Goal: Task Accomplishment & Management: Complete application form

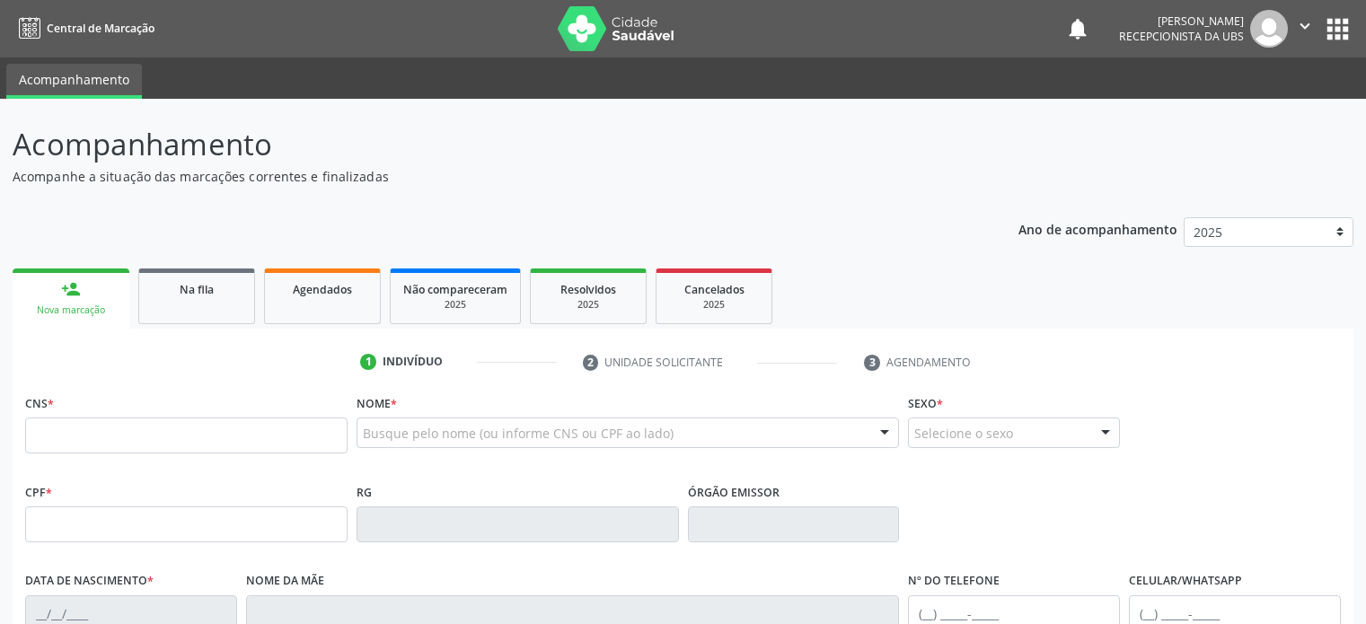
scroll to position [175, 0]
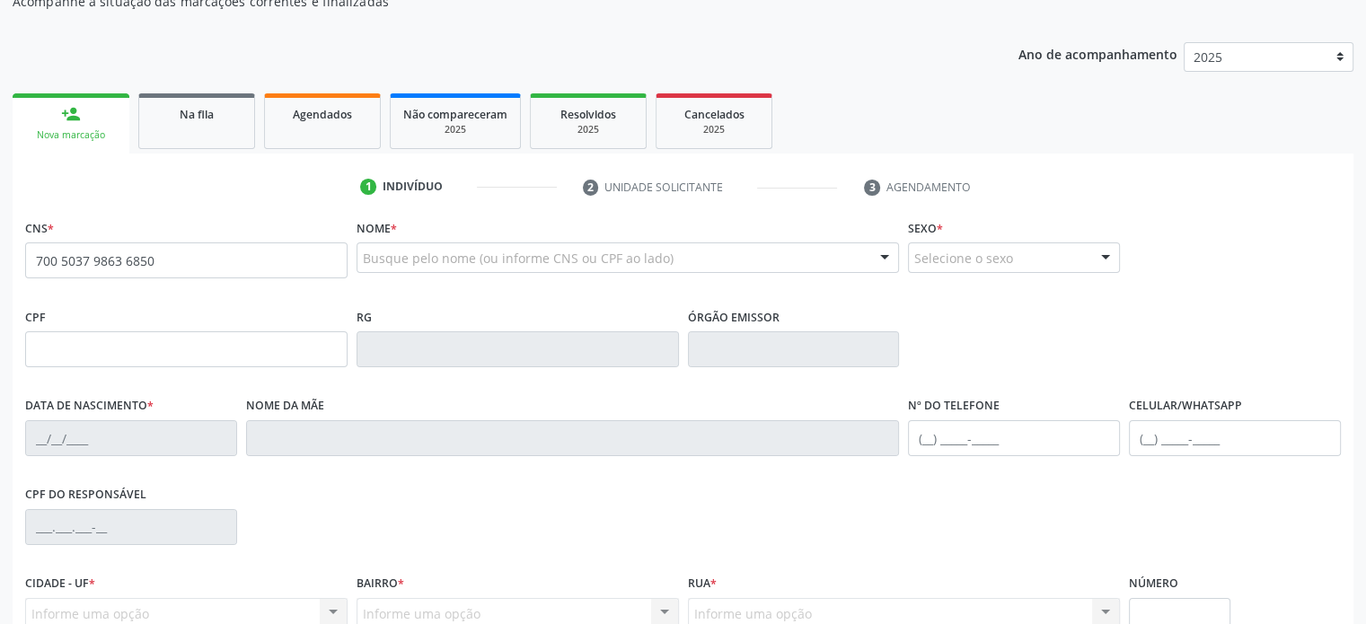
type input "700 5037 9863 6850"
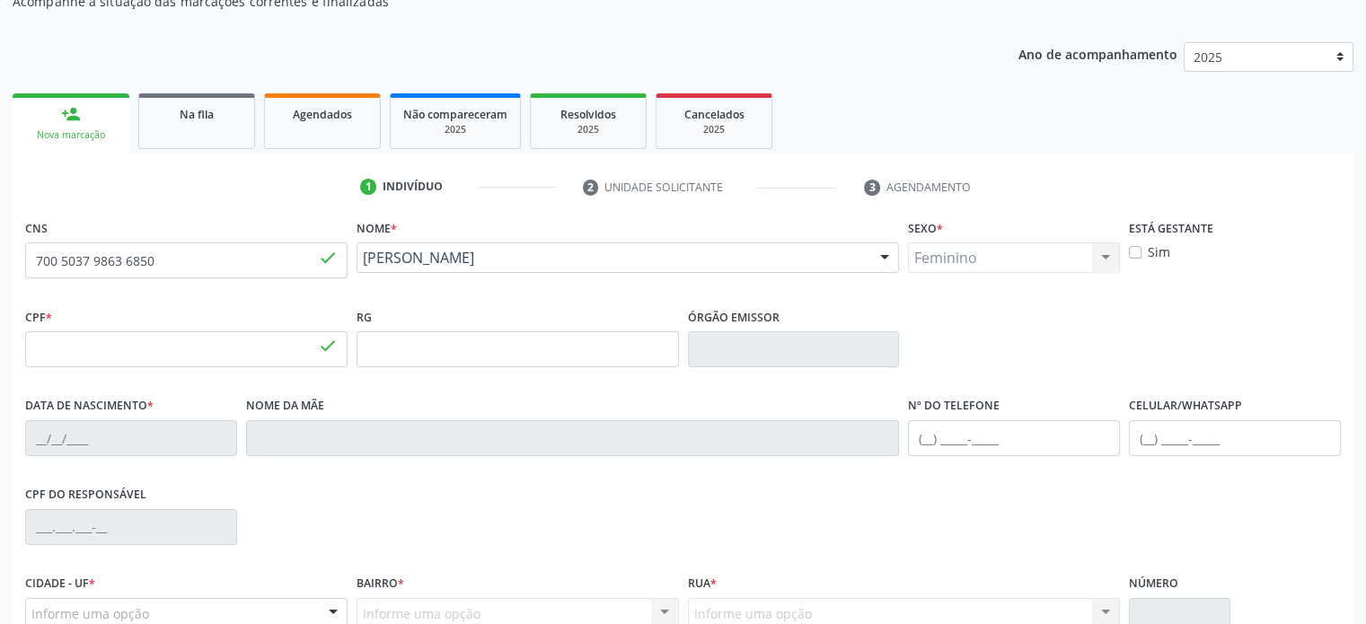
type input "317.383.668-55"
type input "20/10/1973"
type input "Jonilia Ribeiro do Nascimento"
type input "(74) 99925-0029"
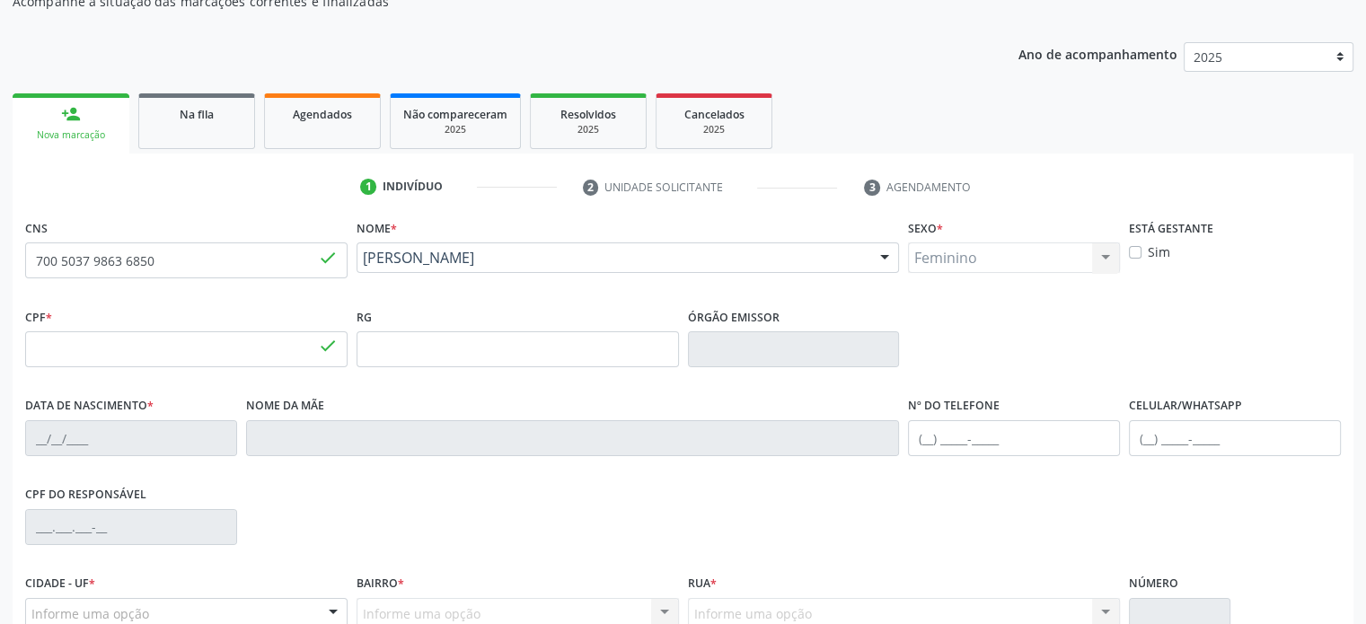
type input "576.672.095-53"
type input "539"
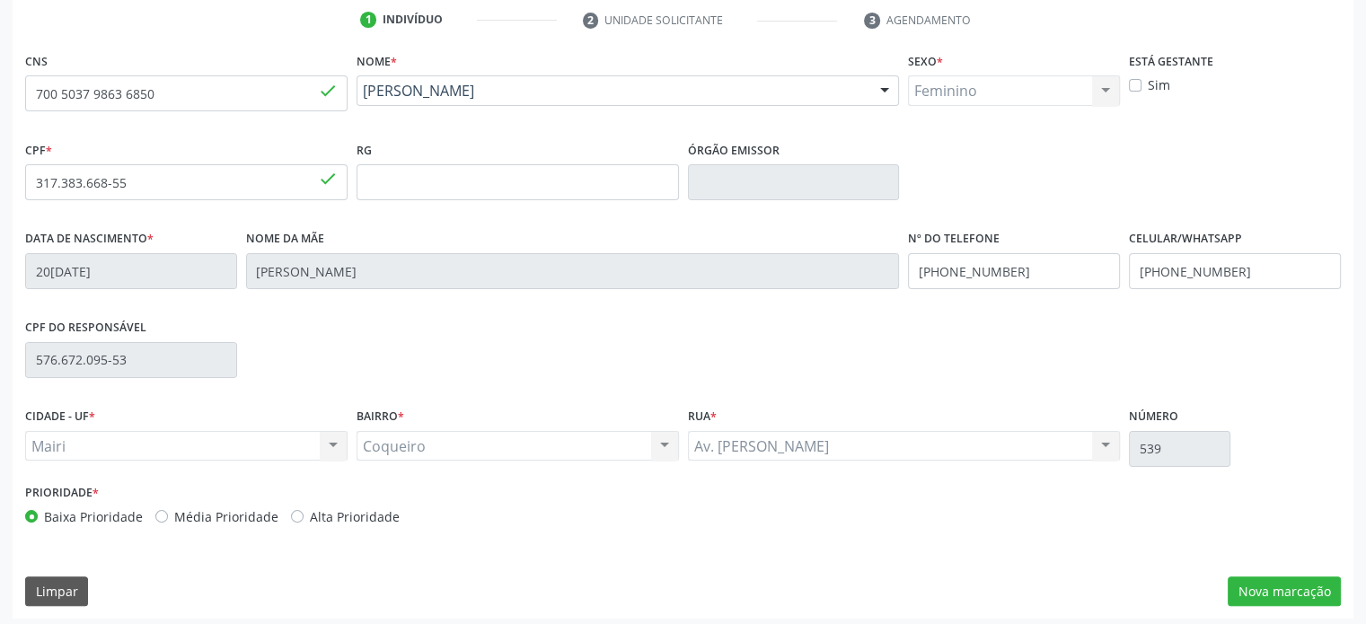
scroll to position [348, 0]
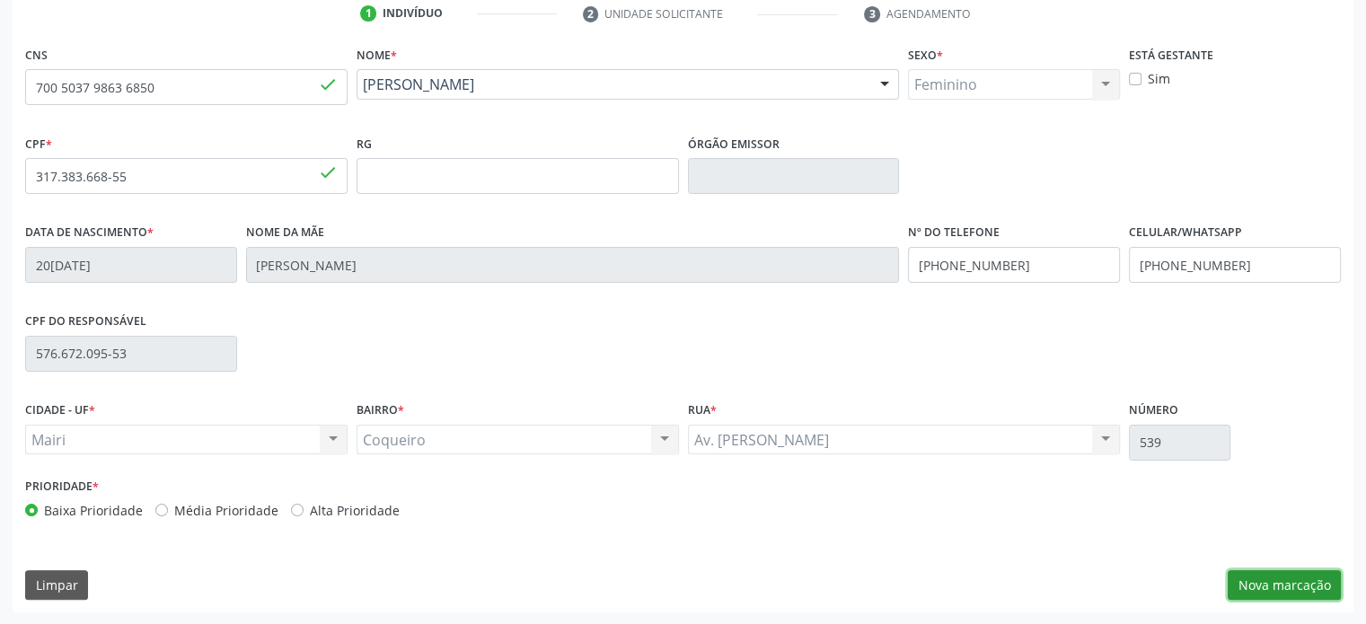
click at [1285, 585] on button "Nova marcação" at bounding box center [1284, 585] width 113 height 31
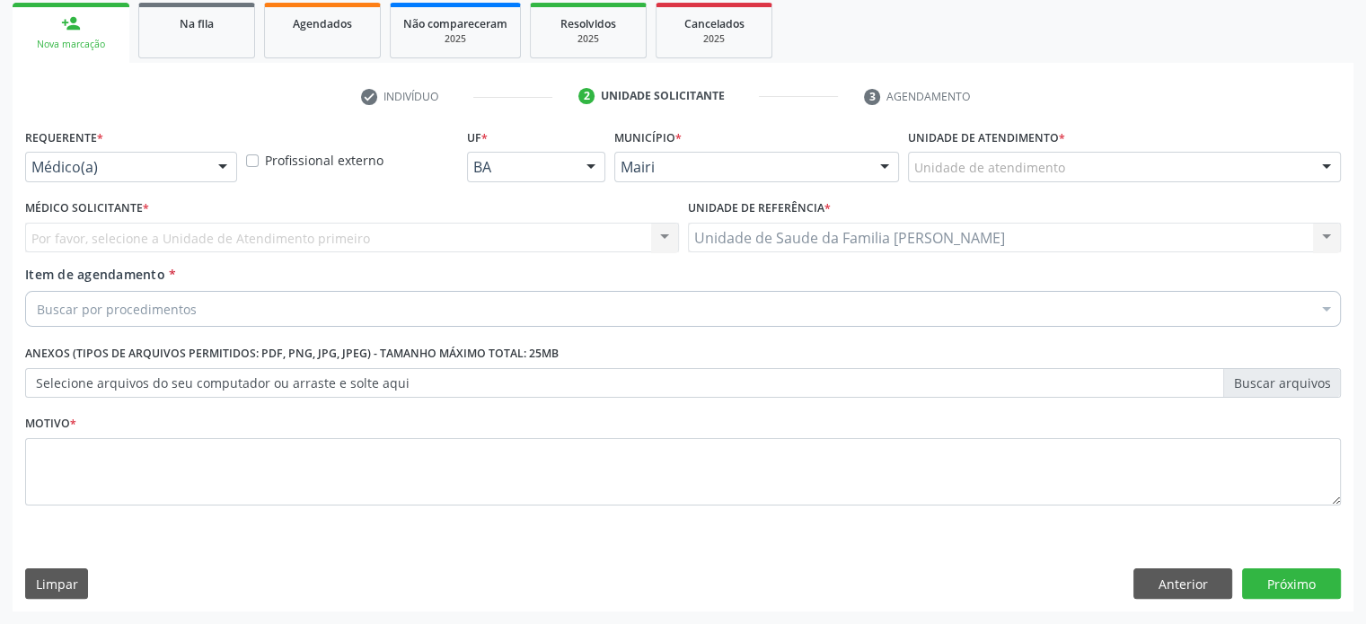
scroll to position [265, 0]
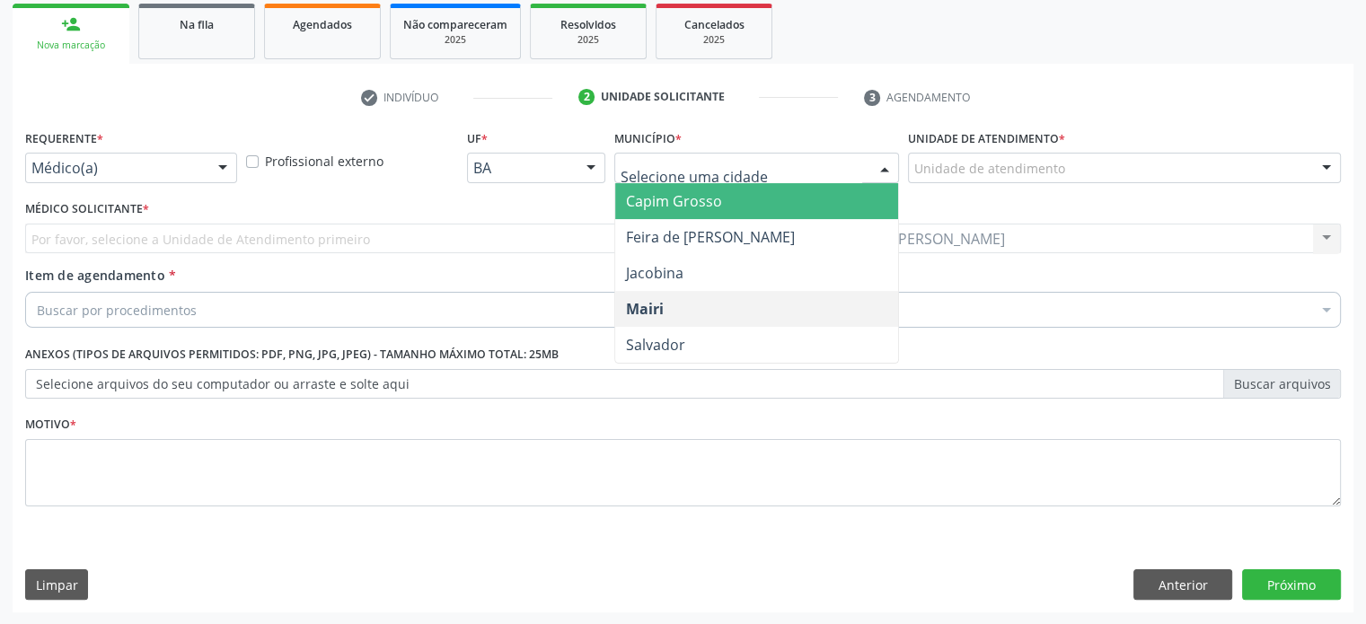
click at [889, 164] on div at bounding box center [884, 169] width 27 height 31
click at [793, 200] on span "Capim Grosso" at bounding box center [757, 201] width 284 height 36
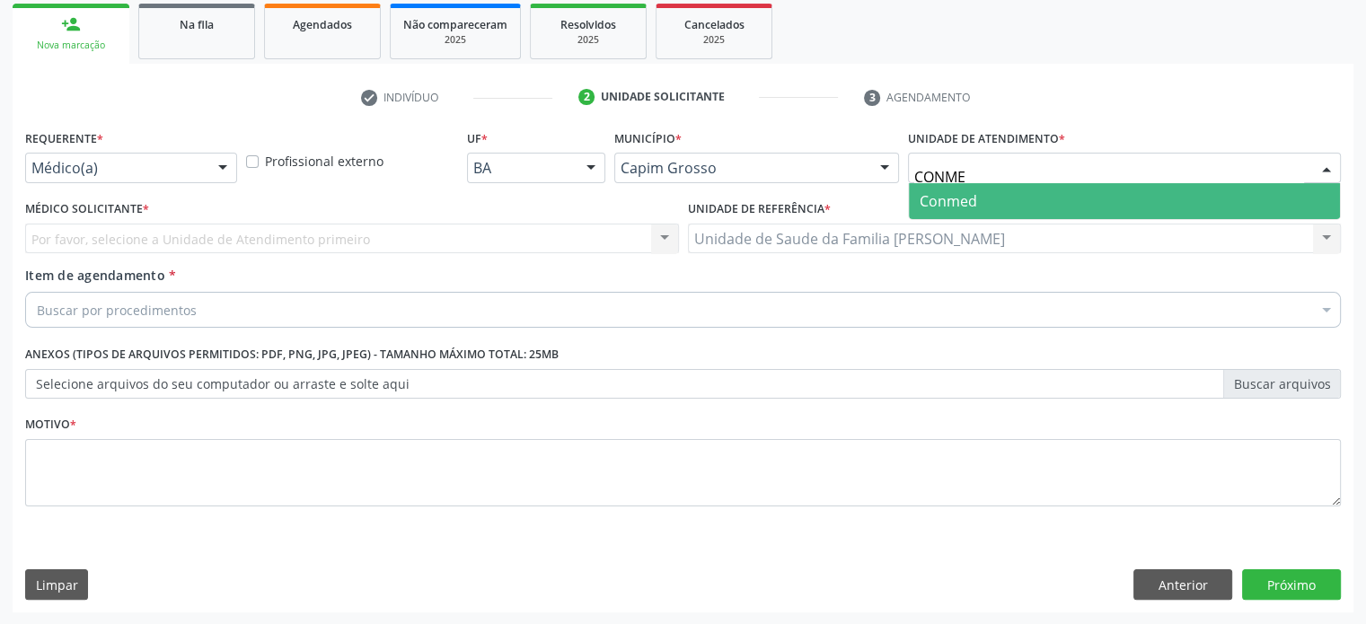
type input "CONMED"
click at [999, 195] on span "Conmed" at bounding box center [1124, 201] width 431 height 36
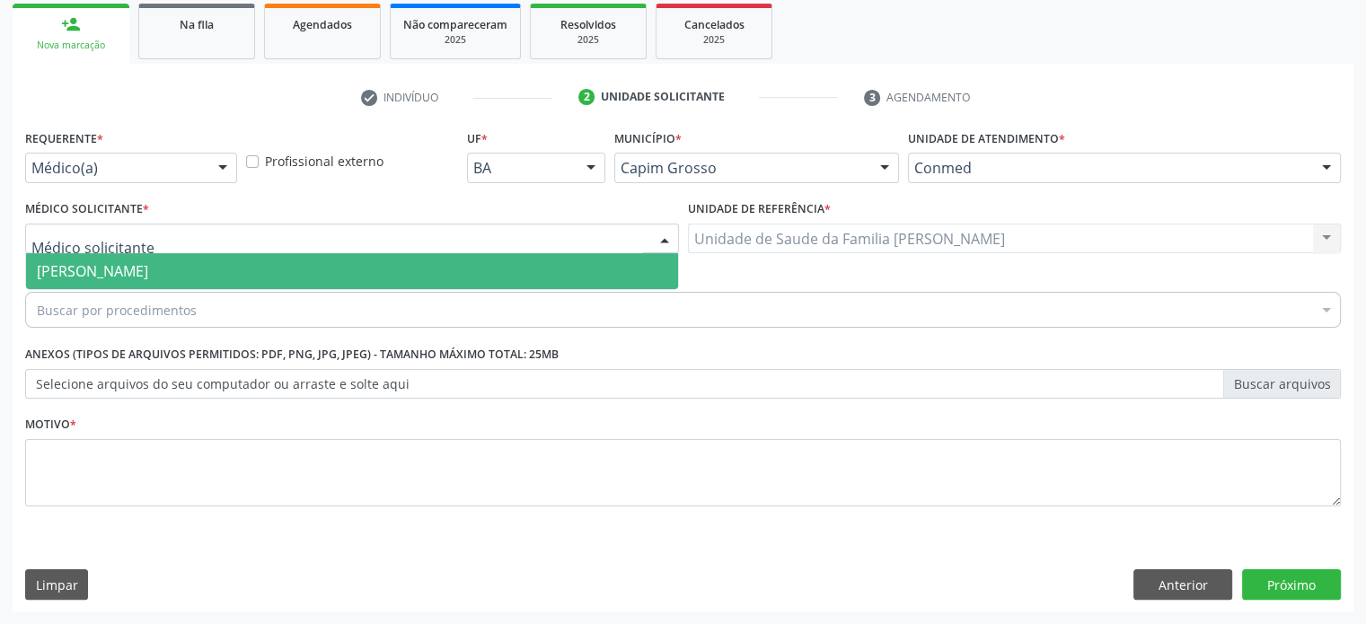
click at [268, 243] on div at bounding box center [352, 239] width 654 height 31
click at [148, 277] on span "Ivana Cristina Lima Aquino Ferreira" at bounding box center [92, 271] width 111 height 20
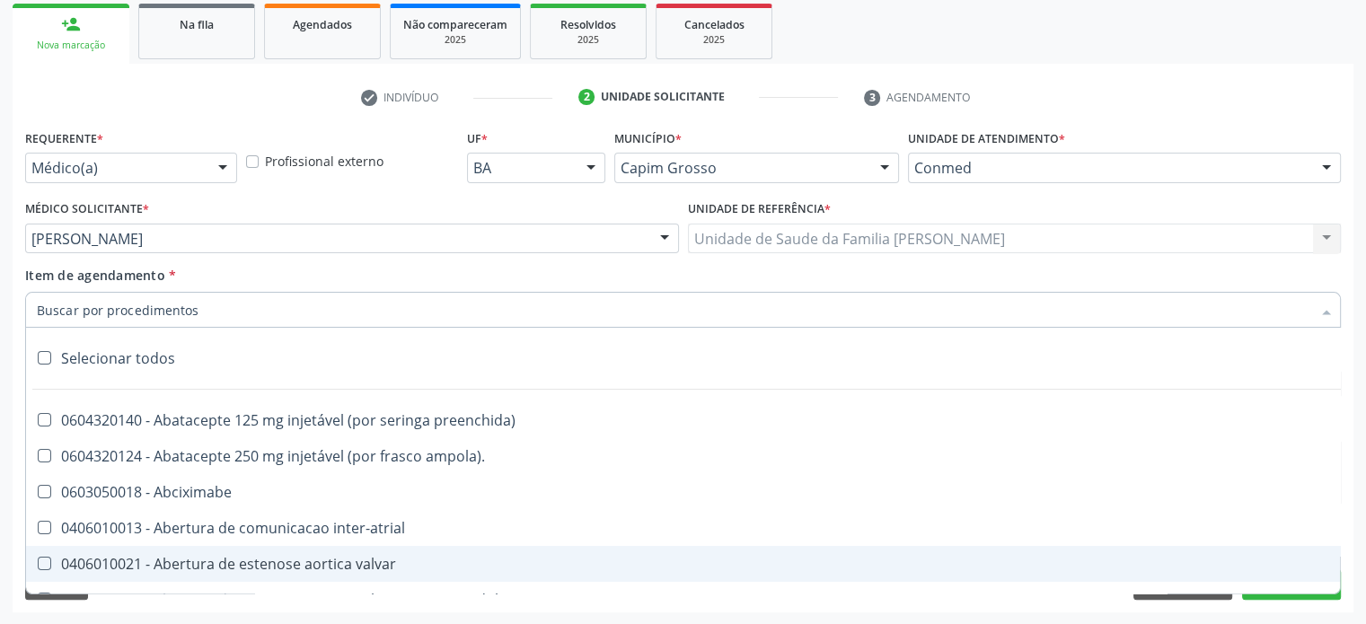
paste input "0205020046"
type input "0205020046"
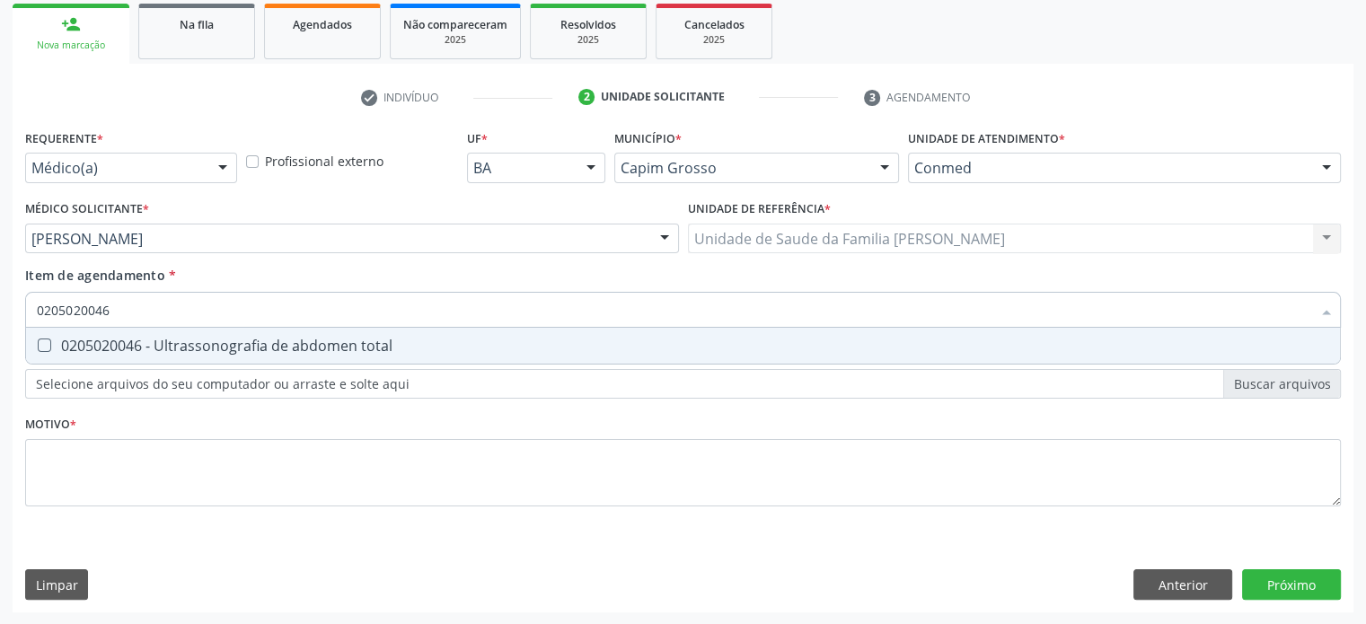
click at [101, 348] on div "0205020046 - Ultrassonografia de abdomen total" at bounding box center [683, 346] width 1292 height 14
checkbox total "true"
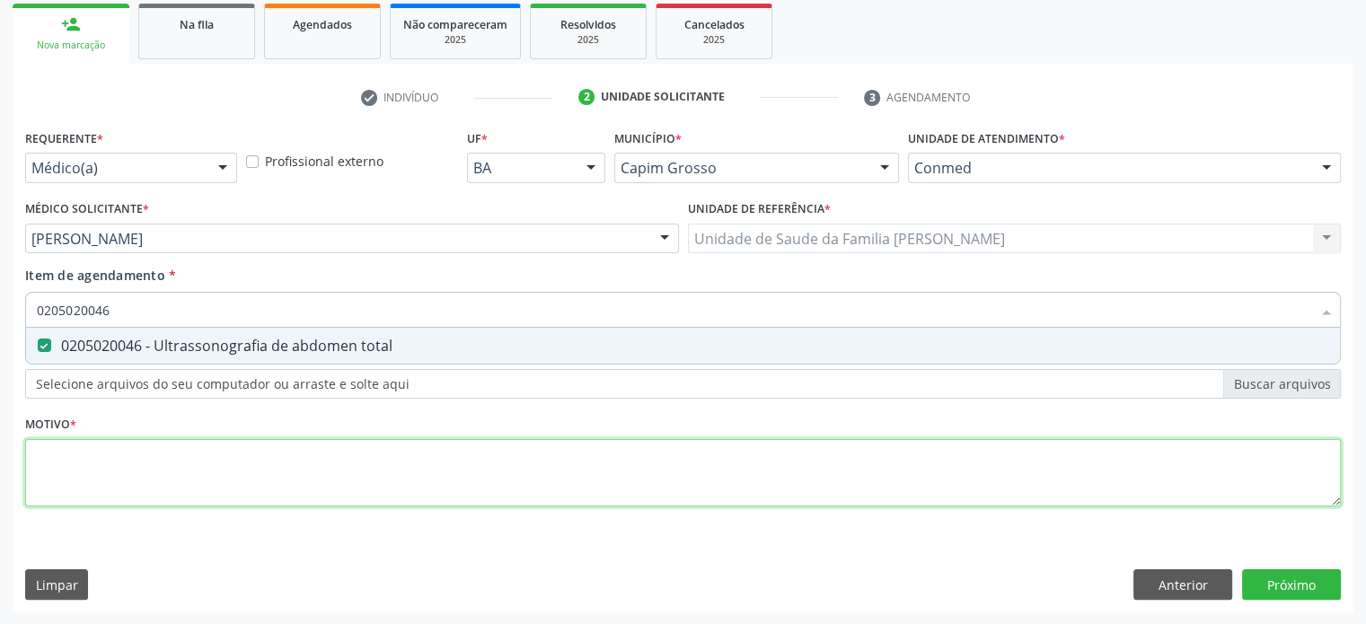
click at [81, 469] on div "Requerente * Médico(a) Médico(a) Enfermeiro(a) Paciente Nenhum resultado encont…" at bounding box center [683, 328] width 1316 height 407
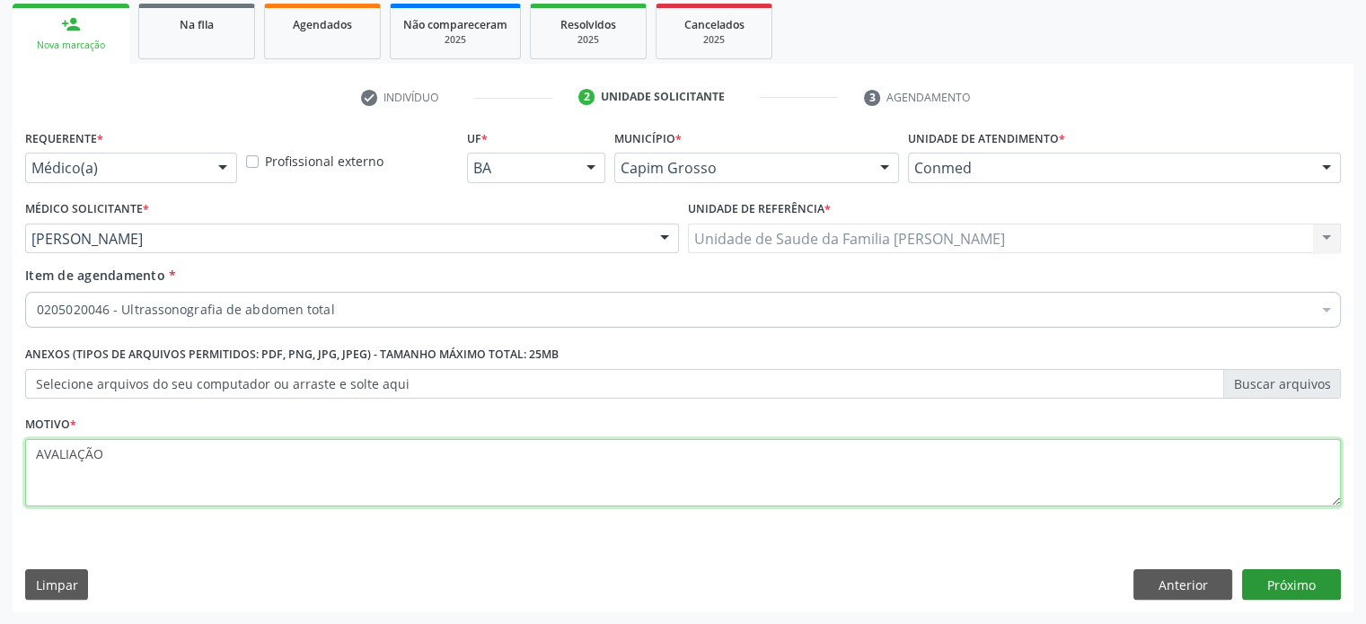
type textarea "AVALIAÇÃO"
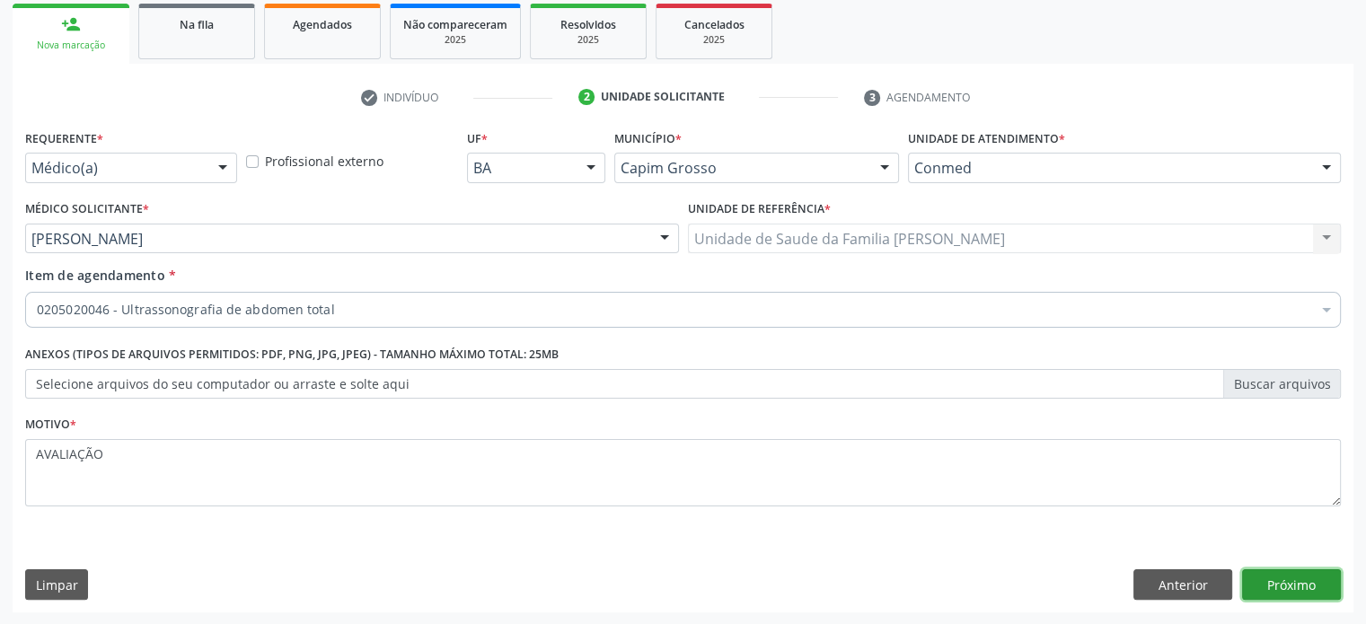
click at [1313, 585] on button "Próximo" at bounding box center [1291, 584] width 99 height 31
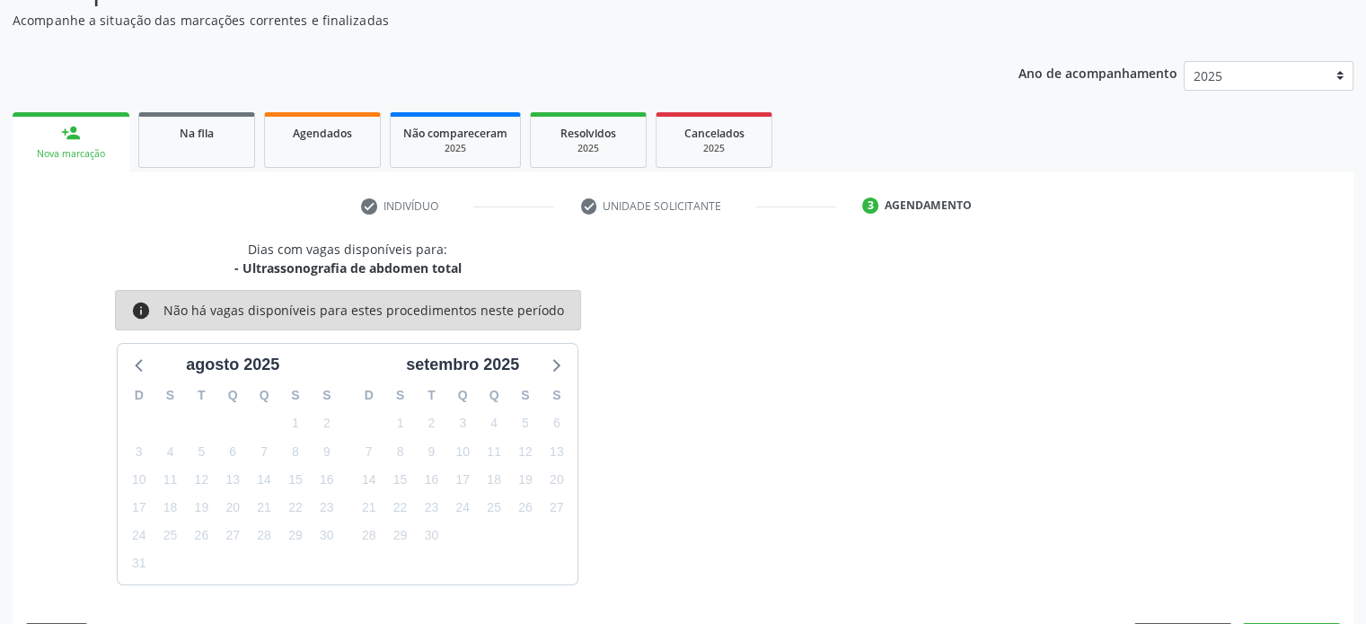
scroll to position [208, 0]
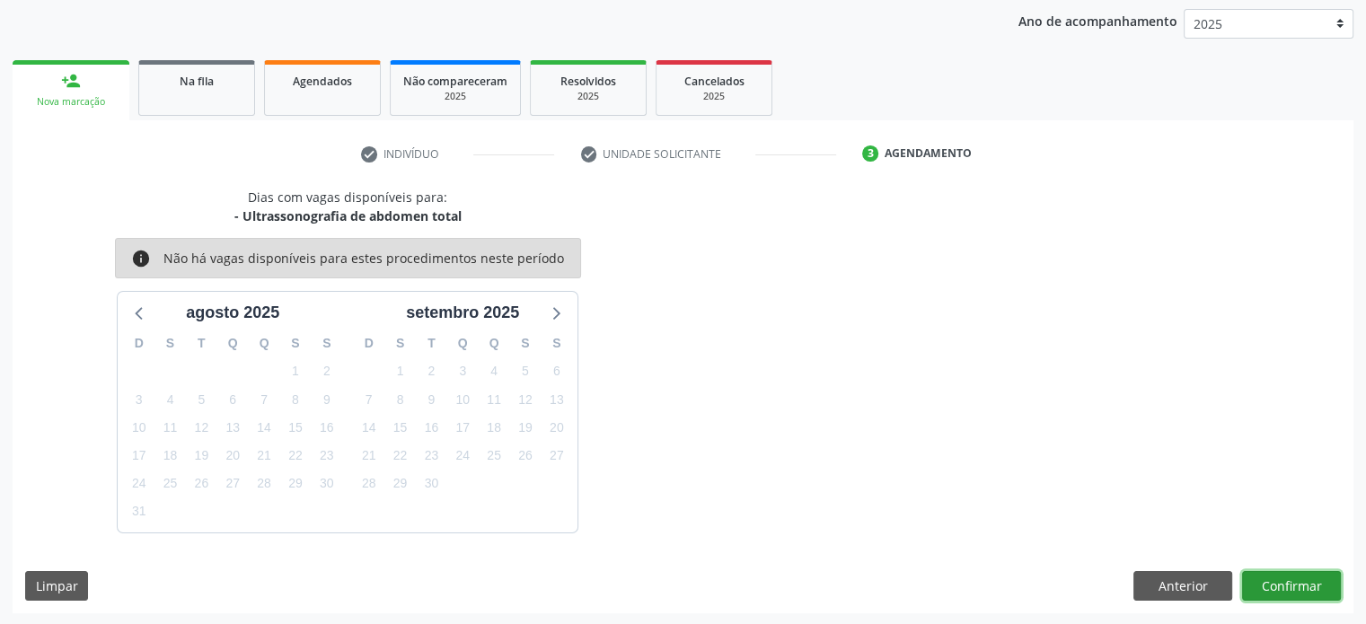
click at [1311, 585] on button "Confirmar" at bounding box center [1291, 586] width 99 height 31
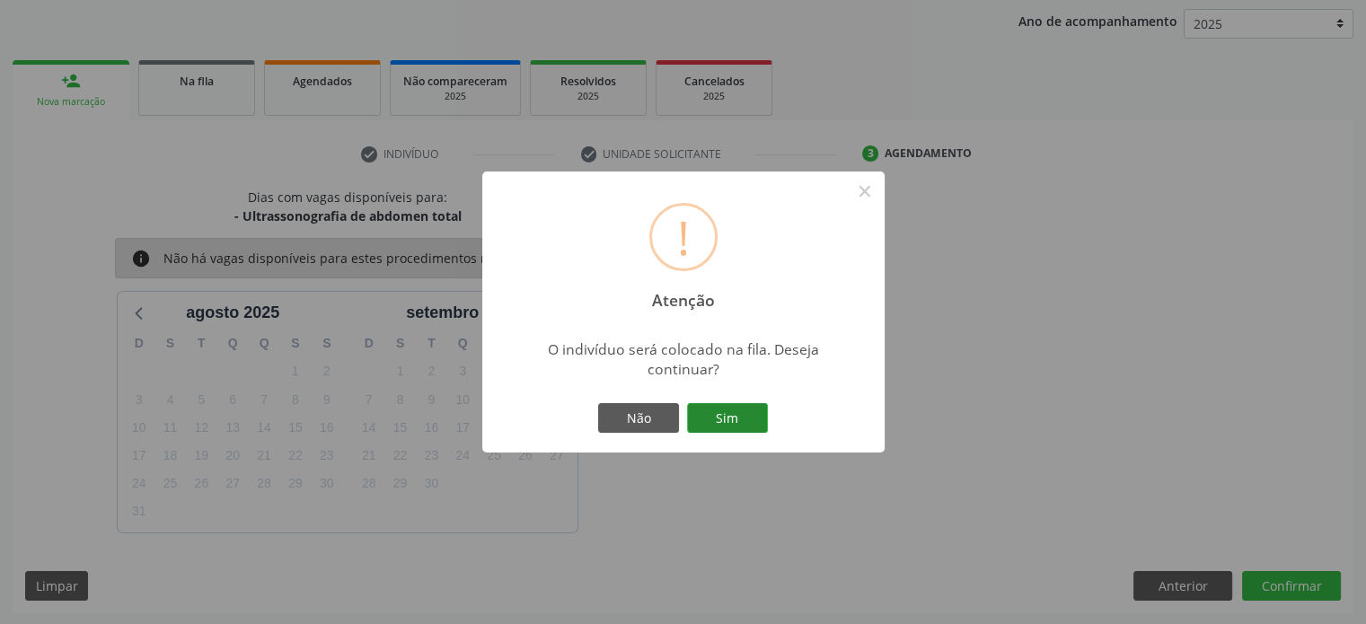
click at [739, 421] on button "Sim" at bounding box center [727, 418] width 81 height 31
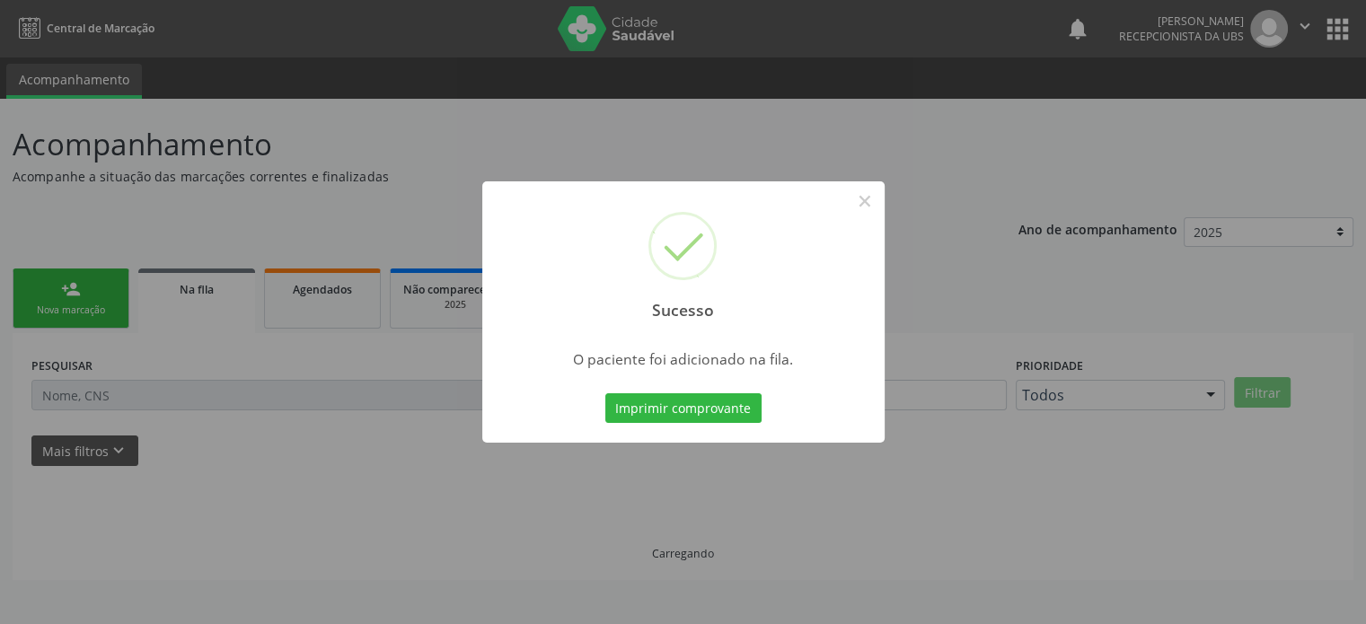
scroll to position [0, 0]
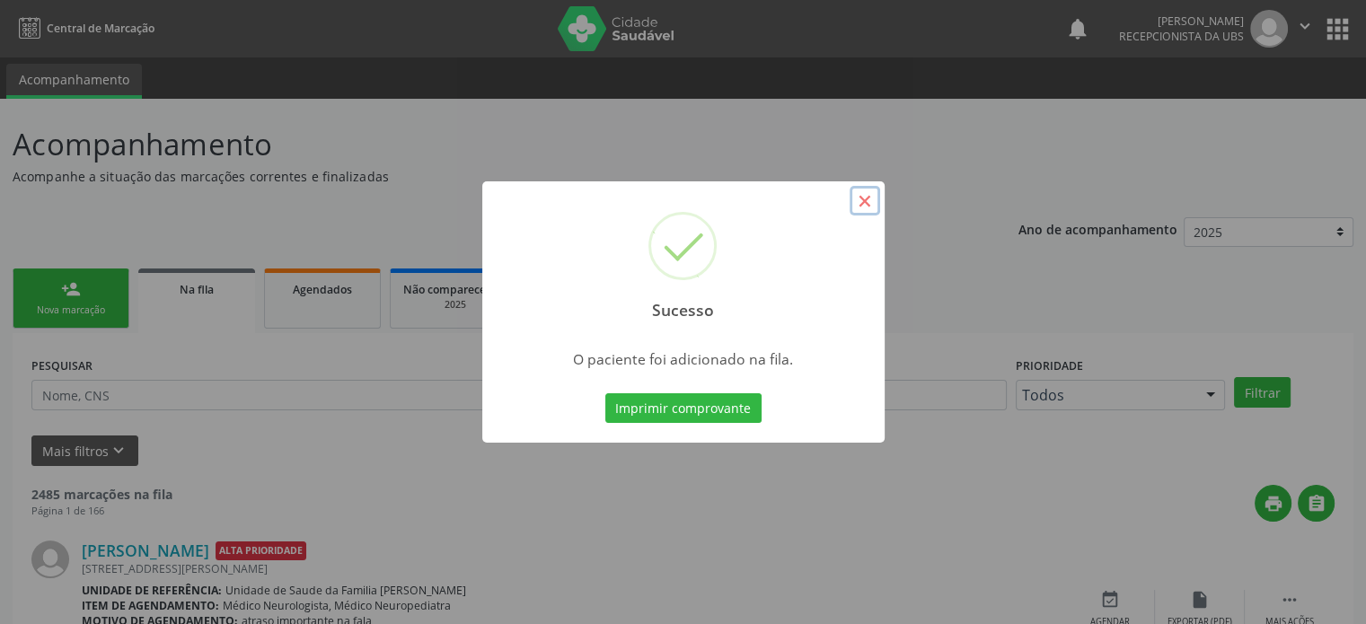
click at [867, 202] on button "×" at bounding box center [865, 201] width 31 height 31
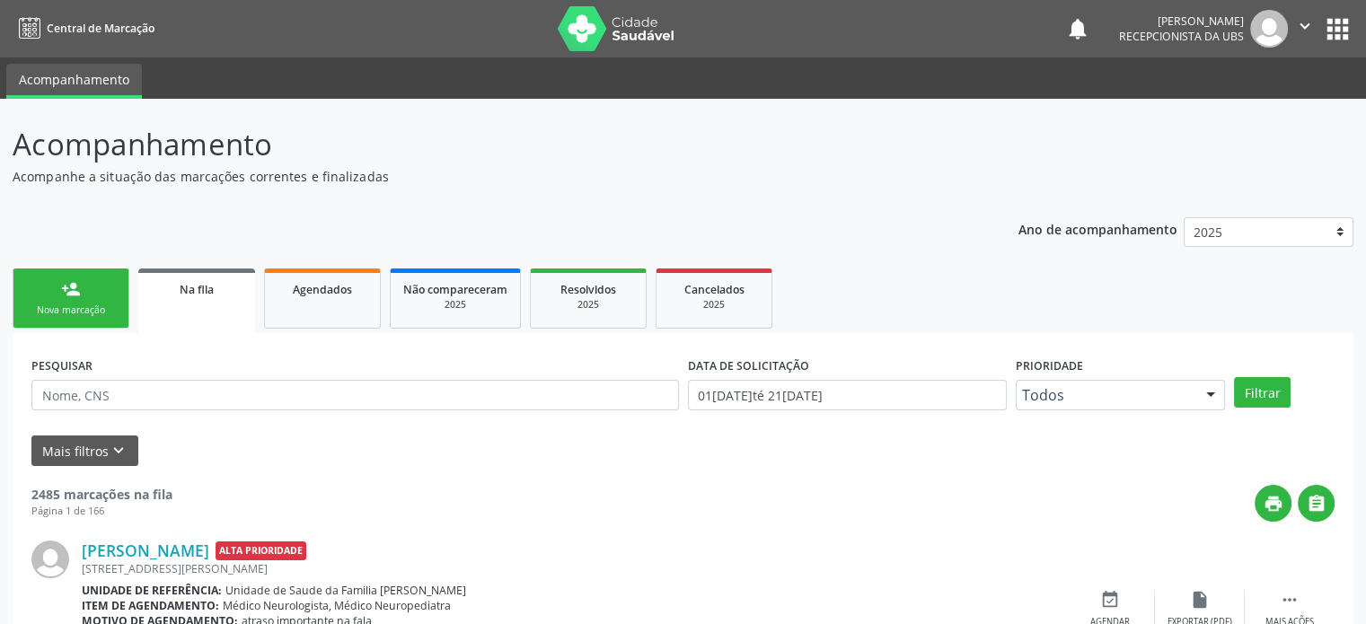
click at [45, 295] on link "person_add Nova marcação" at bounding box center [71, 299] width 117 height 60
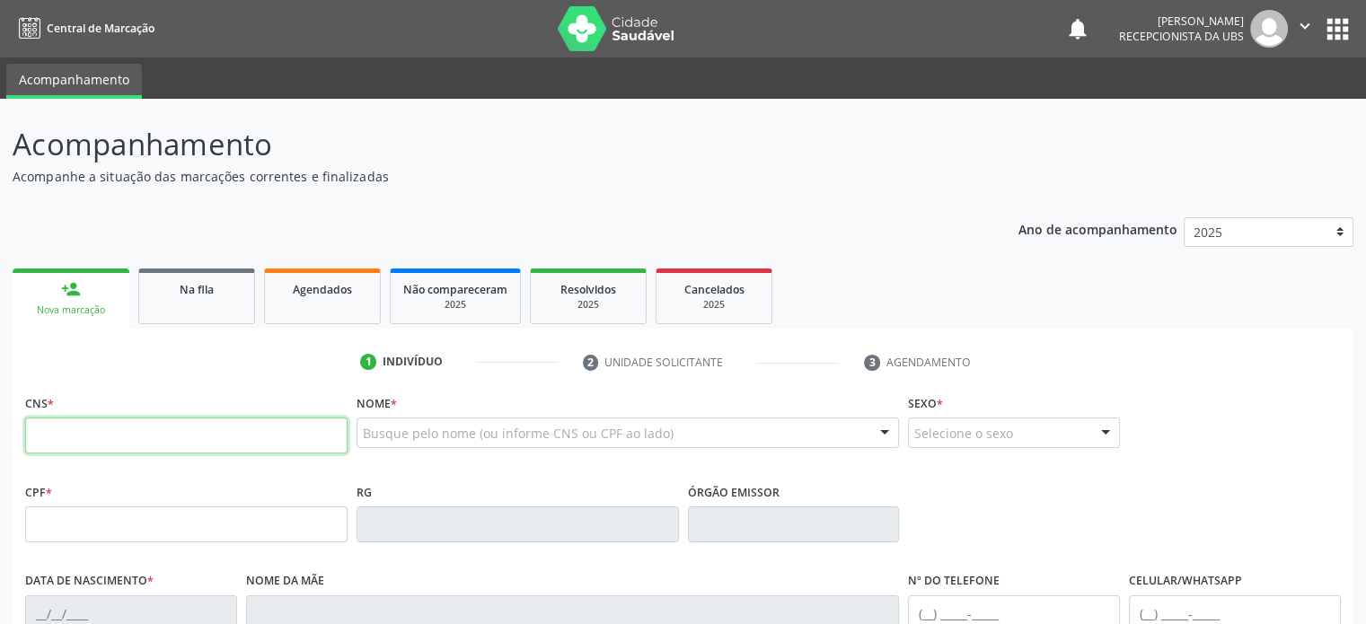
click at [83, 445] on input "text" at bounding box center [186, 436] width 322 height 36
type input "700 5037 9863 6850"
type input "317.383.668-55"
type input "20/10/1973"
type input "Jonilia Ribeiro do Nascimento"
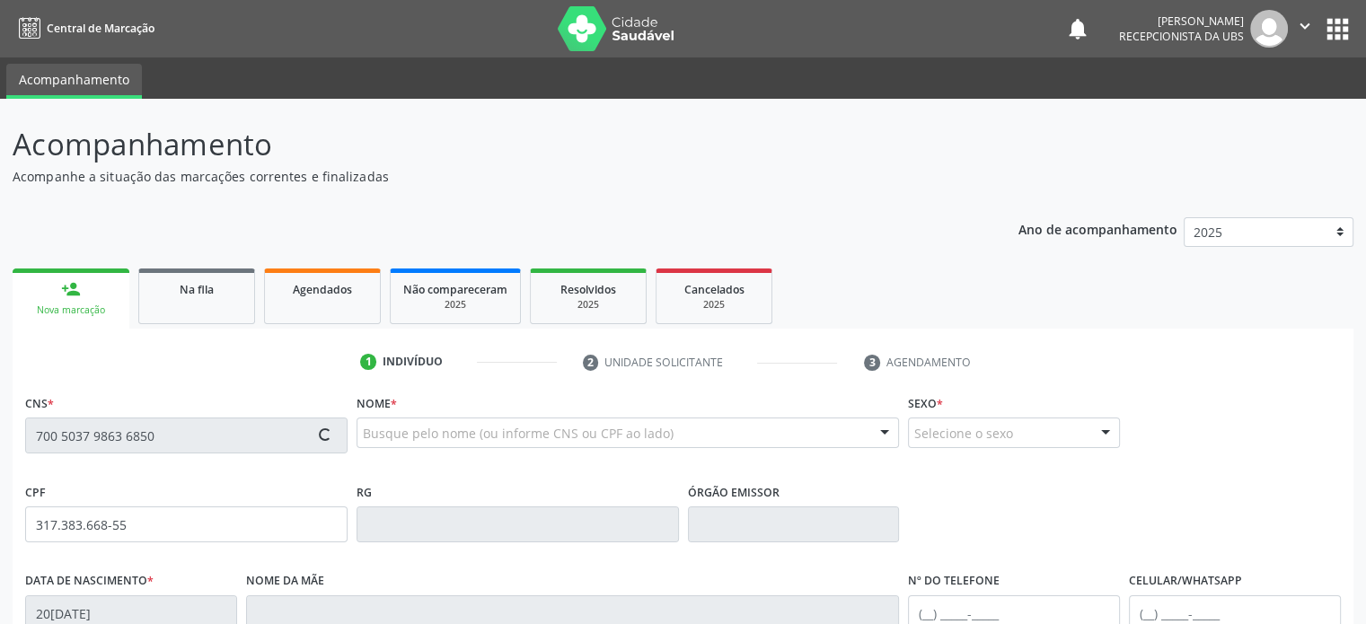
type input "(74) 99925-0029"
type input "576.672.095-53"
type input "539"
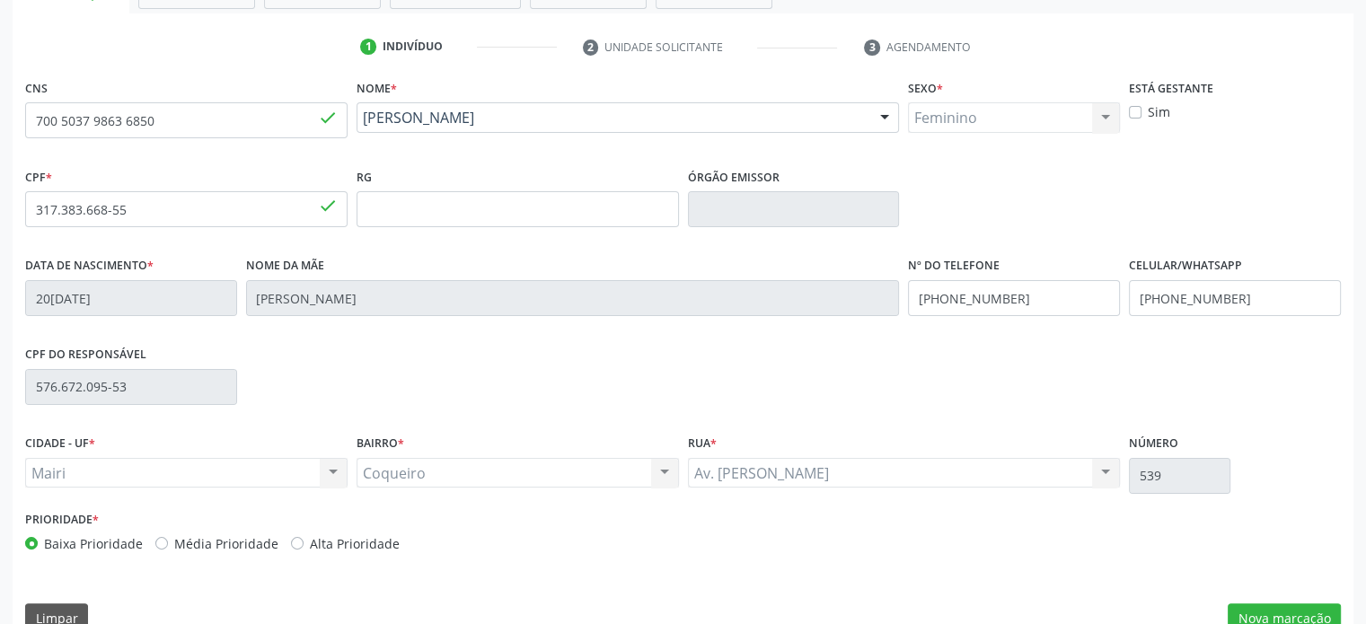
scroll to position [348, 0]
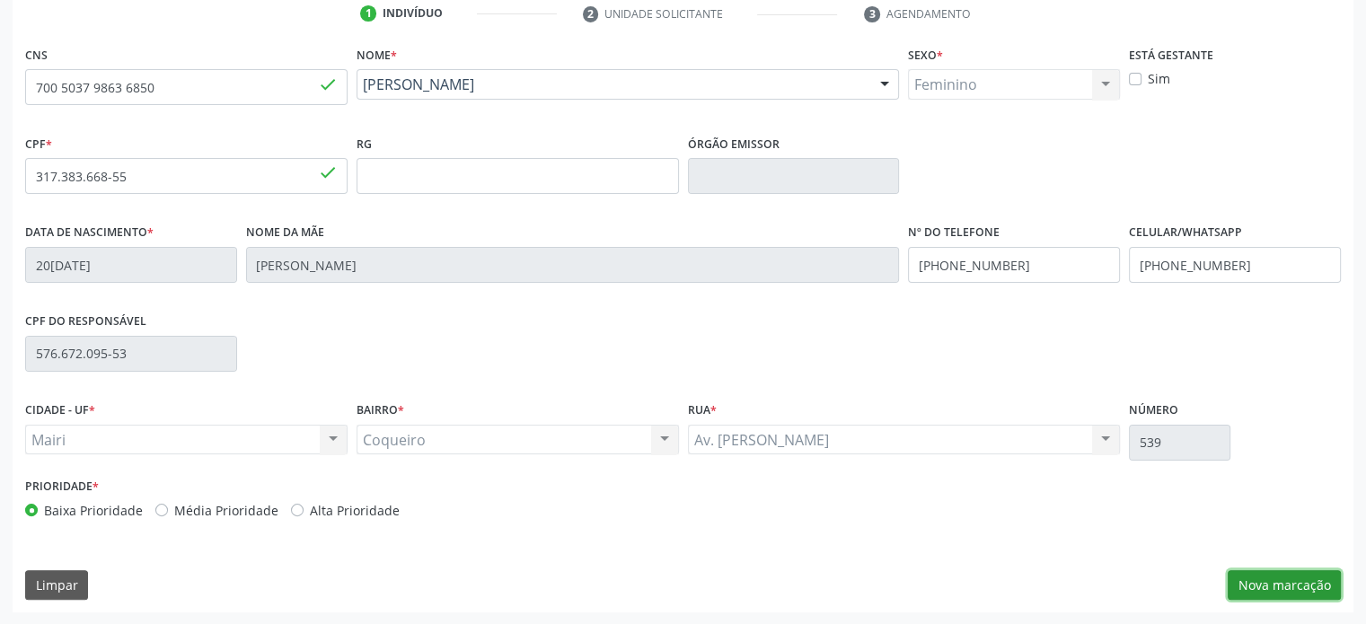
click at [1282, 583] on button "Nova marcação" at bounding box center [1284, 585] width 113 height 31
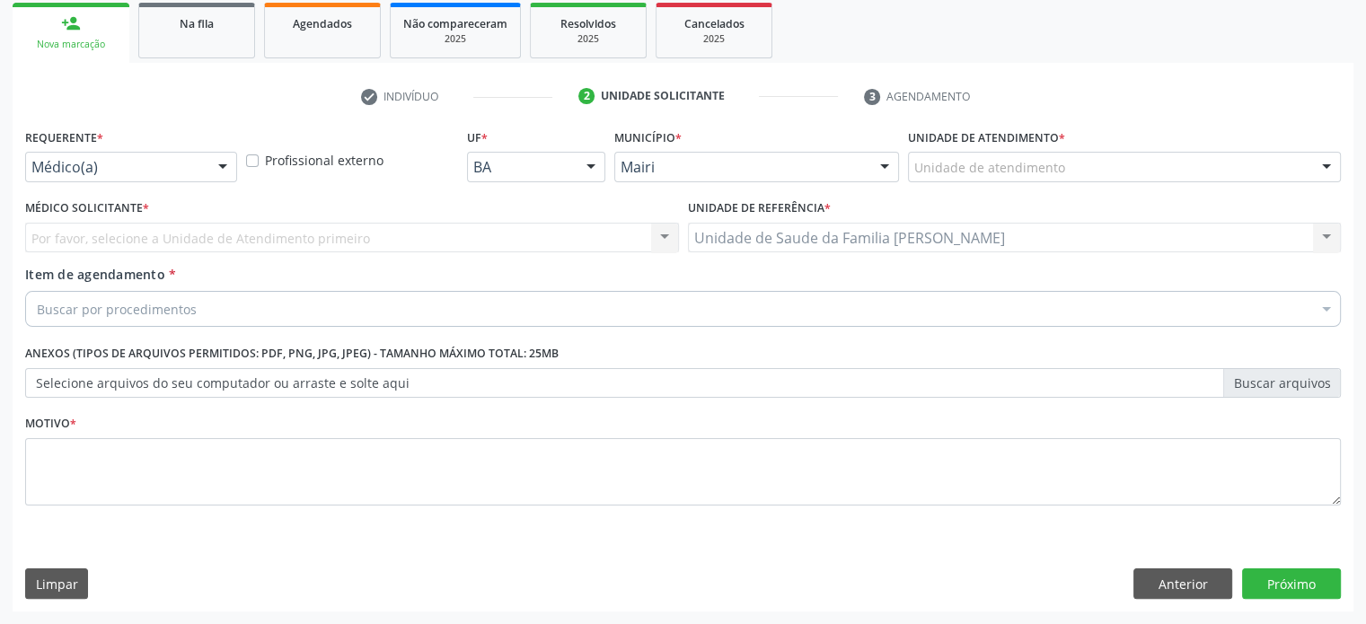
scroll to position [265, 0]
click at [885, 170] on div at bounding box center [884, 169] width 27 height 31
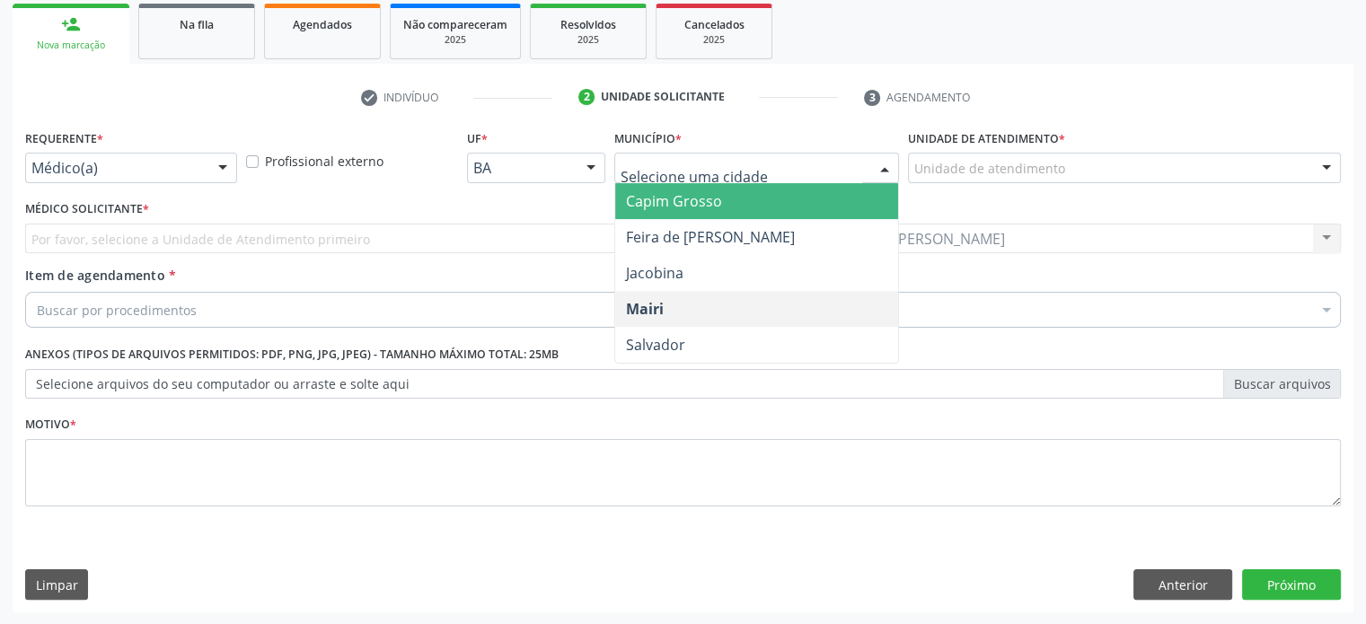
click at [702, 201] on span "Capim Grosso" at bounding box center [674, 201] width 96 height 20
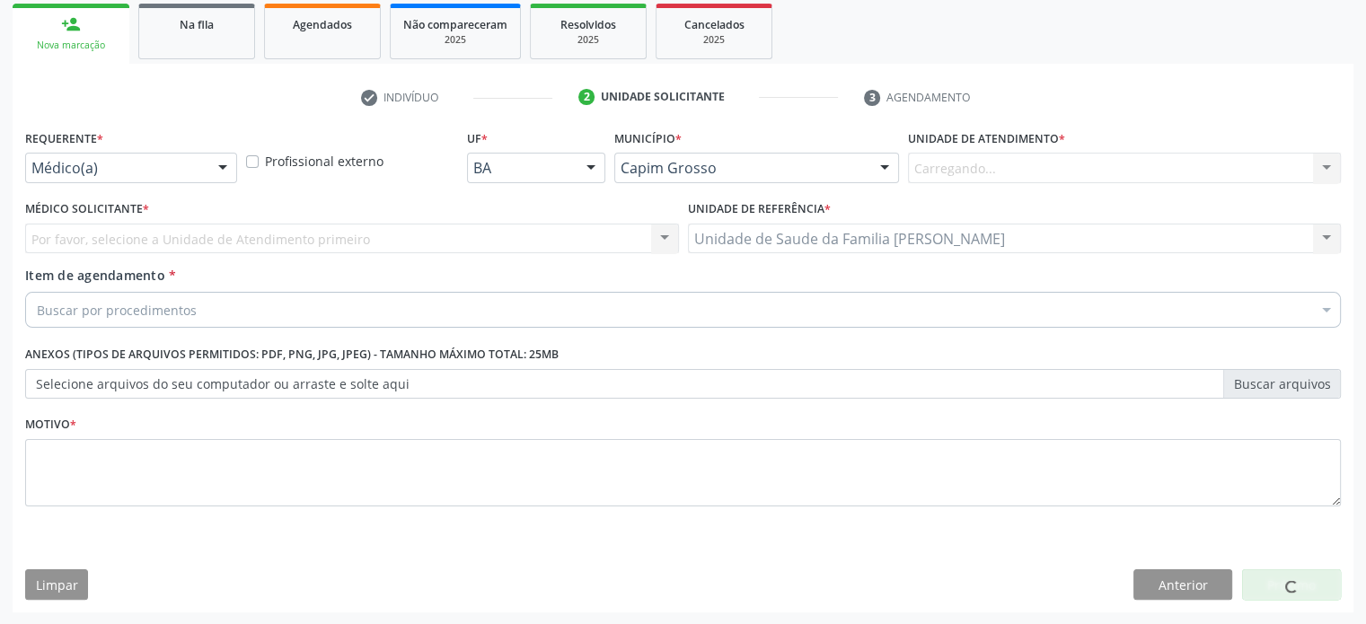
click at [957, 162] on div "Carregando... Academia da Saude de Mairi Academia de Saude do Angico Caf Centro…" at bounding box center [1124, 168] width 433 height 31
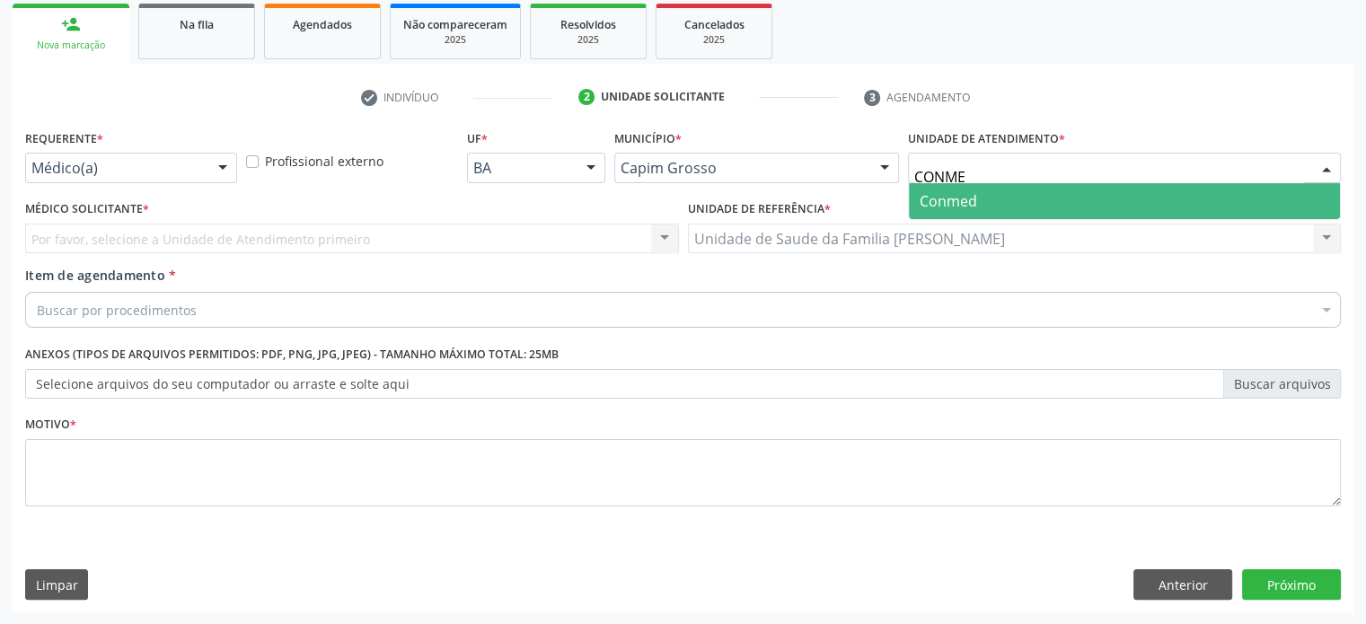
type input "CONMED"
click at [963, 200] on span "Conmed" at bounding box center [948, 201] width 57 height 20
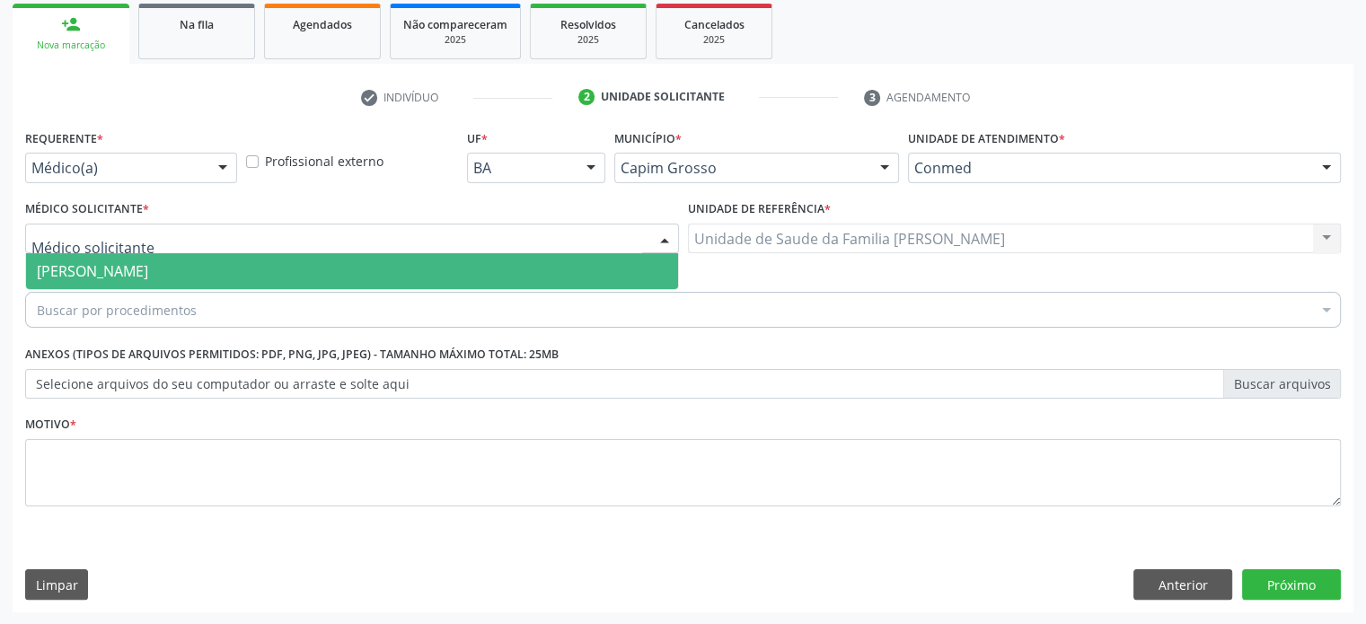
click at [145, 240] on div at bounding box center [352, 239] width 654 height 31
click at [136, 268] on span "Ivana Cristina Lima Aquino Ferreira" at bounding box center [92, 271] width 111 height 20
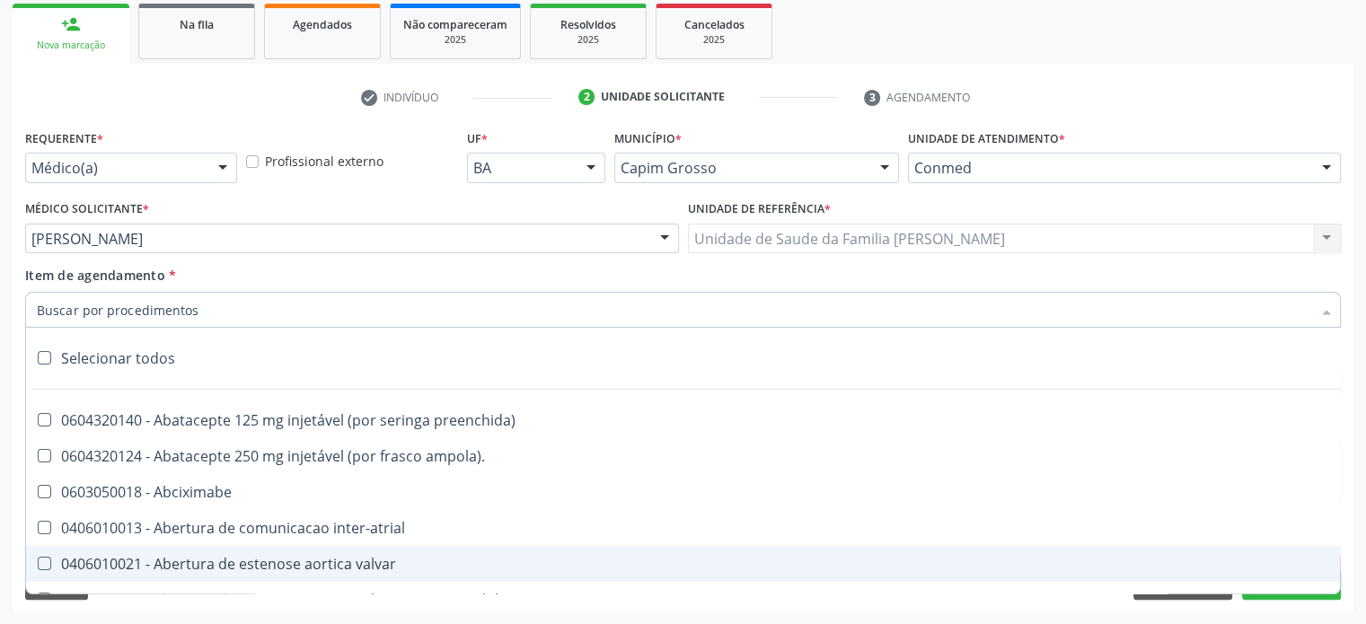
click at [876, 612] on div "Acompanhamento Acompanhe a situação das marcações correntes e finalizadas Relat…" at bounding box center [683, 229] width 1366 height 791
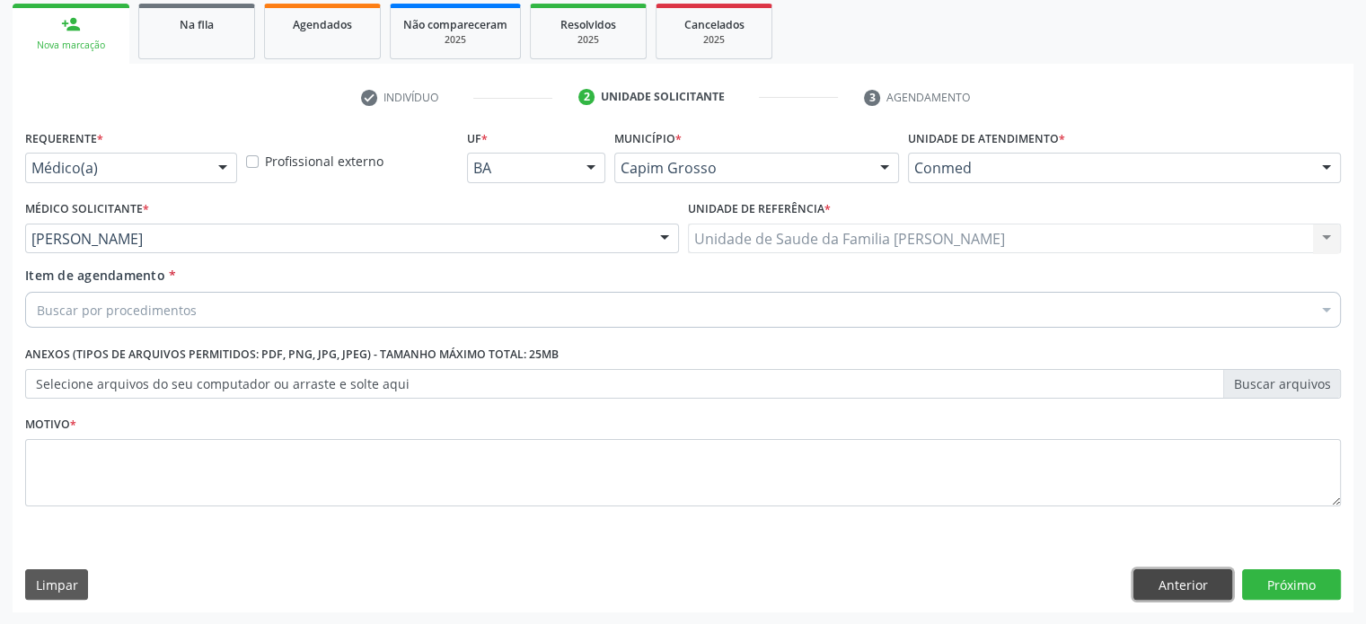
click at [1162, 585] on button "Anterior" at bounding box center [1182, 584] width 99 height 31
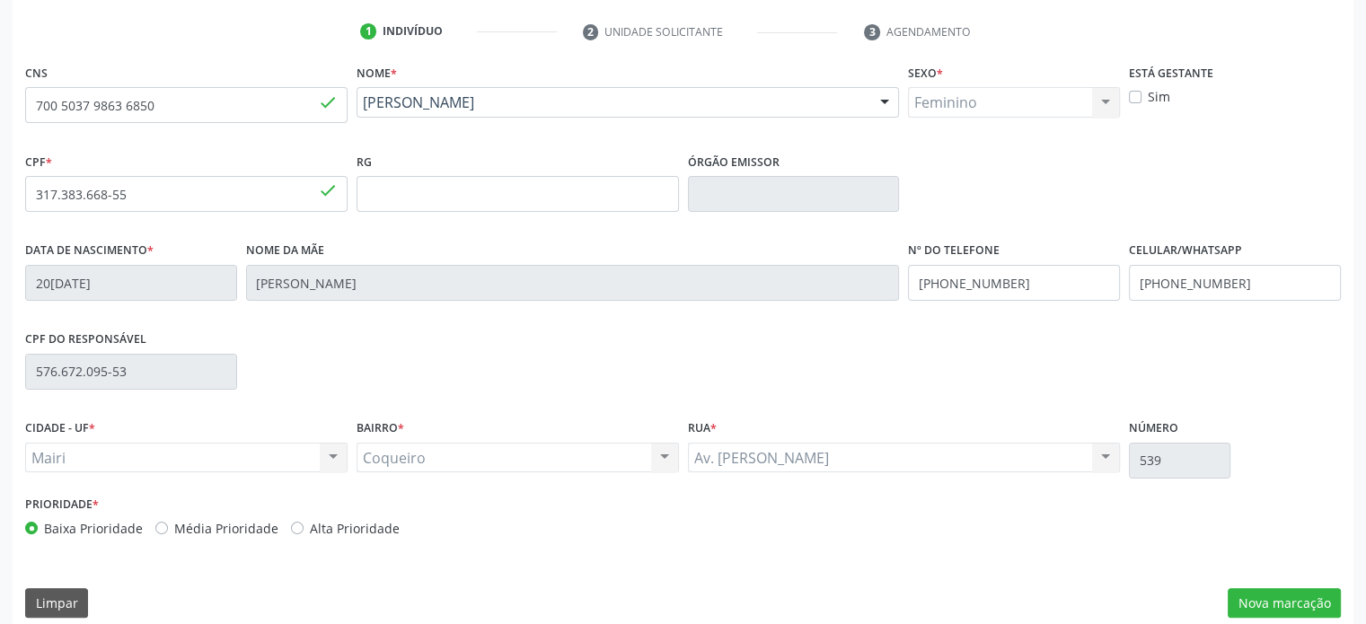
scroll to position [348, 0]
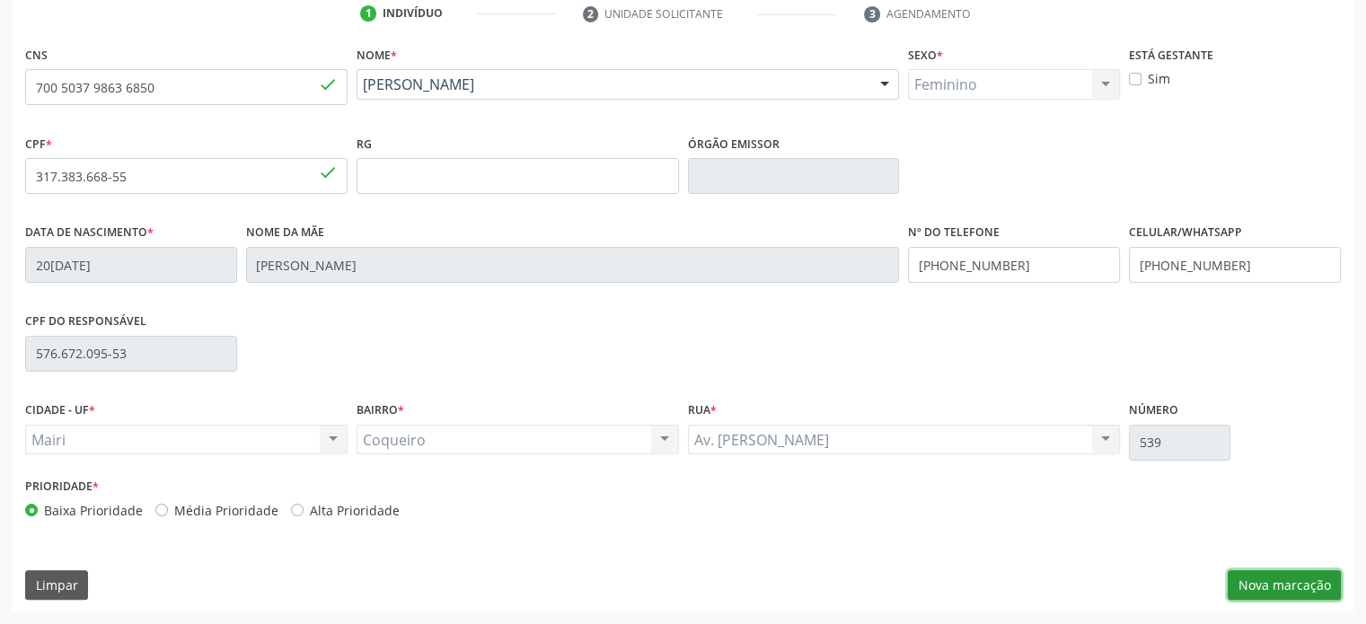
click at [1295, 577] on button "Nova marcação" at bounding box center [1284, 585] width 113 height 31
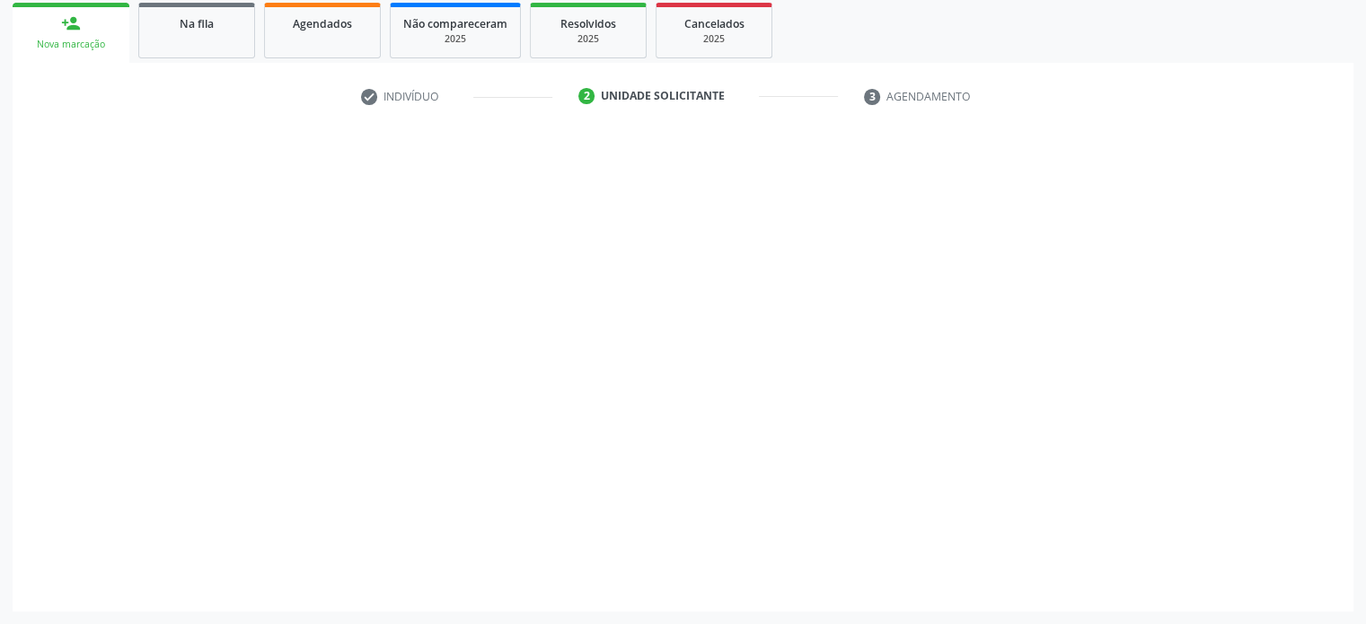
scroll to position [265, 0]
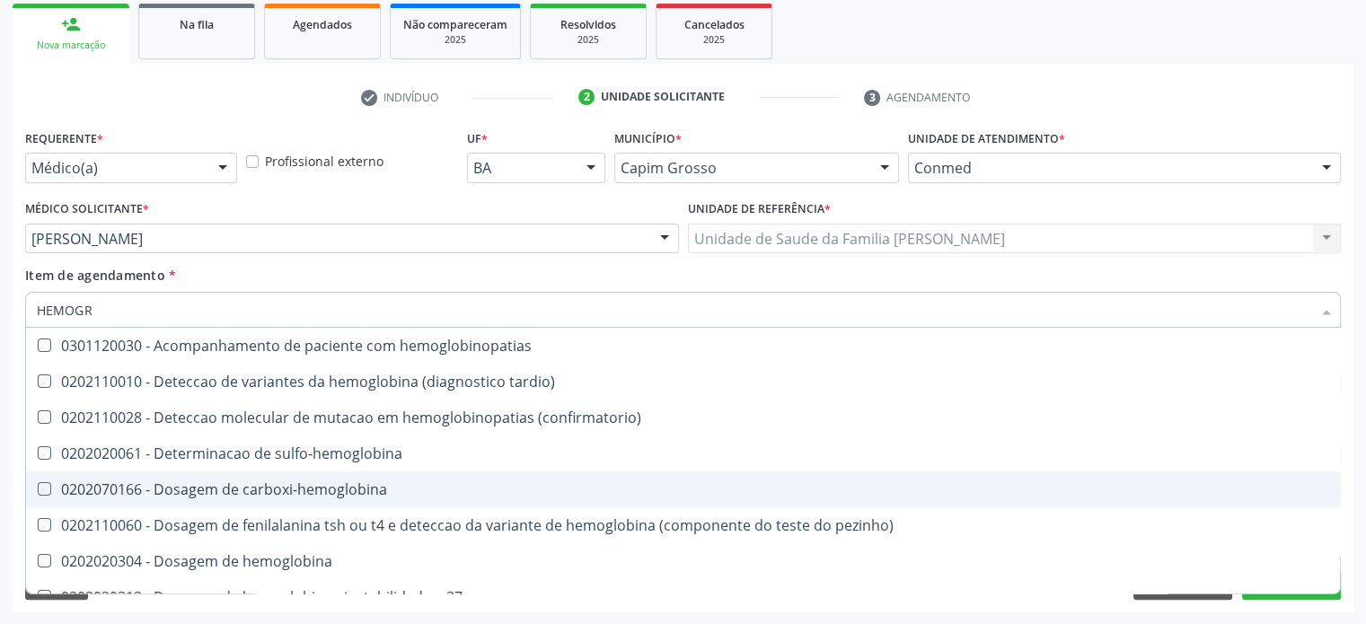
type input "HEMOGRA"
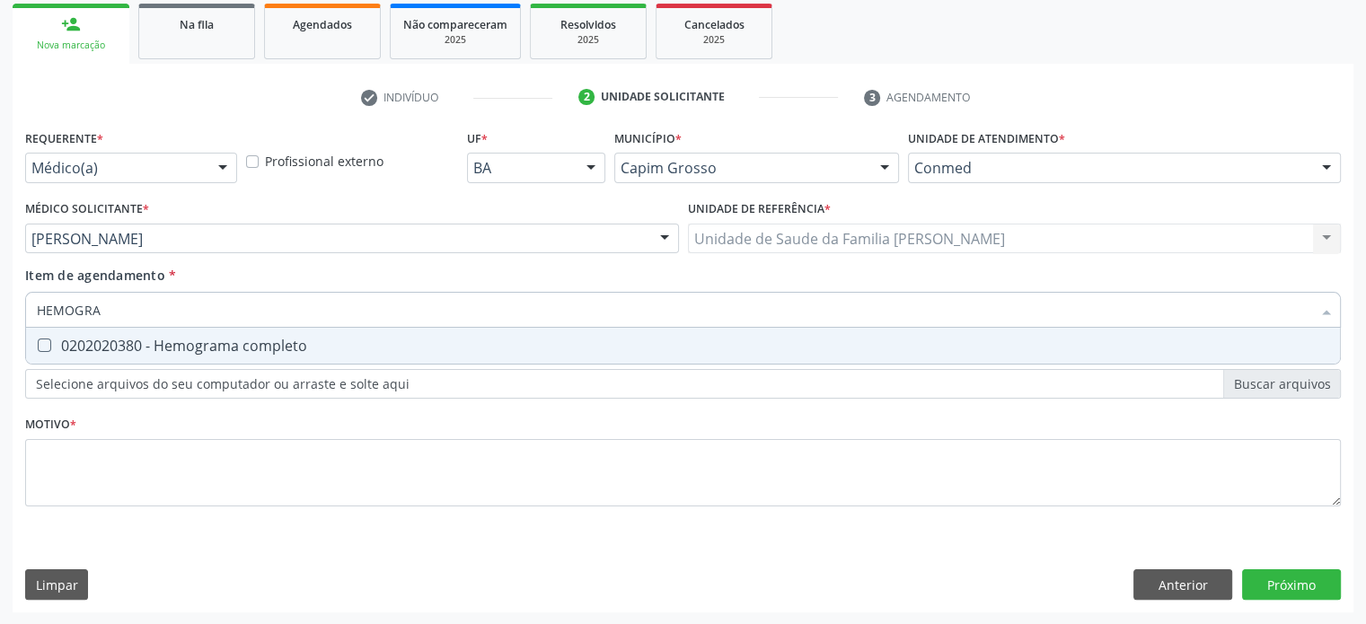
click at [173, 345] on div "0202020380 - Hemograma completo" at bounding box center [683, 346] width 1292 height 14
checkbox completo "true"
drag, startPoint x: 146, startPoint y: 312, endPoint x: 27, endPoint y: 295, distance: 120.5
click at [27, 295] on div "HEMOGRA" at bounding box center [683, 310] width 1316 height 36
type input "FE"
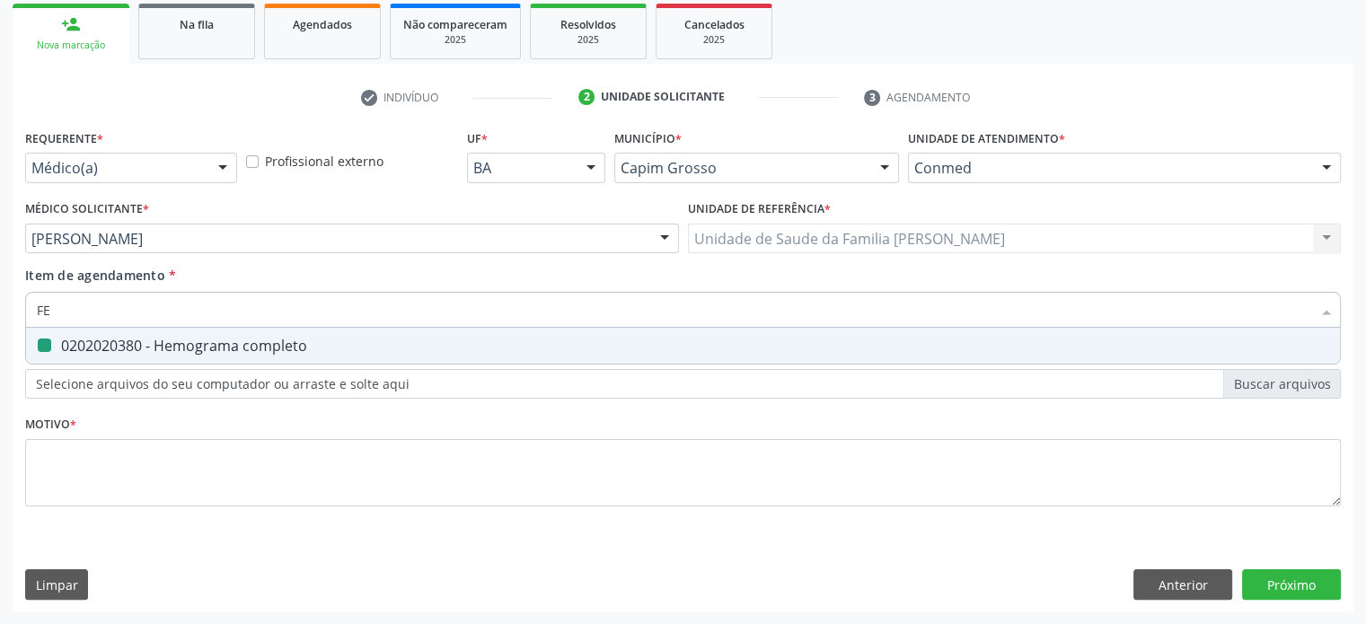
checkbox completo "false"
type input "FERRITINA"
click at [80, 349] on div "0202010384 - Dosagem de ferritina" at bounding box center [683, 346] width 1292 height 14
checkbox ferritina "true"
drag, startPoint x: 152, startPoint y: 309, endPoint x: 18, endPoint y: 308, distance: 133.8
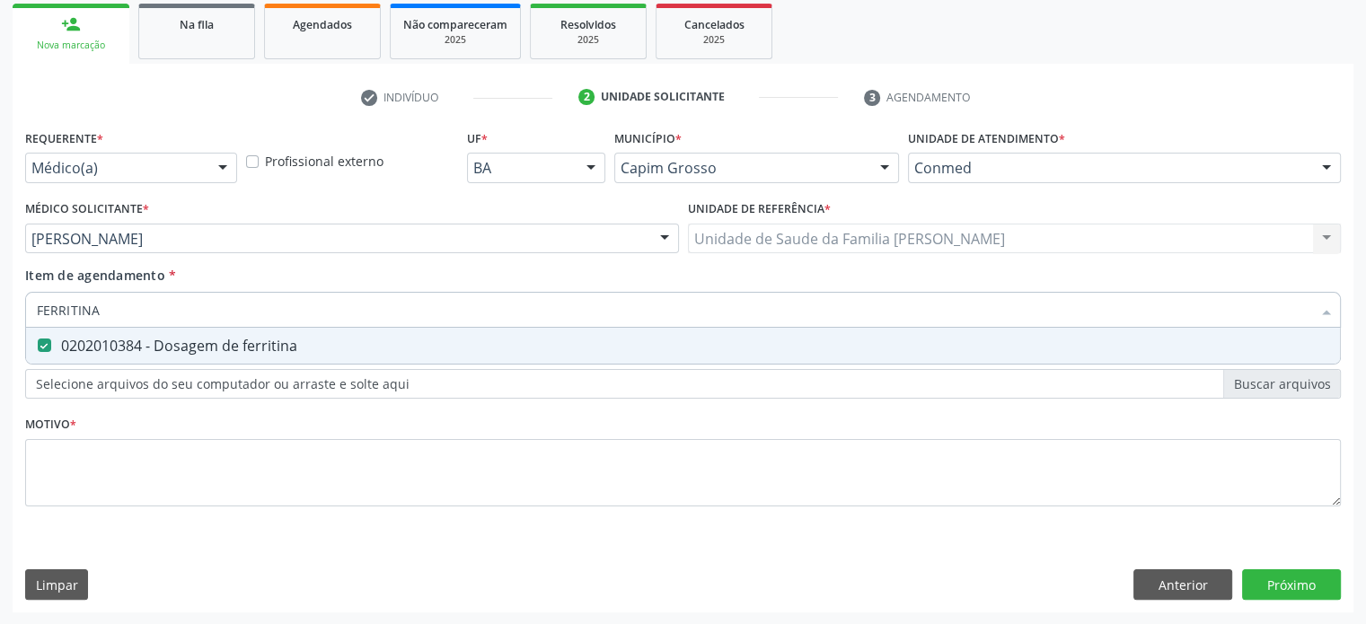
click at [18, 308] on div "Requerente * Médico(a) Médico(a) Enfermeiro(a) Paciente Nenhum resultado encont…" at bounding box center [683, 369] width 1341 height 488
type input "TR"
checkbox ferritina "false"
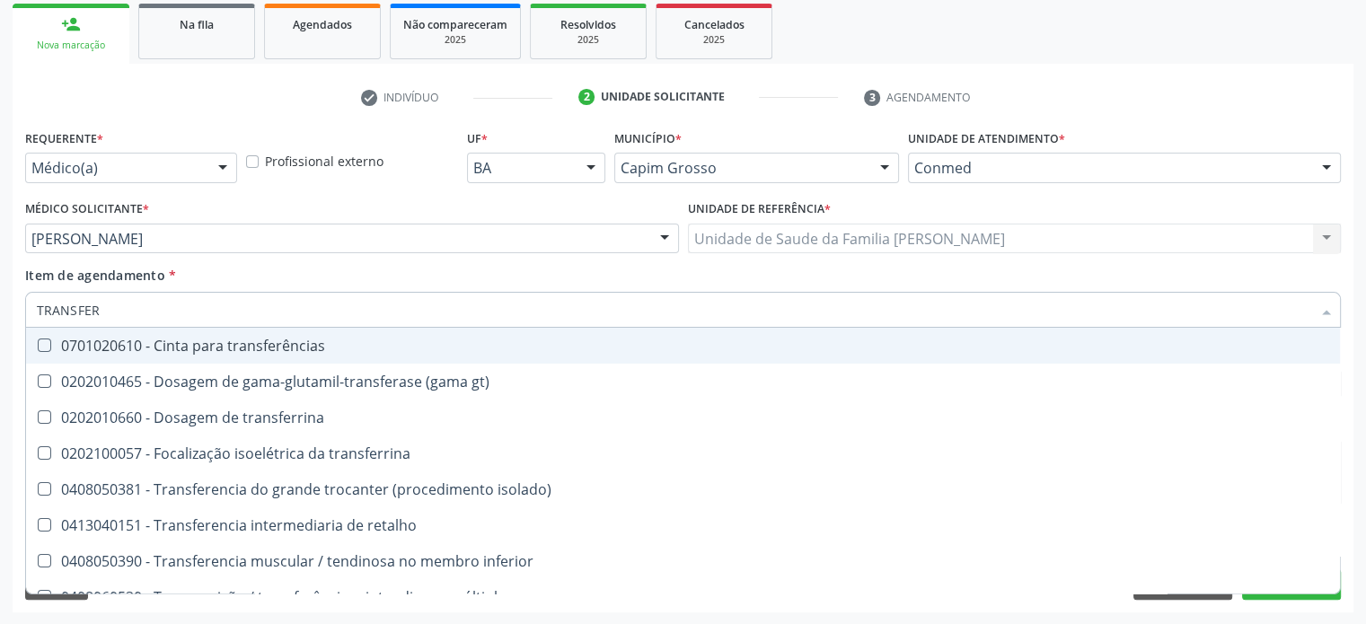
type input "TRANSFERR"
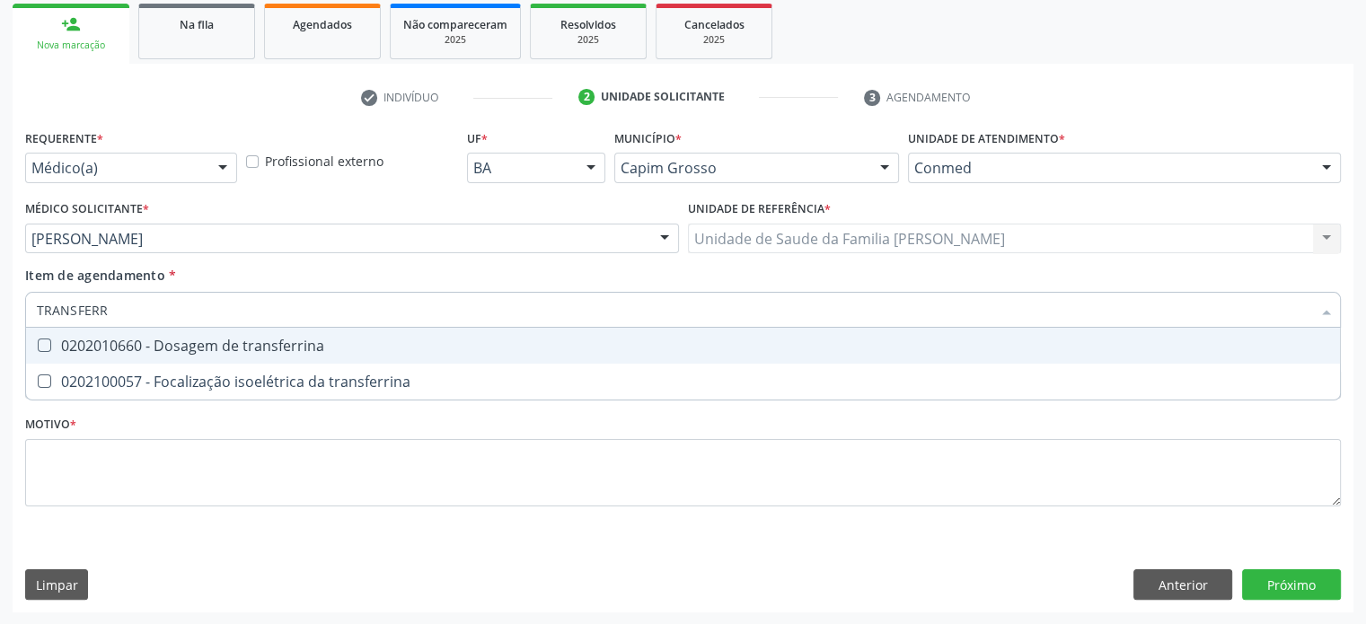
click at [134, 344] on div "0202010660 - Dosagem de transferrina" at bounding box center [683, 346] width 1292 height 14
checkbox transferrina "true"
drag, startPoint x: 128, startPoint y: 313, endPoint x: 4, endPoint y: 297, distance: 125.8
click at [4, 297] on div "Acompanhamento Acompanhe a situação das marcações correntes e finalizadas Relat…" at bounding box center [683, 229] width 1366 height 791
type input "V"
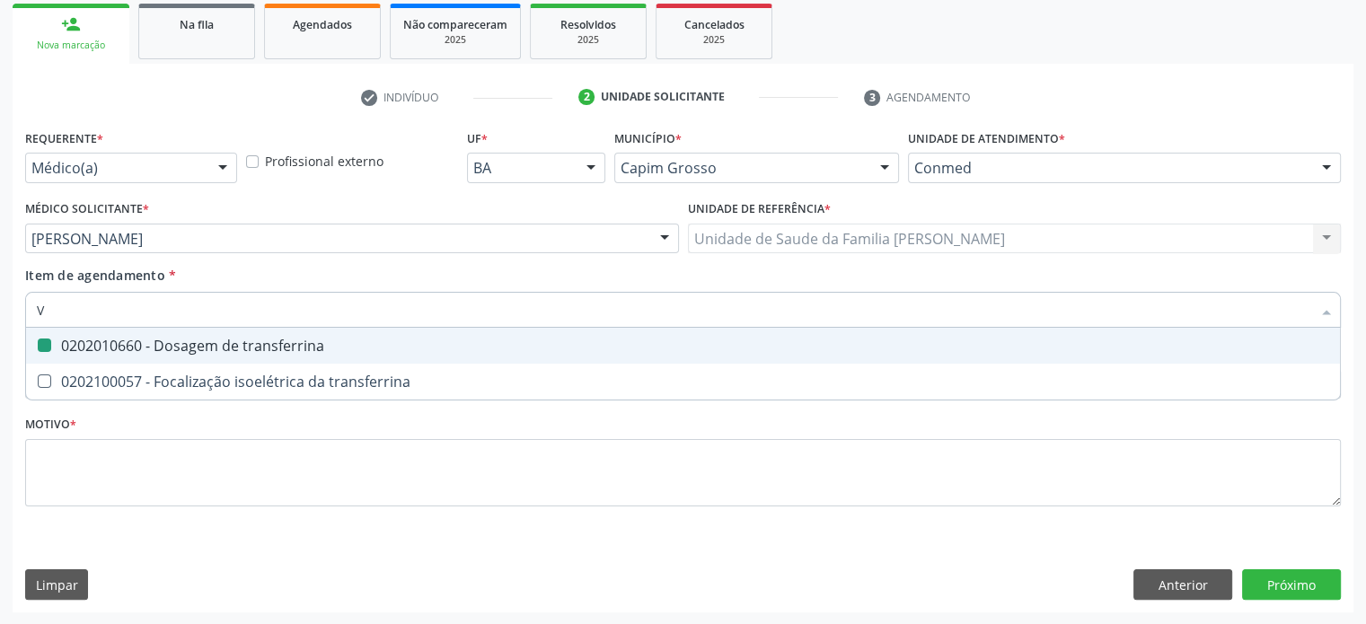
checkbox transferrina "false"
type input "VITAMINA"
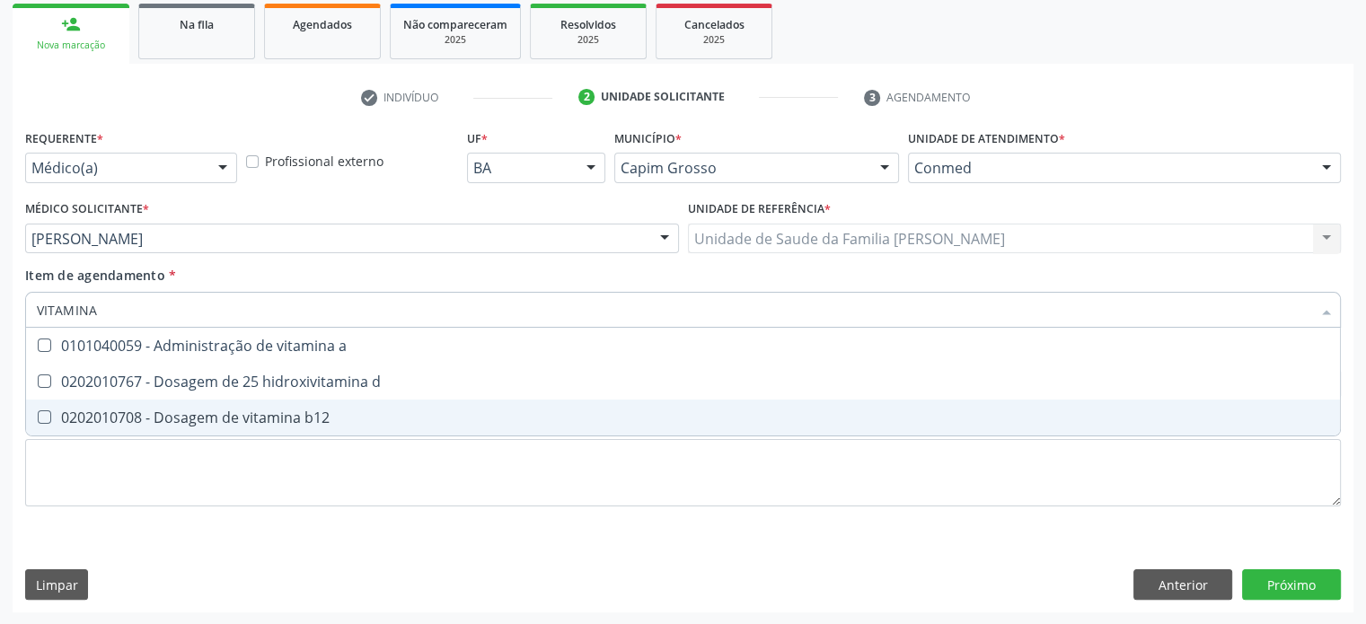
click at [266, 419] on div "0202010708 - Dosagem de vitamina b12" at bounding box center [683, 417] width 1292 height 14
checkbox b12 "true"
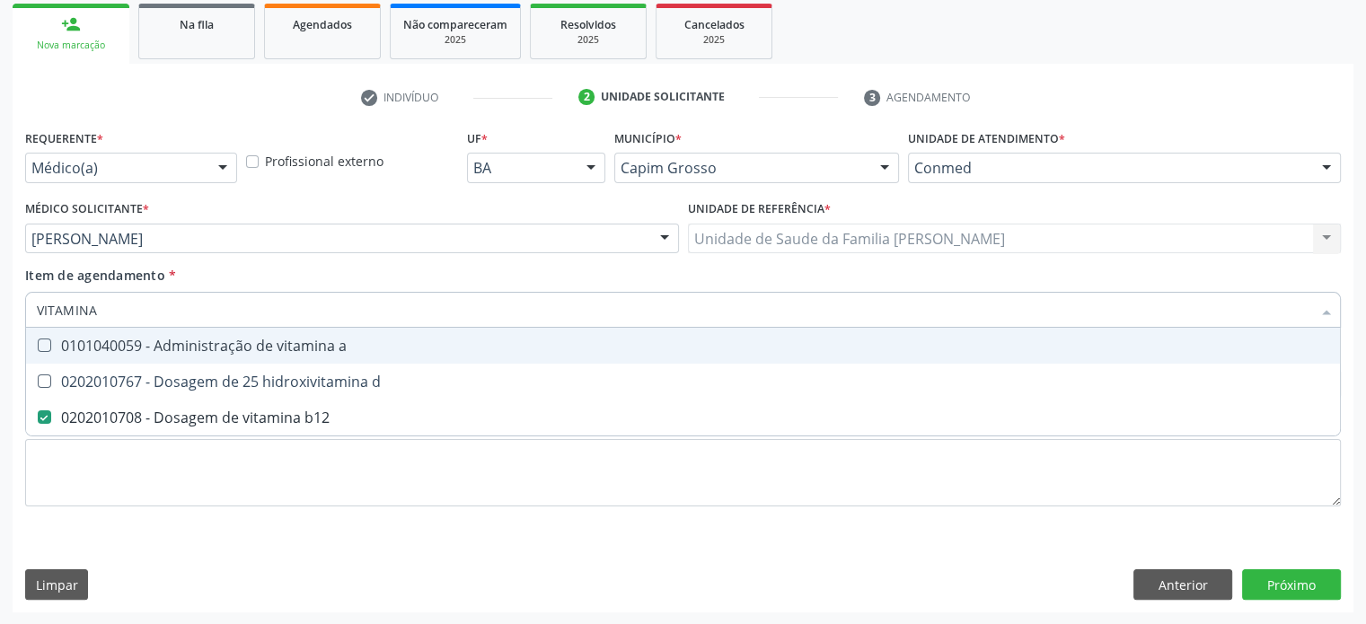
drag, startPoint x: 122, startPoint y: 306, endPoint x: 11, endPoint y: 294, distance: 112.1
click at [11, 294] on div "Acompanhamento Acompanhe a situação das marcações correntes e finalizadas Relat…" at bounding box center [683, 229] width 1366 height 791
type input "CA"
checkbox b12 "false"
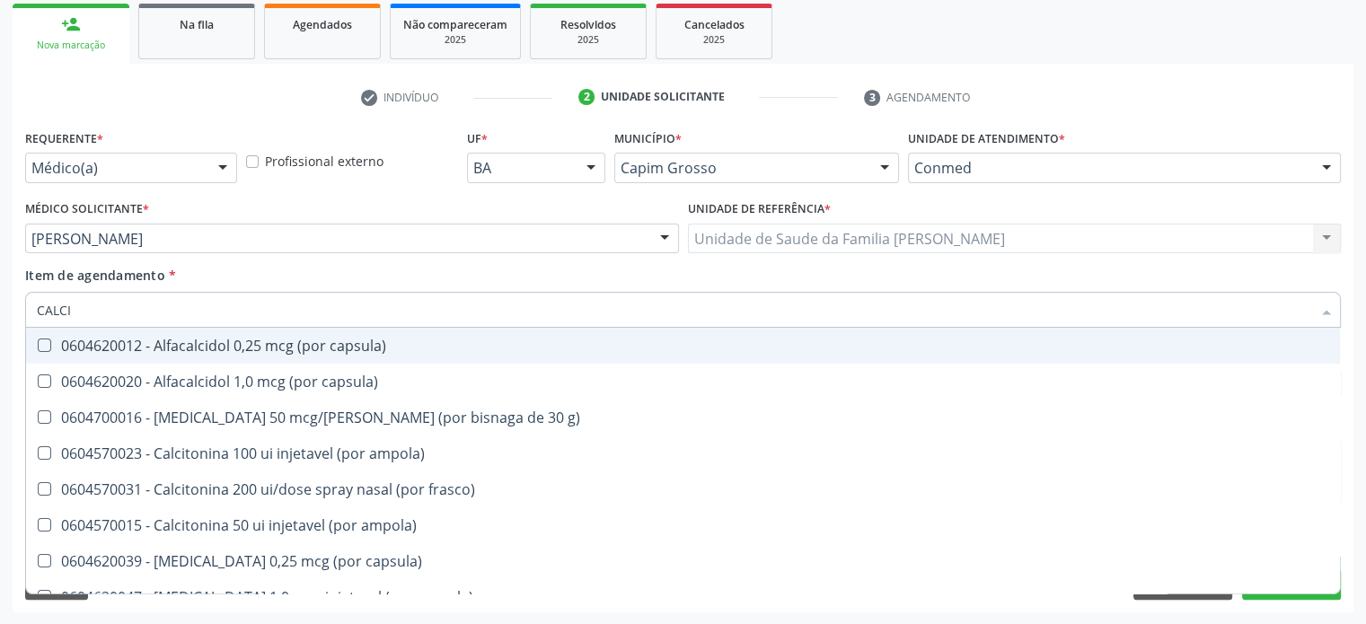
type input "CALCIO"
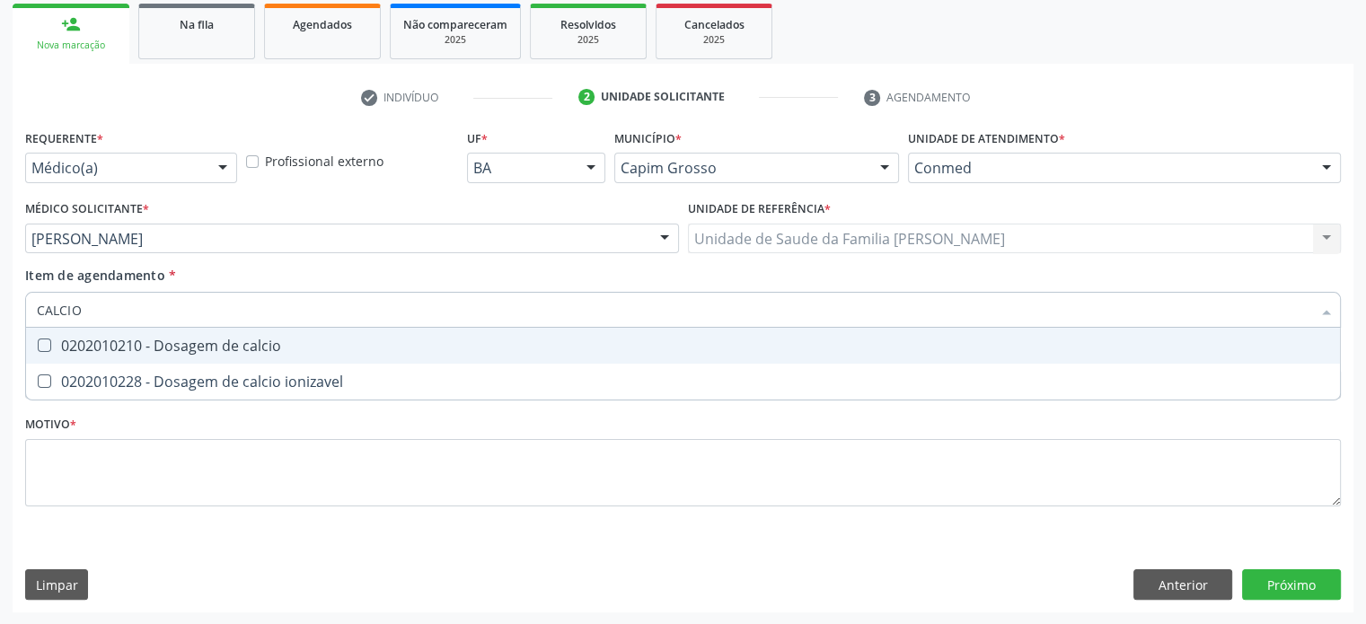
click at [196, 343] on div "0202010210 - Dosagem de calcio" at bounding box center [683, 346] width 1292 height 14
checkbox calcio "true"
drag, startPoint x: 138, startPoint y: 305, endPoint x: 14, endPoint y: 297, distance: 124.2
click at [14, 297] on div "Requerente * Médico(a) Médico(a) Enfermeiro(a) Paciente Nenhum resultado encont…" at bounding box center [683, 369] width 1341 height 488
type input "T"
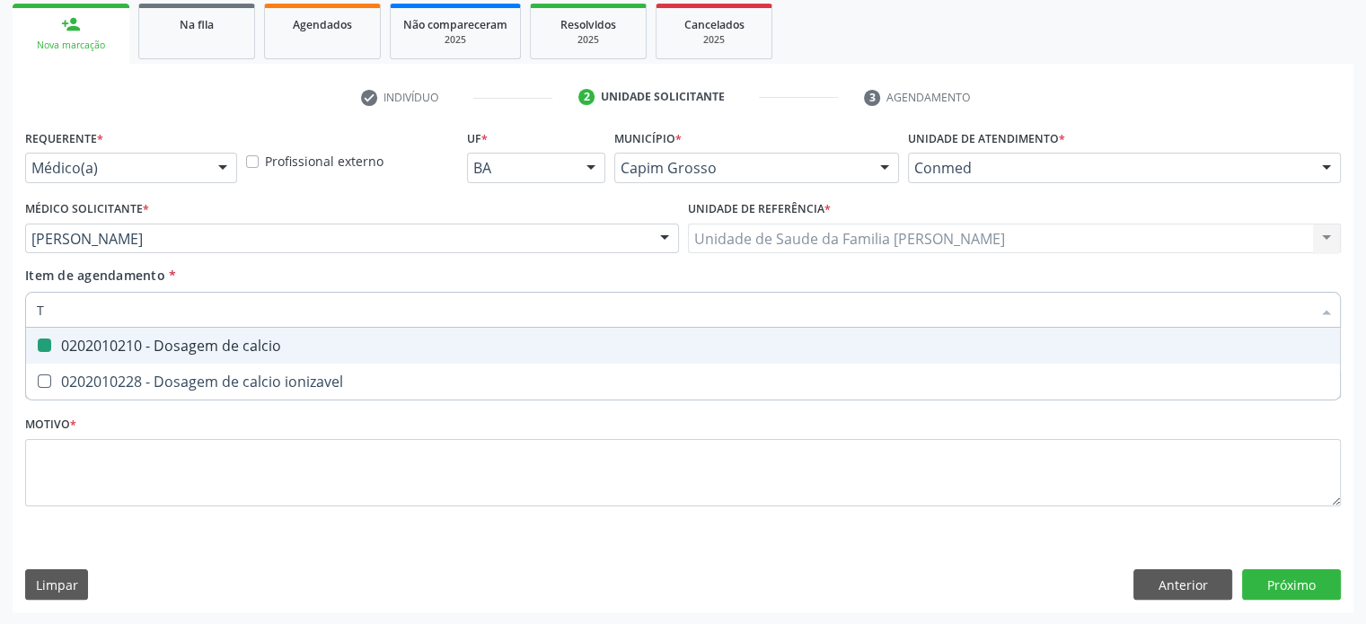
checkbox calcio "false"
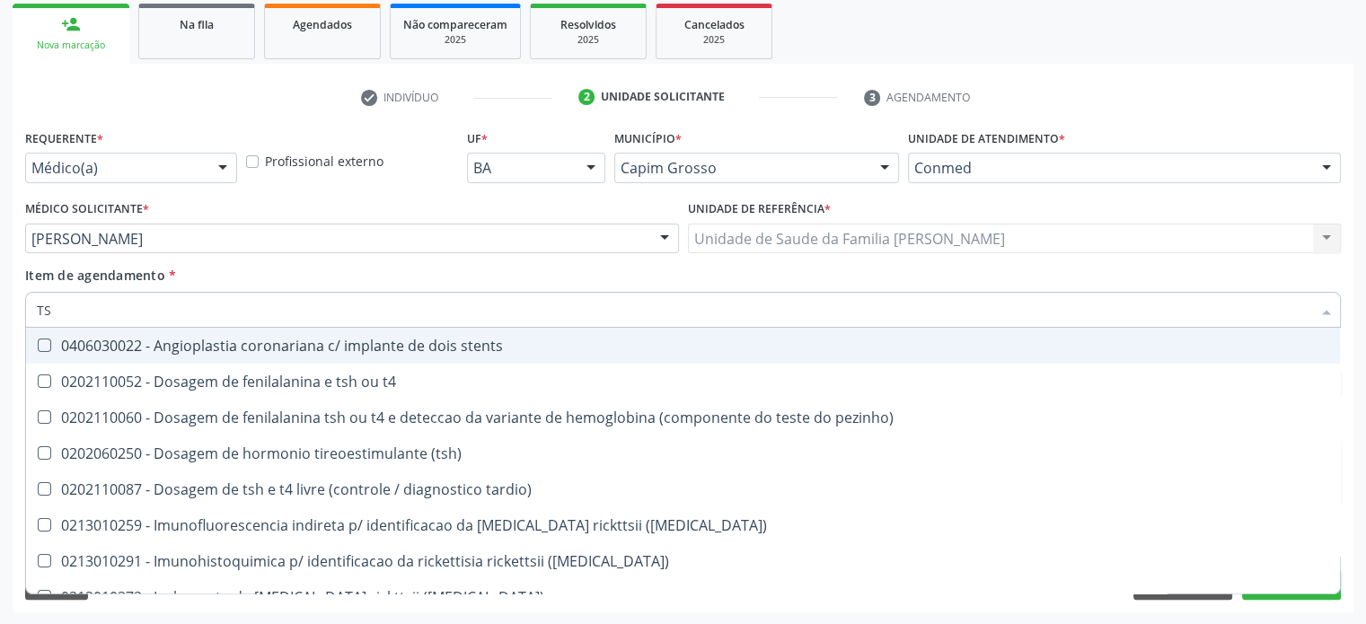
type input "TSH"
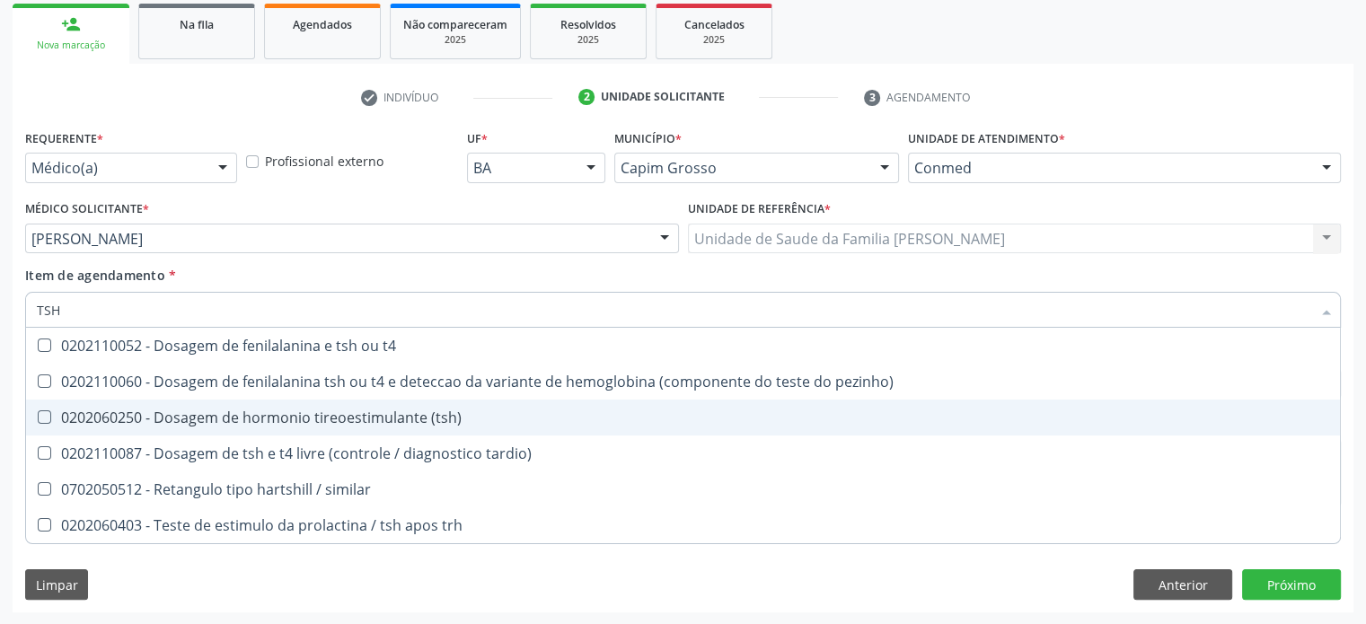
click at [207, 419] on div "0202060250 - Dosagem de hormonio tireoestimulante (tsh)" at bounding box center [683, 417] width 1292 height 14
checkbox \(tsh\) "true"
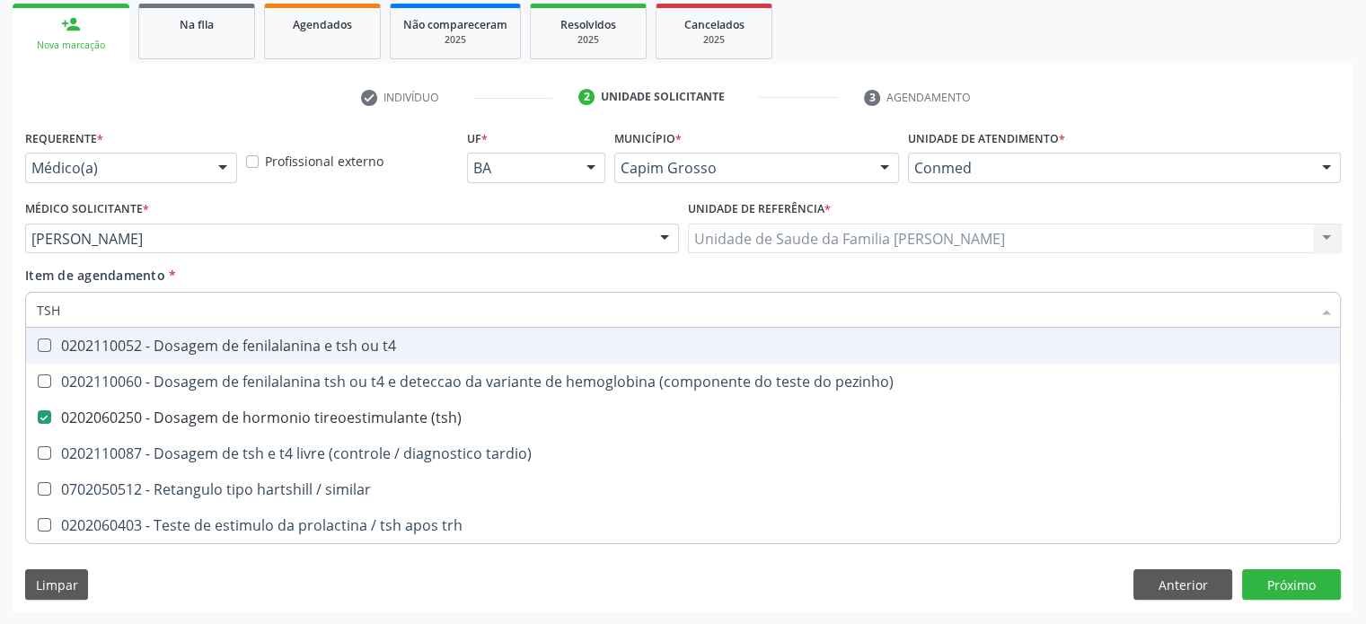
drag, startPoint x: 85, startPoint y: 309, endPoint x: 44, endPoint y: 309, distance: 41.3
click at [44, 309] on input "TSH" at bounding box center [674, 310] width 1274 height 36
type input "T4"
checkbox \(tsh\) "false"
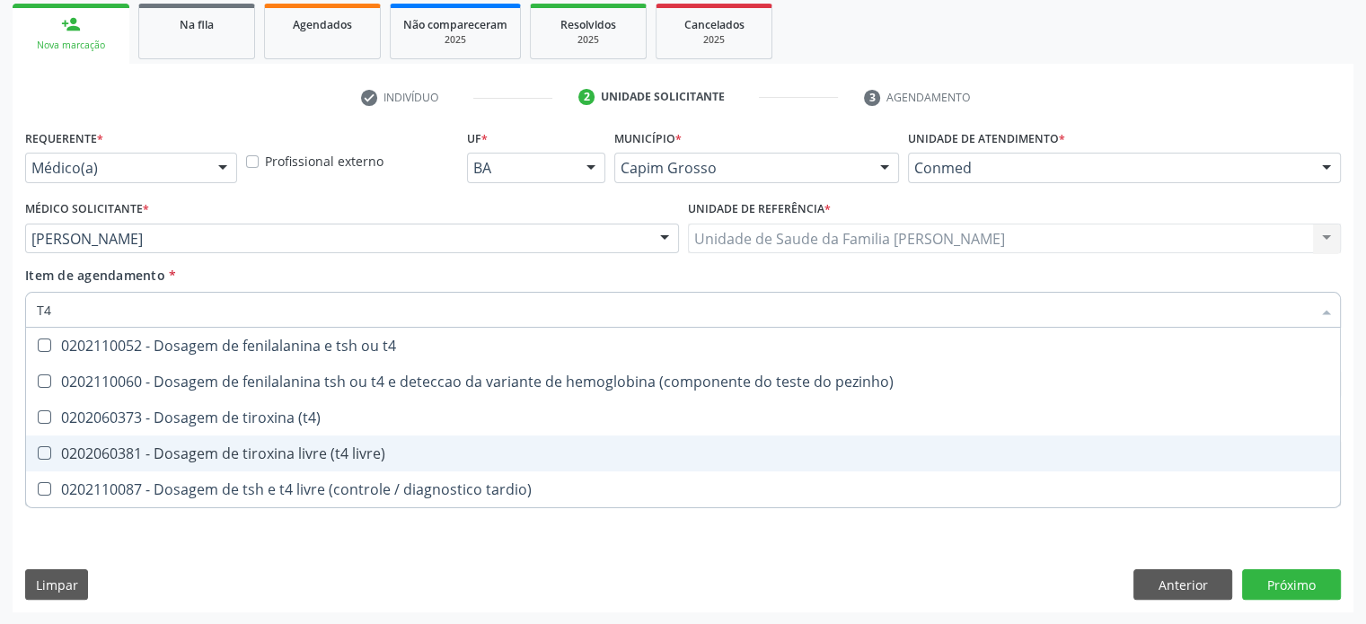
click at [272, 451] on div "0202060381 - Dosagem de tiroxina livre (t4 livre)" at bounding box center [683, 453] width 1292 height 14
checkbox livre\) "true"
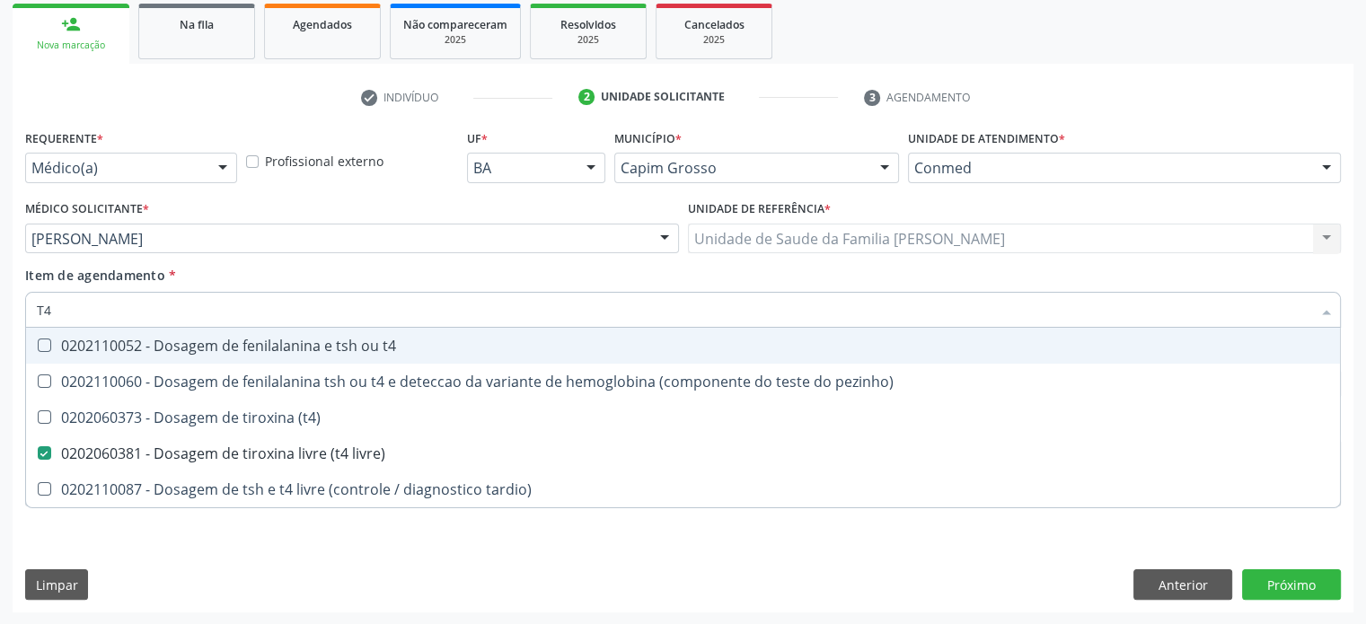
type input "T"
checkbox livre\) "false"
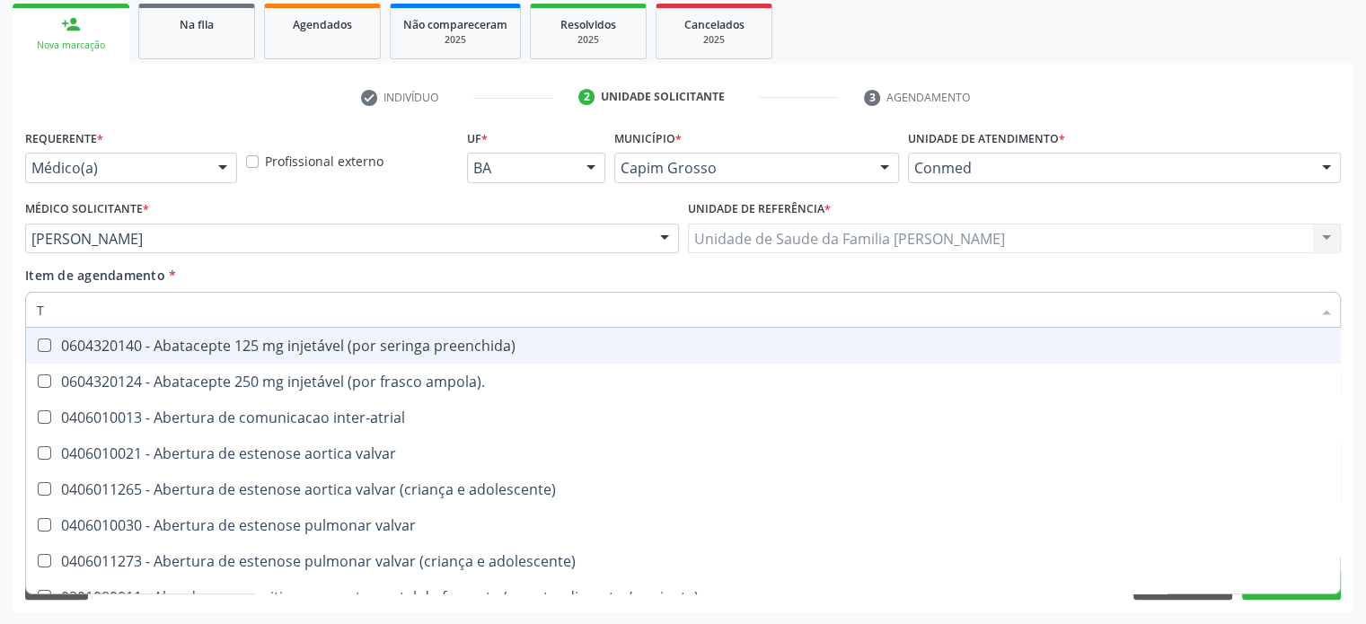
type input "T3"
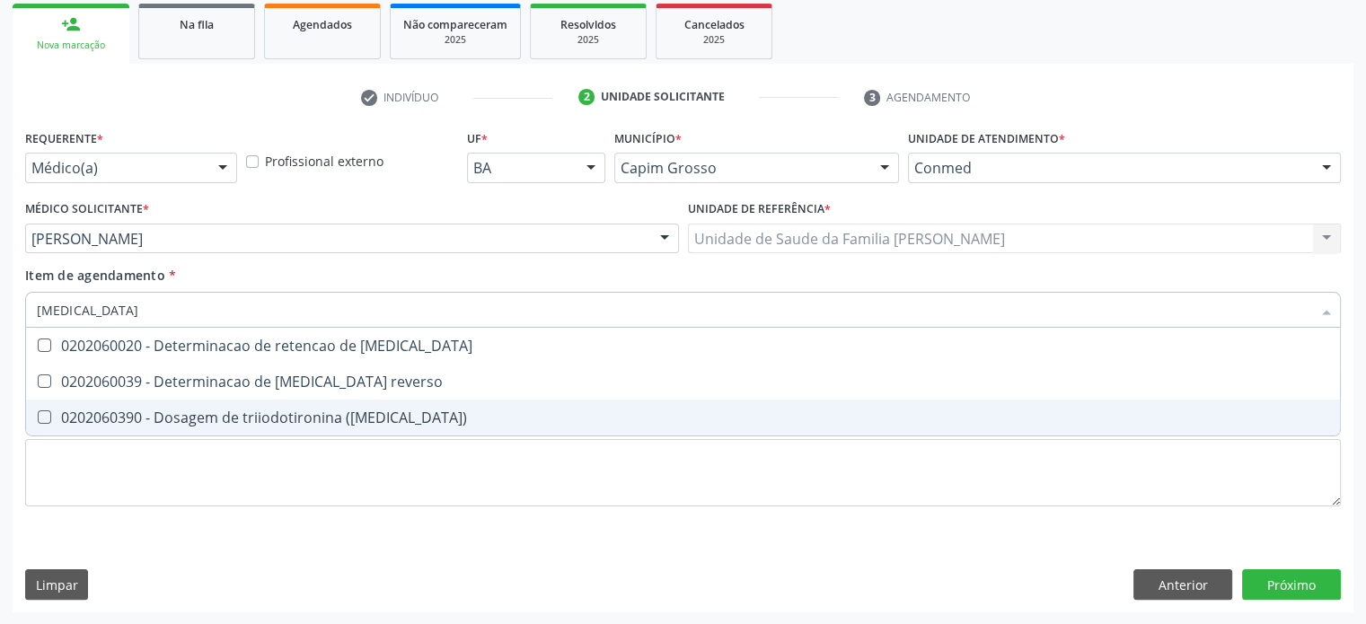
click at [185, 419] on div "0202060390 - Dosagem de triiodotironina ([MEDICAL_DATA])" at bounding box center [683, 417] width 1292 height 14
checkbox \(t3\) "true"
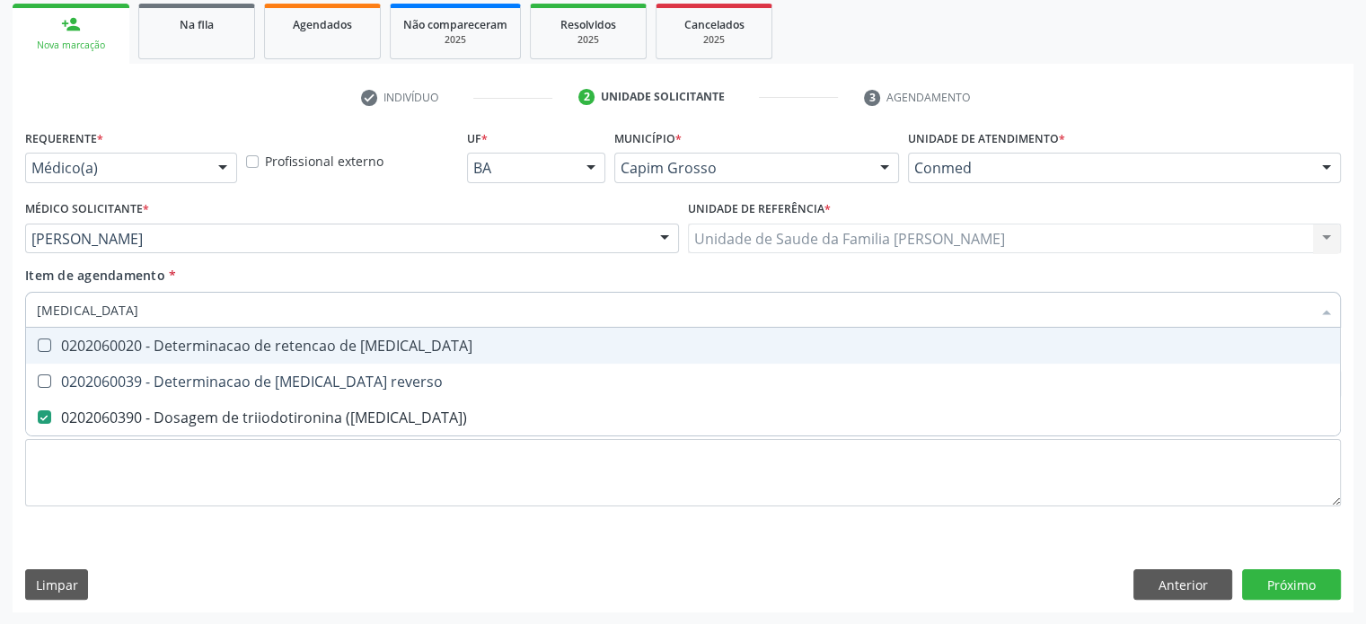
drag, startPoint x: 92, startPoint y: 304, endPoint x: 11, endPoint y: 307, distance: 80.9
click at [13, 307] on div "Requerente * Médico(a) Médico(a) Enfermeiro(a) Paciente Nenhum resultado encont…" at bounding box center [683, 369] width 1341 height 488
type input "C"
checkbox \(t3\) "false"
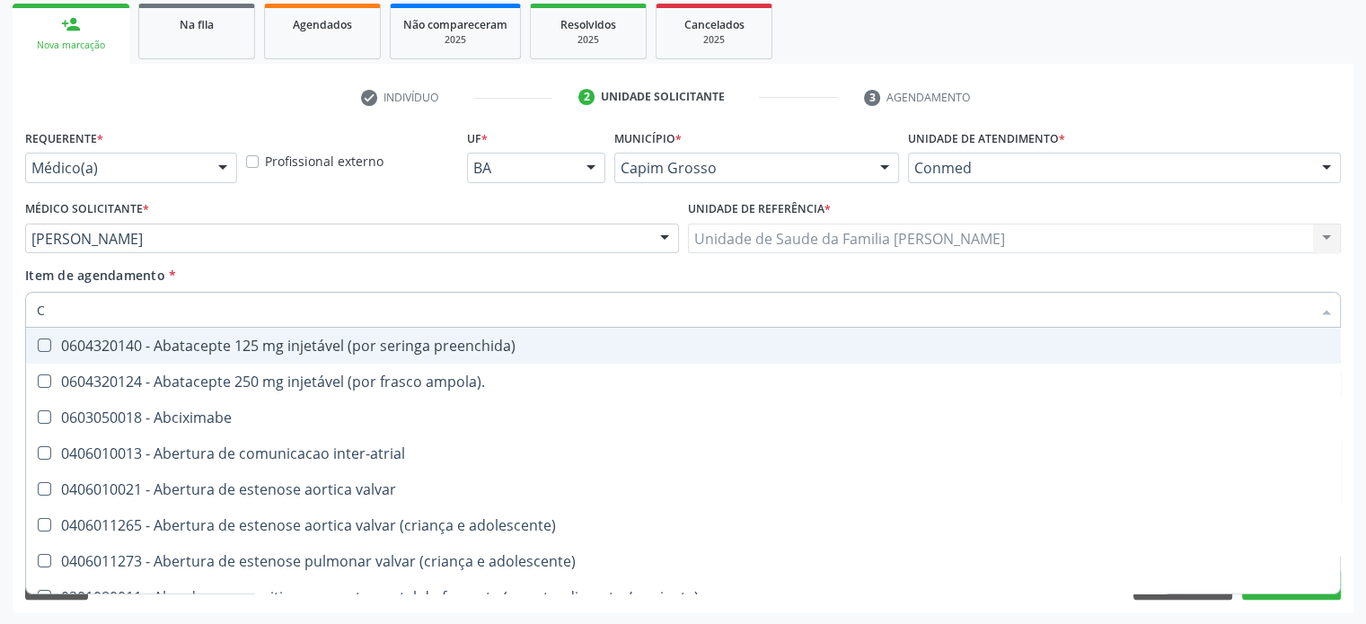
type input "CO"
checkbox osseo "true"
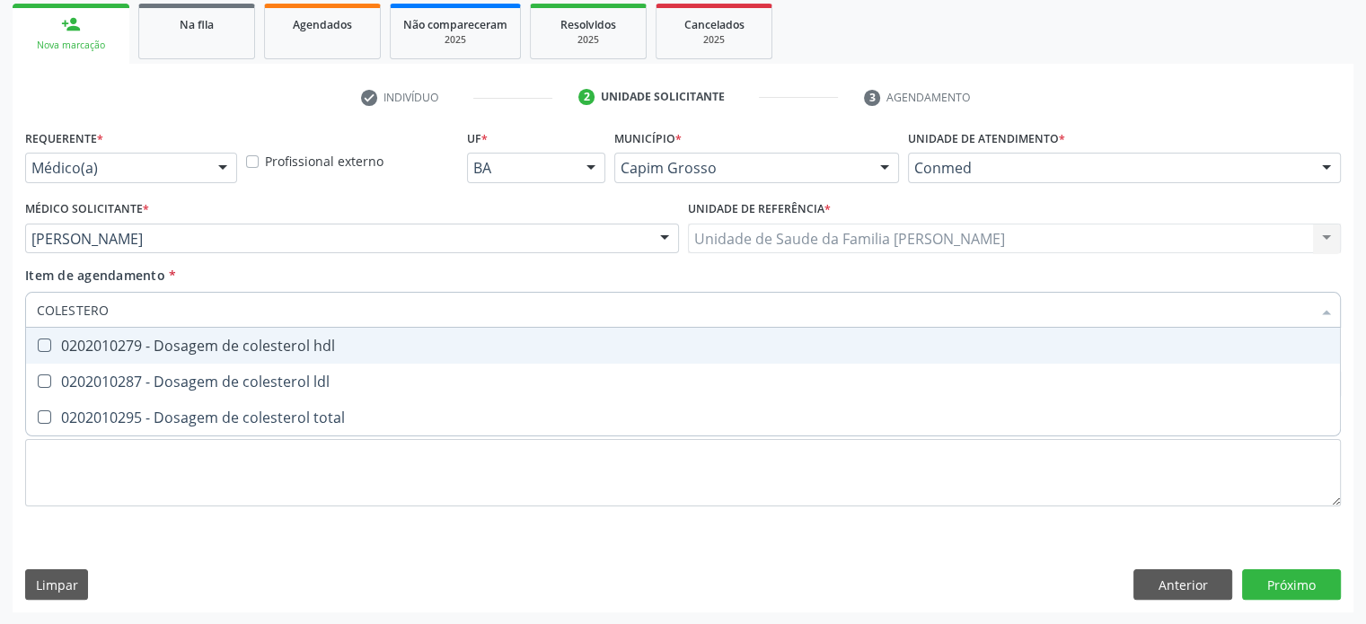
type input "COLESTEROL"
click at [160, 345] on div "0202010279 - Dosagem de colesterol hdl" at bounding box center [683, 346] width 1292 height 14
checkbox hdl "true"
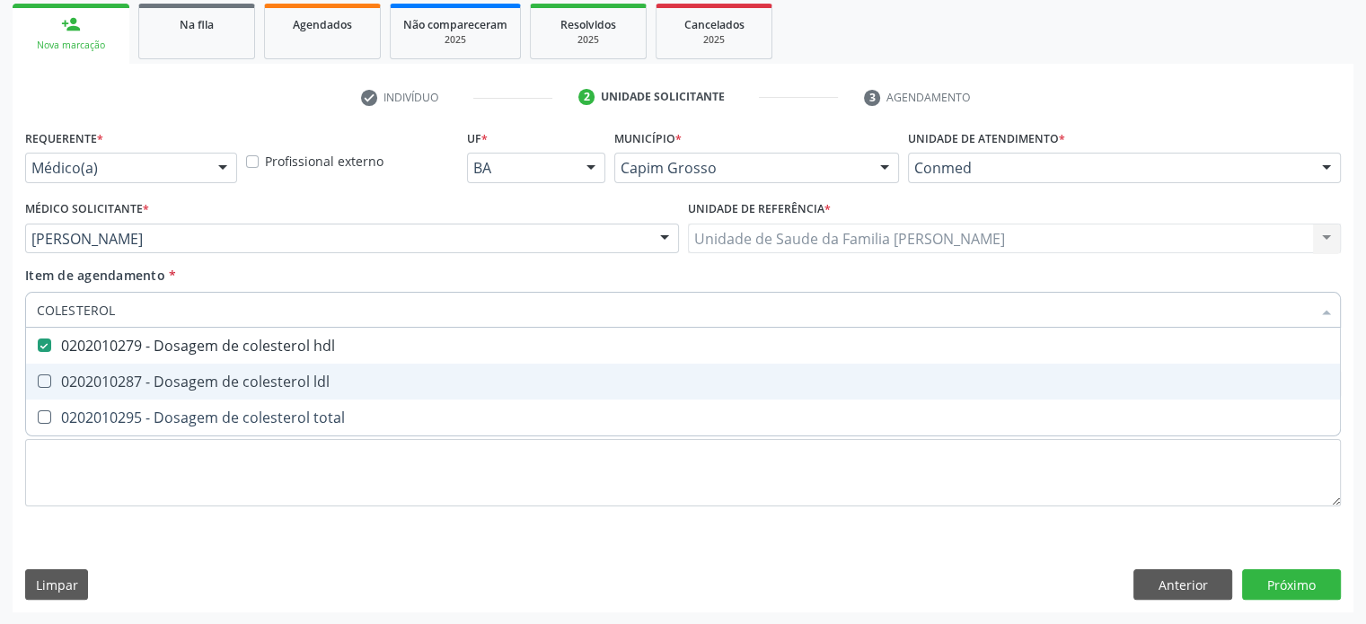
click at [158, 380] on div "0202010287 - Dosagem de colesterol ldl" at bounding box center [683, 381] width 1292 height 14
checkbox ldl "true"
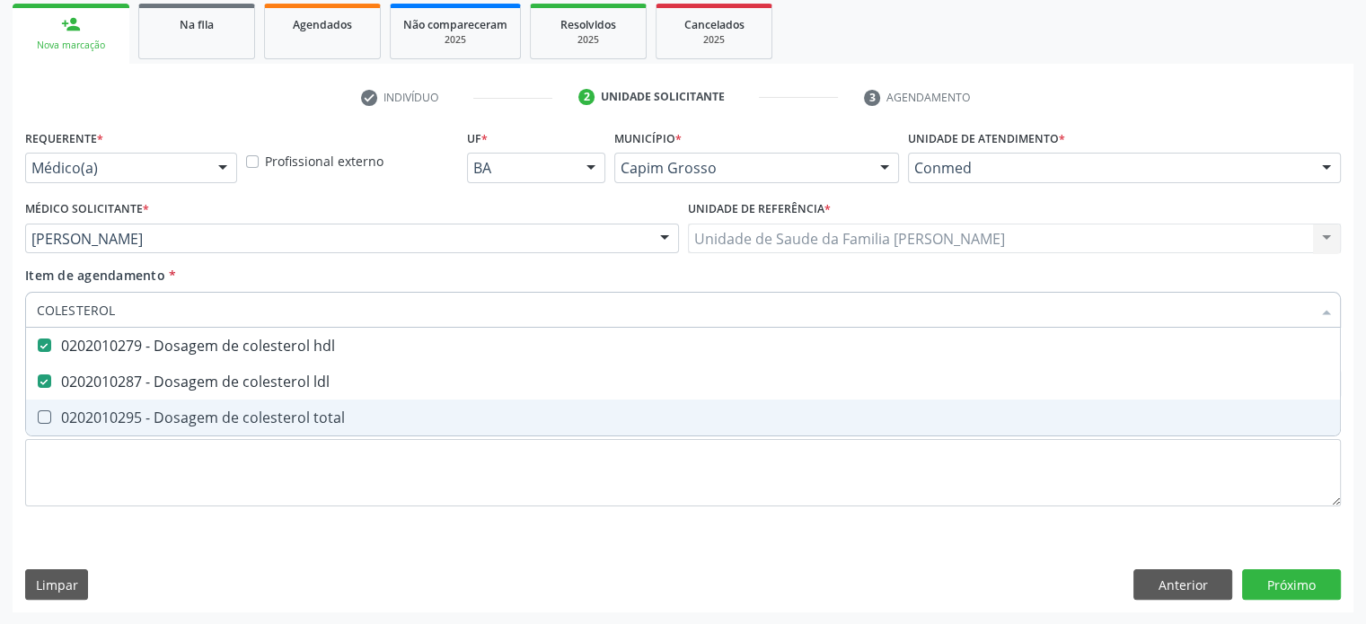
click at [162, 418] on div "0202010295 - Dosagem de colesterol total" at bounding box center [683, 417] width 1292 height 14
checkbox total "true"
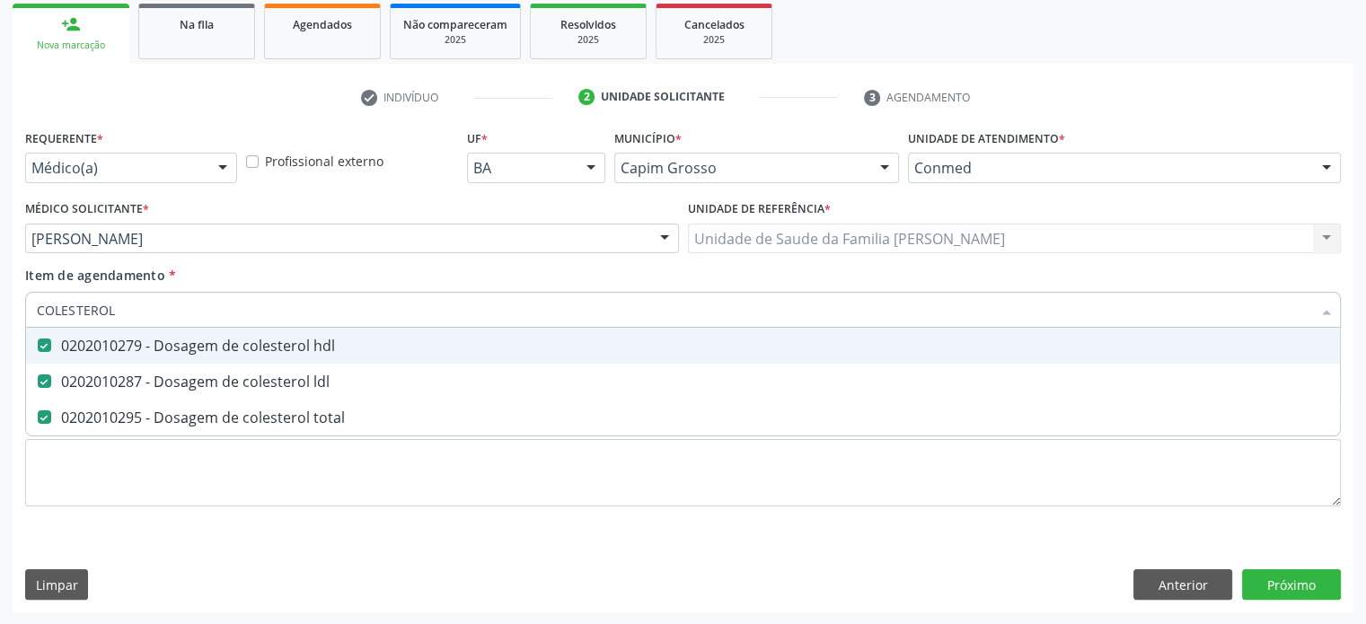
drag, startPoint x: 124, startPoint y: 304, endPoint x: 22, endPoint y: 301, distance: 101.5
click at [22, 301] on div "Item de agendamento * COLESTEROL Desfazer seleção 0202010279 - Dosagem de coles…" at bounding box center [683, 300] width 1325 height 69
type input "T"
checkbox hdl "false"
checkbox ldl "false"
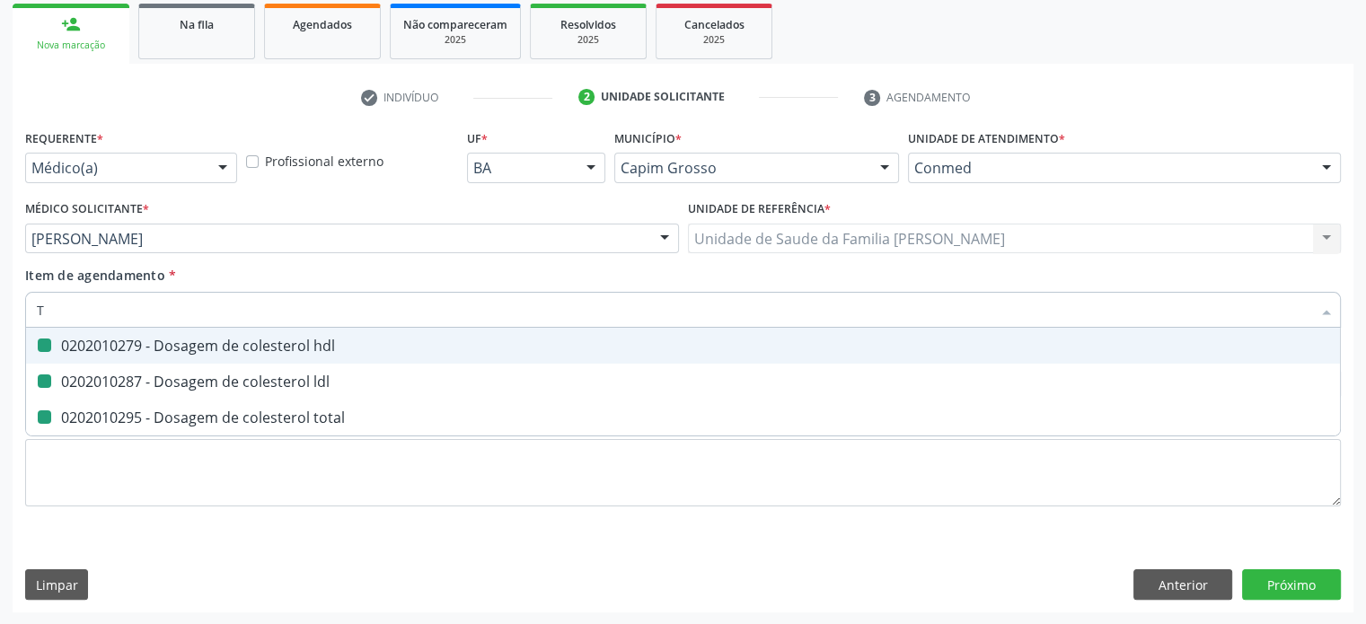
checkbox total "false"
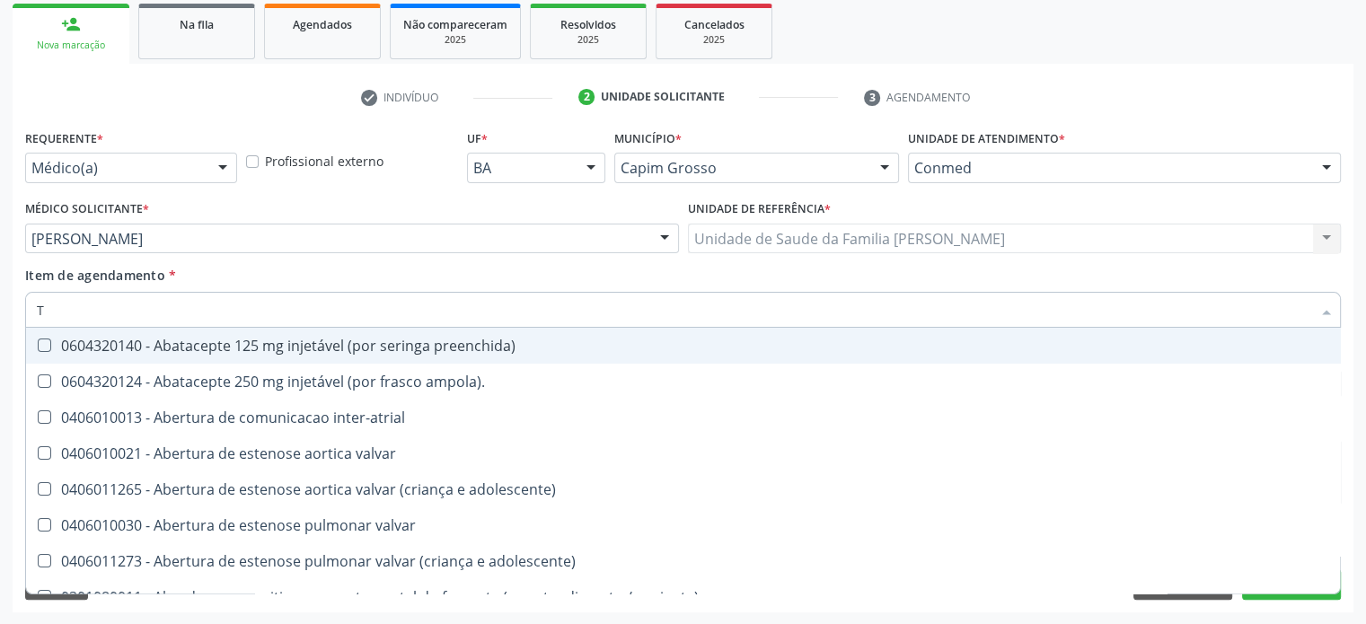
type input "TR"
checkbox \(motolância\) "true"
checkbox visual "true"
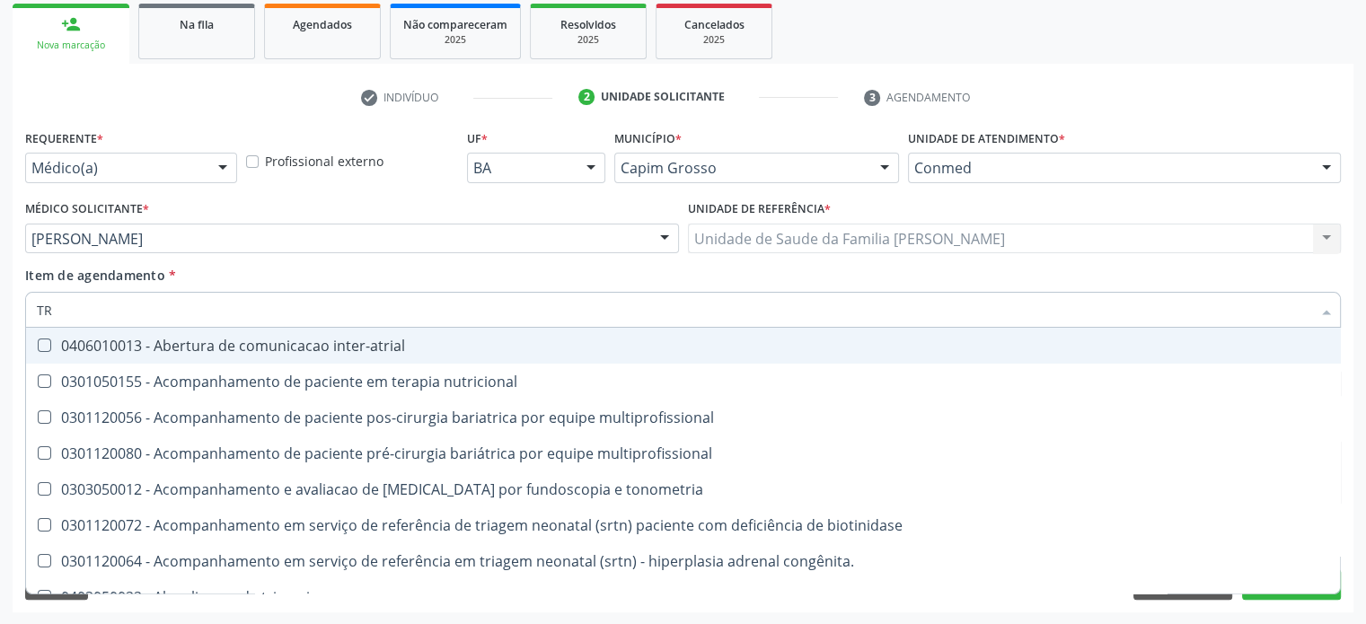
type input "TRI"
checkbox \(t3\) "true"
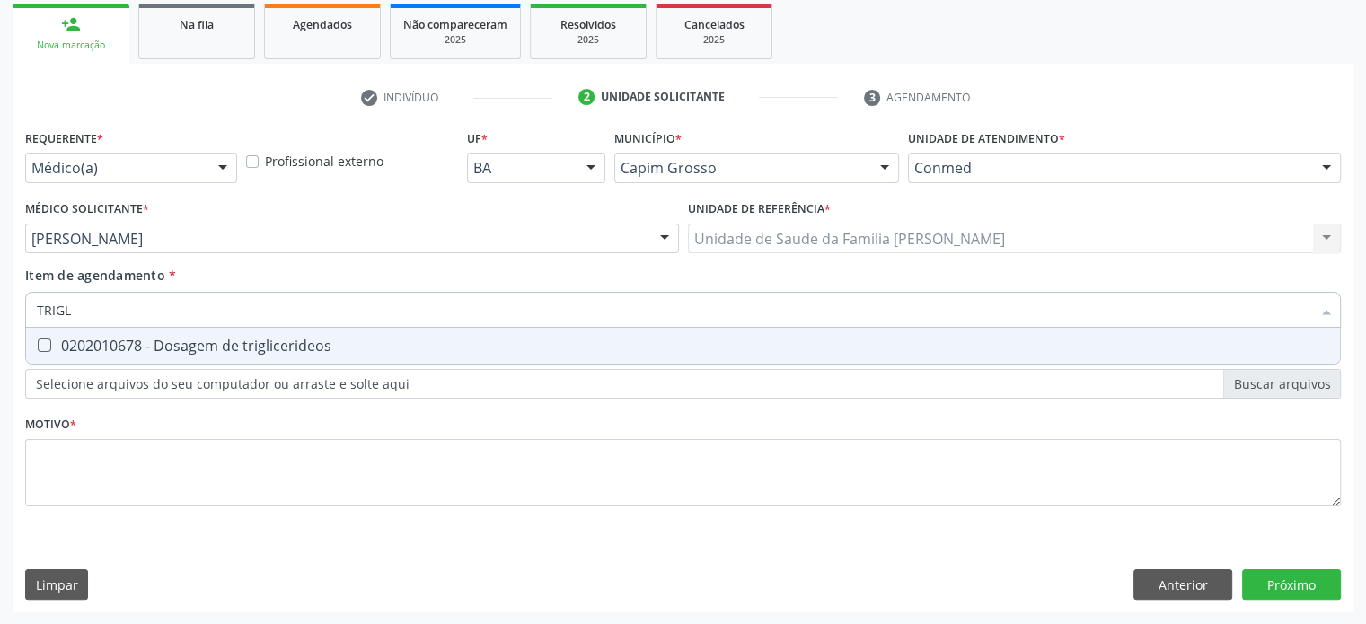
type input "TRIGLI"
click at [83, 344] on div "0202010678 - Dosagem de triglicerideos" at bounding box center [683, 346] width 1292 height 14
checkbox triglicerideos "true"
drag, startPoint x: 97, startPoint y: 307, endPoint x: 10, endPoint y: 302, distance: 87.3
click at [9, 304] on div "Acompanhamento Acompanhe a situação das marcações correntes e finalizadas Relat…" at bounding box center [683, 229] width 1366 height 791
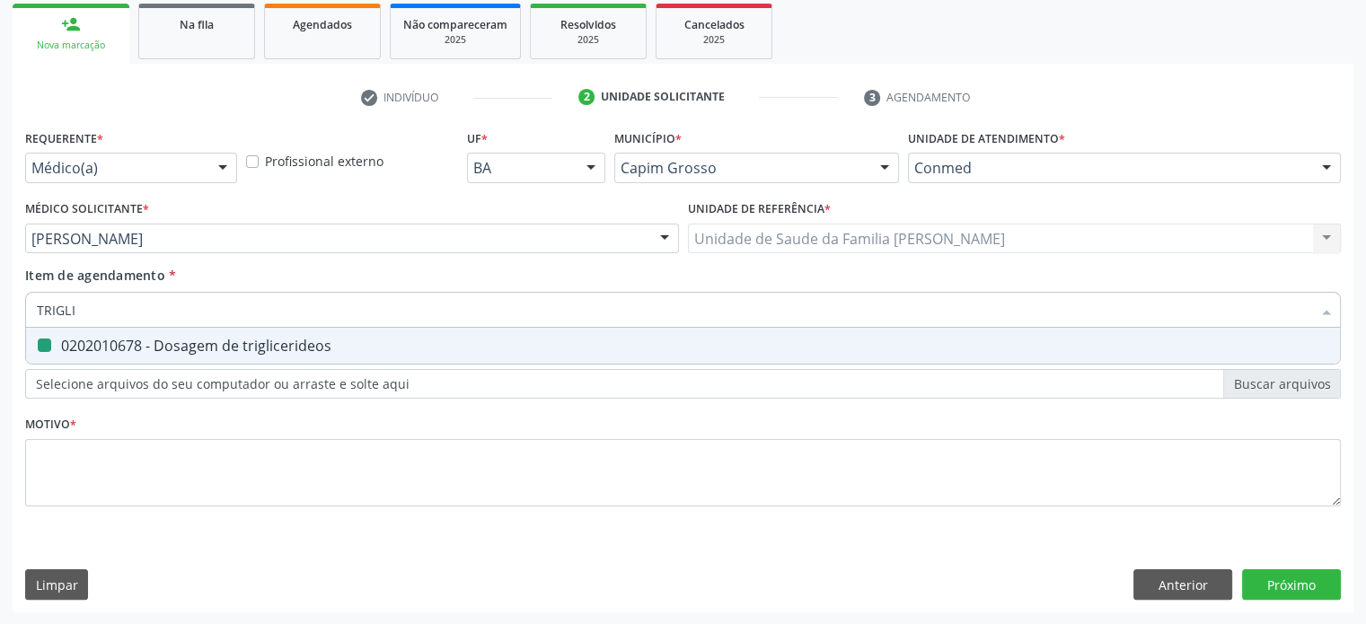
type input "A"
checkbox triglicerideos "false"
type input "ASLO"
click at [105, 348] on div "0202030474 - Pesquisa de anticorpos antiestreptolisina o (aslo)" at bounding box center [683, 346] width 1292 height 14
checkbox \(aslo\) "true"
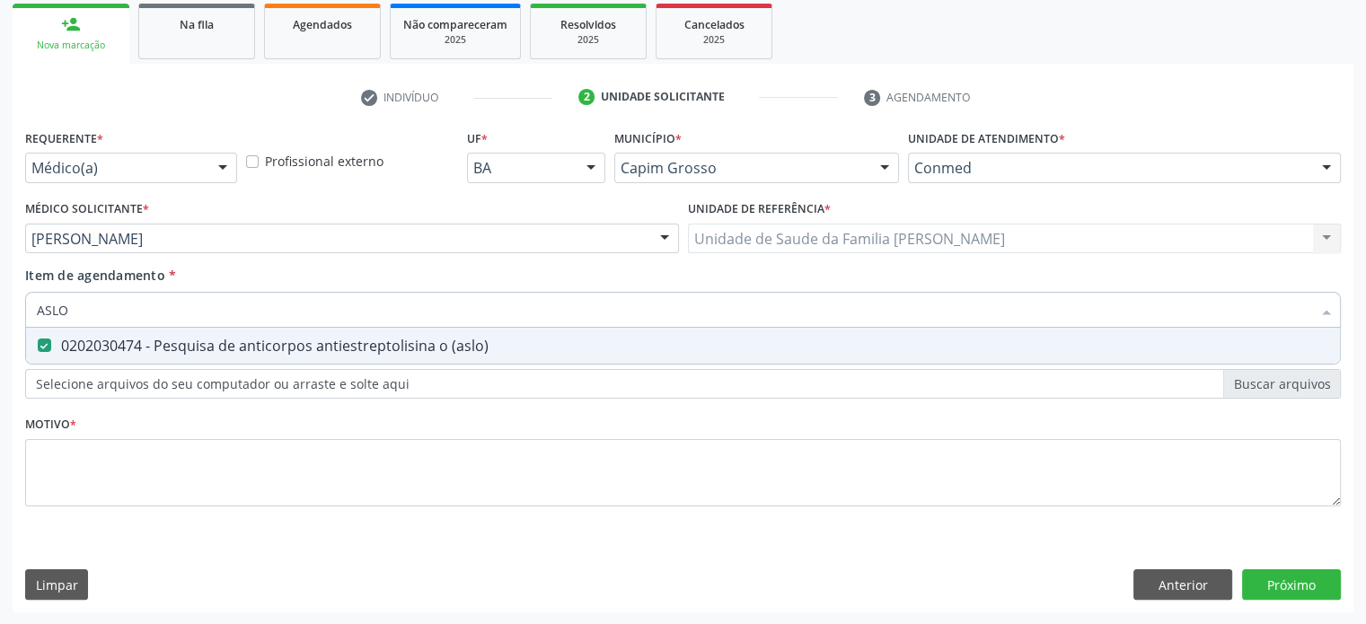
drag, startPoint x: 97, startPoint y: 310, endPoint x: 2, endPoint y: 302, distance: 95.5
click at [2, 302] on div "Acompanhamento Acompanhe a situação das marcações correntes e finalizadas Relat…" at bounding box center [683, 229] width 1366 height 791
type input "U"
checkbox \(aslo\) "false"
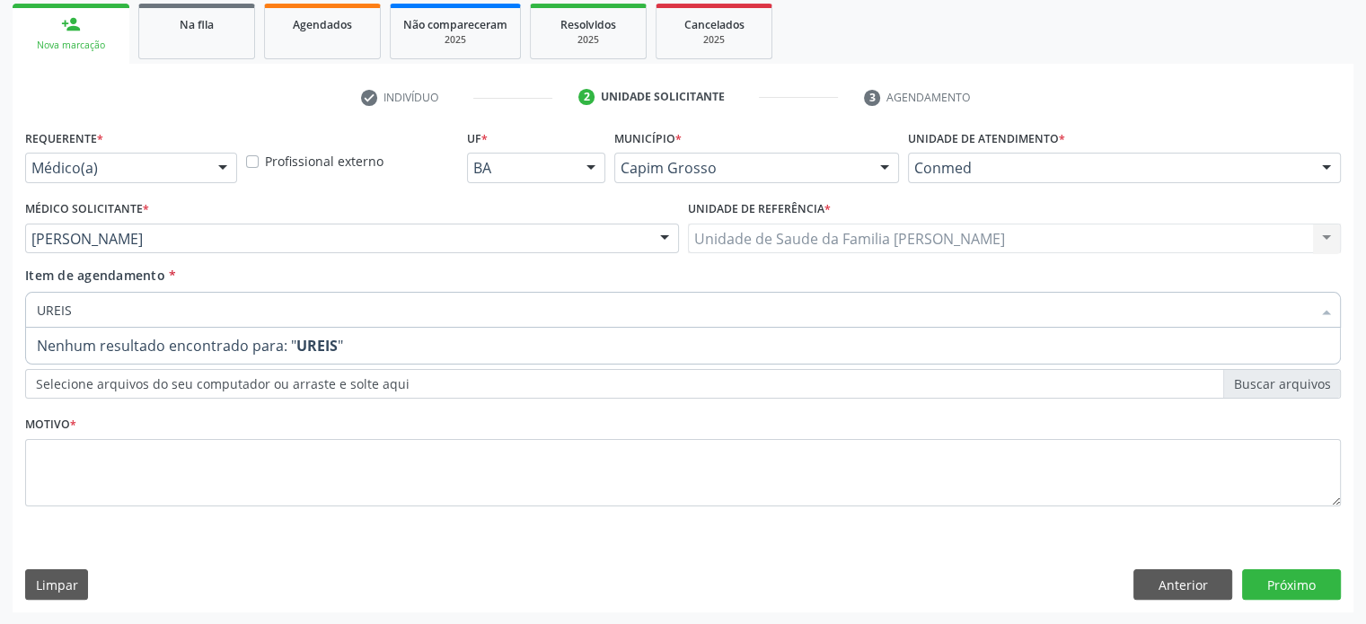
type input "UREI"
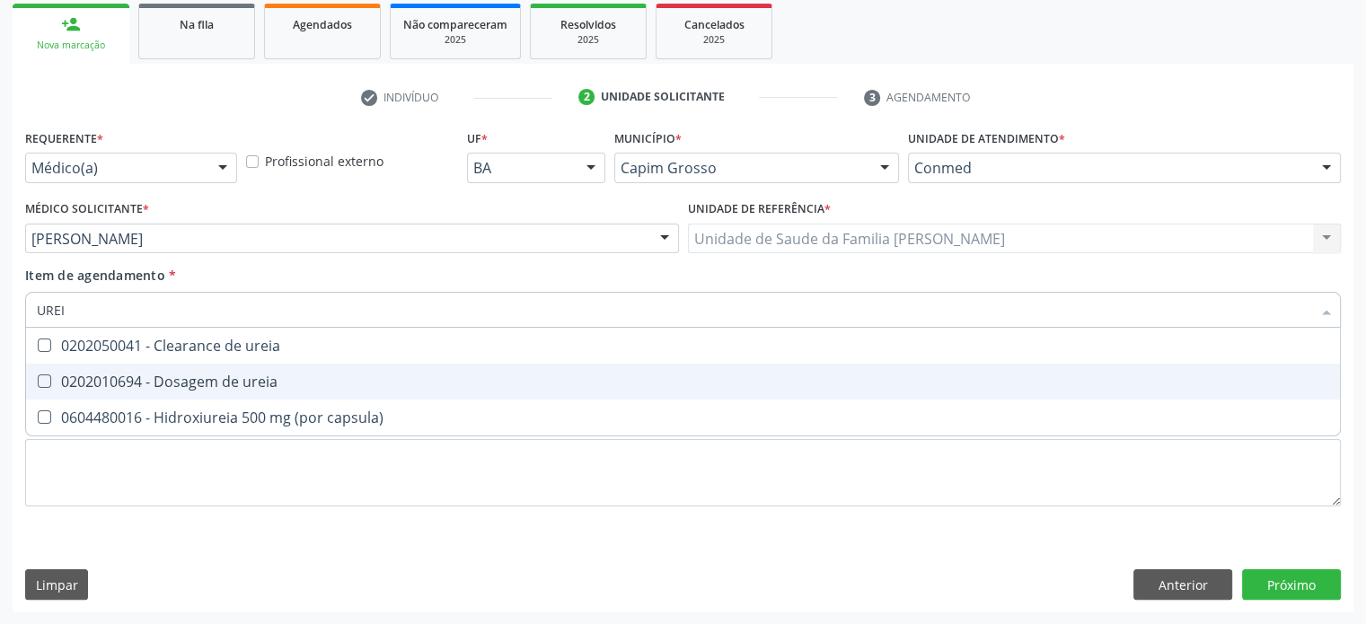
click at [158, 376] on div "0202010694 - Dosagem de ureia" at bounding box center [683, 381] width 1292 height 14
checkbox ureia "true"
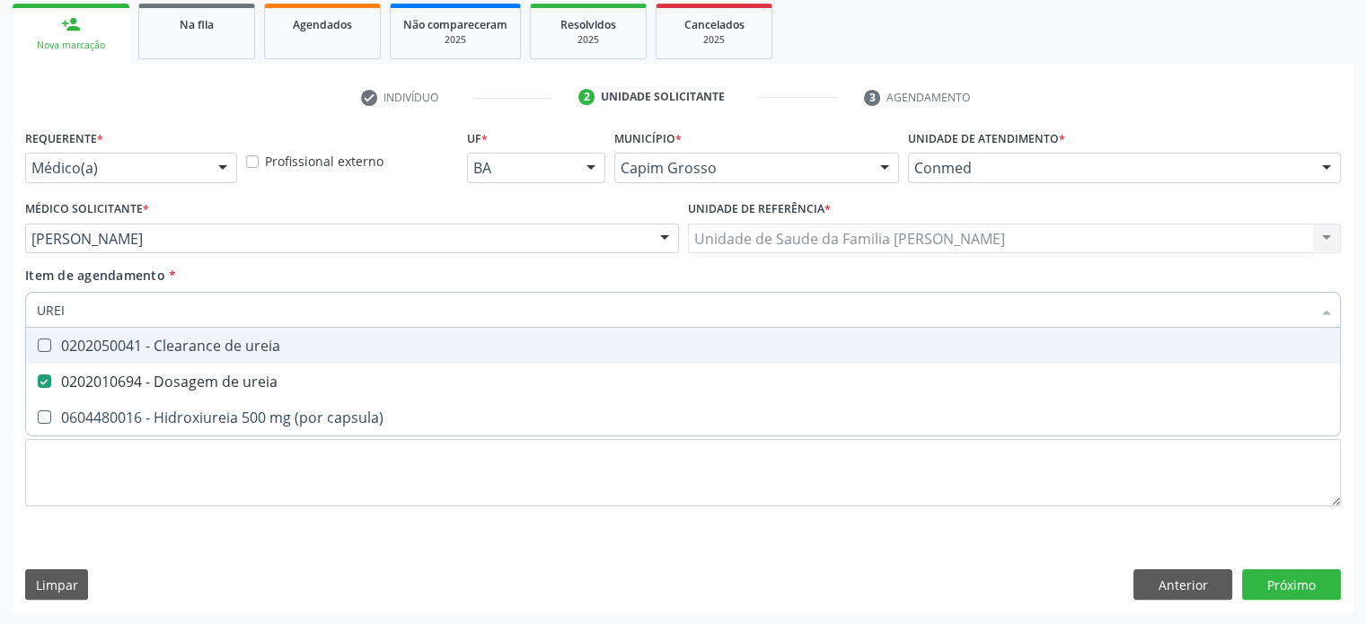
drag, startPoint x: 136, startPoint y: 313, endPoint x: 6, endPoint y: 313, distance: 129.3
click at [6, 313] on div "Acompanhamento Acompanhe a situação das marcações correntes e finalizadas Relat…" at bounding box center [683, 229] width 1366 height 791
type input "CR"
checkbox ureia "false"
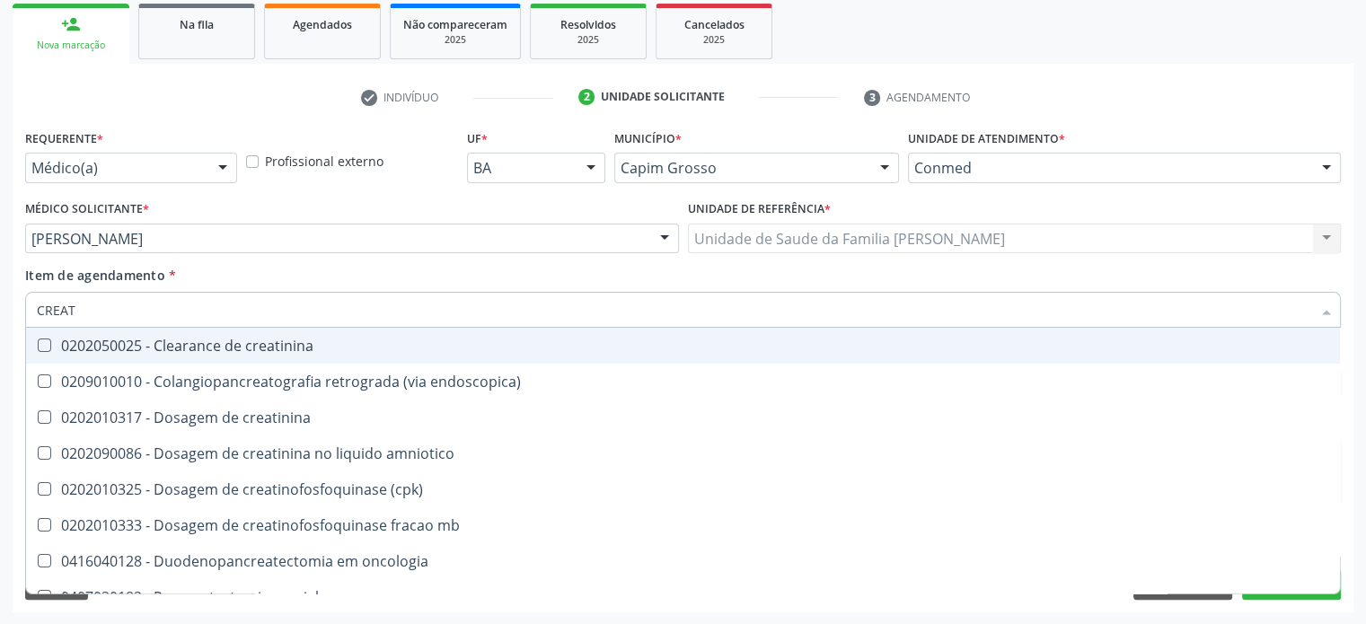
type input "CREATI"
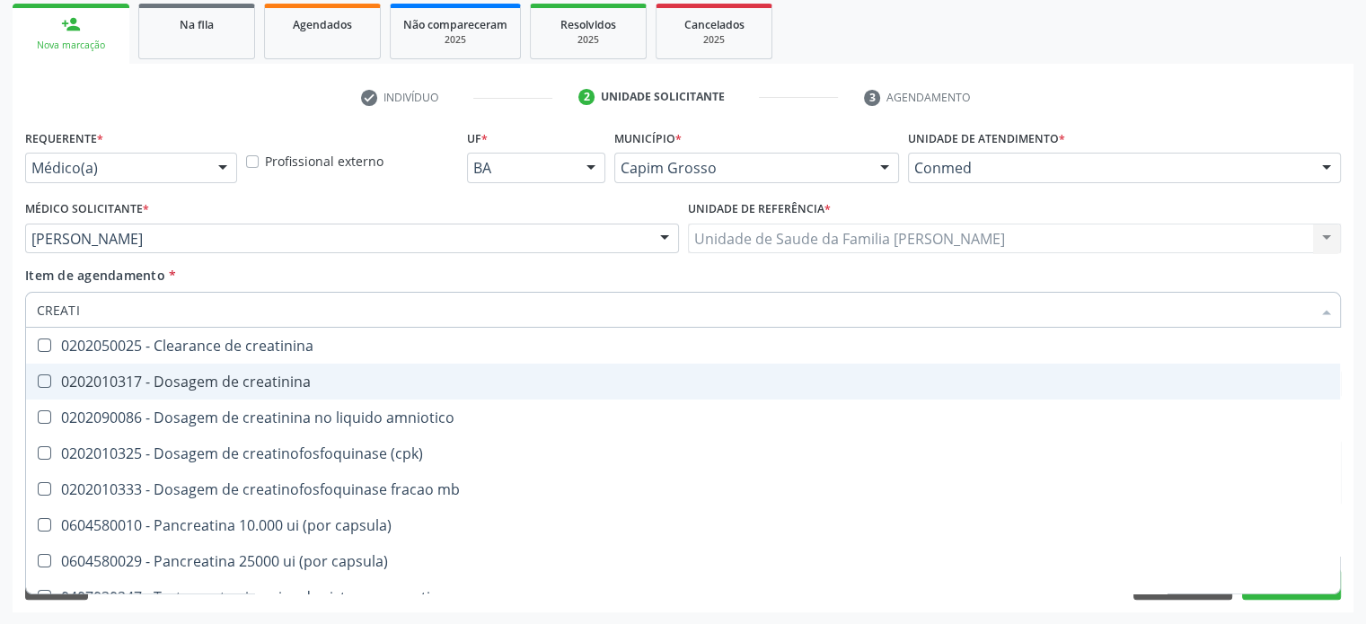
click at [179, 386] on div "0202010317 - Dosagem de creatinina" at bounding box center [683, 381] width 1292 height 14
checkbox creatinina "true"
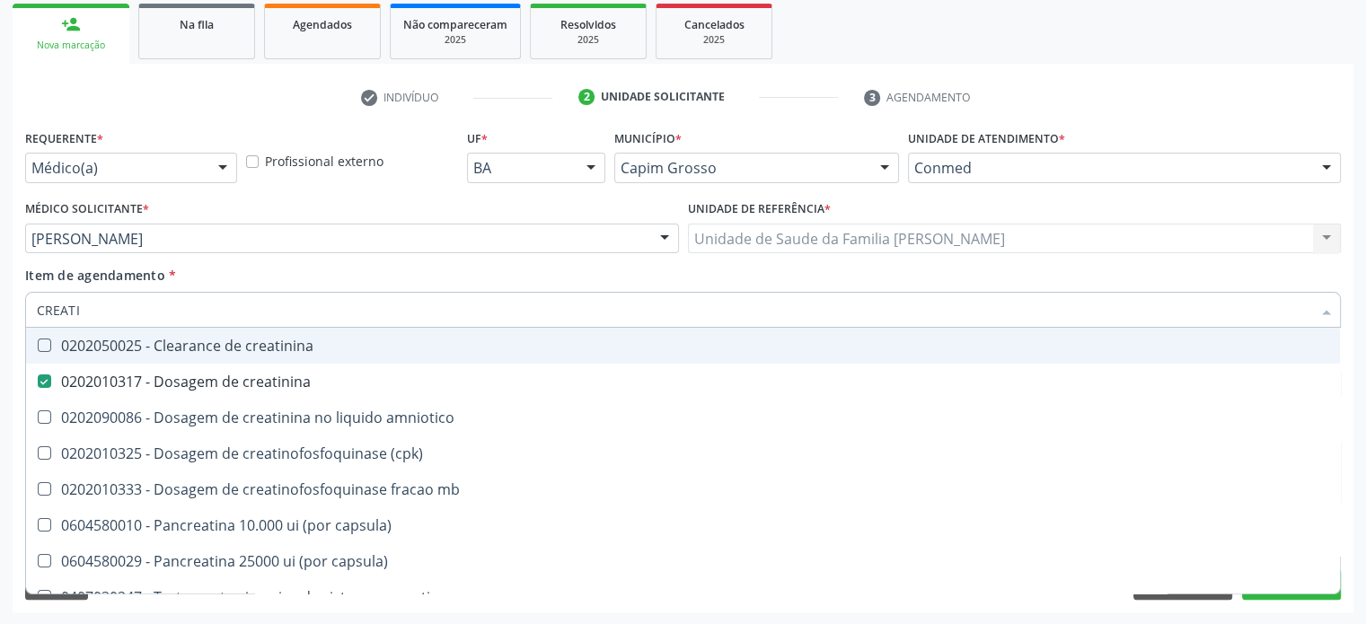
drag, startPoint x: 137, startPoint y: 310, endPoint x: 11, endPoint y: 308, distance: 126.6
click at [11, 308] on div "Acompanhamento Acompanhe a situação das marcações correntes e finalizadas Relat…" at bounding box center [683, 229] width 1366 height 791
type input "A"
checkbox creatinina "false"
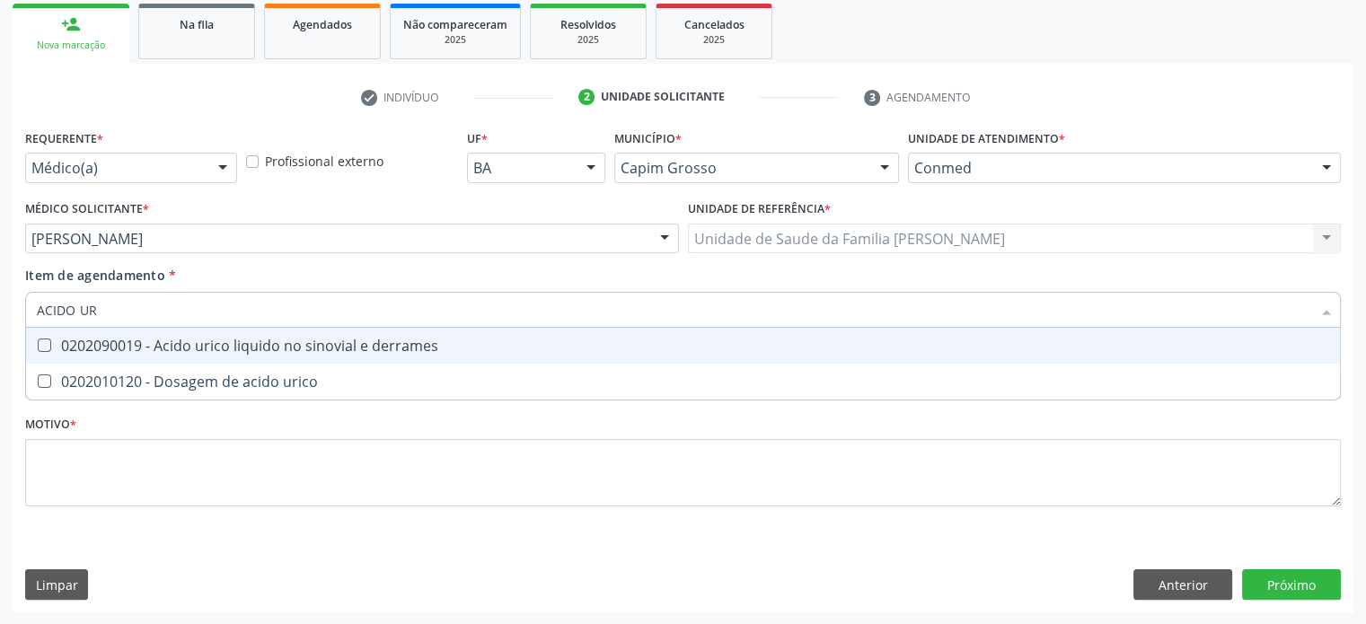
type input "ACIDO URI"
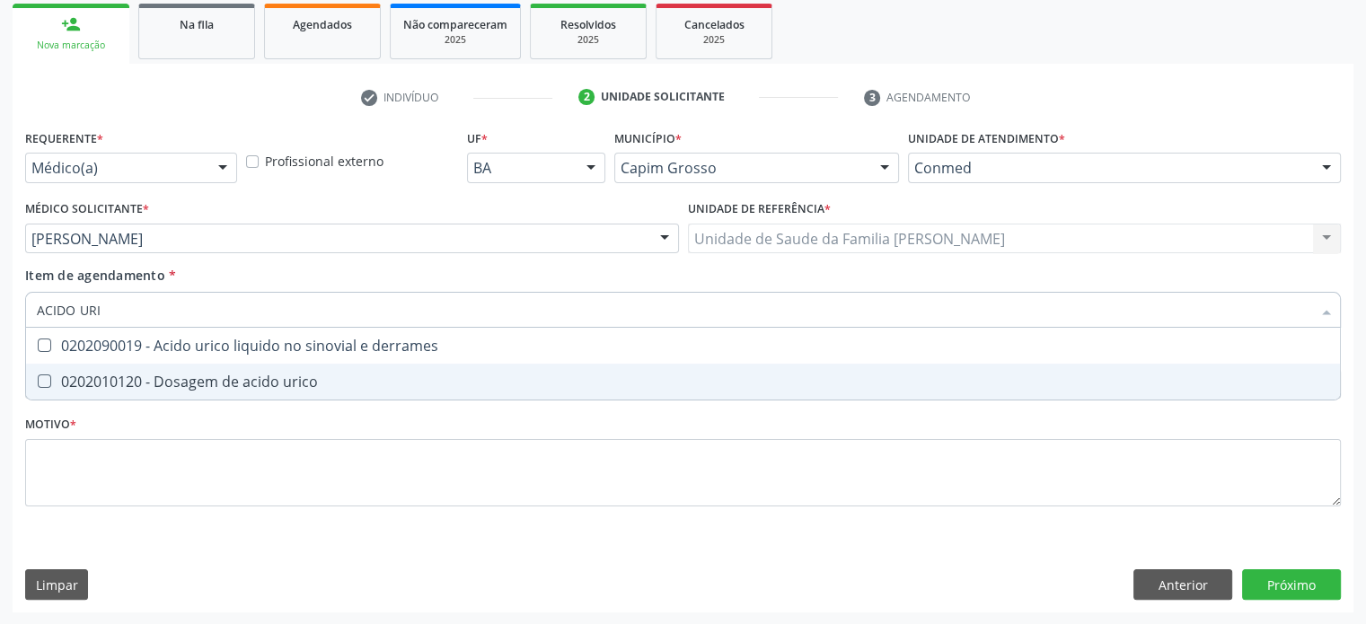
click at [147, 374] on div "0202010120 - Dosagem de acido urico" at bounding box center [683, 381] width 1292 height 14
checkbox urico "true"
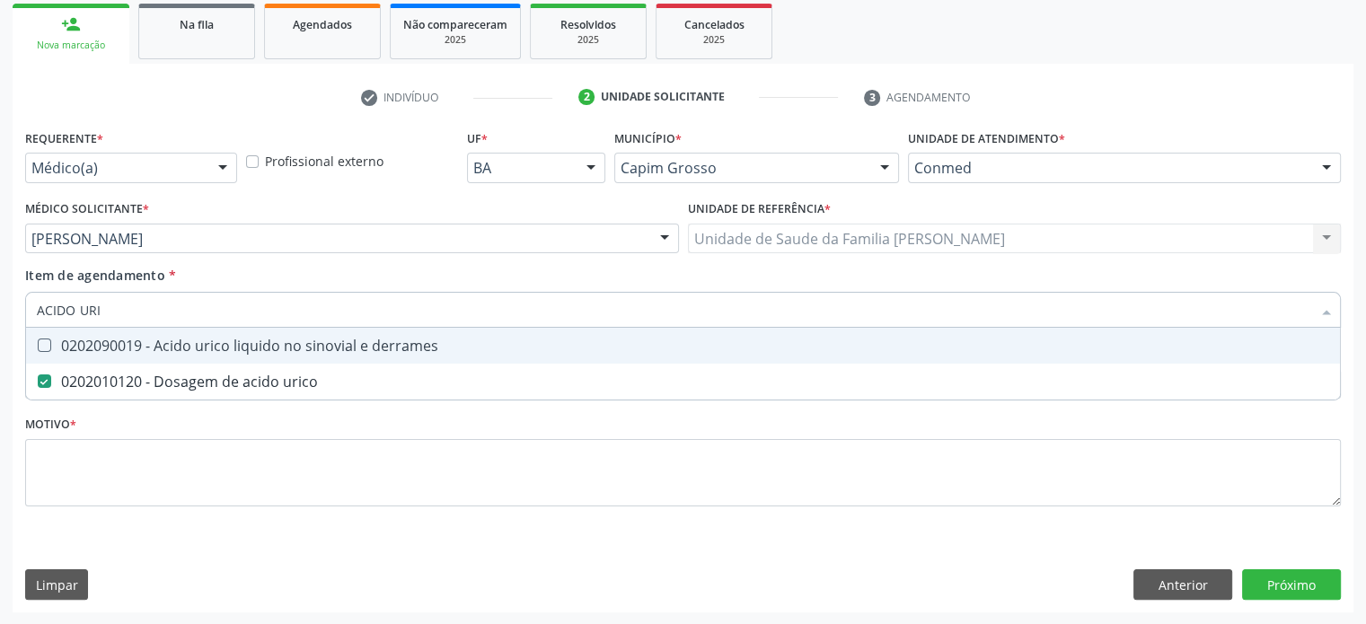
drag, startPoint x: 131, startPoint y: 307, endPoint x: 30, endPoint y: 304, distance: 101.5
click at [30, 304] on div "ACIDO URI" at bounding box center [683, 310] width 1316 height 36
type input "H"
checkbox urico "false"
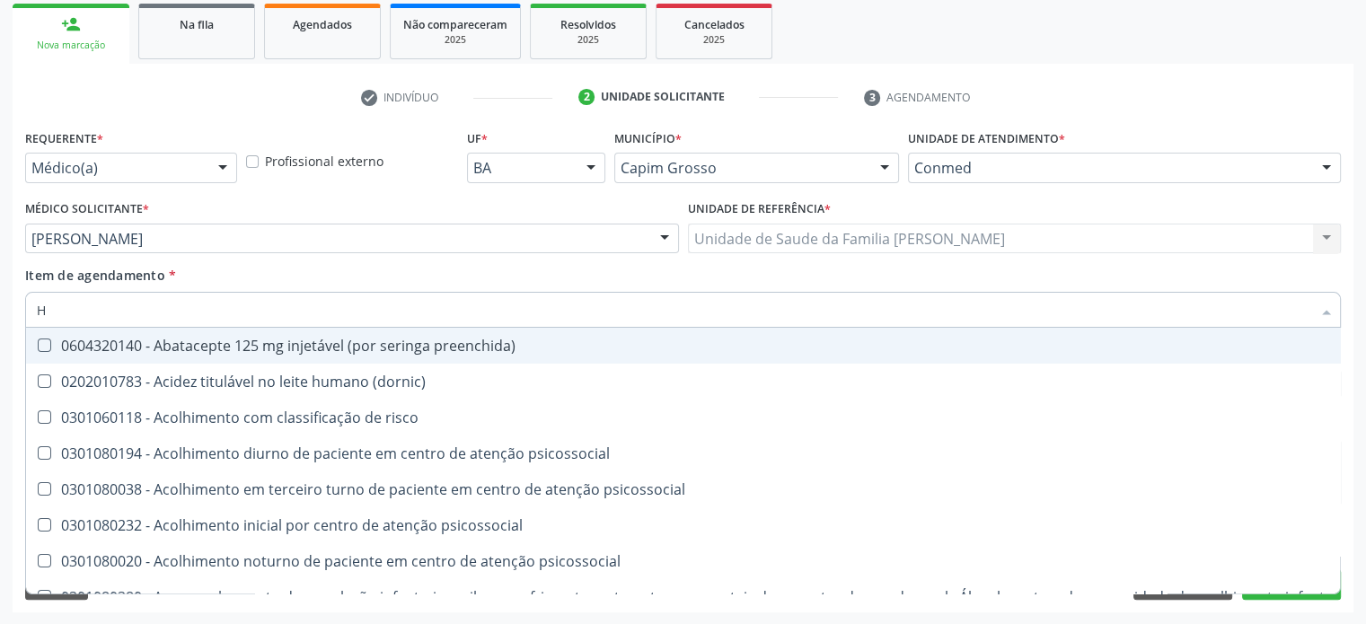
type input "HO"
checkbox link "true"
checkbox hdl "false"
checkbox \(tsh\) "false"
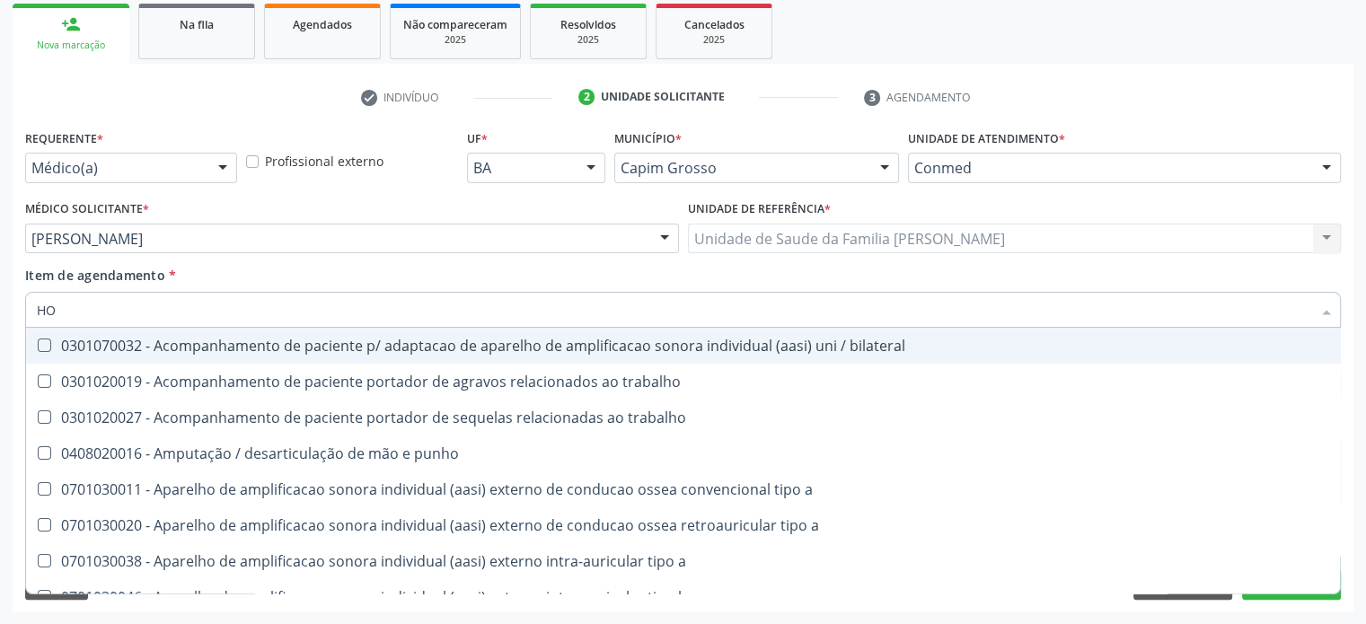
type input "H"
checkbox \(tsh\) "false"
checkbox retalho "false"
checkbox natural "false"
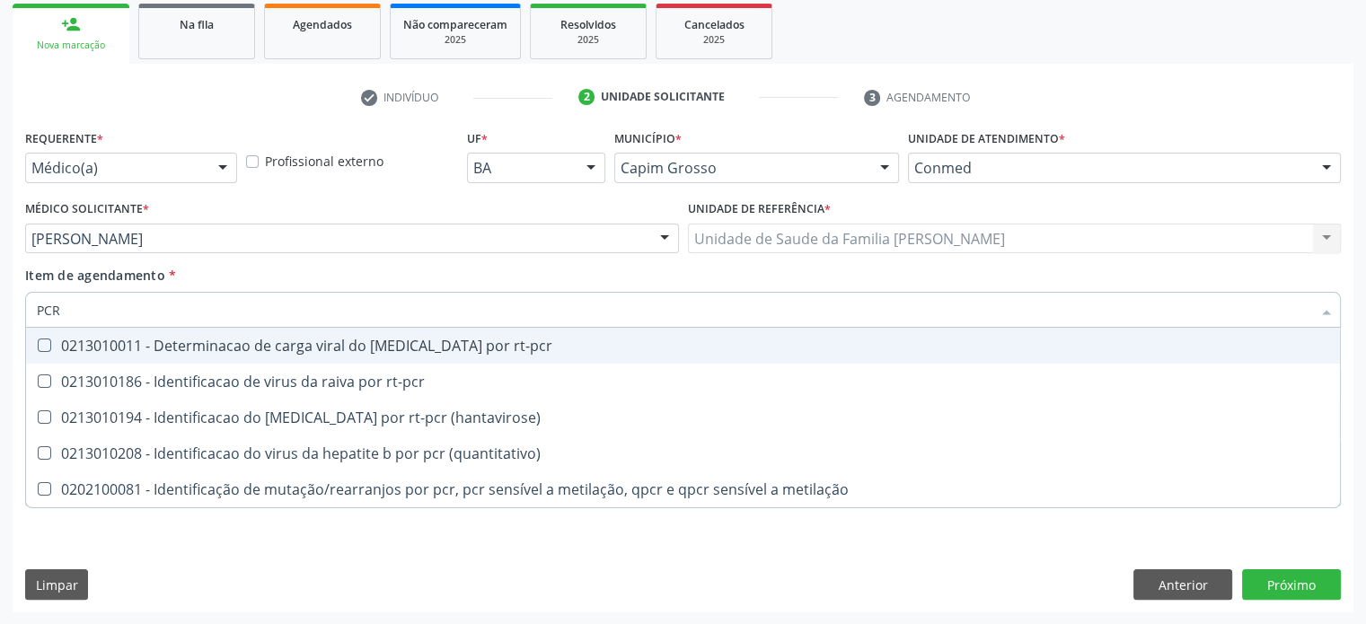
drag, startPoint x: 110, startPoint y: 308, endPoint x: 28, endPoint y: 307, distance: 81.7
click at [28, 307] on div "PCR" at bounding box center [683, 310] width 1316 height 36
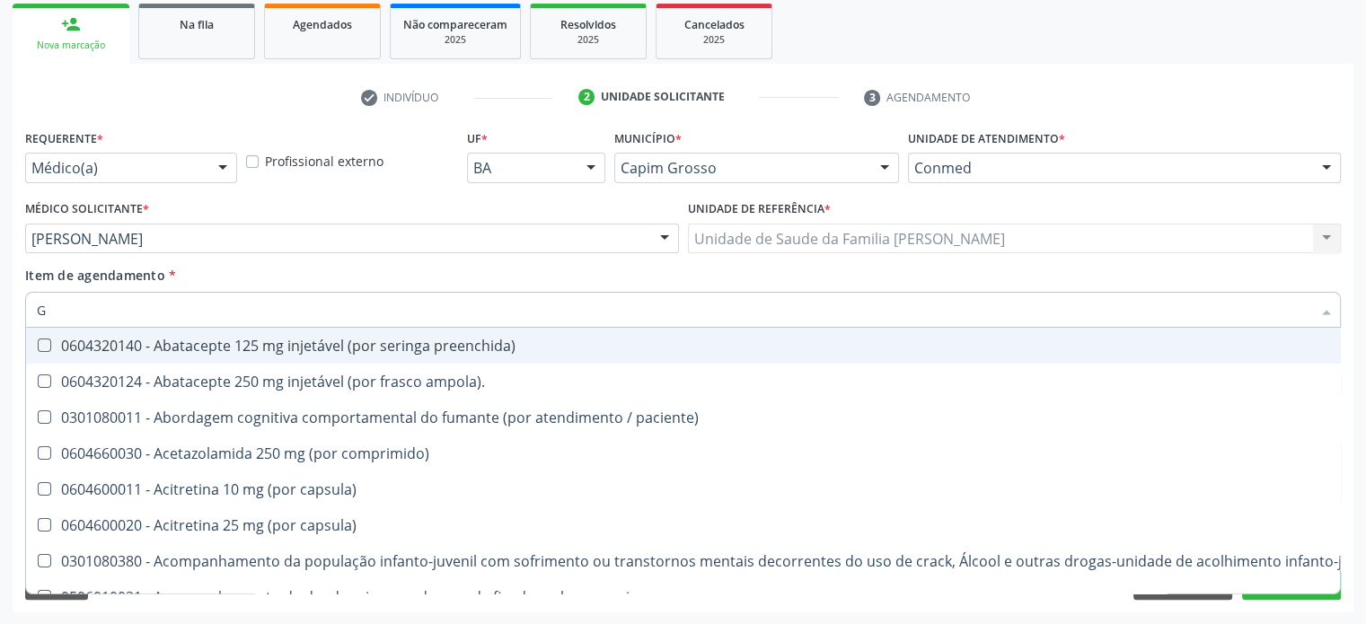
type input "GL"
checkbox pé\) "true"
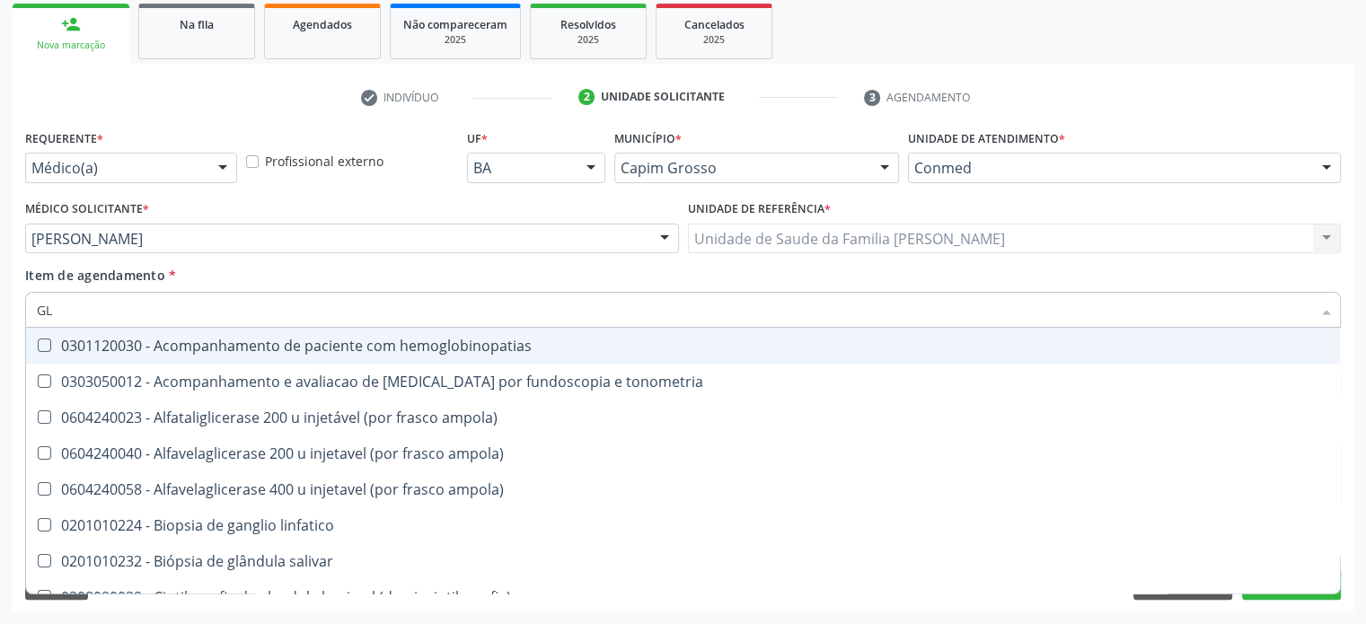
type input "GLI"
checkbox globular "true"
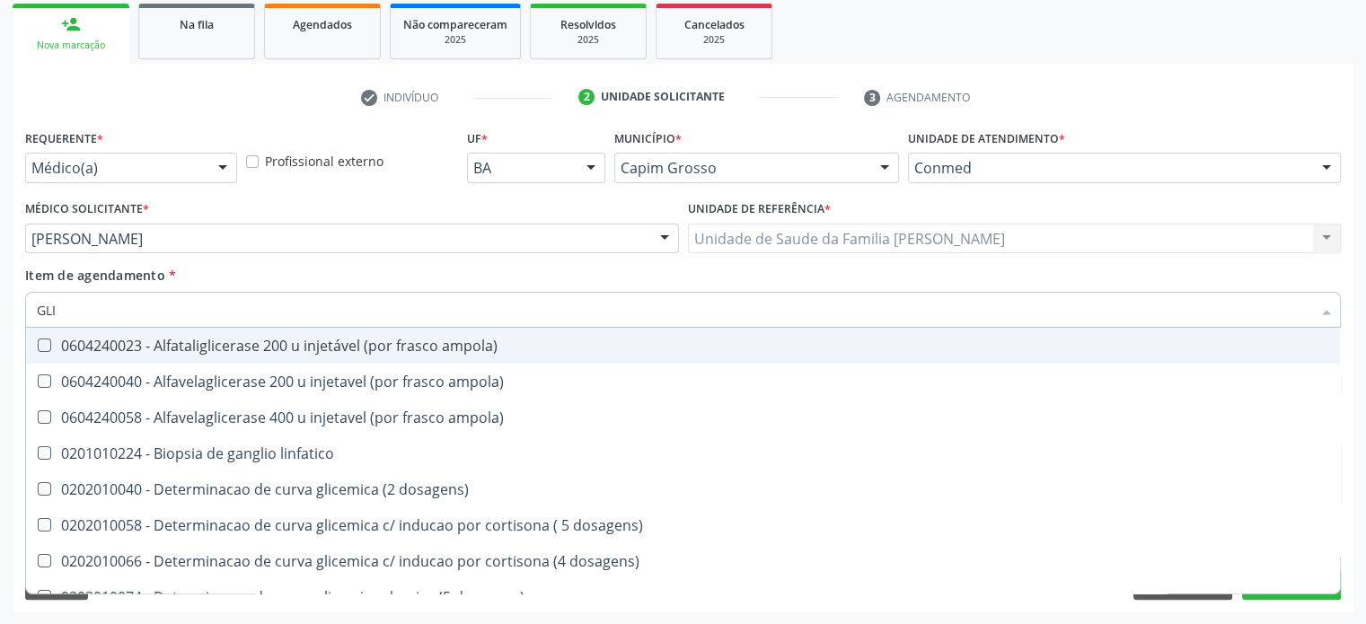
type input "GLIC"
checkbox glicosilada "true"
checkbox triglicerideos "false"
type input "GLICE"
checkbox acida "true"
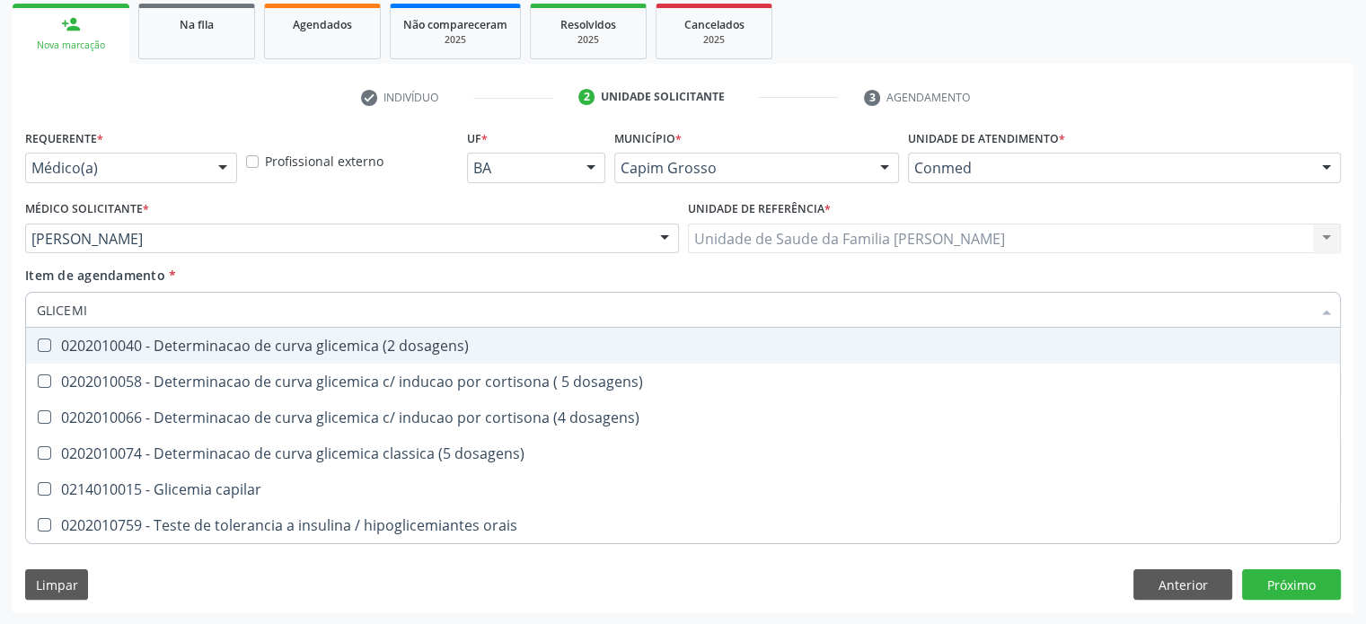
type input "GLICEMIA"
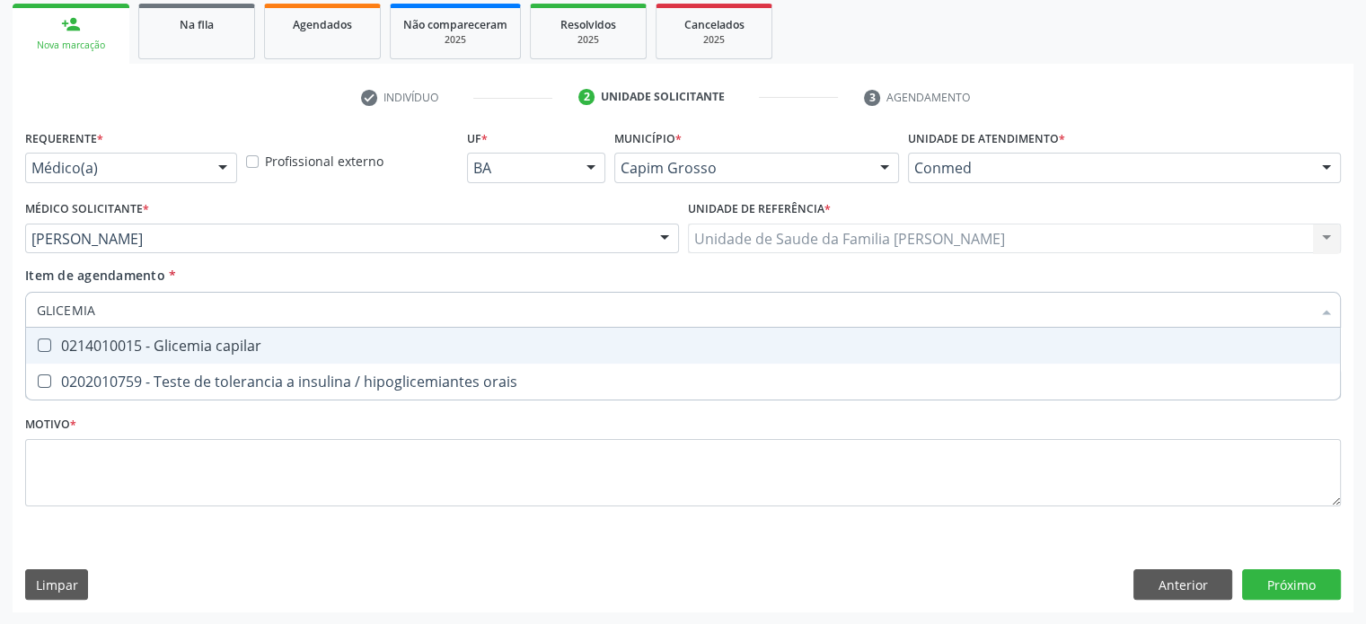
click at [154, 348] on div "0214010015 - Glicemia capilar" at bounding box center [683, 346] width 1292 height 14
checkbox capilar "true"
drag, startPoint x: 133, startPoint y: 308, endPoint x: 35, endPoint y: 308, distance: 97.9
click at [35, 308] on div "GLICEMIA" at bounding box center [683, 310] width 1316 height 36
type input "IN"
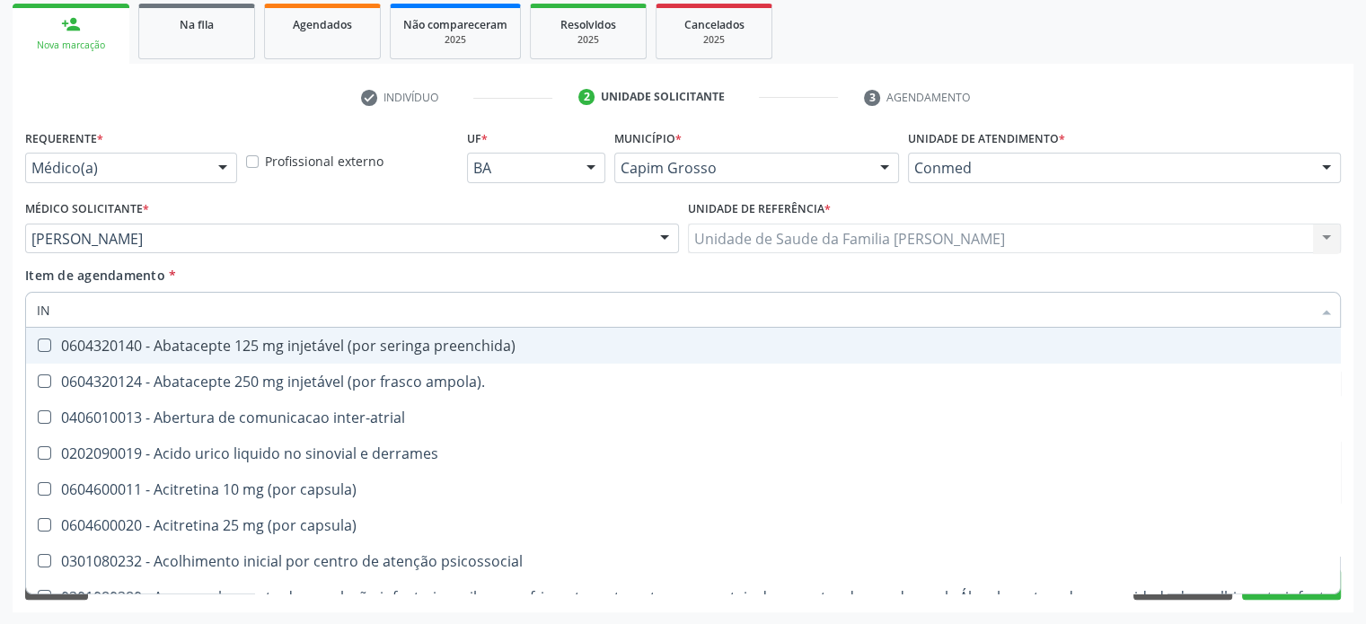
checkbox preenchida\) "false"
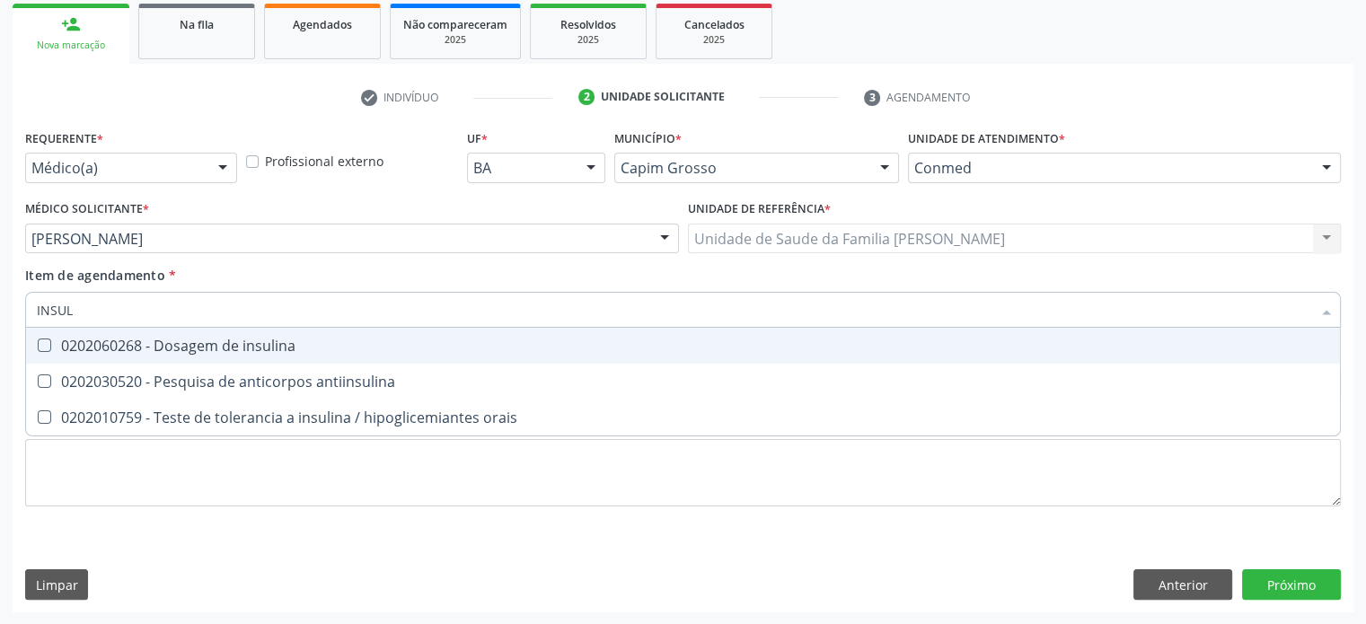
type input "INSULI"
click at [242, 350] on div "0202060268 - Dosagem de insulina" at bounding box center [683, 346] width 1292 height 14
checkbox insulina "true"
drag, startPoint x: 136, startPoint y: 308, endPoint x: 31, endPoint y: 308, distance: 105.1
click at [31, 308] on div "INSULI" at bounding box center [683, 310] width 1316 height 36
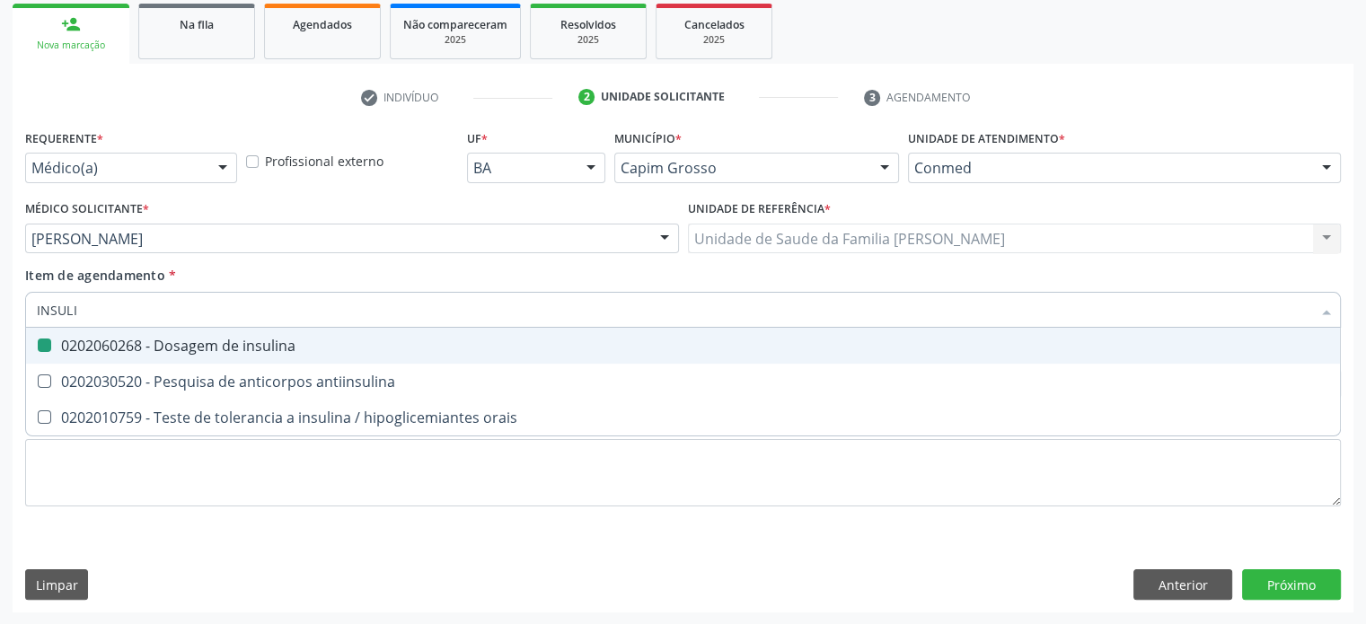
type input "H"
checkbox insulina "false"
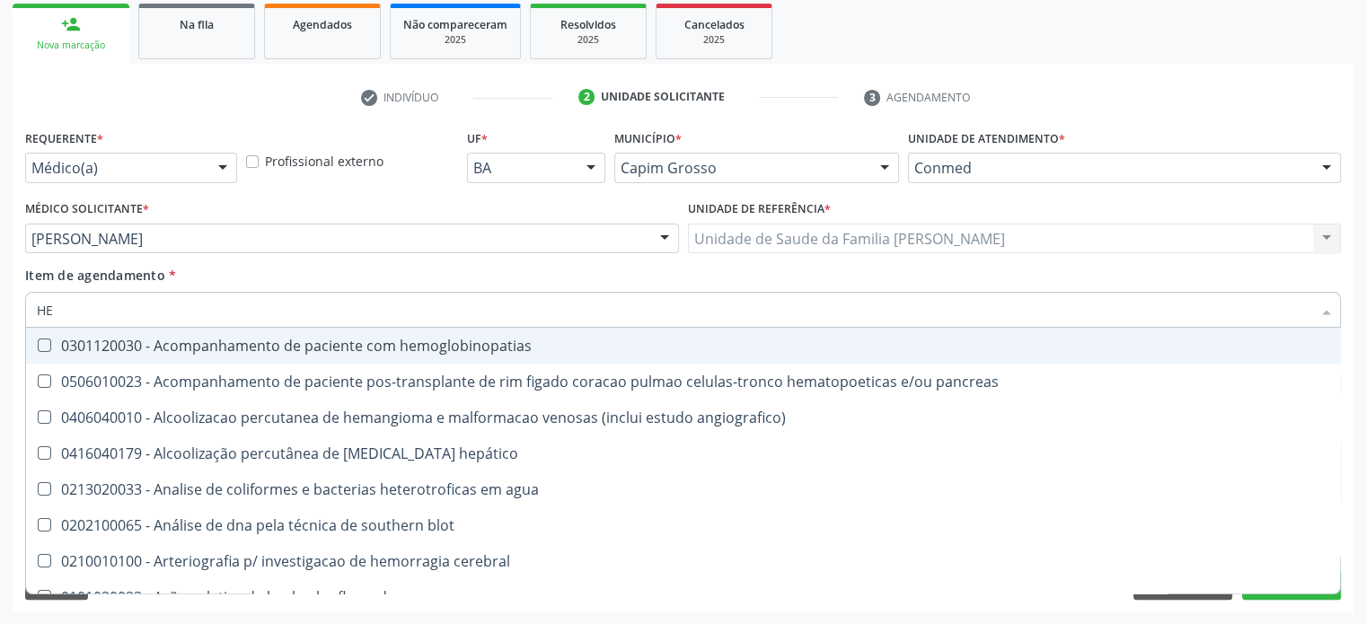
type input "HEM"
checkbox transplante "true"
checkbox completo "false"
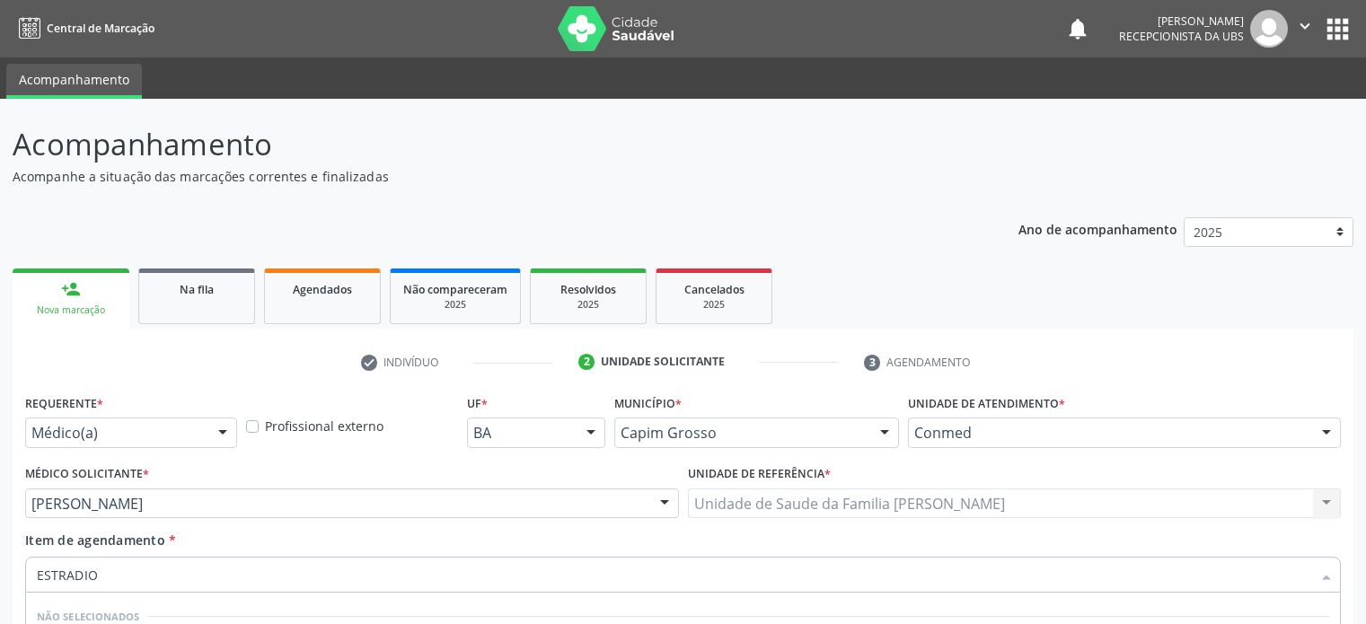
scroll to position [265, 0]
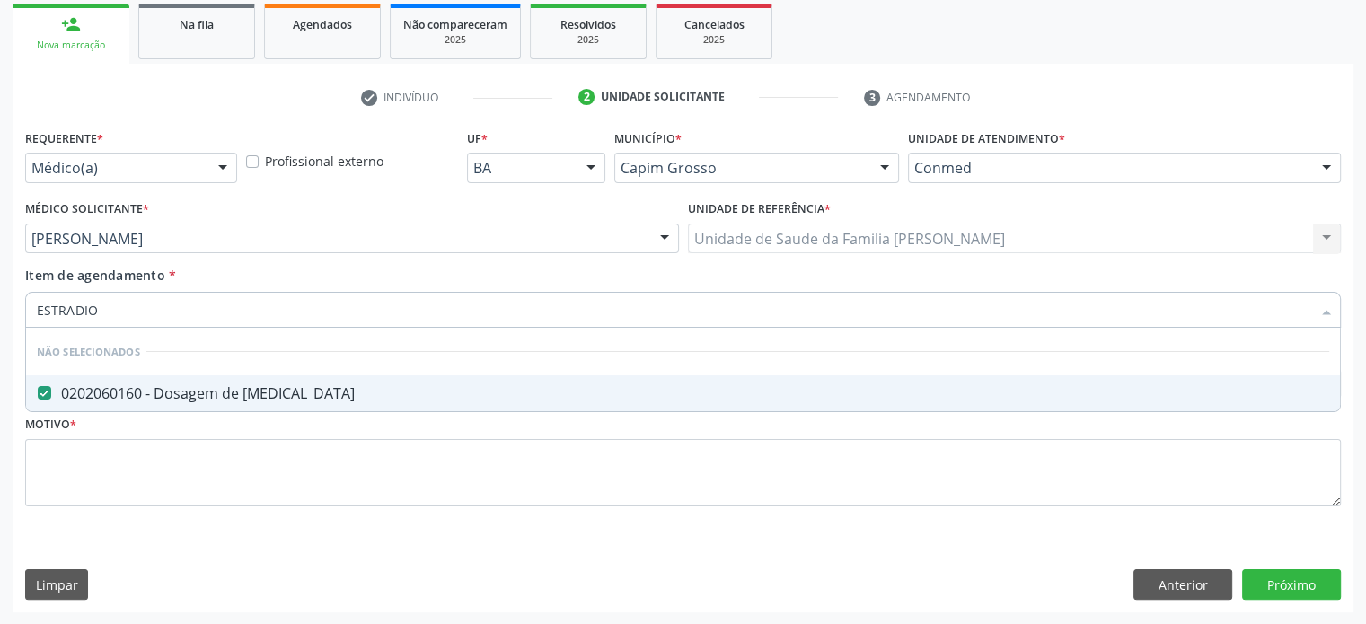
click at [31, 307] on div "ESTRADIO" at bounding box center [683, 310] width 1316 height 36
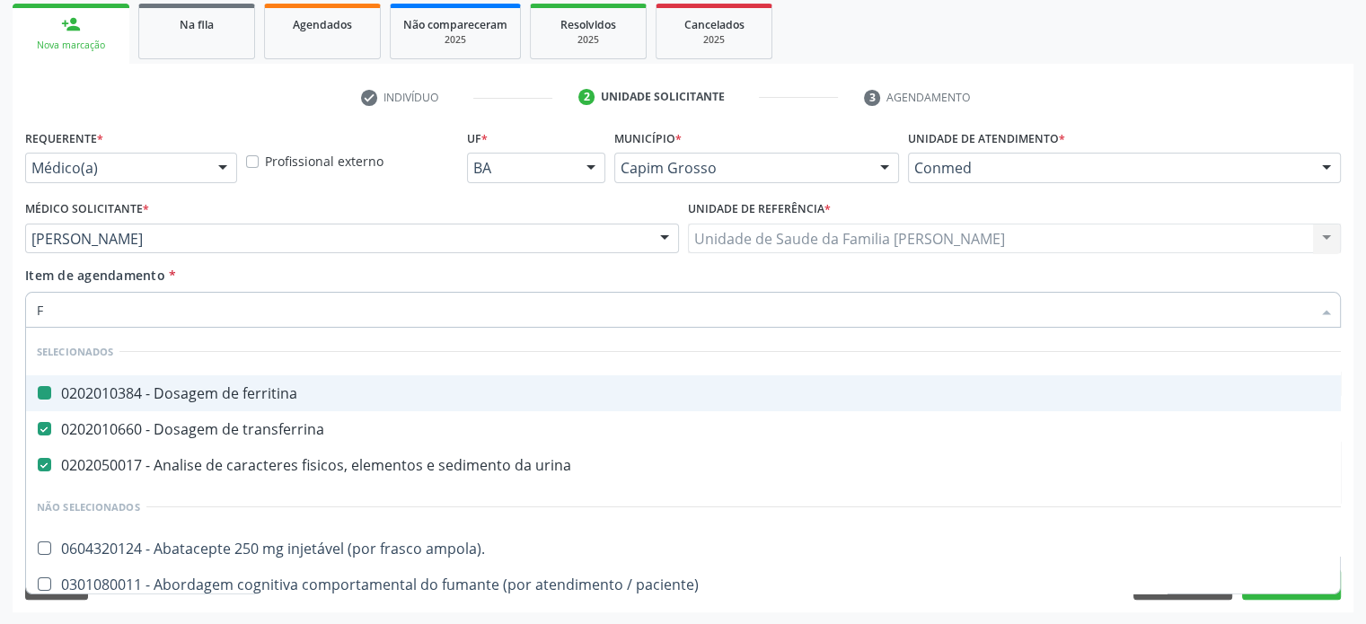
type input "FS"
checkbox ferritina "false"
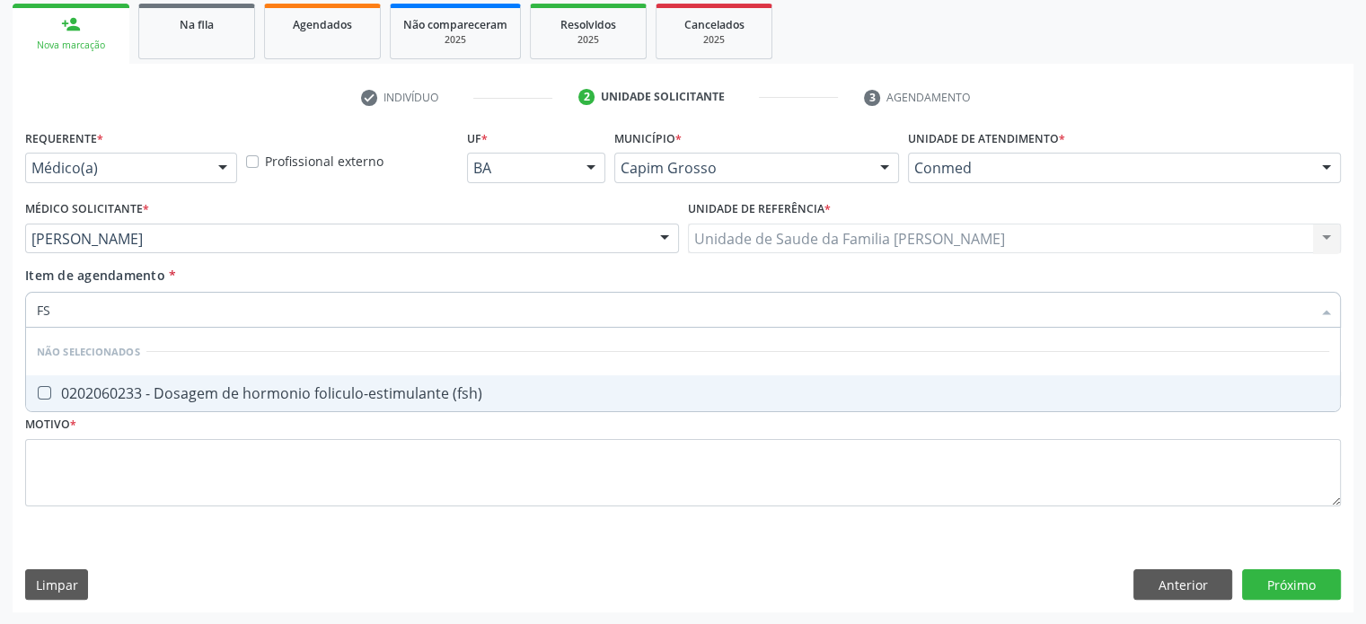
type input "FSH"
click at [119, 386] on div "0202060233 - Dosagem de hormonio foliculo-estimulante (fsh)" at bounding box center [683, 393] width 1292 height 14
checkbox \(fsh\) "true"
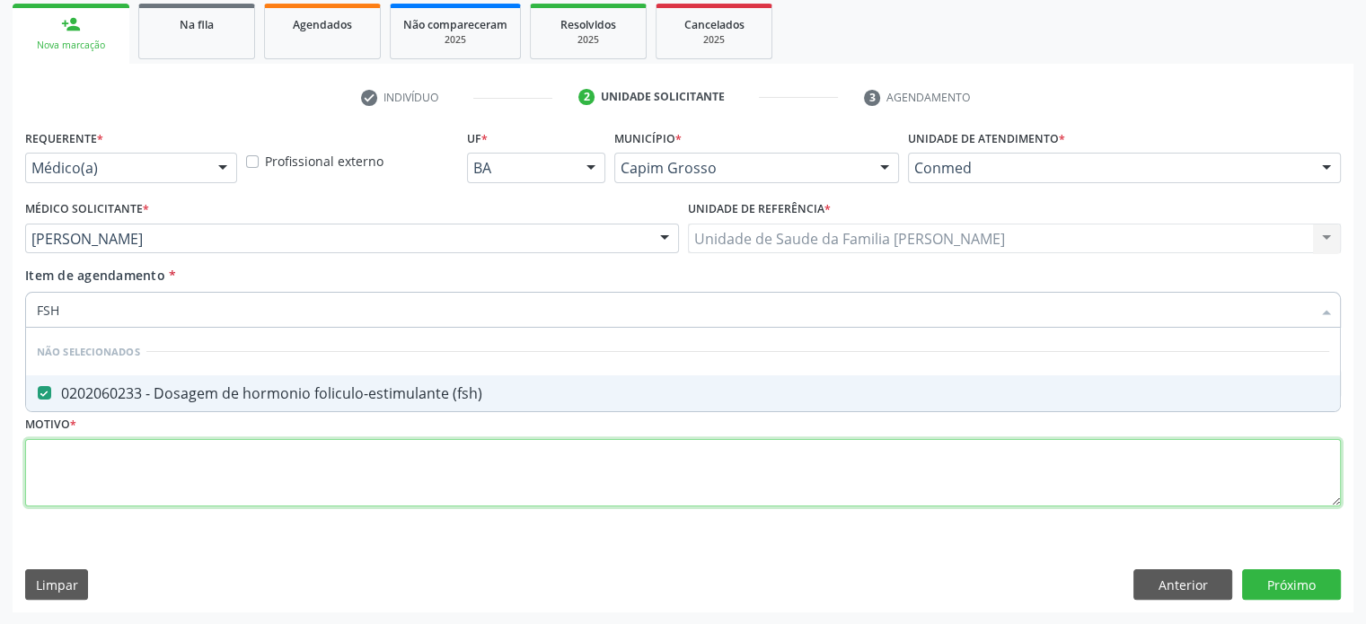
click at [91, 480] on div "Requerente * Médico(a) Médico(a) Enfermeiro(a) Paciente Nenhum resultado encont…" at bounding box center [683, 328] width 1316 height 407
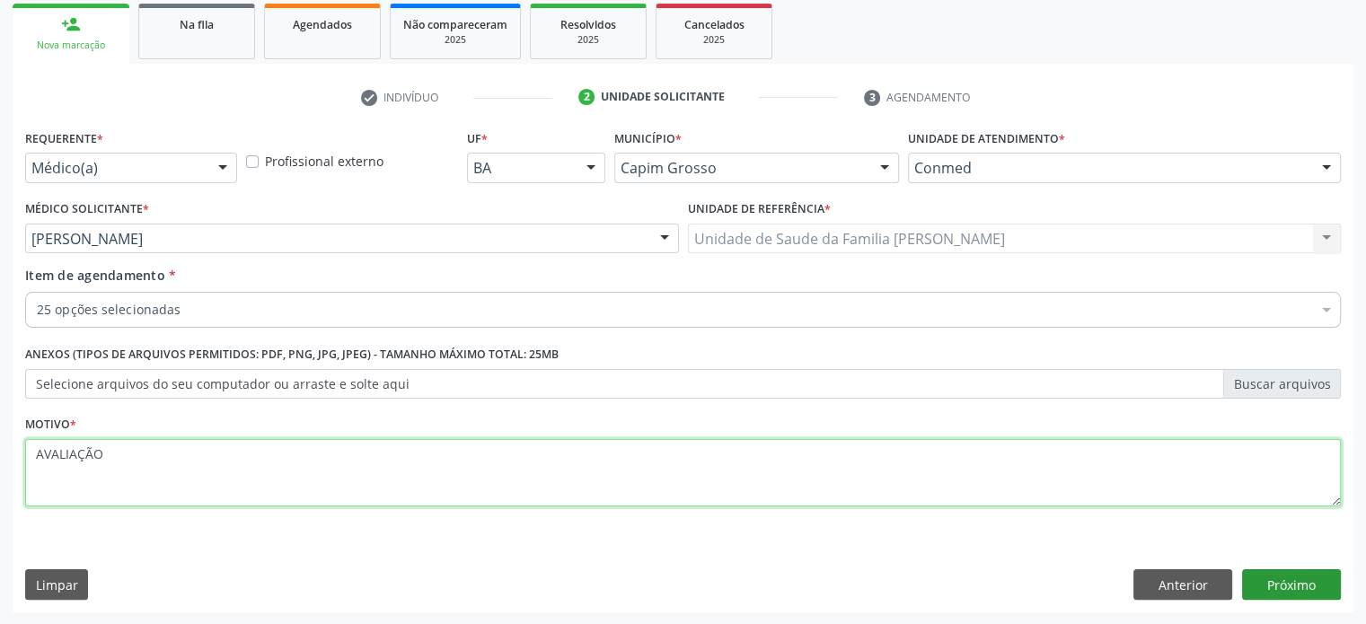
type textarea "AVALIAÇÃO"
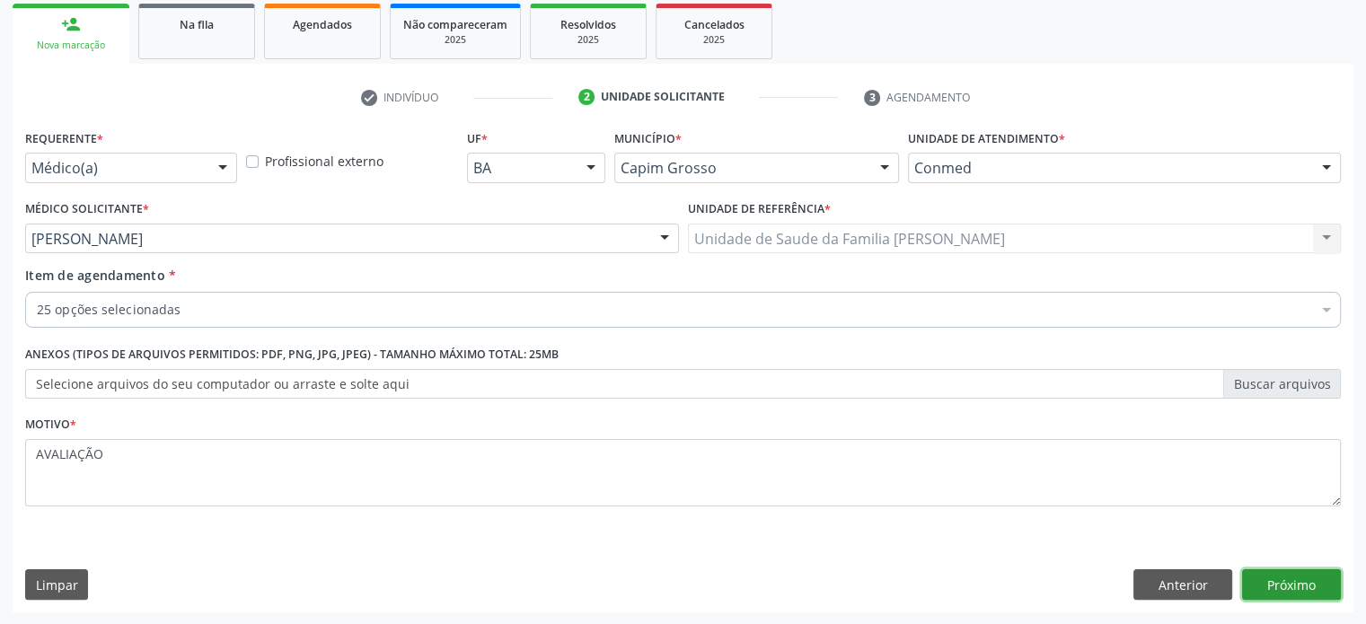
click at [1293, 583] on button "Próximo" at bounding box center [1291, 584] width 99 height 31
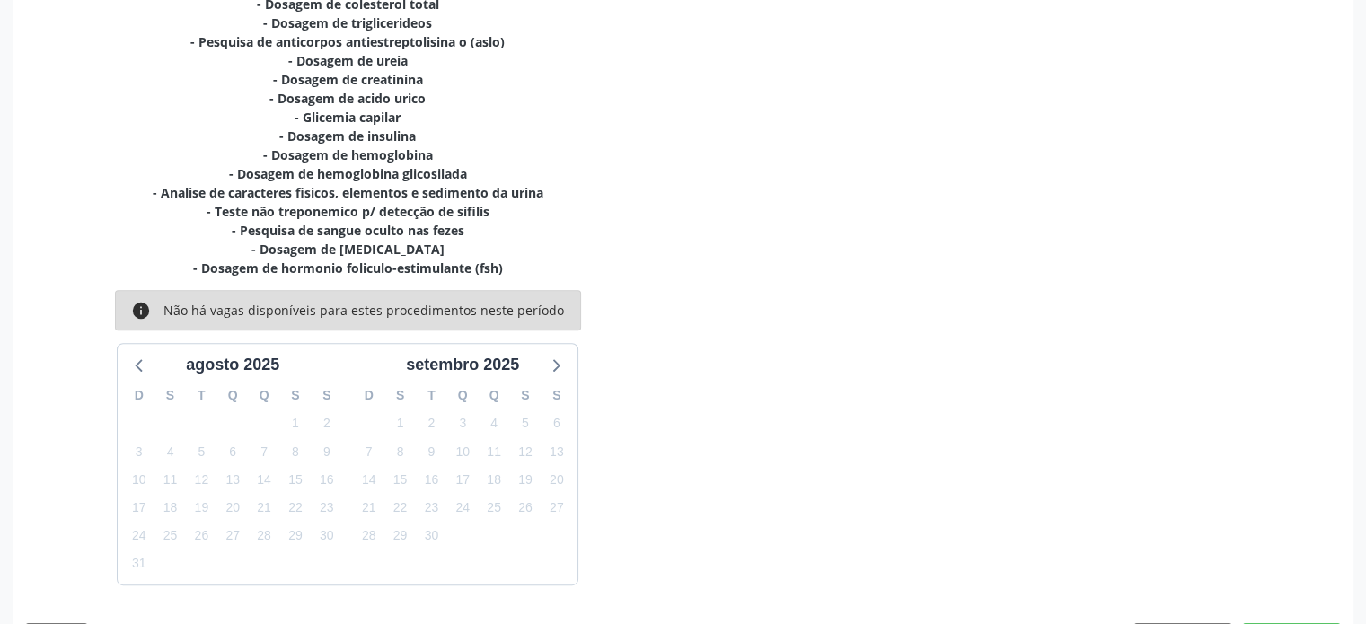
scroll to position [661, 0]
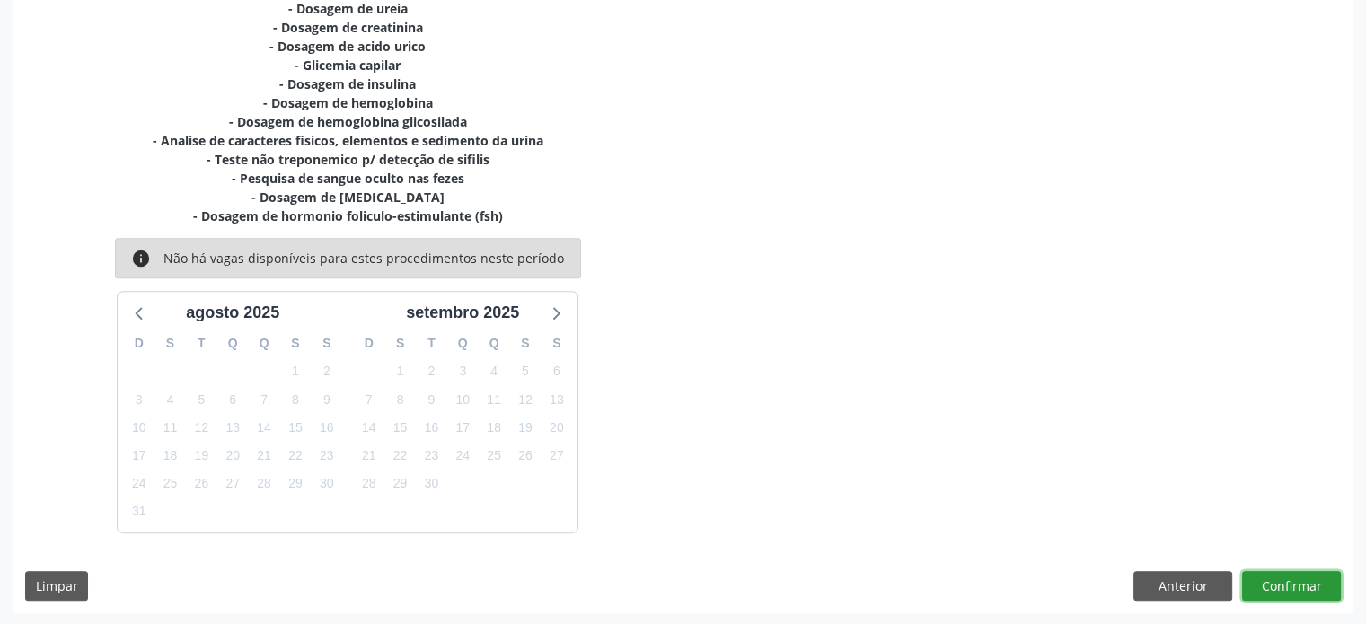
click at [1302, 581] on button "Confirmar" at bounding box center [1291, 586] width 99 height 31
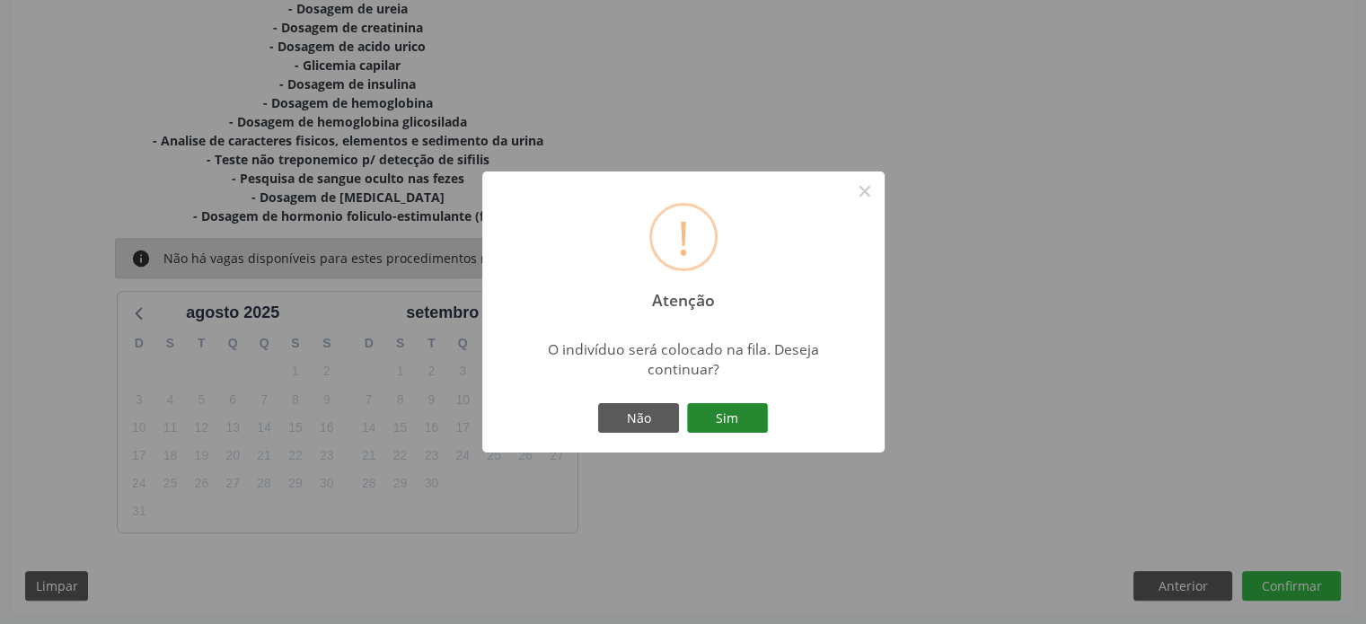
click at [745, 411] on button "Sim" at bounding box center [727, 418] width 81 height 31
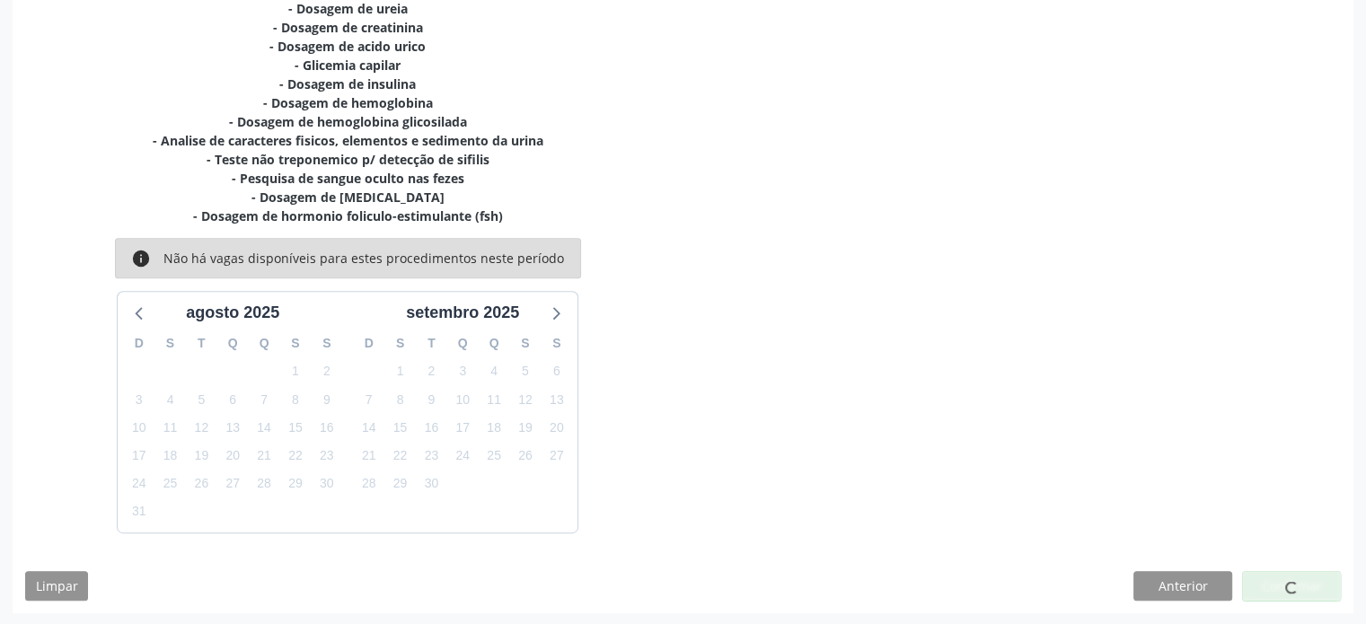
scroll to position [0, 0]
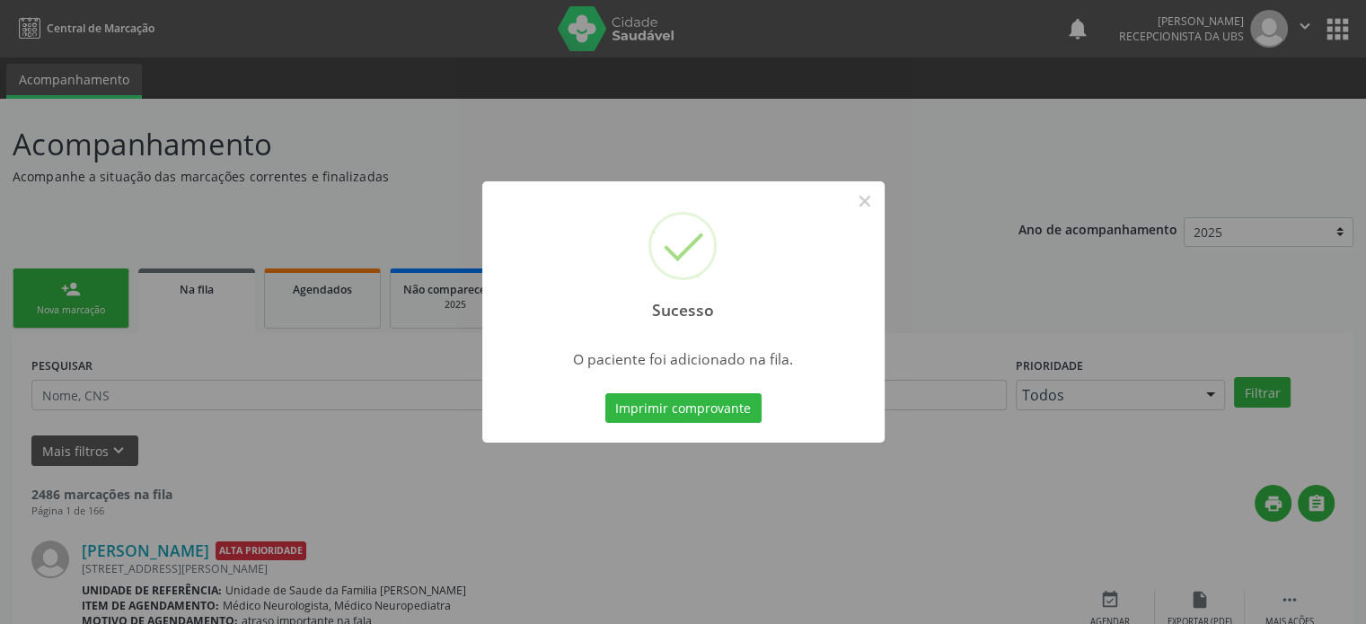
click at [66, 307] on div "Sucesso × O paciente foi adicionado na fila. Imprimir comprovante Cancel" at bounding box center [683, 312] width 1366 height 624
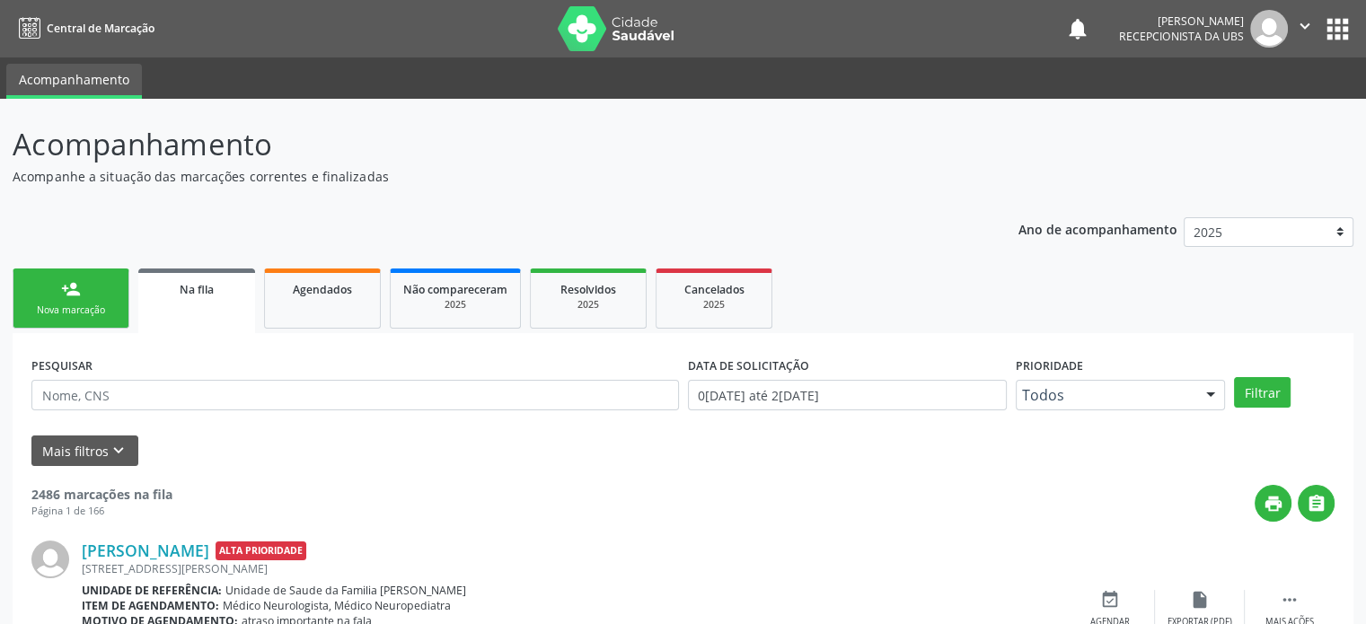
click at [66, 297] on div "person_add" at bounding box center [71, 289] width 20 height 20
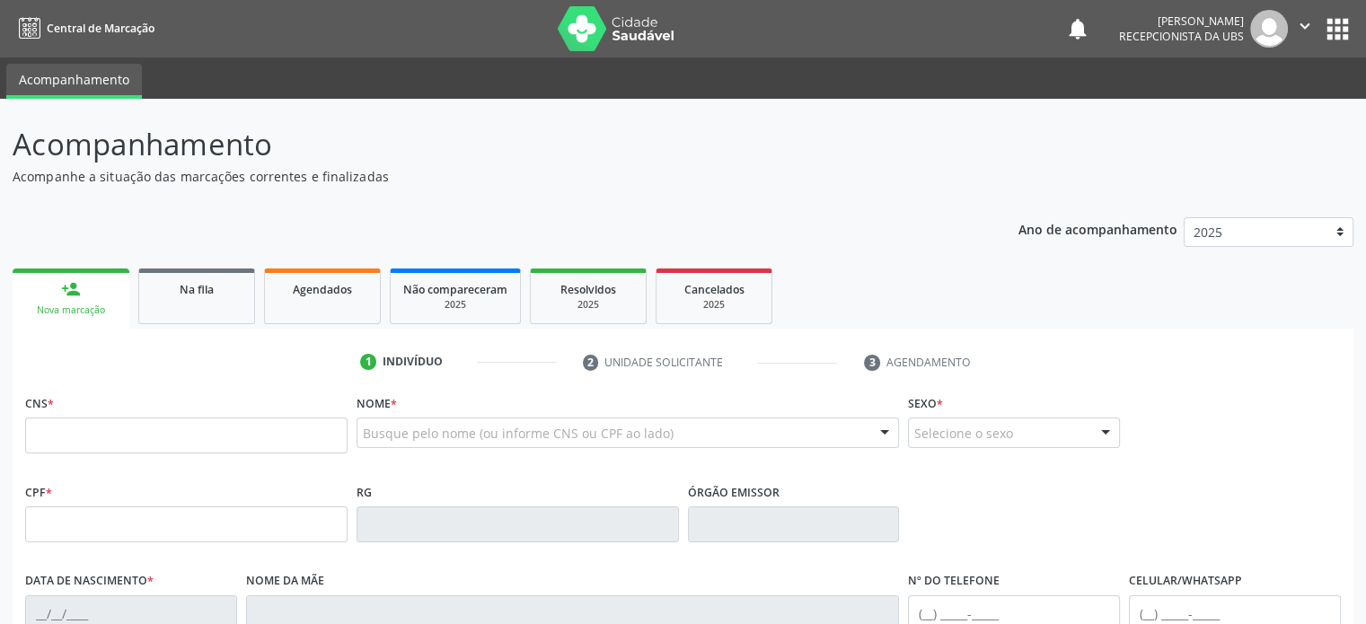
click at [85, 304] on div "Nova marcação" at bounding box center [71, 310] width 92 height 13
click at [50, 431] on input "text" at bounding box center [186, 436] width 322 height 36
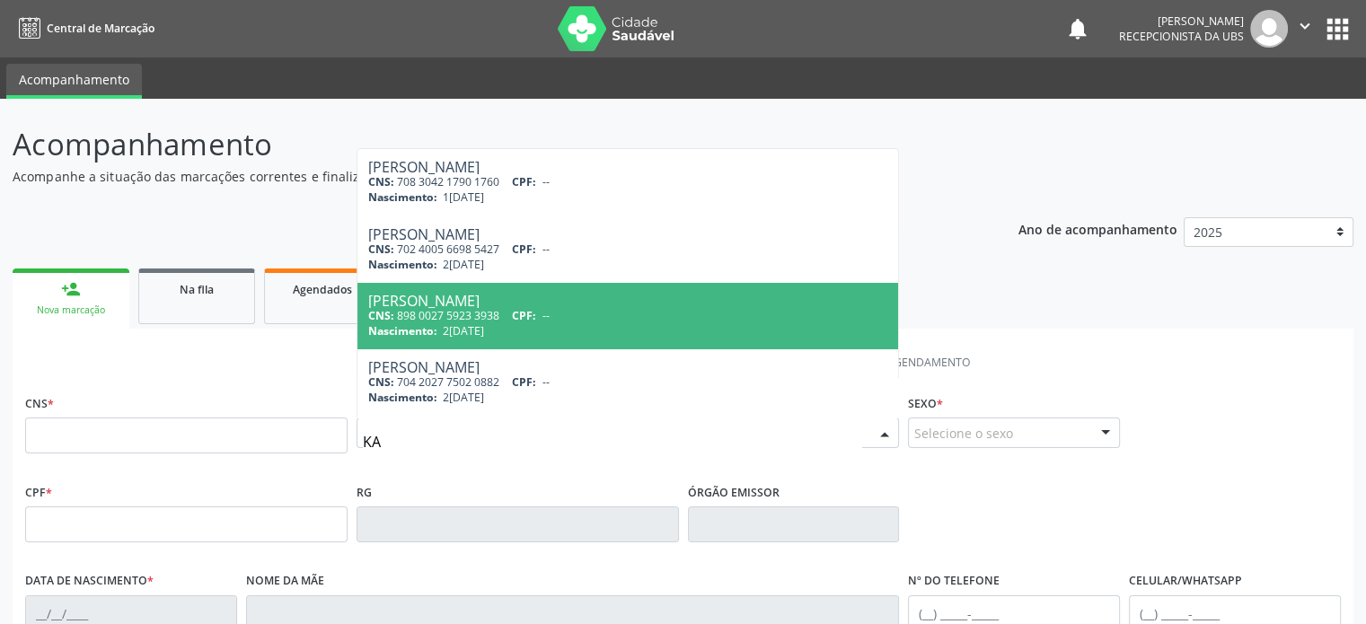
type input "K"
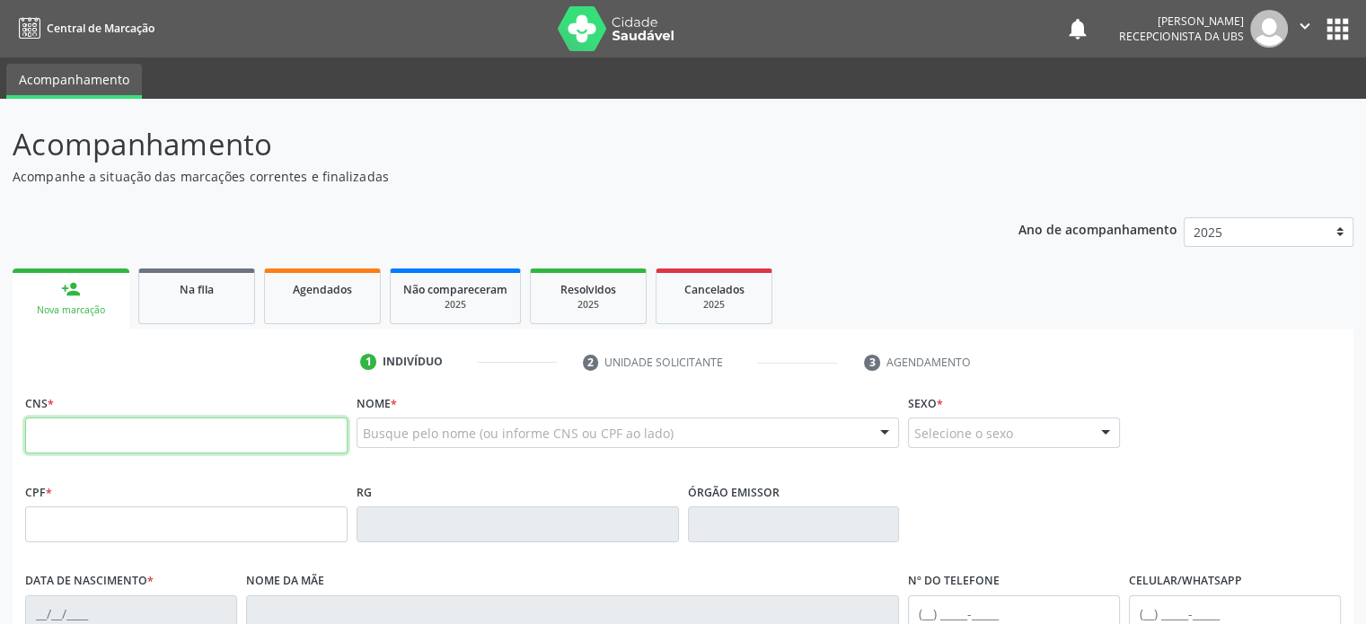
click at [158, 430] on input "text" at bounding box center [186, 436] width 322 height 36
type input "702 4005 6698 5427"
type input "26/03/2010"
type input "(74) 99998-5432"
type input "(00) 00000-0000"
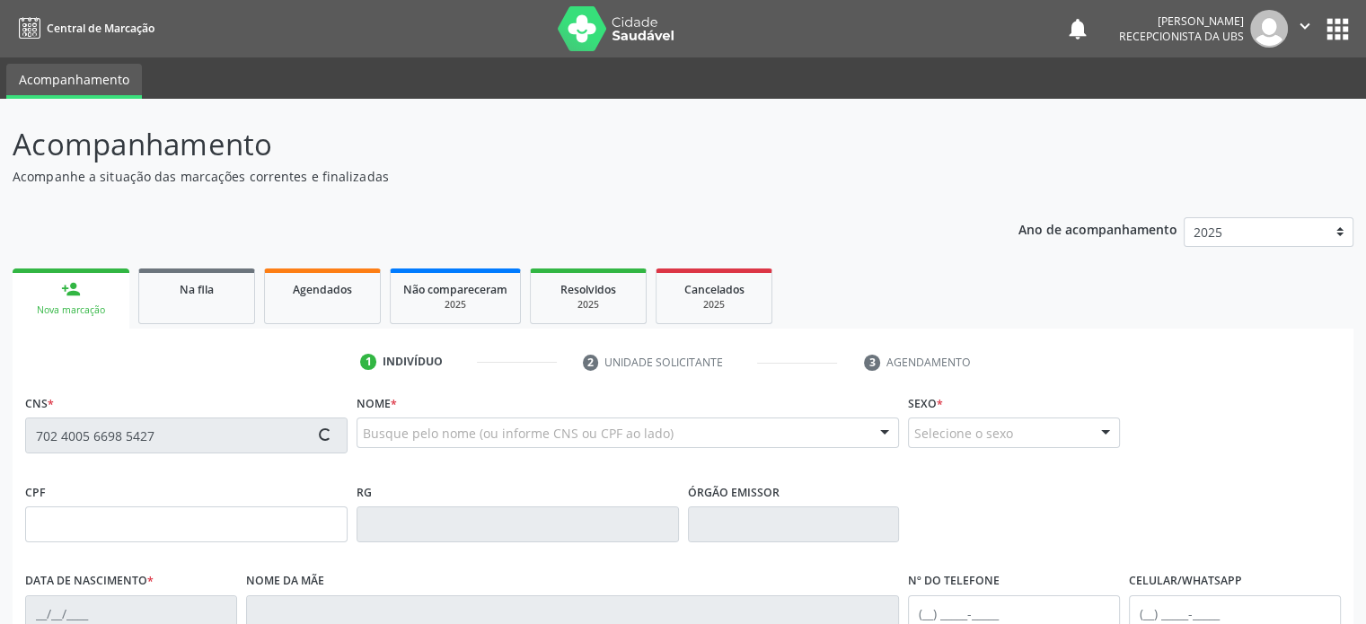
type input "198"
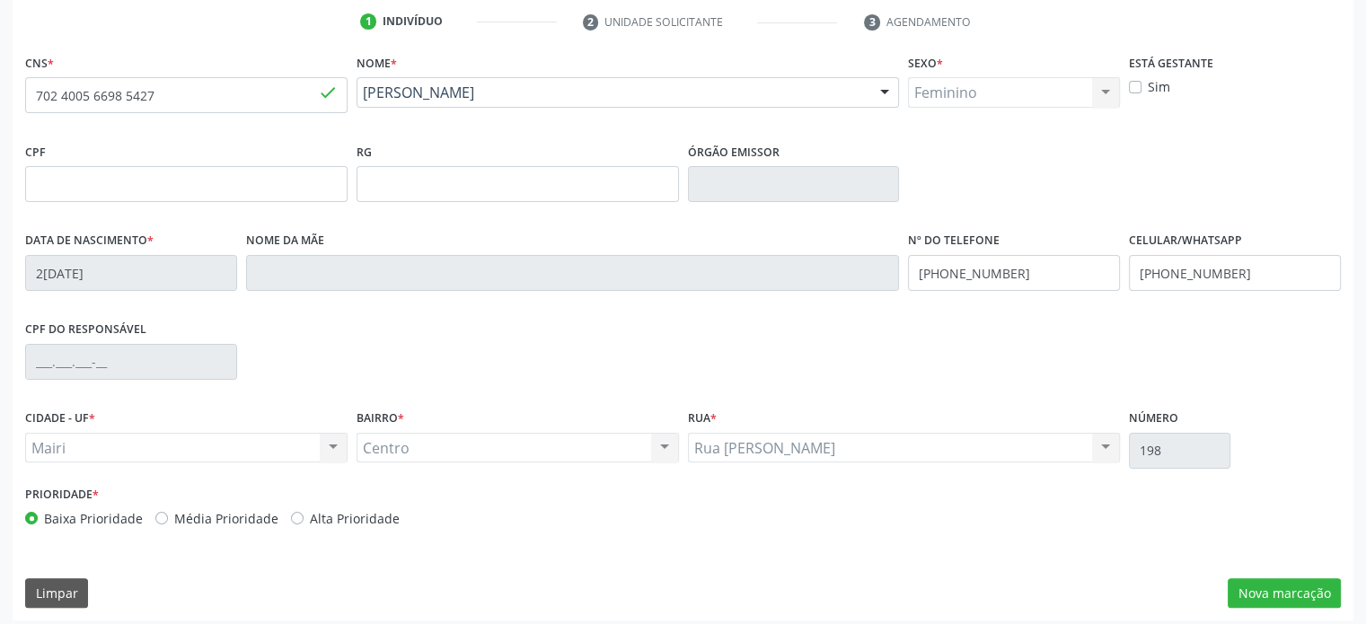
scroll to position [348, 0]
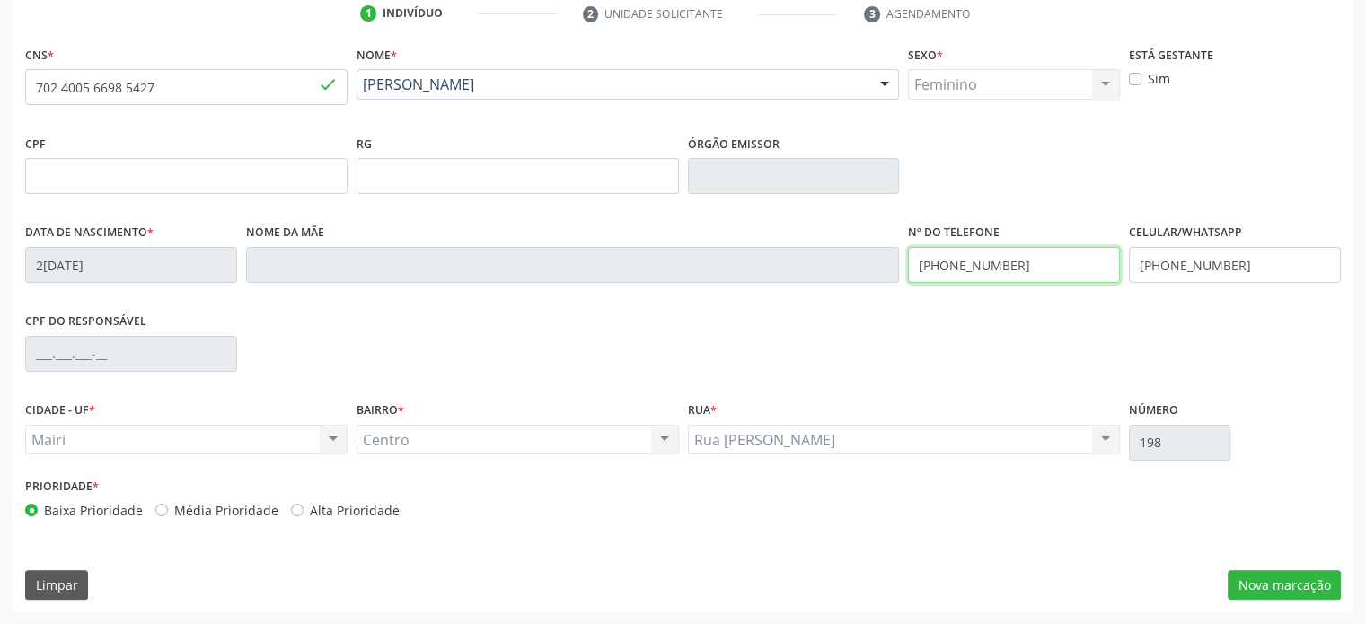
drag, startPoint x: 1035, startPoint y: 261, endPoint x: 945, endPoint y: 261, distance: 90.7
click at [945, 261] on input "(74) 99998-5432" at bounding box center [1014, 265] width 212 height 36
drag, startPoint x: 1051, startPoint y: 261, endPoint x: 910, endPoint y: 262, distance: 141.0
click at [910, 262] on input "[PHONE_NUMBER]" at bounding box center [1014, 265] width 212 height 36
type input "[PHONE_NUMBER]"
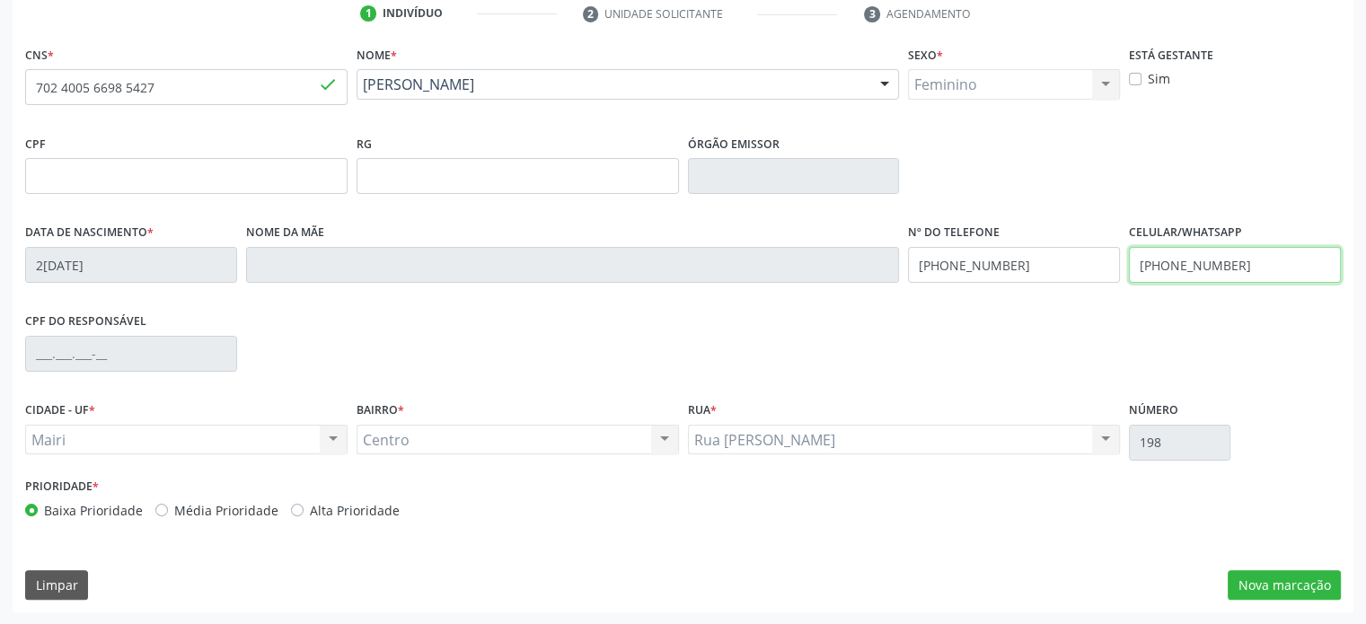
drag, startPoint x: 1240, startPoint y: 263, endPoint x: 1105, endPoint y: 268, distance: 134.8
click at [1105, 268] on div "Data de nascimento * 26/03/2010 Nome da mãe Nº do Telefone (74) 99938-2008 Celu…" at bounding box center [683, 263] width 1325 height 89
paste input "74) 99938-2008"
type input "[PHONE_NUMBER]"
click at [320, 507] on label "Alta Prioridade" at bounding box center [355, 510] width 90 height 19
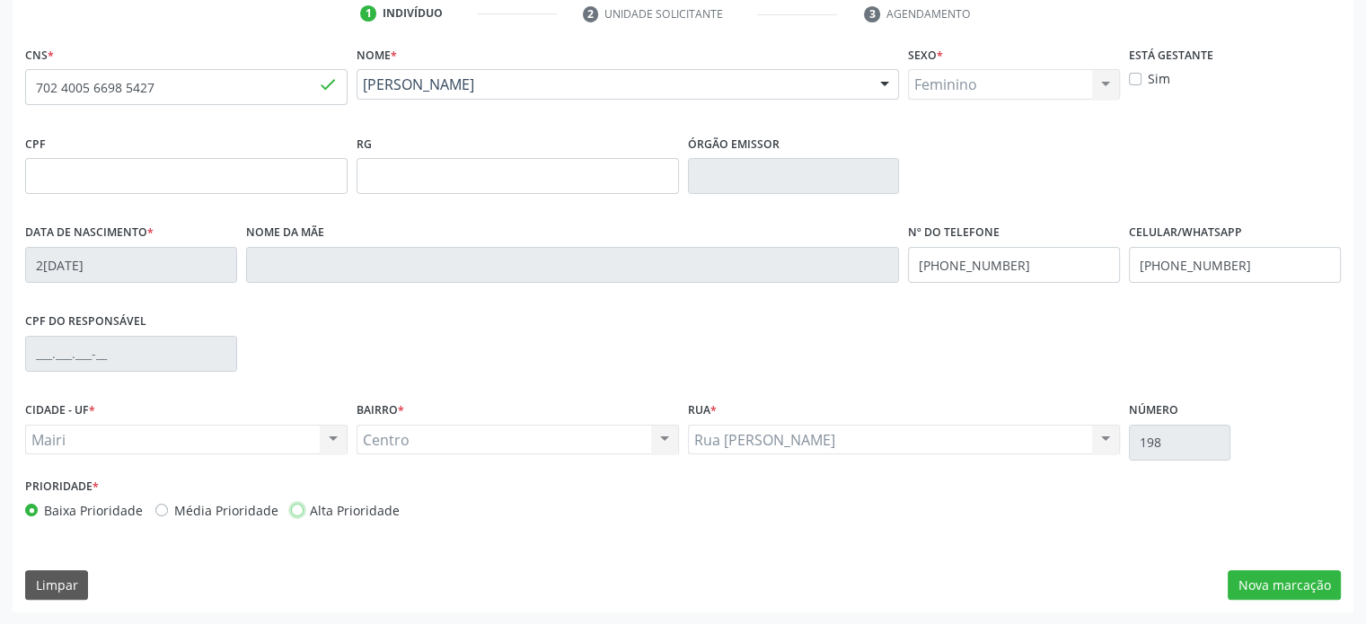
click at [304, 507] on input "Alta Prioridade" at bounding box center [297, 509] width 13 height 16
radio input "true"
click at [1288, 579] on button "Nova marcação" at bounding box center [1284, 585] width 113 height 31
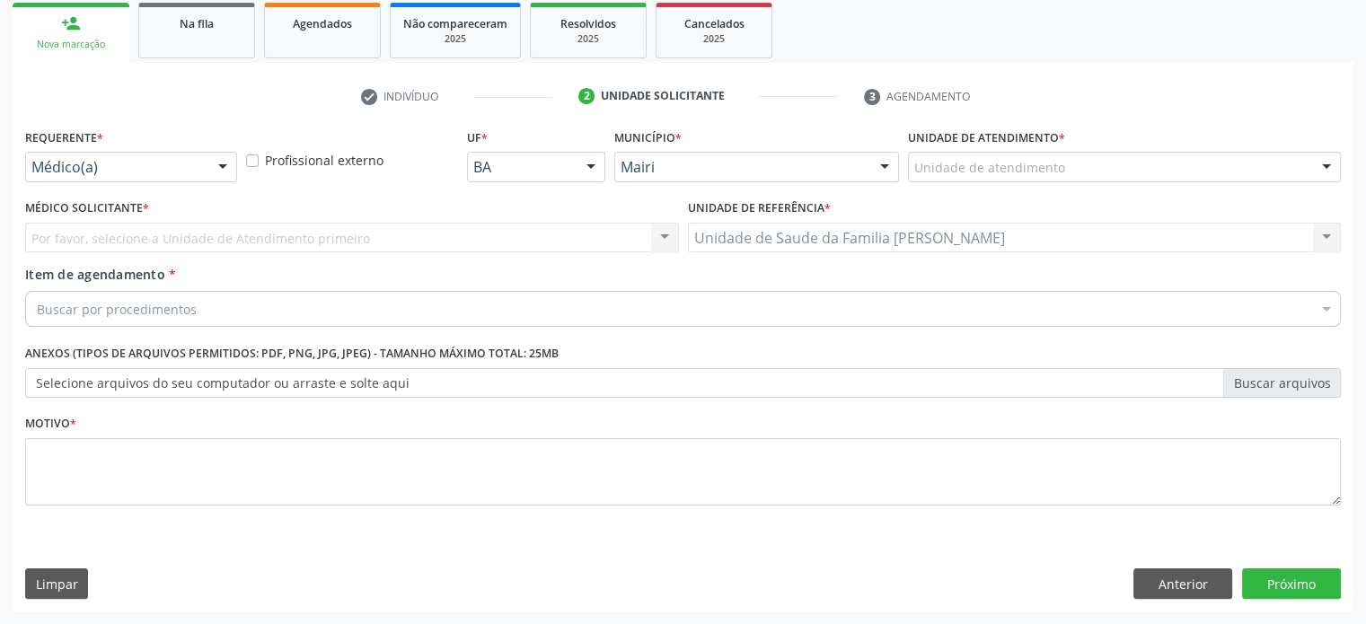
scroll to position [265, 0]
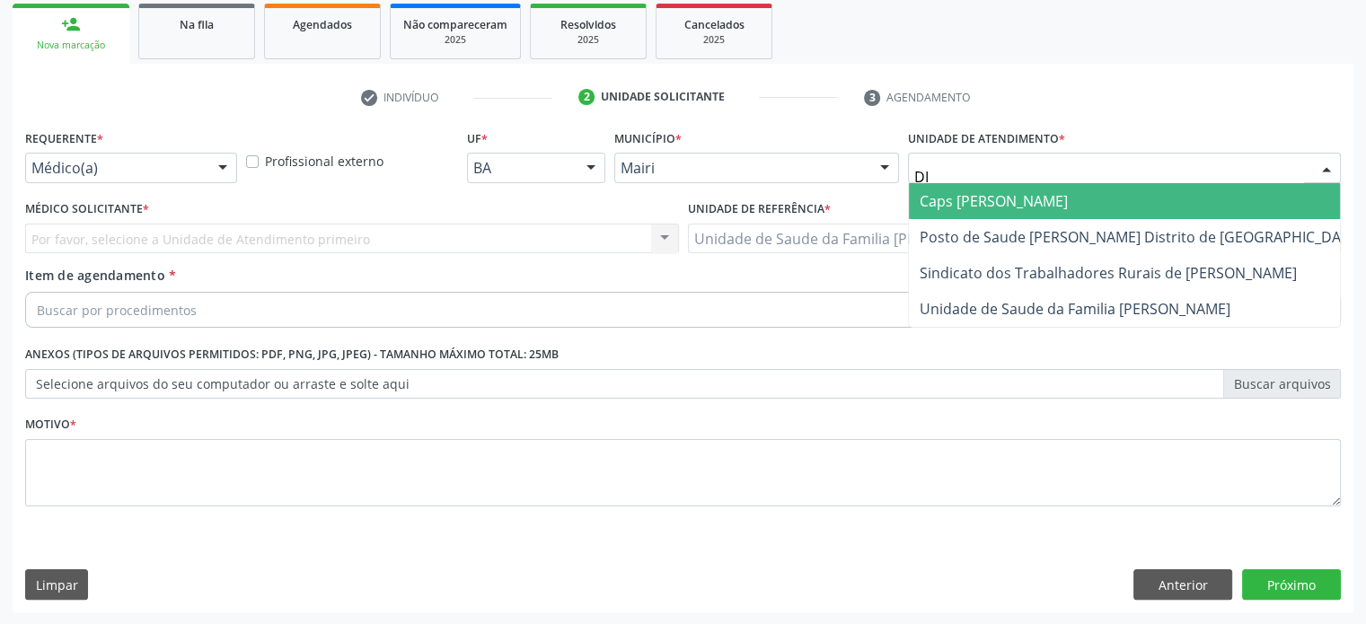
type input "DIL"
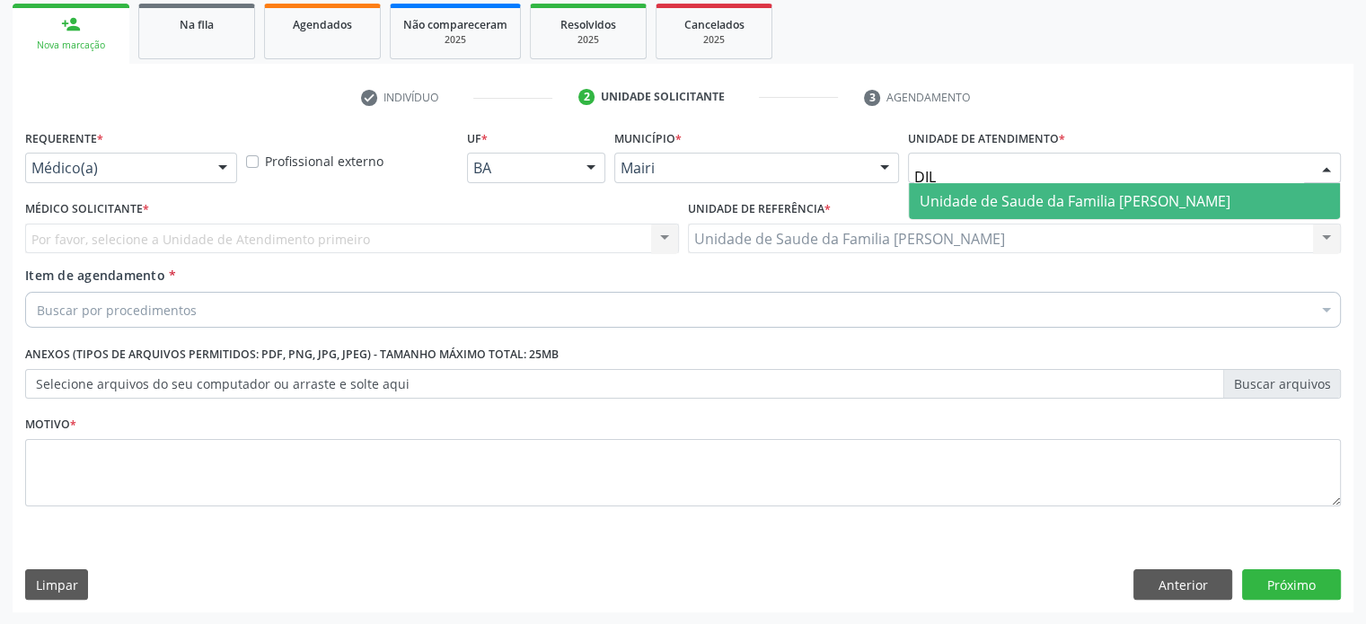
click at [961, 199] on span "Unidade de Saude da Familia [PERSON_NAME]" at bounding box center [1075, 201] width 311 height 20
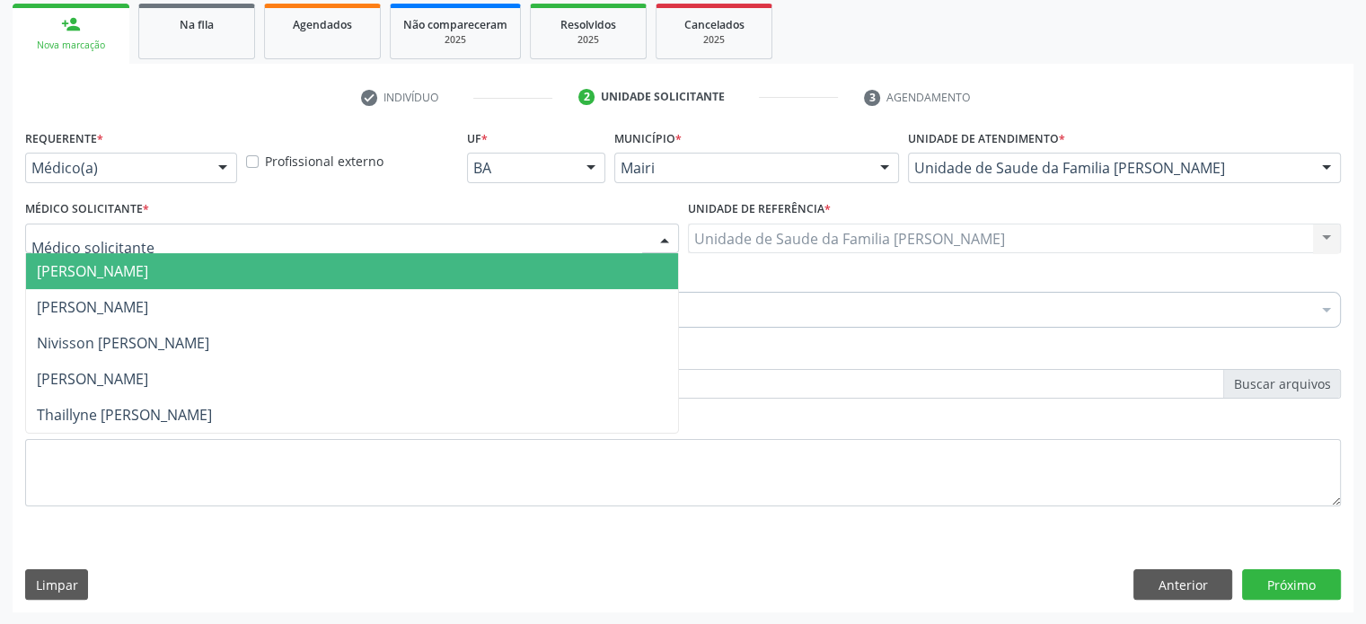
click at [144, 240] on div at bounding box center [352, 239] width 654 height 31
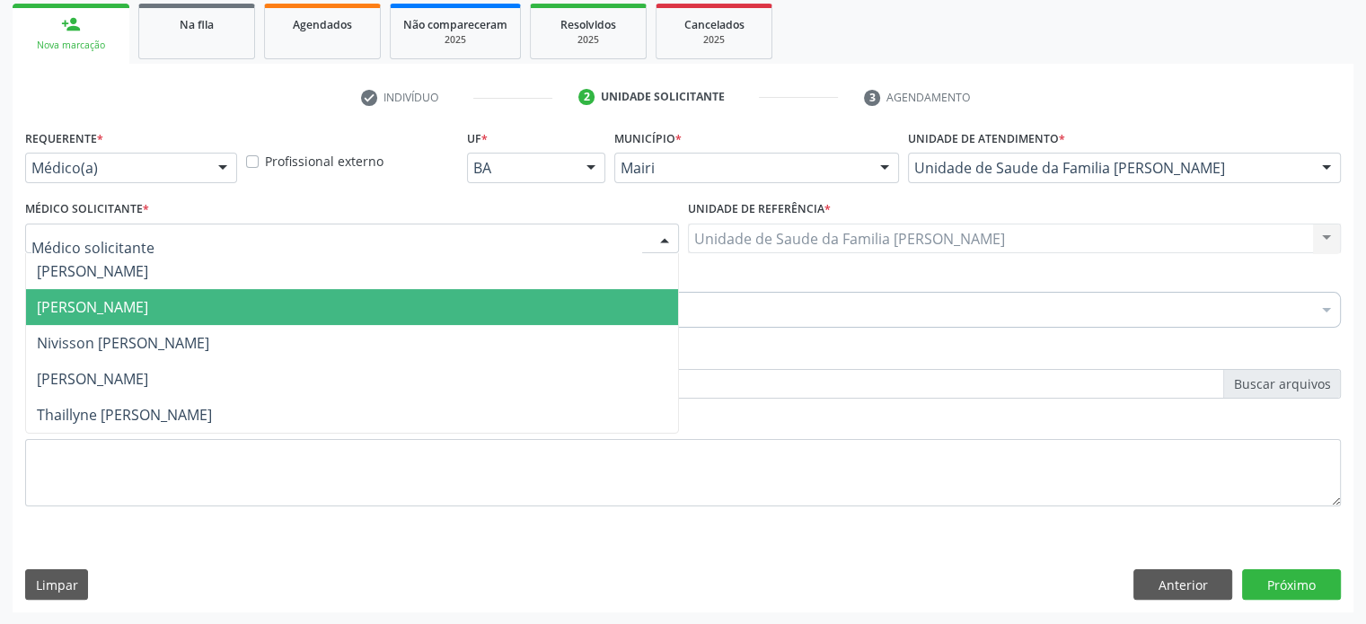
click at [141, 303] on span "[PERSON_NAME]" at bounding box center [92, 307] width 111 height 20
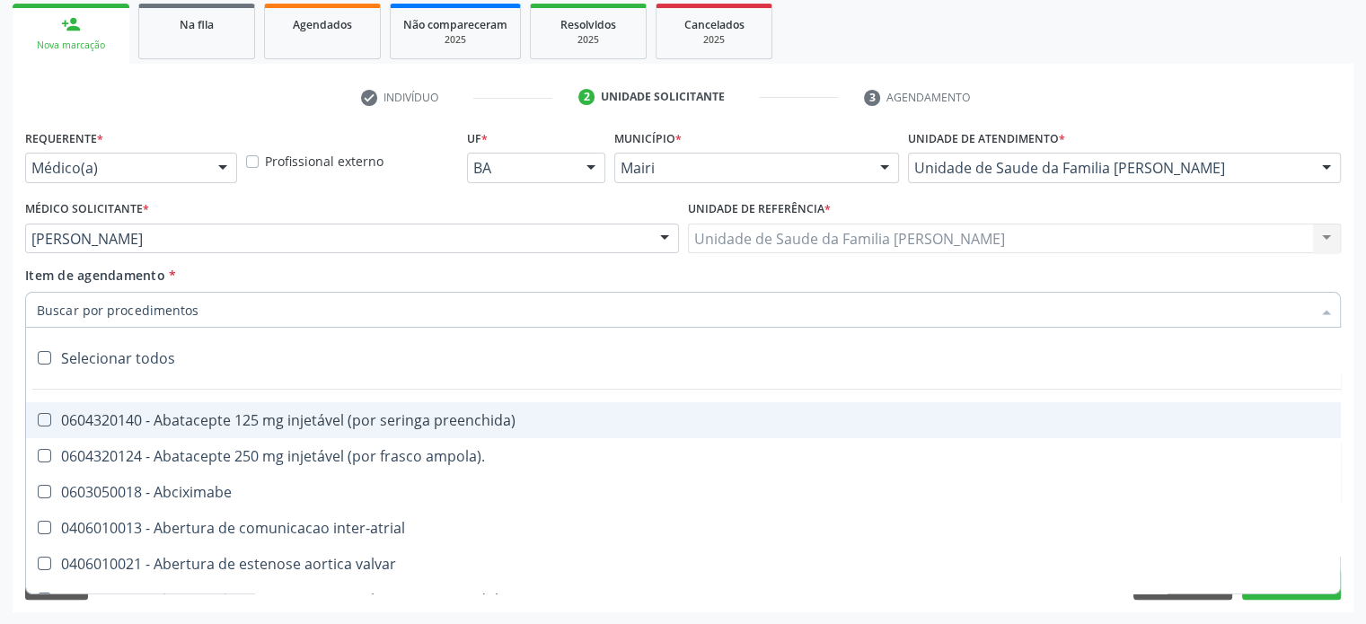
paste input "[PHONE_NUMBER]"
type input "[PHONE_NUMBER]"
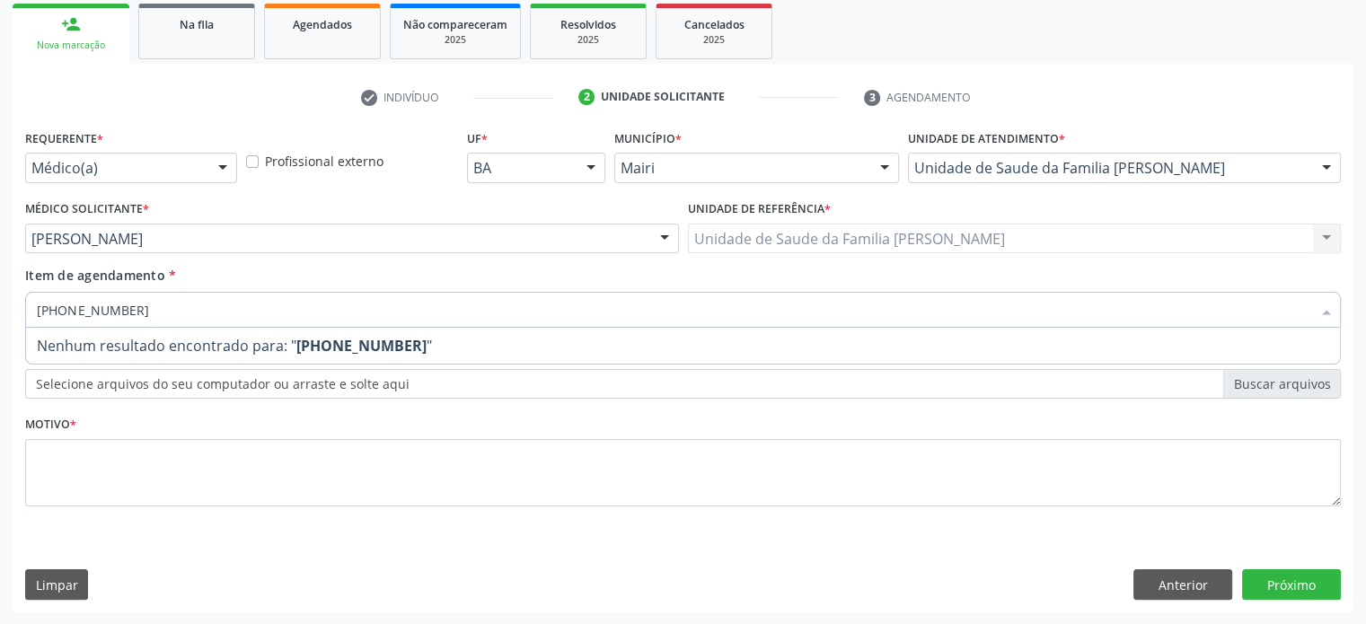
drag, startPoint x: 193, startPoint y: 316, endPoint x: 29, endPoint y: 300, distance: 165.1
click at [29, 300] on div "[PHONE_NUMBER]" at bounding box center [683, 310] width 1316 height 36
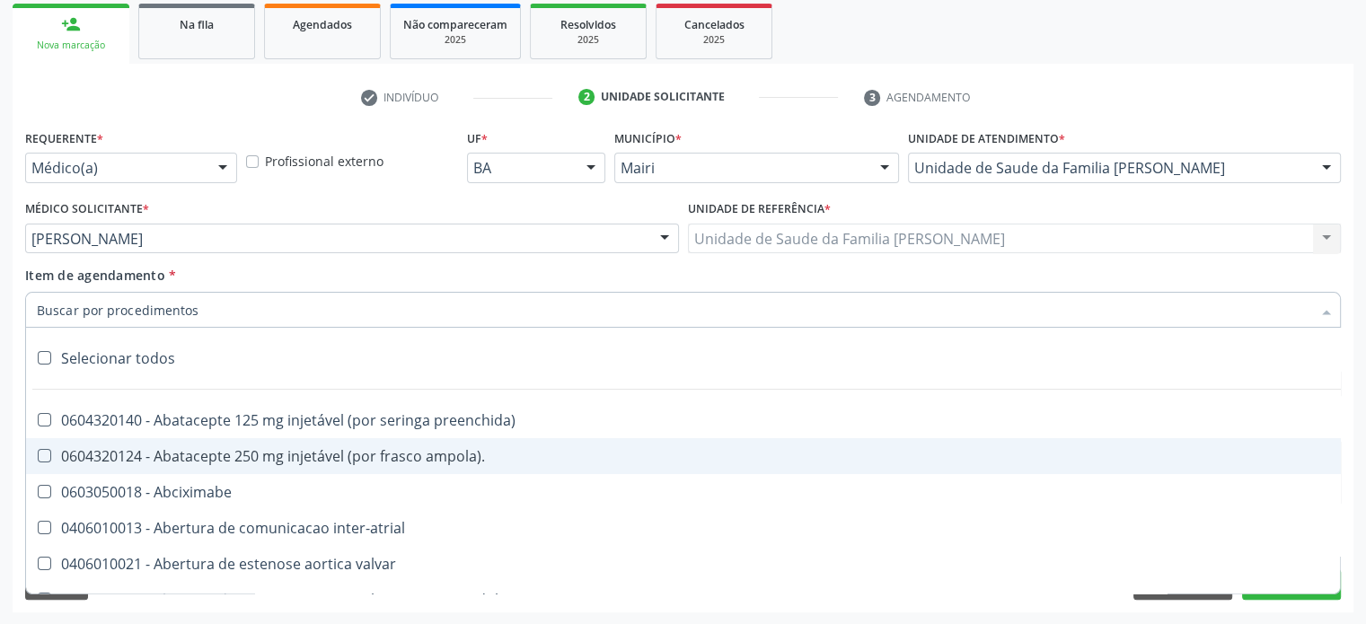
paste input "225225"
type input "225225"
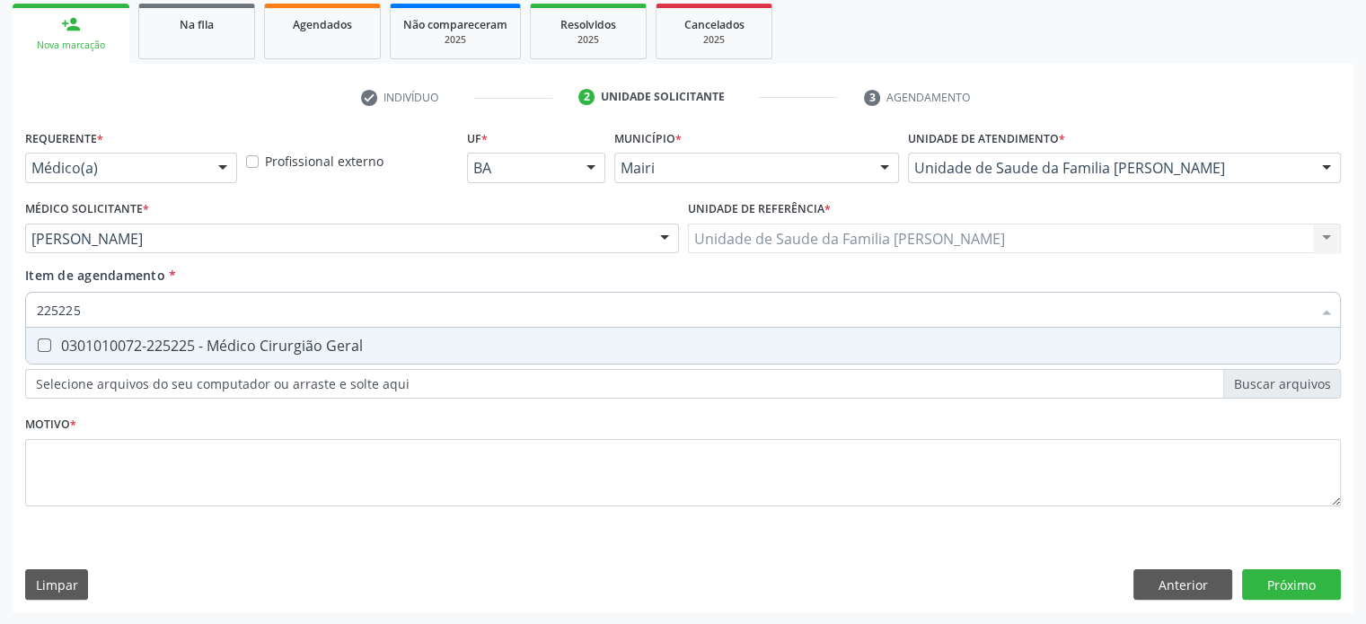
click at [211, 351] on div "0301010072-225225 - Médico Cirurgião Geral" at bounding box center [683, 346] width 1292 height 14
checkbox Geral "true"
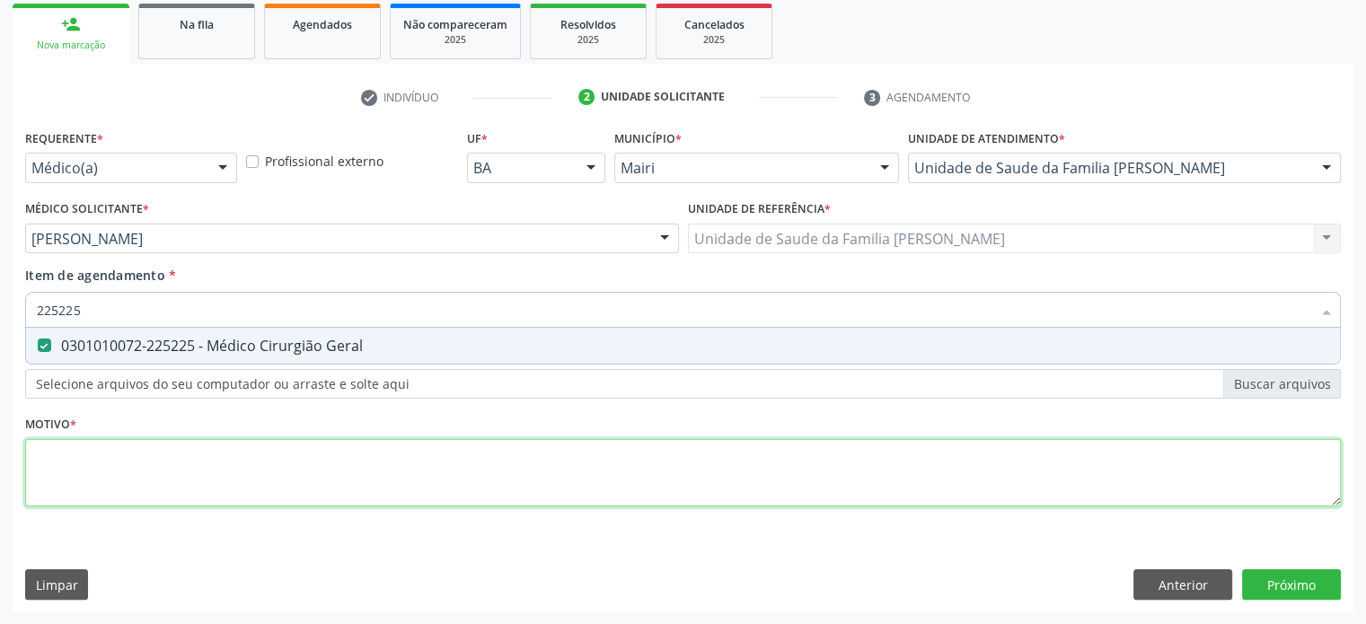
click at [142, 460] on div "Requerente * Médico(a) Médico(a) Enfermeiro(a) Paciente Nenhum resultado encont…" at bounding box center [683, 328] width 1316 height 407
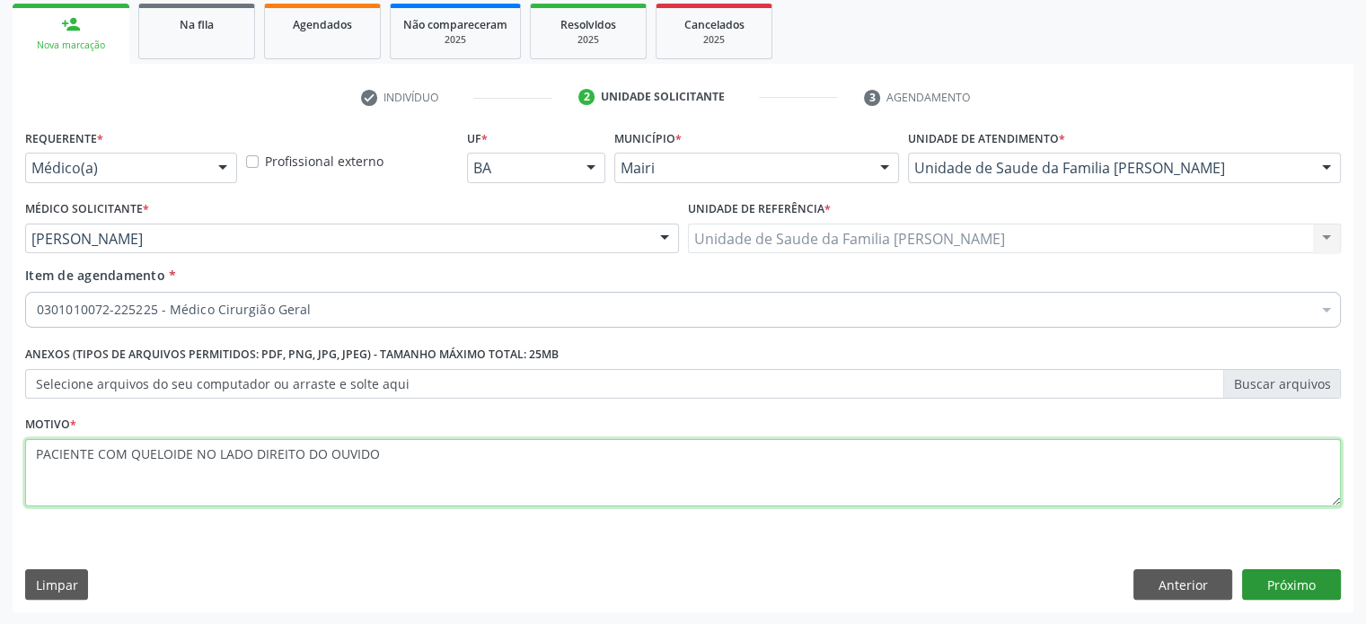
type textarea "PACIENTE COM QUELOIDE NO LADO DIREITO DO OUVIDO"
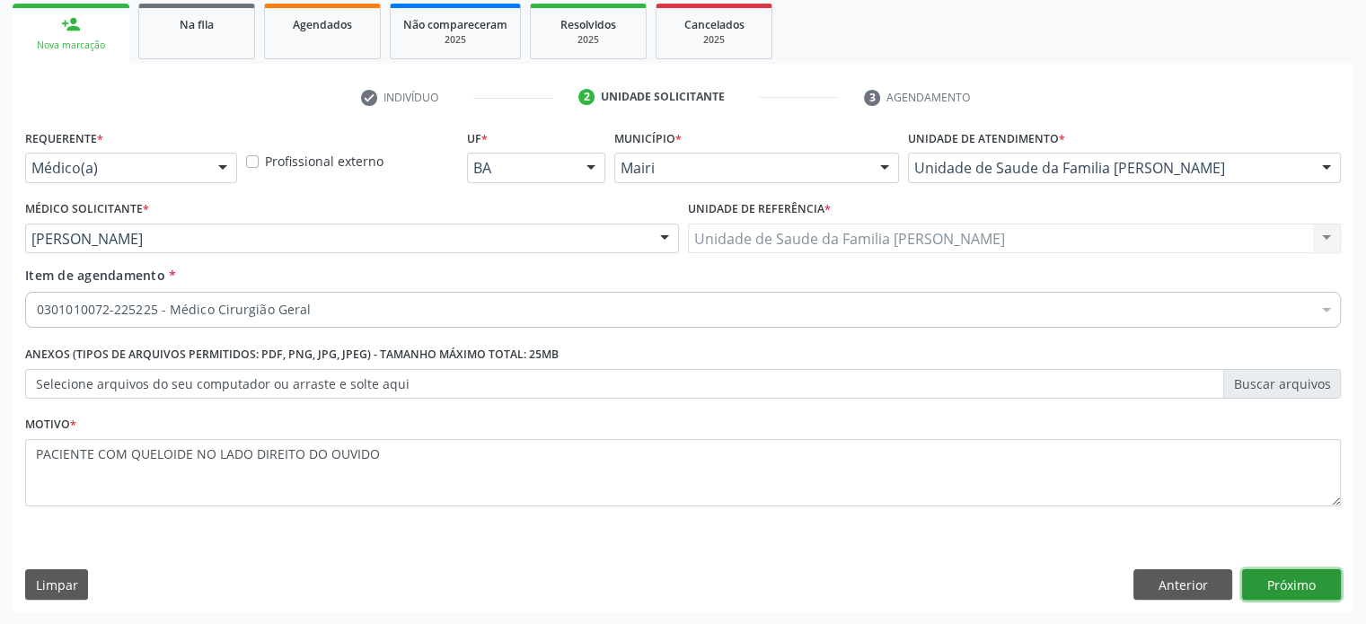
click at [1286, 584] on button "Próximo" at bounding box center [1291, 584] width 99 height 31
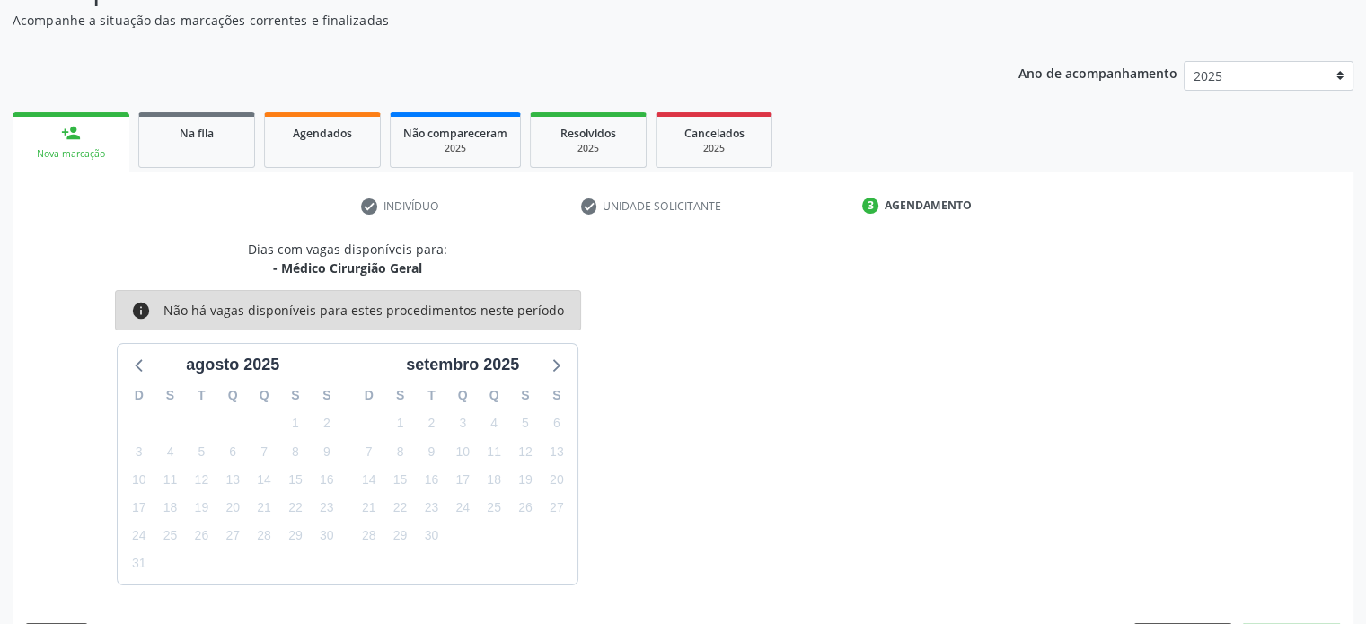
scroll to position [208, 0]
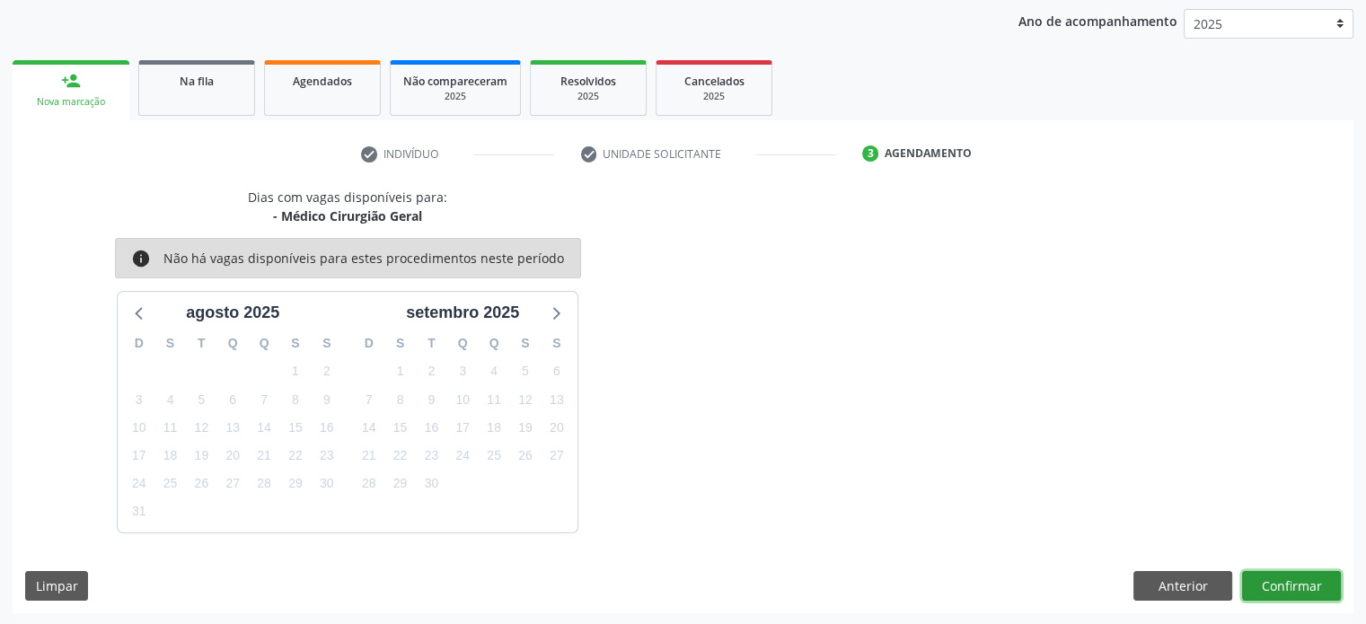
click at [1287, 573] on button "Confirmar" at bounding box center [1291, 586] width 99 height 31
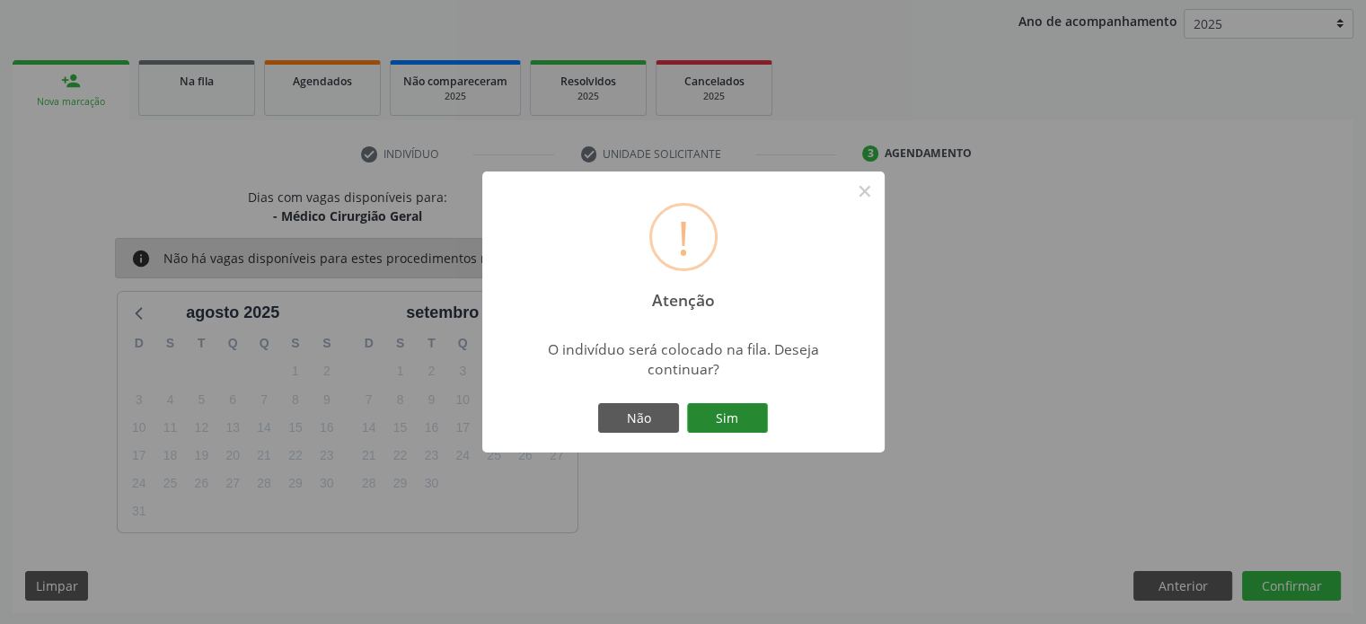
click at [724, 420] on button "Sim" at bounding box center [727, 418] width 81 height 31
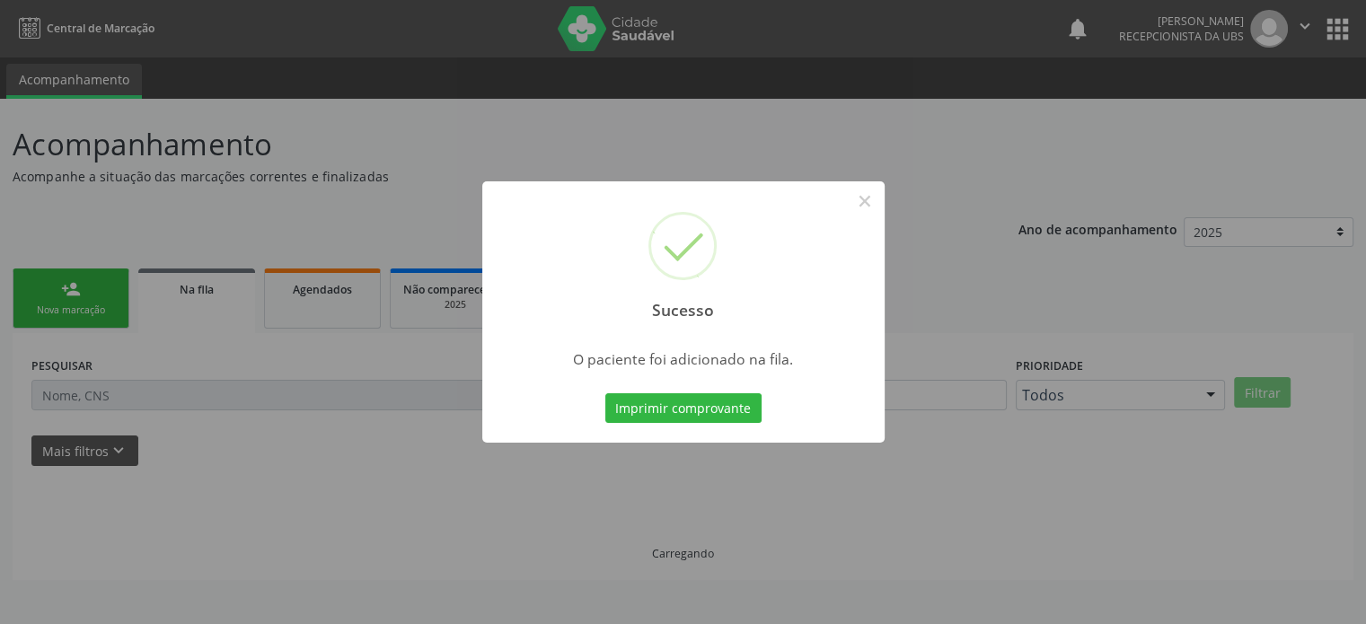
scroll to position [0, 0]
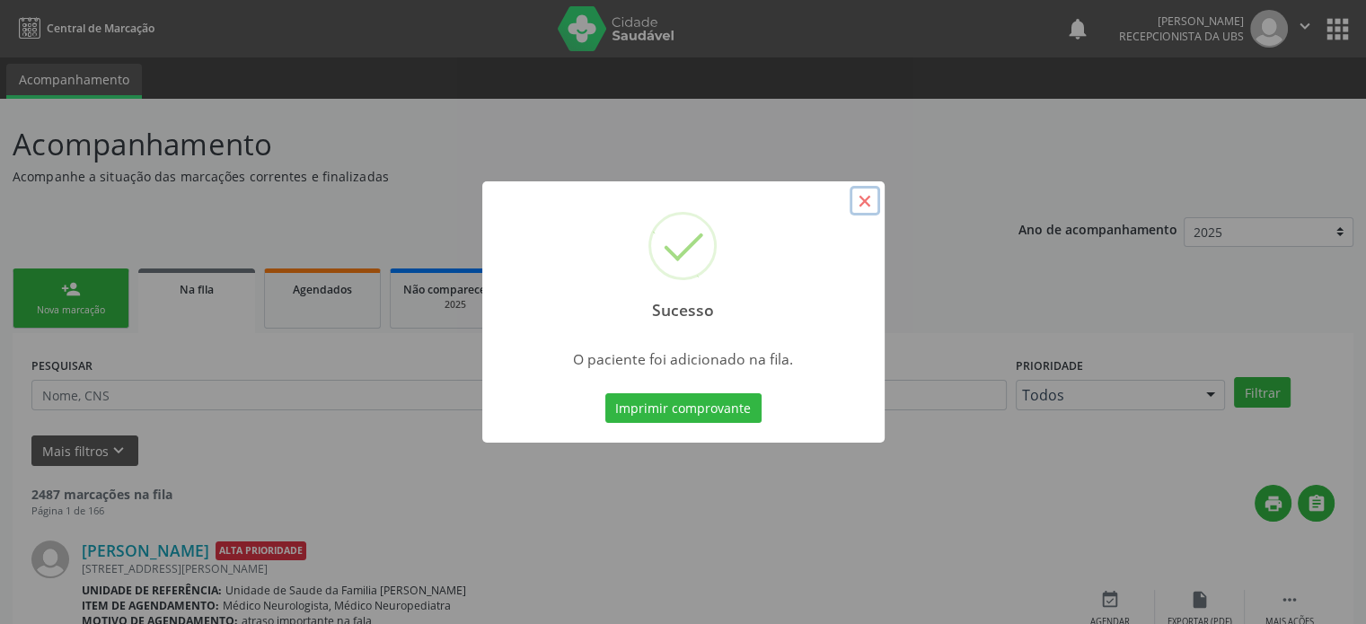
click at [876, 194] on button "×" at bounding box center [865, 201] width 31 height 31
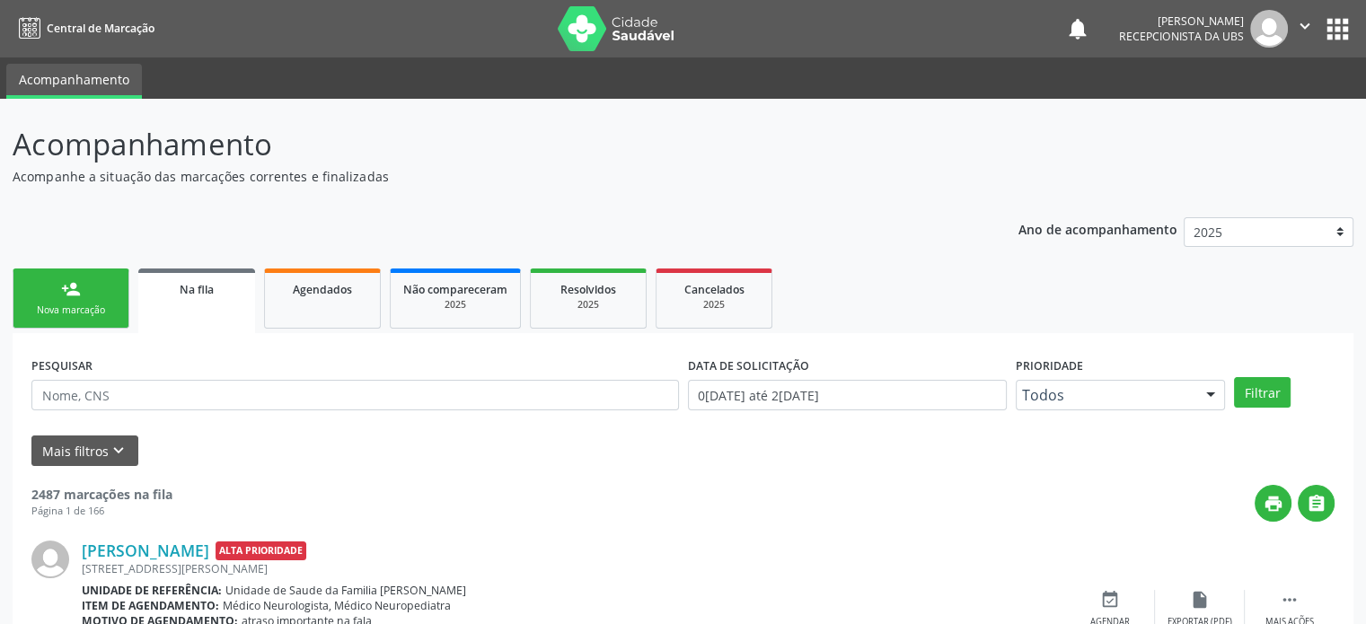
click at [83, 298] on link "person_add Nova marcação" at bounding box center [71, 299] width 117 height 60
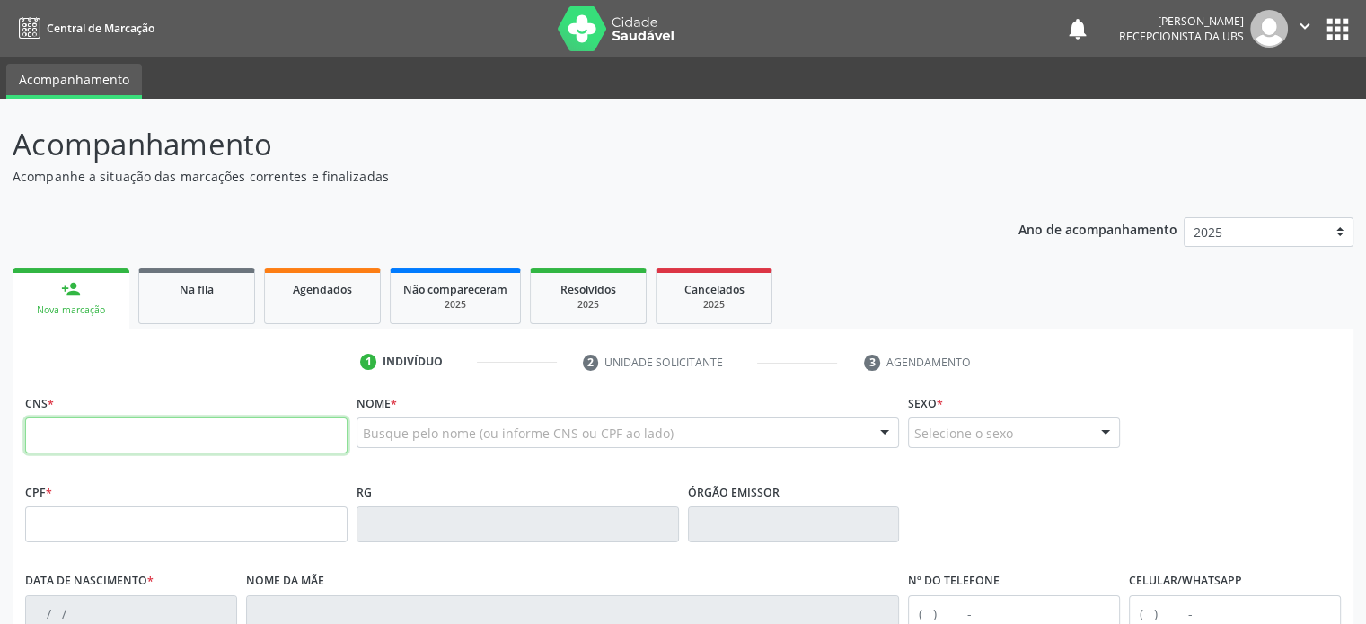
click at [78, 438] on input "text" at bounding box center [186, 436] width 322 height 36
type input "702 4005 6698 5427"
type input "26/03/2010"
type input "[PHONE_NUMBER]"
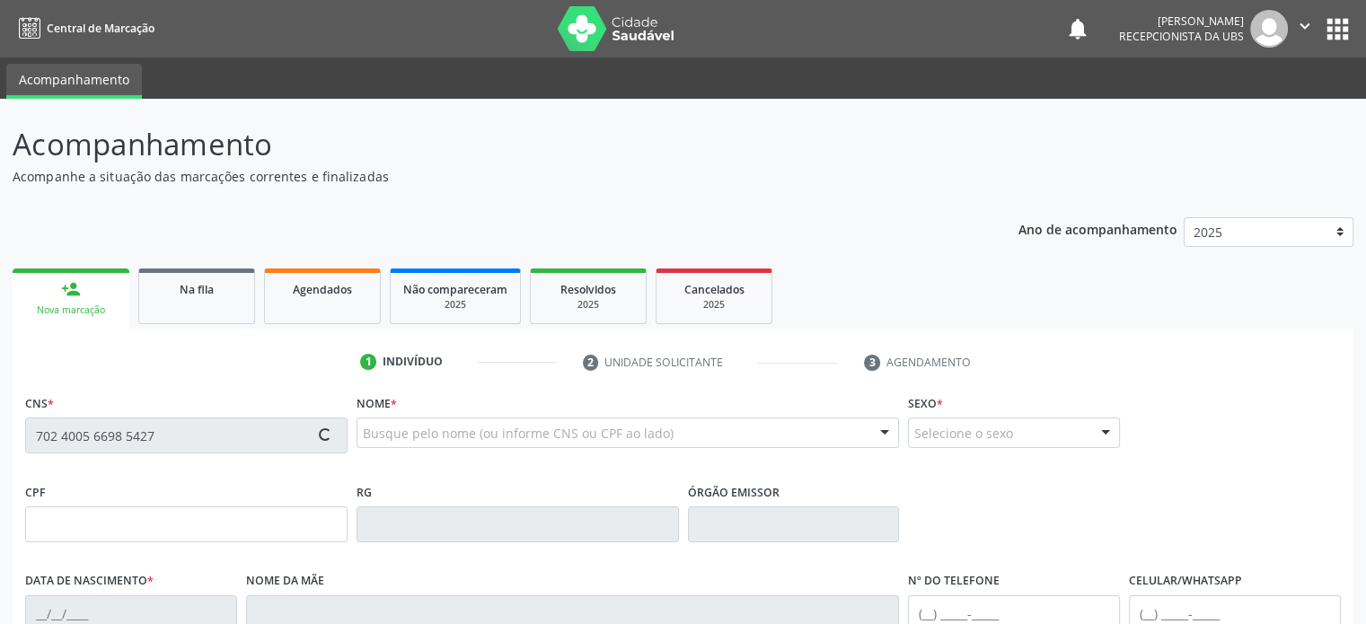
type input "198"
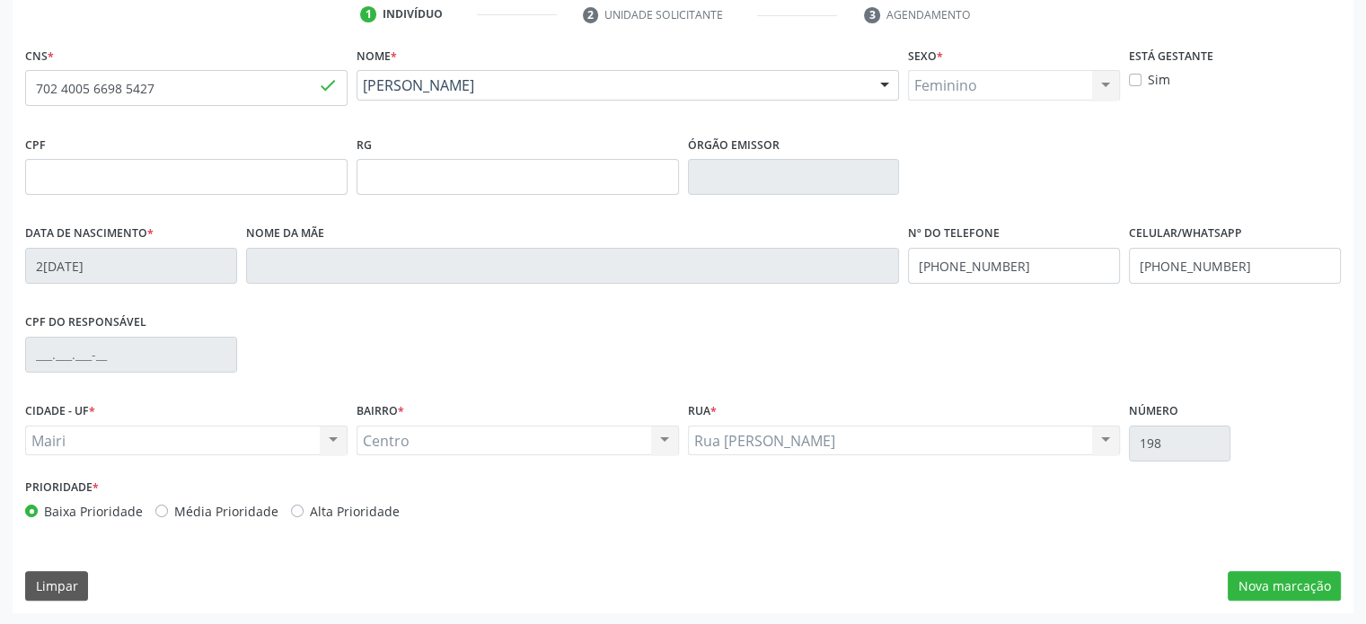
scroll to position [348, 0]
click at [1255, 578] on button "Nova marcação" at bounding box center [1284, 585] width 113 height 31
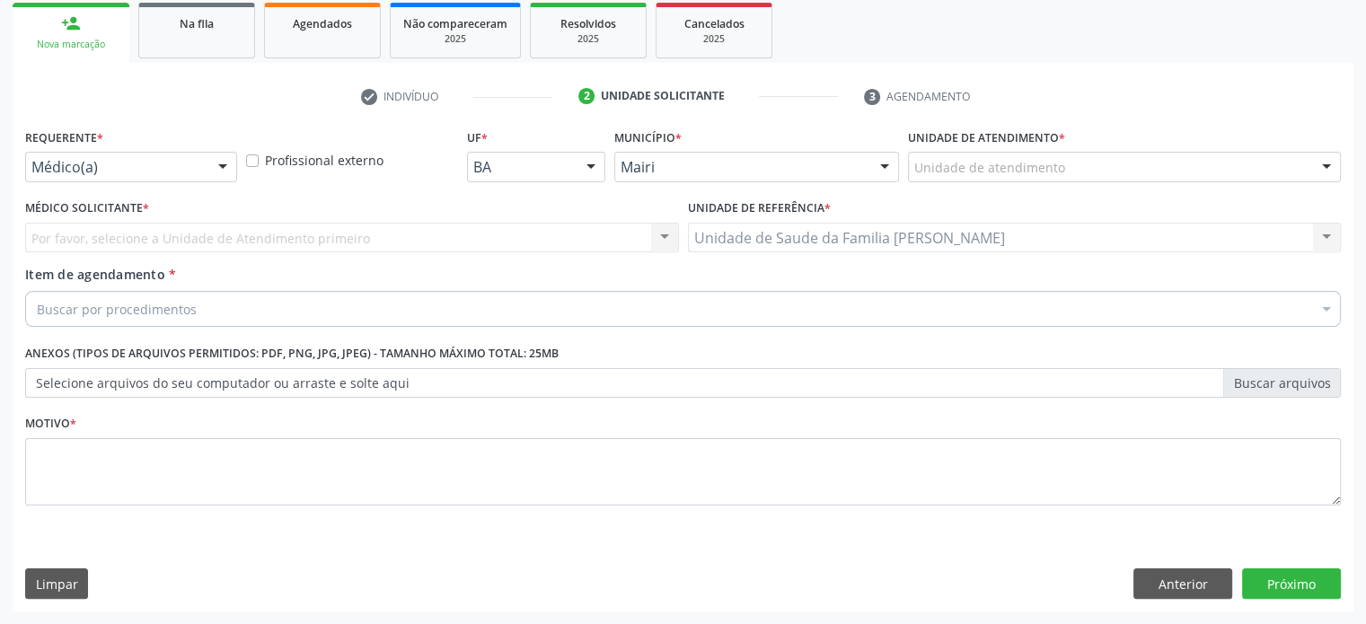
scroll to position [265, 0]
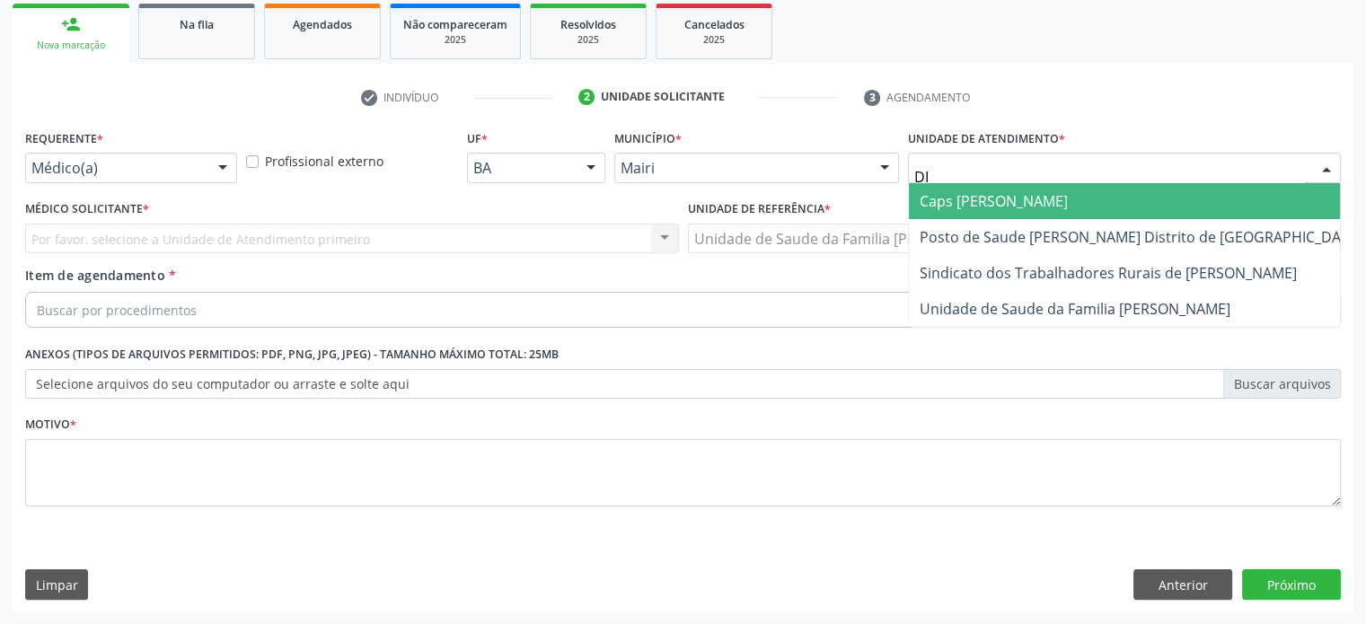
type input "DIL"
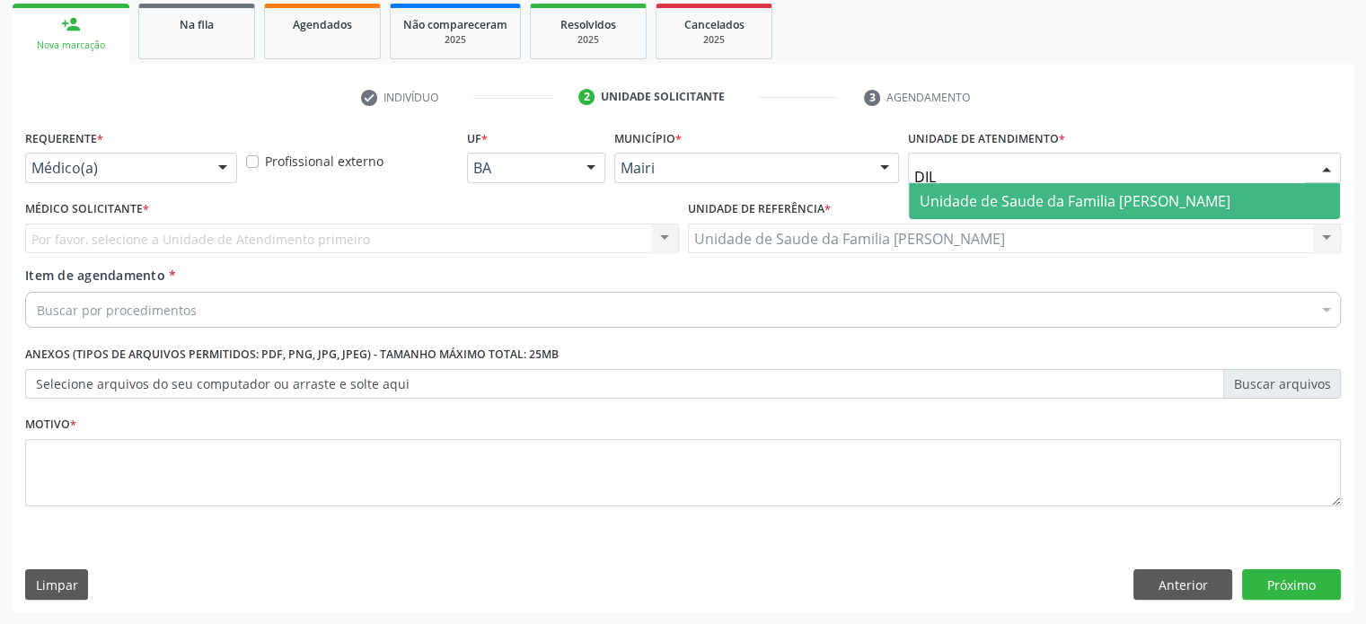
click at [1002, 207] on span "Unidade de Saude da Familia [PERSON_NAME]" at bounding box center [1075, 201] width 311 height 20
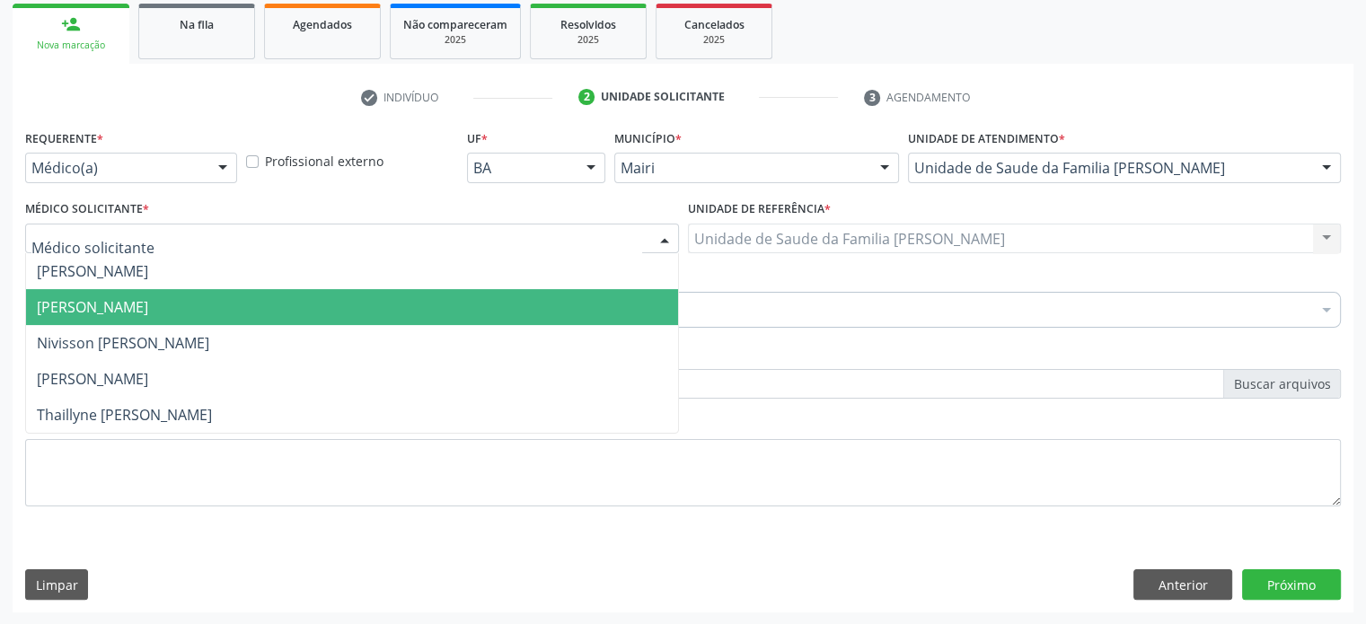
click at [126, 300] on span "[PERSON_NAME]" at bounding box center [92, 307] width 111 height 20
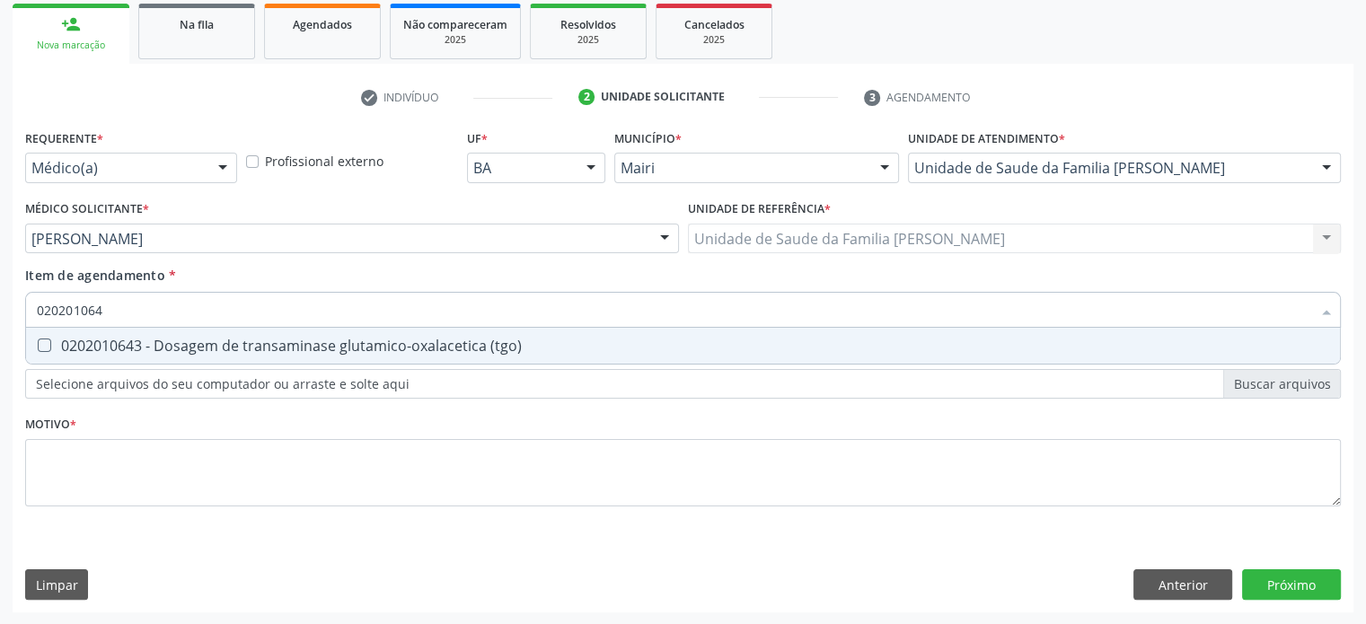
type input "0202010643"
click at [122, 344] on div "0202010643 - Dosagem de transaminase glutamico-oxalacetica (tgo)" at bounding box center [683, 346] width 1292 height 14
checkbox \(tgo\) "true"
type input "02020106"
checkbox \(tgo\) "false"
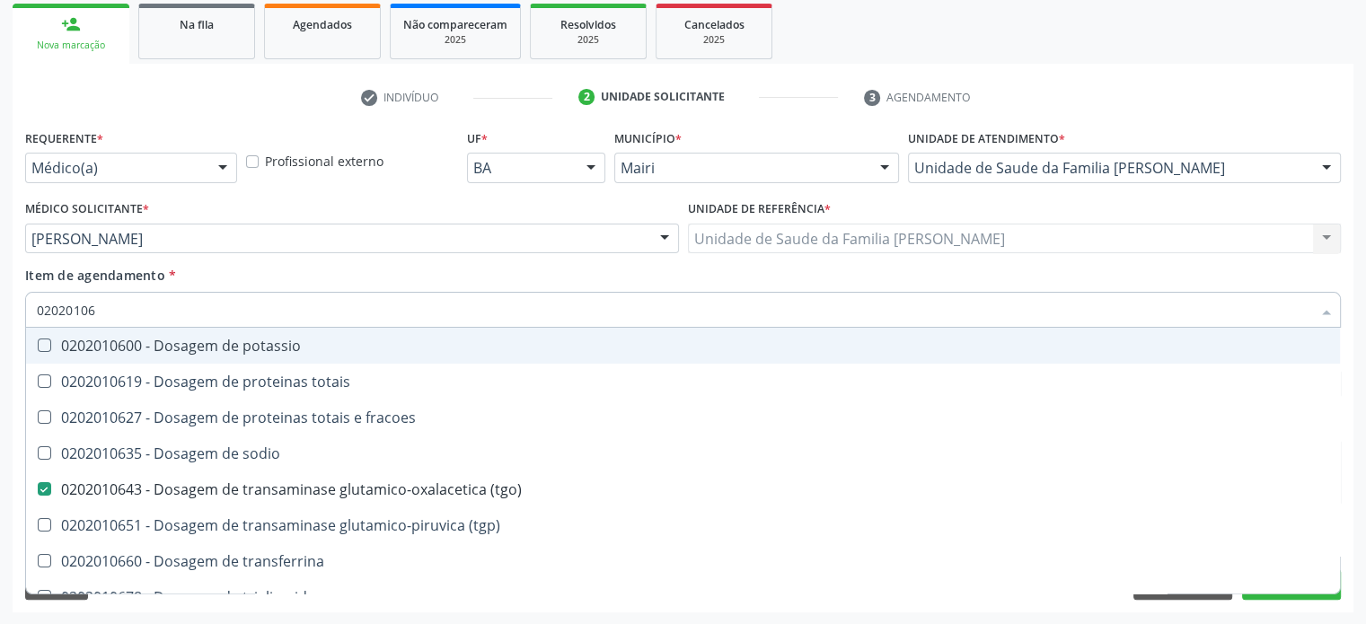
type input "0202010"
checkbox \(tgo\) "false"
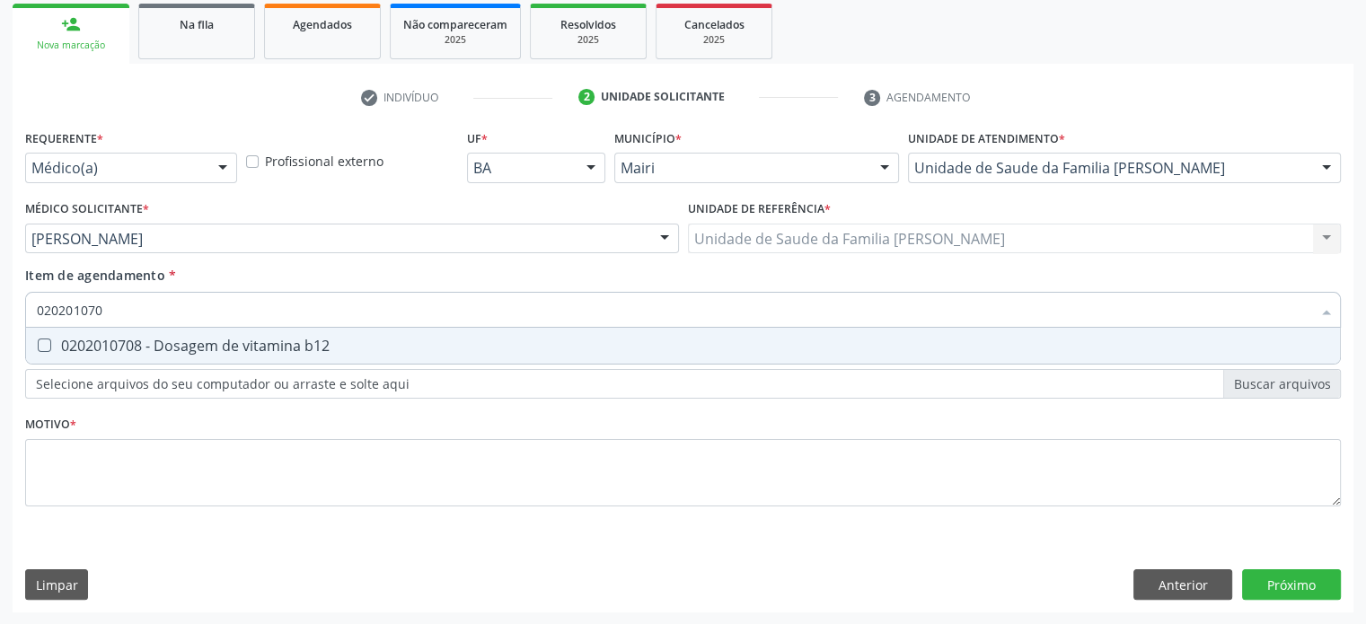
type input "0202010708"
click at [122, 344] on div "0202010708 - Dosagem de vitamina b12" at bounding box center [683, 346] width 1292 height 14
checkbox b12 "true"
type input "02020107"
checkbox b12 "false"
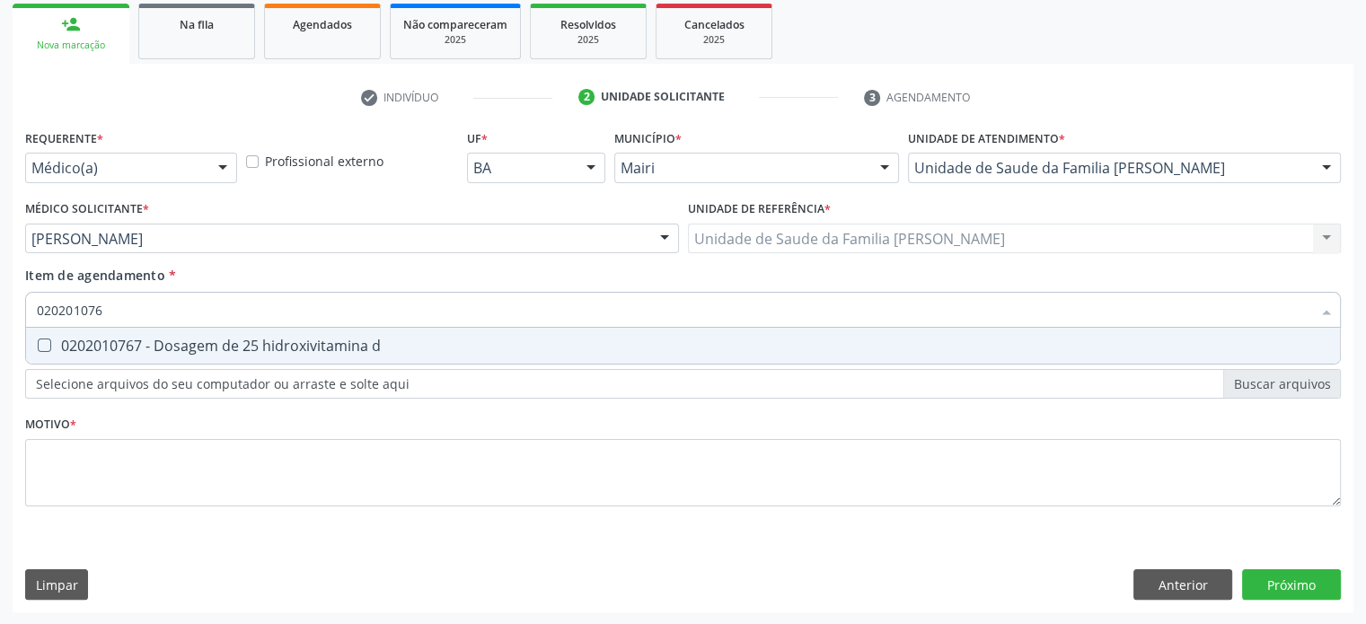
type input "0202010767"
click at [122, 344] on div "0202010767 - Dosagem de 25 hidroxivitamina d" at bounding box center [683, 346] width 1292 height 14
checkbox d "true"
type input "02020107"
checkbox d "false"
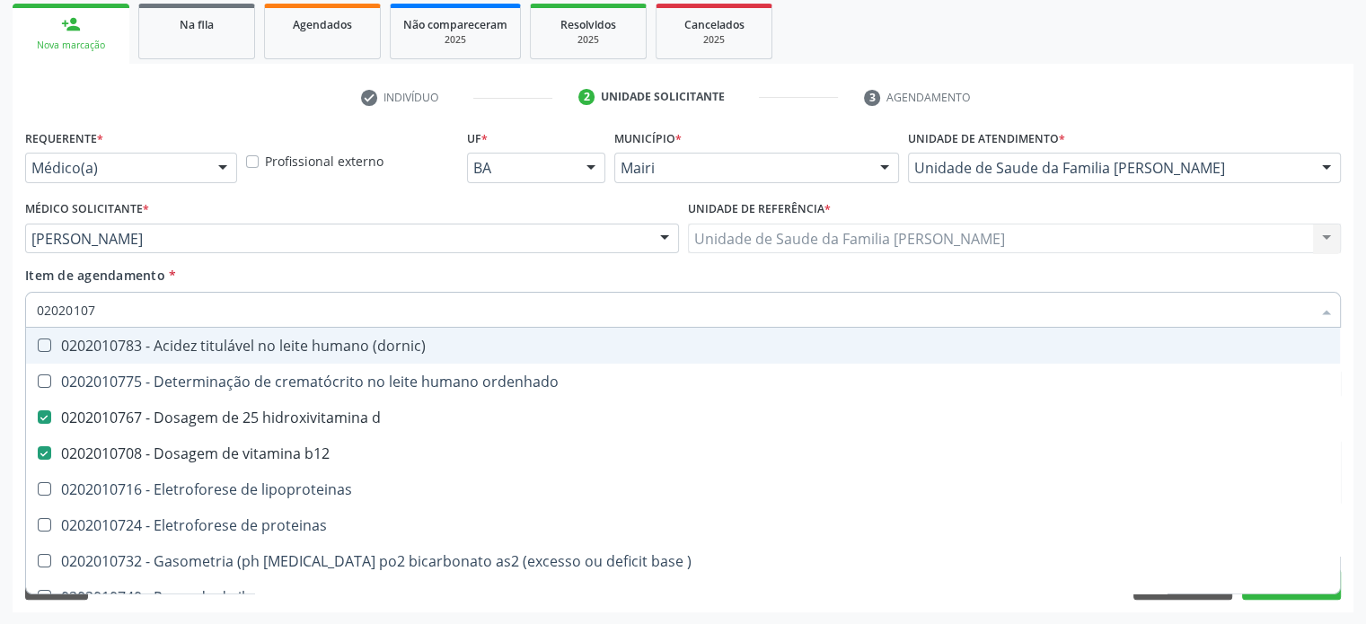
type input "0202010"
checkbox d "false"
checkbox b12 "false"
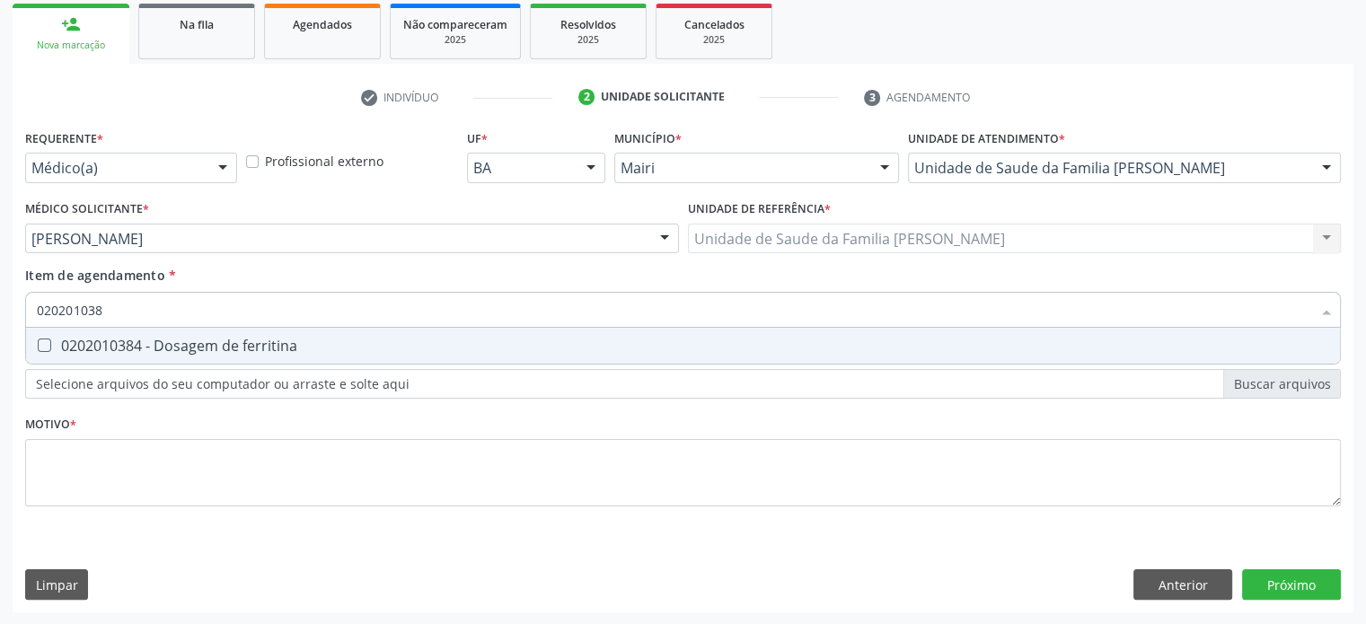
type input "0202010384"
click at [122, 344] on div "0202010384 - Dosagem de ferritina" at bounding box center [683, 346] width 1292 height 14
checkbox ferritina "true"
type input "02020103"
checkbox ferritina "false"
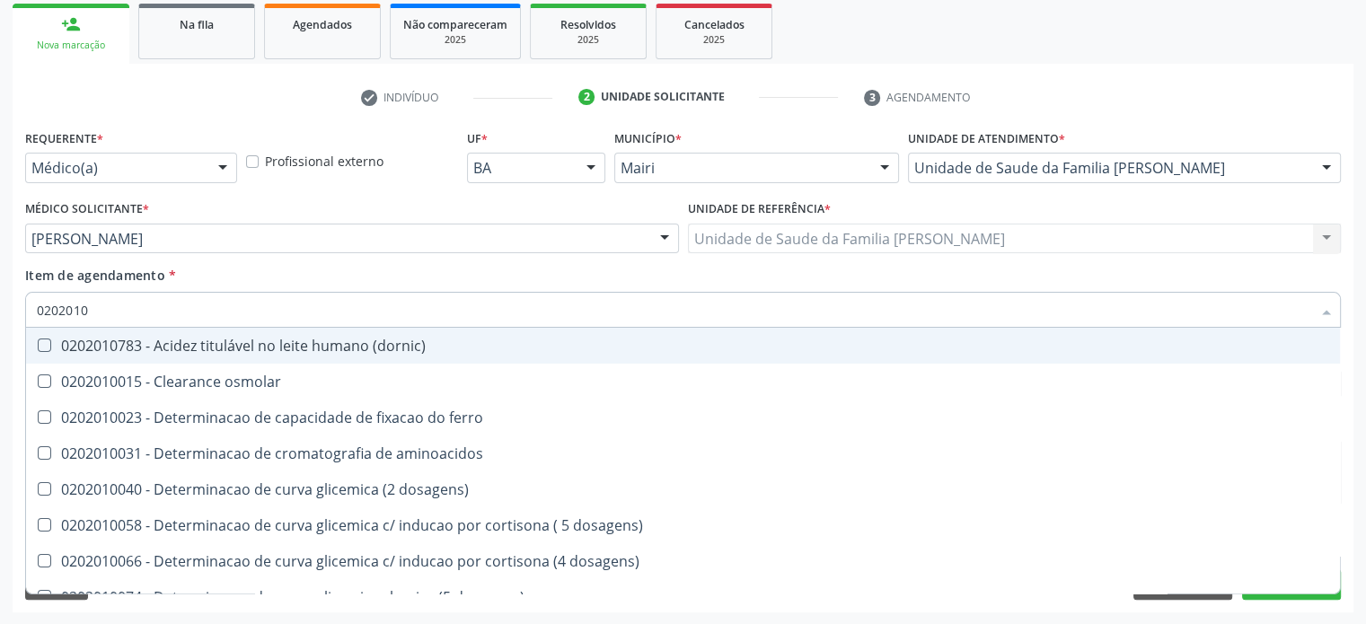
type input "020201"
checkbox d "false"
checkbox vanilmandelico "true"
checkbox ferritina "false"
checkbox glicose "true"
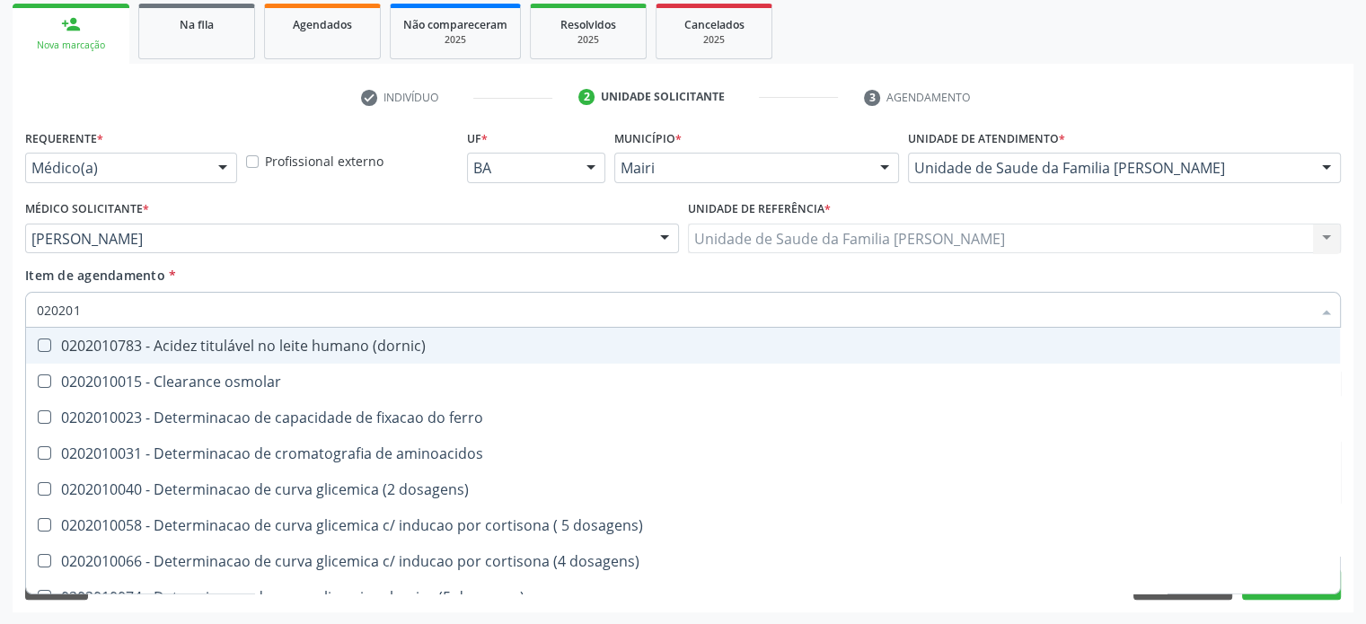
checkbox \(tgo\) "false"
checkbox b12 "false"
checkbox \) "true"
type input "02020"
checkbox d "false"
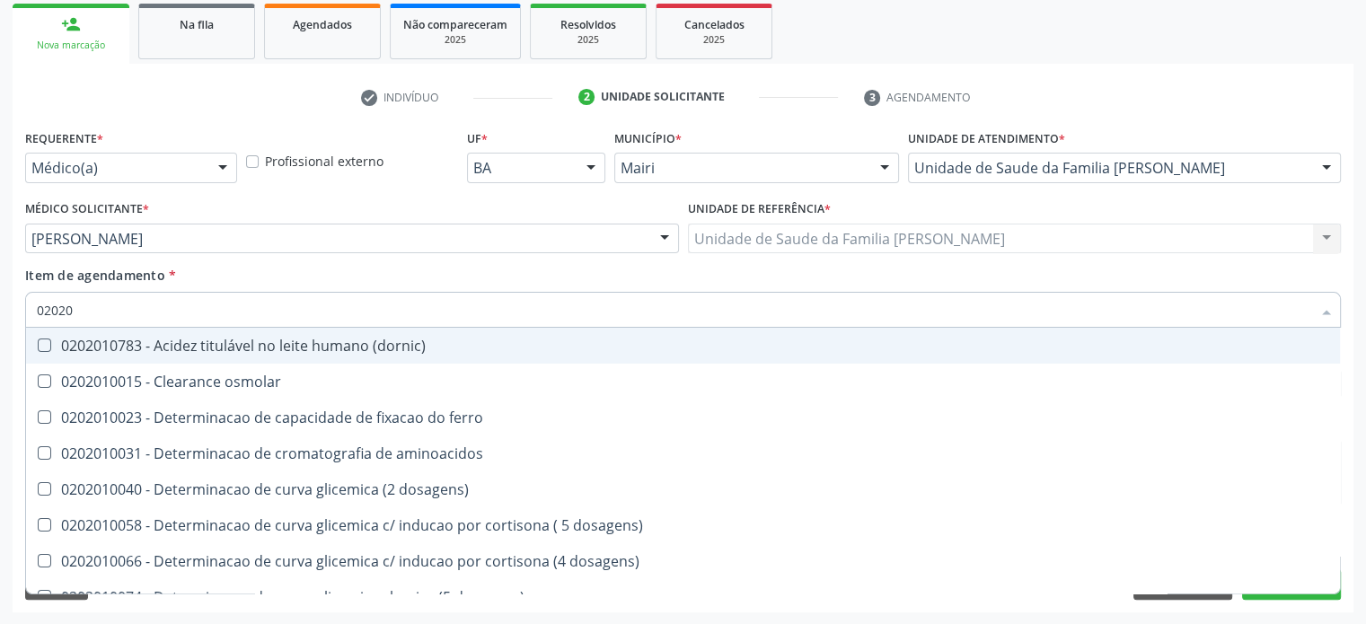
checkbox ferritina "false"
checkbox potassio "true"
checkbox \(tgo\) "false"
checkbox b12 "false"
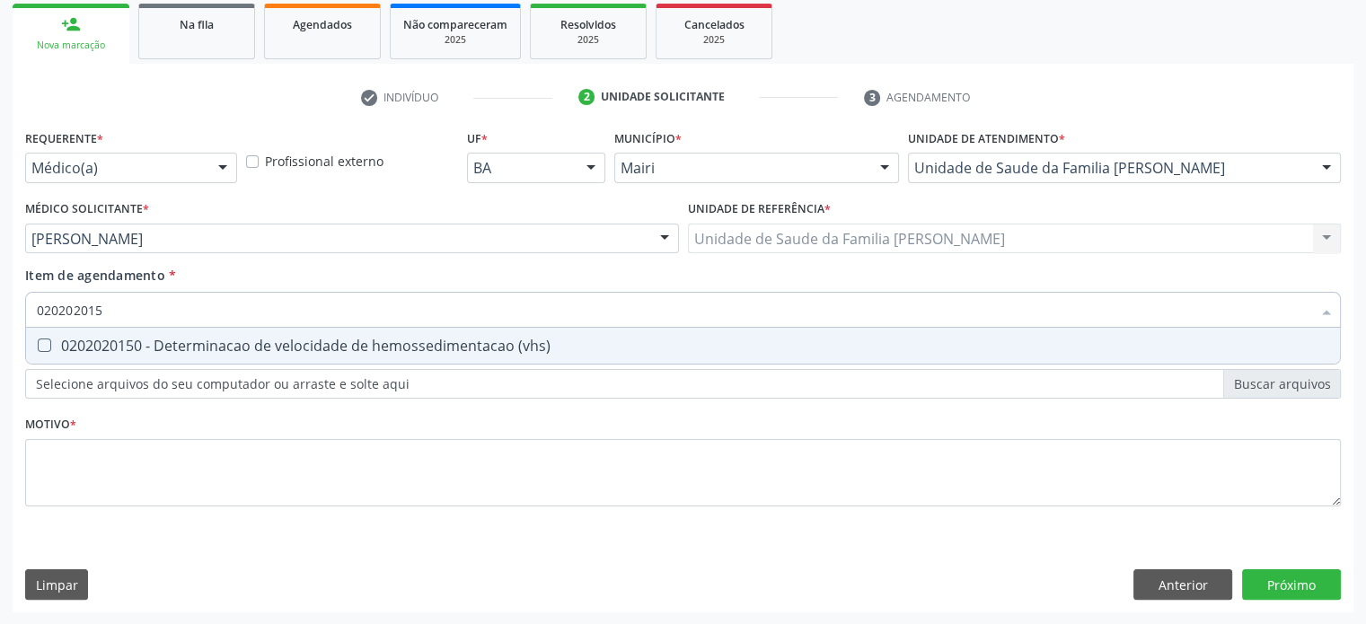
type input "0202020150"
click at [122, 344] on div "0202020150 - Determinacao de velocidade de hemossedimentacao (vhs)" at bounding box center [683, 346] width 1292 height 14
checkbox \(vhs\) "true"
type input "02020201"
checkbox \(vhs\) "false"
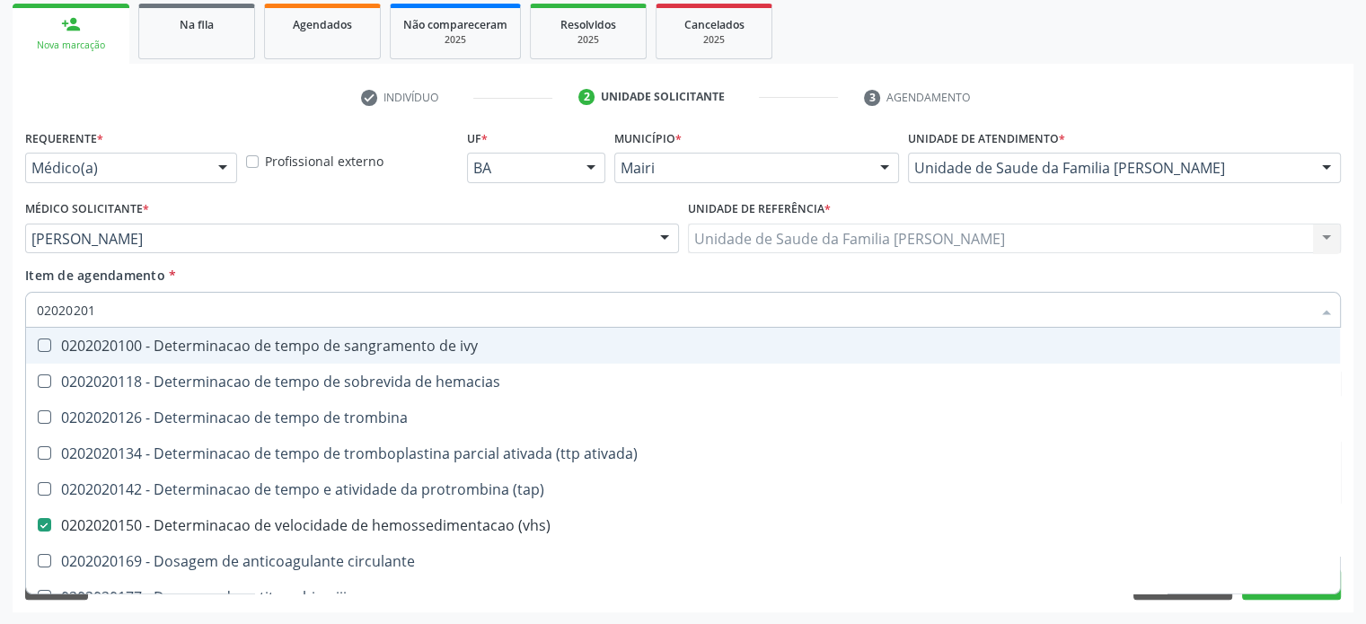
type input "0202020"
checkbox \(vhs\) "false"
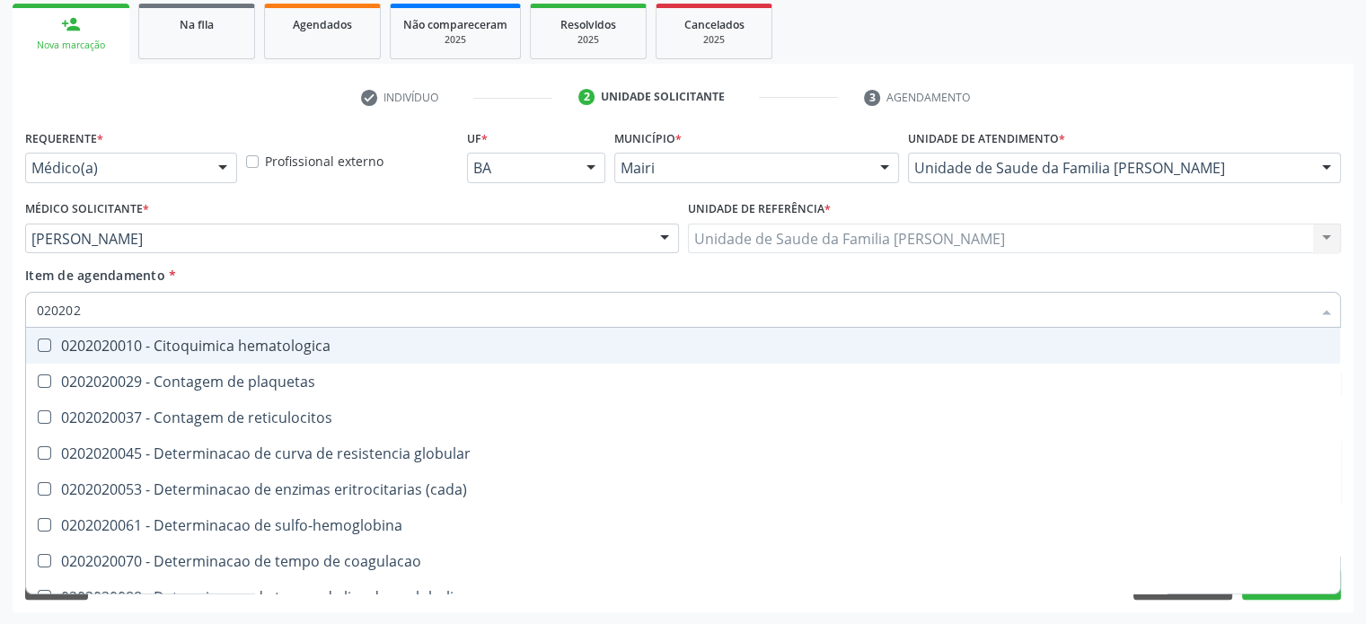
type input "02020"
checkbox \(vhs\) "false"
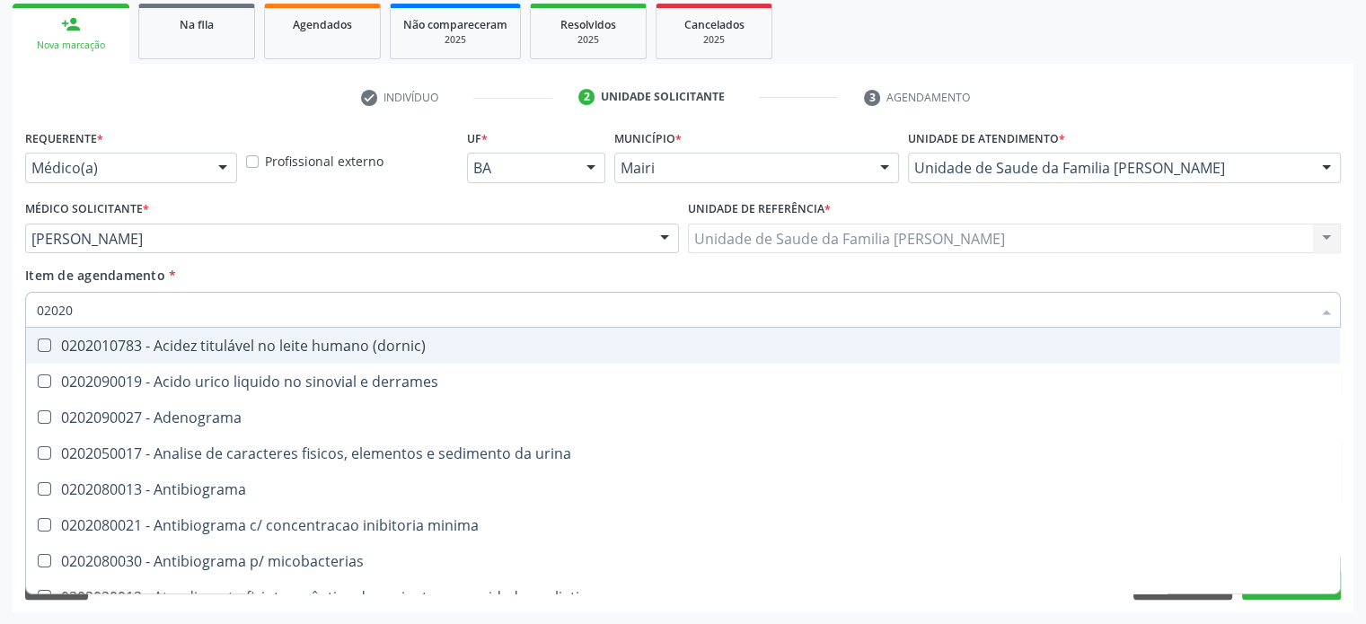
type input "020201"
checkbox \(gram\) "true"
checkbox herpesvirus "true"
checkbox amniotico "true"
checkbox \(vhs\) "false"
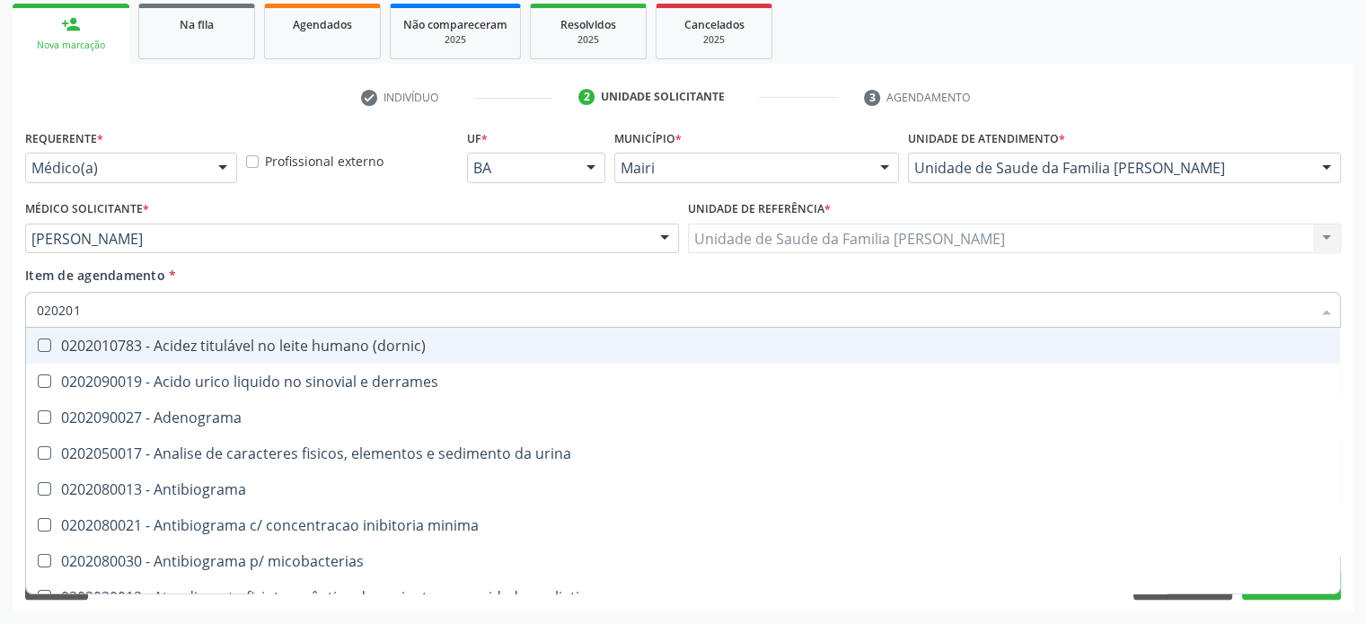
checkbox d "false"
checkbox ascorbico "true"
checkbox valproico "true"
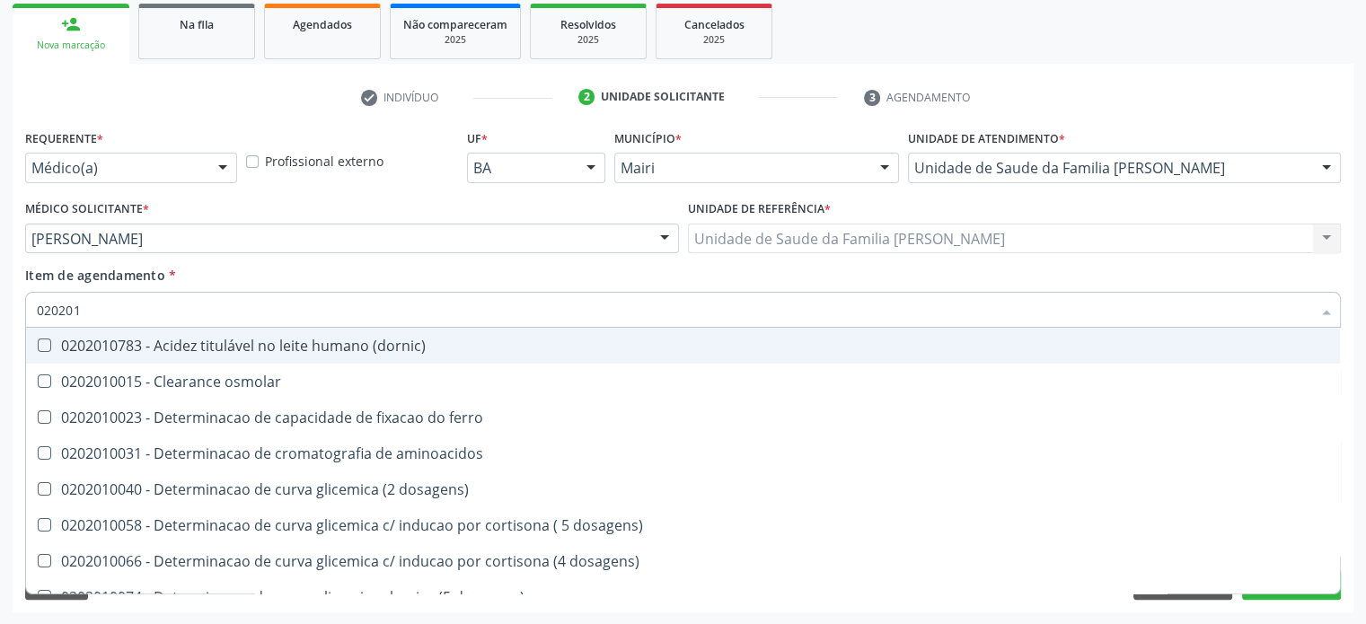
type input "0202010"
checkbox trombina "true"
checkbox \(vhs\) "false"
checkbox d "false"
checkbox creatinina "true"
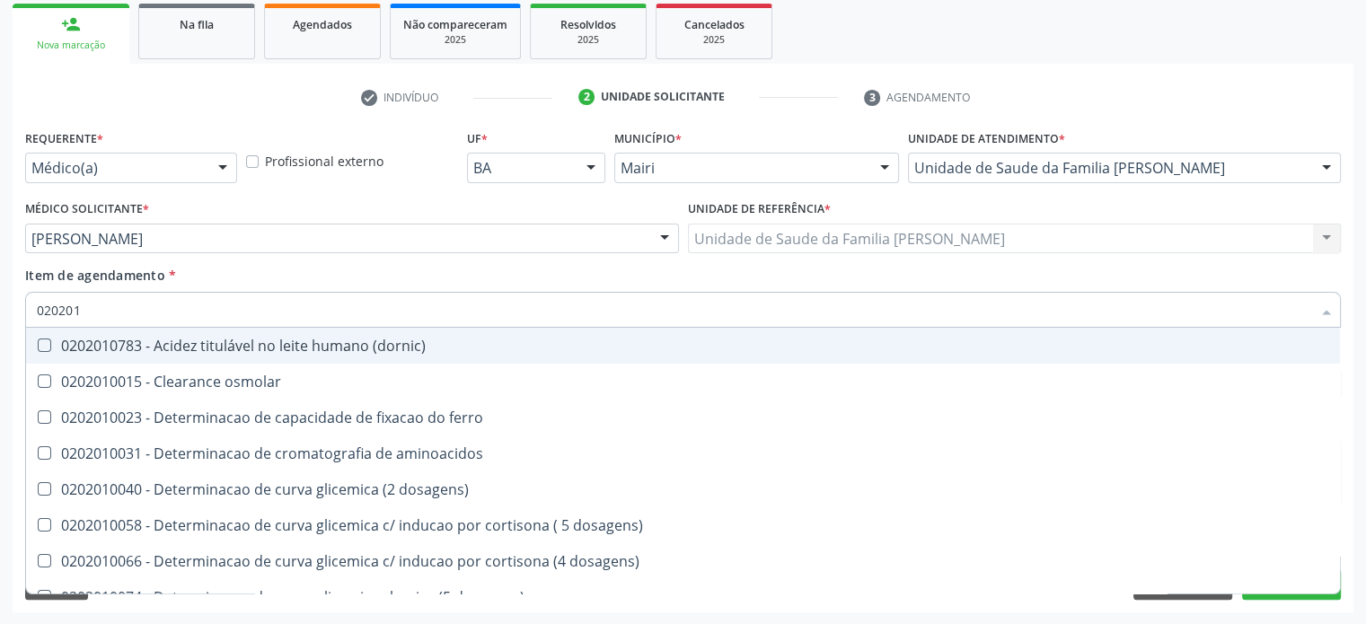
checkbox ferritina "false"
checkbox lipase "true"
checkbox totais "true"
checkbox \(tgo\) "false"
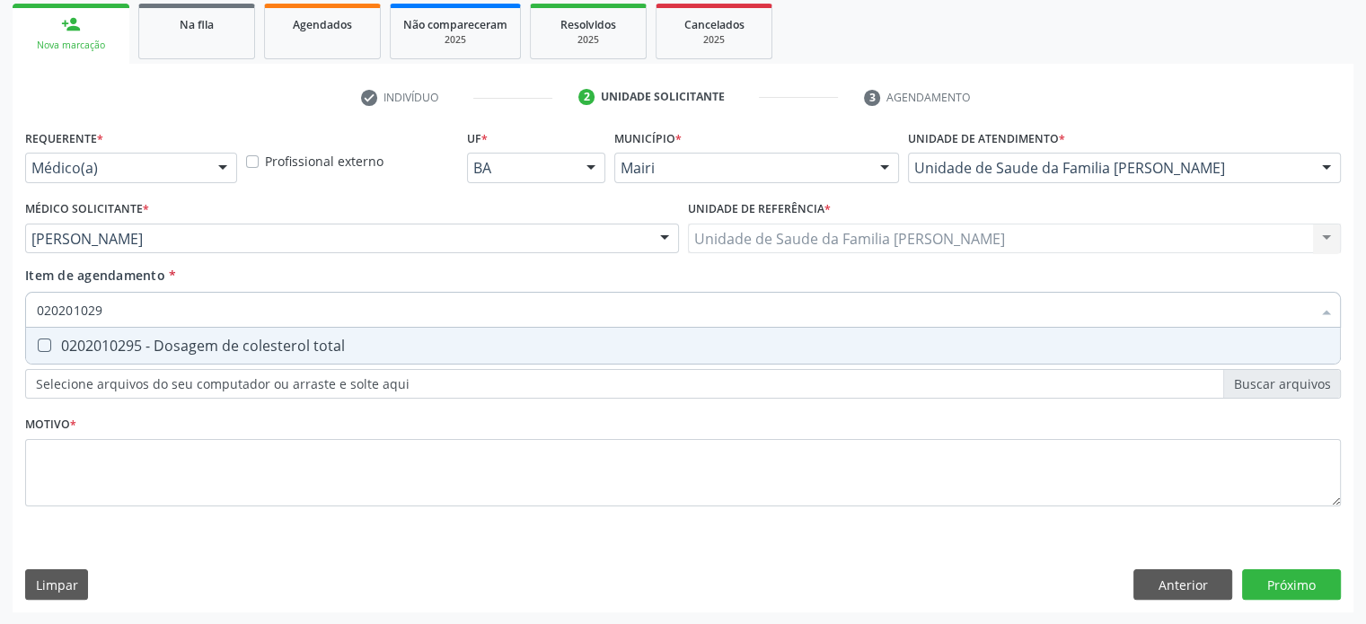
type input "0202010295"
click at [122, 344] on div "0202010295 - Dosagem de colesterol total" at bounding box center [683, 346] width 1292 height 14
checkbox total "true"
type input "02020102"
checkbox total "false"
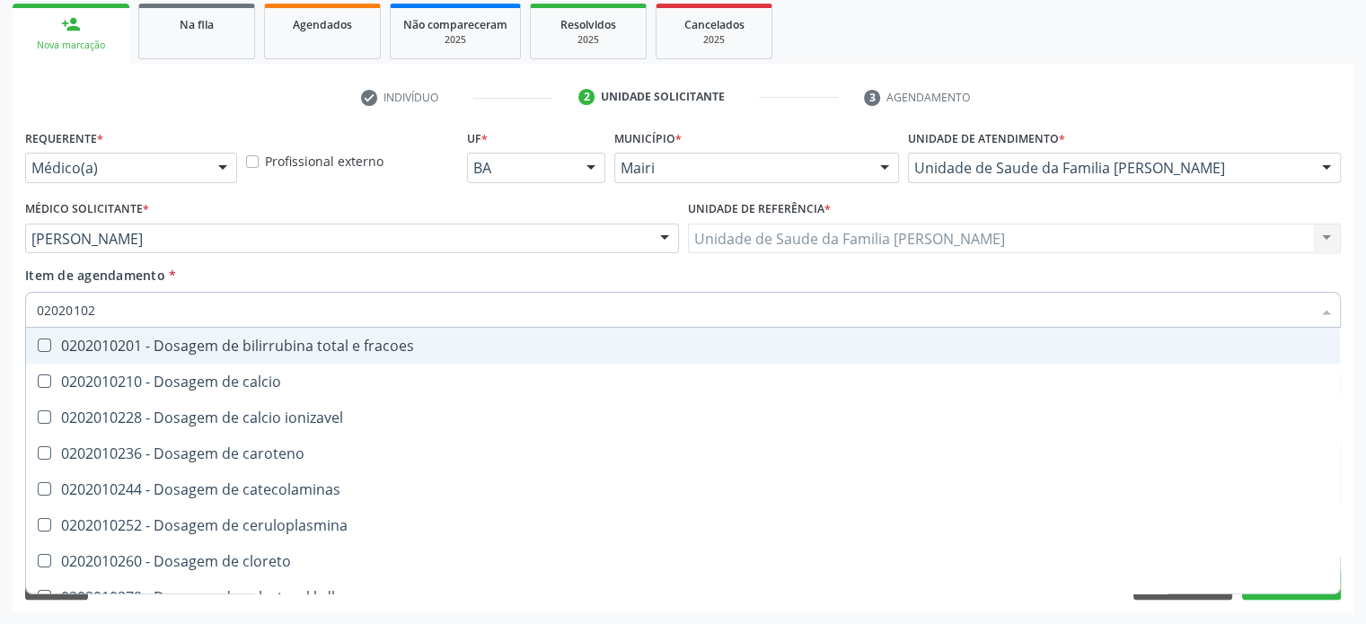
type input "0202010"
checkbox total "false"
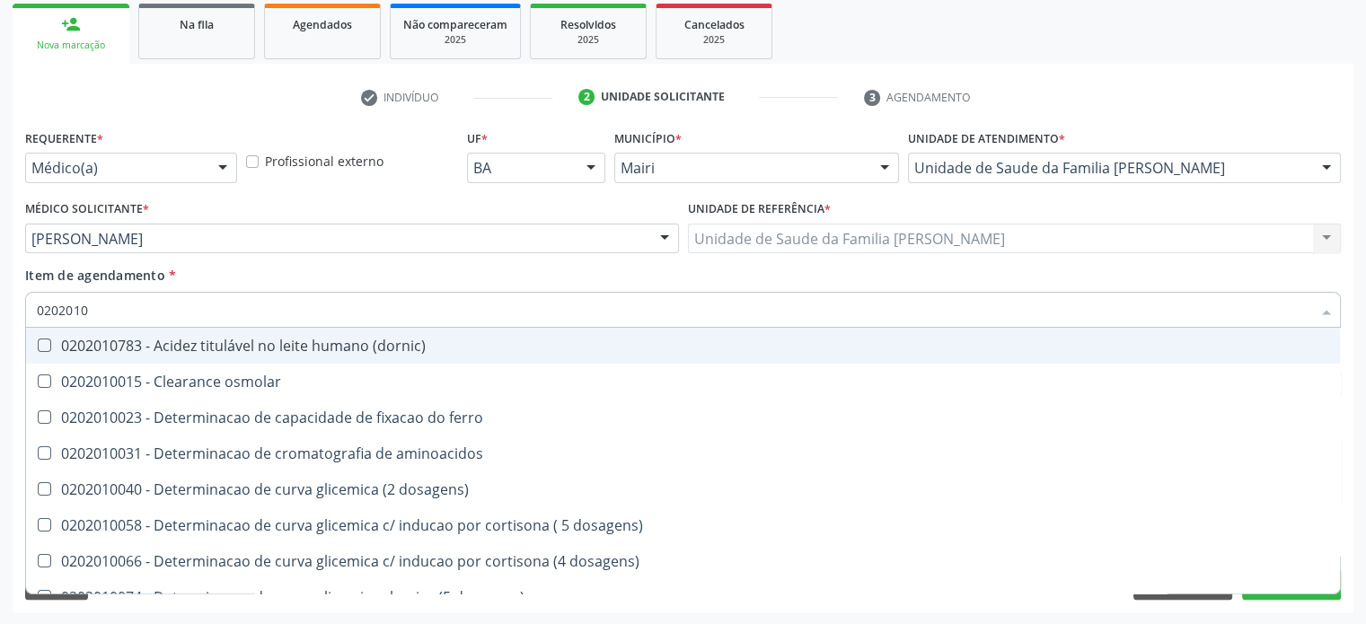
type input "02020103"
checkbox osmolaridade "true"
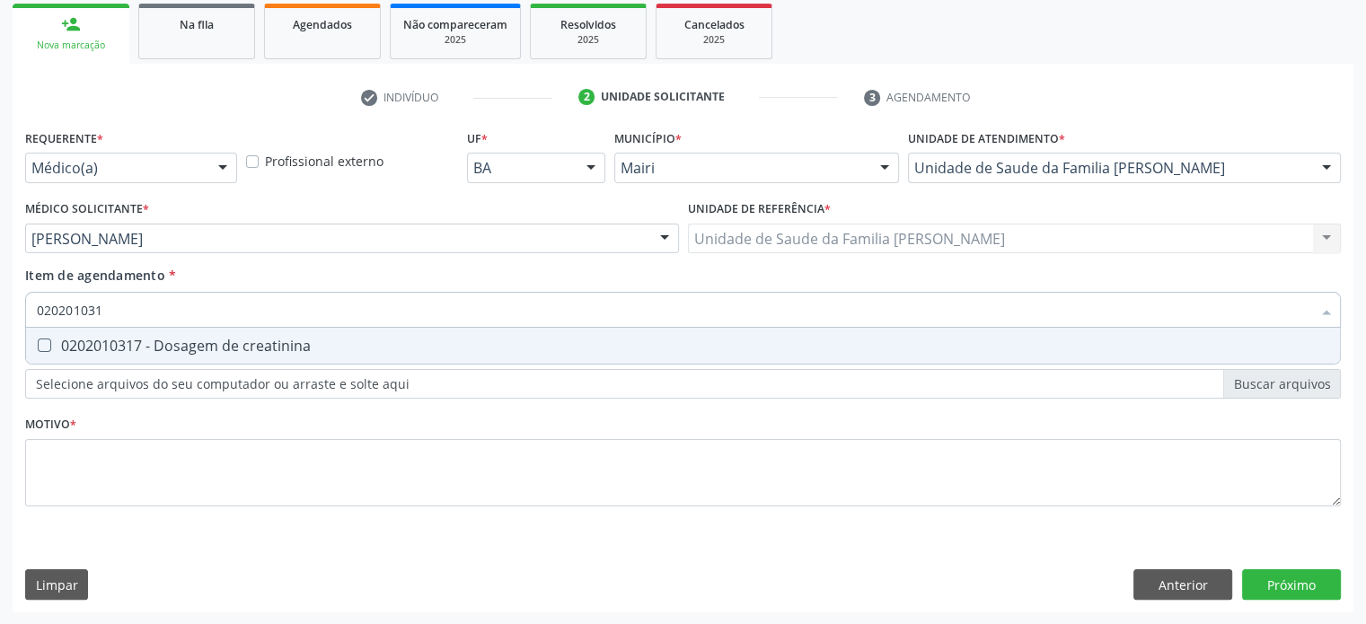
type input "0202010317"
click at [122, 344] on div "0202010317 - Dosagem de creatinina" at bounding box center [683, 346] width 1292 height 14
checkbox creatinina "true"
type input "02020103"
checkbox creatinina "false"
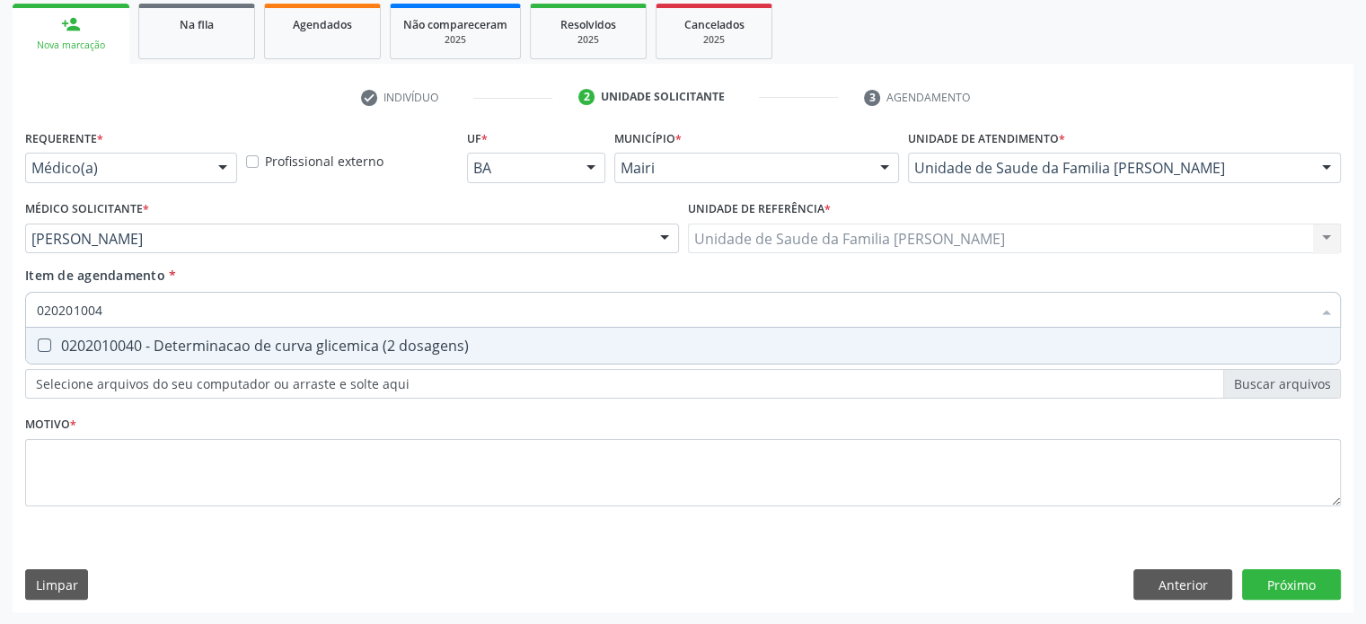
type input "0202010040"
click at [122, 344] on div "0202010040 - Determinacao de curva glicemica (2 dosagens)" at bounding box center [683, 346] width 1292 height 14
checkbox dosagens\) "true"
type input "02020100"
checkbox dosagens\) "false"
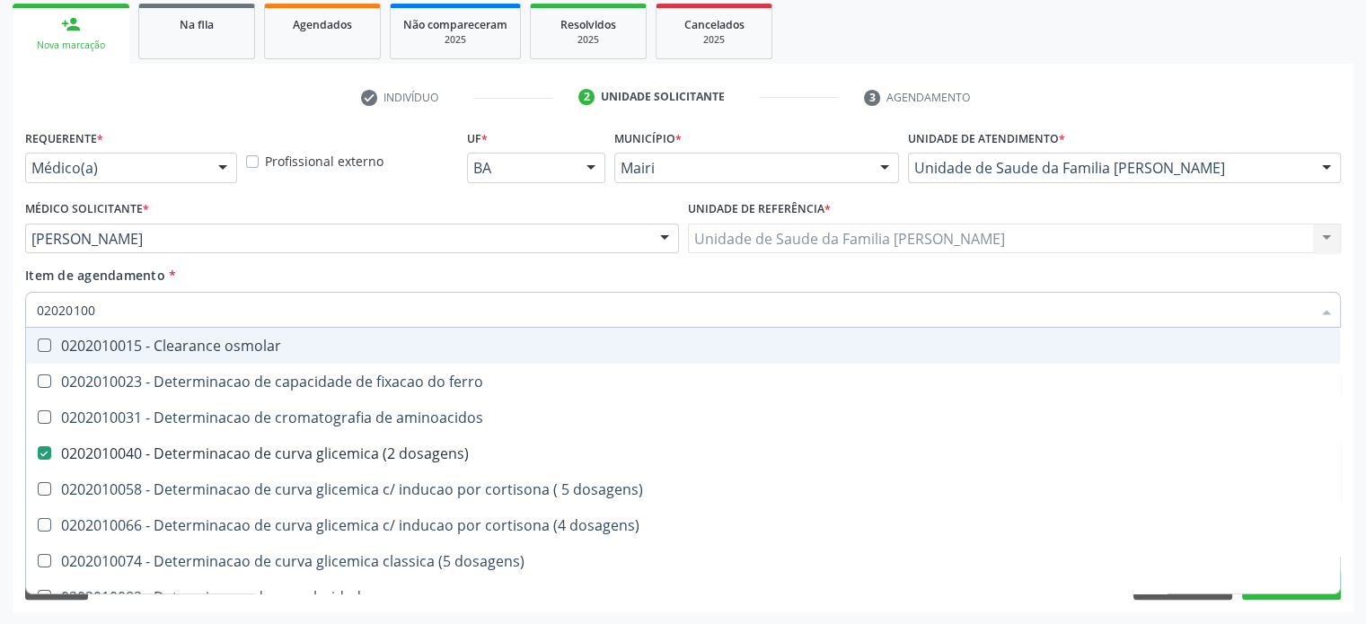
type input "0202010"
checkbox dosagens\) "false"
checkbox dosagens\) "true"
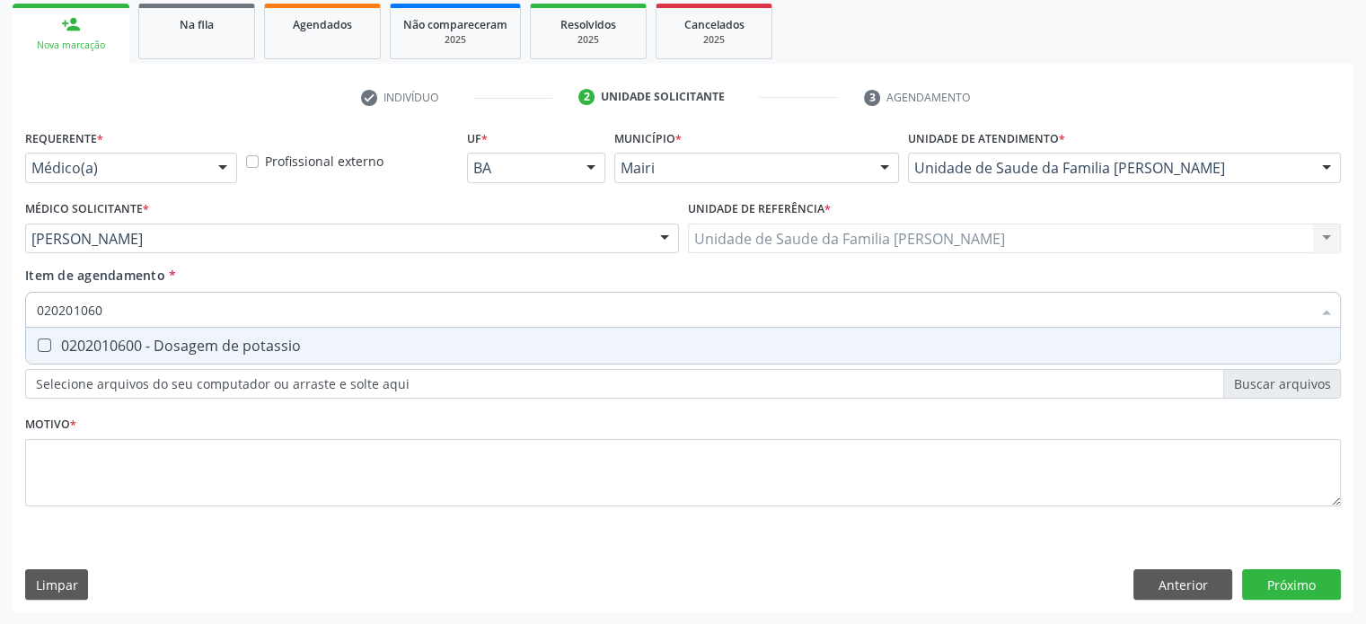
type input "0202010600"
click at [122, 344] on div "0202010600 - Dosagem de potassio" at bounding box center [683, 346] width 1292 height 14
checkbox potassio "true"
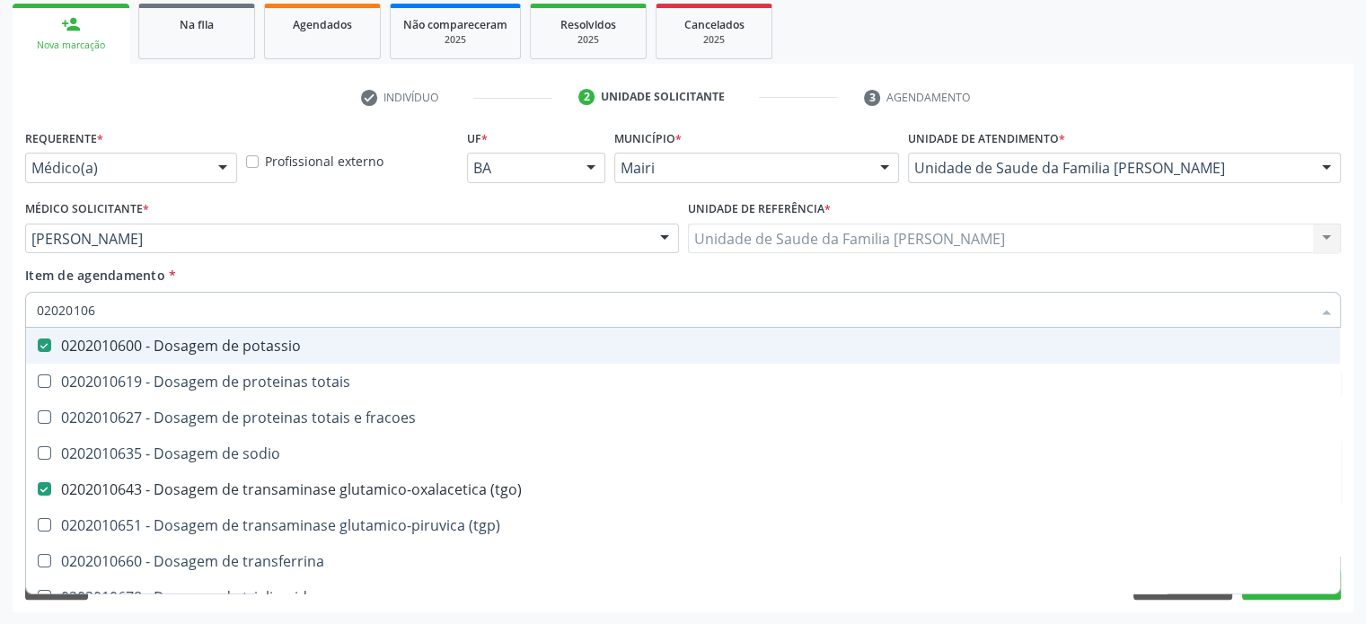
type input "020201067"
checkbox potassio "false"
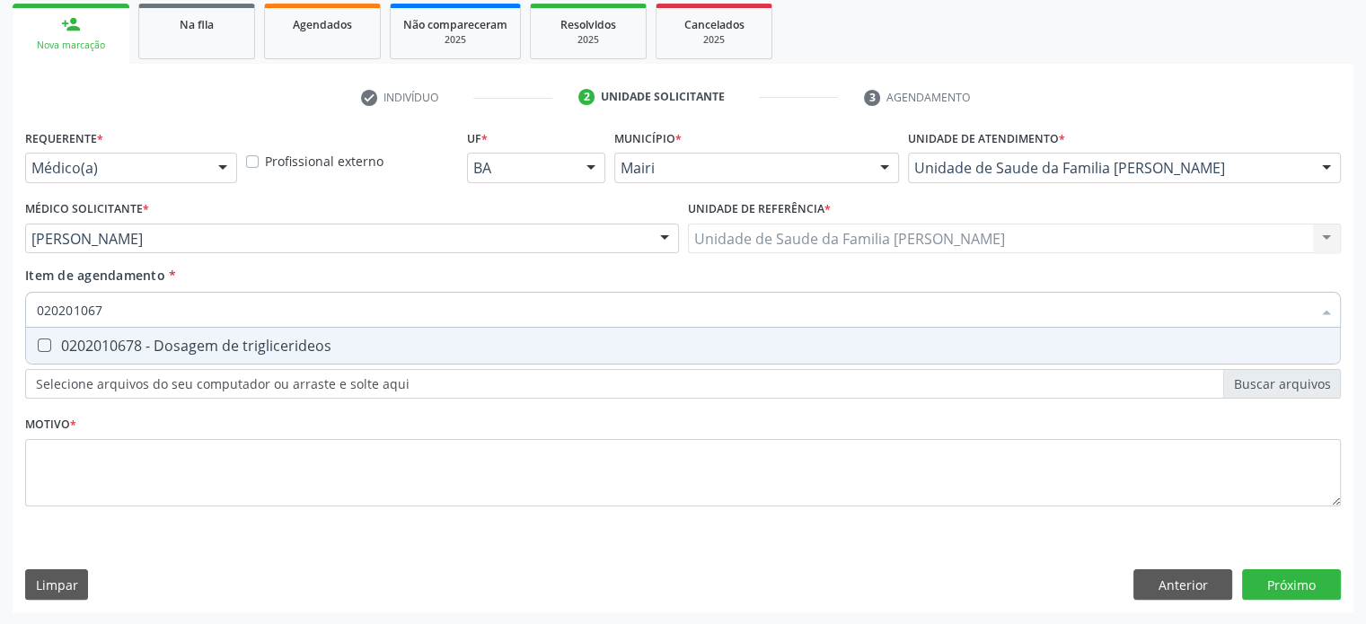
type input "0202010678"
click at [122, 344] on div "0202010678 - Dosagem de triglicerideos" at bounding box center [683, 346] width 1292 height 14
checkbox triglicerideos "true"
type input "0202010"
checkbox triglicerideos "false"
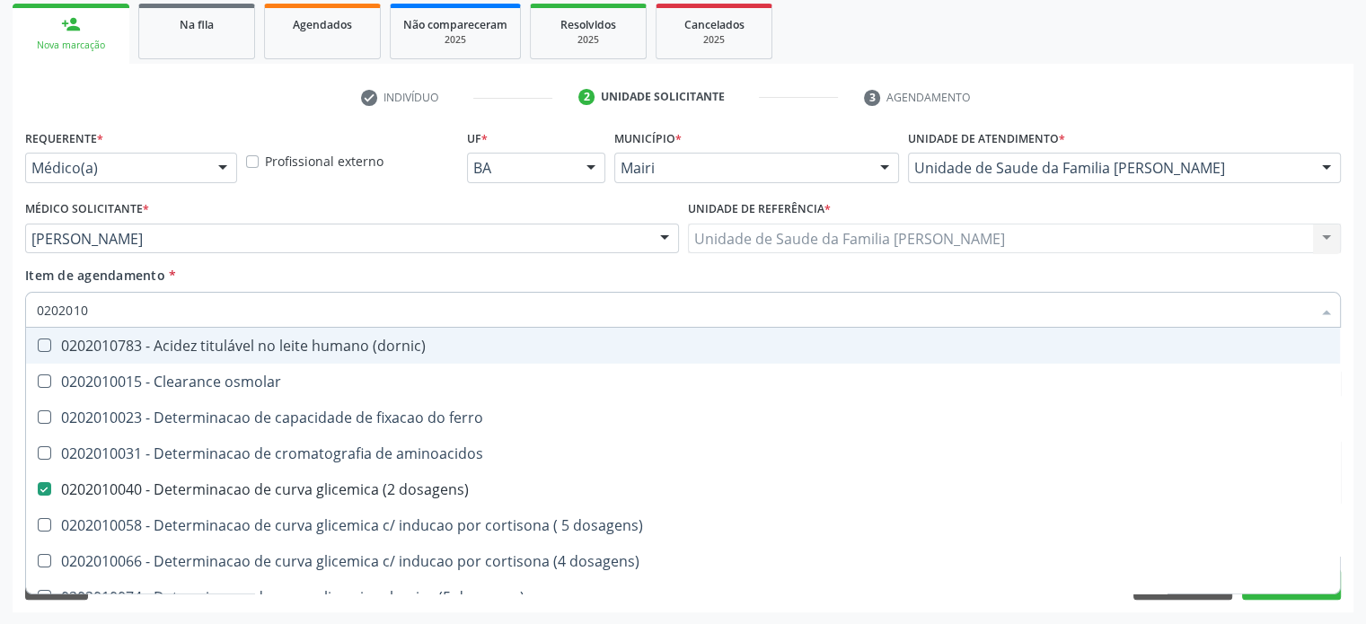
type input "020201"
checkbox d "false"
checkbox ascorbico "true"
checkbox vanilmandelico "true"
checkbox total "false"
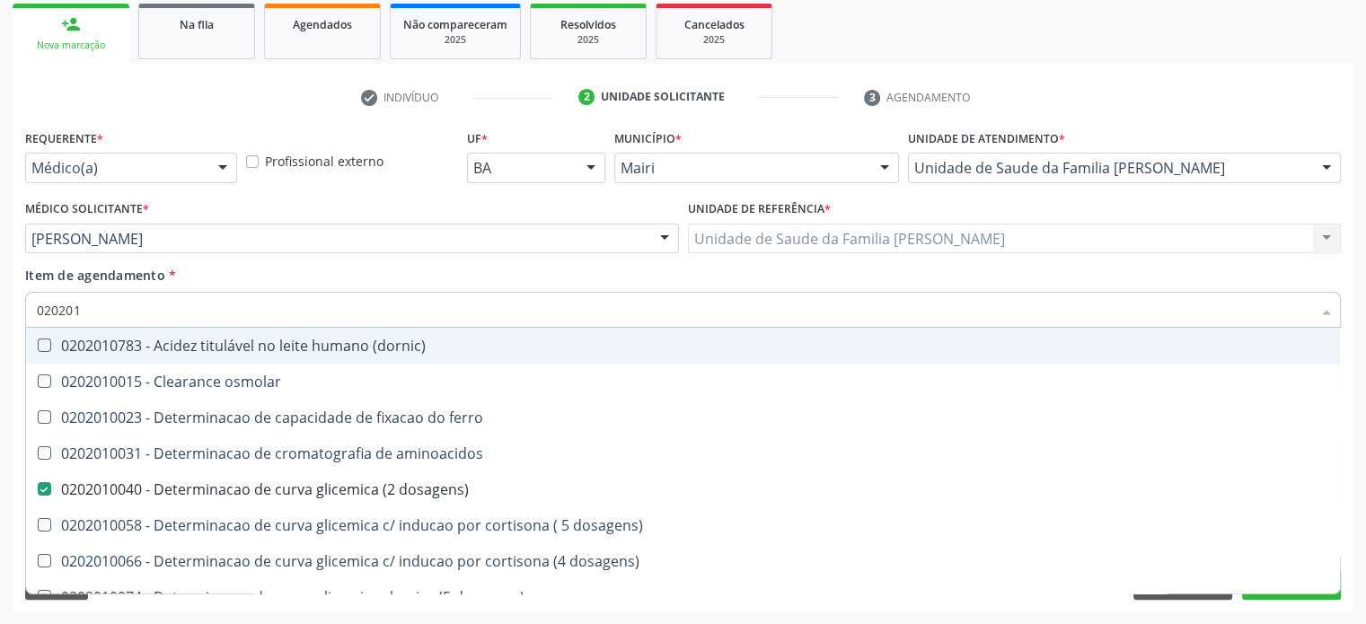
checkbox creatinina "false"
checkbox latica "true"
checkbox glicose "true"
checkbox potassio "false"
checkbox \(tgo\) "false"
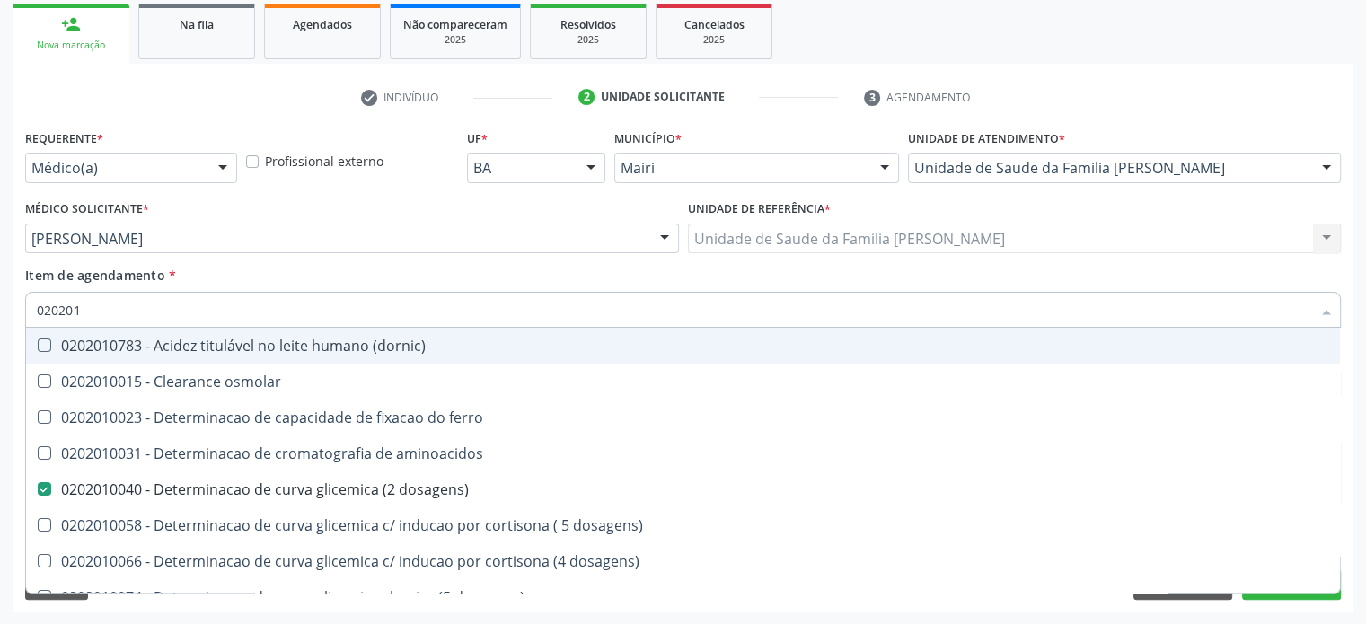
checkbox triglicerideos "false"
checkbox ureia "true"
checkbox b12 "false"
checkbox \) "true"
type input "02020"
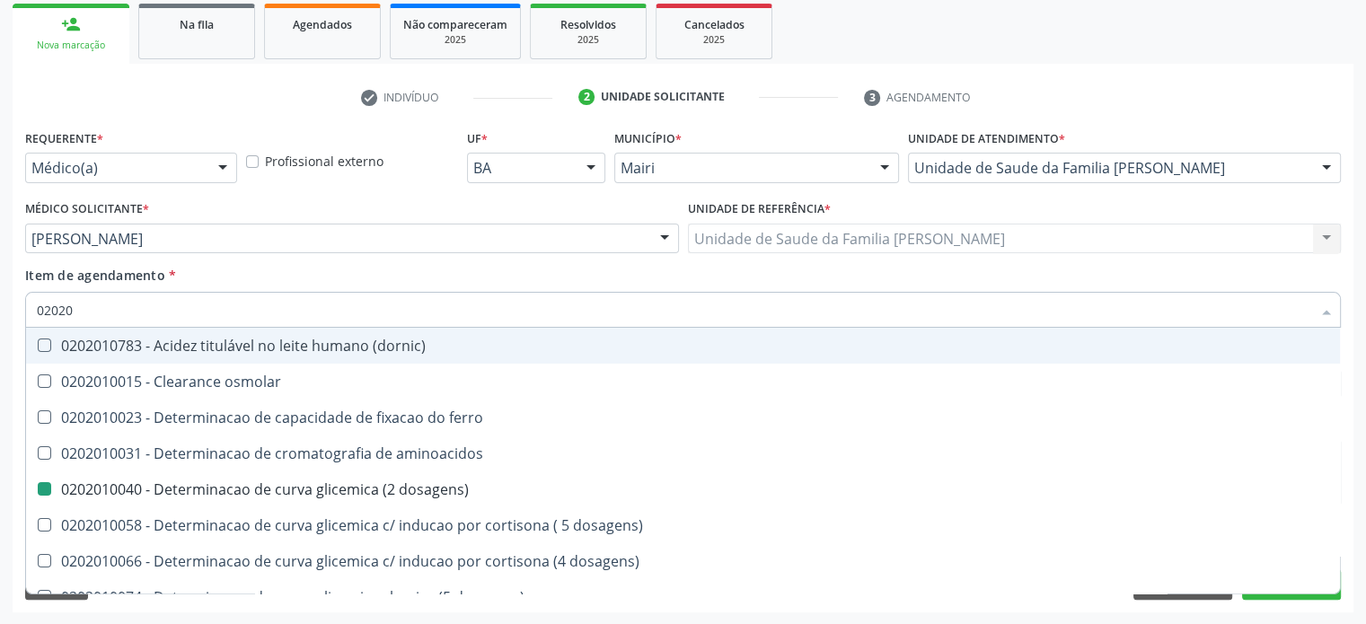
checkbox dosagens\) "false"
checkbox \(vhs\) "false"
checkbox d "false"
checkbox total "false"
checkbox creatinina "false"
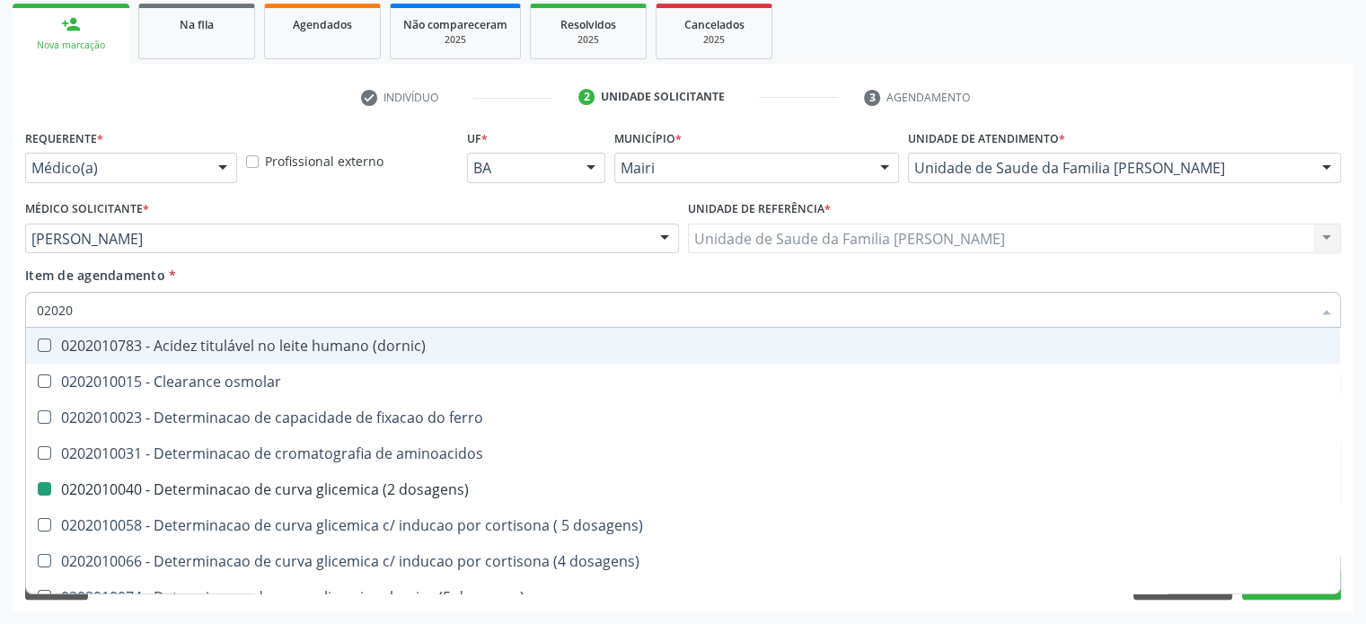
checkbox alfa-hidroxibutirica "true"
checkbox ferritina "false"
checkbox lactato "true"
checkbox \(tgo\) "false"
checkbox triglicerideos "false"
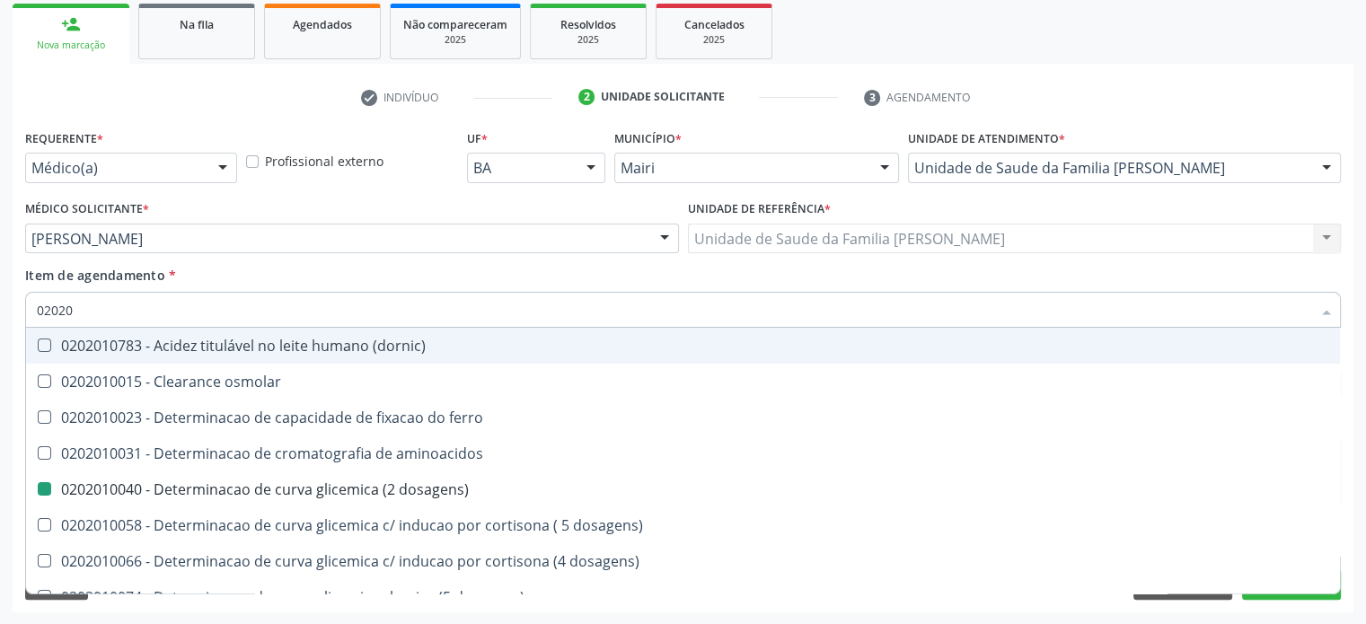
checkbox b12 "false"
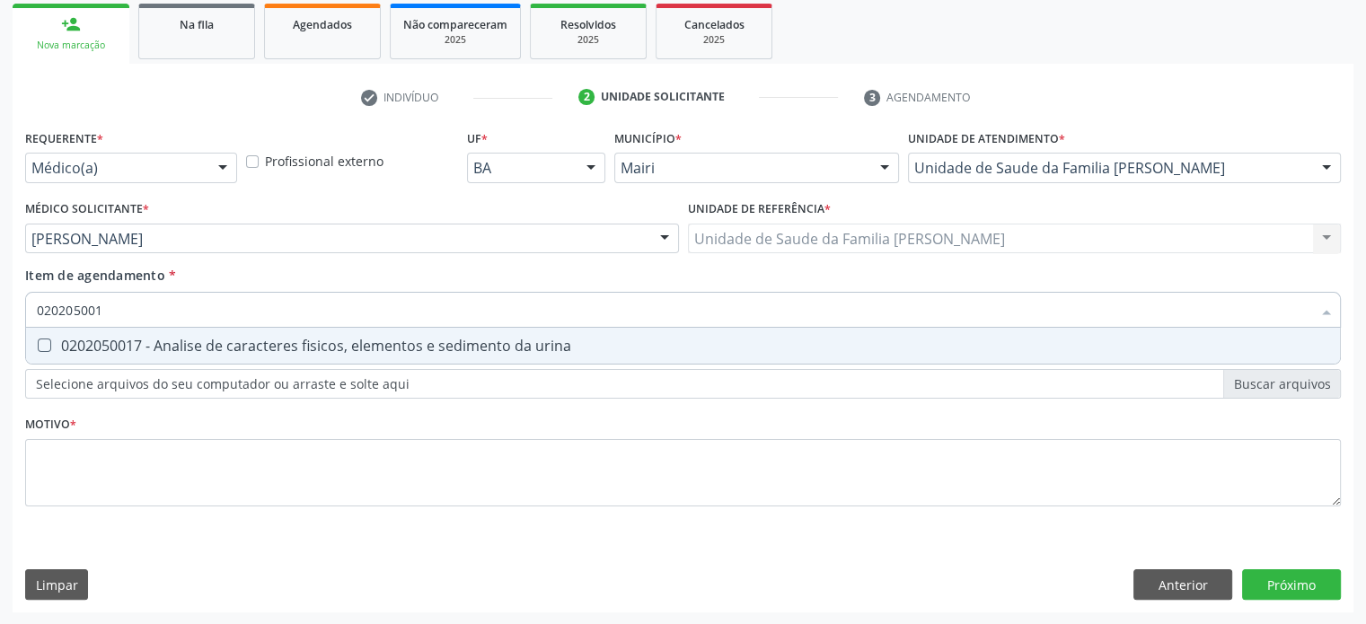
type input "0202050017"
click at [122, 344] on div "0202050017 - Analise de caracteres fisicos, elementos e sedimento da urina" at bounding box center [683, 346] width 1292 height 14
checkbox urina "true"
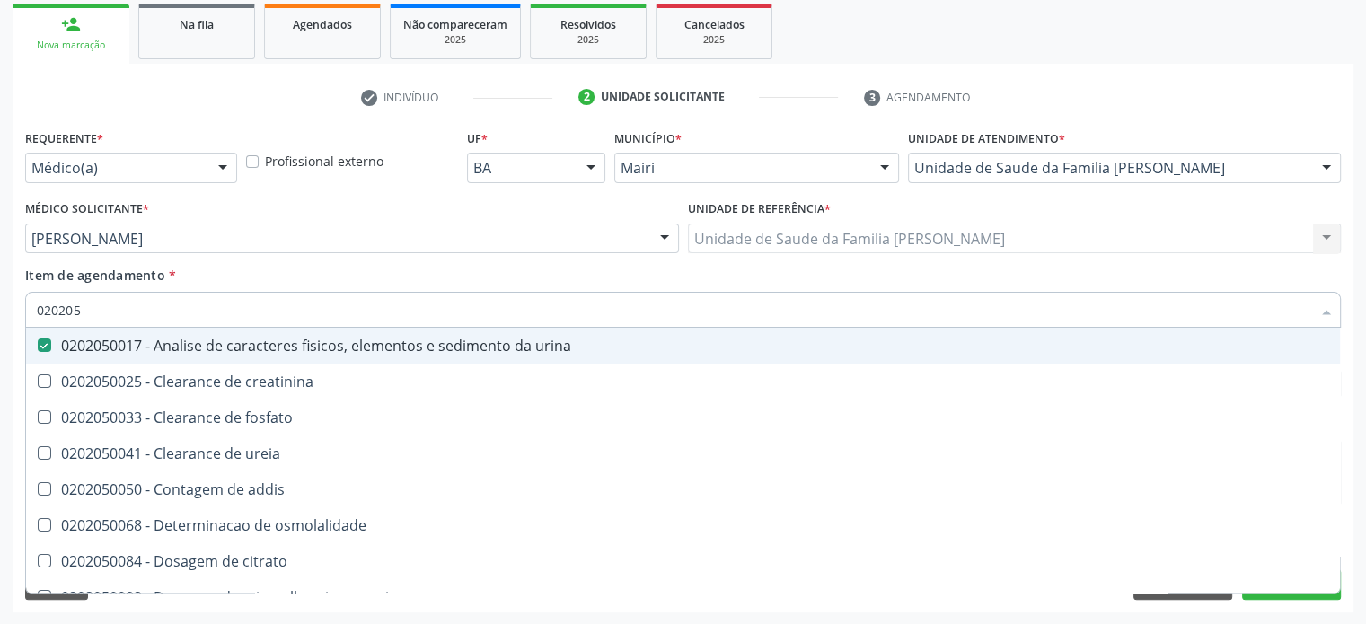
type input "02020"
checkbox urina "false"
checkbox ureia "true"
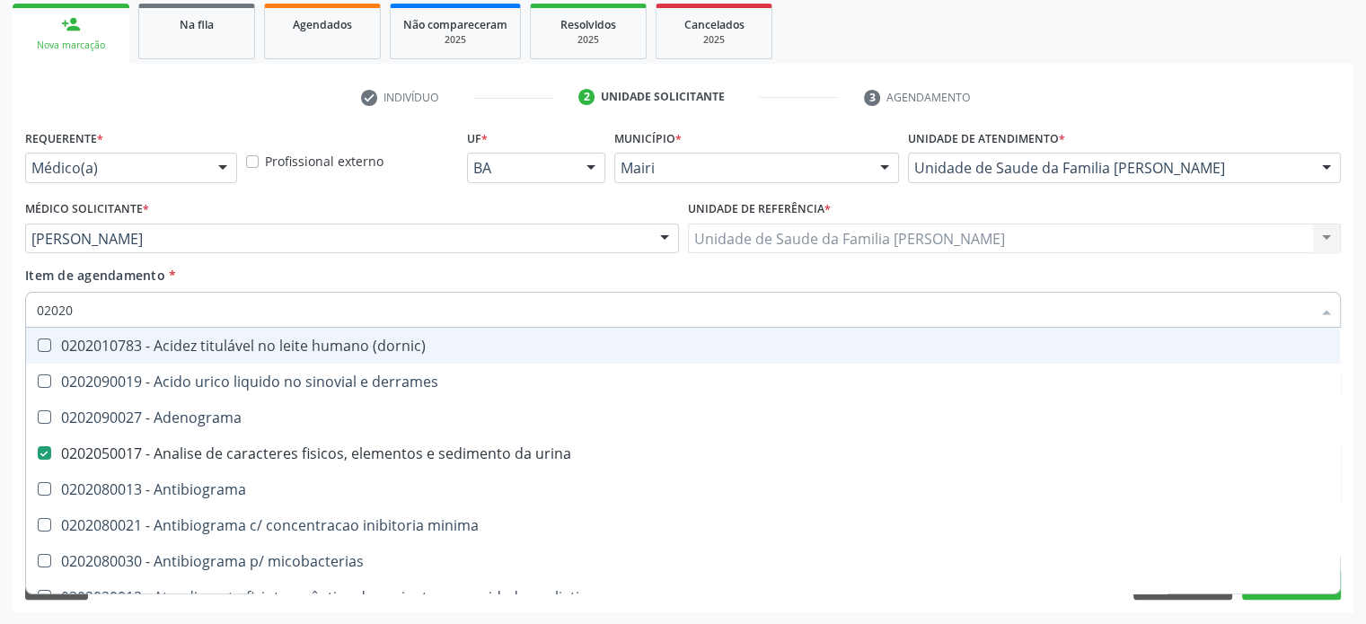
type input "020201"
checkbox urina "false"
checkbox Antibiograma "true"
checkbox \(gram\) "true"
checkbox herpesvirus "true"
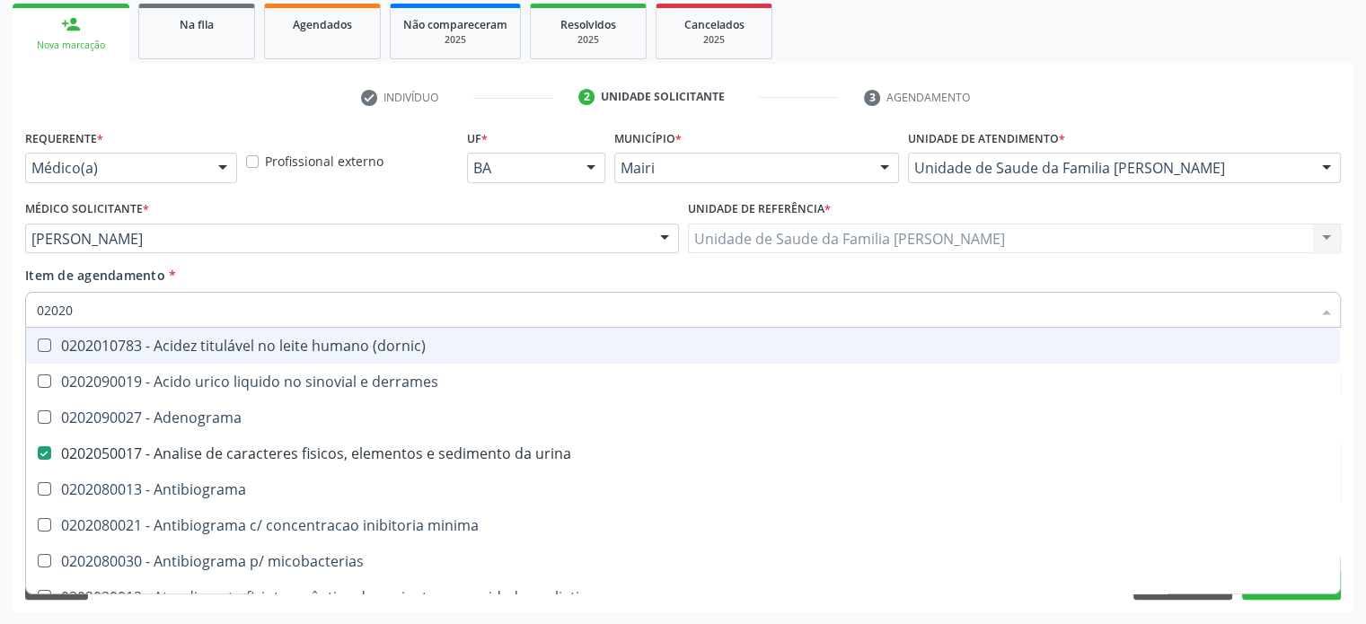
checkbox htlv-1 "true"
checkbox \(ch50\) "true"
checkbox dosagens\) "false"
checkbox amniotico "true"
checkbox \(vhs\) "false"
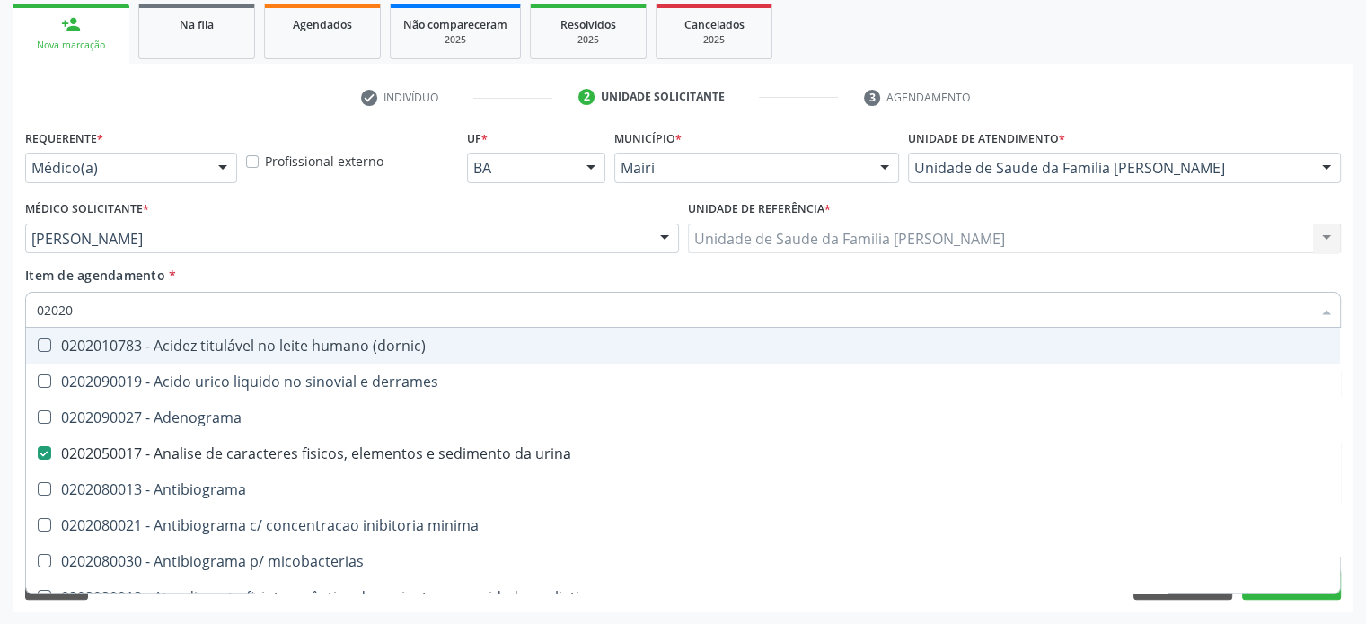
checkbox ascorbico "true"
checkbox mandelico "true"
checkbox valproico "true"
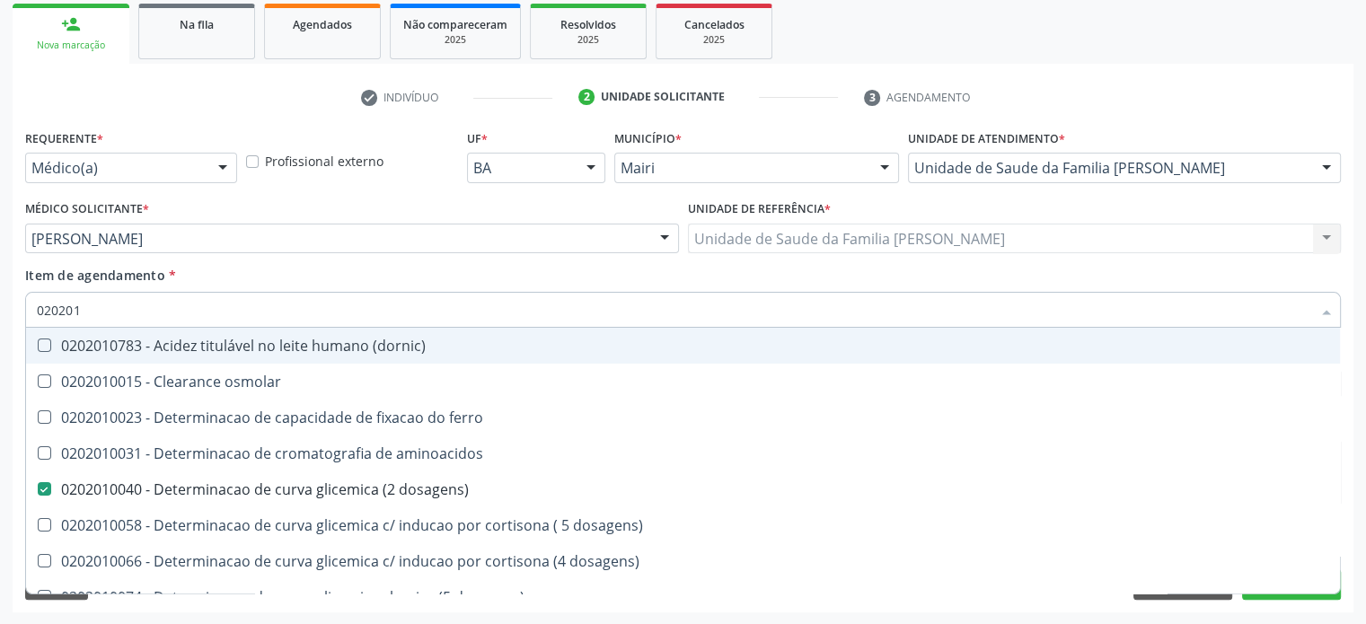
type input "0202010"
checkbox trombina "true"
checkbox \(vhs\) "false"
checkbox d "false"
checkbox ionizavel "true"
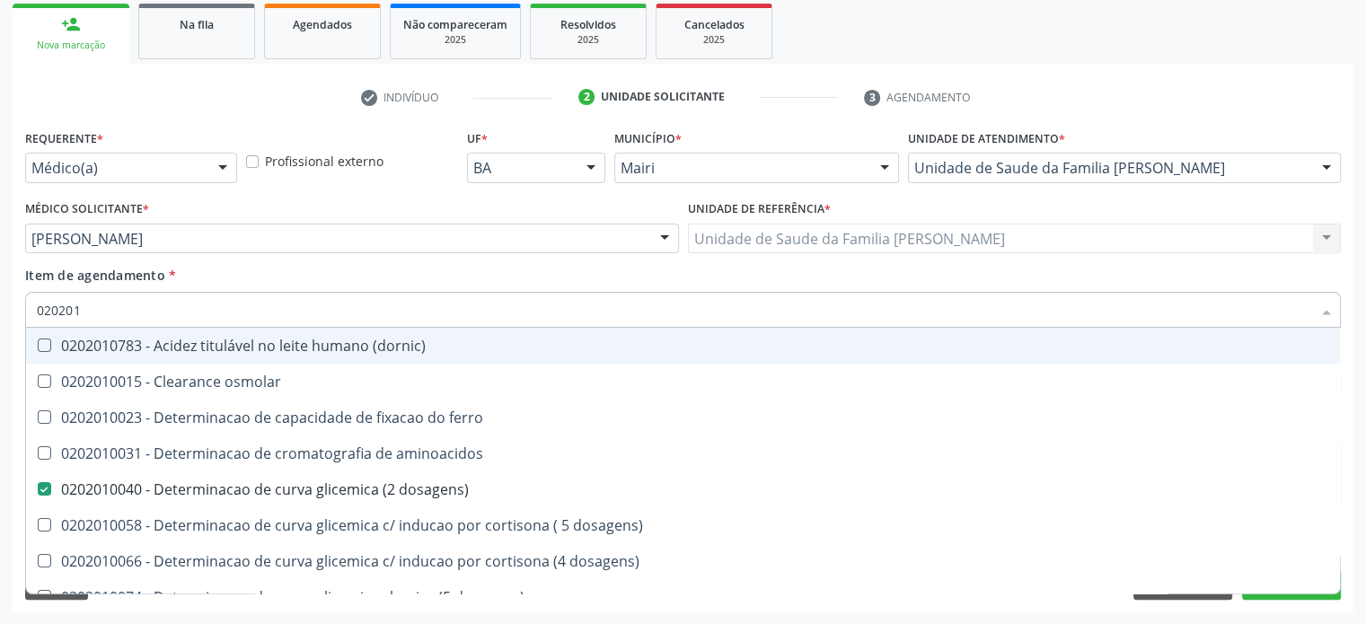
checkbox catecolaminas "true"
checkbox total "false"
checkbox ferritina "false"
checkbox hidroxiprolina "true"
checkbox lipase "true"
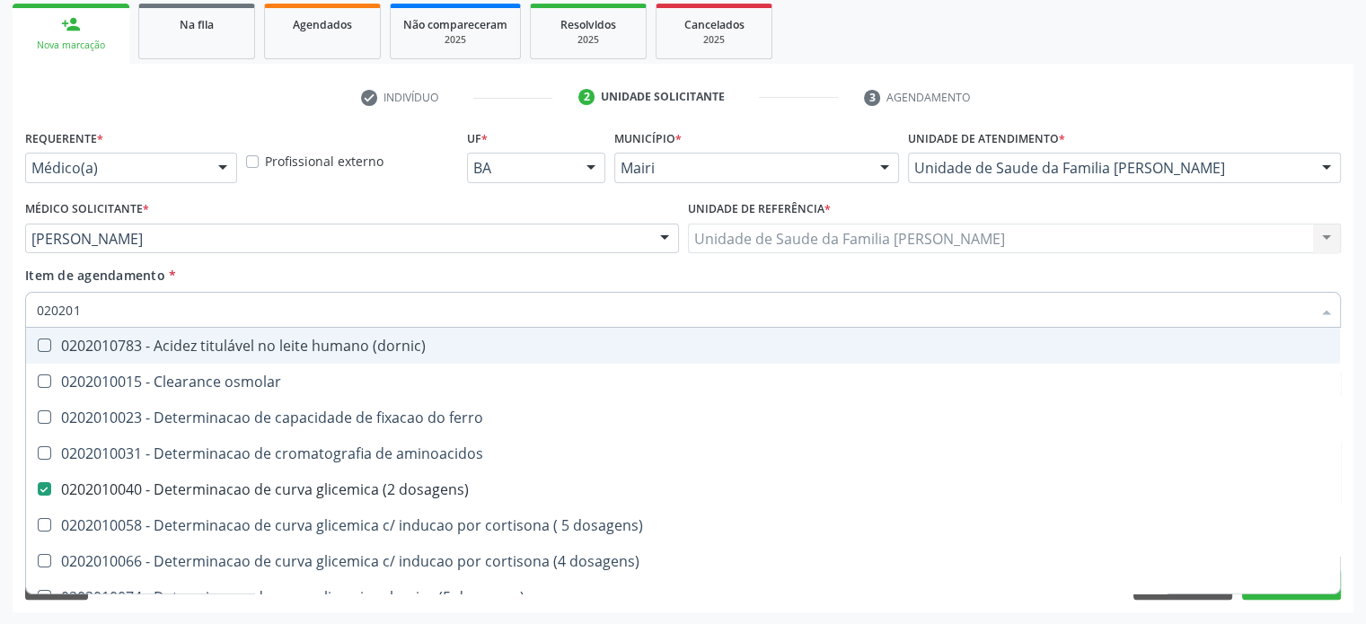
checkbox piruvato "true"
checkbox potassio "false"
checkbox totais "true"
checkbox \(tgo\) "false"
type input "02020104"
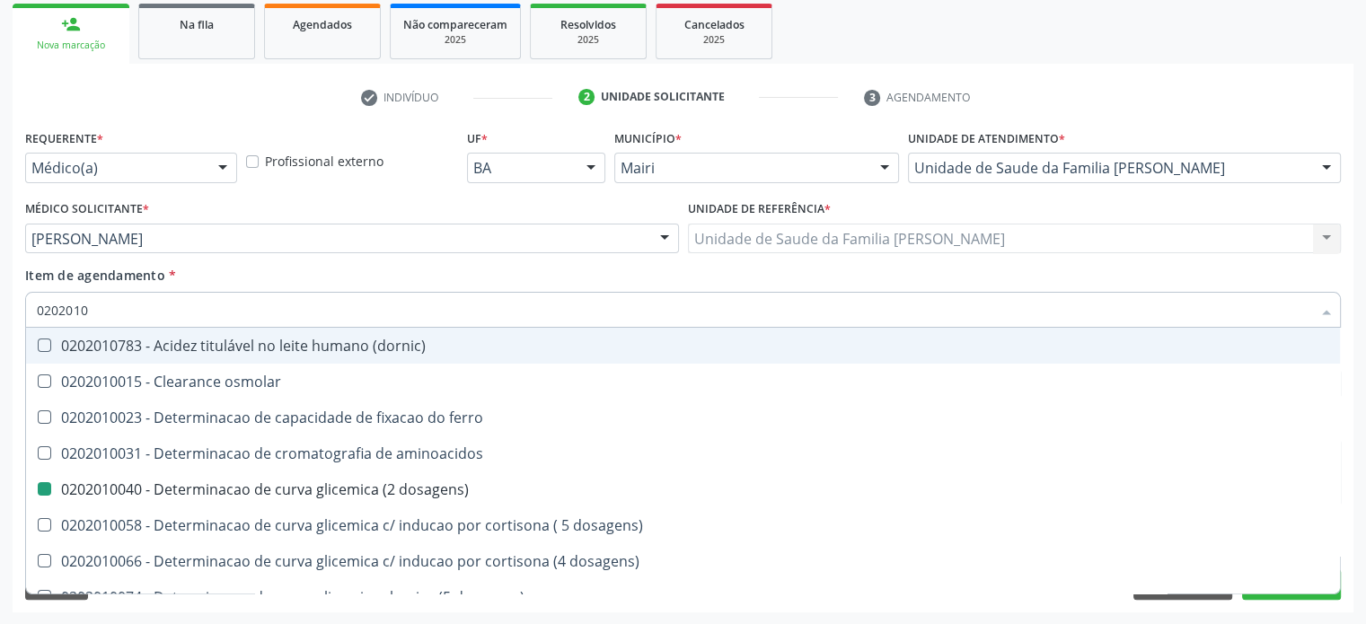
checkbox dosagens\) "false"
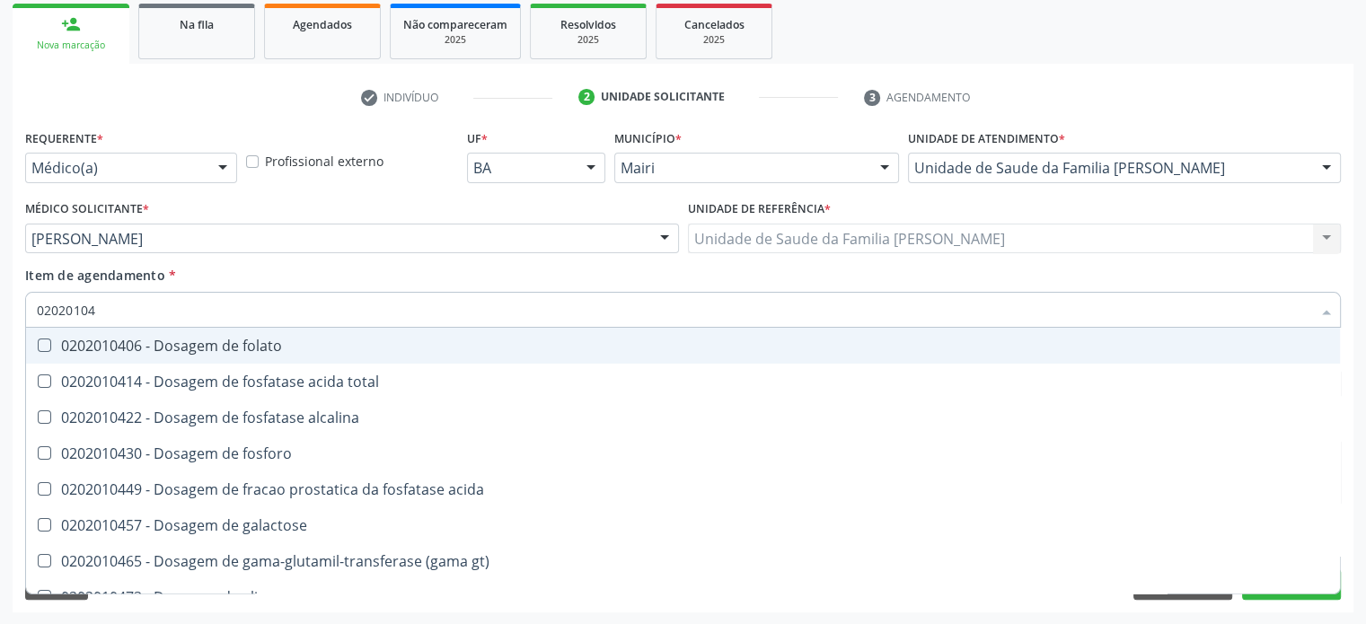
type input "0202010"
checkbox acida "true"
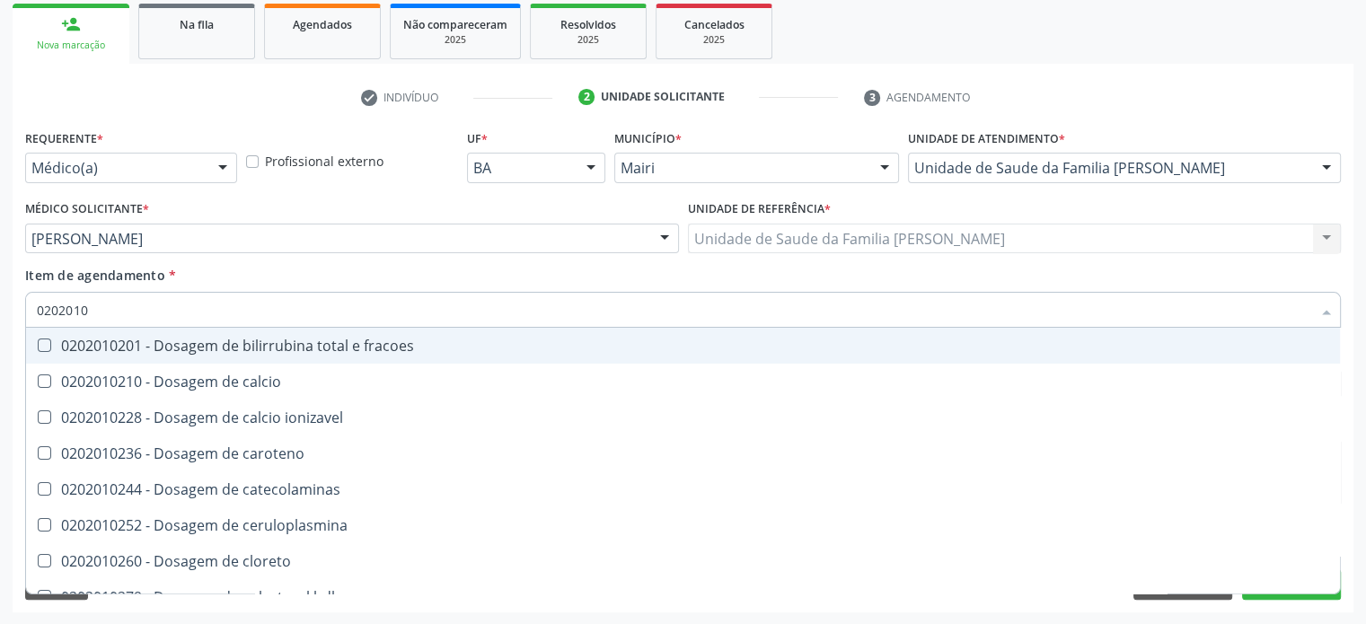
type input "02020102"
checkbox catecolaminas "false"
checkbox total "true"
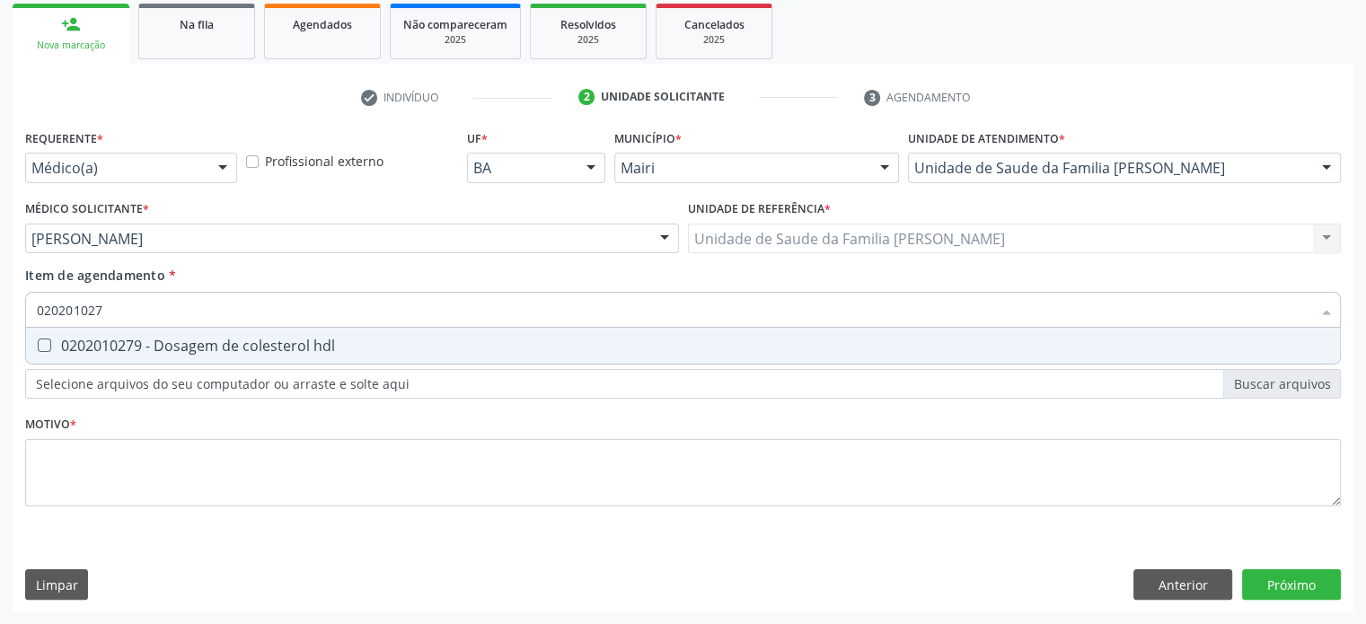
type input "0202010279"
click at [122, 344] on div "0202010279 - Dosagem de colesterol hdl" at bounding box center [683, 346] width 1292 height 14
checkbox hdl "true"
type input "02020102"
checkbox hdl "false"
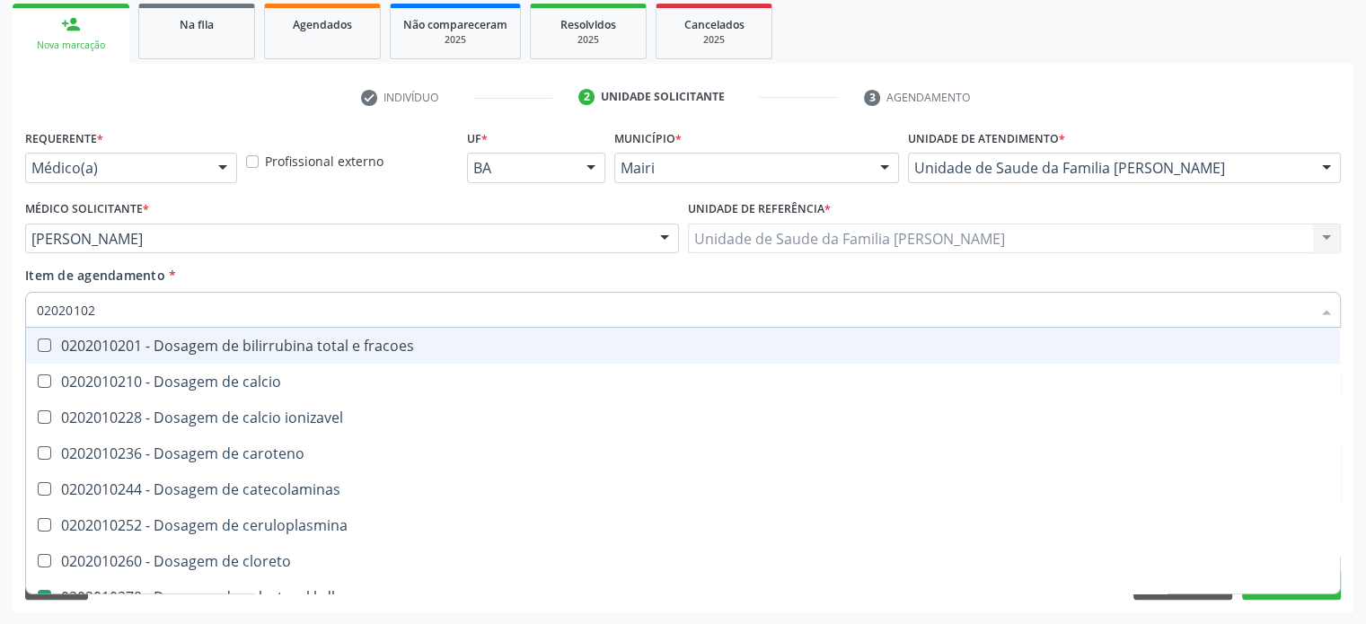
type input "0202010"
checkbox catecolaminas "true"
checkbox hdl "false"
checkbox total "false"
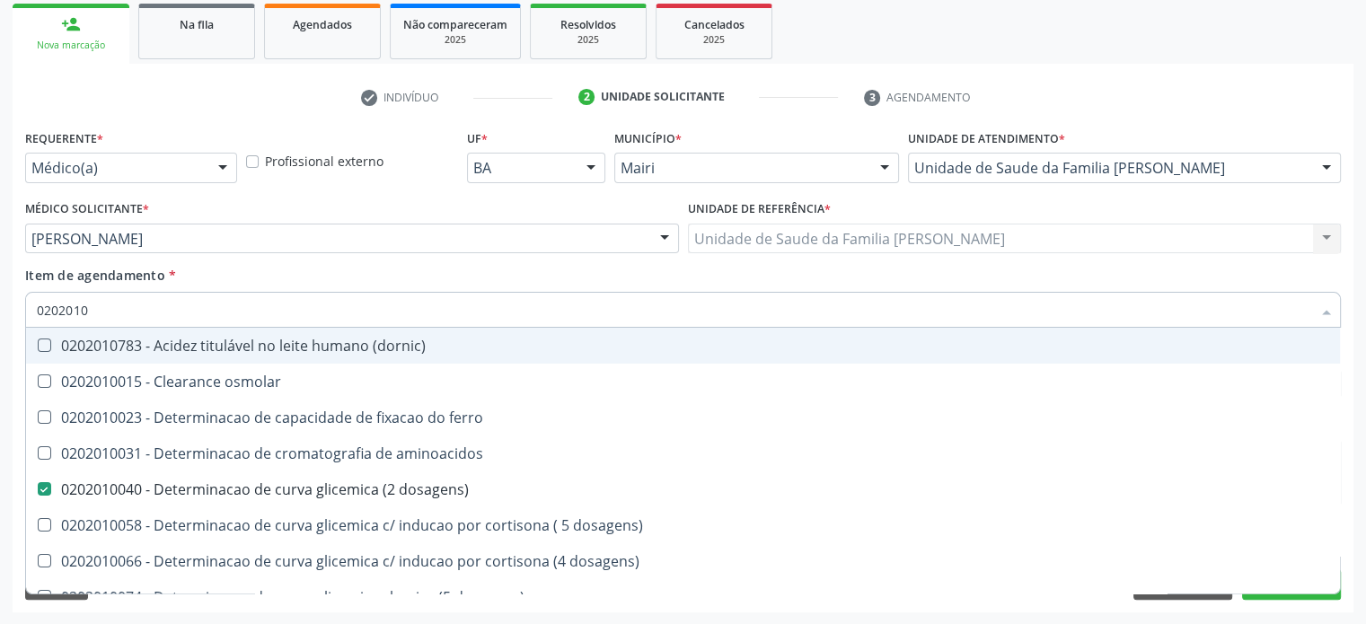
type input "02020105"
checkbox dosagens\) "false"
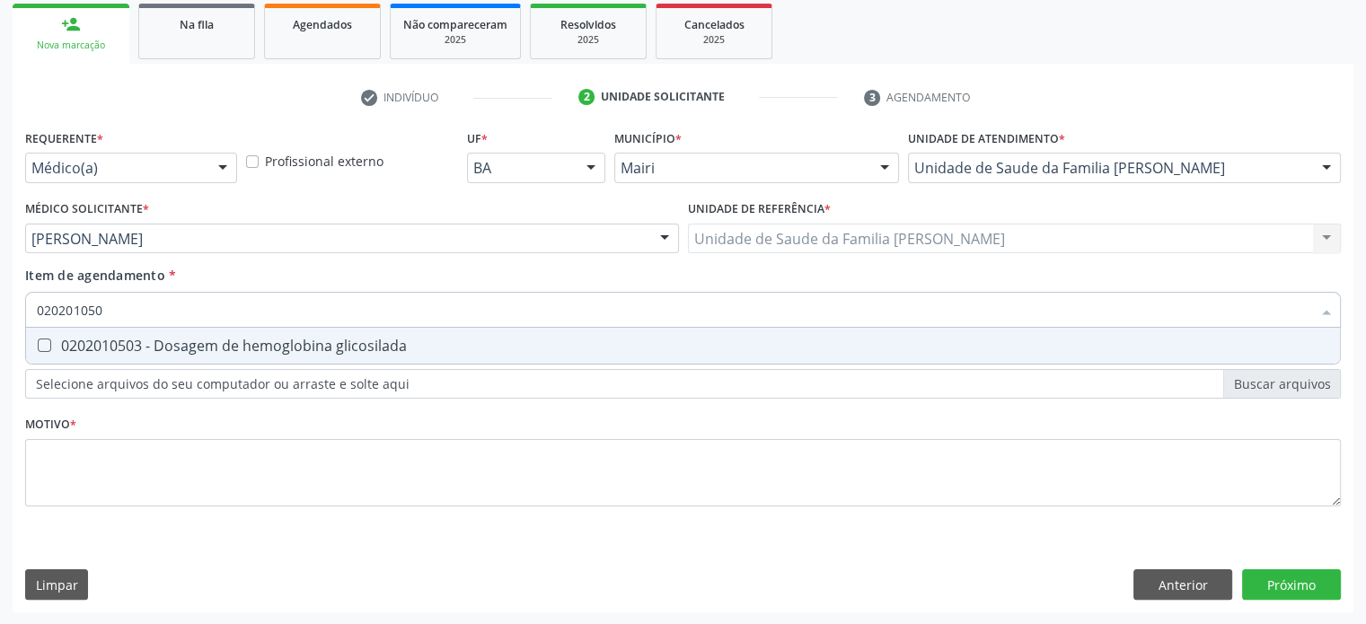
type input "0202010503"
click at [122, 344] on div "0202010503 - Dosagem de hemoglobina glicosilada" at bounding box center [683, 346] width 1292 height 14
checkbox glicosilada "true"
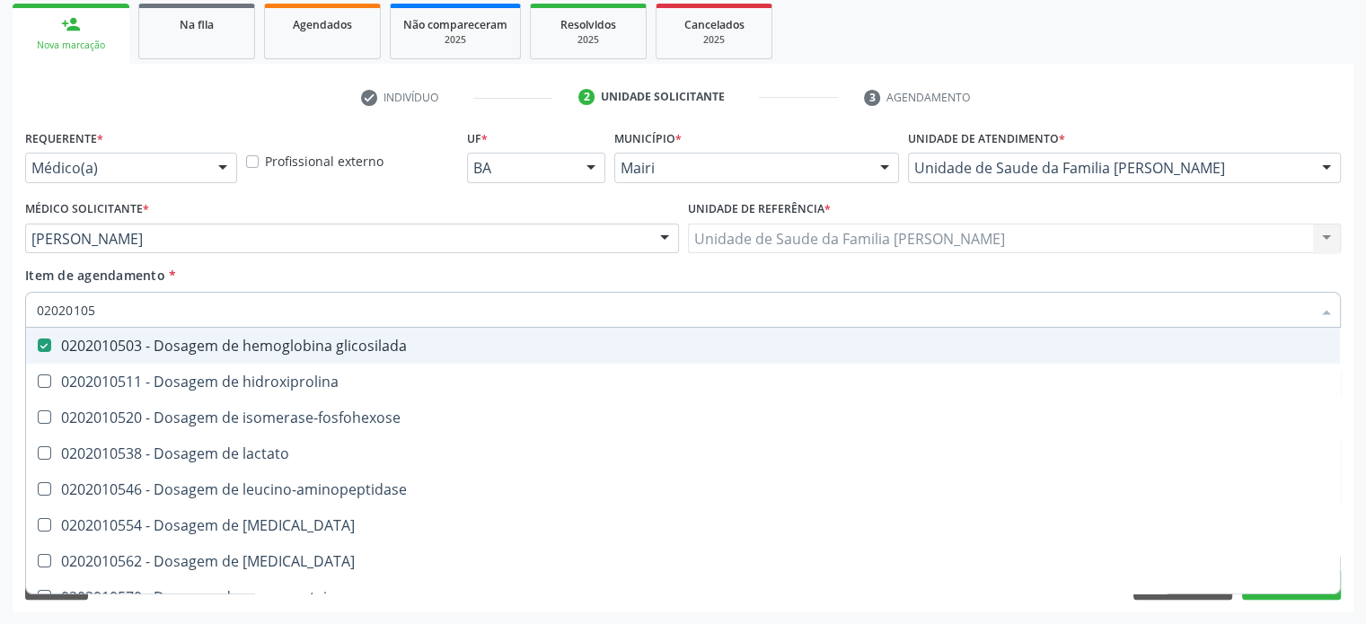
type input "0202010"
checkbox glicosilada "false"
checkbox leucino-aminopeptidase "true"
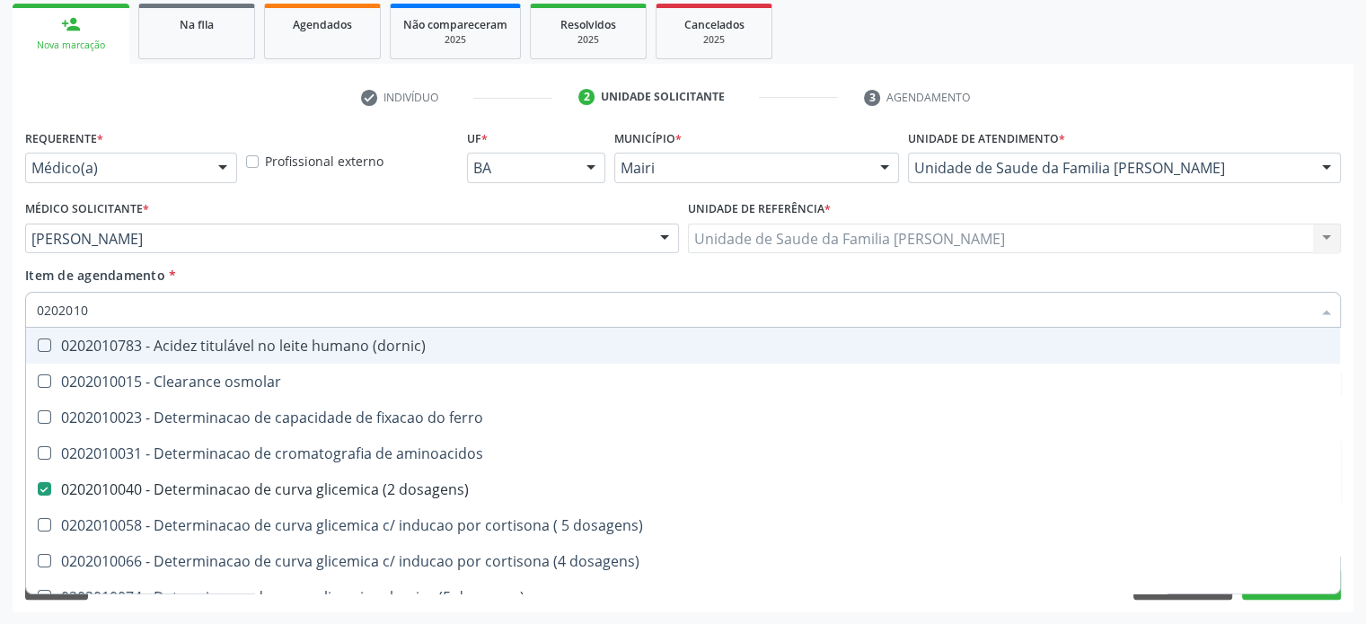
type input "02020102"
checkbox dosagens\) "false"
checkbox dosagens\) "true"
checkbox ivy "true"
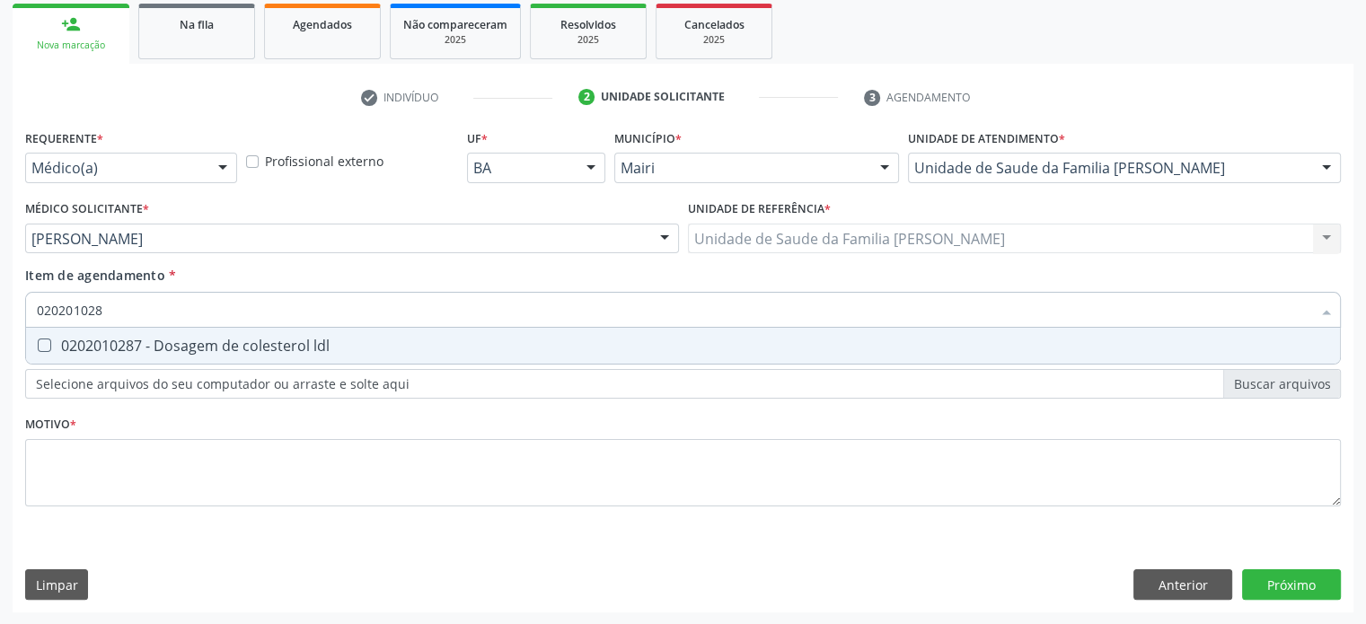
type input "0202010287"
click at [122, 345] on div "0202010287 - Dosagem de colesterol ldl" at bounding box center [683, 346] width 1292 height 14
checkbox ldl "true"
type input "02020102"
click at [122, 345] on div "0202020380 - Hemograma completo" at bounding box center [683, 346] width 1292 height 14
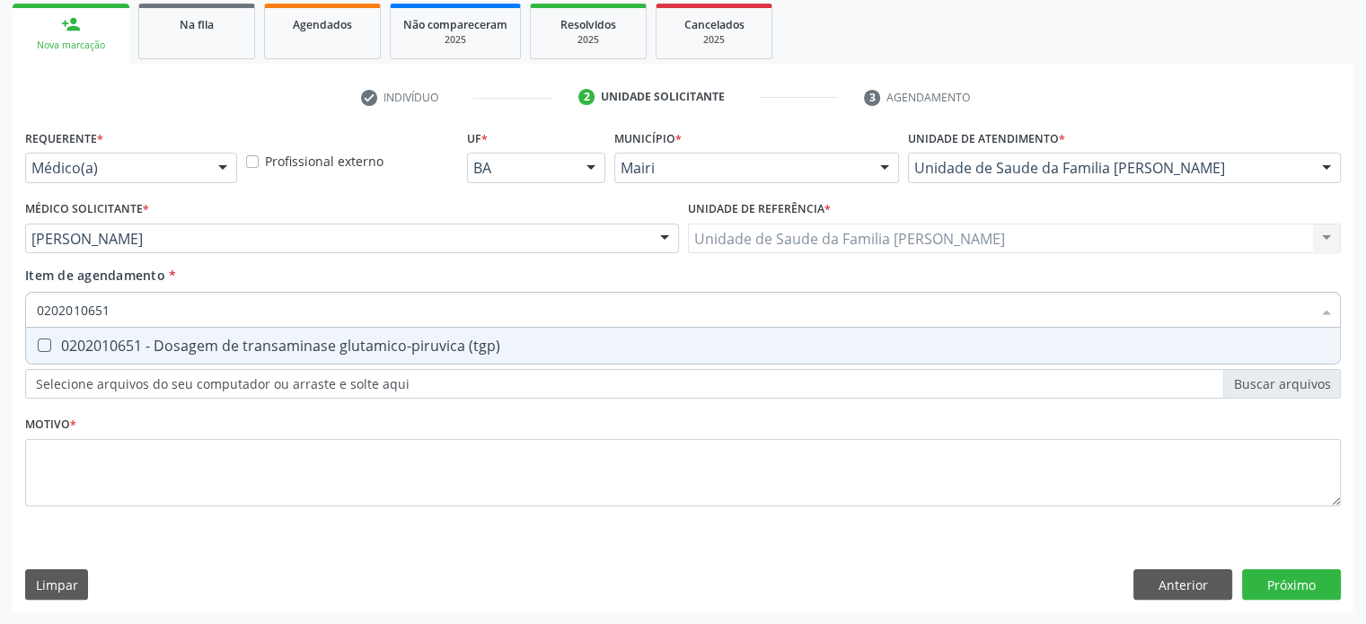
click at [122, 345] on div "0202010651 - Dosagem de transaminase glutamico-piruvica (tgp)" at bounding box center [683, 346] width 1292 height 14
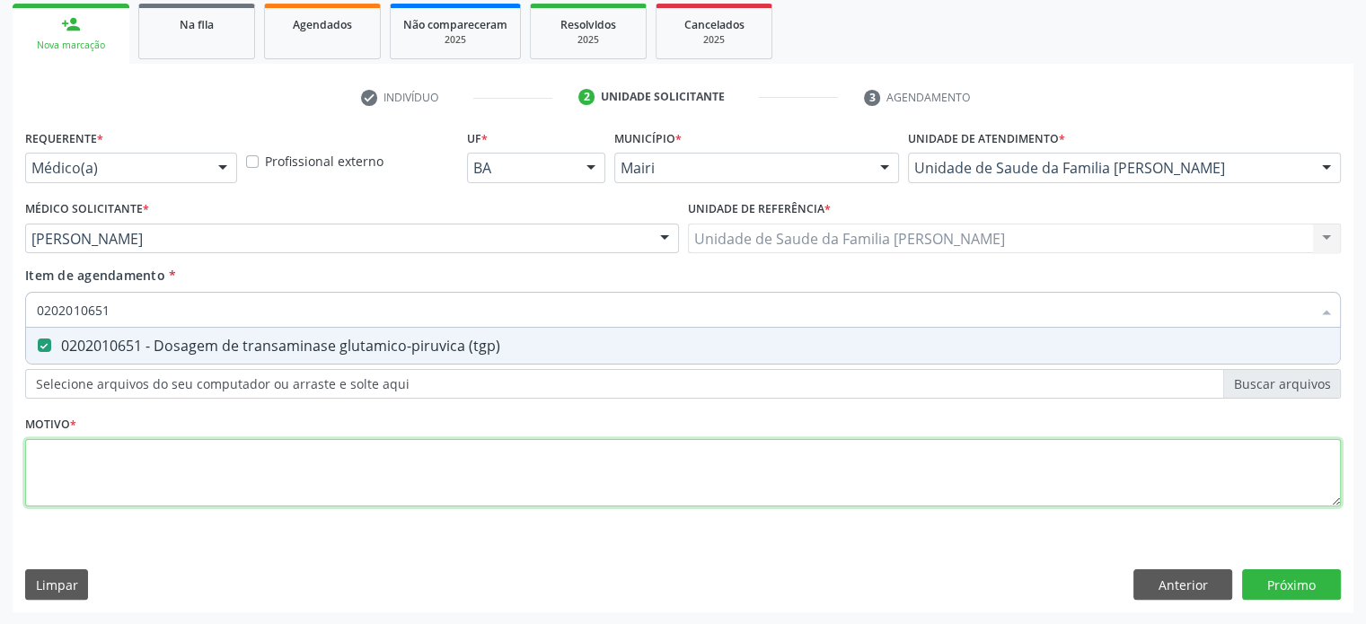
click at [50, 468] on div "Requerente * Médico(a) Médico(a) Enfermeiro(a) Paciente Nenhum resultado encont…" at bounding box center [683, 328] width 1316 height 407
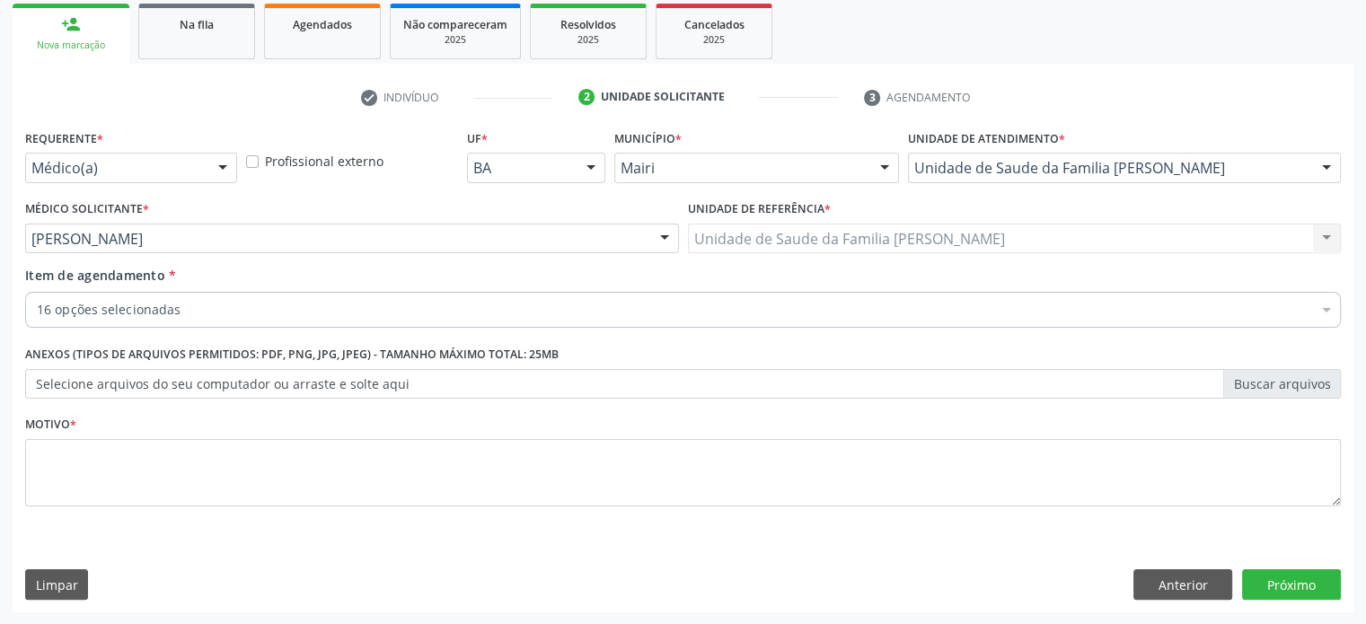
click at [1325, 311] on div at bounding box center [1326, 311] width 27 height 31
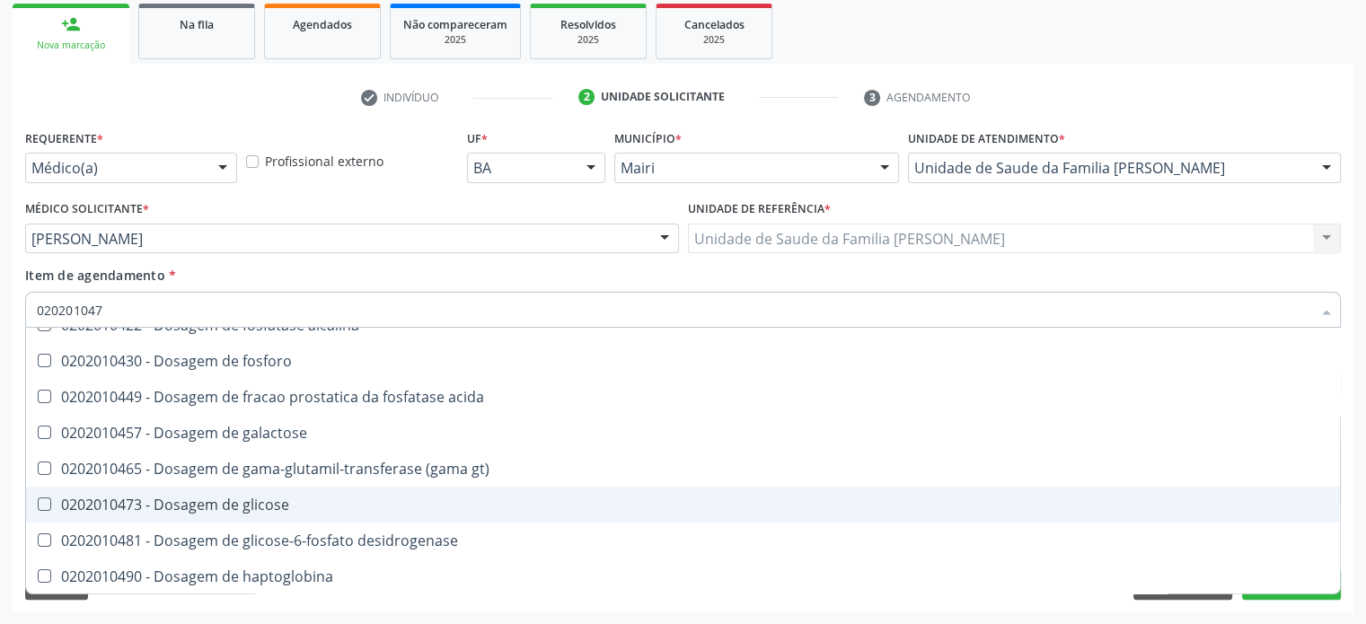
scroll to position [0, 0]
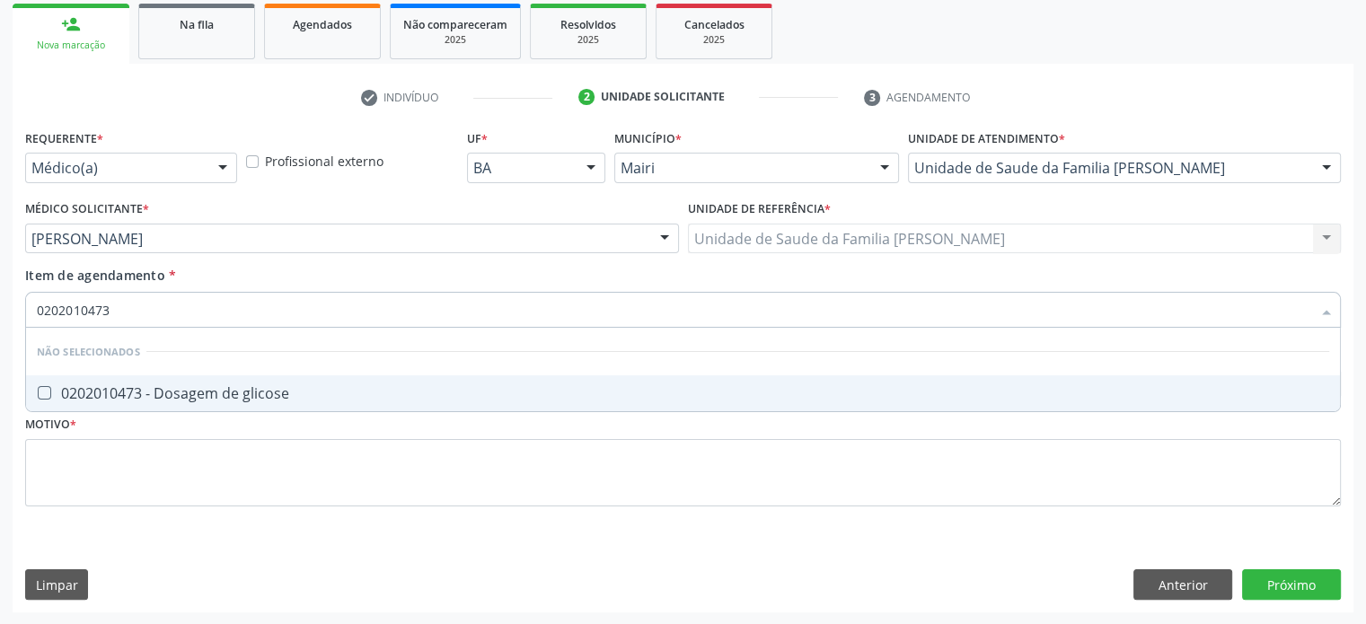
click at [159, 398] on div "0202010473 - Dosagem de glicose" at bounding box center [683, 393] width 1292 height 14
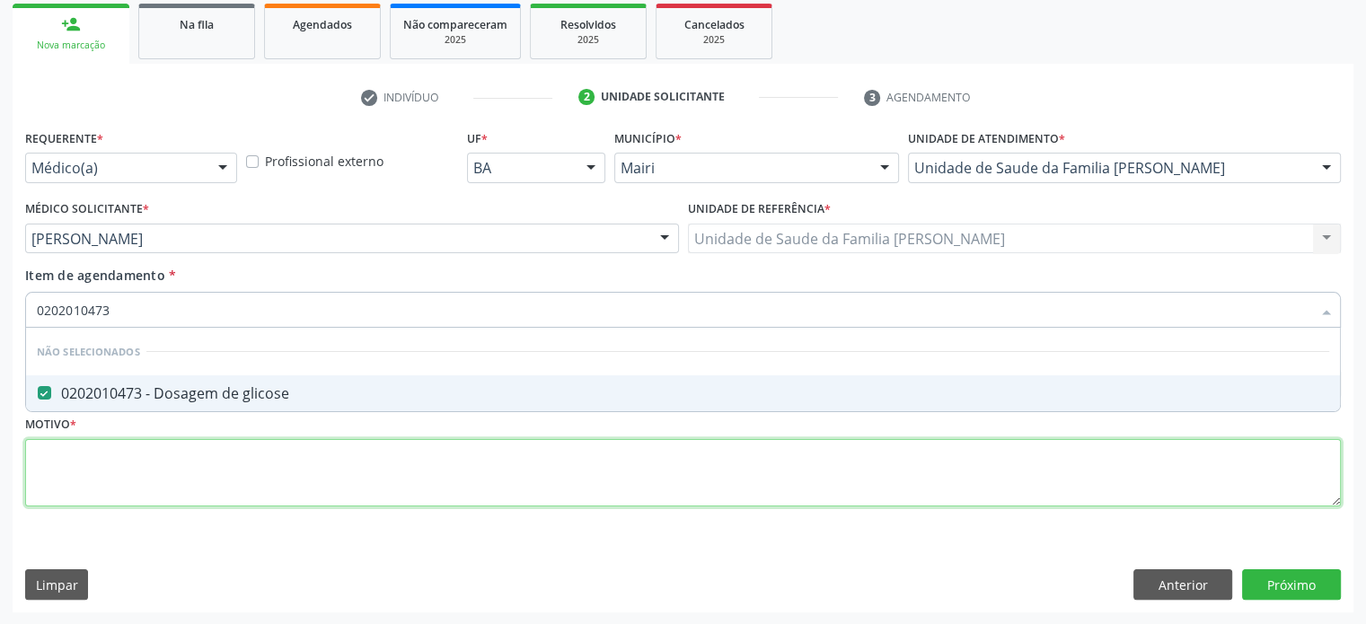
click at [63, 465] on div "Requerente * Médico(a) Médico(a) Enfermeiro(a) Paciente Nenhum resultado encont…" at bounding box center [683, 328] width 1316 height 407
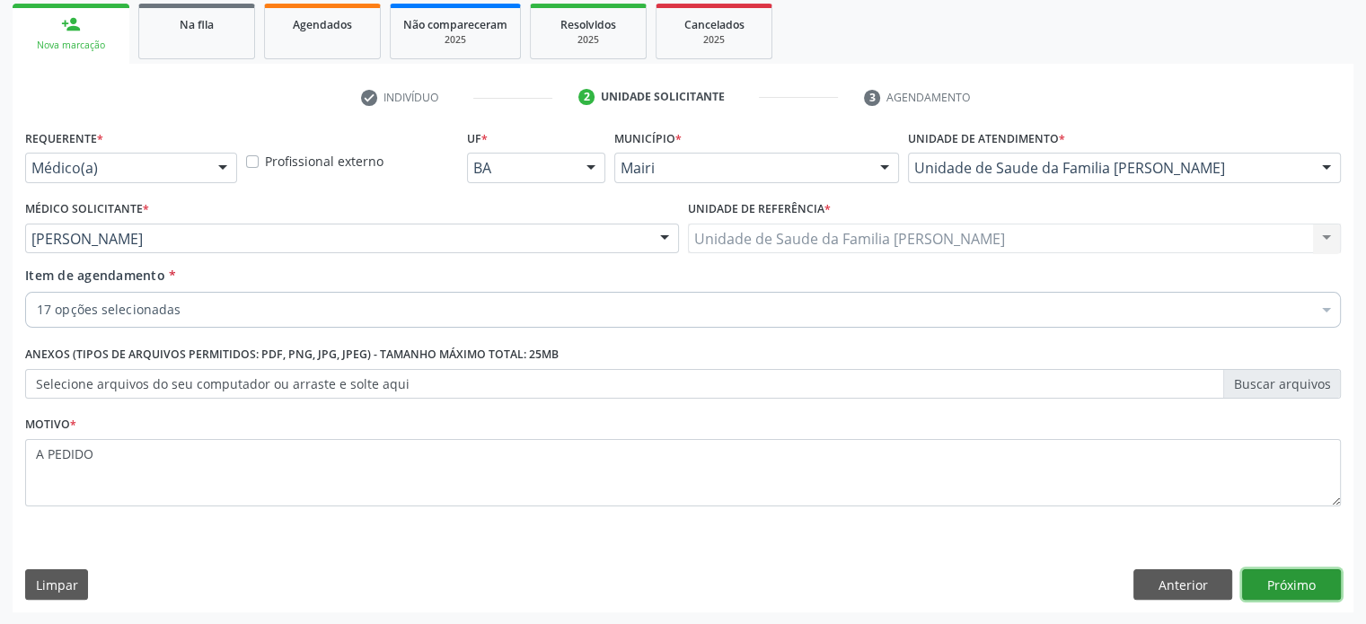
click at [1300, 586] on button "Próximo" at bounding box center [1291, 584] width 99 height 31
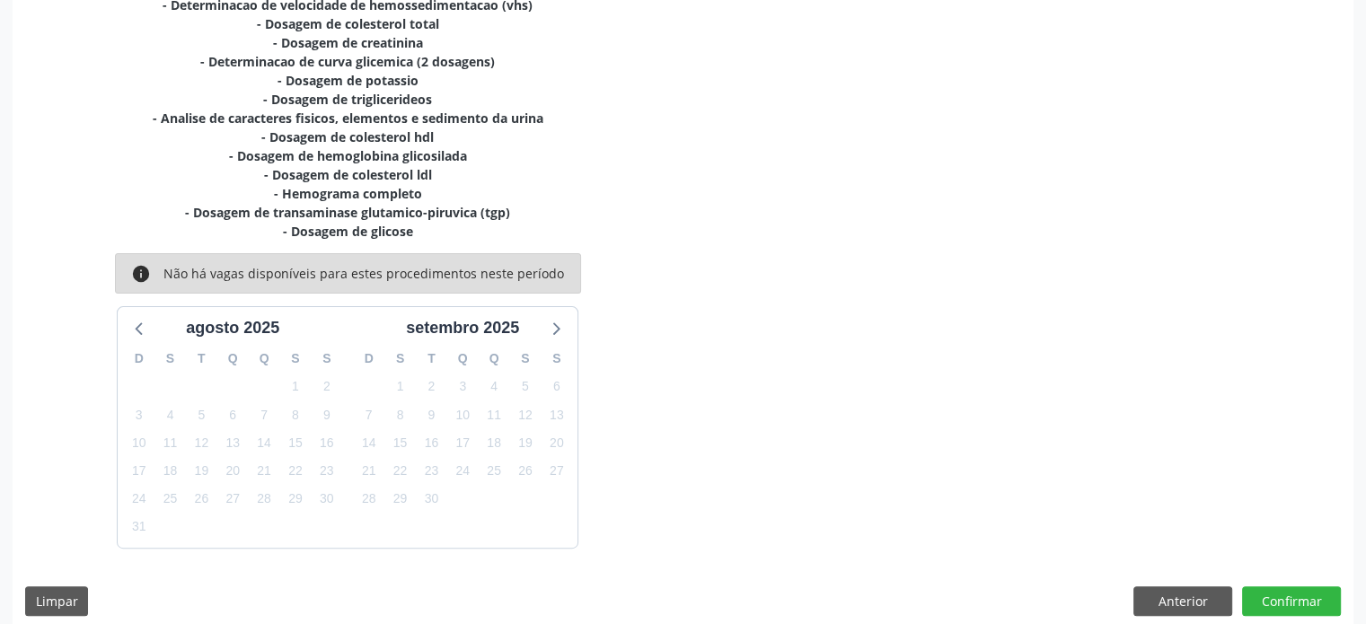
scroll to position [510, 0]
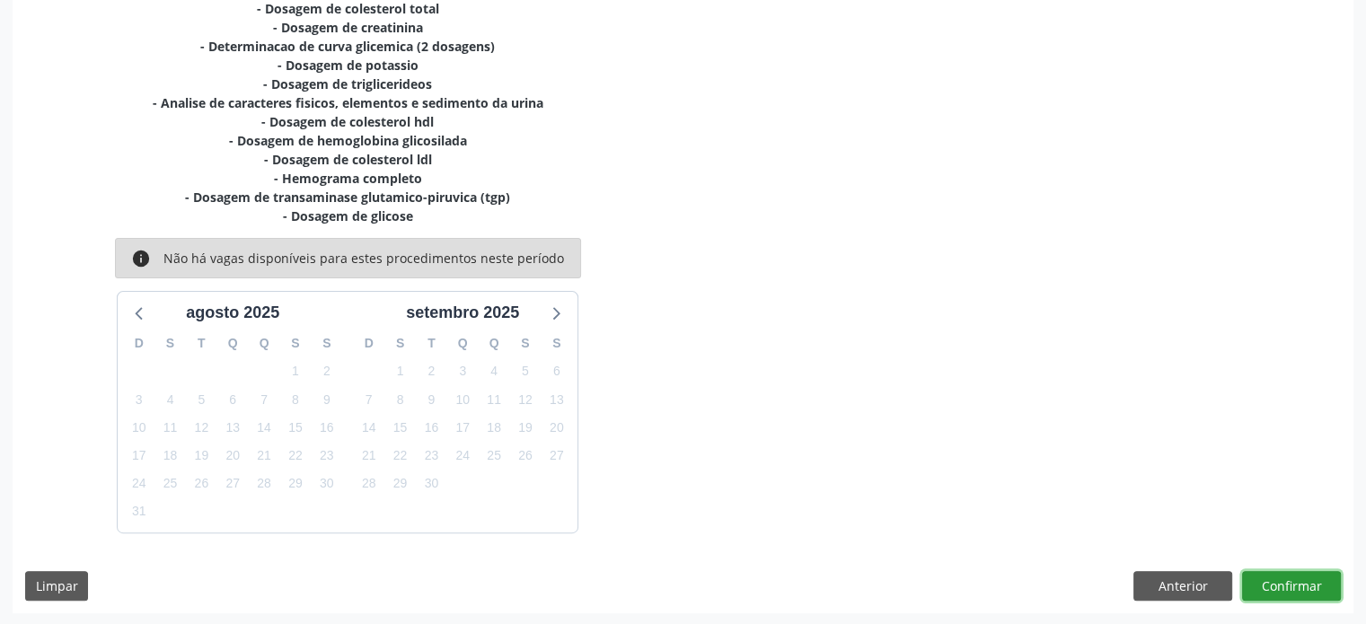
click at [1314, 580] on button "Confirmar" at bounding box center [1291, 586] width 99 height 31
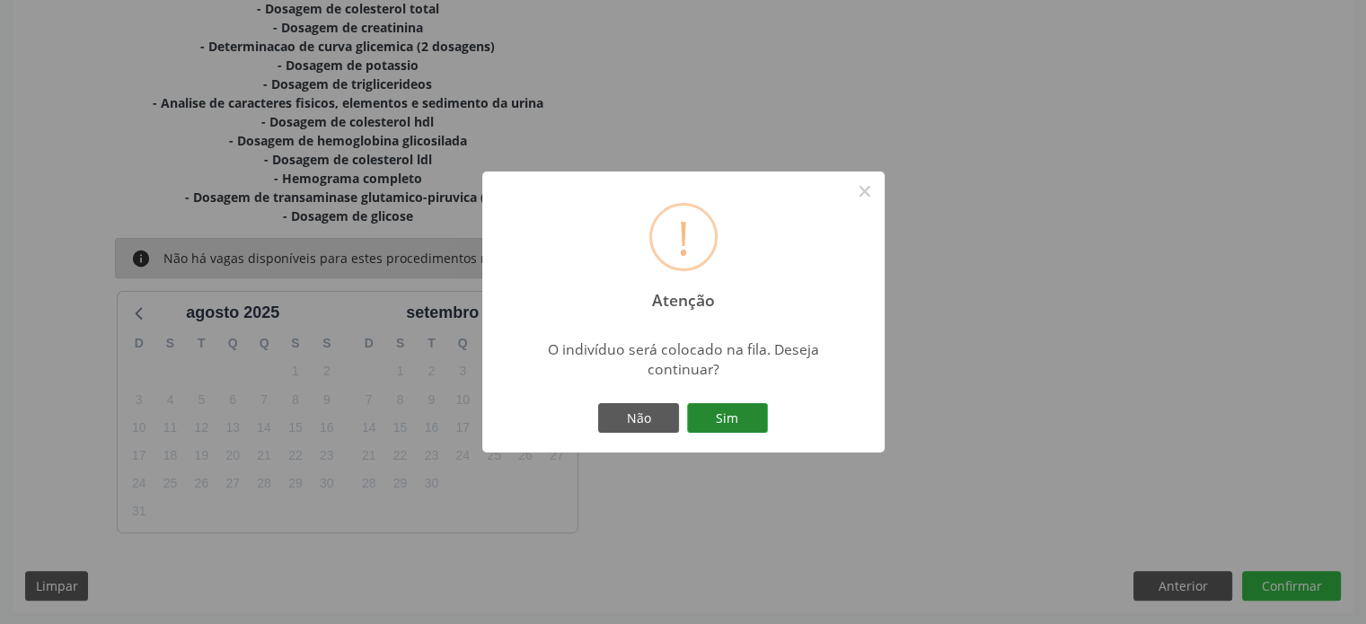
click at [714, 416] on button "Sim" at bounding box center [727, 418] width 81 height 31
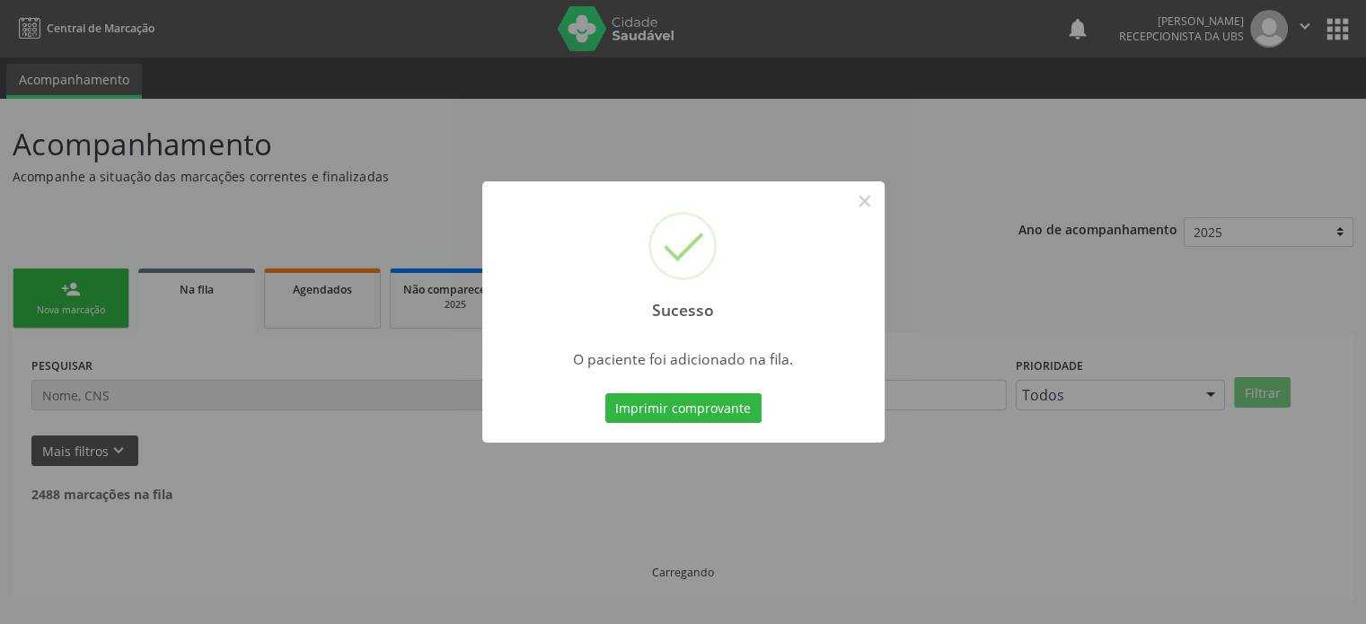
scroll to position [0, 0]
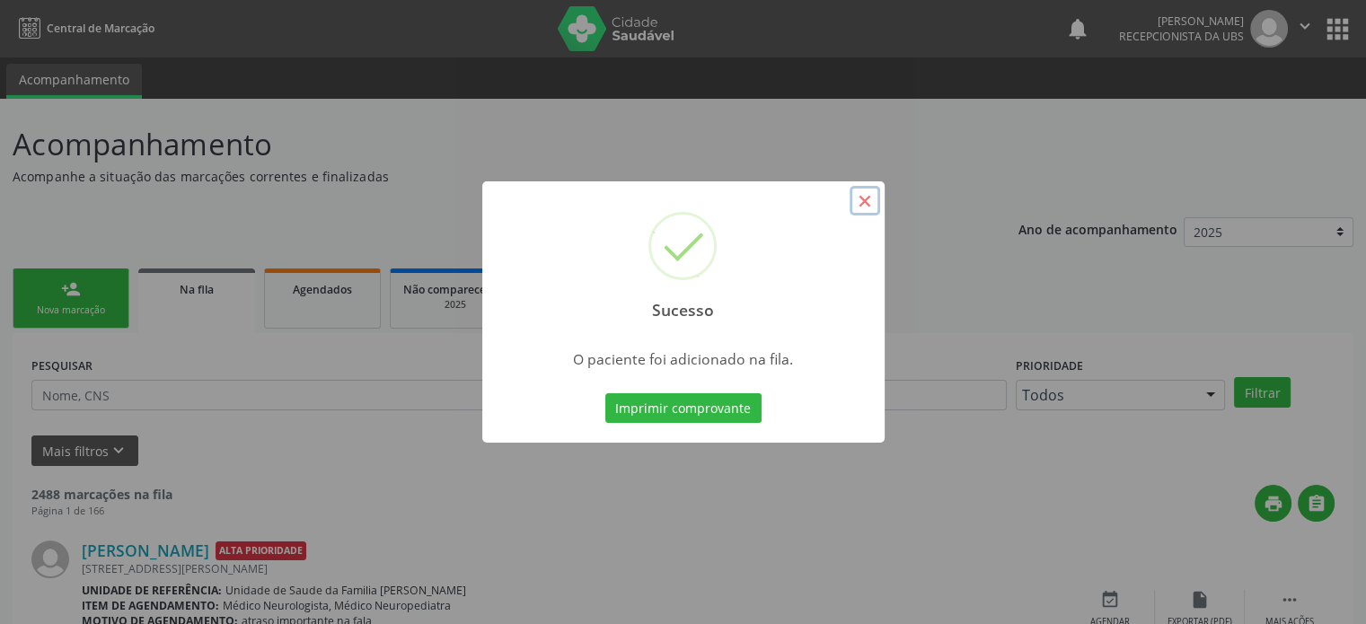
click at [862, 198] on button "×" at bounding box center [865, 201] width 31 height 31
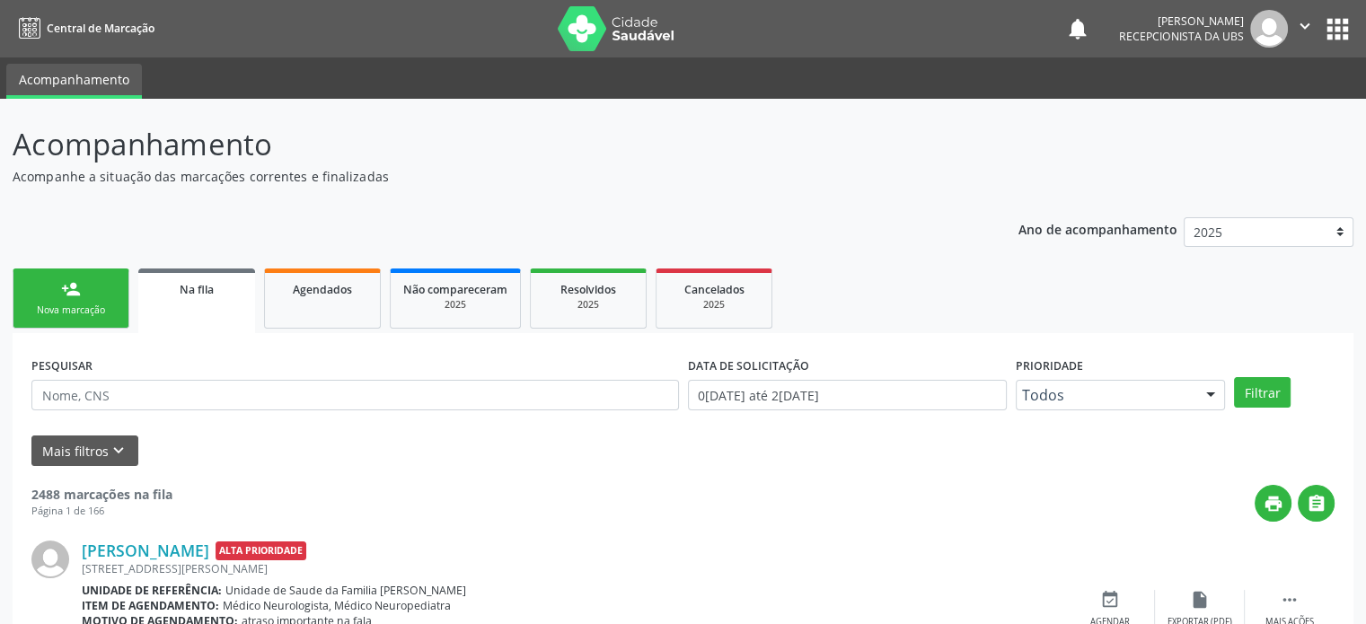
drag, startPoint x: 52, startPoint y: 301, endPoint x: 97, endPoint y: 314, distance: 46.9
click at [52, 301] on link "person_add Nova marcação" at bounding box center [71, 299] width 117 height 60
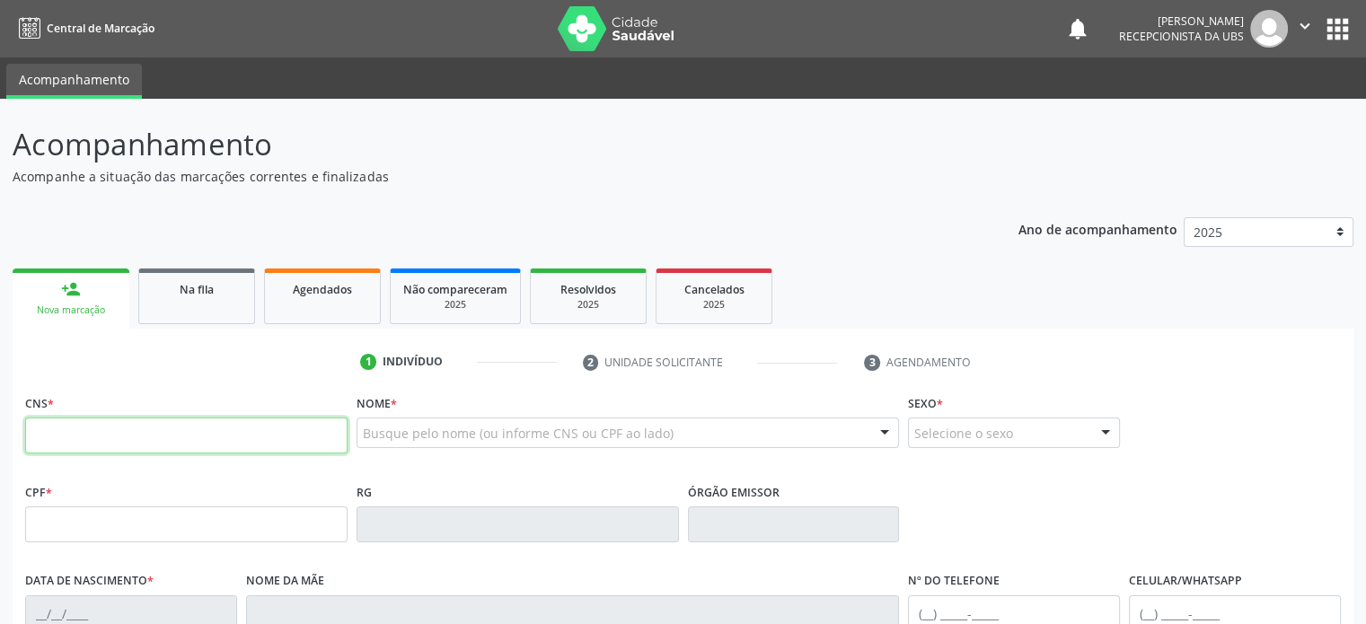
click at [68, 445] on input "text" at bounding box center [186, 436] width 322 height 36
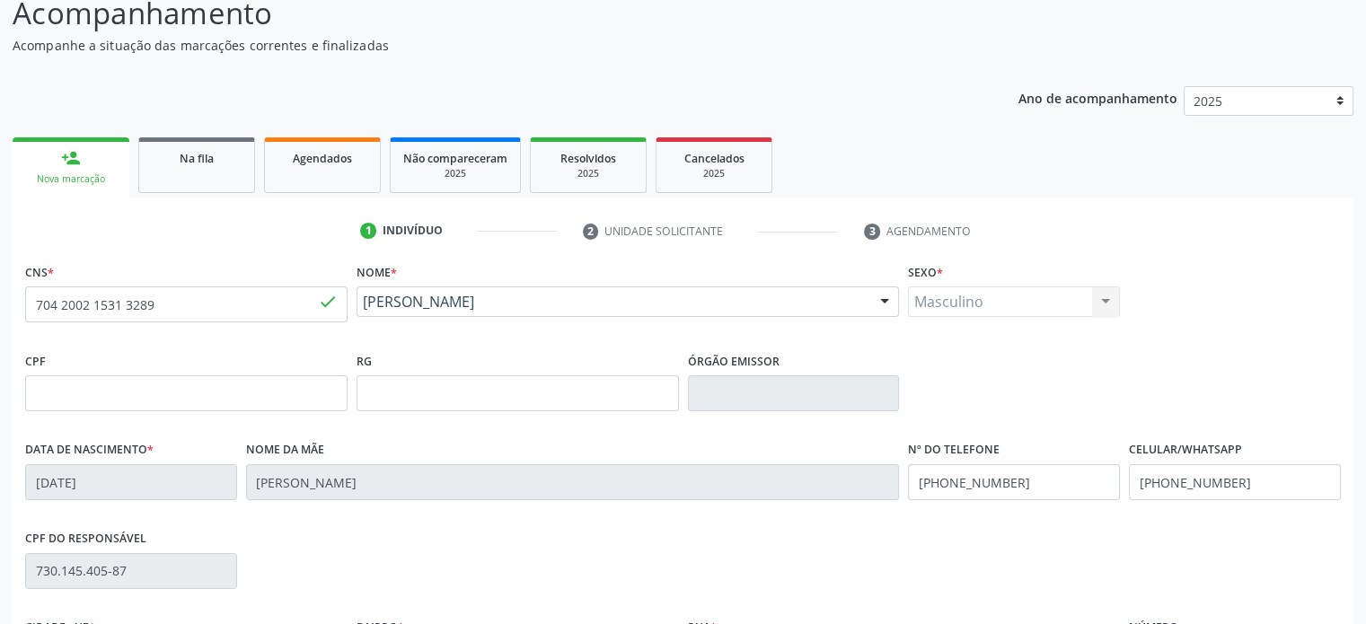
scroll to position [180, 0]
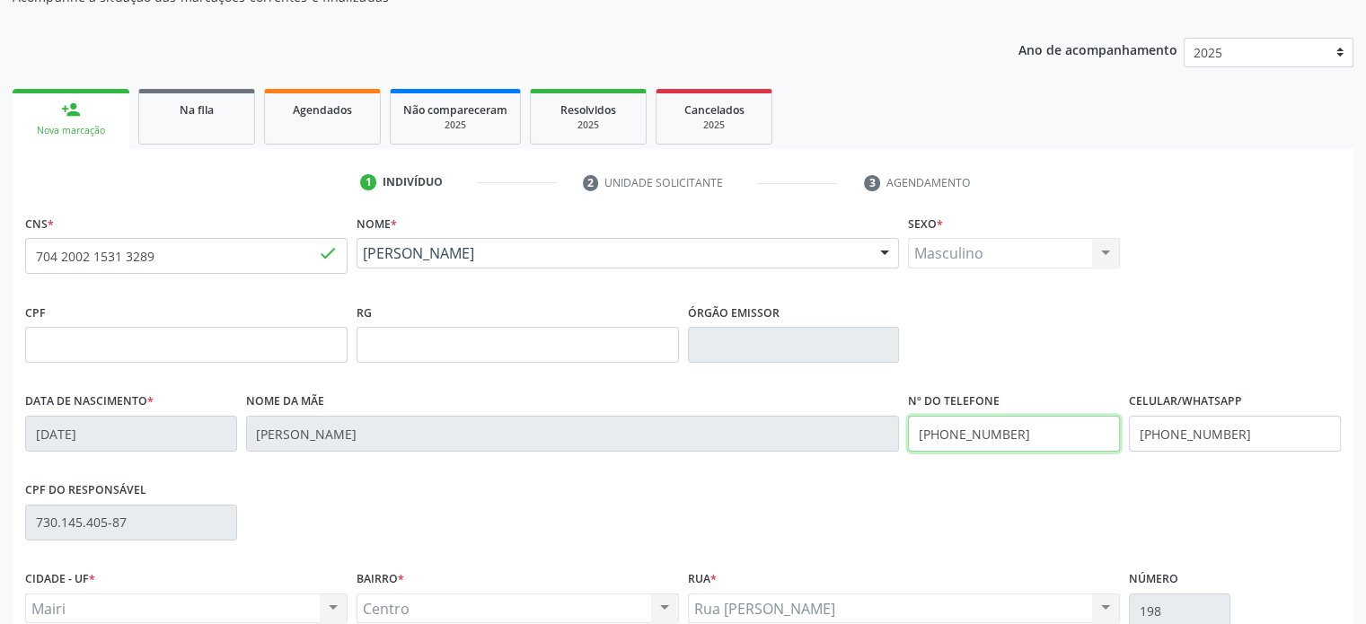
drag, startPoint x: 1006, startPoint y: 436, endPoint x: 906, endPoint y: 436, distance: 99.7
click at [906, 436] on div "Nº do Telefone (74) 99998-5432" at bounding box center [1013, 432] width 221 height 89
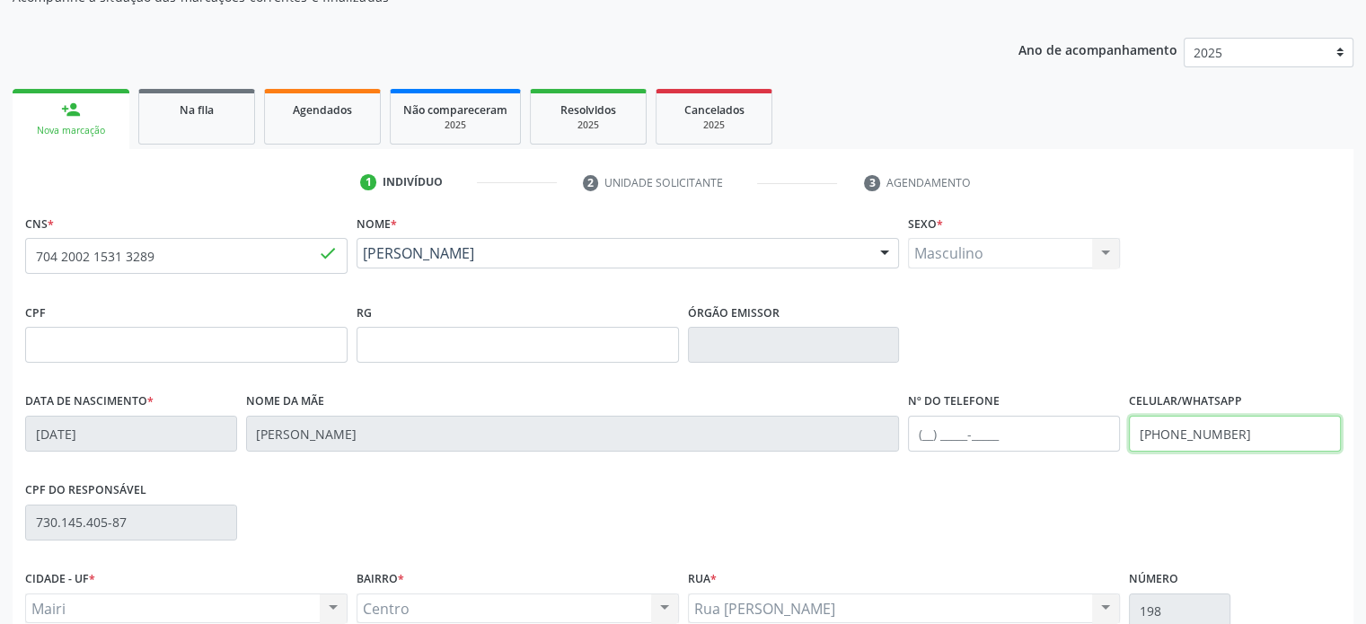
drag, startPoint x: 1221, startPoint y: 427, endPoint x: 1113, endPoint y: 427, distance: 108.7
click at [1113, 427] on div "Data de nascimento * 07/11/2005 Nome da mãe Orleide Sousa Lima Nº do Telefone C…" at bounding box center [683, 432] width 1325 height 89
click at [933, 435] on input "text" at bounding box center [1014, 434] width 212 height 36
click at [1150, 427] on input "text" at bounding box center [1235, 434] width 212 height 36
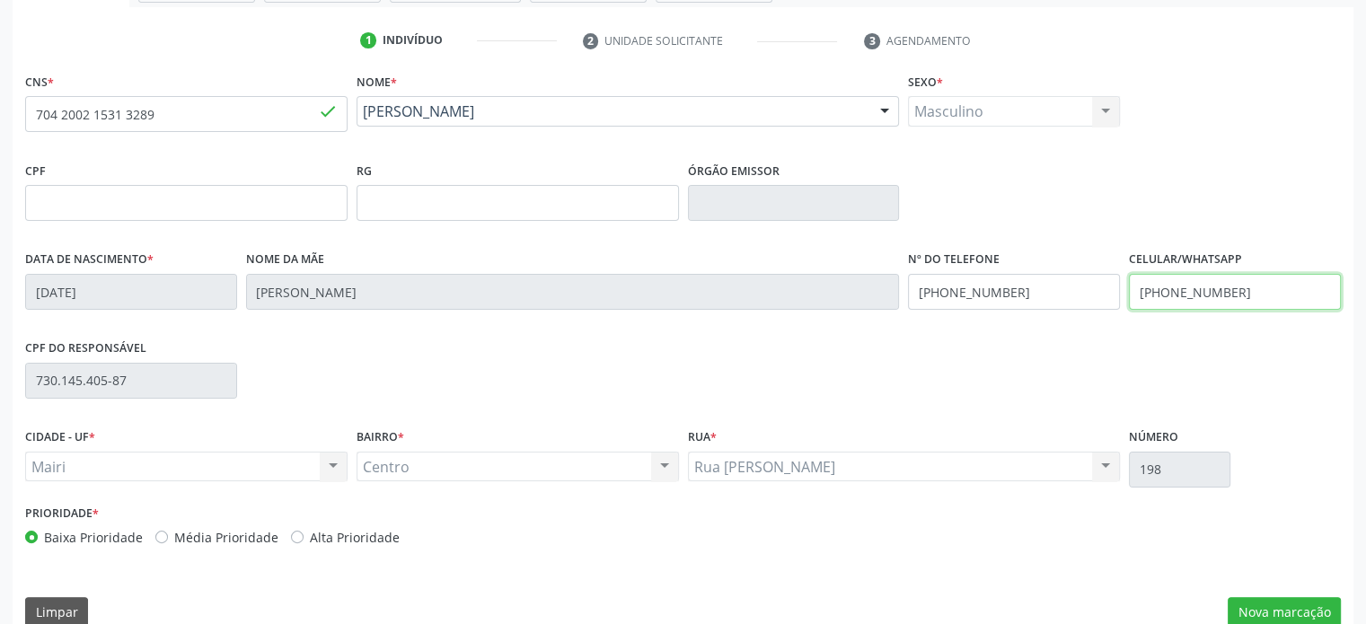
scroll to position [348, 0]
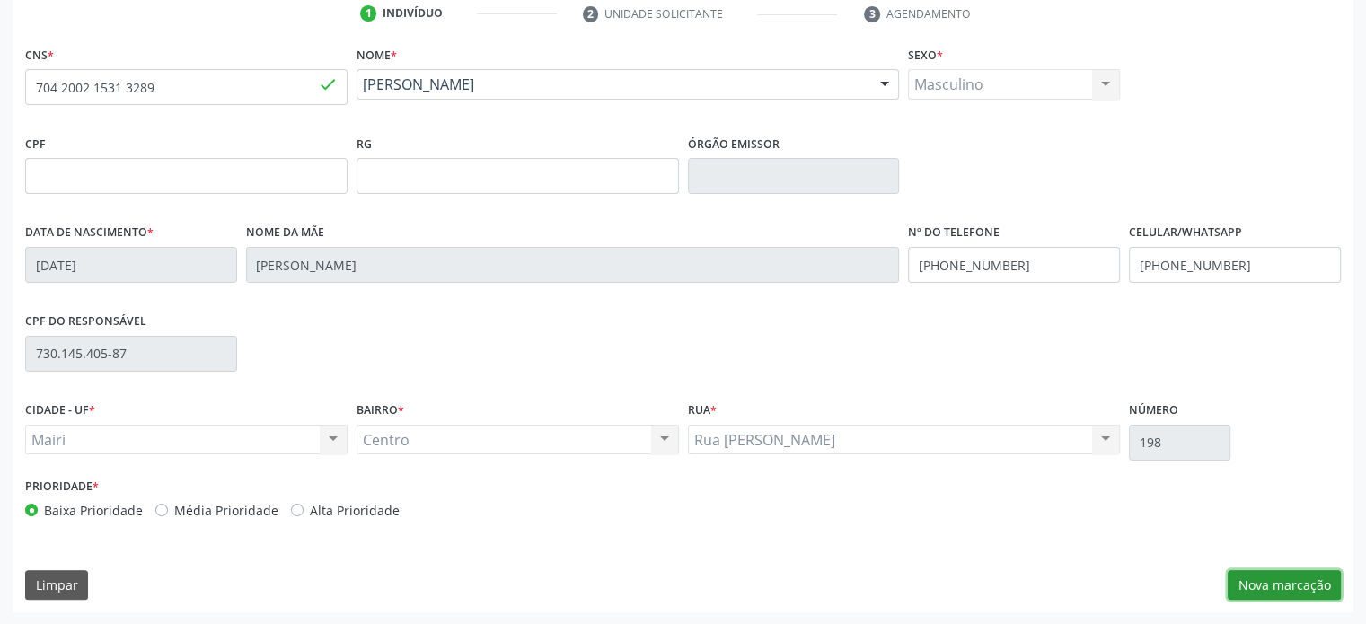
click at [1284, 580] on button "Nova marcação" at bounding box center [1284, 585] width 113 height 31
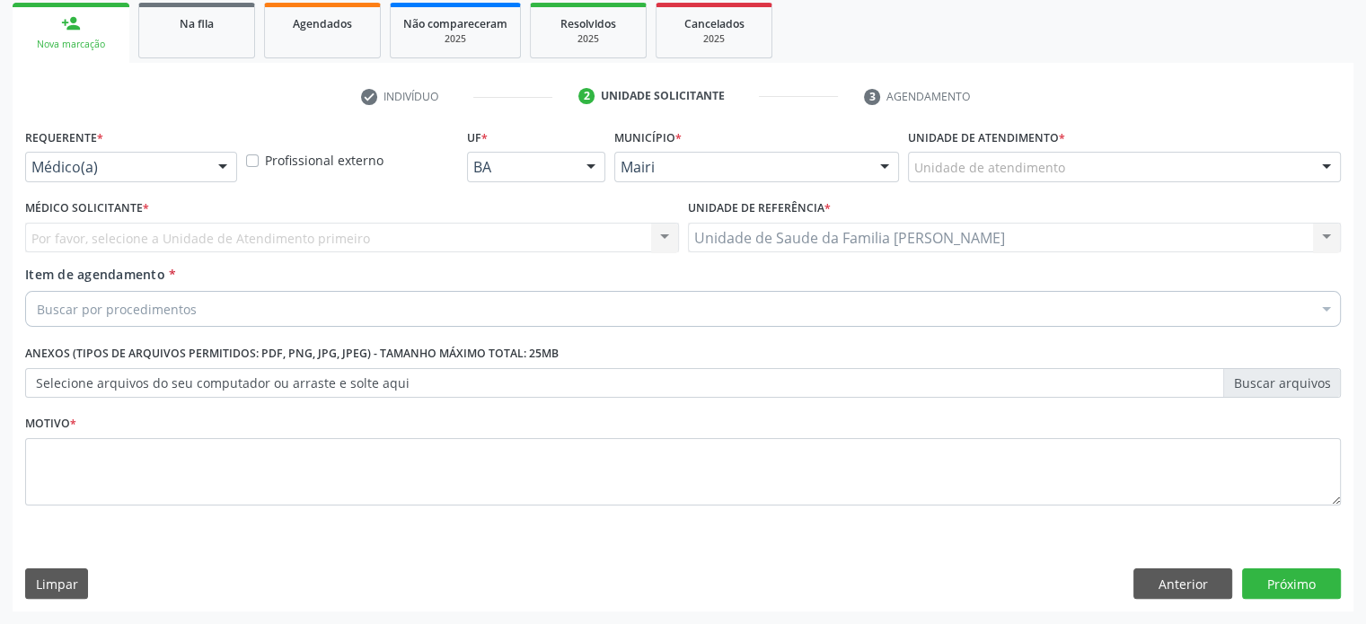
scroll to position [265, 0]
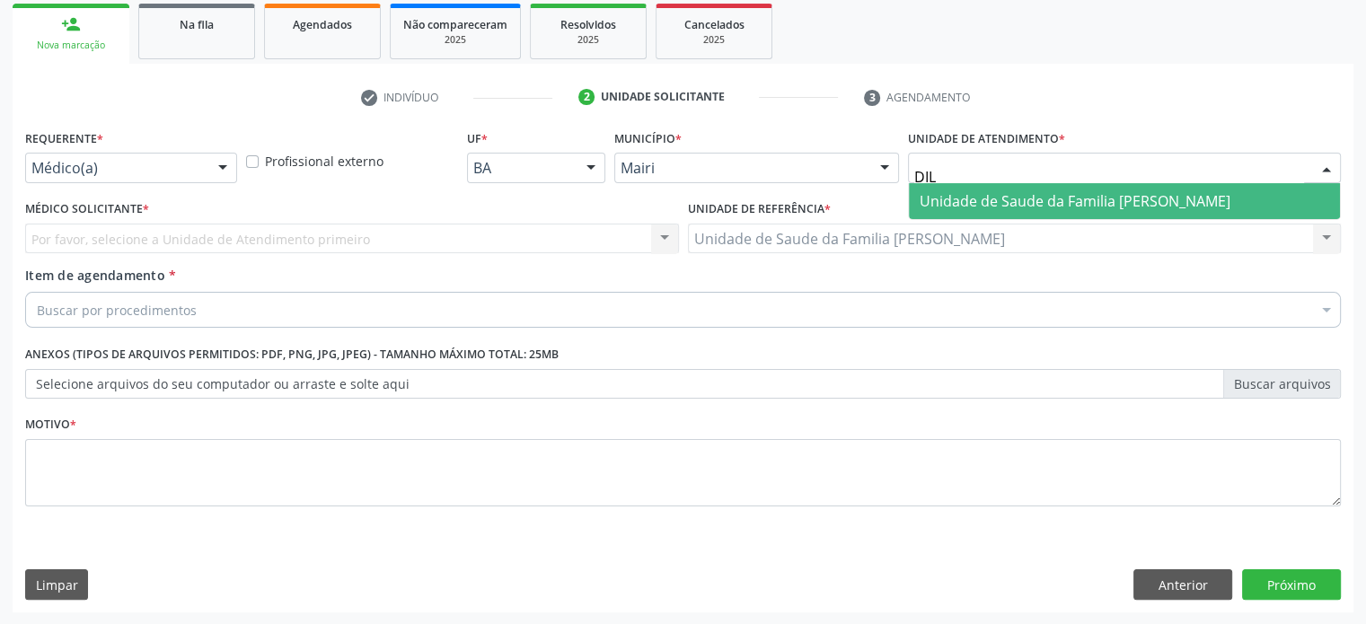
click at [945, 191] on span "Unidade de Saude da Familia [PERSON_NAME]" at bounding box center [1075, 201] width 311 height 20
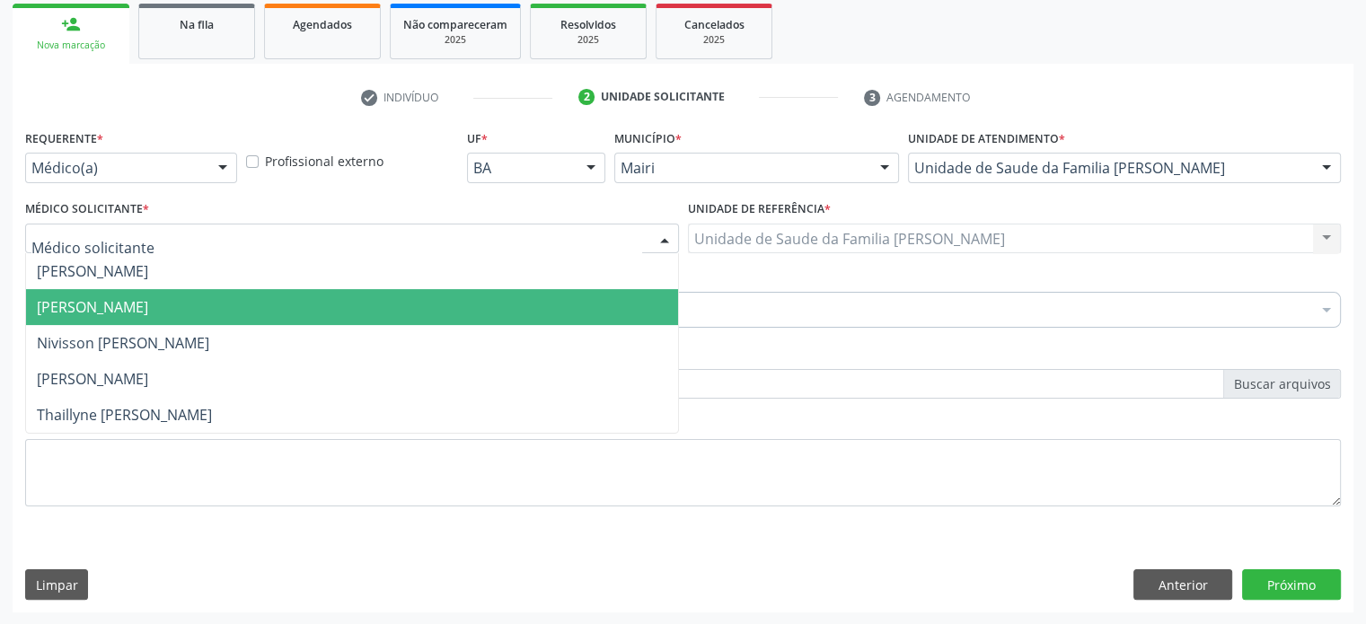
click at [59, 304] on span "[PERSON_NAME]" at bounding box center [92, 307] width 111 height 20
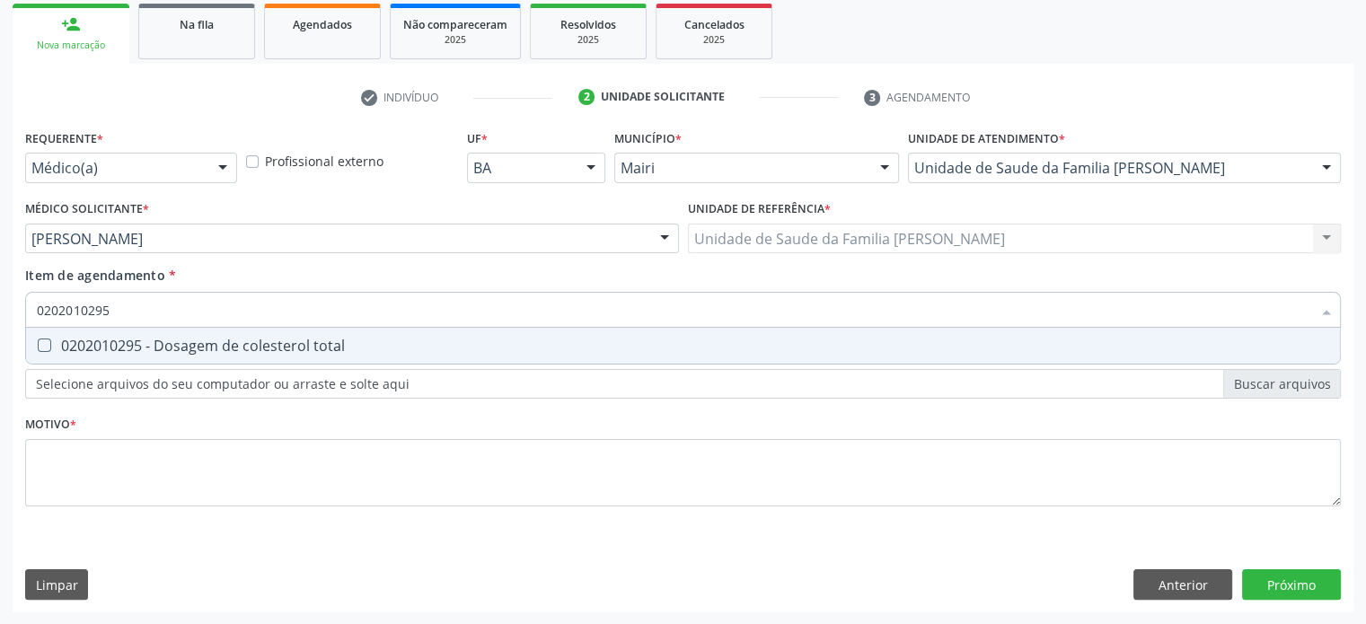
click at [64, 347] on div "0202010295 - Dosagem de colesterol total" at bounding box center [683, 346] width 1292 height 14
click at [144, 342] on div "0202010317 - Dosagem de creatinina" at bounding box center [683, 346] width 1292 height 14
click at [144, 342] on div "0202010040 - Determinacao de curva glicemica (2 dosagens)" at bounding box center [683, 346] width 1292 height 14
click at [144, 342] on div "0202010600 - Dosagem de potassio" at bounding box center [683, 346] width 1292 height 14
click at [144, 342] on div "0202010678 - Dosagem de triglicerideos" at bounding box center [683, 346] width 1292 height 14
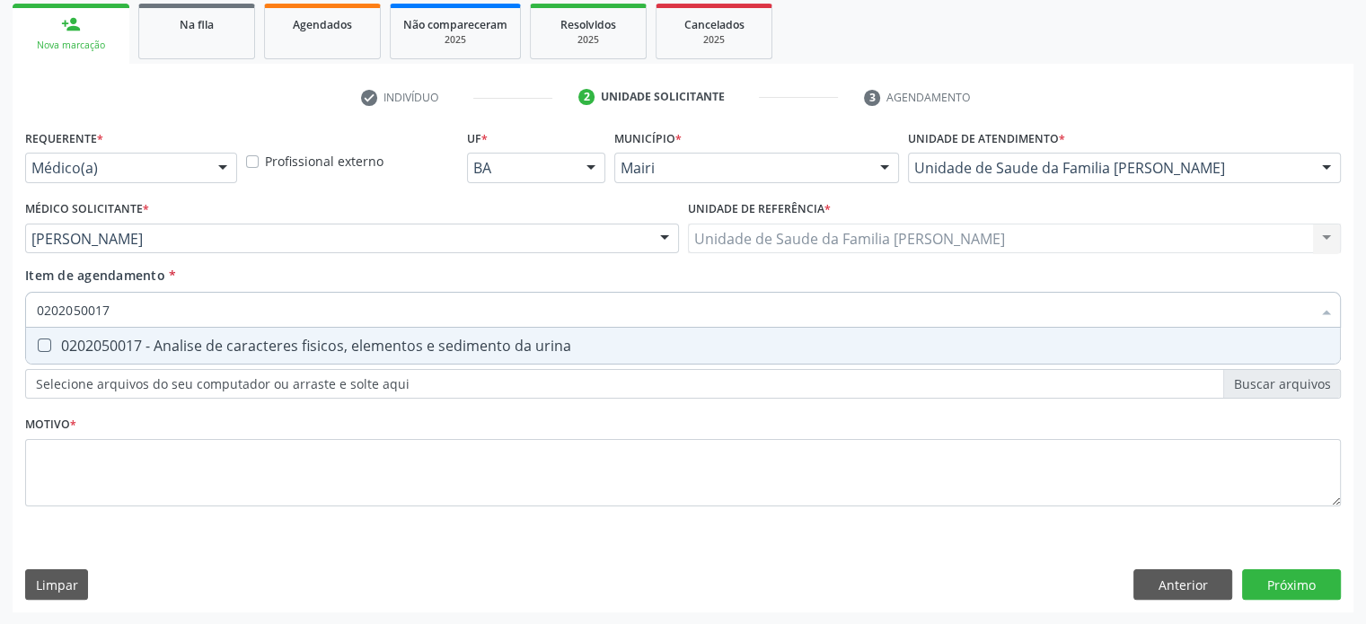
click at [144, 342] on div "0202050017 - Analise de caracteres fisicos, elementos e sedimento da urina" at bounding box center [683, 346] width 1292 height 14
click at [144, 342] on div "0202010473 - Dosagem de glicose" at bounding box center [683, 346] width 1292 height 14
click at [144, 342] on div "0202010279 - Dosagem de colesterol hdl" at bounding box center [683, 346] width 1292 height 14
click at [144, 343] on div "0202010503 - Dosagem de hemoglobina glicosilada" at bounding box center [683, 346] width 1292 height 14
click at [144, 343] on div "0202010287 - Dosagem de colesterol ldl" at bounding box center [683, 346] width 1292 height 14
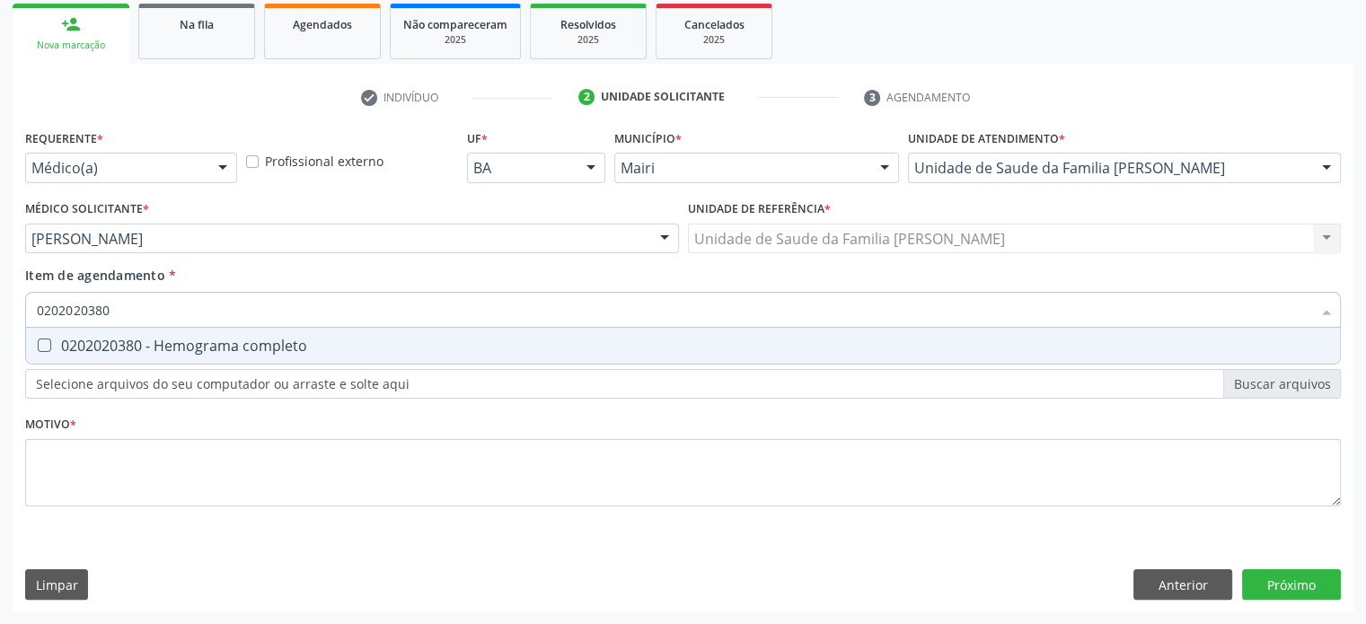
click at [144, 343] on div "0202020380 - Hemograma completo" at bounding box center [683, 346] width 1292 height 14
click at [144, 343] on div "0202010651 - Dosagem de transaminase glutamico-piruvica (tgp)" at bounding box center [683, 346] width 1292 height 14
click at [144, 343] on div "0202010643 - Dosagem de transaminase glutamico-oxalacetica (tgo)" at bounding box center [683, 346] width 1292 height 14
click at [144, 343] on div "0202010384 - Dosagem de ferritina" at bounding box center [683, 346] width 1292 height 14
click at [144, 343] on div "0202020150 - Determinacao de velocidade de hemossedimentacao (vhs)" at bounding box center [683, 346] width 1292 height 14
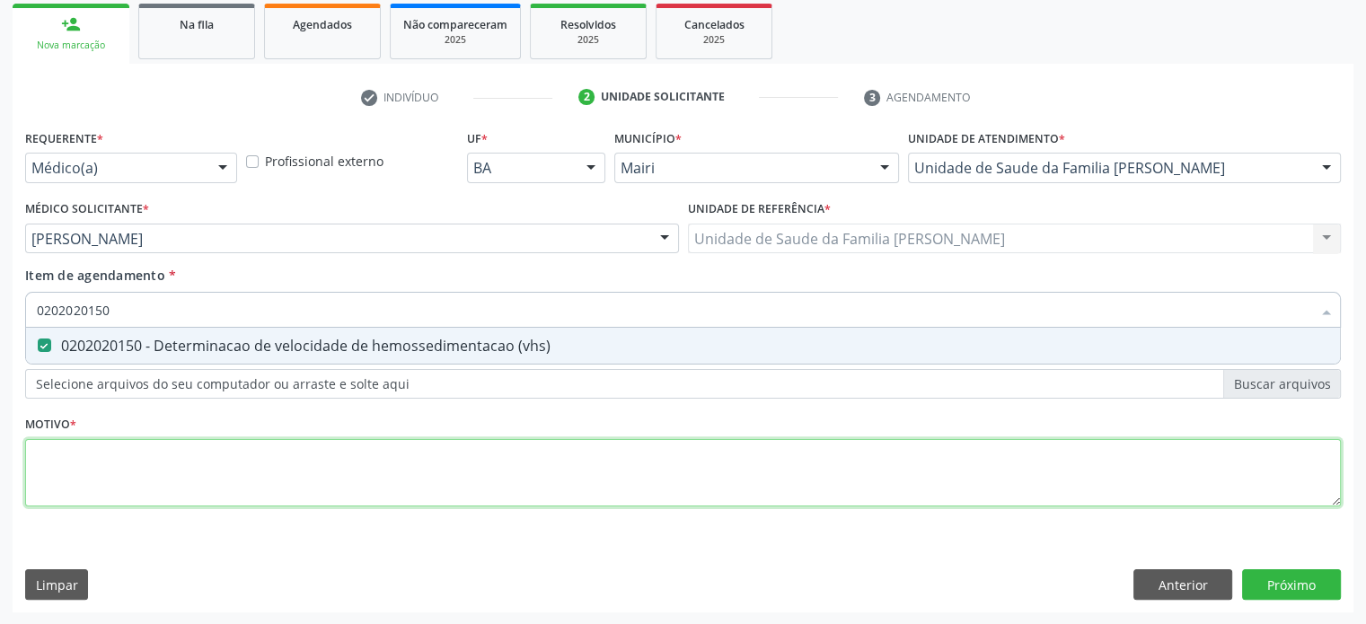
click at [86, 459] on div "Requerente * Médico(a) Médico(a) Enfermeiro(a) Paciente Nenhum resultado encont…" at bounding box center [683, 328] width 1316 height 407
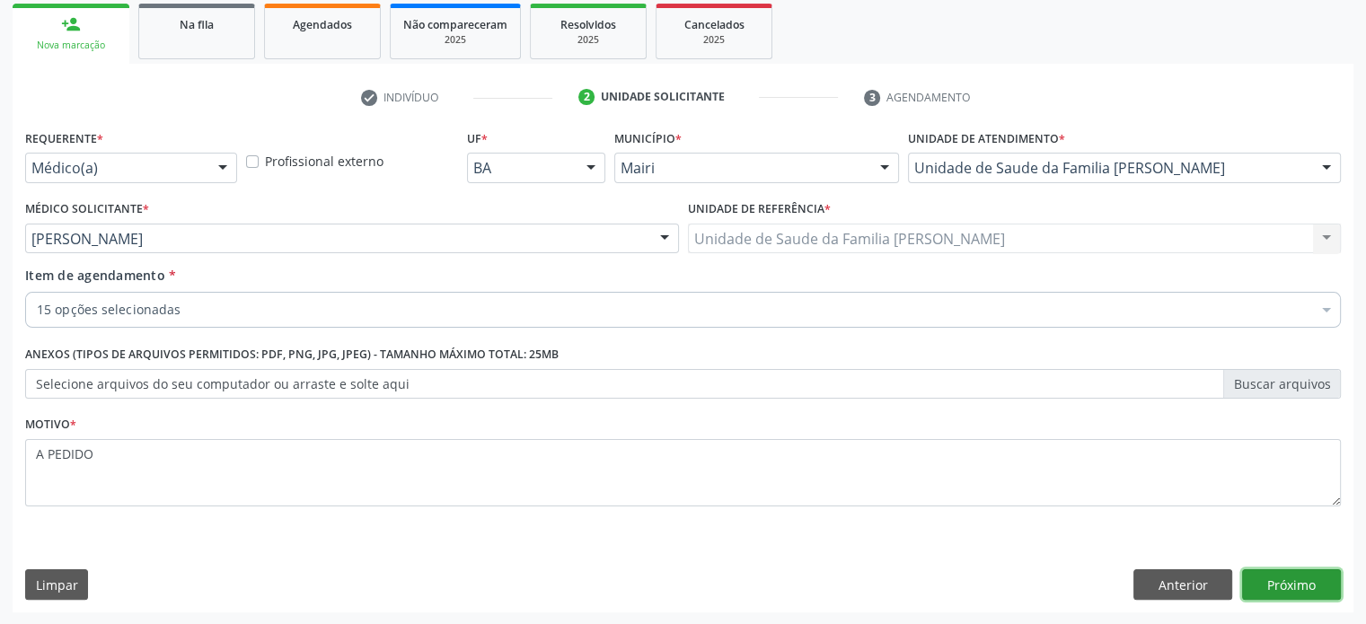
click at [1278, 583] on button "Próximo" at bounding box center [1291, 584] width 99 height 31
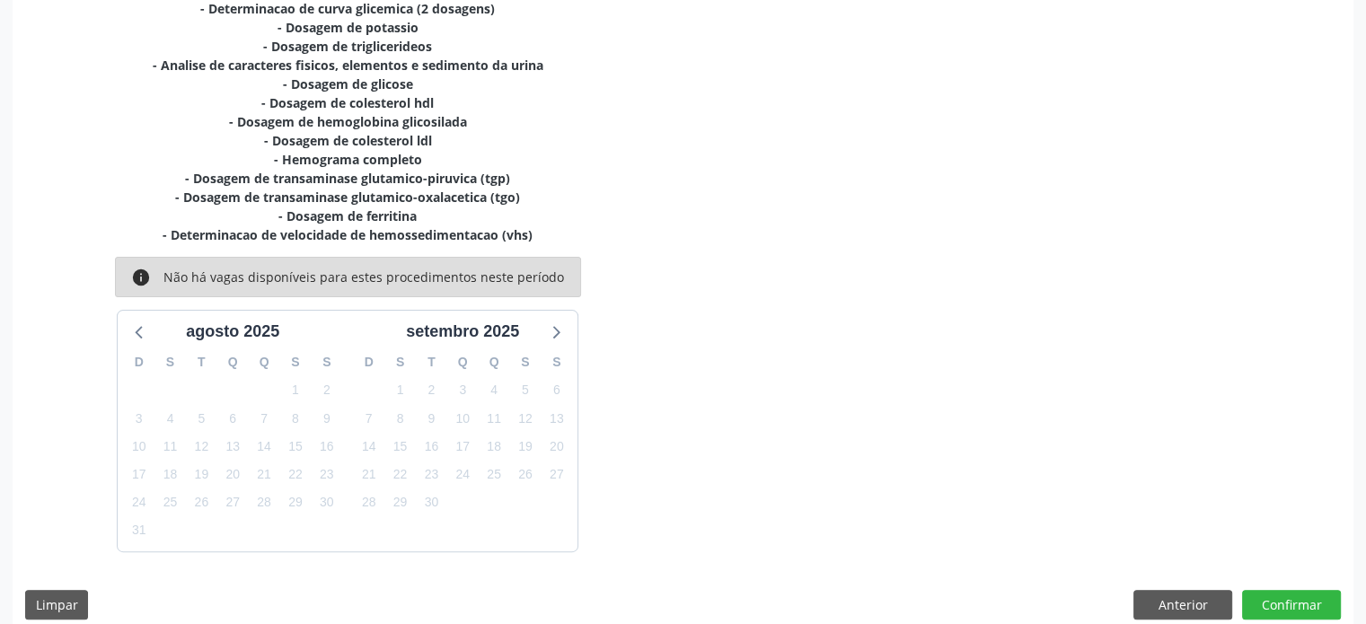
scroll to position [472, 0]
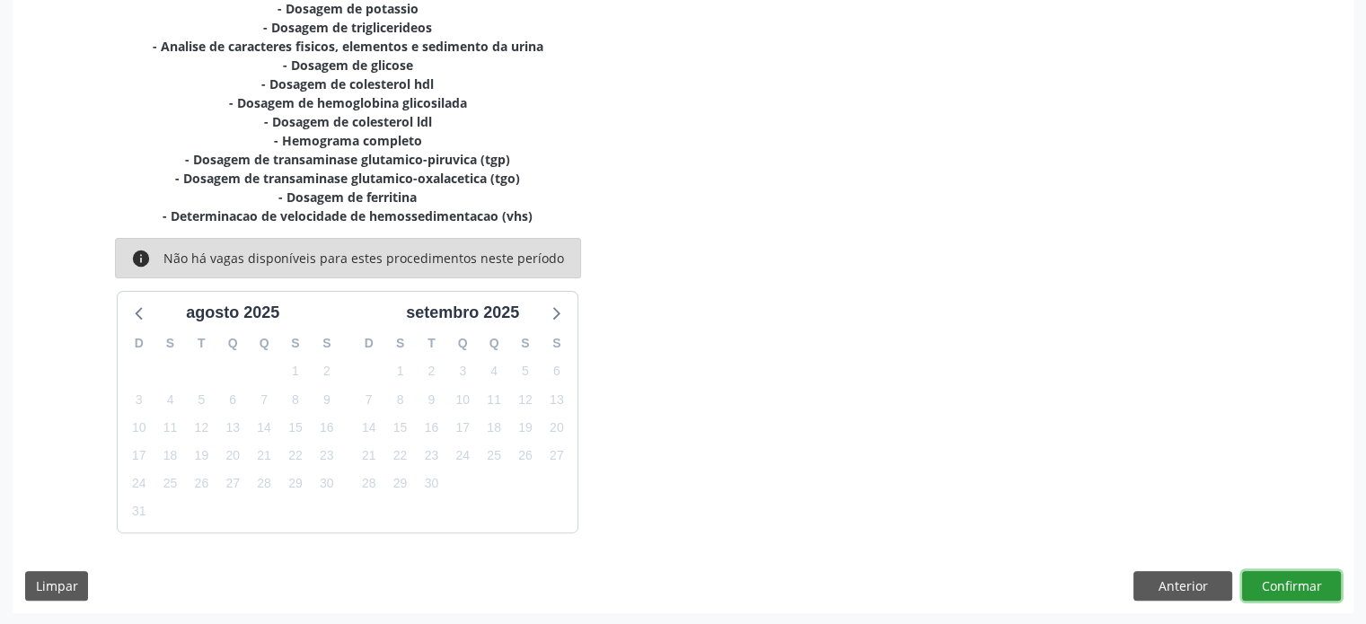
click at [1315, 585] on button "Confirmar" at bounding box center [1291, 586] width 99 height 31
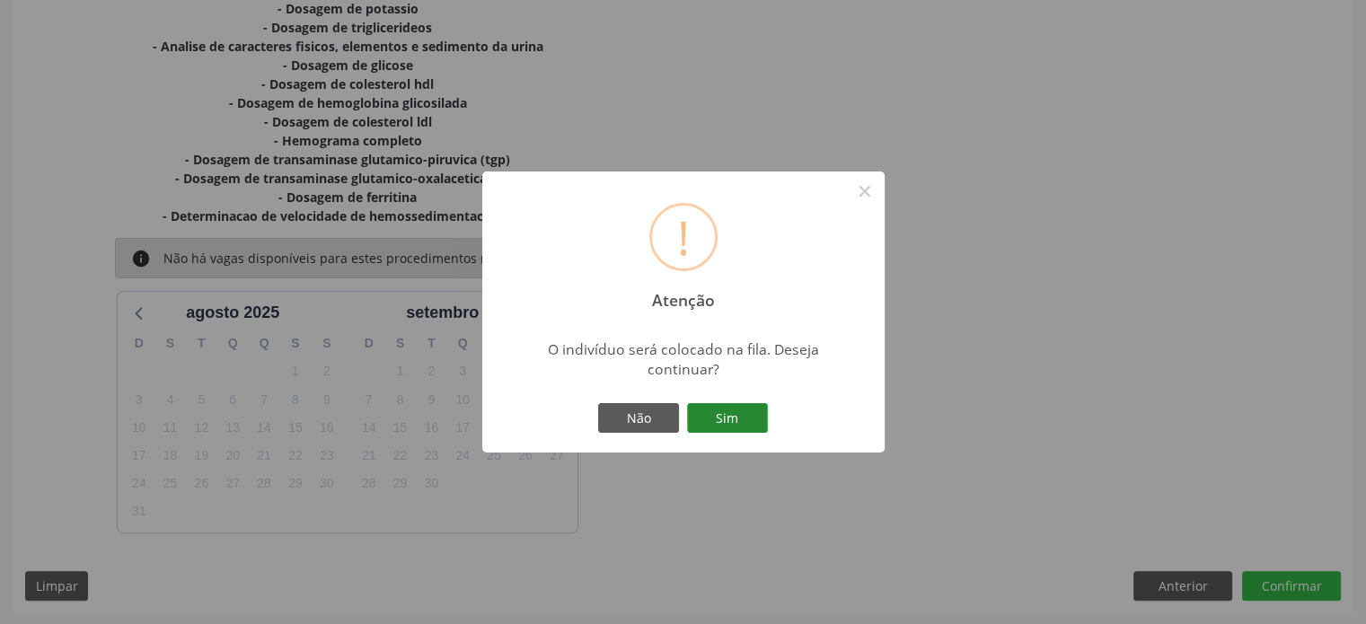
click at [713, 412] on button "Sim" at bounding box center [727, 418] width 81 height 31
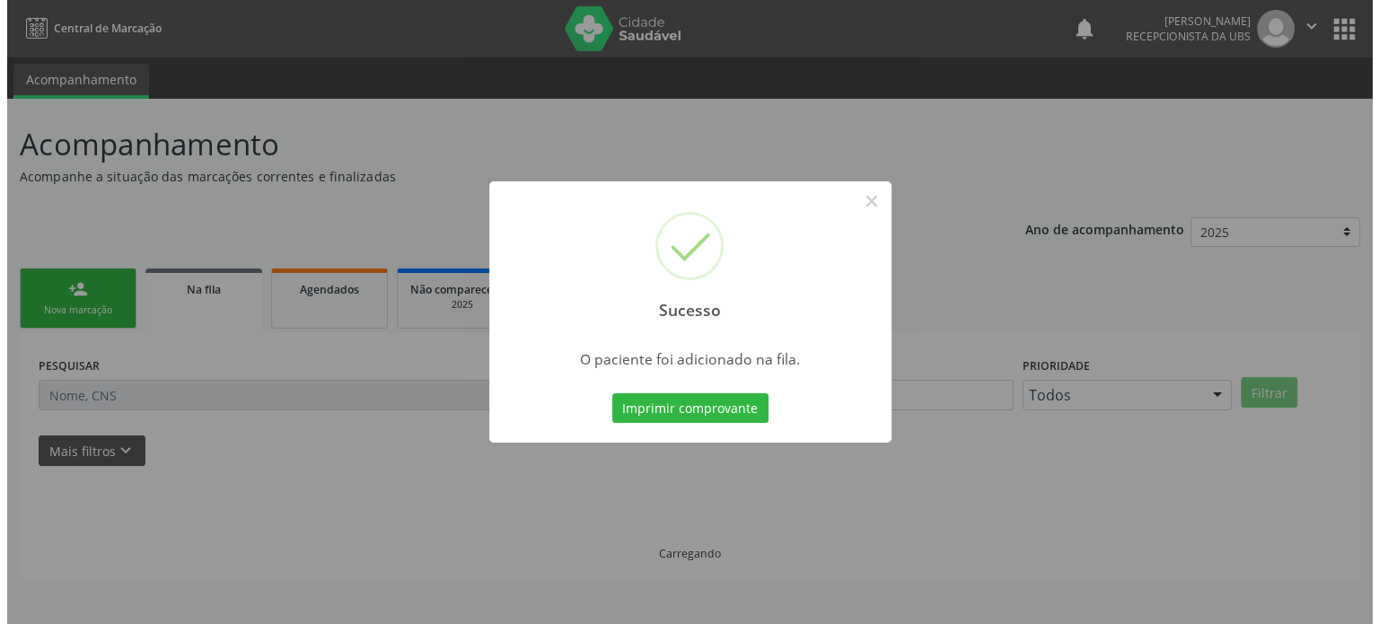
scroll to position [0, 0]
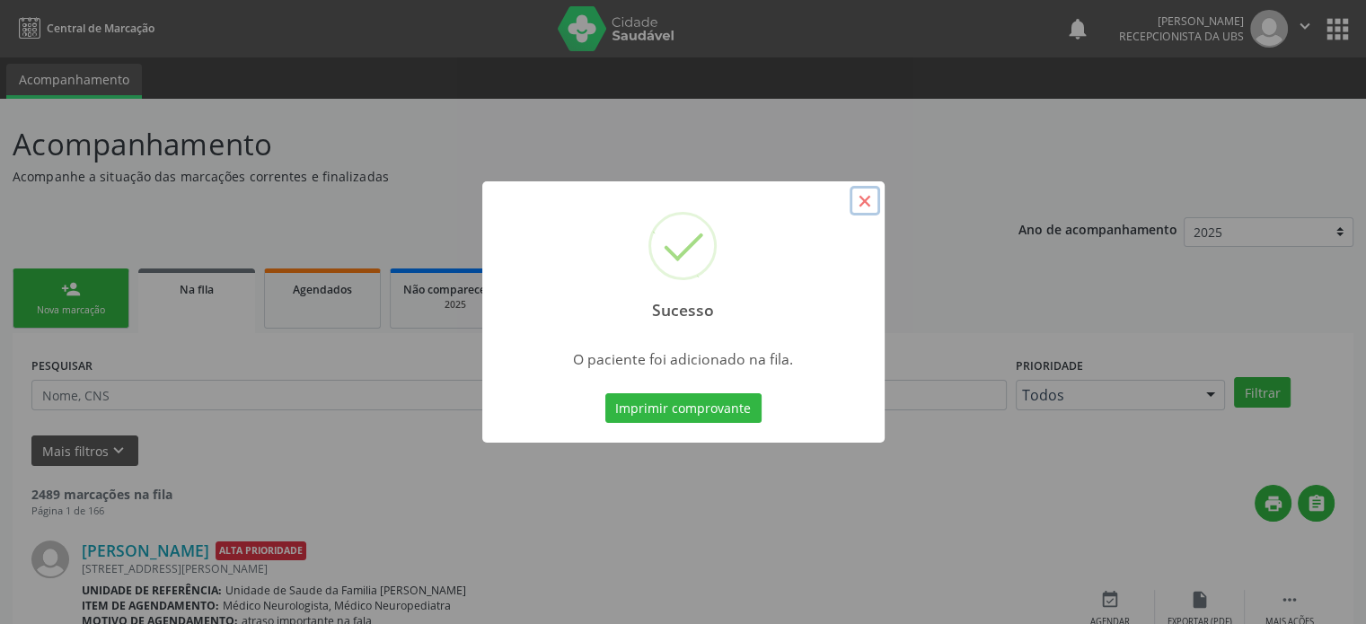
click at [860, 198] on button "×" at bounding box center [865, 201] width 31 height 31
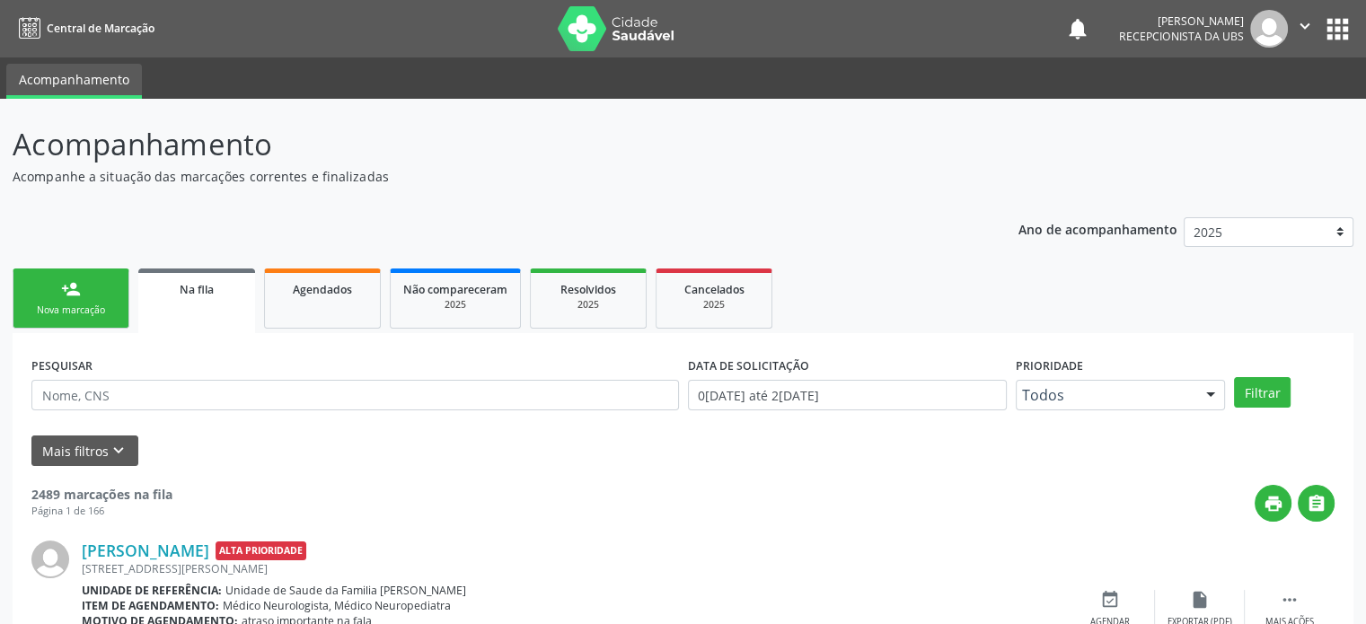
click at [90, 291] on link "person_add Nova marcação" at bounding box center [71, 299] width 117 height 60
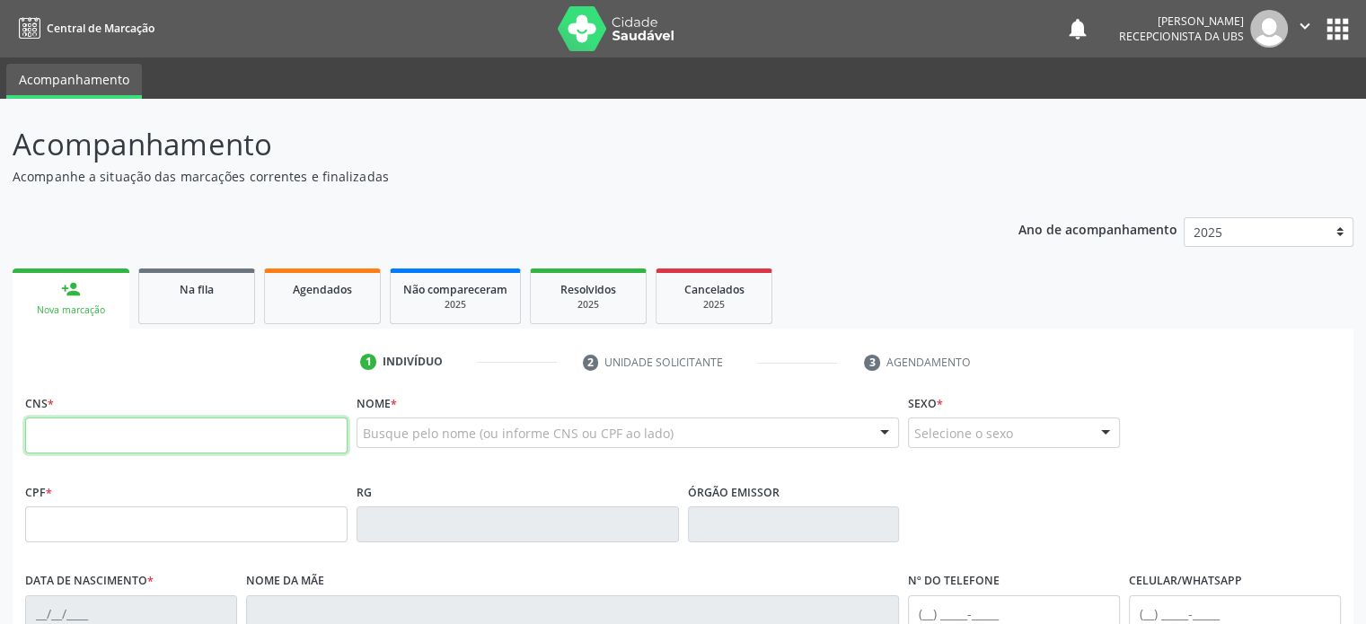
click at [68, 438] on input "text" at bounding box center [186, 436] width 322 height 36
type input "705 4054 8003 2390"
type input "026.004.065-73"
type input "[DATE]"
type input "[PERSON_NAME]"
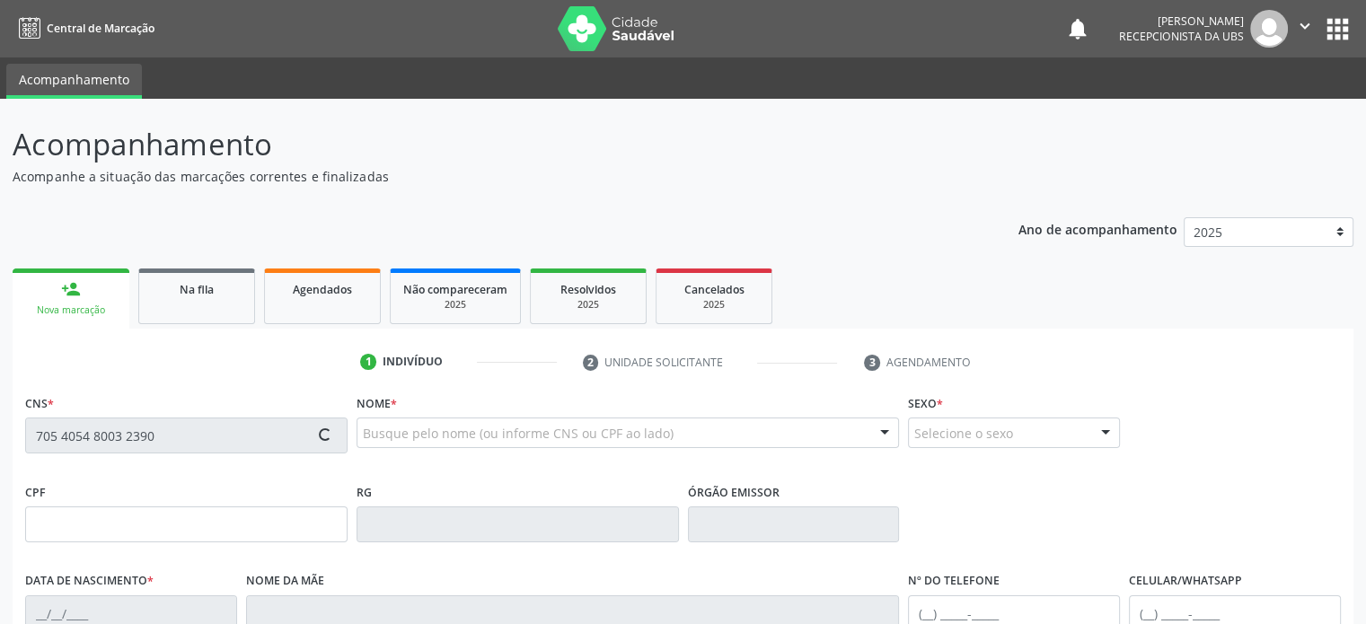
type input "[PHONE_NUMBER]"
type input "730.145.405-87"
type input "198"
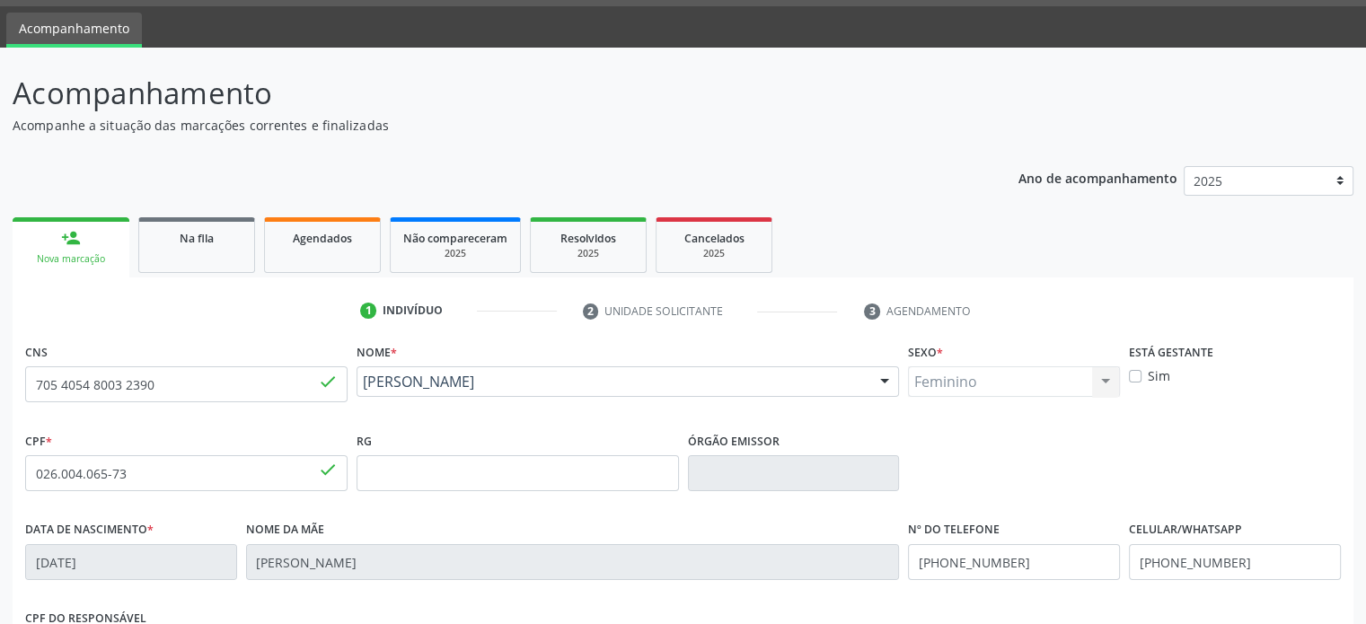
scroll to position [269, 0]
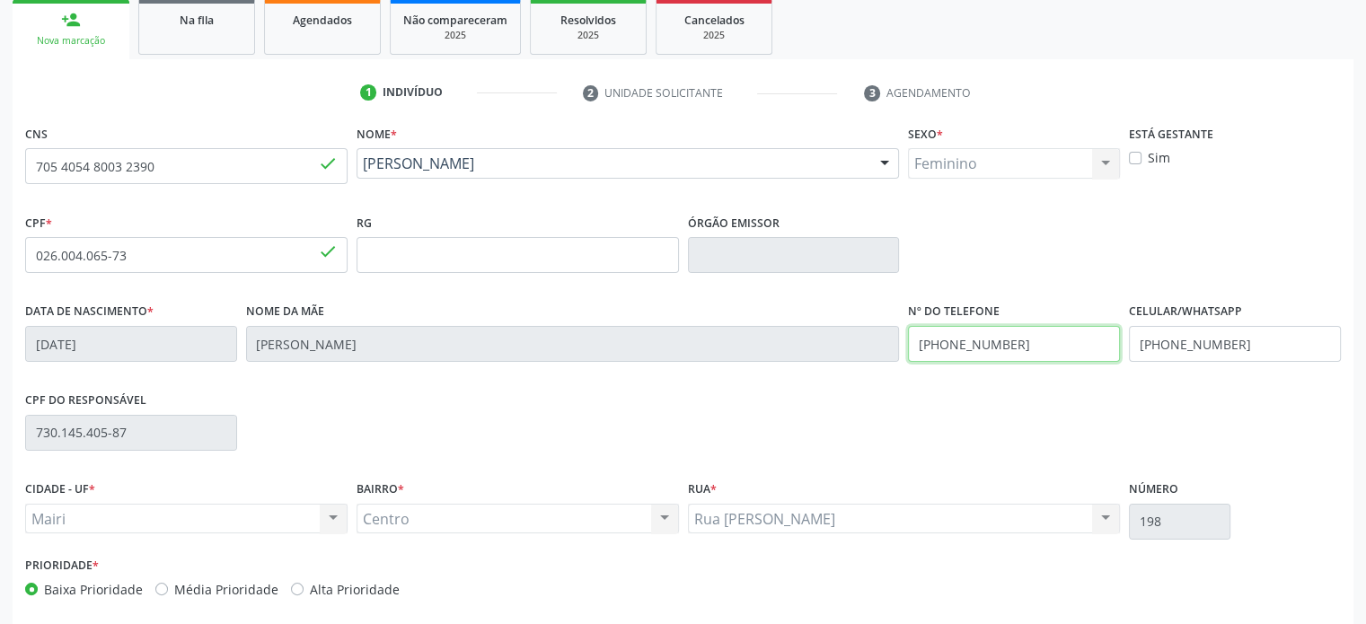
drag, startPoint x: 1031, startPoint y: 340, endPoint x: 914, endPoint y: 340, distance: 116.7
click at [914, 340] on input "[PHONE_NUMBER]" at bounding box center [1014, 344] width 212 height 36
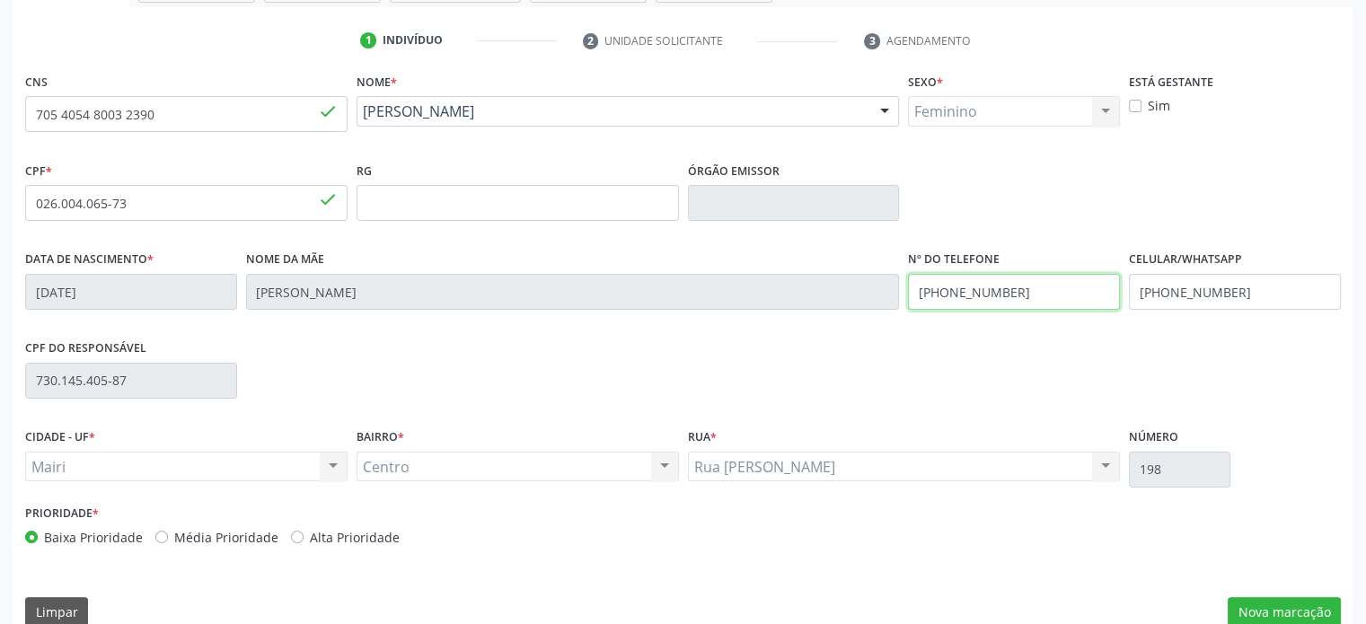
scroll to position [348, 0]
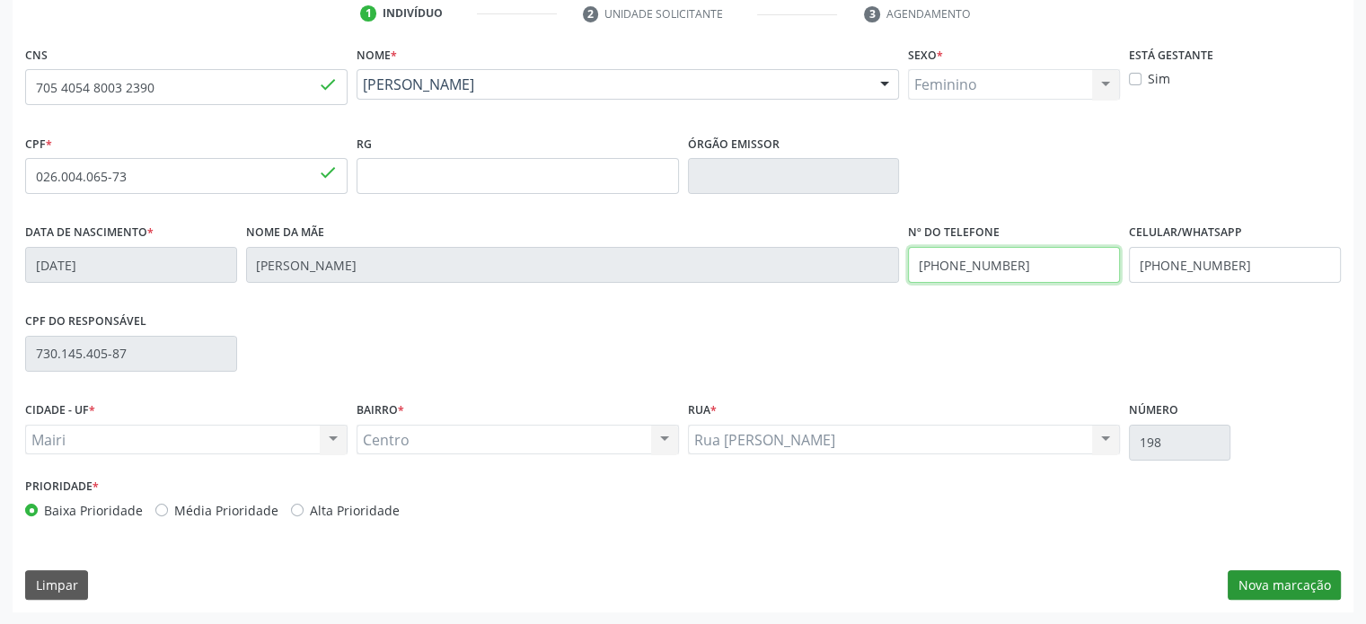
type input "[PHONE_NUMBER]"
click at [1303, 577] on button "Nova marcação" at bounding box center [1284, 585] width 113 height 31
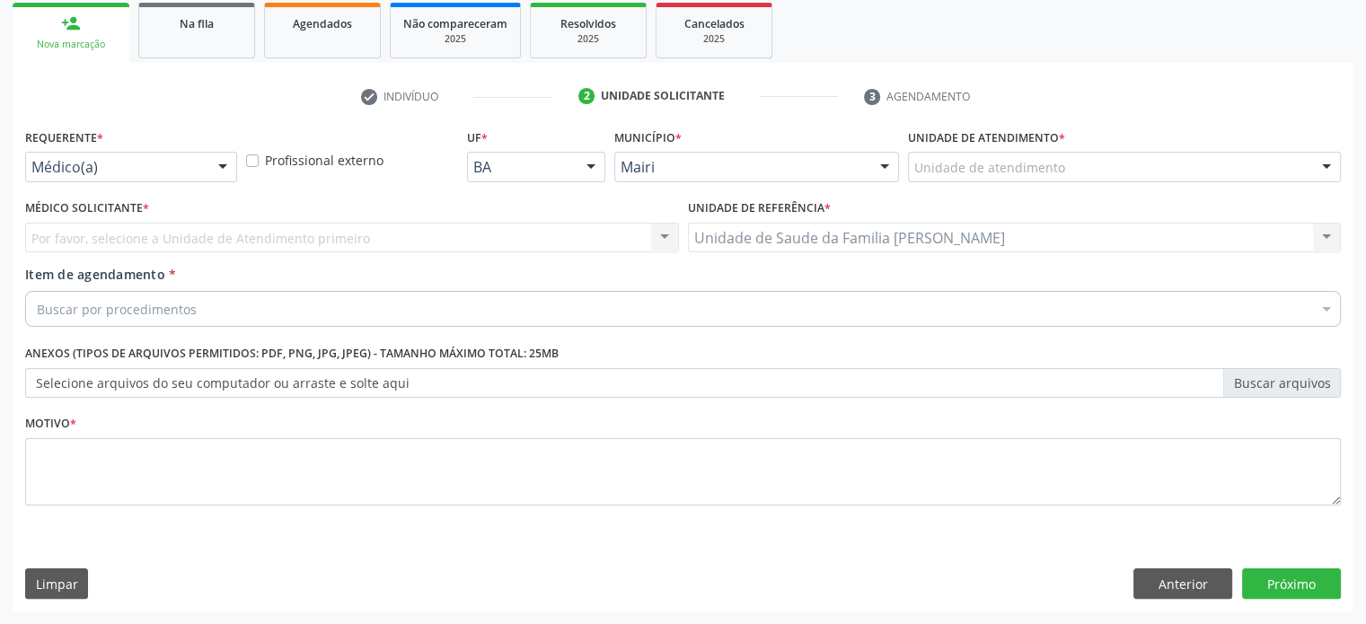
scroll to position [265, 0]
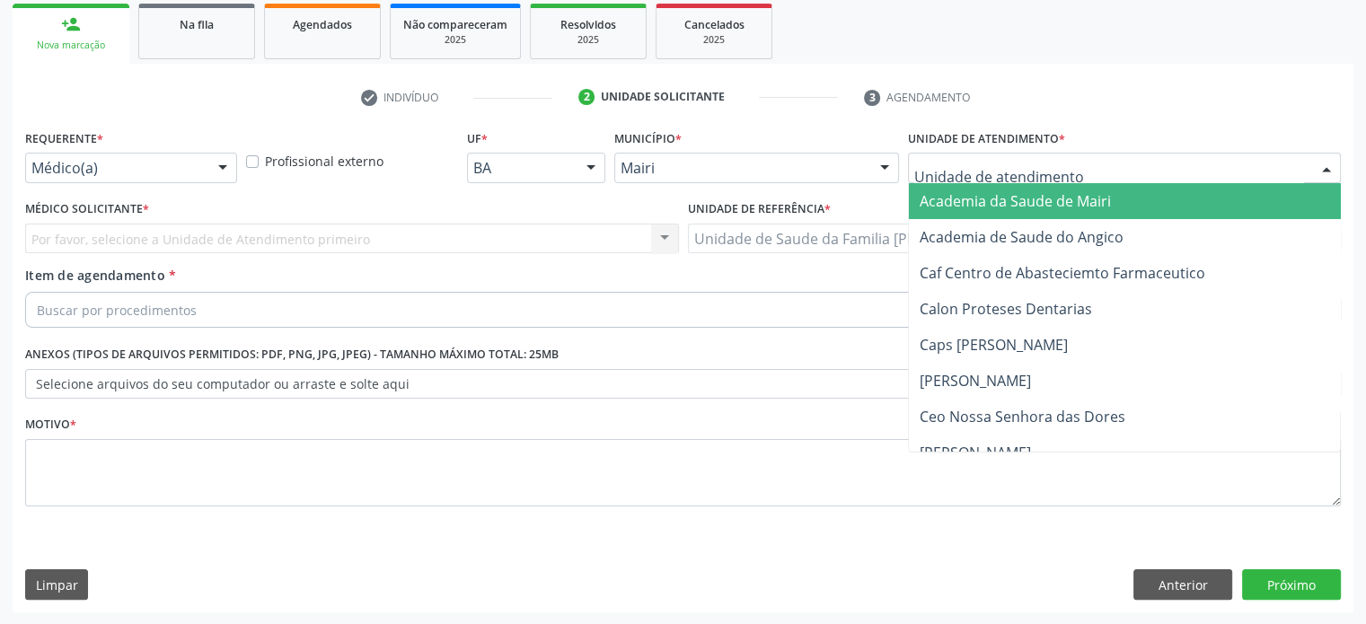
click at [993, 154] on div at bounding box center [1124, 168] width 433 height 31
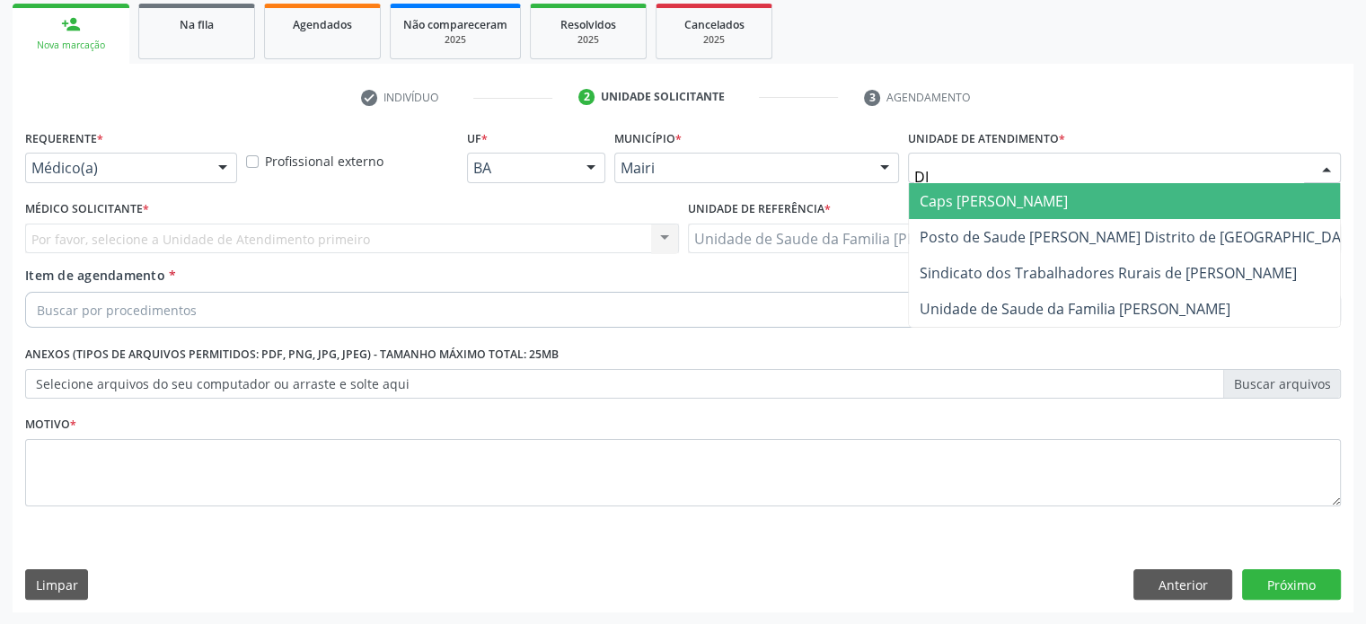
type input "DIL"
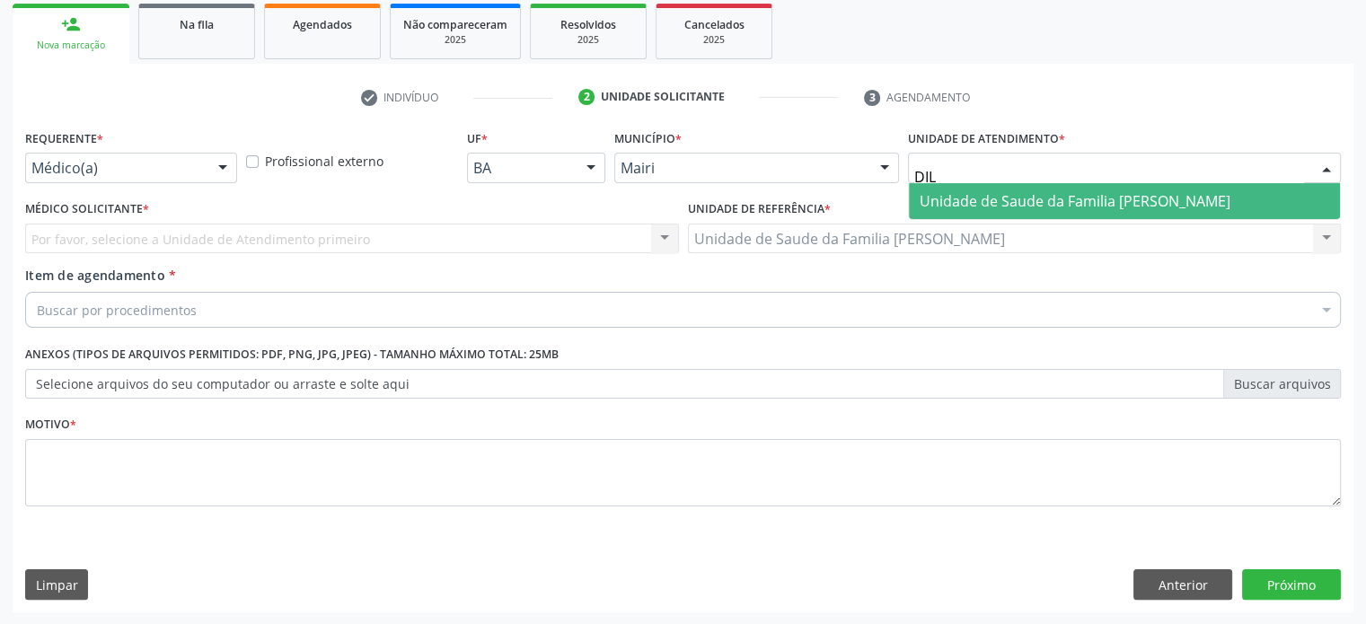
click at [990, 196] on span "Unidade de Saude da Familia [PERSON_NAME]" at bounding box center [1075, 201] width 311 height 20
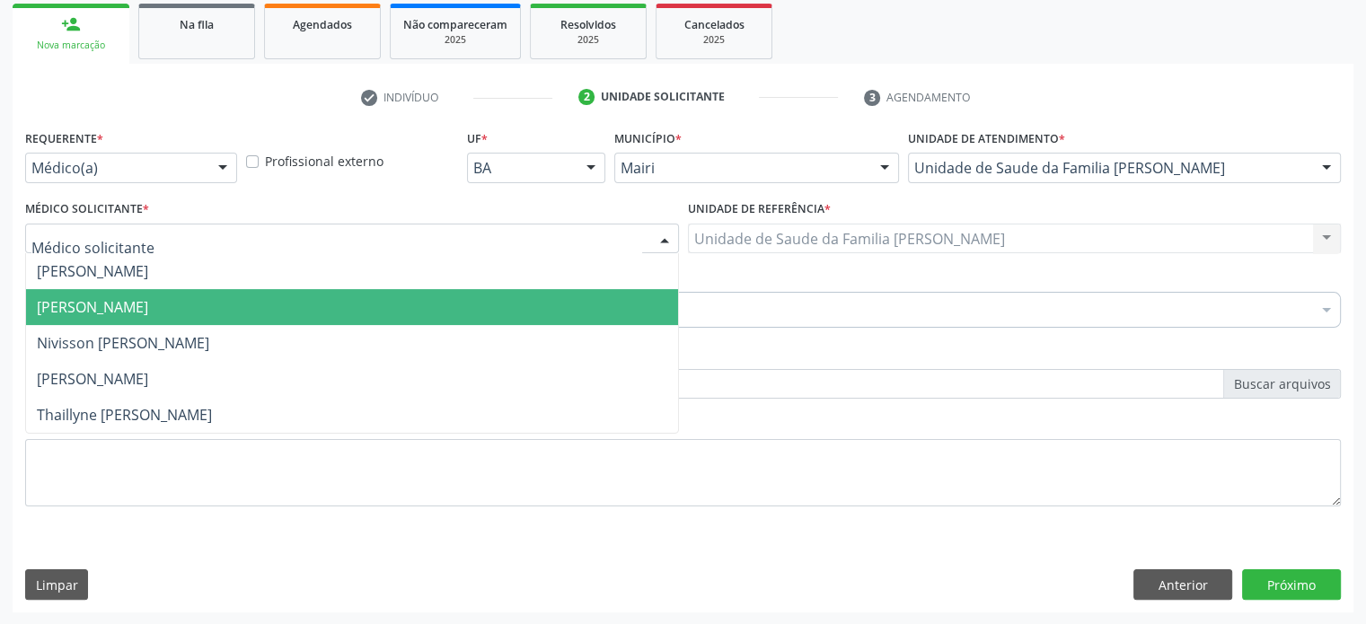
click at [104, 305] on span "[PERSON_NAME]" at bounding box center [92, 307] width 111 height 20
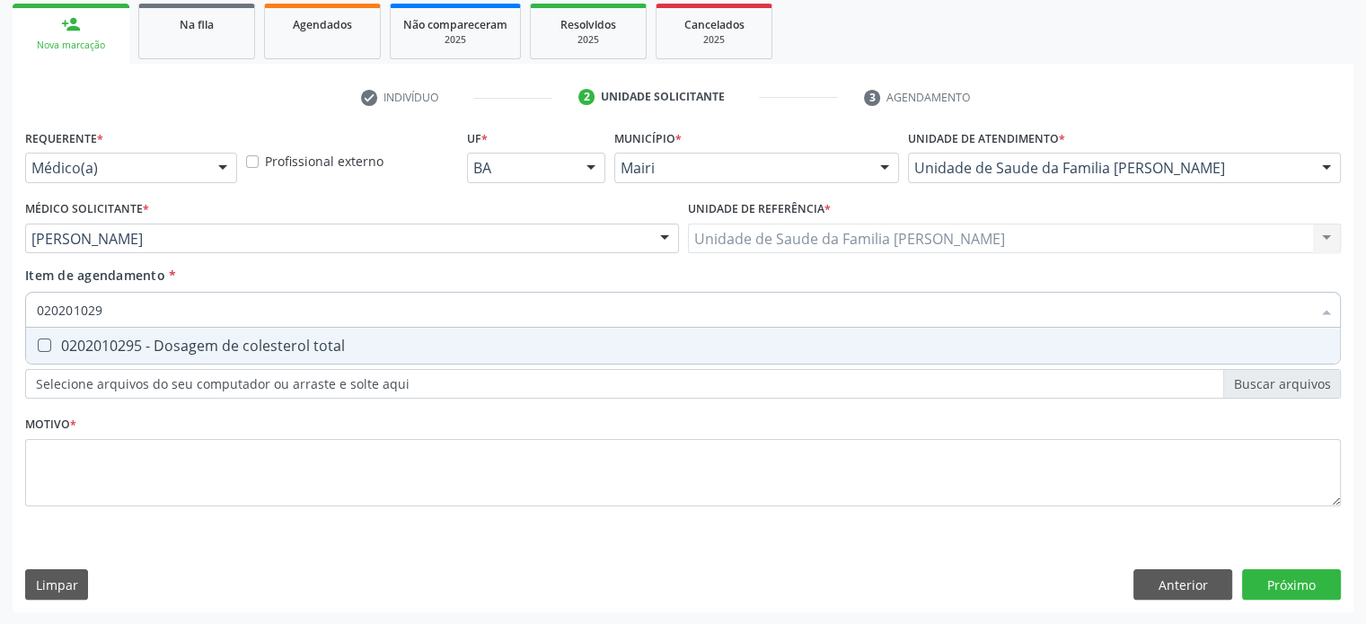
type input "0202010295"
click at [91, 344] on div "0202010295 - Dosagem de colesterol total" at bounding box center [683, 346] width 1292 height 14
checkbox total "true"
type input "02020102"
checkbox total "false"
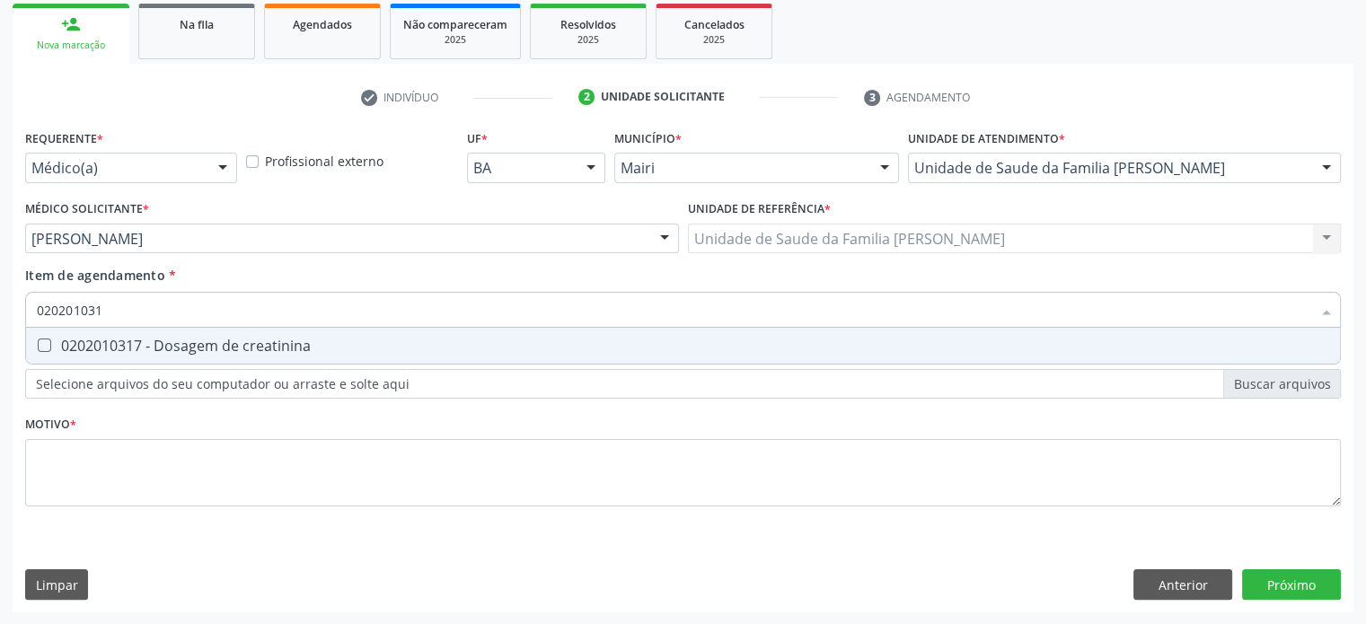
type input "0202010317"
click at [91, 344] on div "0202010317 - Dosagem de creatinina" at bounding box center [683, 346] width 1292 height 14
checkbox creatinina "true"
type input "02020103"
checkbox creatinina "false"
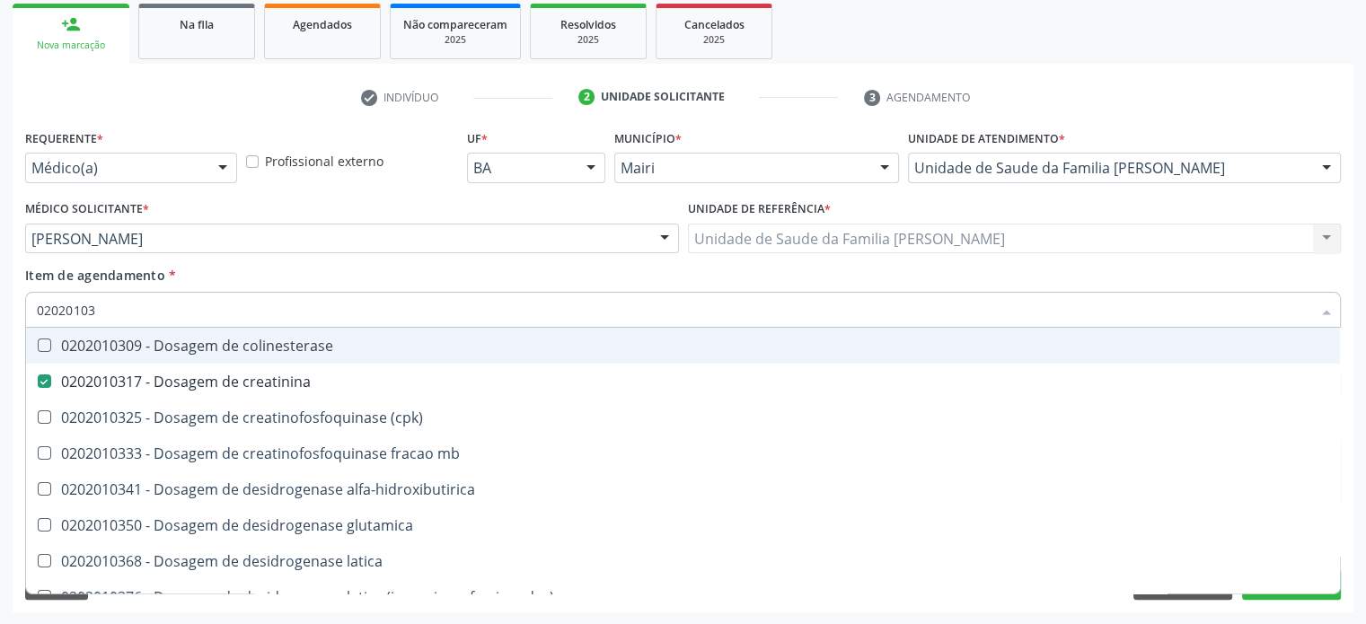
type input "0202010"
checkbox creatinina "false"
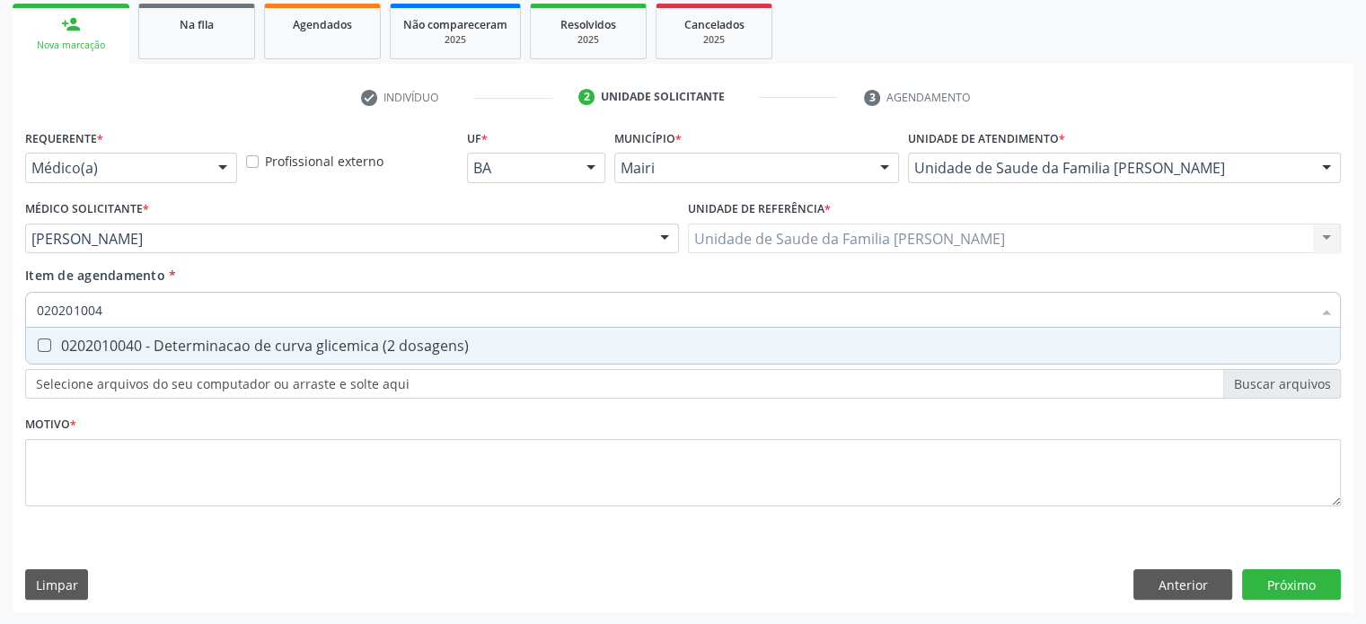
type input "0202010040"
click at [91, 344] on div "0202010040 - Determinacao de curva glicemica (2 dosagens)" at bounding box center [683, 346] width 1292 height 14
checkbox dosagens\) "true"
type input "02020100"
checkbox dosagens\) "false"
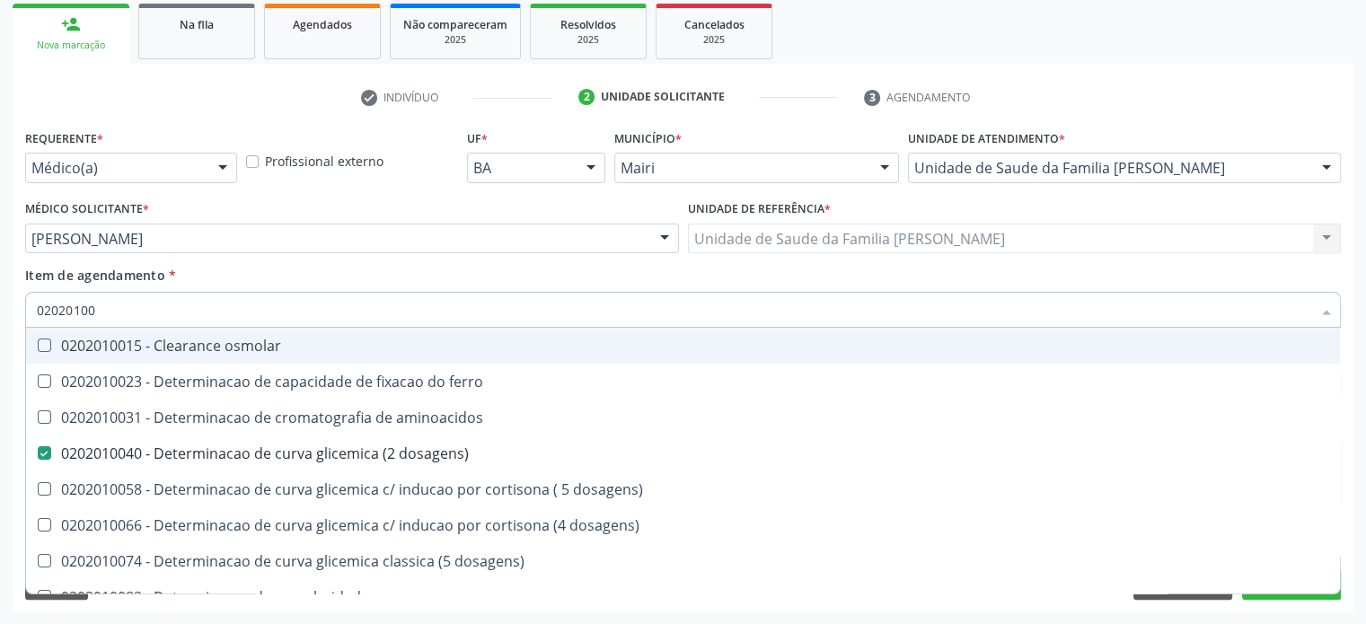
type input "0202010"
checkbox dosagens\) "false"
checkbox dosagens\) "true"
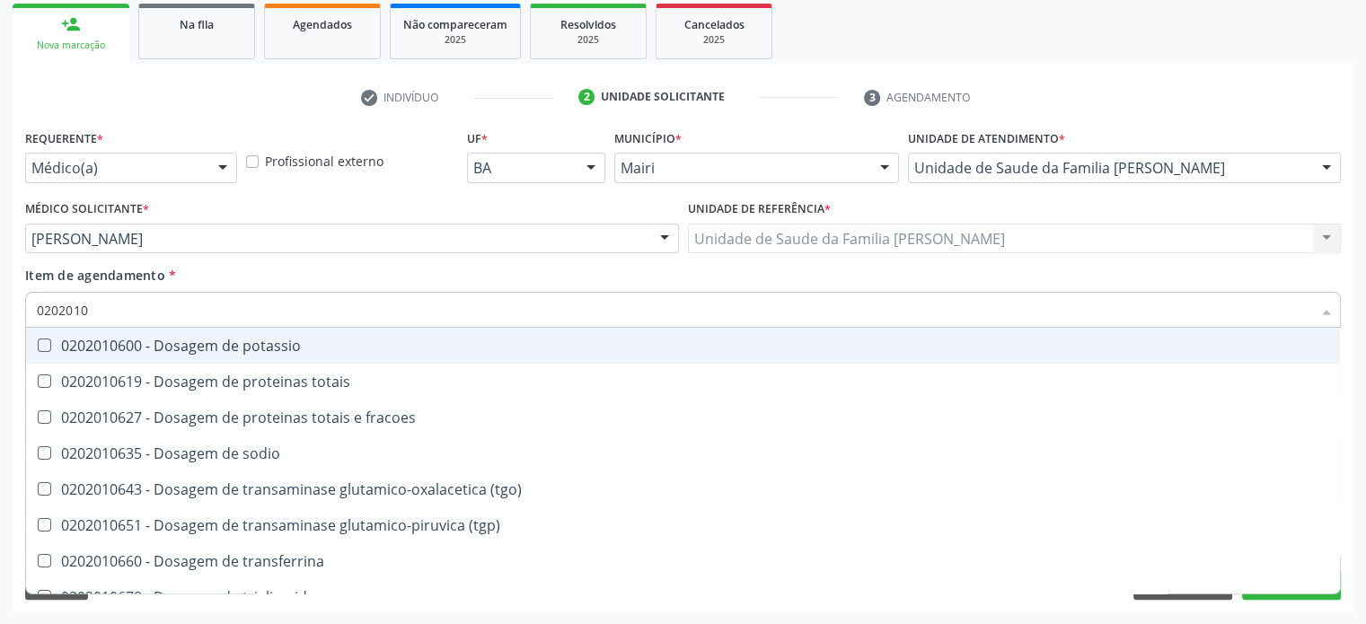
type input "02020106"
checkbox \(tgo\) "false"
type input "0202010600"
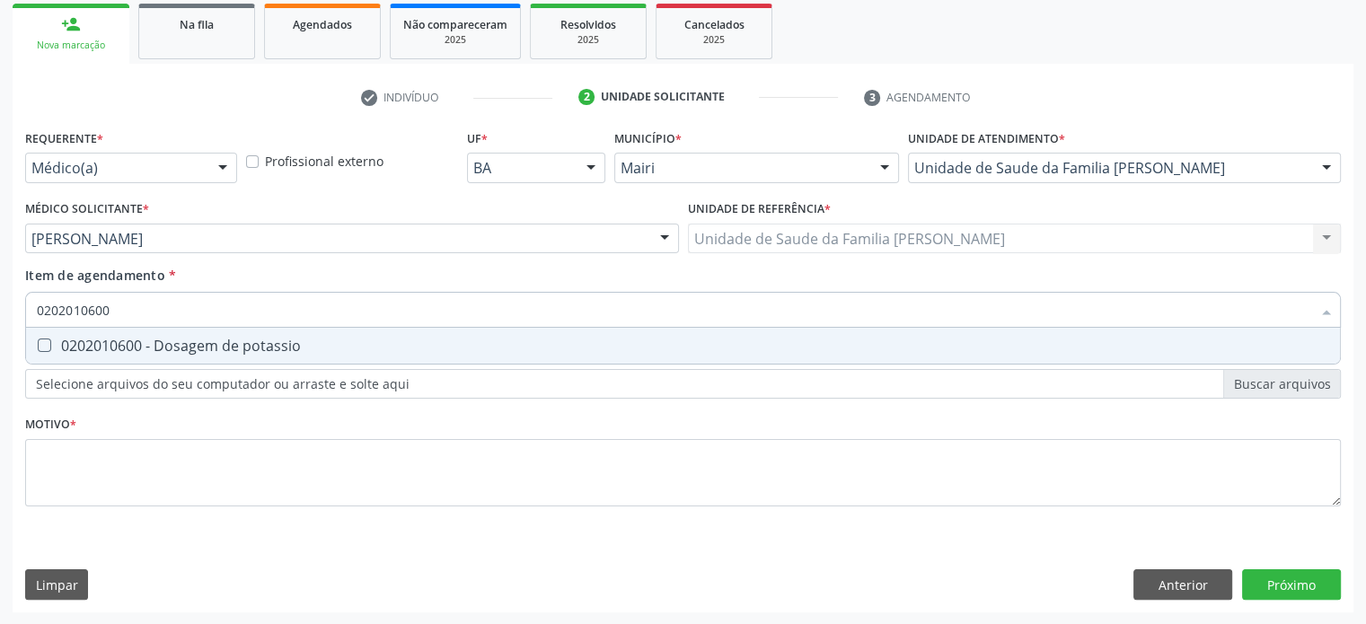
click at [91, 344] on div "0202010600 - Dosagem de potassio" at bounding box center [683, 346] width 1292 height 14
checkbox potassio "true"
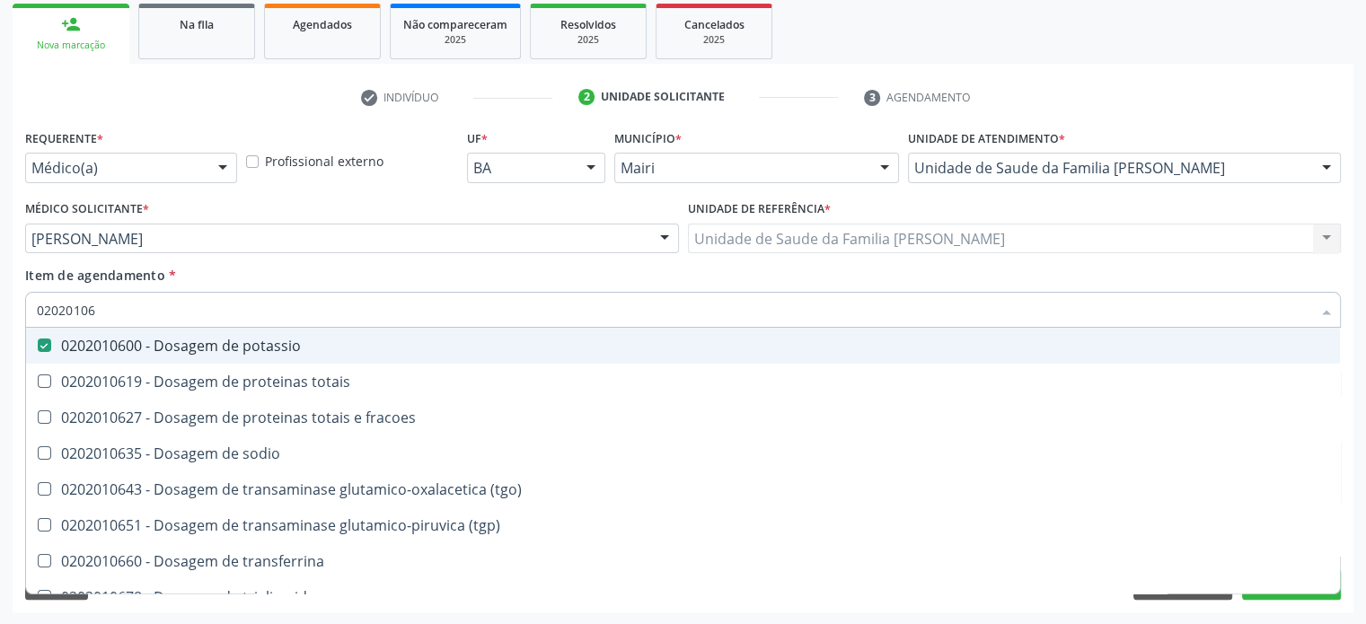
type input "020201067"
checkbox potassio "false"
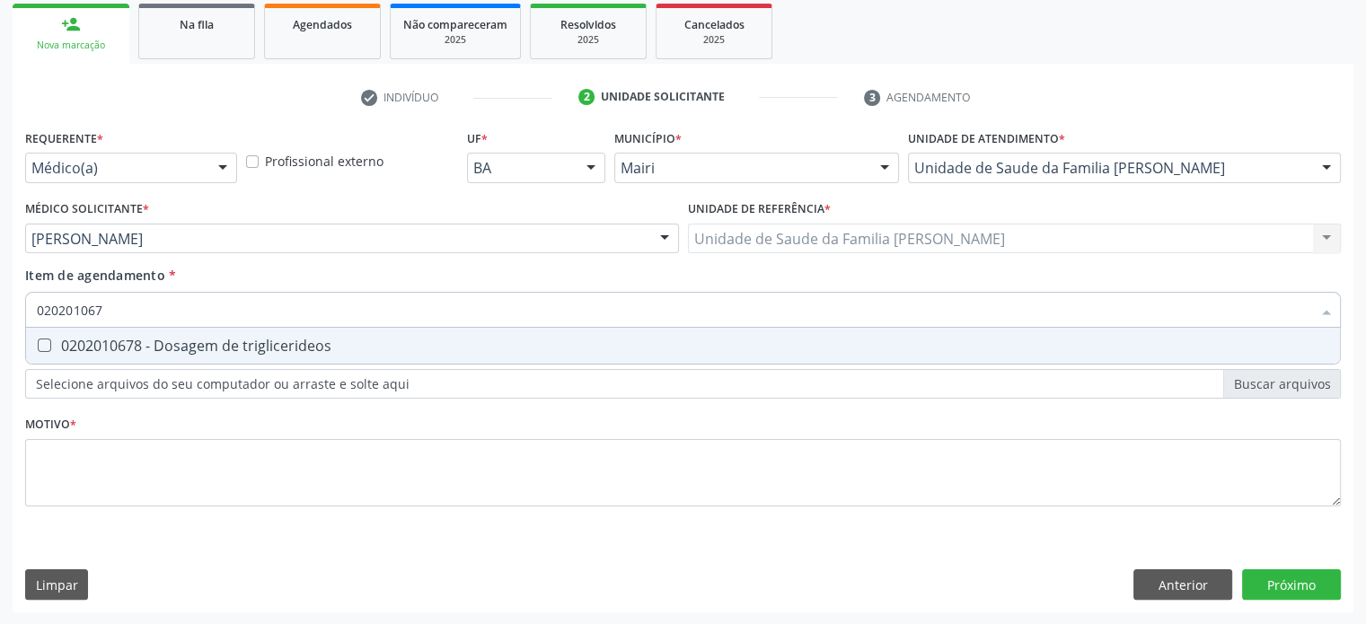
type input "0202010678"
click at [91, 344] on div "0202010678 - Dosagem de triglicerideos" at bounding box center [683, 346] width 1292 height 14
checkbox triglicerideos "true"
type input "0202010"
checkbox triglicerideos "false"
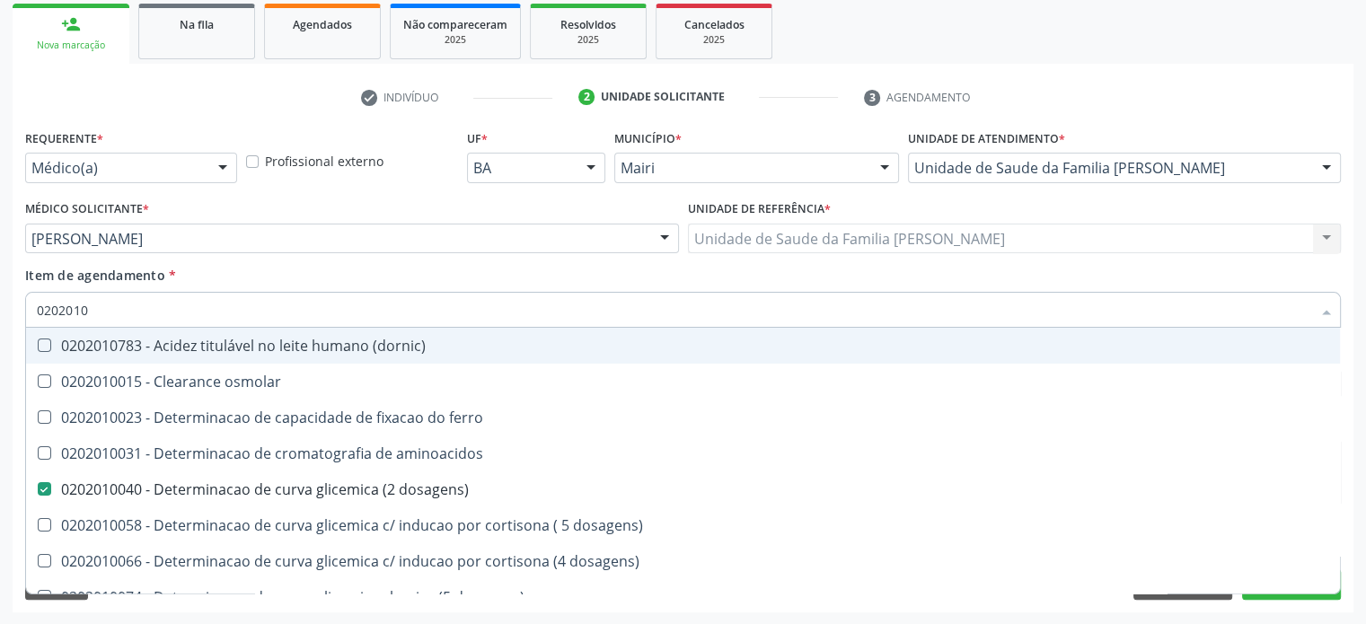
type input "020201"
checkbox total "false"
checkbox creatinina "false"
checkbox latica "true"
checkbox ferritina "true"
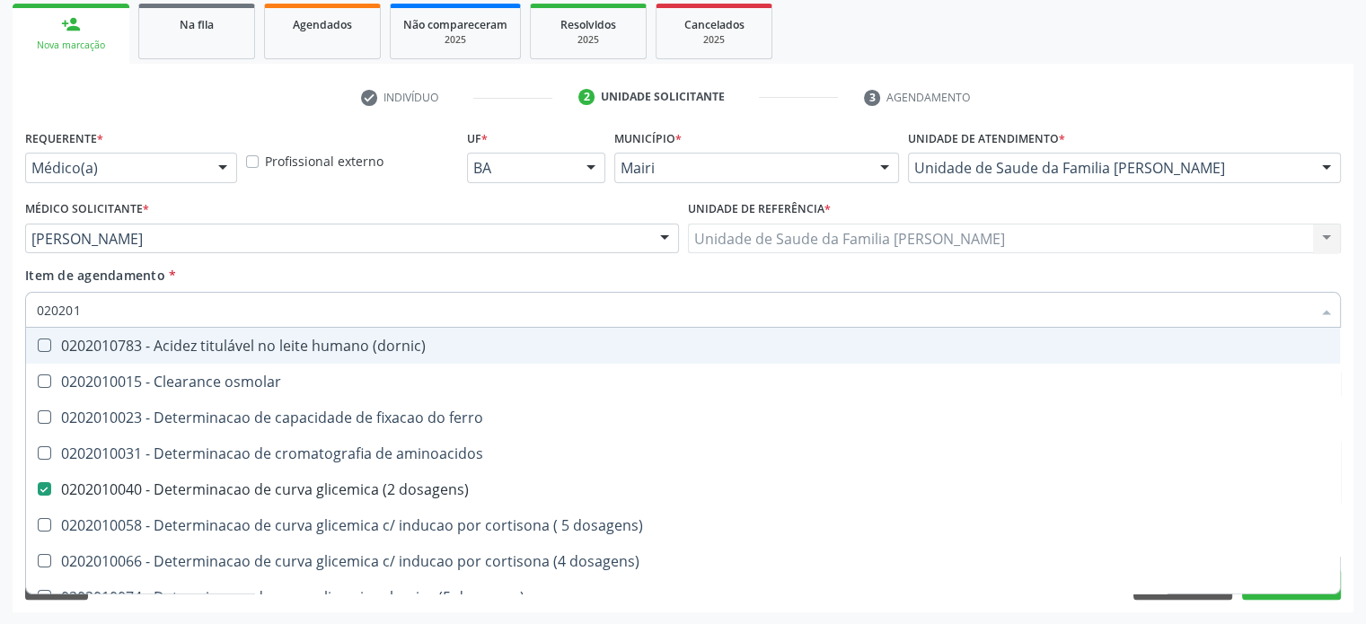
checkbox potassio "false"
checkbox triglicerideos "false"
checkbox ureia "true"
type input "02020"
checkbox dosagens\) "false"
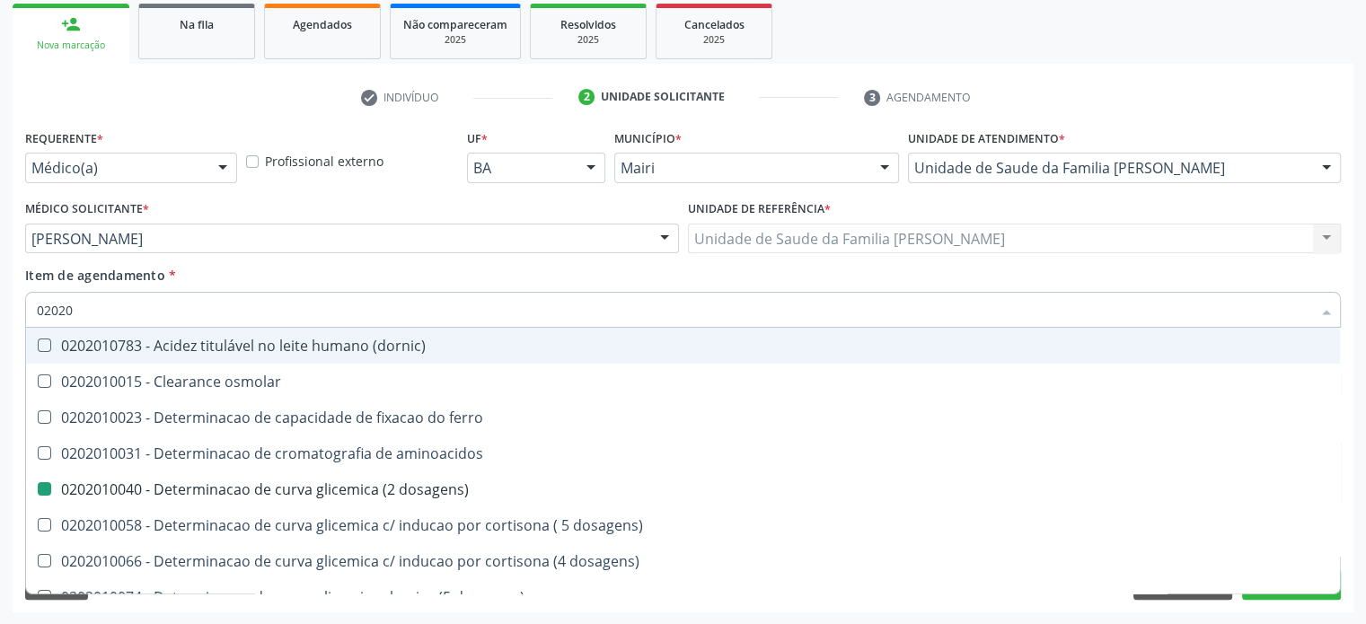
checkbox total "false"
checkbox creatinina "false"
checkbox alfa-hidroxibutirica "true"
checkbox potassio "false"
checkbox triglicerideos "false"
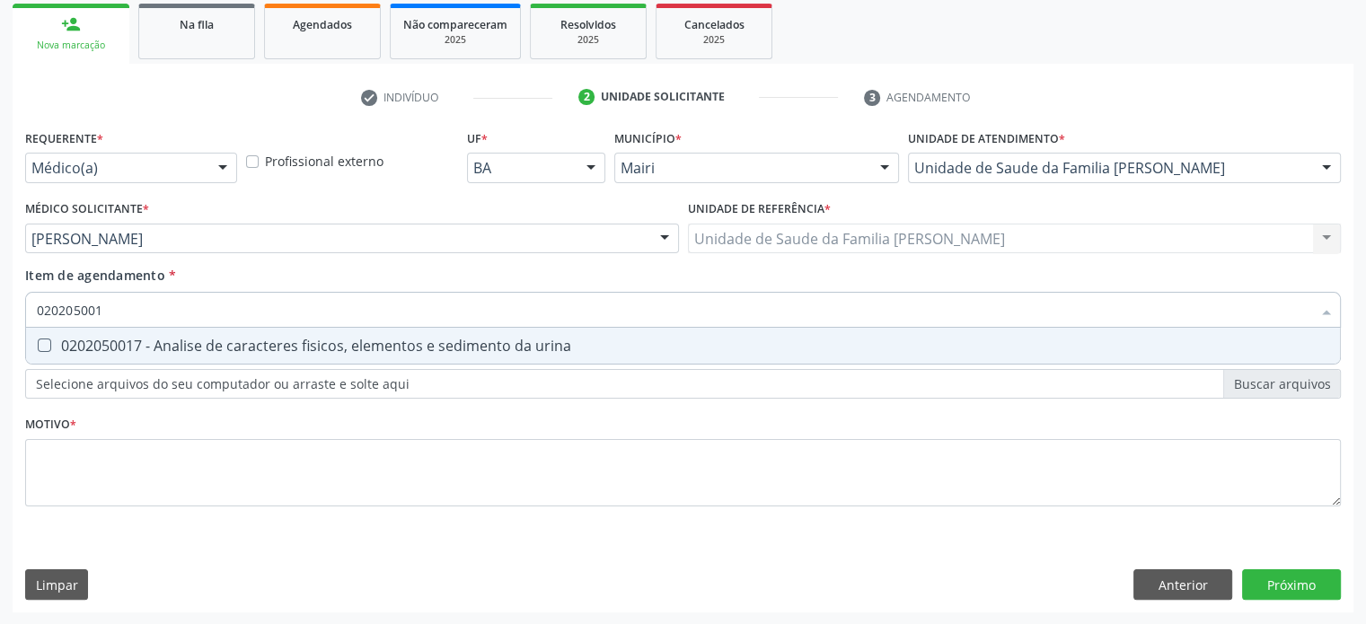
type input "0202050017"
click at [91, 344] on div "0202050017 - Analise de caracteres fisicos, elementos e sedimento da urina" at bounding box center [683, 346] width 1292 height 14
checkbox urina "true"
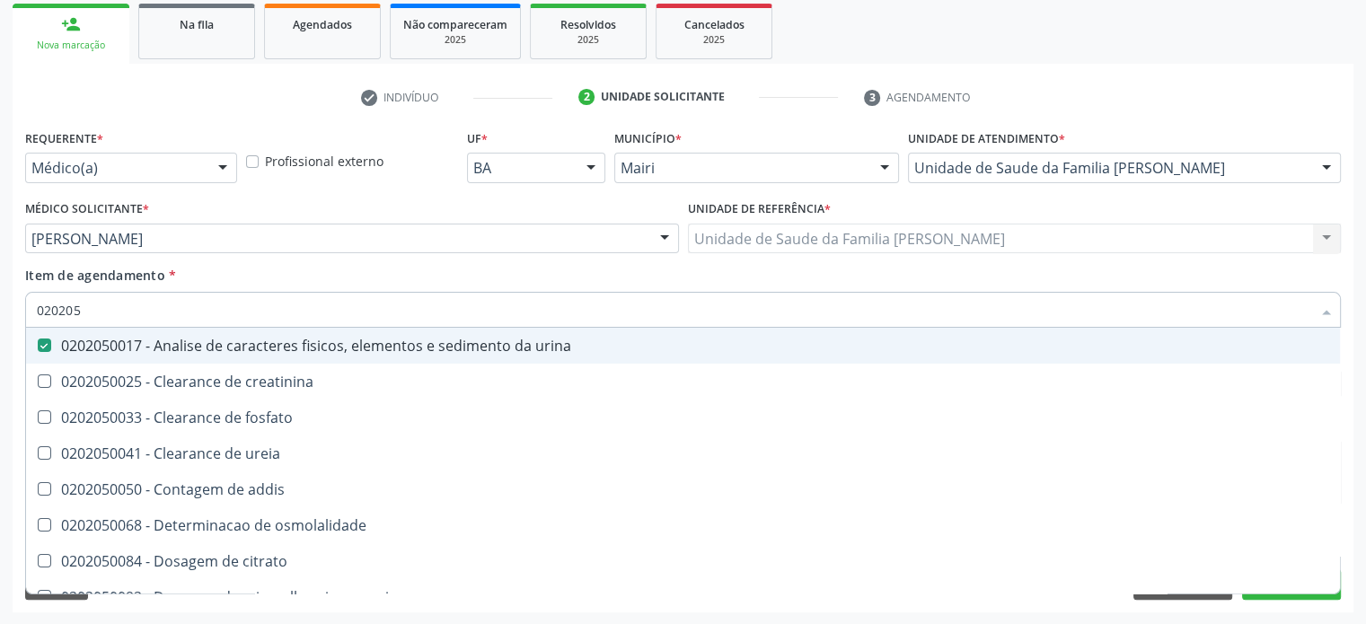
type input "02020"
checkbox urina "false"
checkbox ureia "true"
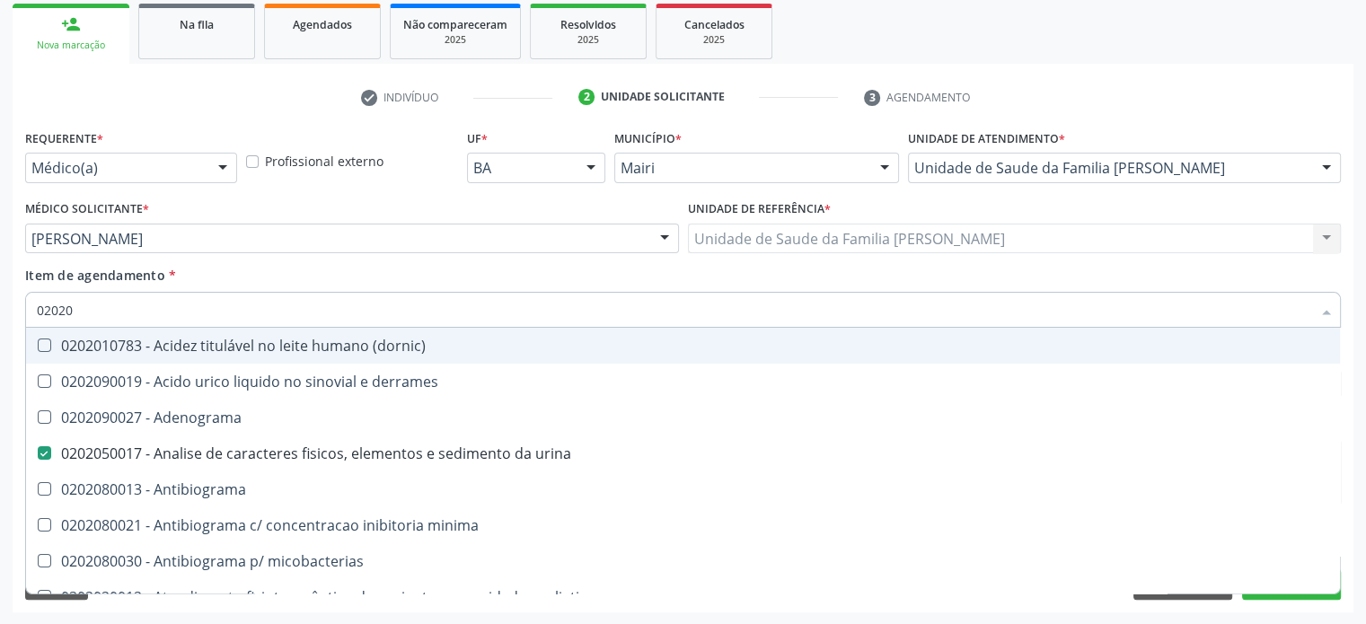
type input "020201"
checkbox urina "false"
checkbox Antibiograma "true"
checkbox htlv-1 "true"
checkbox \(ch50\) "true"
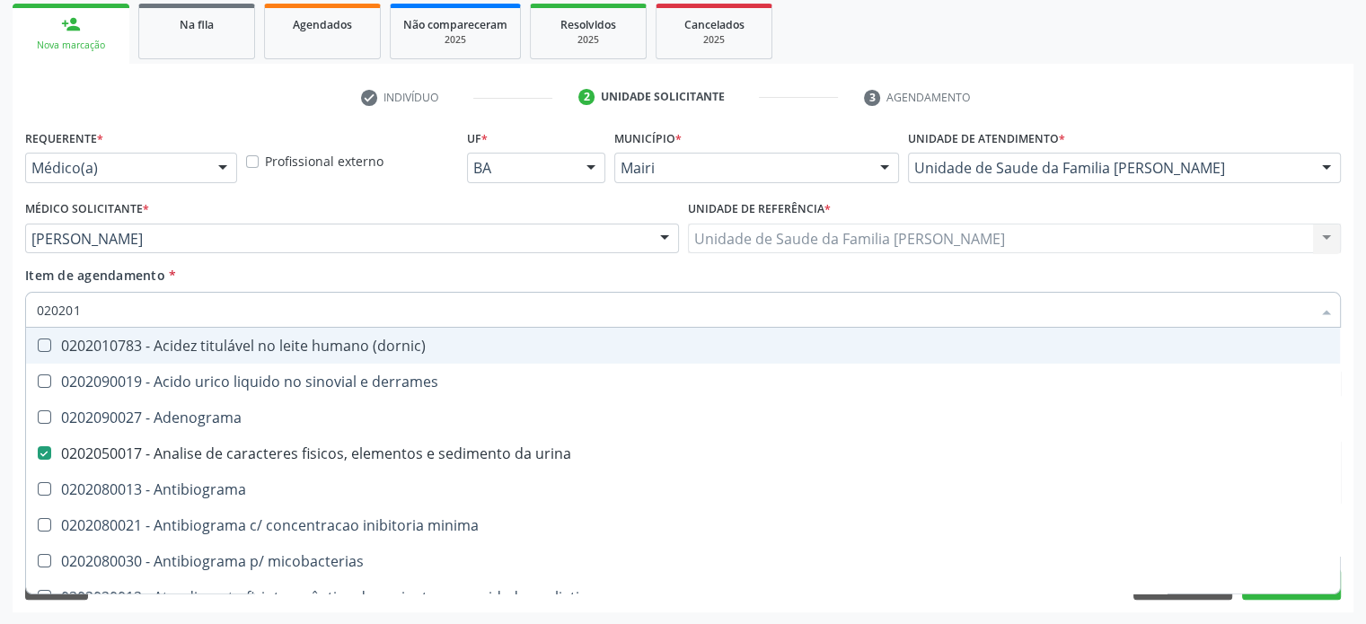
checkbox dosagens\) "false"
checkbox d "true"
checkbox mandelico "true"
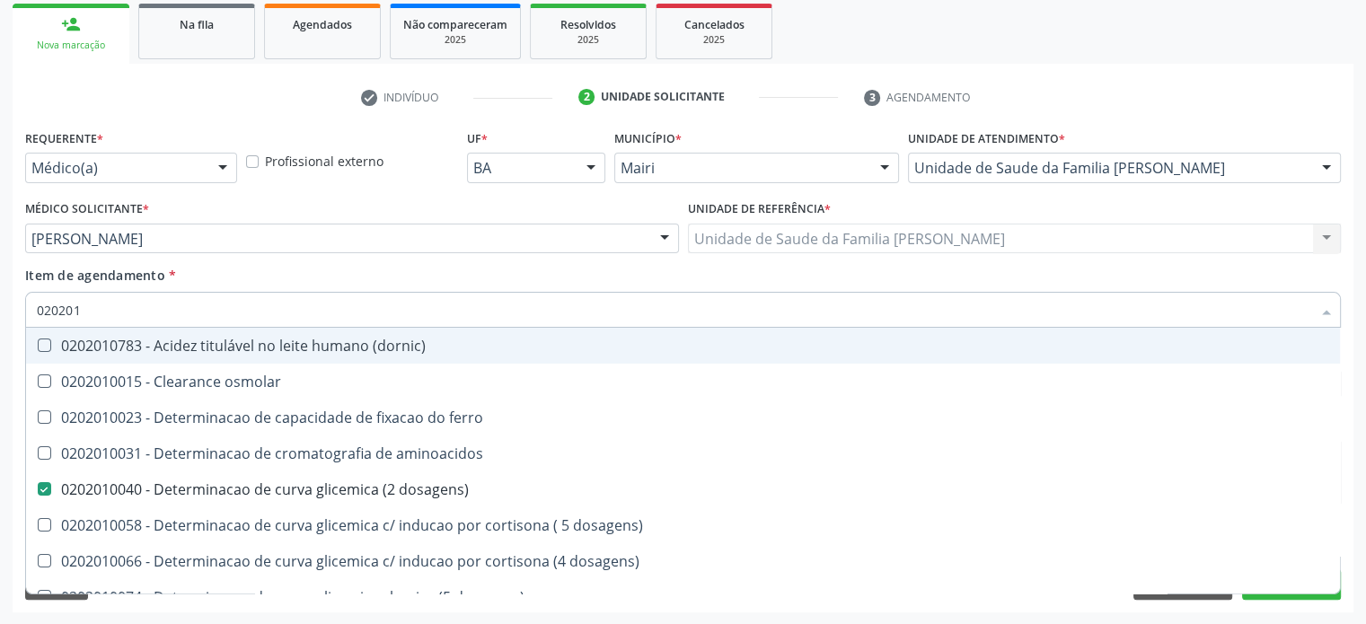
type input "0202010"
checkbox ionizavel "true"
checkbox catecolaminas "true"
checkbox total "false"
checkbox creatinina "false"
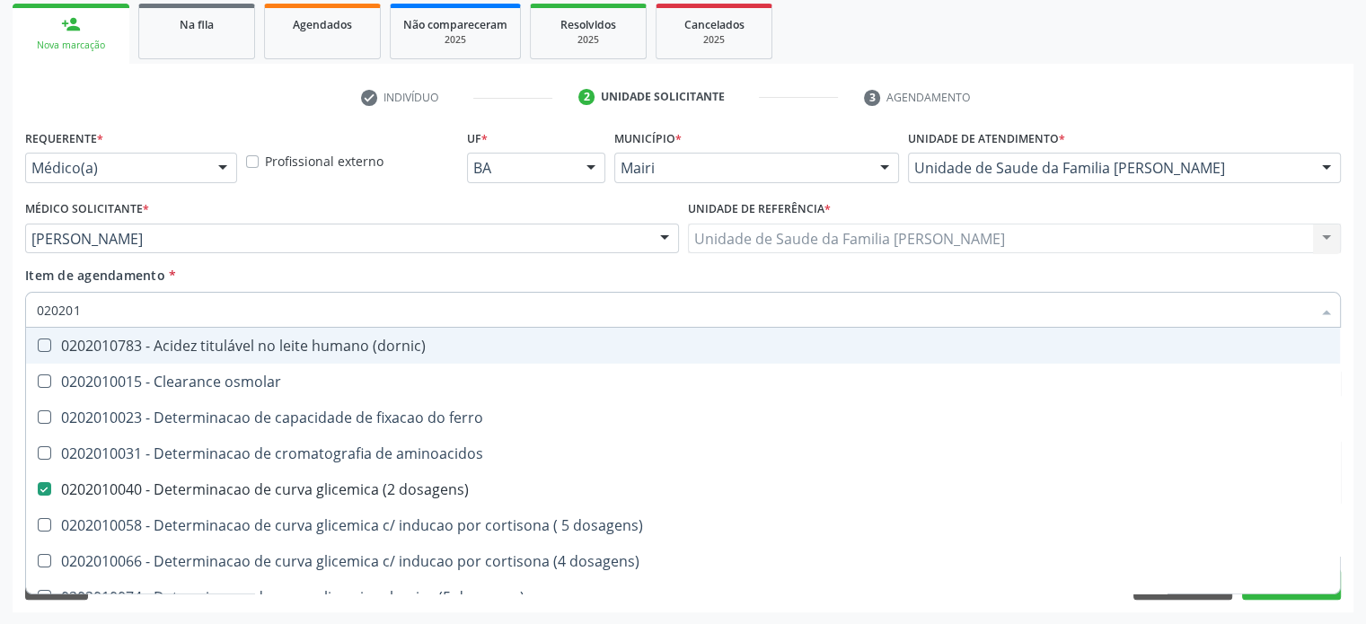
checkbox hidroxiprolina "true"
checkbox piruvato "true"
checkbox potassio "false"
type input "02020104"
checkbox dosagens\) "false"
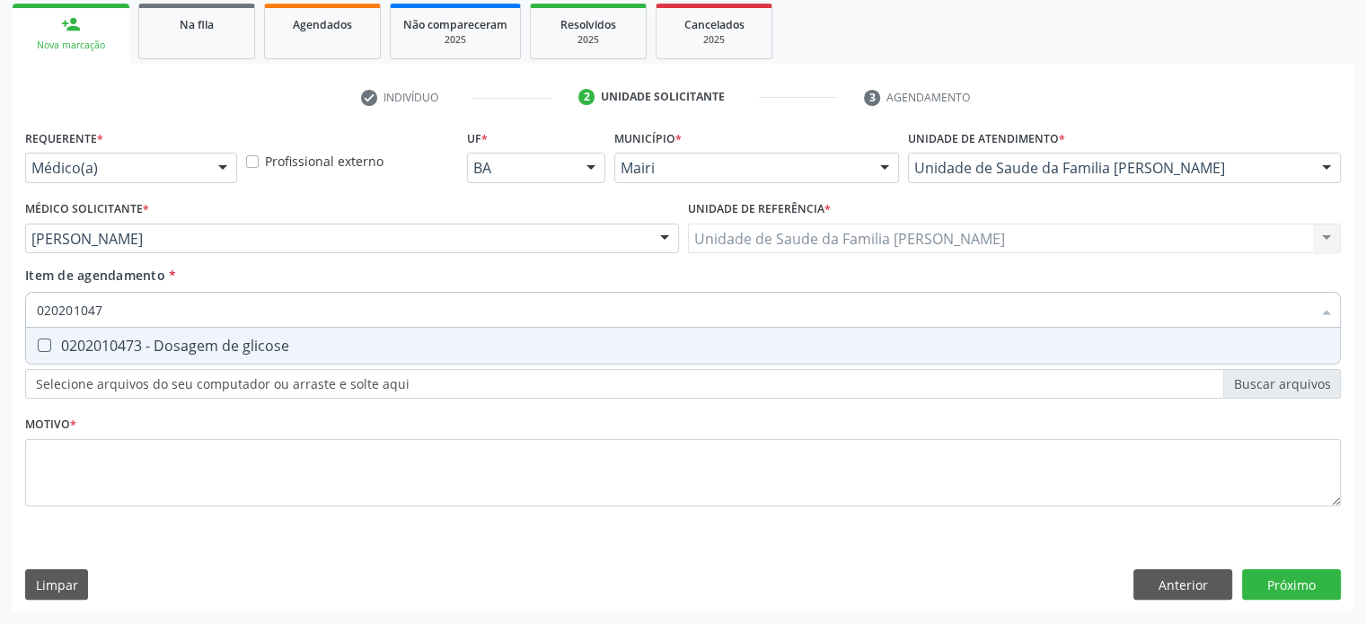
type input "0202010473"
click at [91, 344] on div "0202010473 - Dosagem de glicose" at bounding box center [683, 346] width 1292 height 14
checkbox glicose "true"
type input "02020104"
checkbox glicose "false"
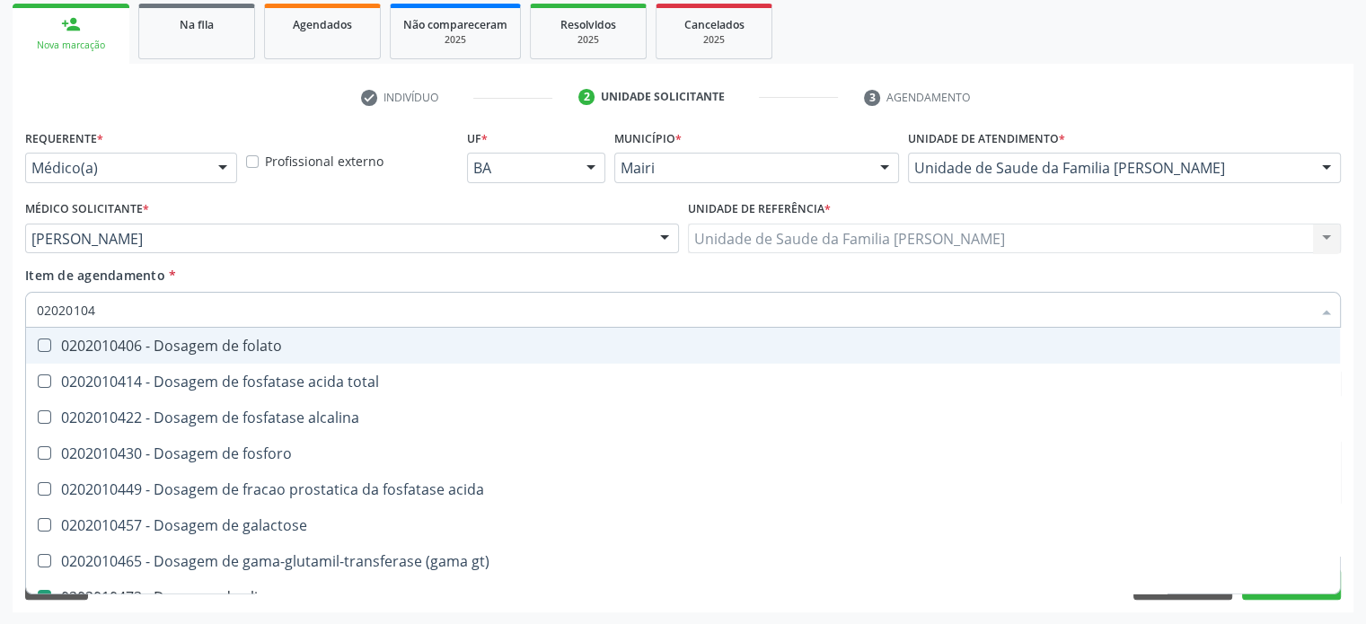
type input "0202010"
checkbox acida "true"
checkbox glicose "false"
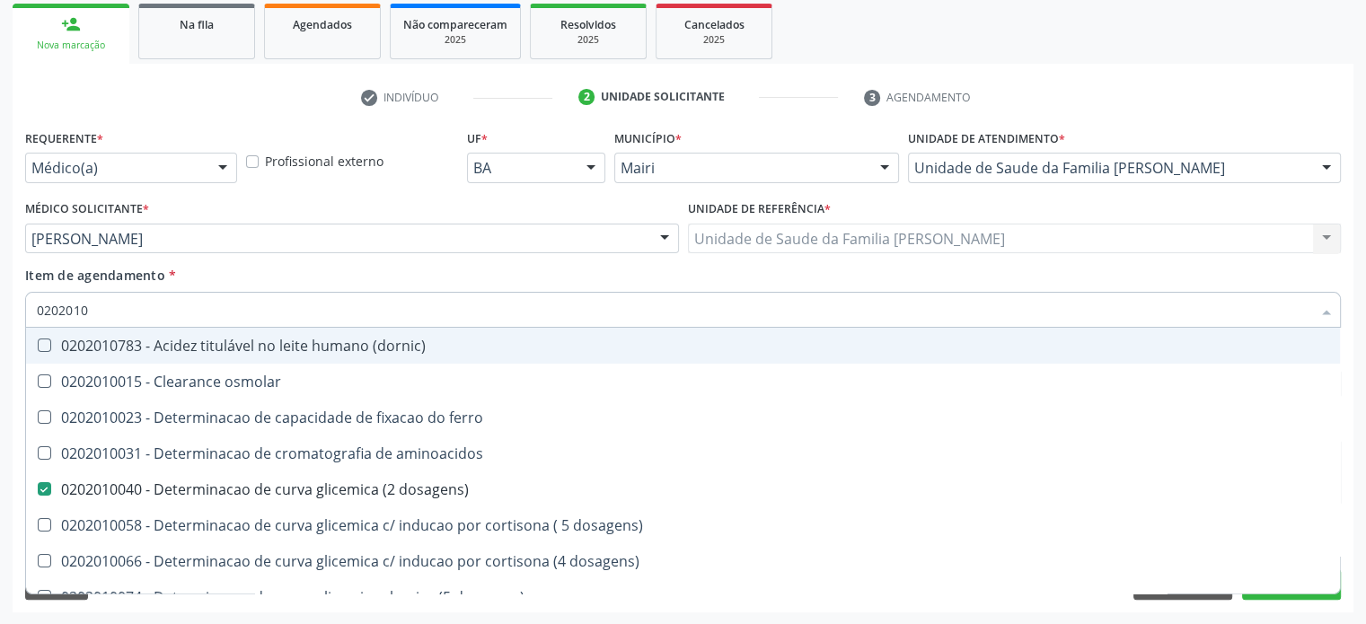
type input "02020102"
checkbox dosagens\) "false"
checkbox ivy "true"
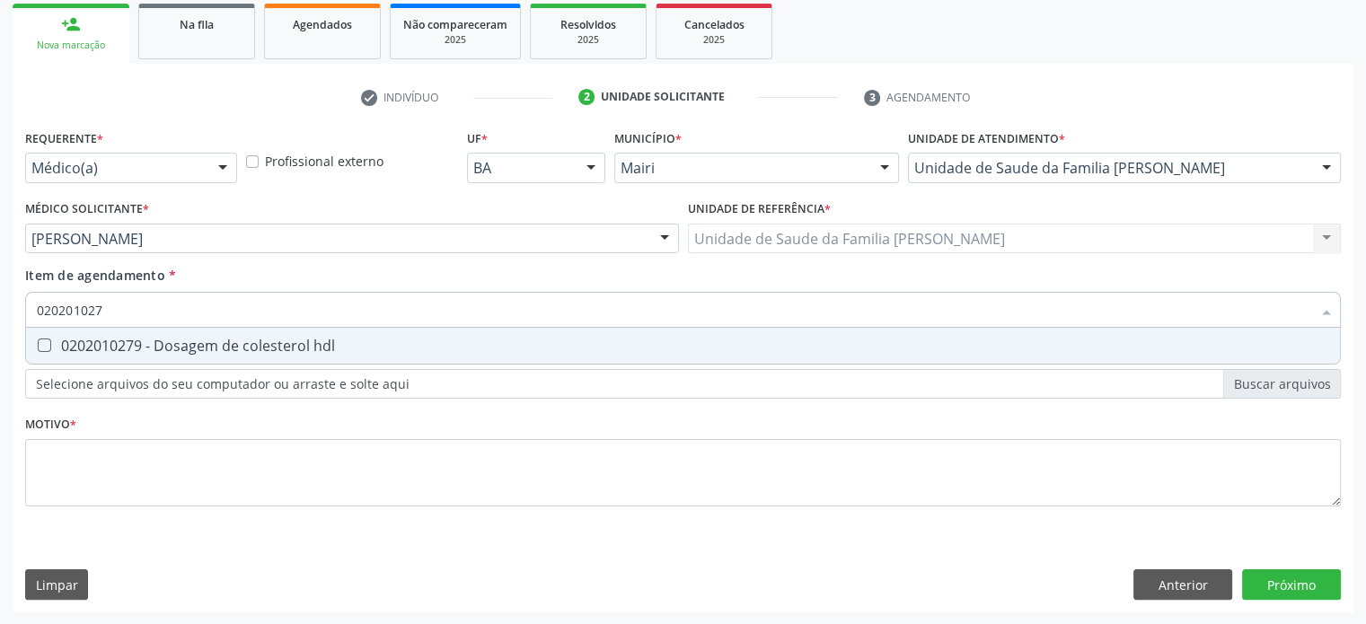
type input "0202010279"
click at [91, 344] on div "0202010279 - Dosagem de colesterol hdl" at bounding box center [683, 346] width 1292 height 14
checkbox hdl "true"
type input "02020102"
checkbox hdl "false"
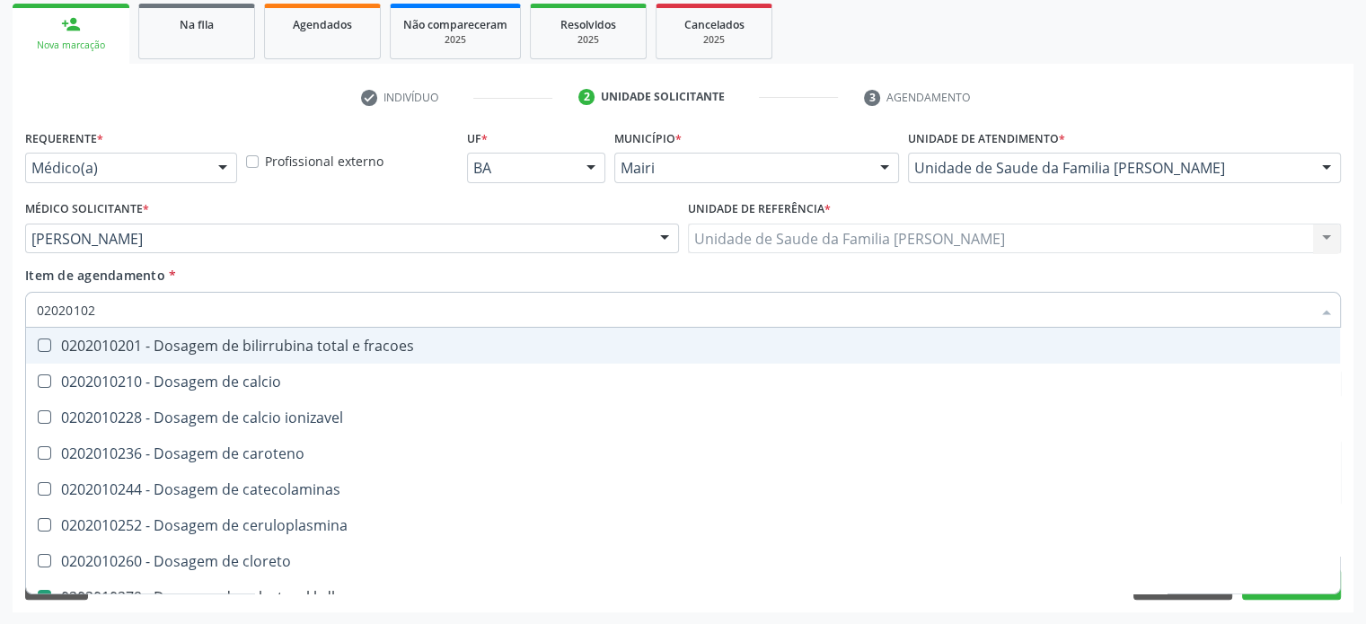
type input "0202010"
checkbox catecolaminas "true"
checkbox hdl "false"
checkbox total "false"
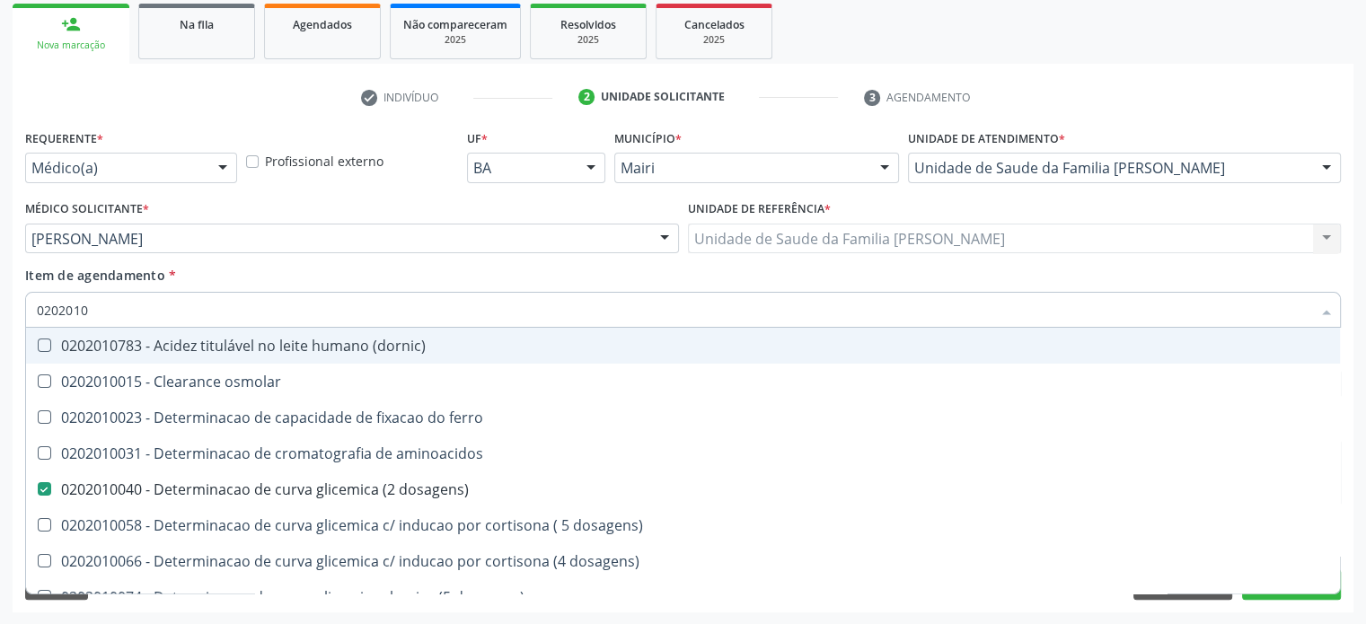
type input "02020105"
checkbox dosagens\) "false"
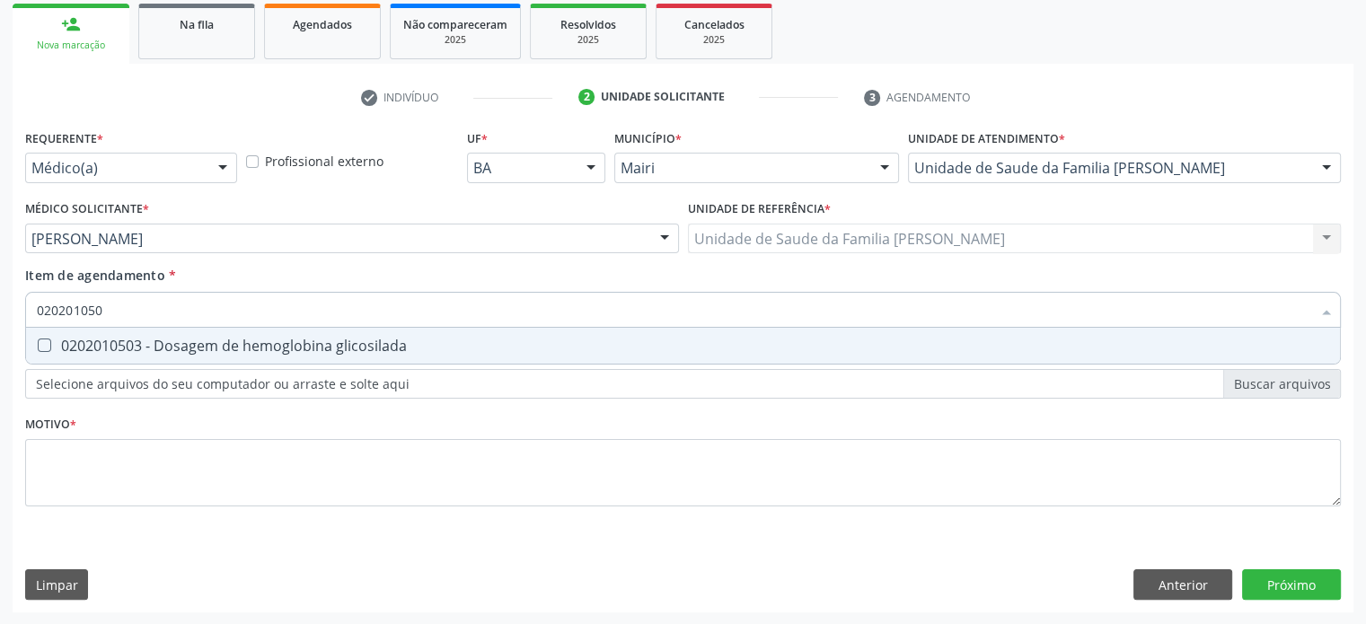
type input "0202010503"
click at [91, 344] on div "0202010503 - Dosagem de hemoglobina glicosilada" at bounding box center [683, 346] width 1292 height 14
checkbox glicosilada "true"
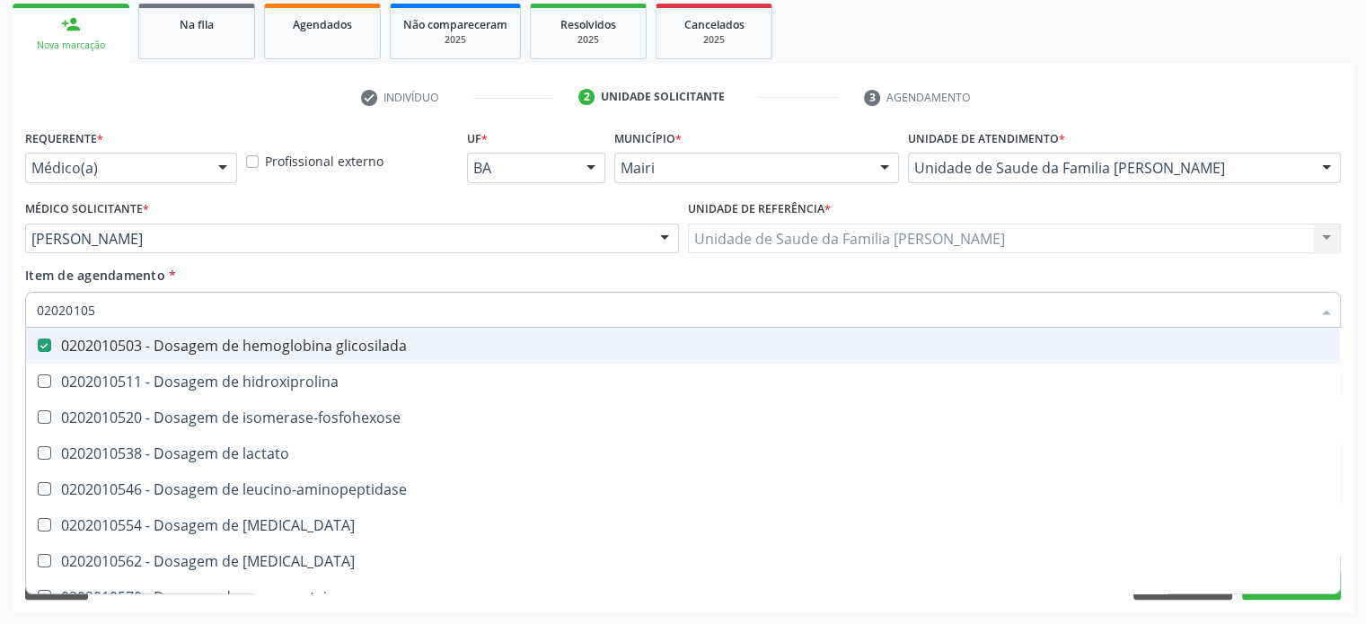
type input "0202010"
checkbox glicosilada "false"
checkbox leucino-aminopeptidase "true"
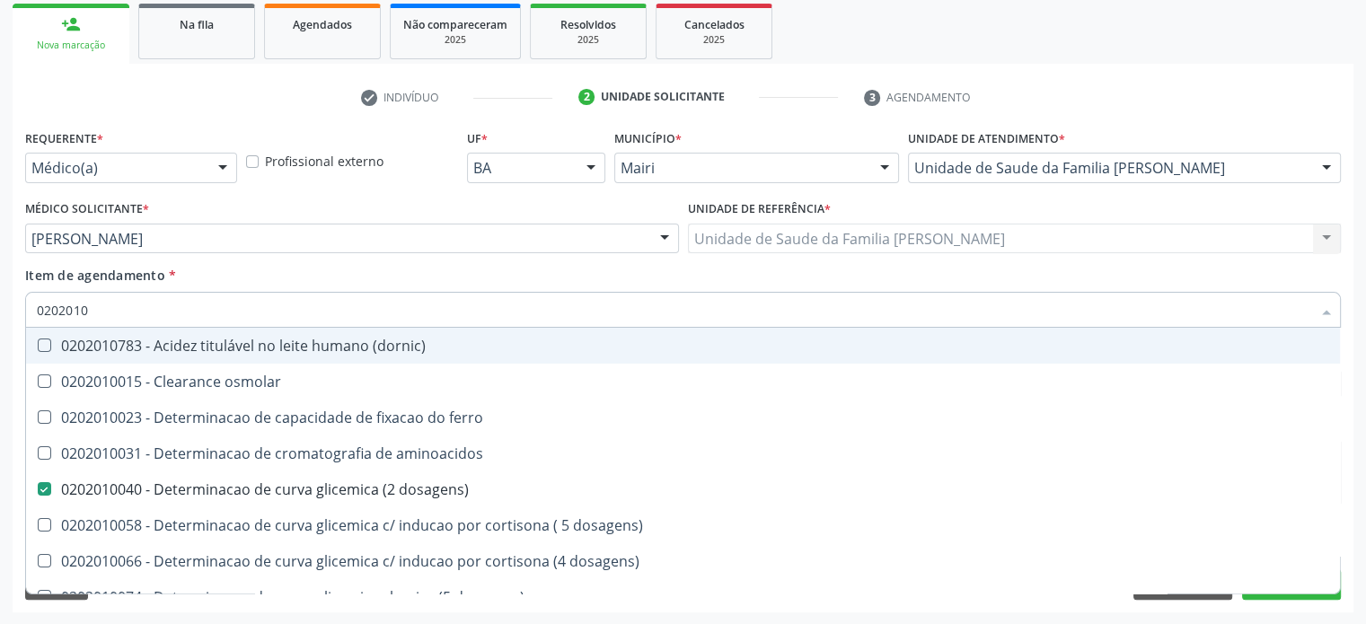
type input "02020102"
checkbox dosagens\) "false"
checkbox dosagens\) "true"
checkbox ivy "true"
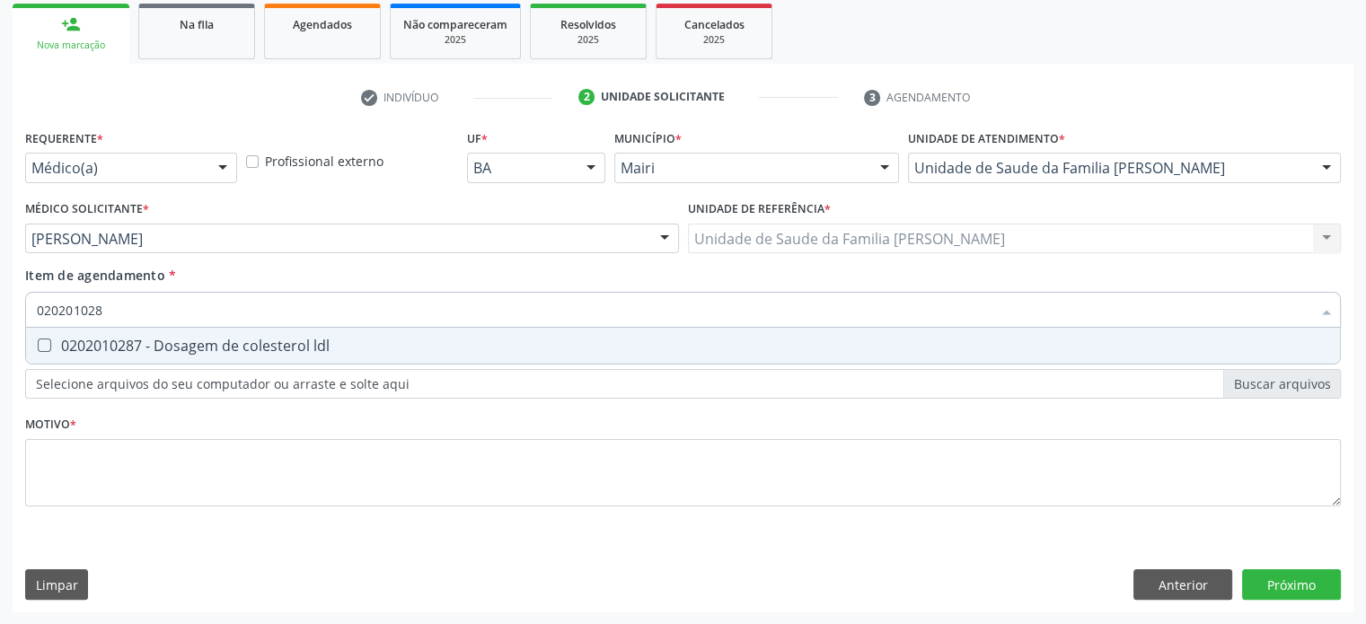
type input "0202010287"
click at [91, 344] on div "0202010287 - Dosagem de colesterol ldl" at bounding box center [683, 346] width 1292 height 14
checkbox ldl "true"
type input "02020102"
checkbox ldl "false"
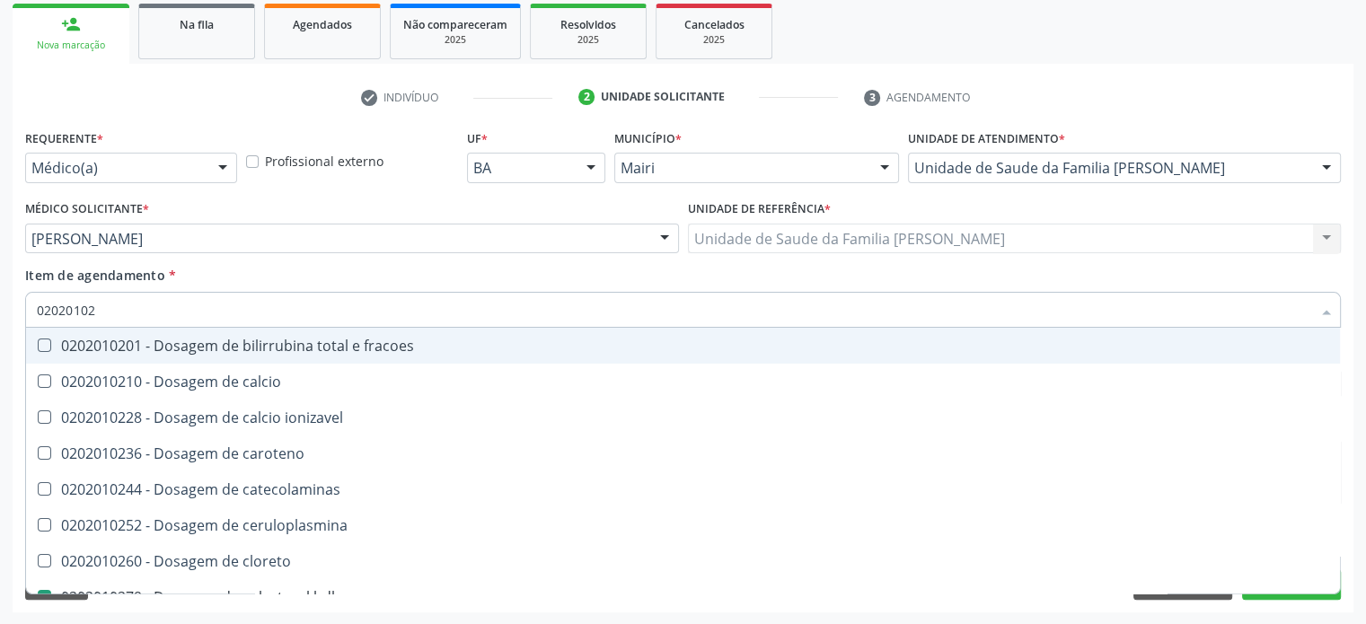
type input "0202010"
checkbox catecolaminas "true"
checkbox hdl "false"
checkbox ldl "false"
checkbox total "false"
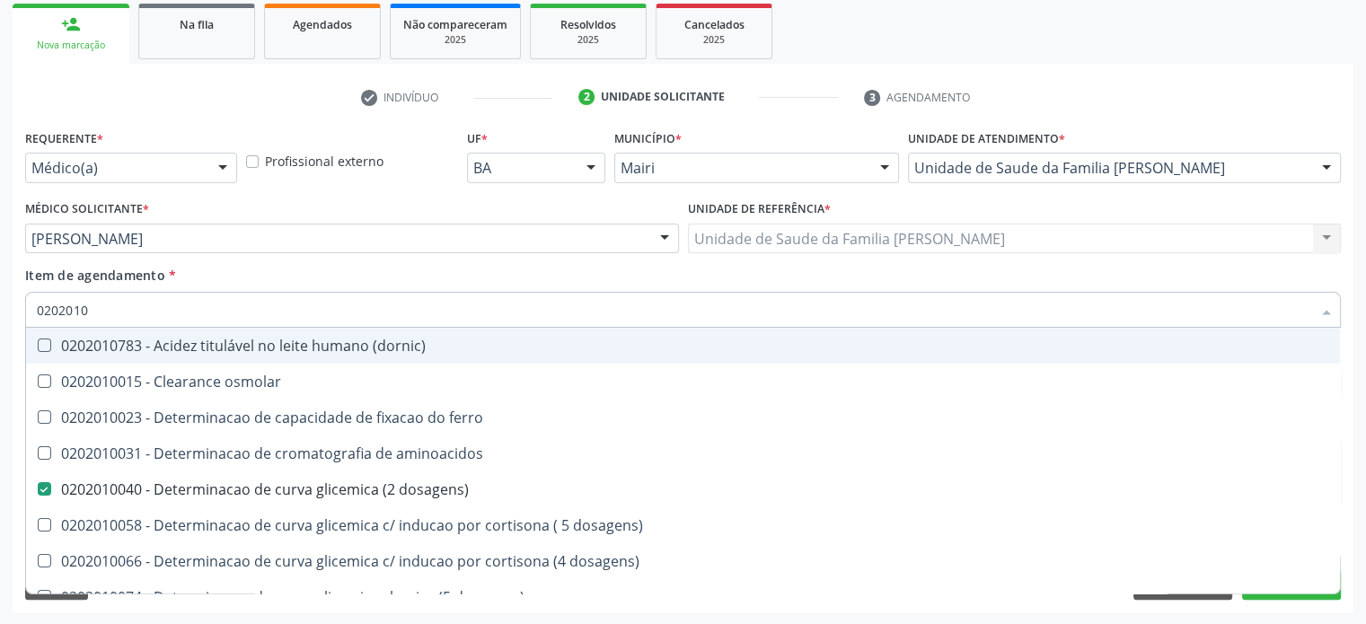
type input "020201"
checkbox hdl "false"
checkbox ldl "false"
checkbox total "false"
checkbox creatinina "false"
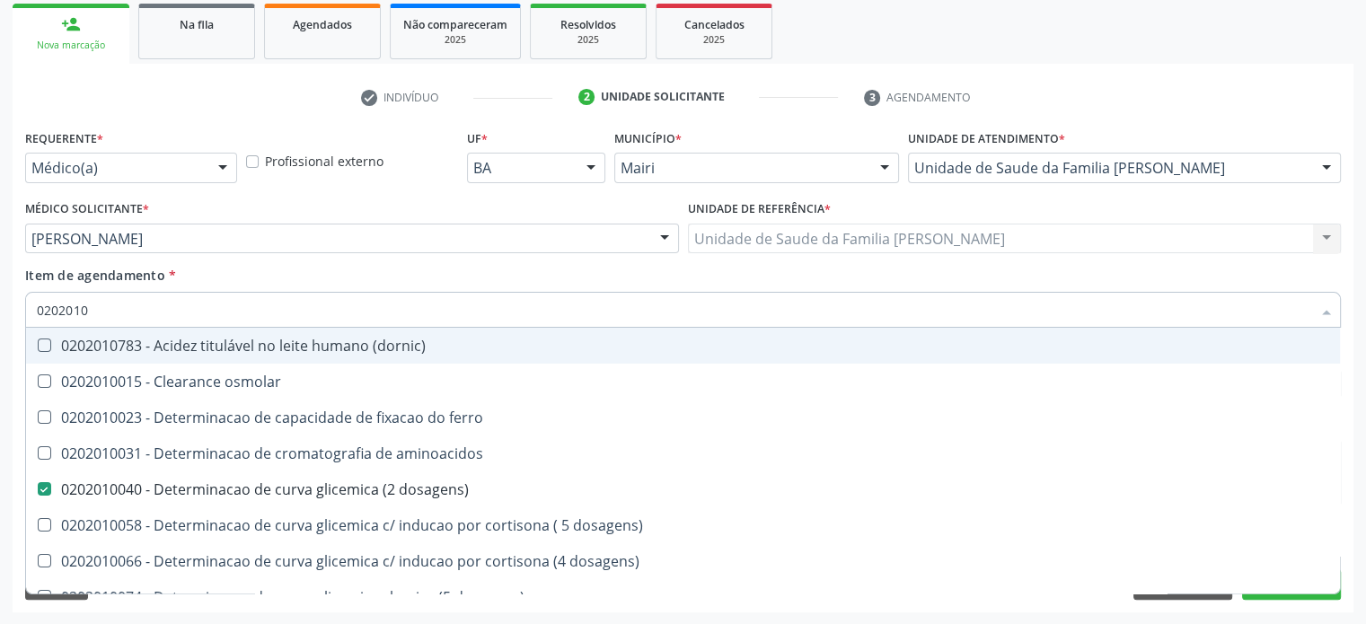
checkbox alfa-hidroxibutirica "true"
checkbox glutamica "true"
checkbox latica "true"
checkbox ferritina "true"
checkbox glicose "false"
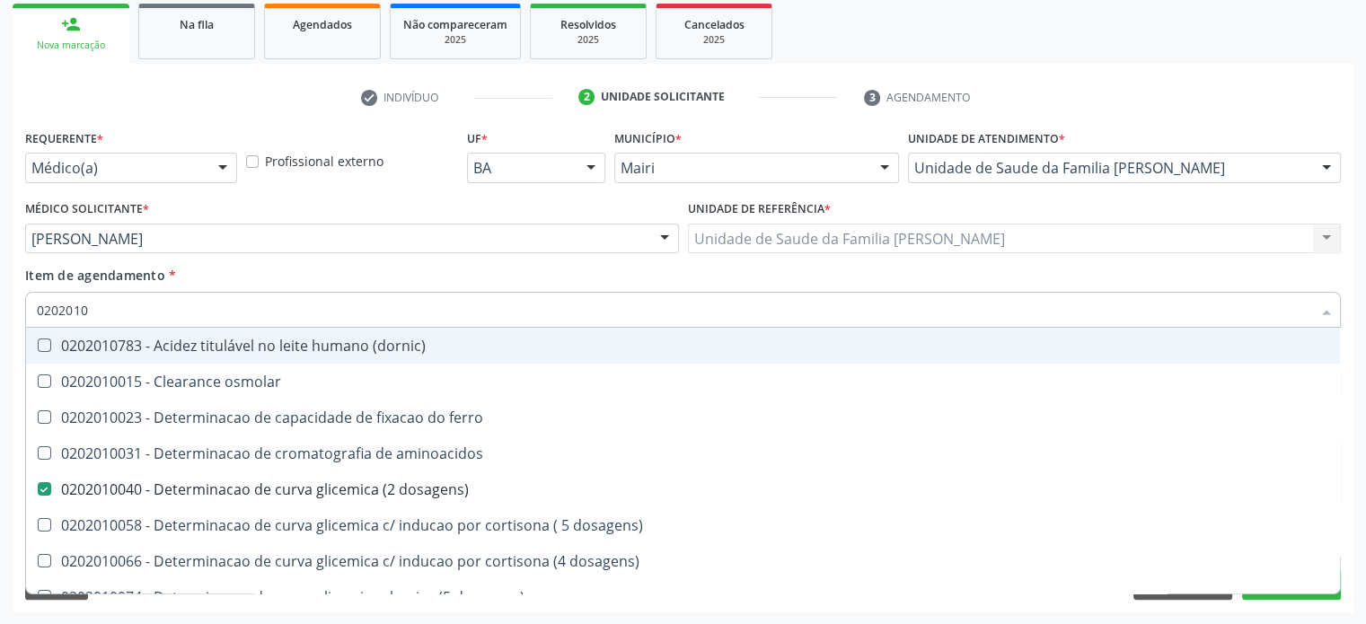
checkbox glicosilada "false"
checkbox magnesio "true"
checkbox porfirinas "true"
checkbox potassio "false"
checkbox triglicerideos "false"
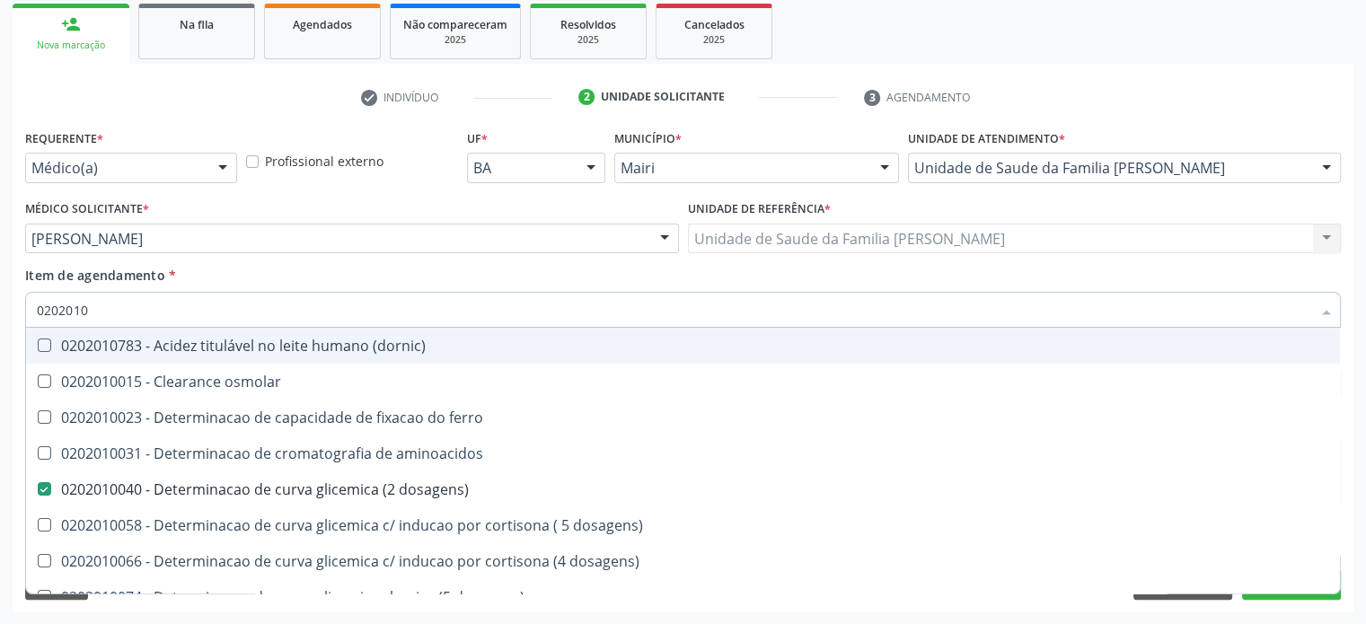
checkbox ureia "true"
type input "02020"
checkbox aminoacidos "true"
checkbox dosagens\) "false"
checkbox hdl "false"
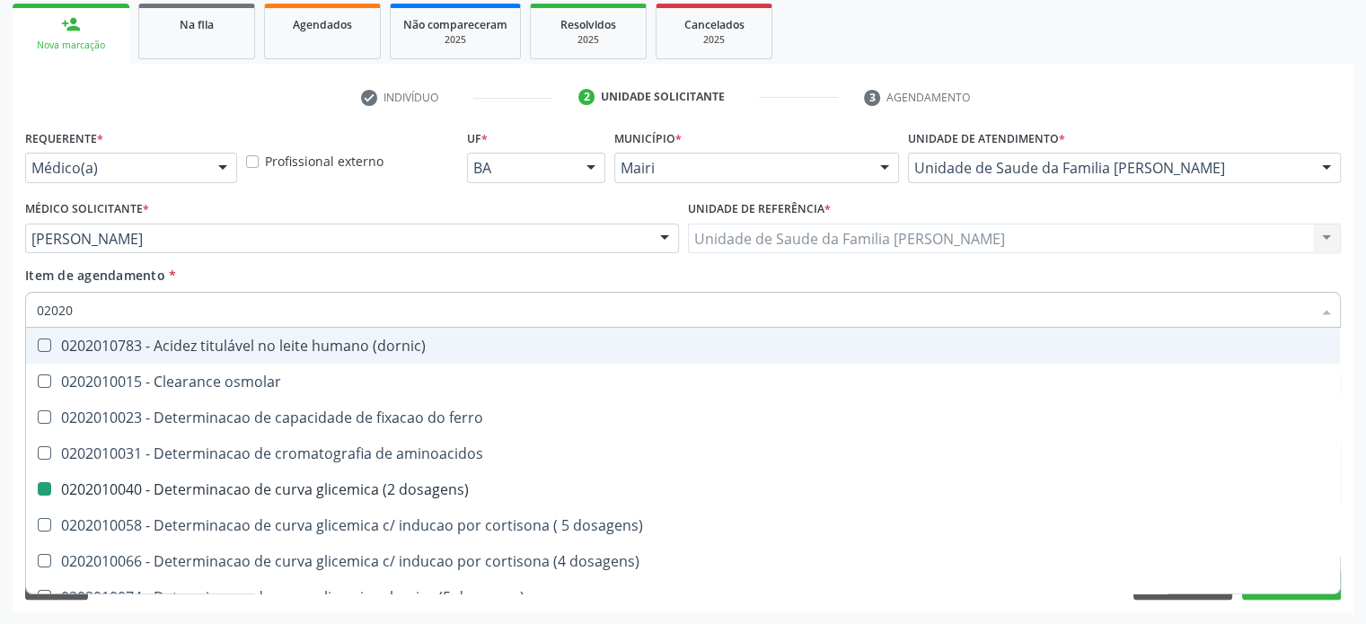
checkbox ldl "false"
checkbox total "false"
checkbox creatinina "false"
checkbox alfa-hidroxibutirica "true"
checkbox glicose "false"
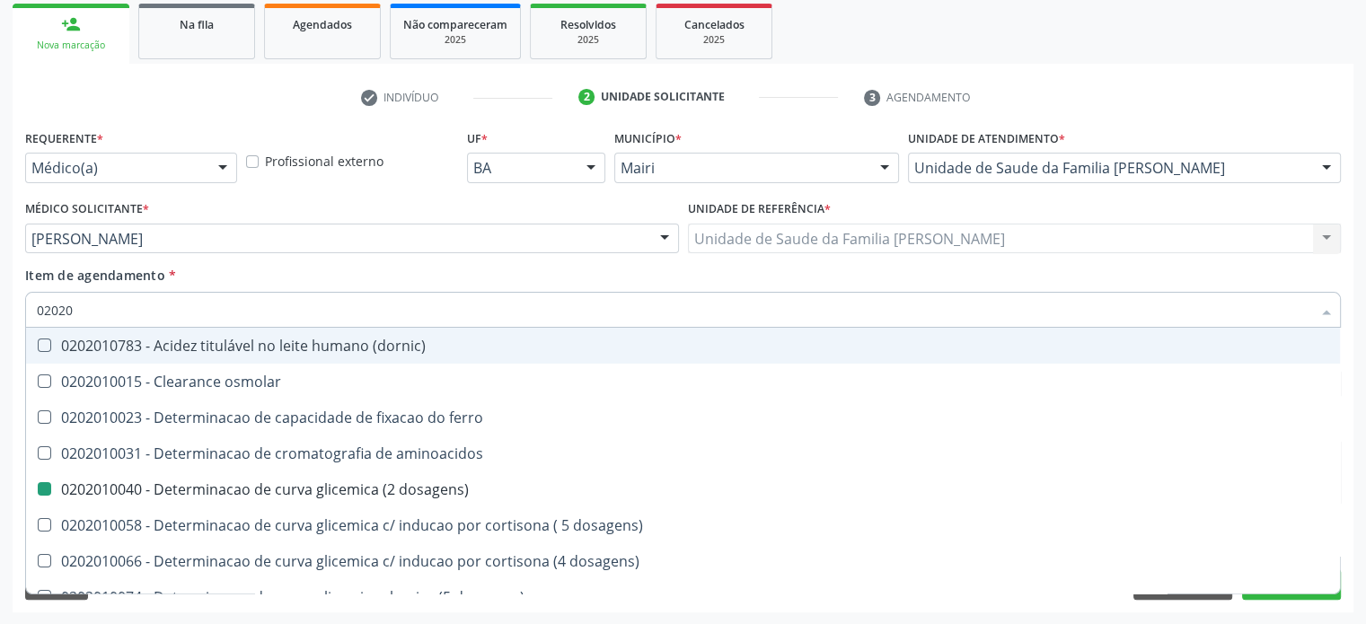
checkbox glicosilada "false"
checkbox potassio "false"
checkbox triglicerideos "false"
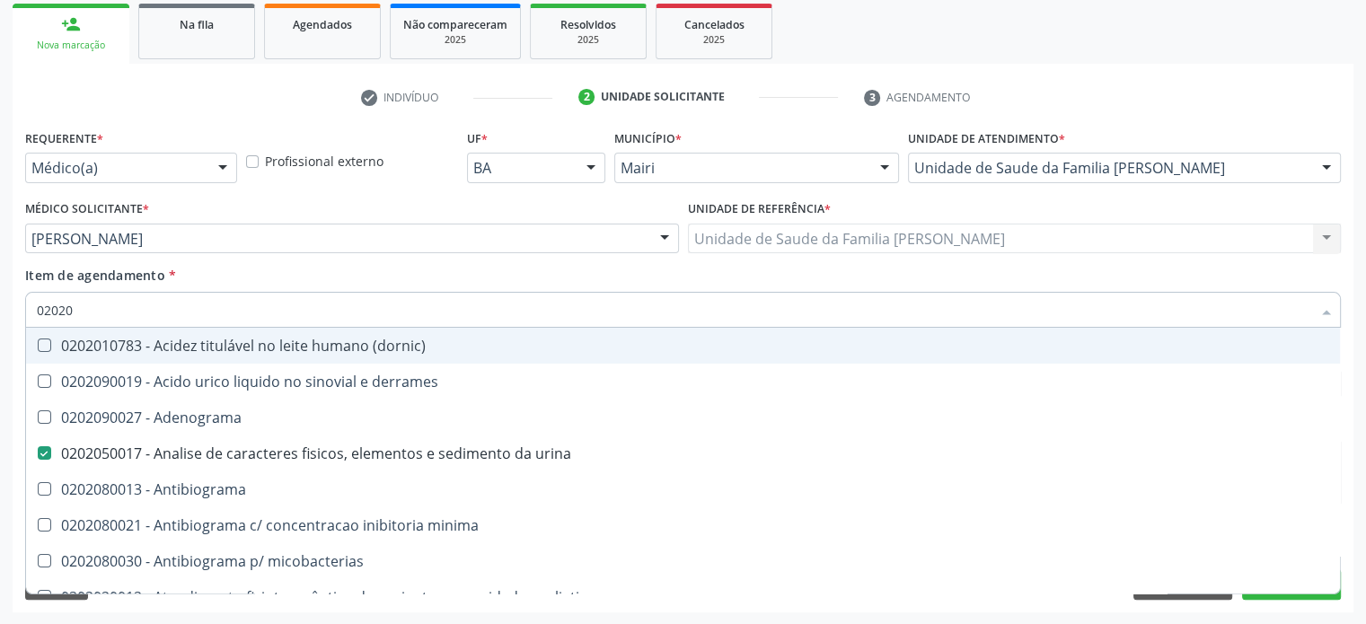
type input "020202"
checkbox urina "false"
checkbox dosagens\) "false"
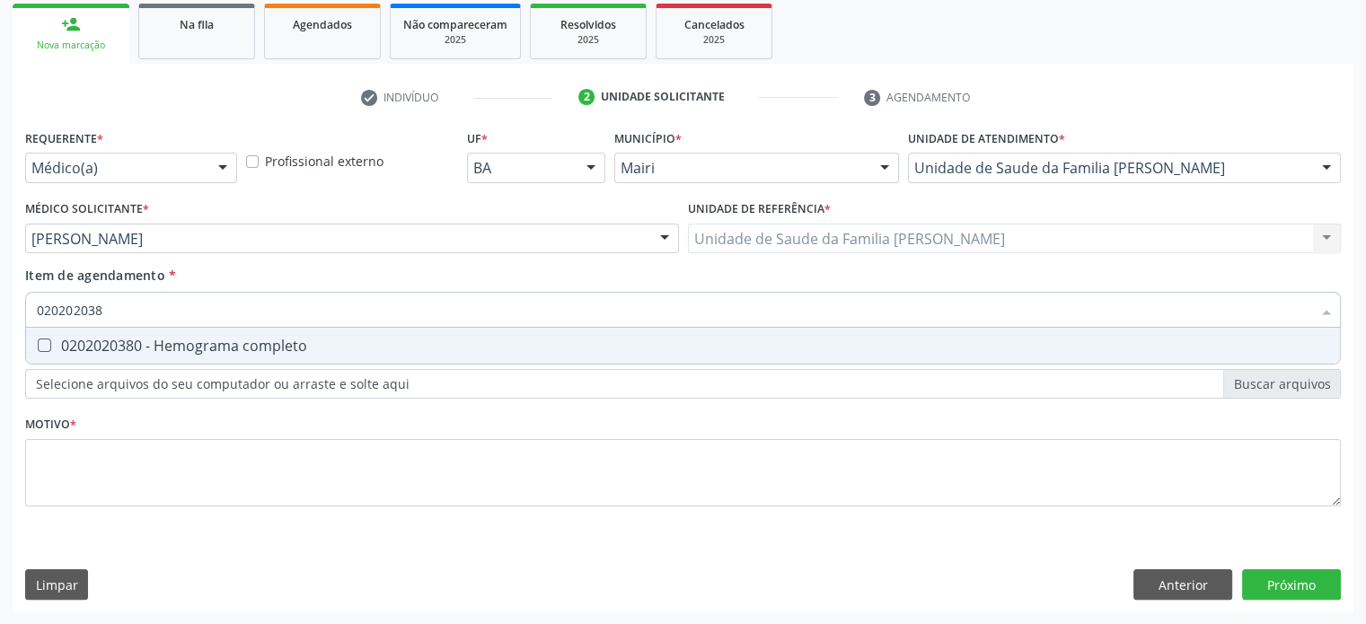
type input "0202020380"
click at [91, 344] on div "0202020380 - Hemograma completo" at bounding box center [683, 346] width 1292 height 14
checkbox completo "true"
type input "02020203"
checkbox completo "false"
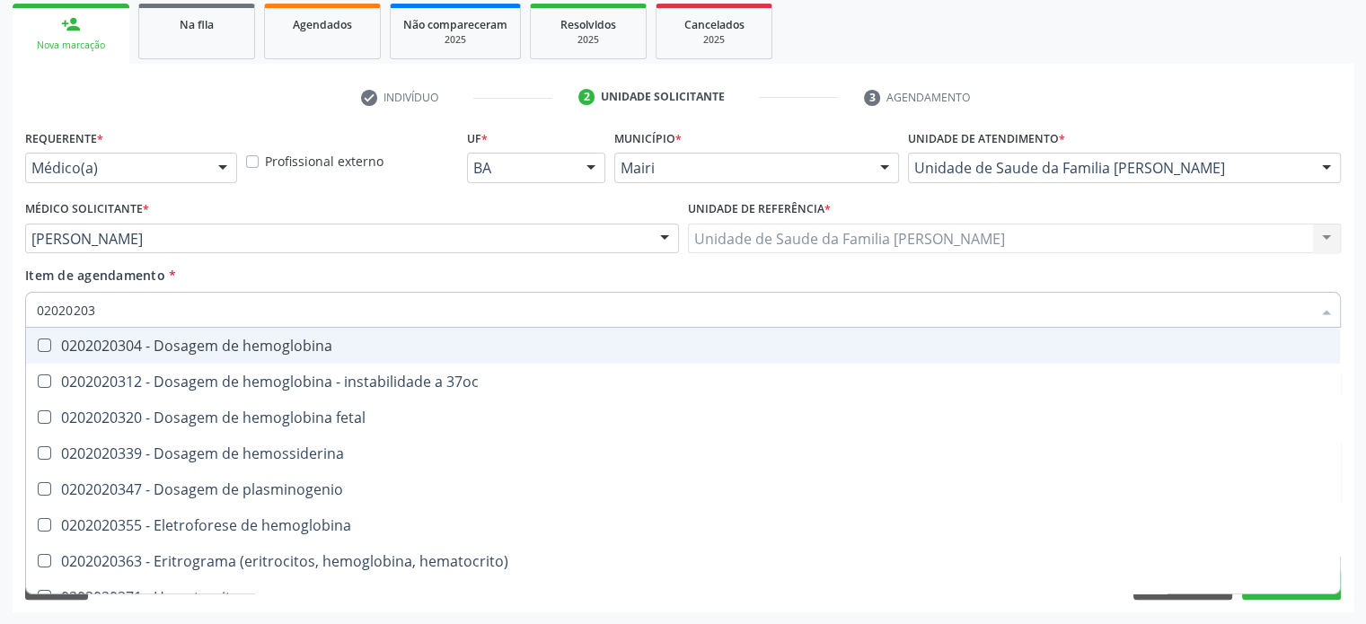
type input "0202020"
checkbox completo "false"
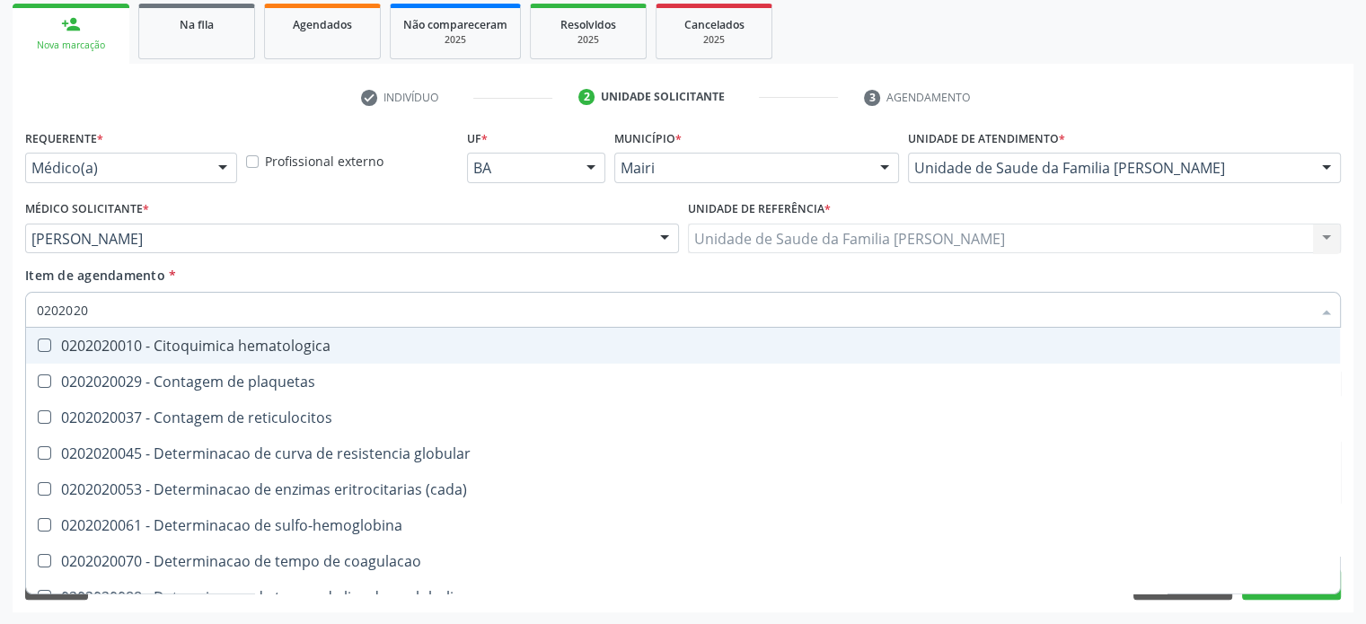
type input "020202"
checkbox completo "false"
checkbox Leucograma "true"
type input "02020"
checkbox globular "true"
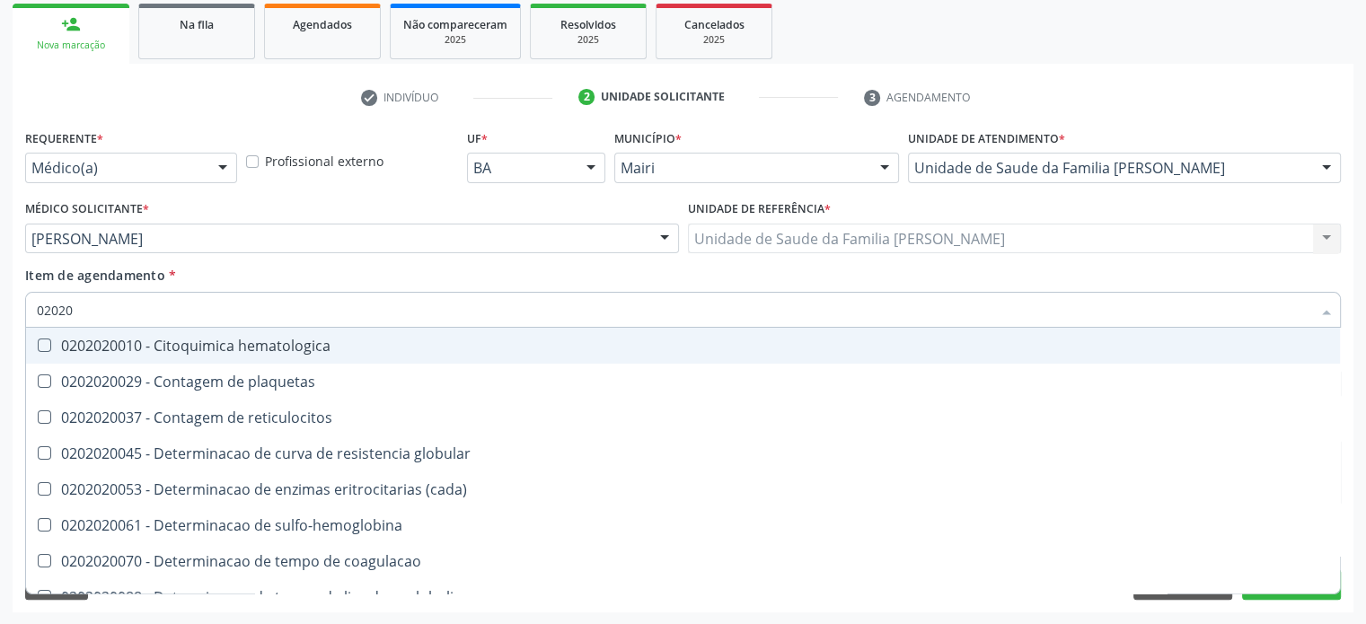
checkbox completo "false"
checkbox s "true"
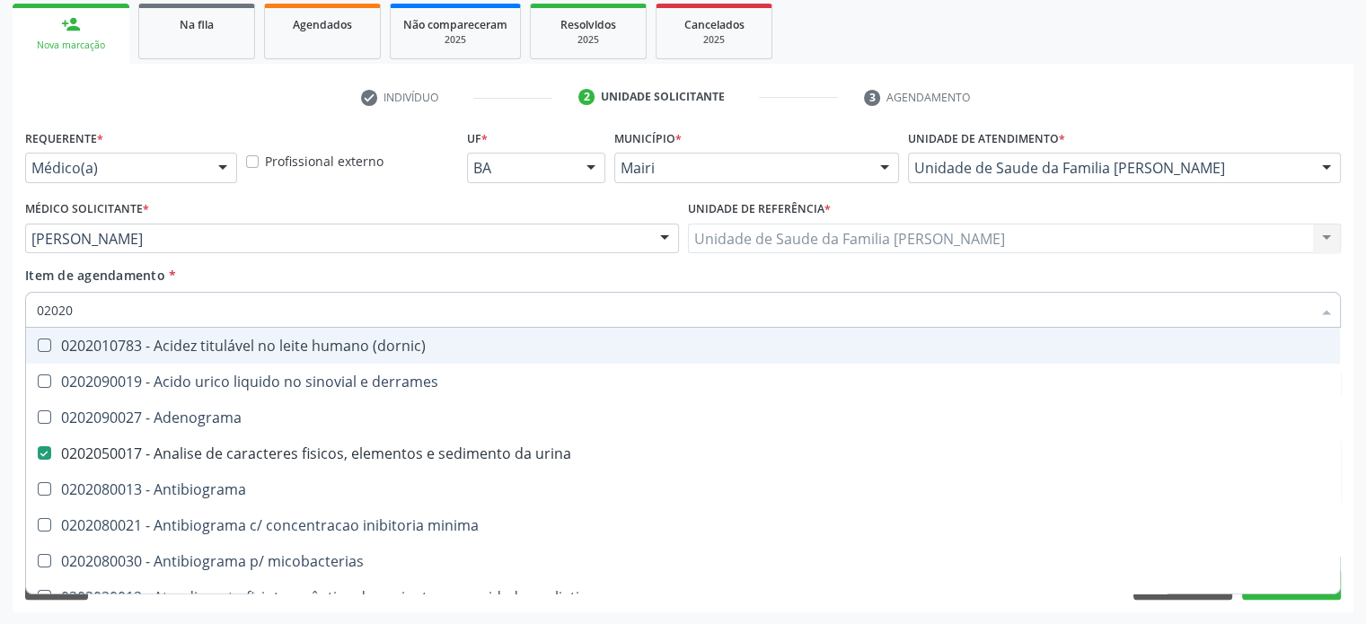
type input "020201"
checkbox urina "false"
checkbox Antibiograma "true"
checkbox \(qualitativo\) "true"
checkbox molecular "true"
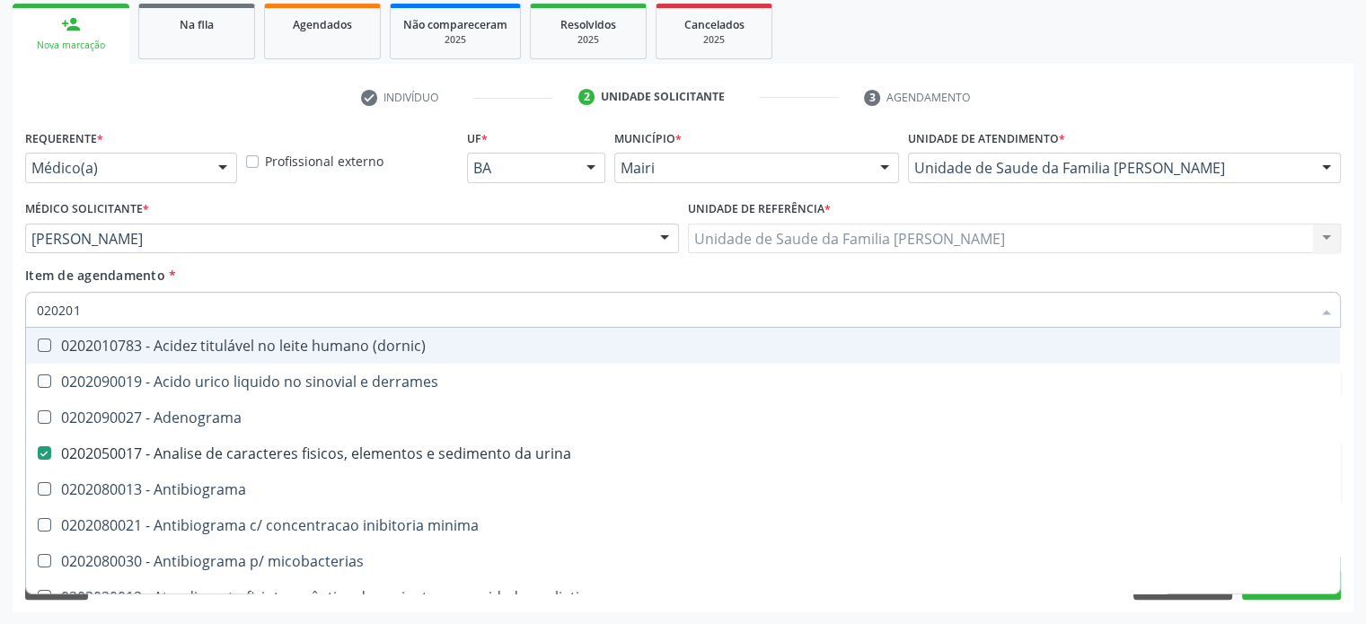
checkbox htlv-1 "true"
checkbox \(ch50\) "true"
checkbox dosagens\) "false"
checkbox -duke "true"
checkbox trombina "true"
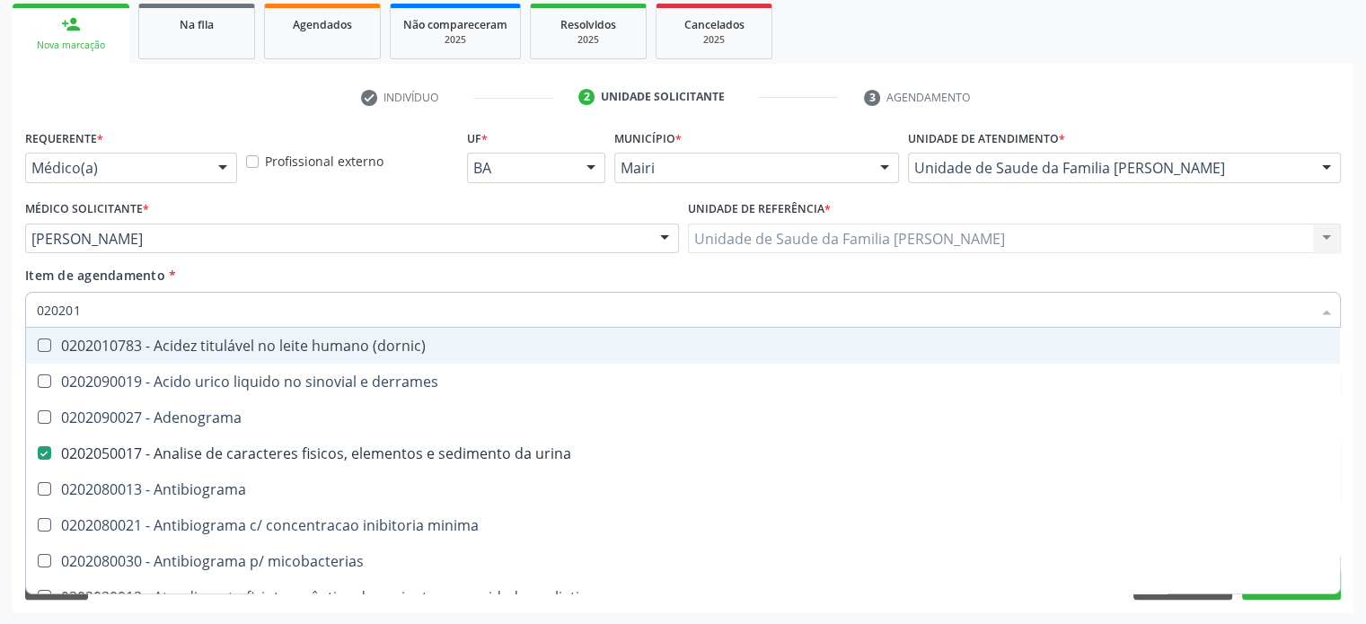
checkbox d "true"
checkbox mandelico "true"
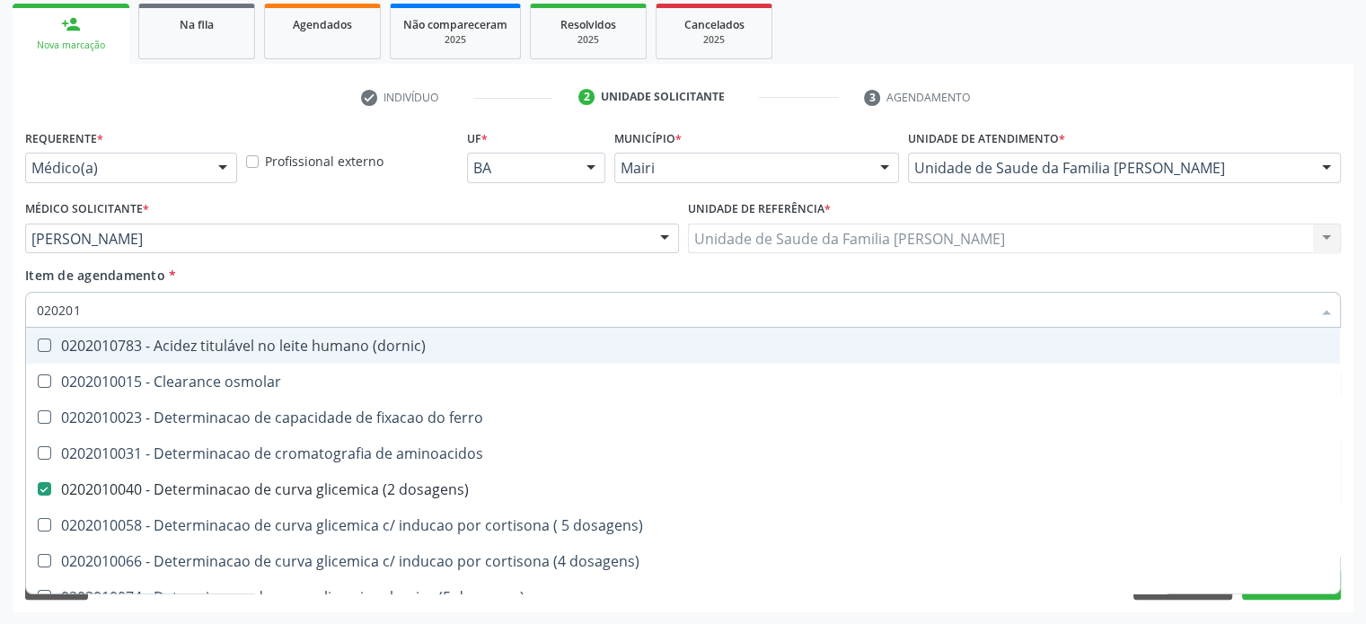
type input "0202010"
checkbox fracoes "true"
checkbox calcio "true"
checkbox ionizavel "true"
checkbox catecolaminas "true"
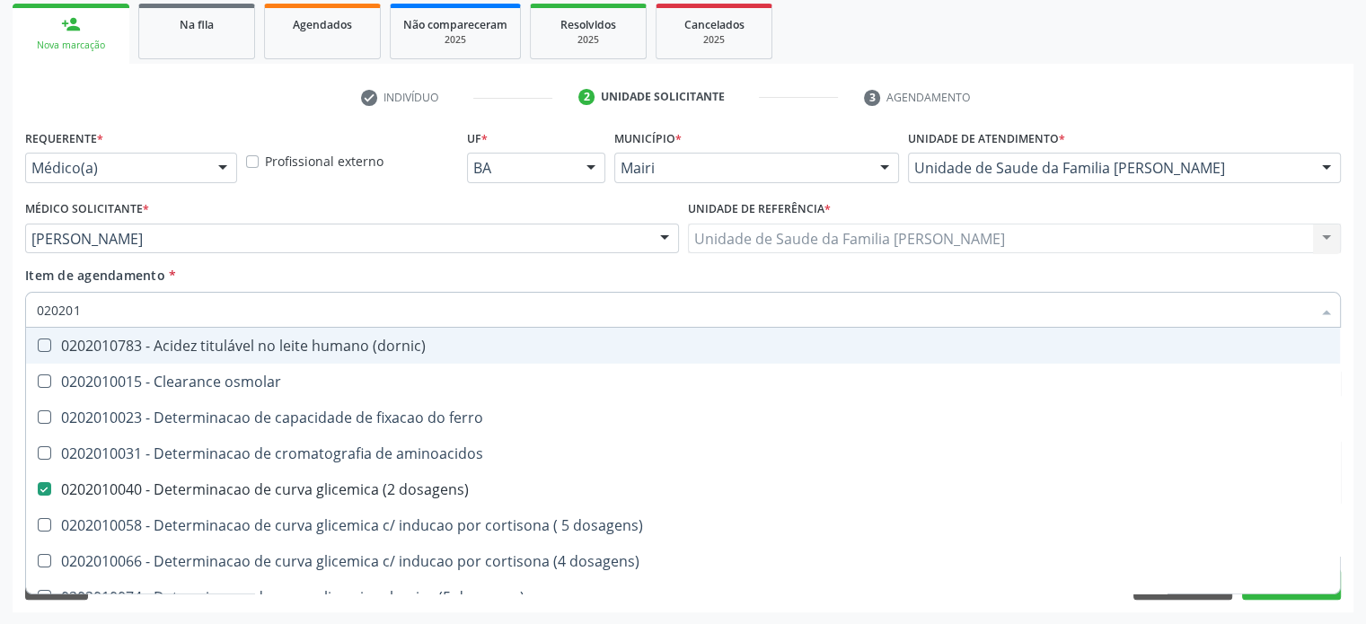
checkbox hdl "false"
checkbox ldl "false"
checkbox total "false"
checkbox creatinina "false"
checkbox ferritina "true"
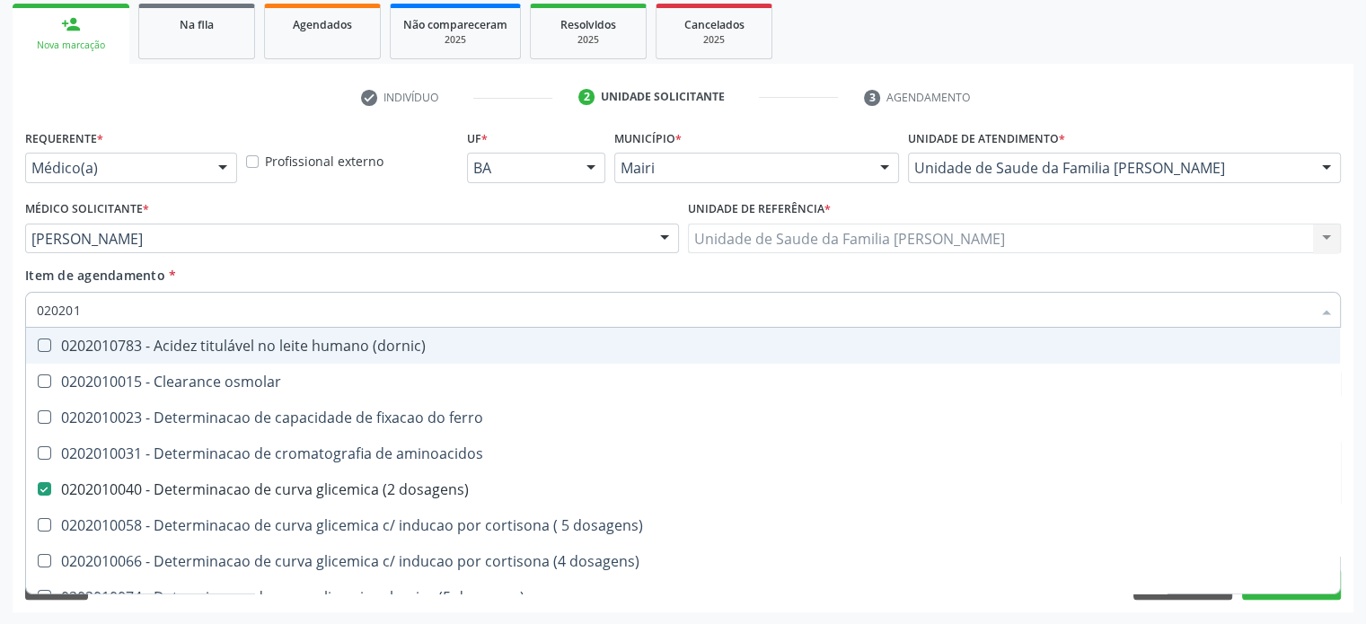
checkbox total "true"
checkbox glicose "false"
checkbox glicosilada "false"
checkbox hidroxiprolina "true"
checkbox piruvato "true"
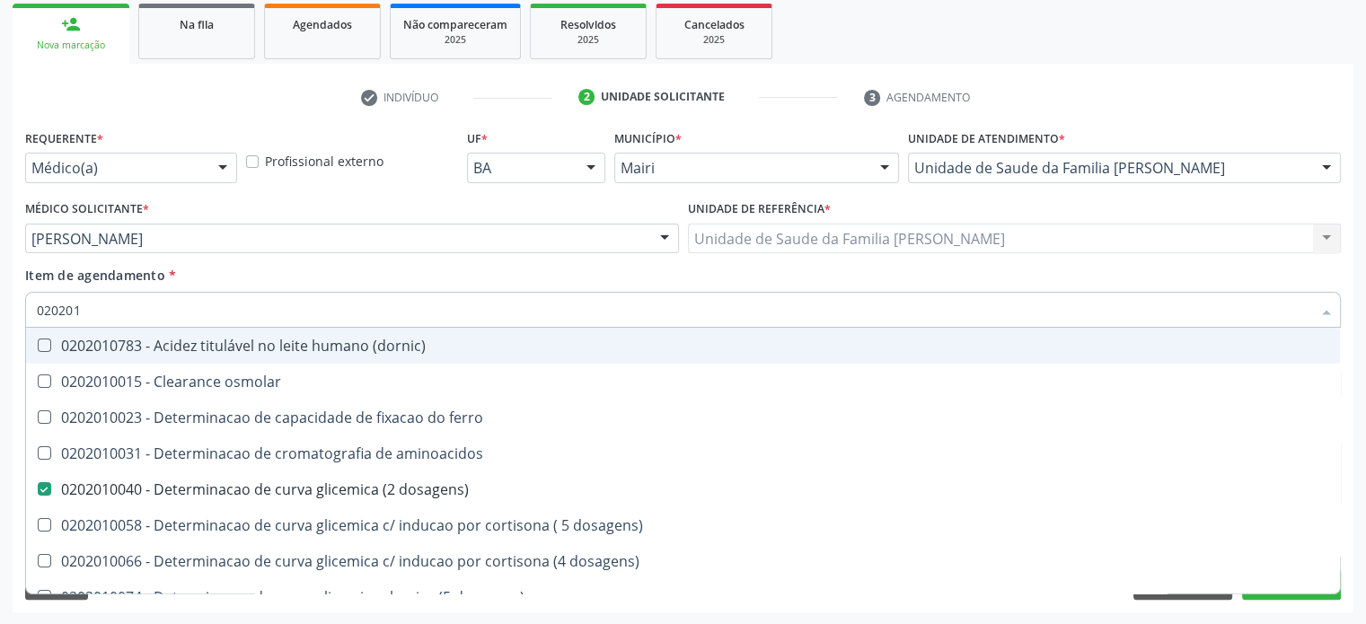
checkbox potassio "false"
type input "02020106"
checkbox \(dornic\) "true"
checkbox dosagens\) "false"
checkbox dosagens\) "true"
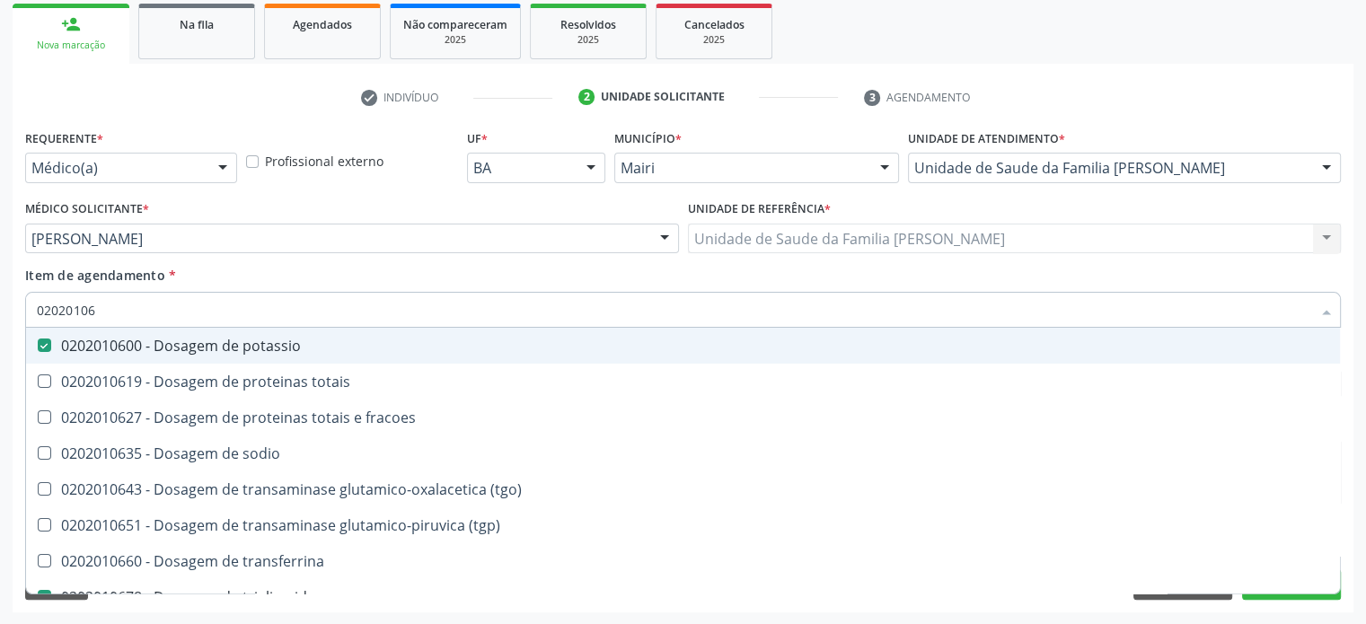
type input "020201065"
checkbox potassio "false"
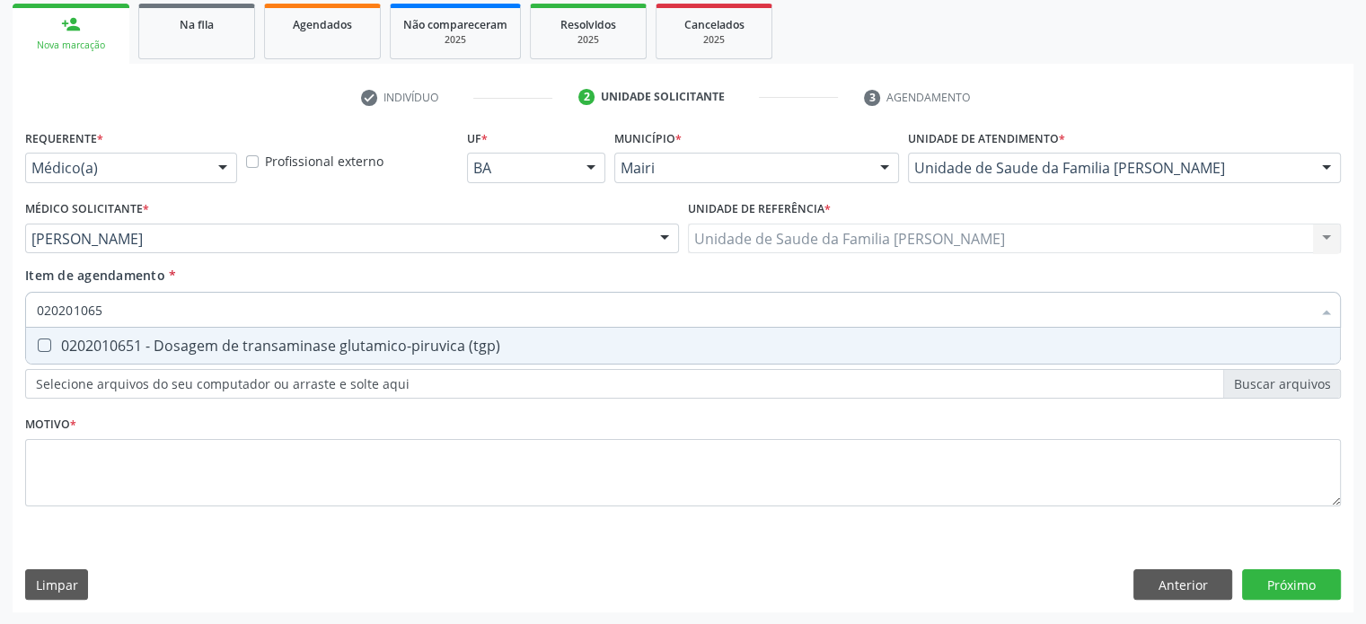
type input "0202010651"
click at [91, 344] on div "0202010651 - Dosagem de transaminase glutamico-piruvica (tgp)" at bounding box center [683, 346] width 1292 height 14
checkbox \(tgp\) "true"
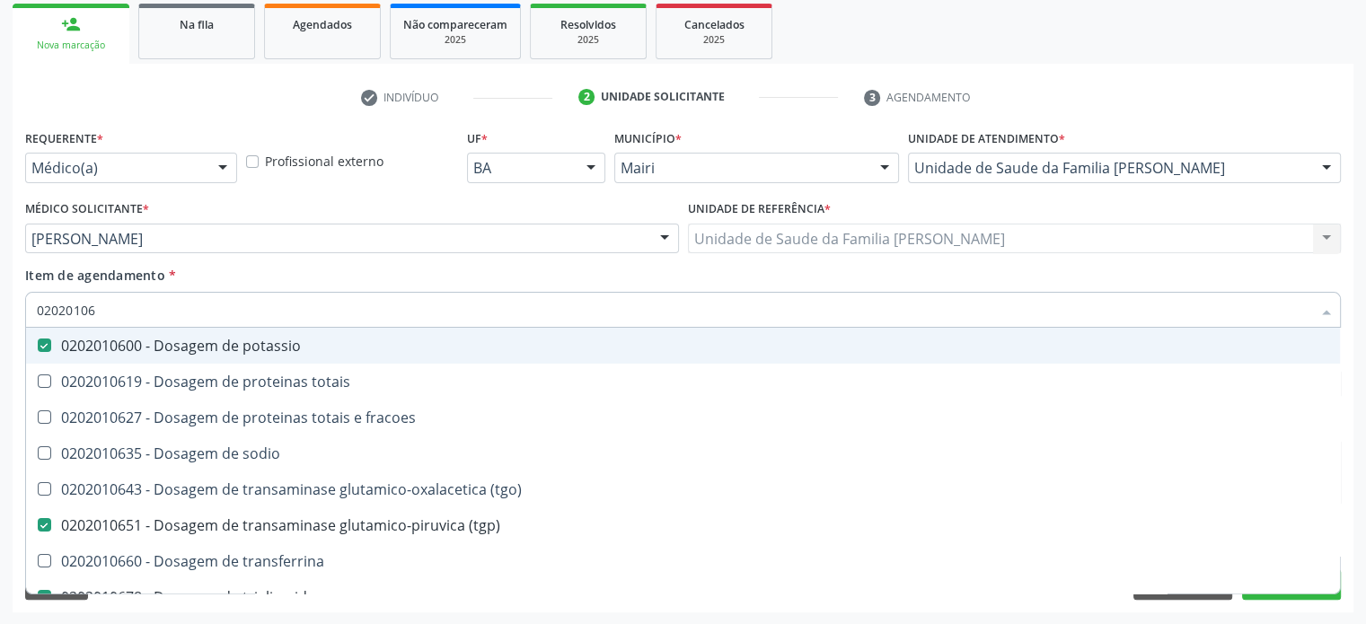
type input "0202010"
checkbox potassio "false"
checkbox \(tgo\) "true"
checkbox \(tgp\) "false"
checkbox triglicerideos "false"
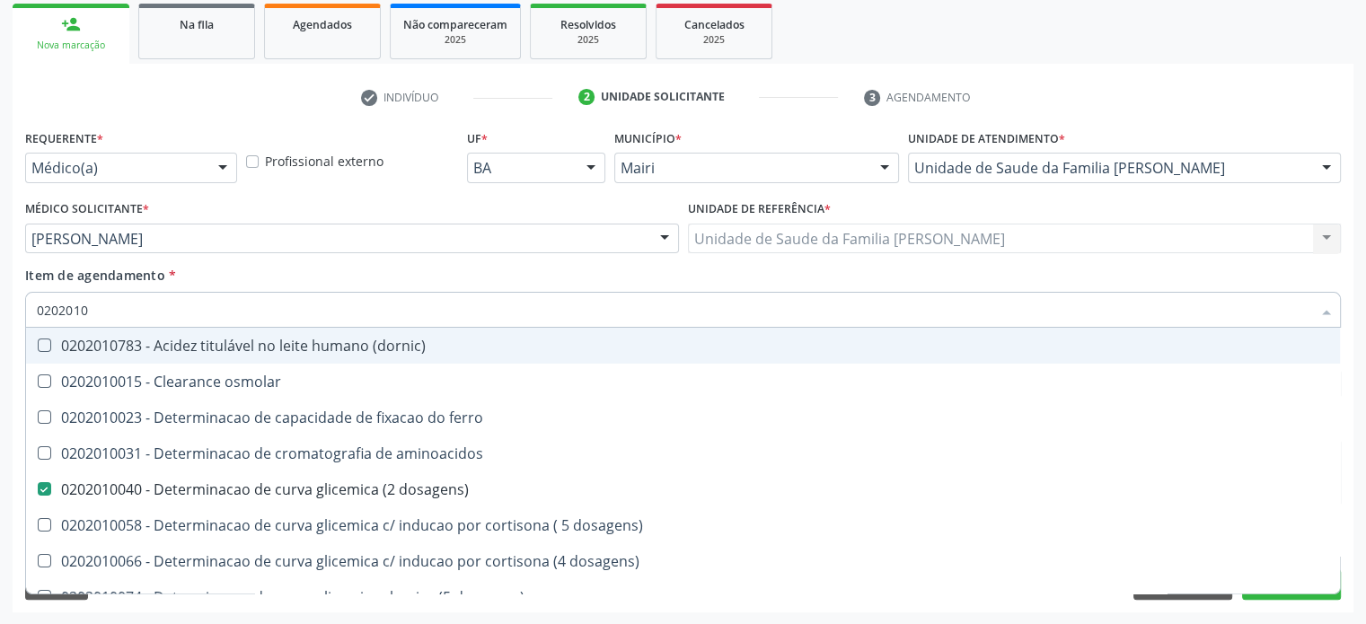
type input "02020107"
checkbox dosagens\) "false"
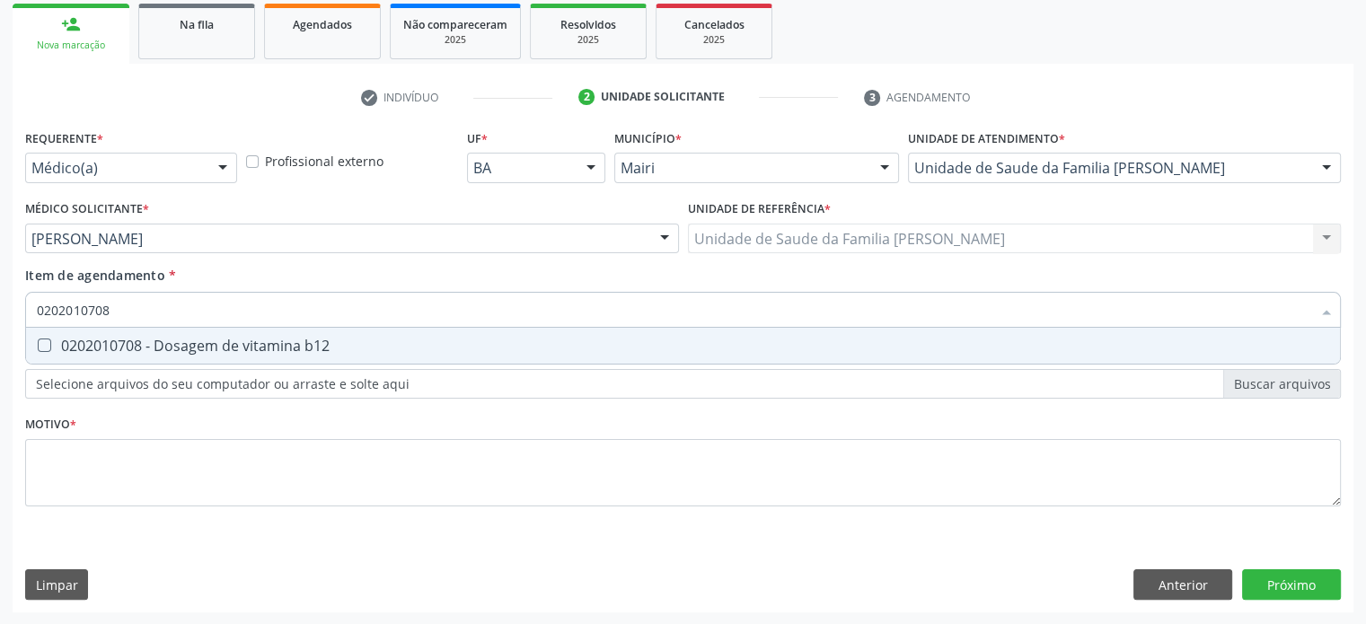
click at [91, 344] on div "0202010708 - Dosagem de vitamina b12" at bounding box center [683, 346] width 1292 height 14
click at [91, 344] on div "0202010767 - Dosagem de 25 hidroxivitamina d" at bounding box center [683, 346] width 1292 height 14
click at [91, 344] on div "0202010384 - Dosagem de ferritina" at bounding box center [683, 346] width 1292 height 14
click at [91, 344] on div "0202040127 - Pesquisa de ovos e cistos de parasitas" at bounding box center [683, 346] width 1292 height 14
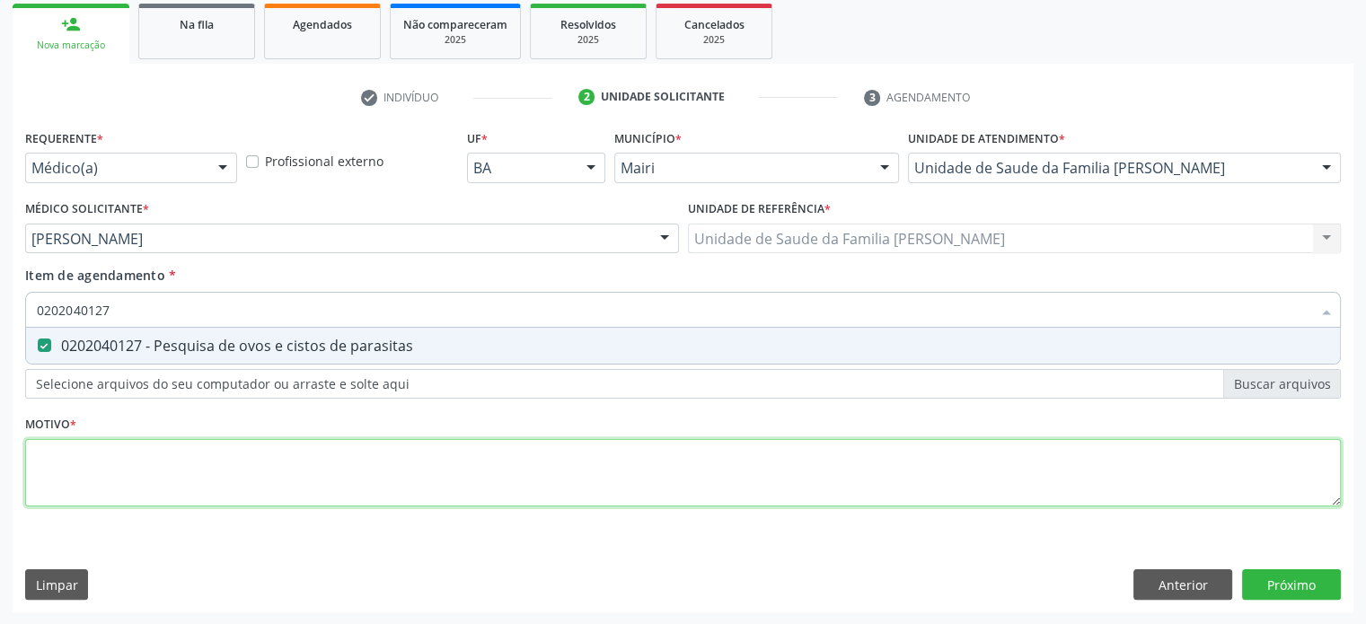
click at [65, 455] on div "Requerente * Médico(a) Médico(a) Enfermeiro(a) Paciente Nenhum resultado encont…" at bounding box center [683, 328] width 1316 height 407
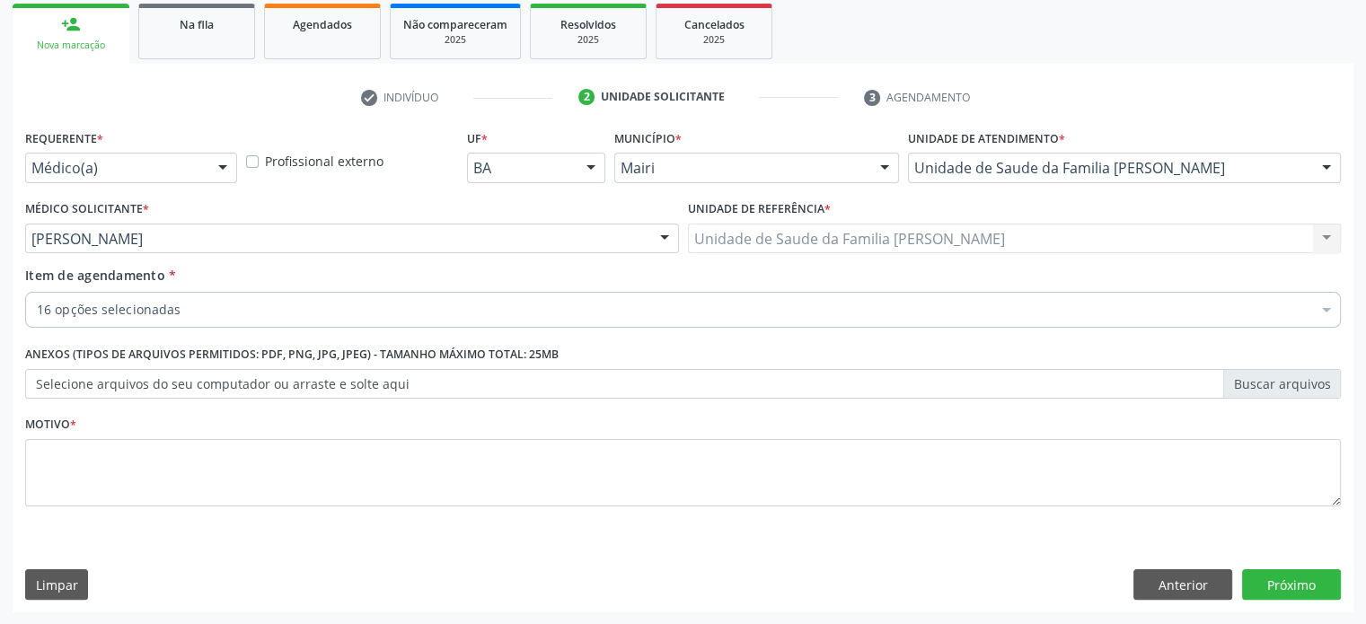
click at [1324, 318] on div at bounding box center [1326, 311] width 27 height 31
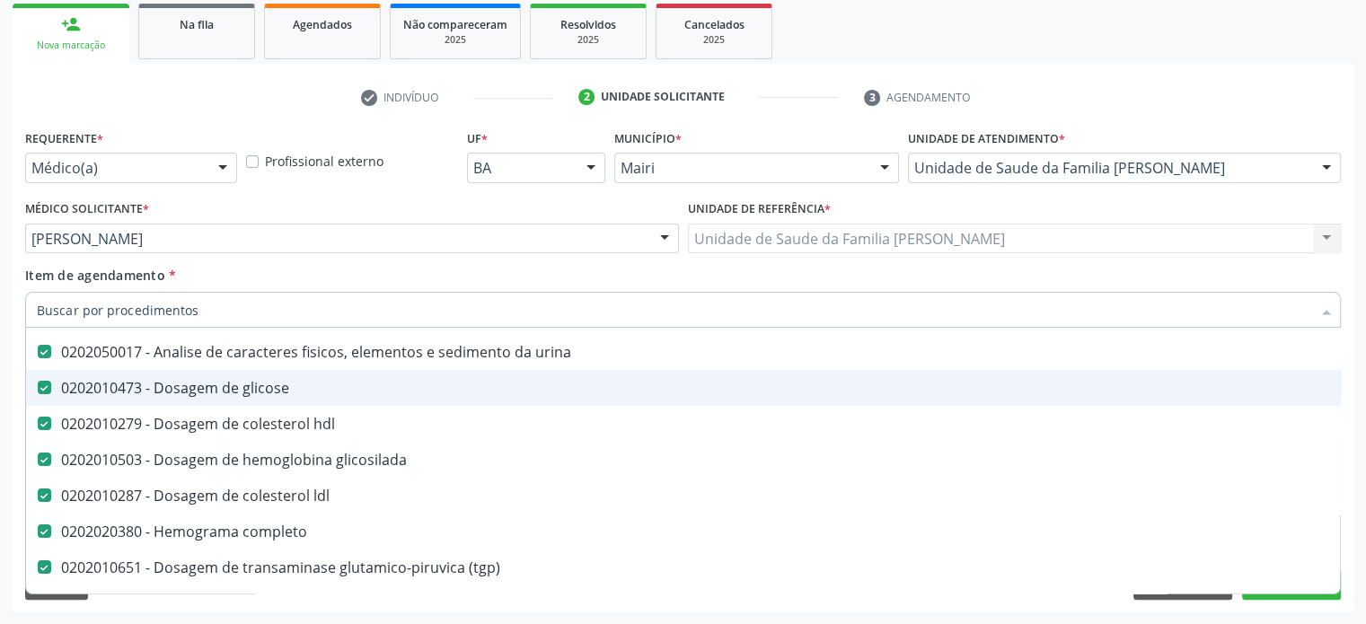
scroll to position [359, 0]
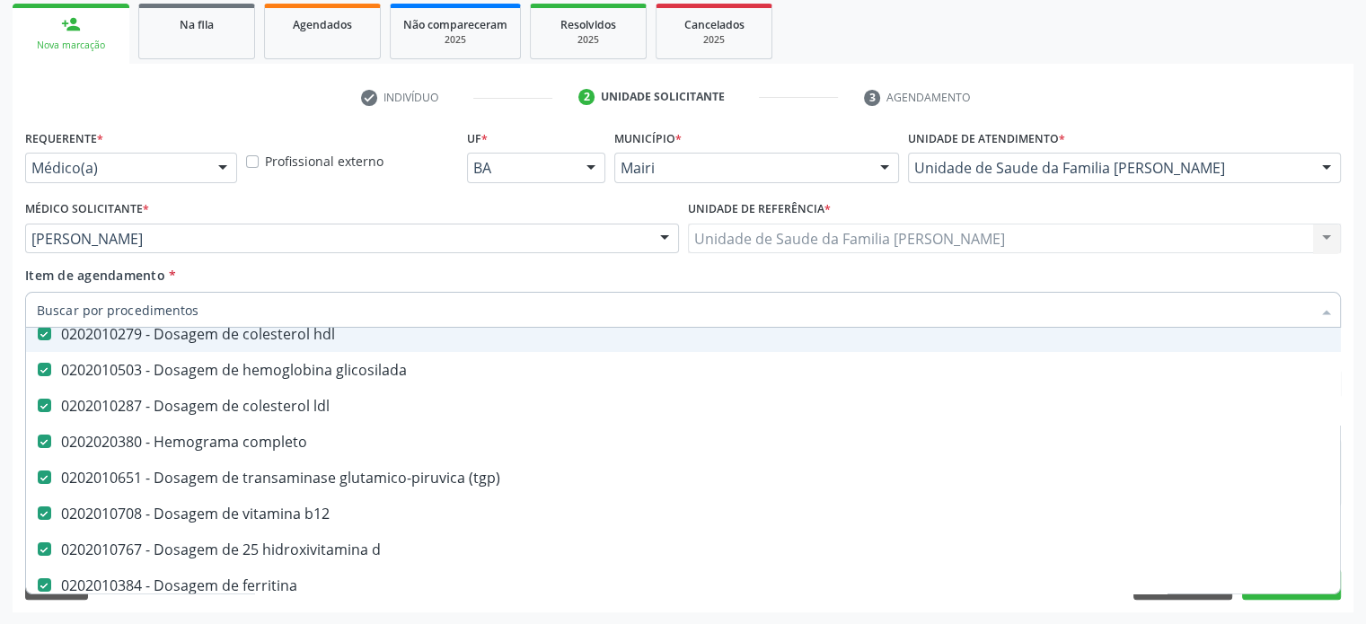
click at [184, 304] on input "Item de agendamento *" at bounding box center [674, 310] width 1274 height 36
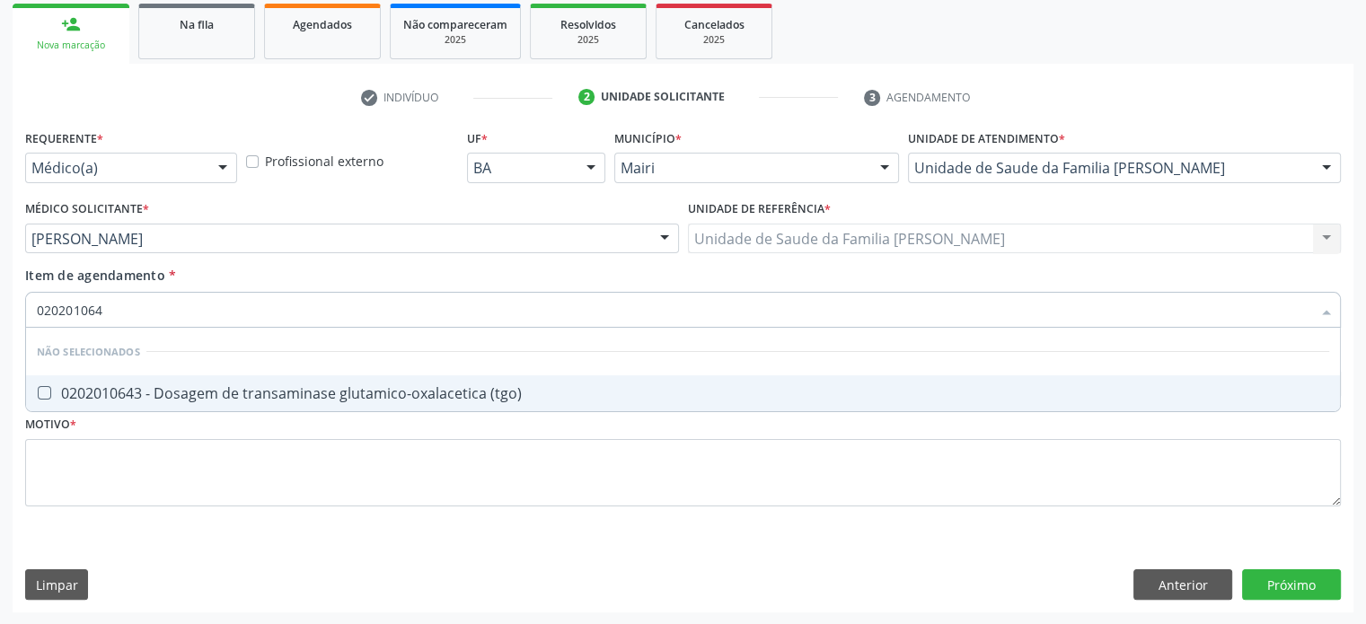
scroll to position [0, 0]
click at [122, 391] on div "0202010643 - Dosagem de transaminase glutamico-oxalacetica (tgo)" at bounding box center [683, 393] width 1292 height 14
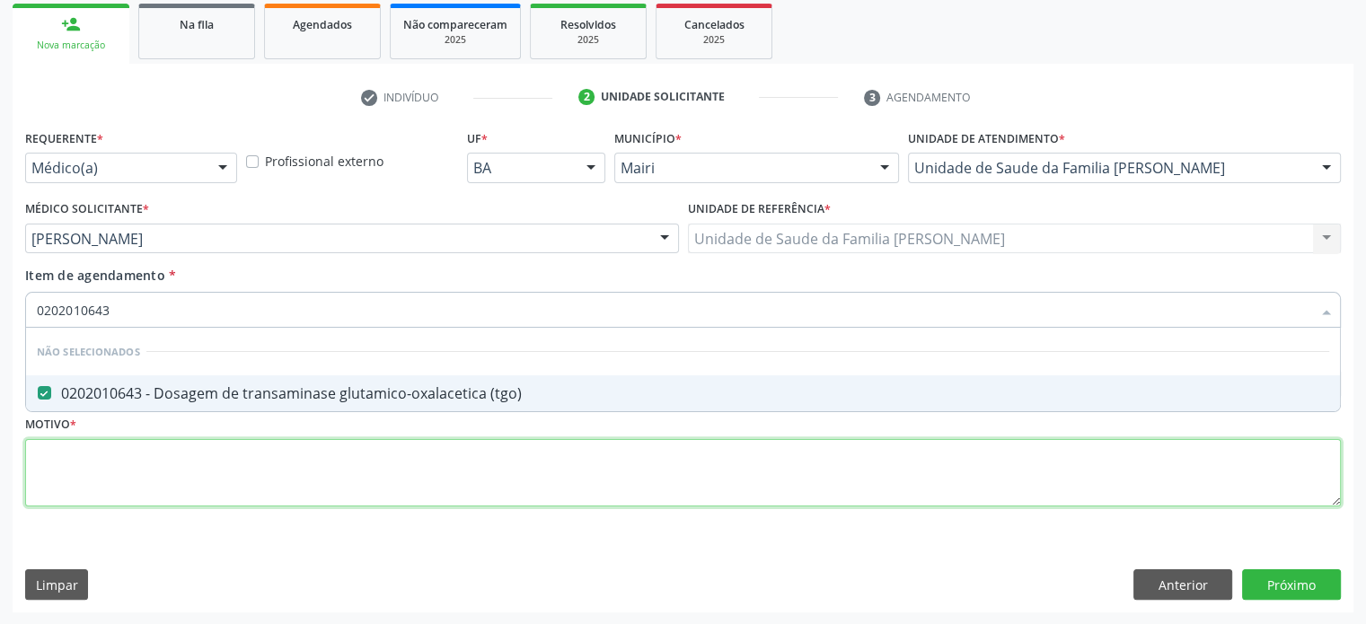
click at [74, 457] on div "Requerente * Médico(a) Médico(a) Enfermeiro(a) Paciente Nenhum resultado encont…" at bounding box center [683, 328] width 1316 height 407
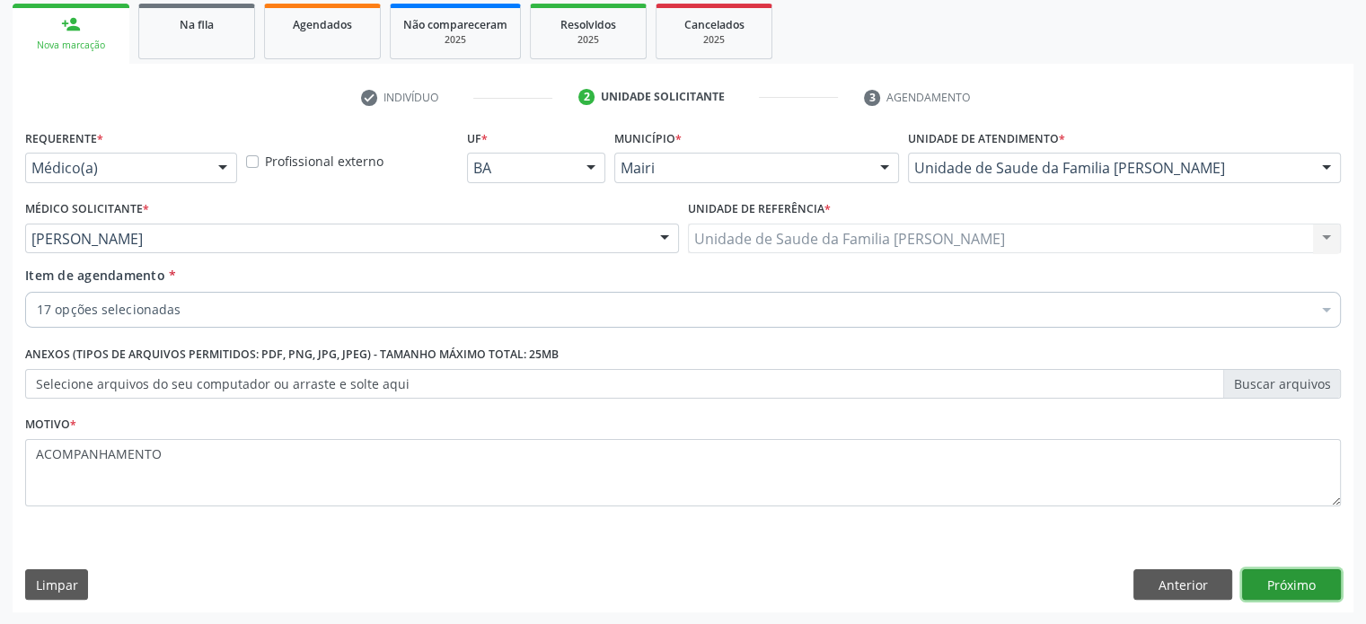
click at [1297, 590] on button "Próximo" at bounding box center [1291, 584] width 99 height 31
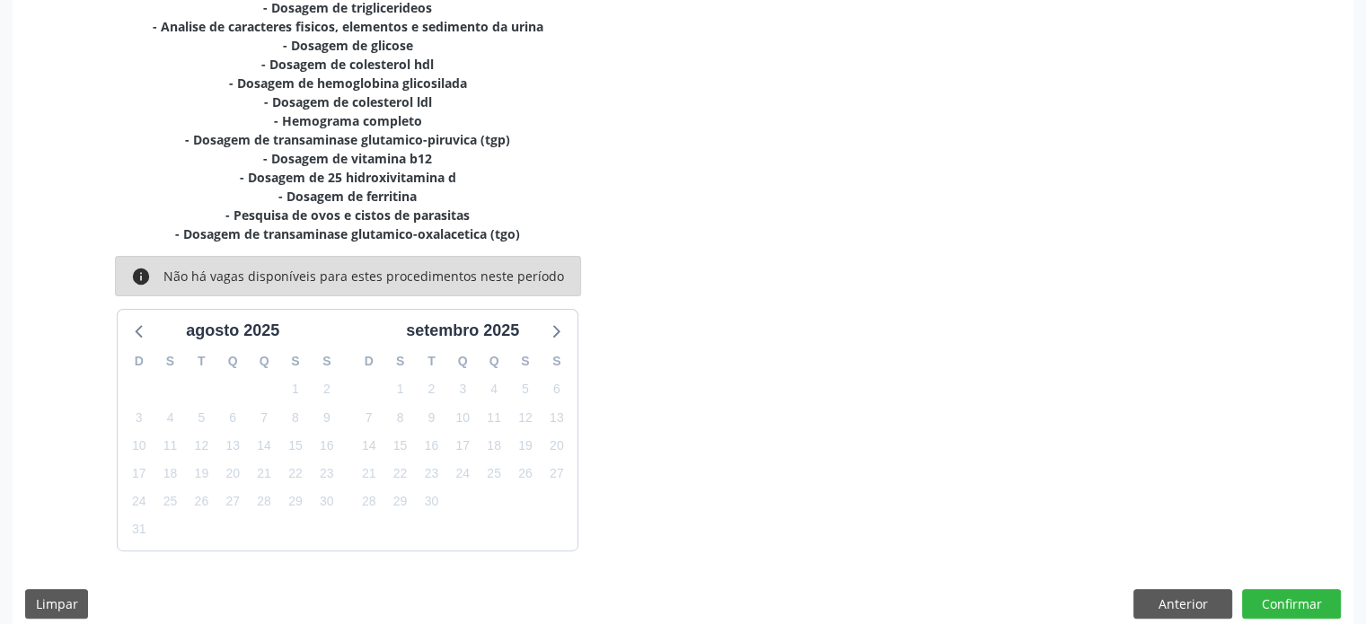
scroll to position [510, 0]
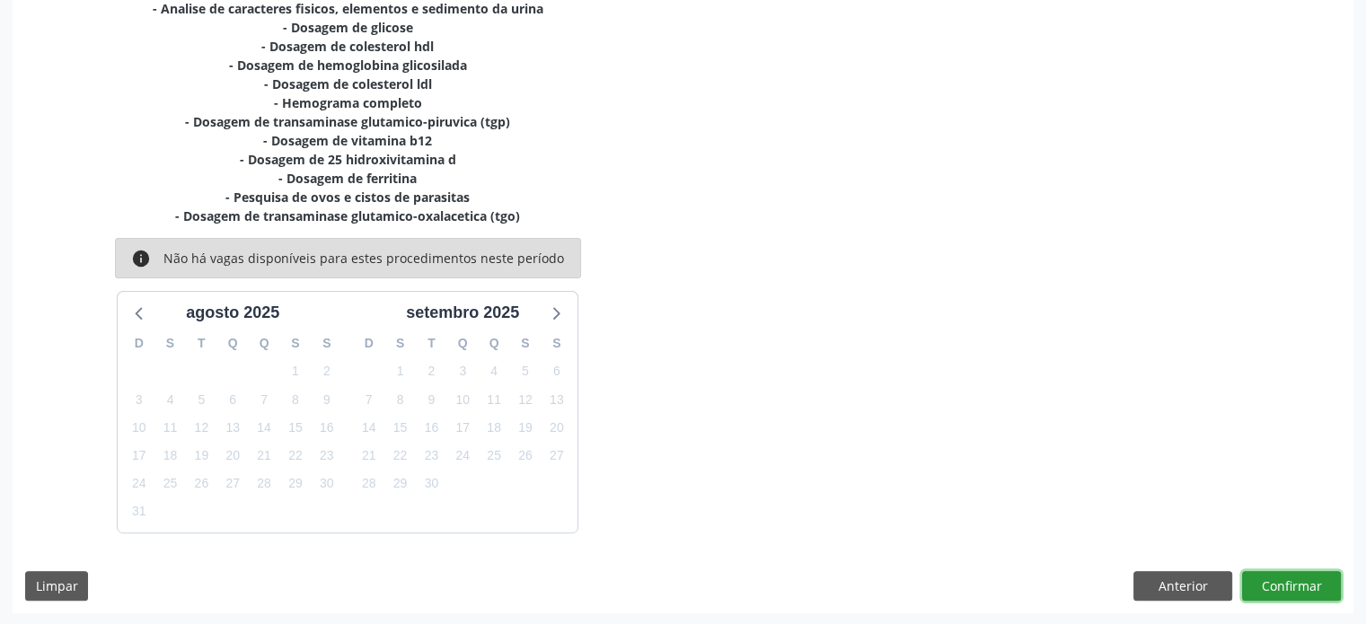
click at [1290, 586] on button "Confirmar" at bounding box center [1291, 586] width 99 height 31
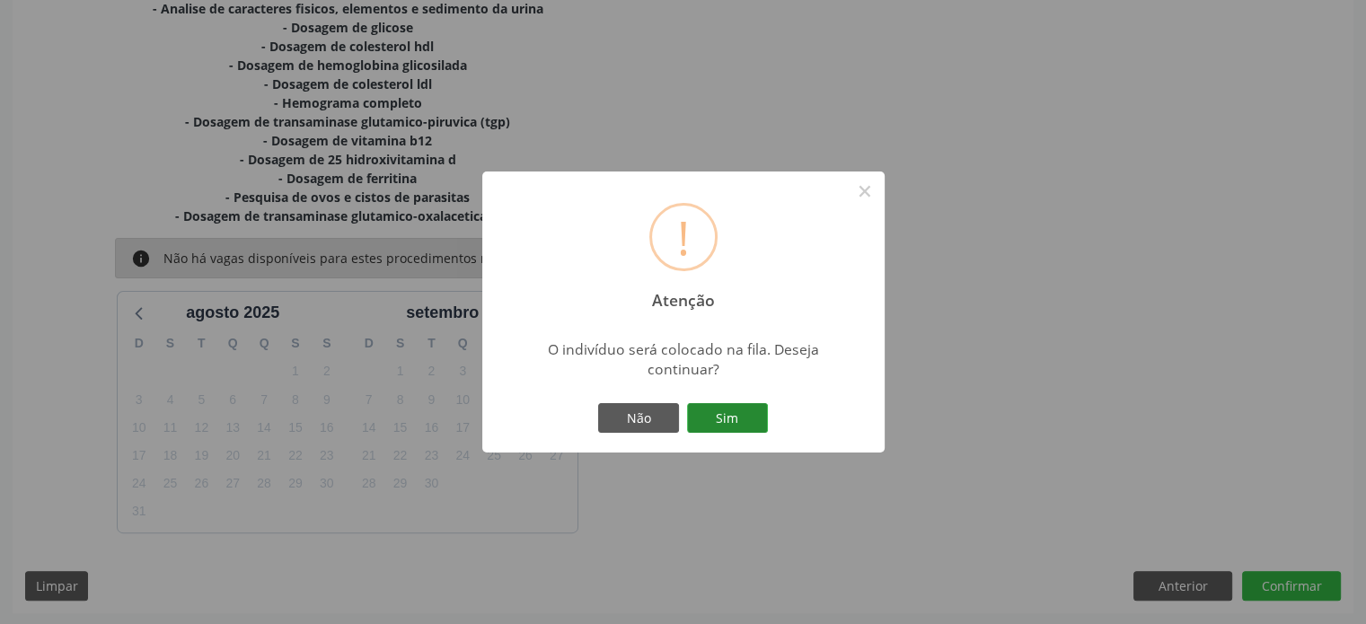
click at [735, 418] on button "Sim" at bounding box center [727, 418] width 81 height 31
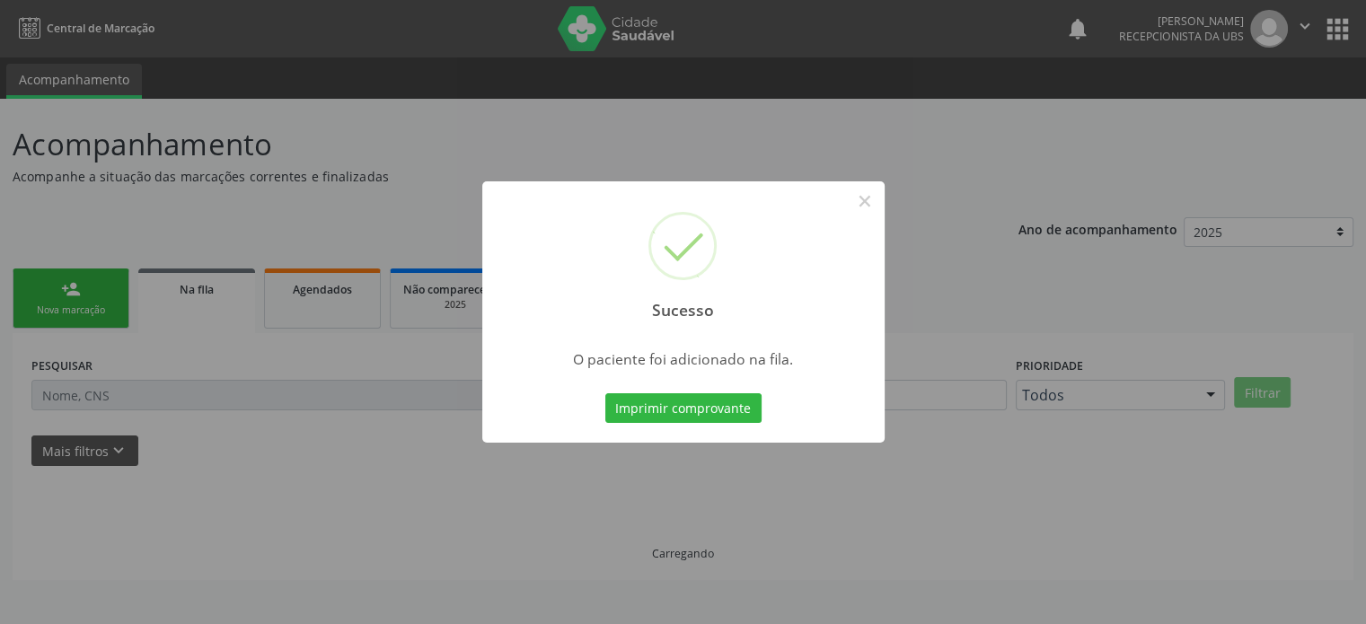
scroll to position [0, 0]
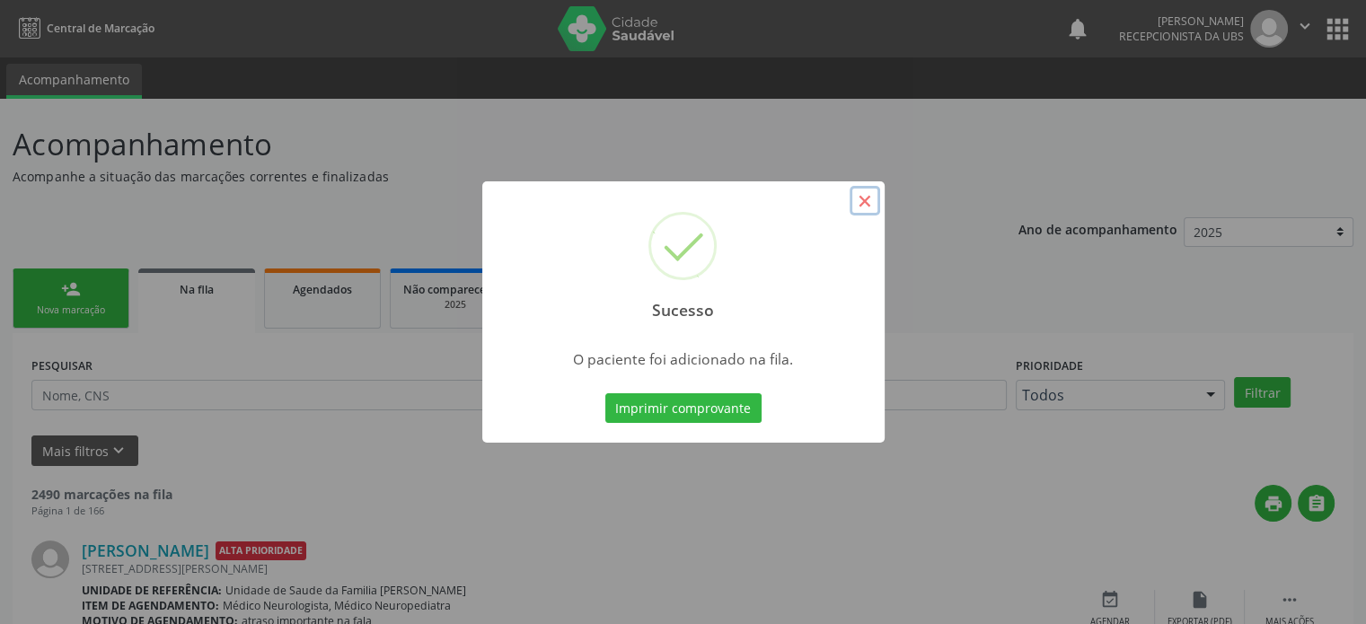
click at [864, 202] on button "×" at bounding box center [865, 201] width 31 height 31
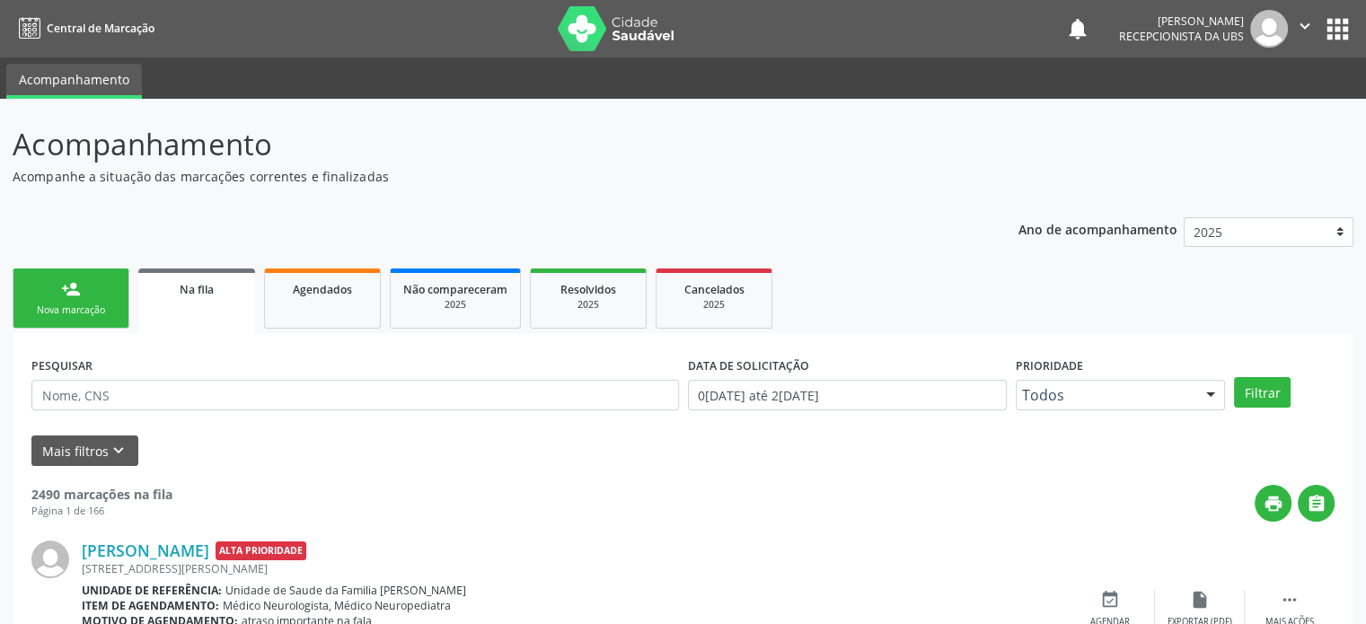
click at [79, 296] on div "person_add" at bounding box center [71, 289] width 20 height 20
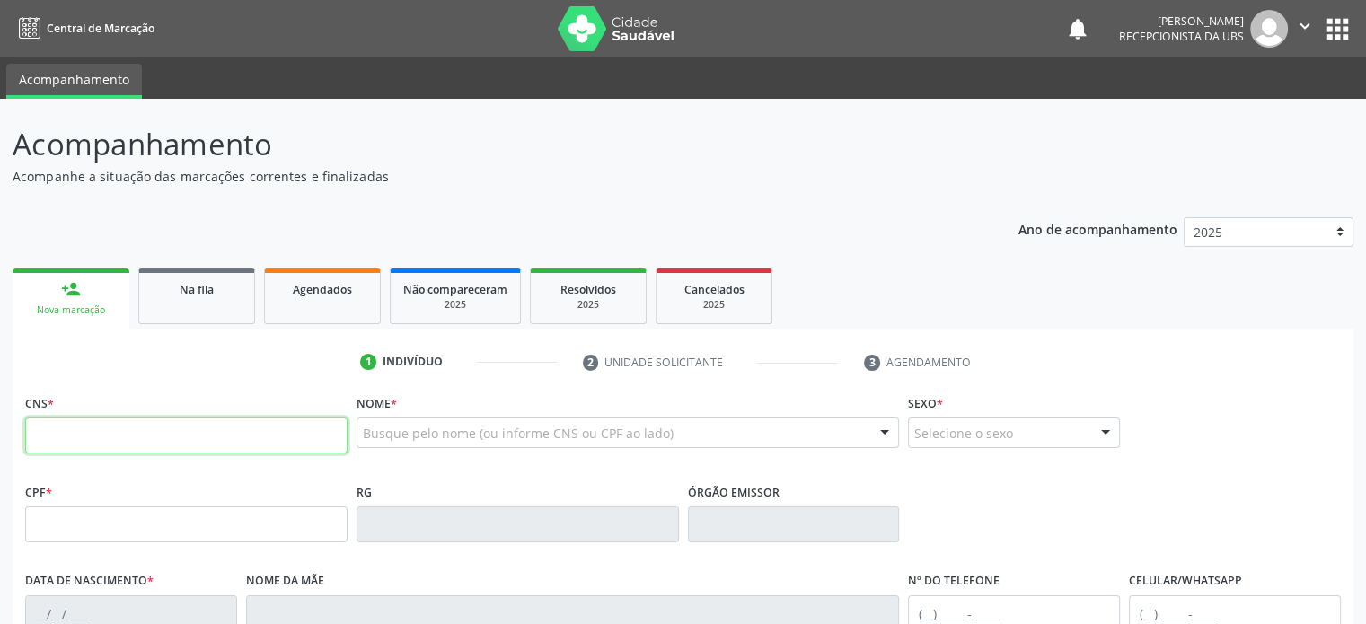
click at [67, 434] on input "text" at bounding box center [186, 436] width 322 height 36
click at [186, 295] on span "Na fila" at bounding box center [197, 289] width 34 height 15
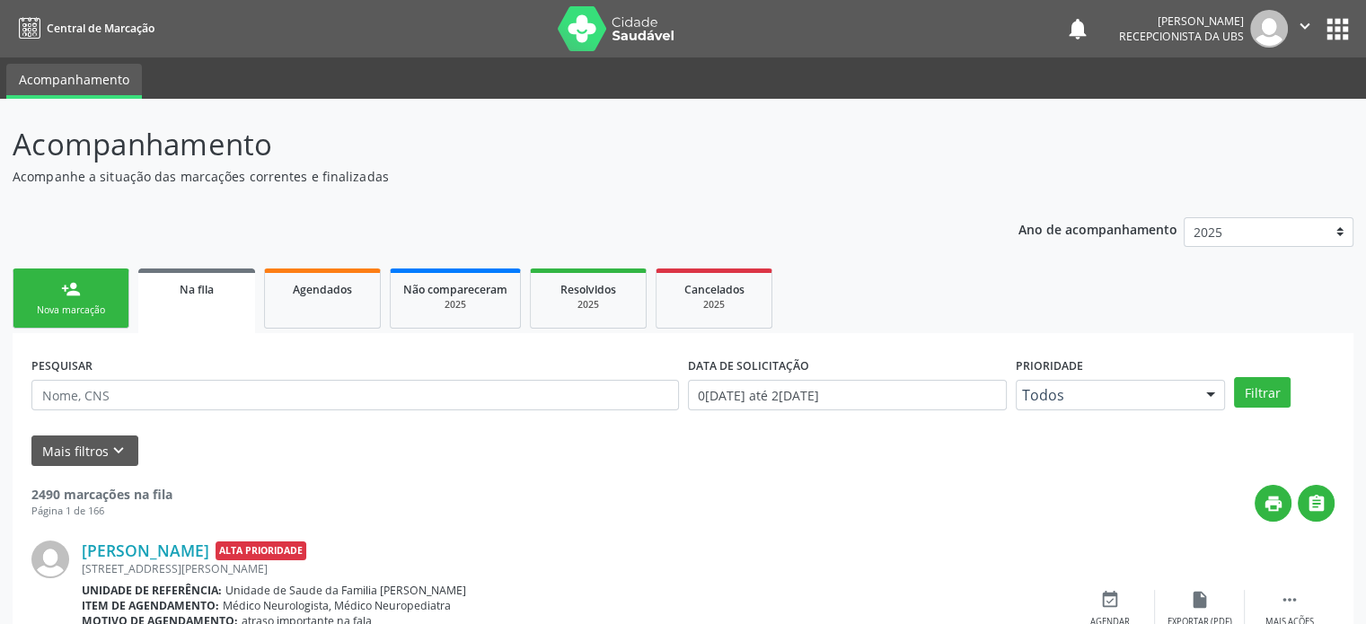
click at [72, 289] on div "person_add" at bounding box center [71, 289] width 20 height 20
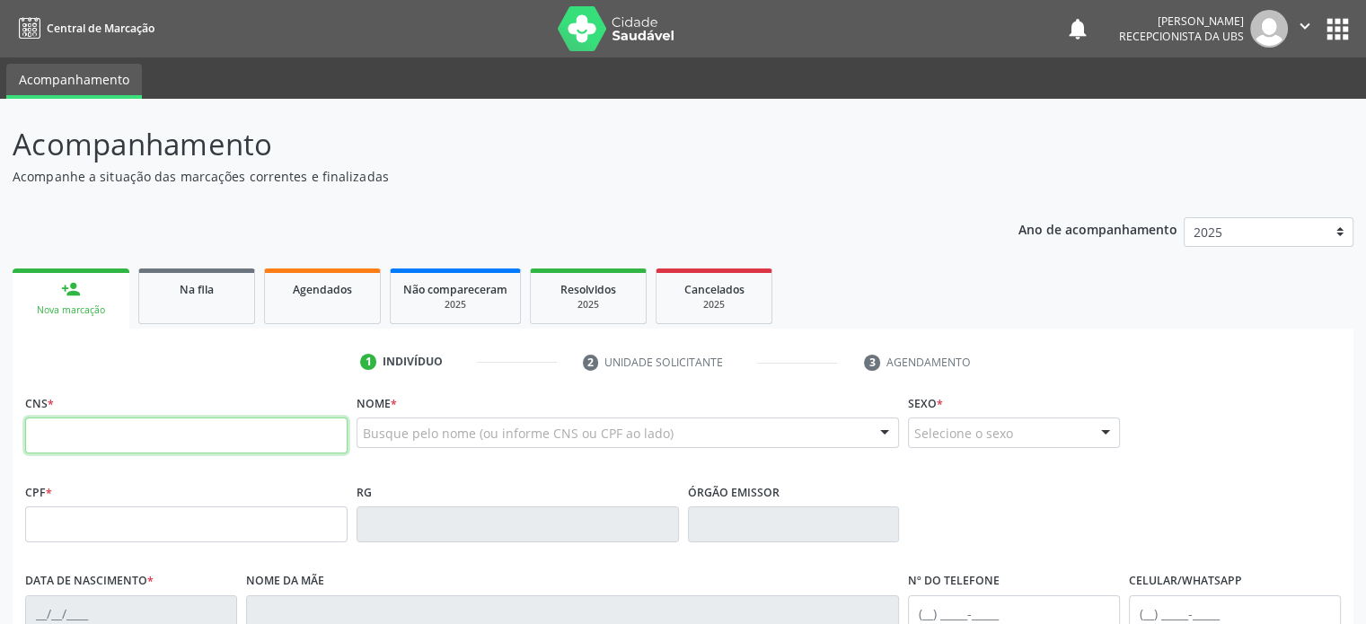
click at [65, 439] on input "text" at bounding box center [186, 436] width 322 height 36
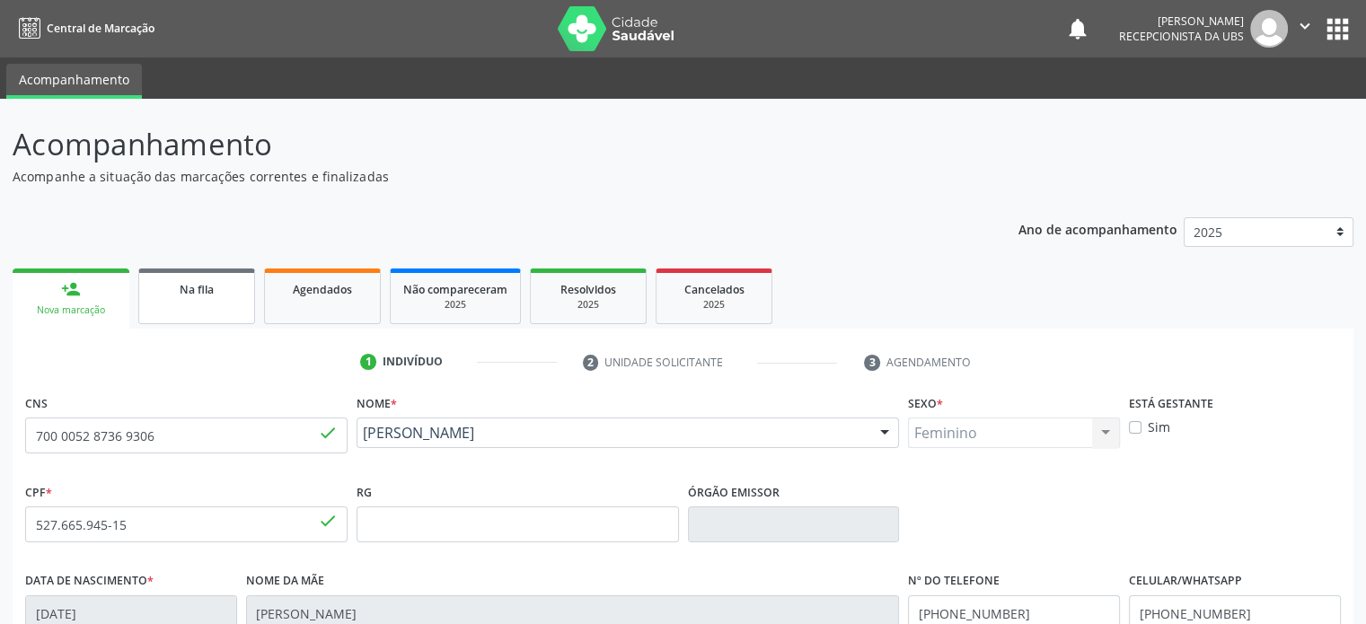
click at [216, 297] on link "Na fila" at bounding box center [196, 297] width 117 height 56
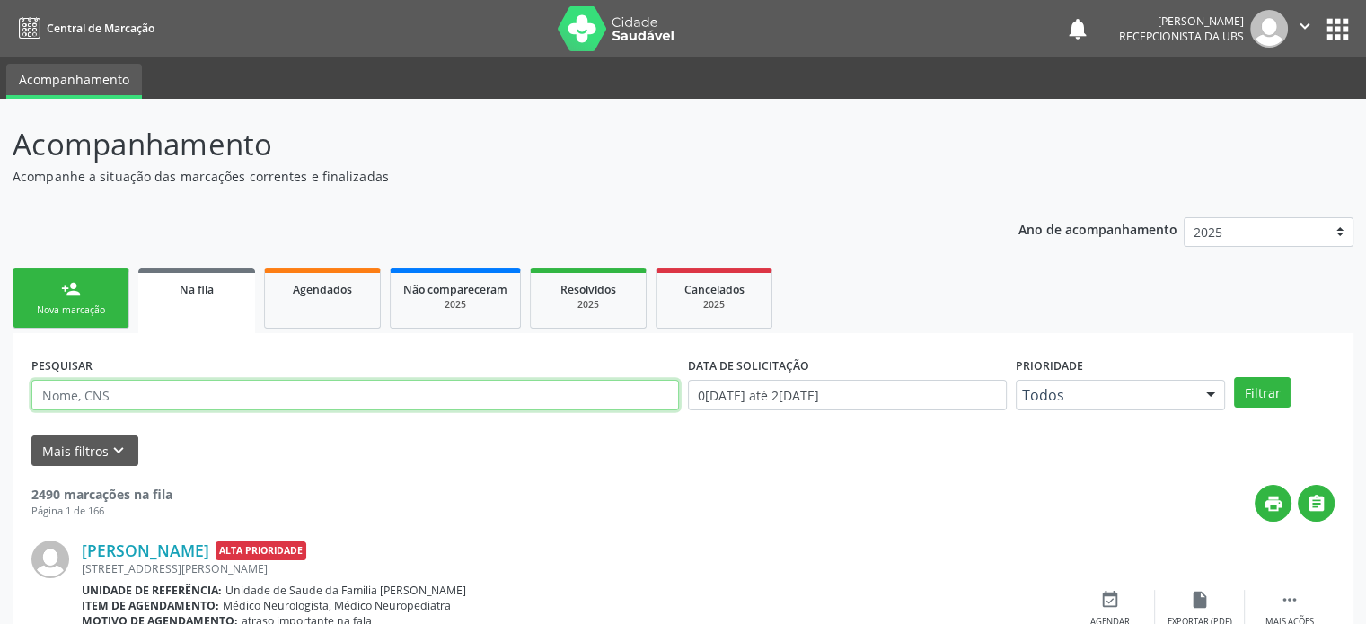
click at [210, 399] on input "text" at bounding box center [354, 395] width 647 height 31
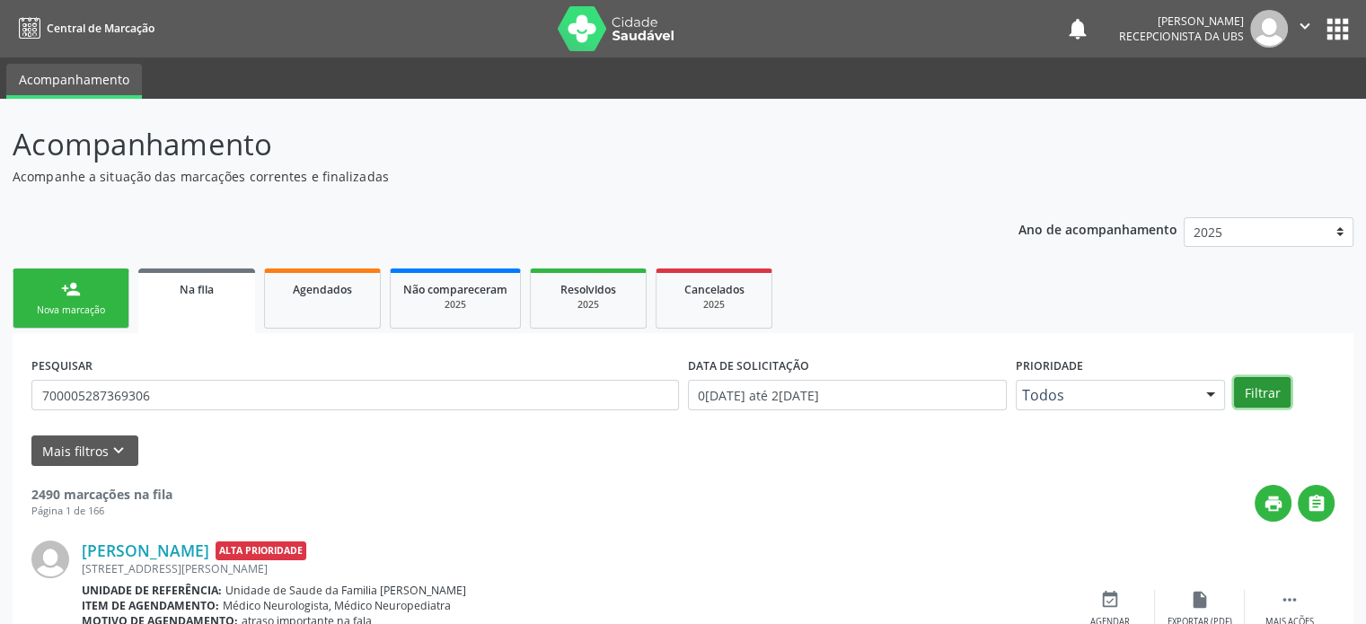
click at [1273, 390] on button "Filtrar" at bounding box center [1262, 392] width 57 height 31
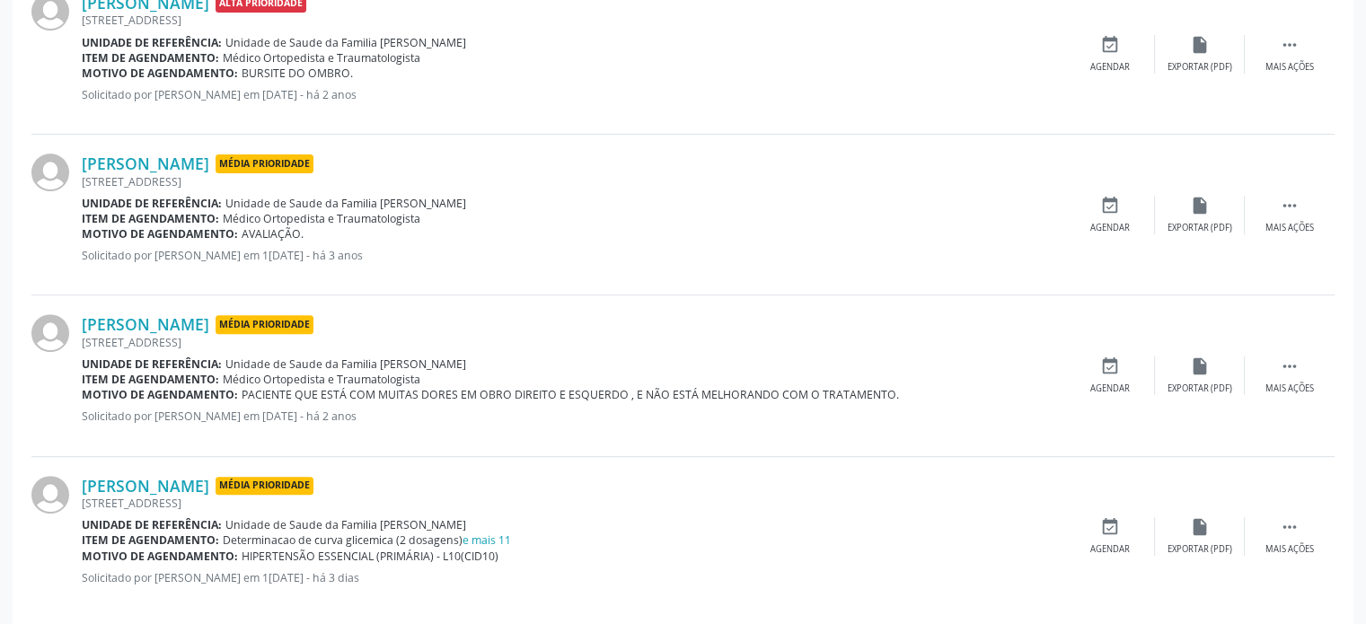
scroll to position [586, 0]
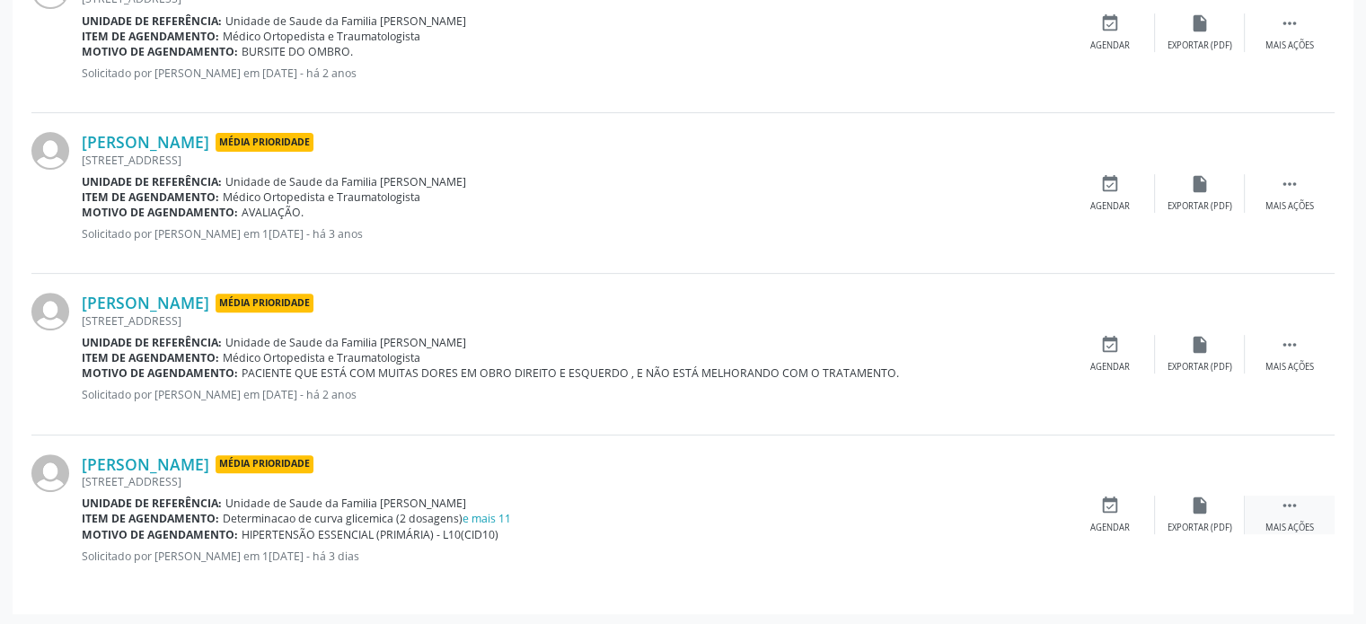
click at [1295, 506] on icon "" at bounding box center [1290, 506] width 20 height 20
click at [1190, 503] on icon "edit" at bounding box center [1200, 506] width 20 height 20
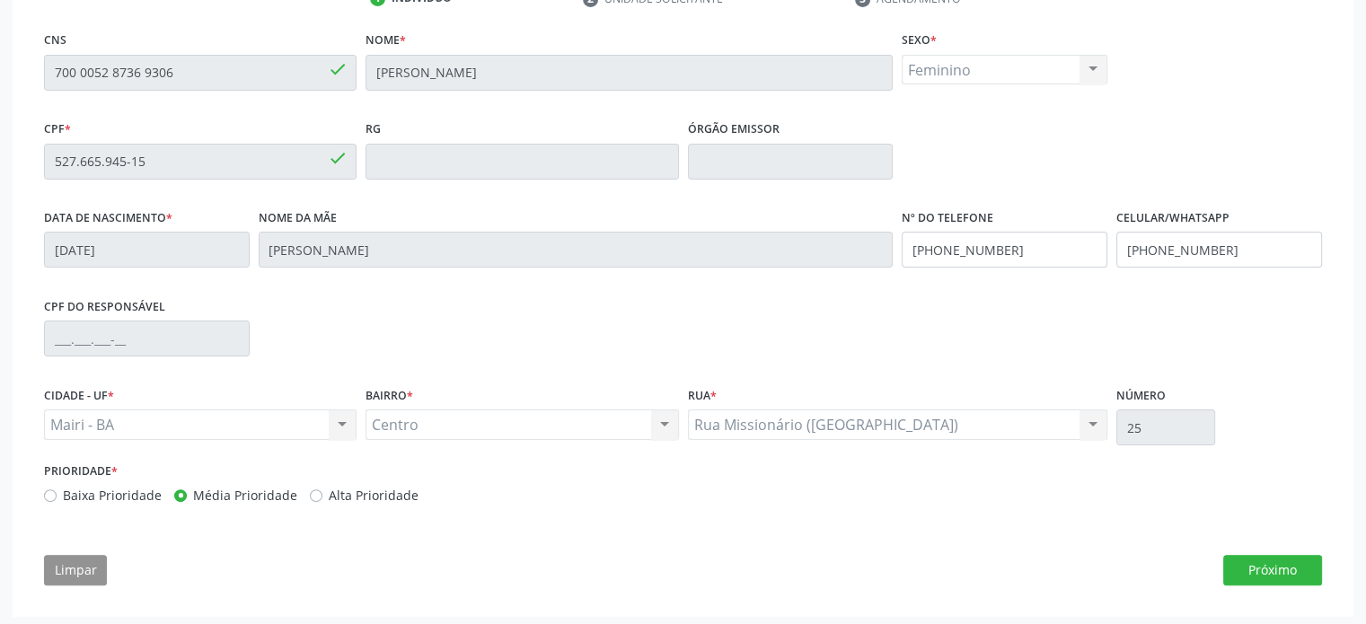
scroll to position [372, 0]
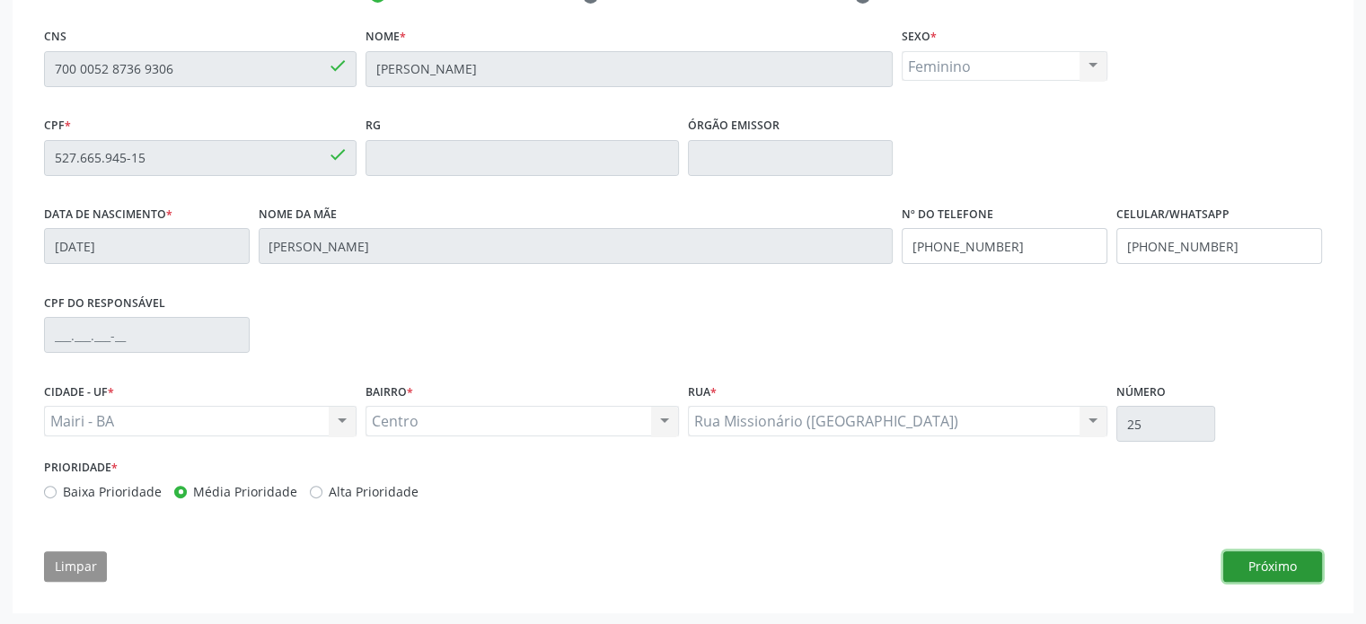
click at [1268, 567] on button "Próximo" at bounding box center [1272, 566] width 99 height 31
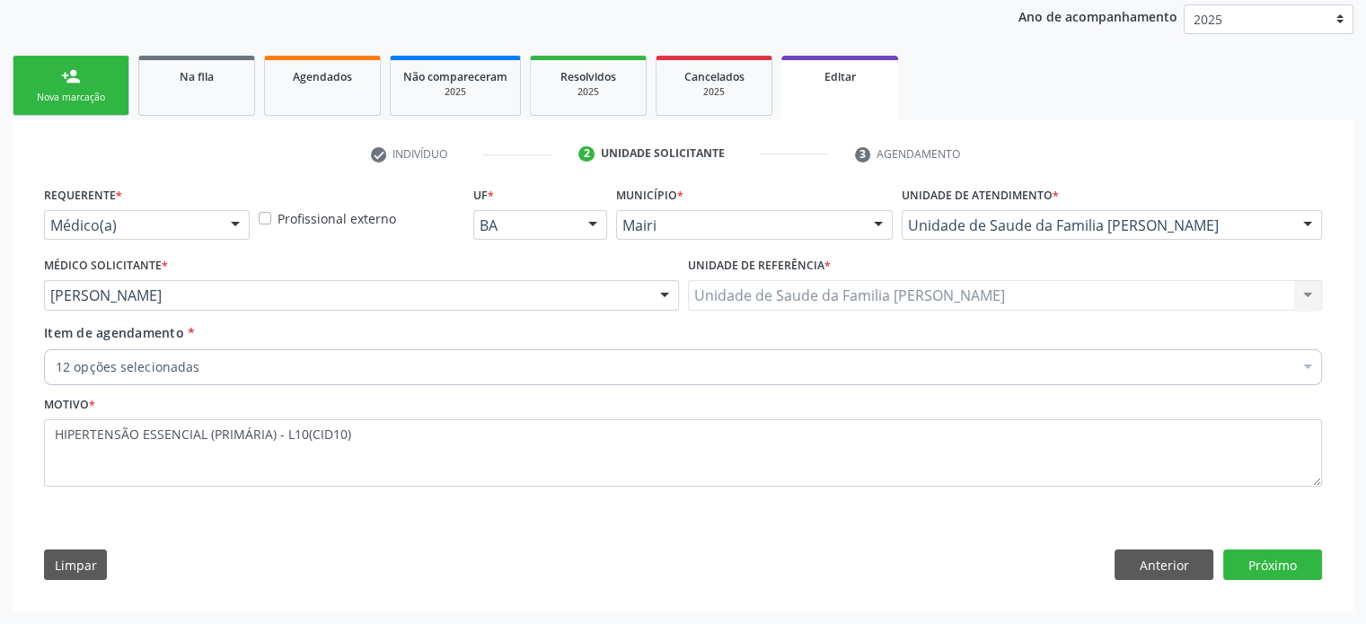
scroll to position [211, 0]
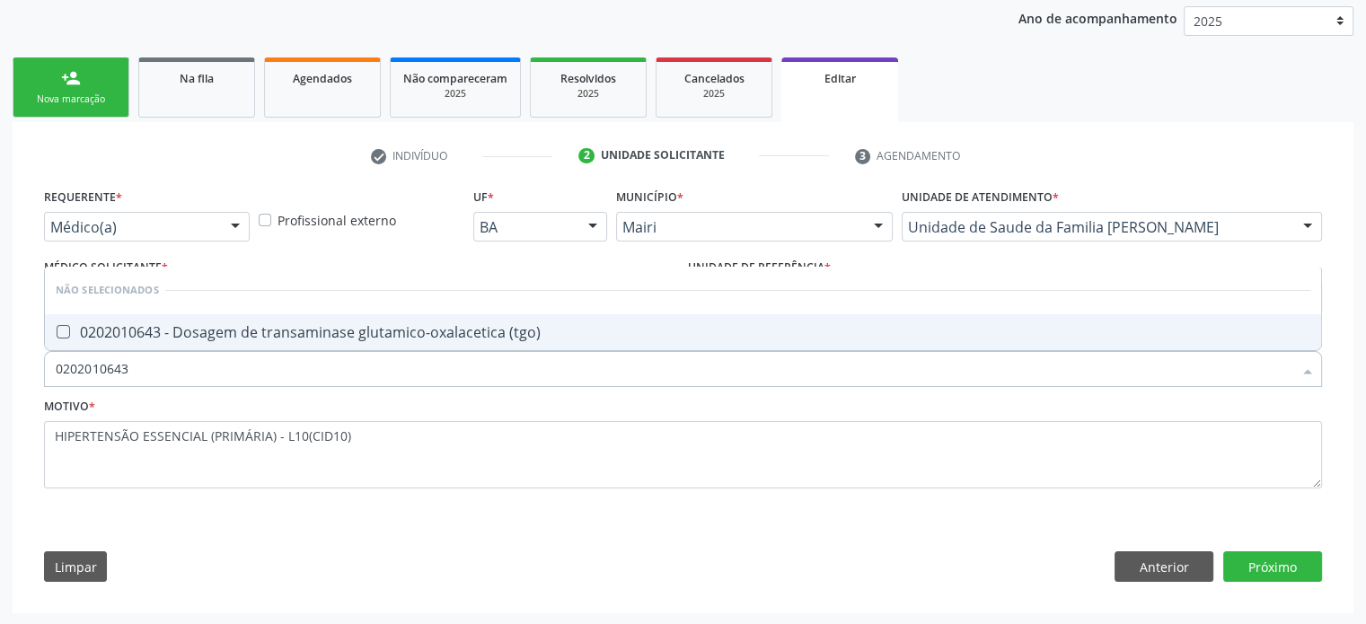
click at [217, 325] on div "0202010643 - Dosagem de transaminase glutamico-oxalacetica (tgo)" at bounding box center [683, 332] width 1255 height 14
click at [194, 333] on div "0202010708 - Dosagem de vitamina b12" at bounding box center [683, 332] width 1255 height 14
click at [194, 333] on div "0202010767 - Dosagem de 25 hidroxivitamina d" at bounding box center [683, 332] width 1255 height 14
click at [1272, 561] on button "Próximo" at bounding box center [1272, 566] width 99 height 31
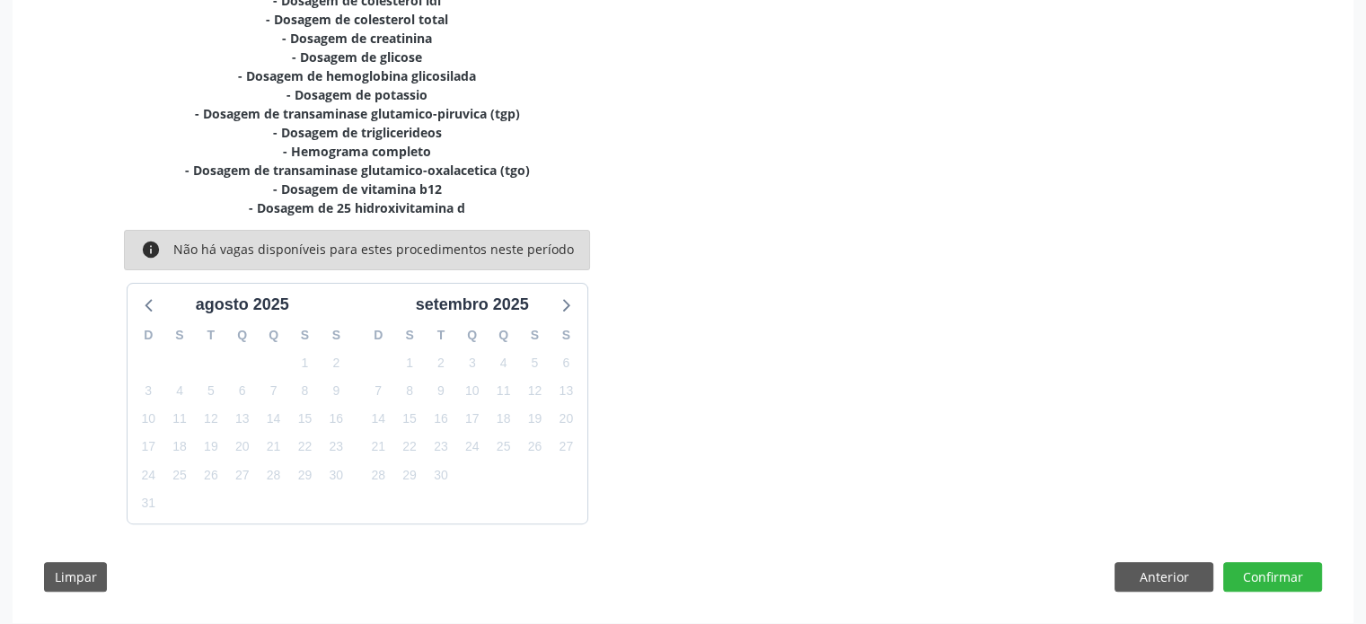
scroll to position [496, 0]
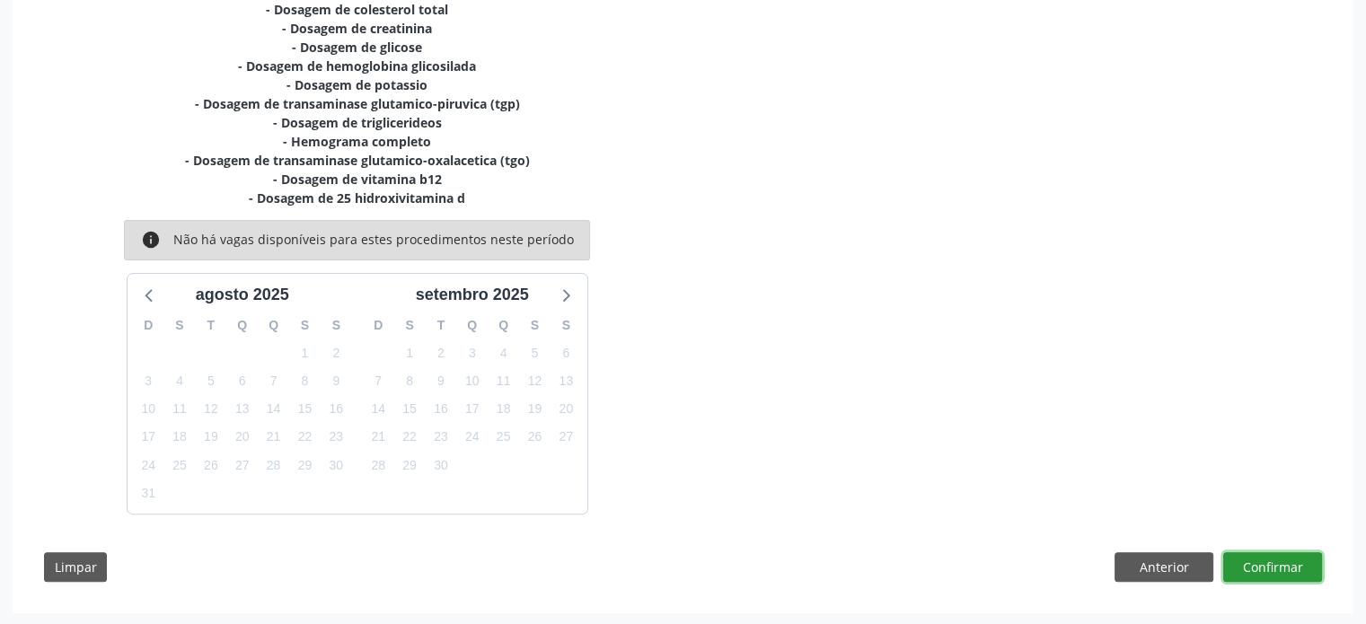
click at [1272, 560] on button "Confirmar" at bounding box center [1272, 567] width 99 height 31
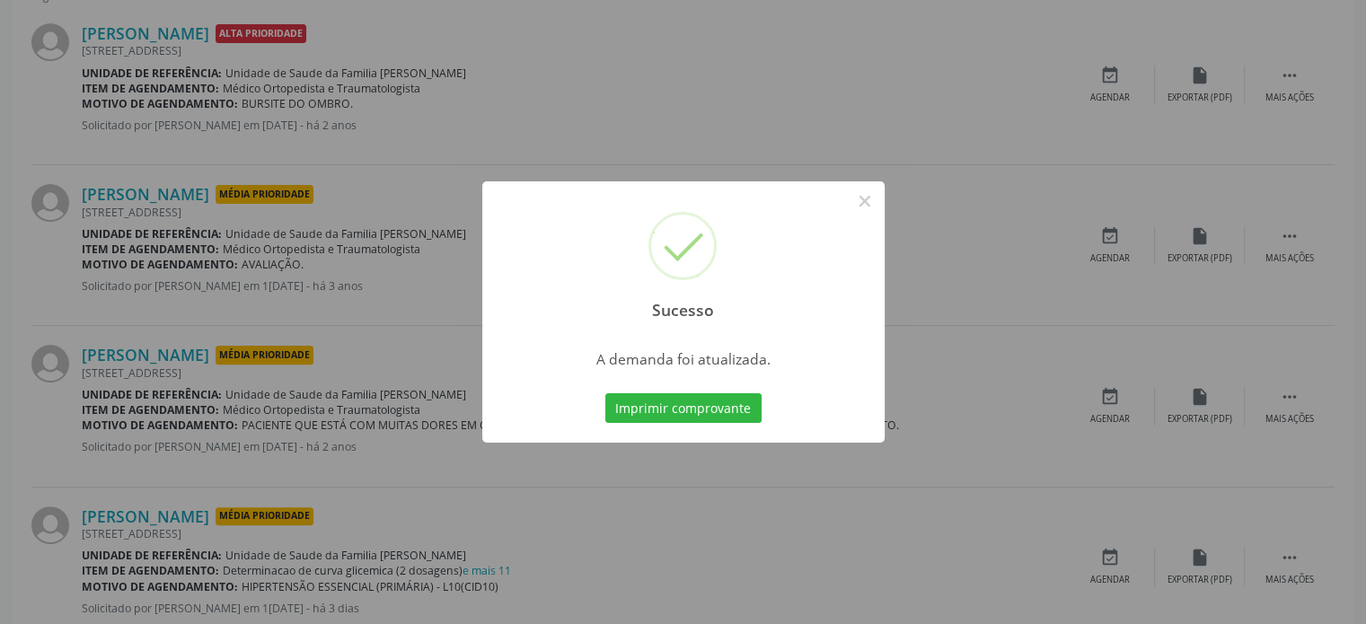
scroll to position [0, 0]
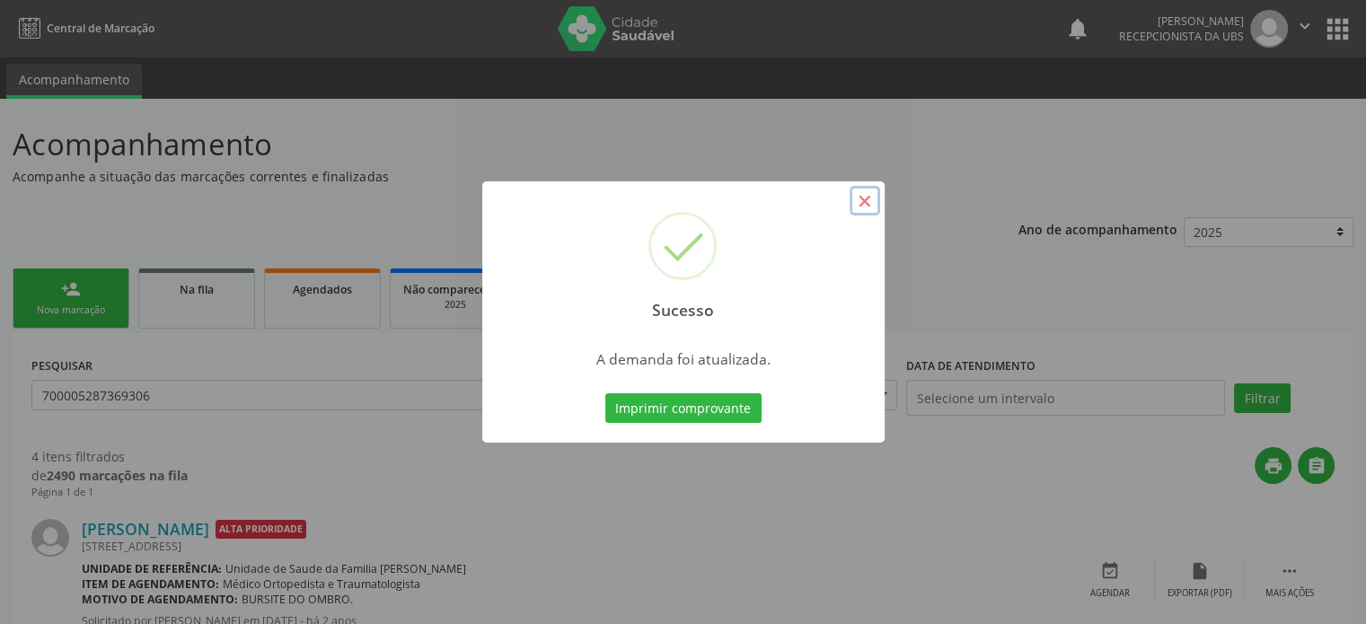
click at [858, 204] on button "×" at bounding box center [865, 201] width 31 height 31
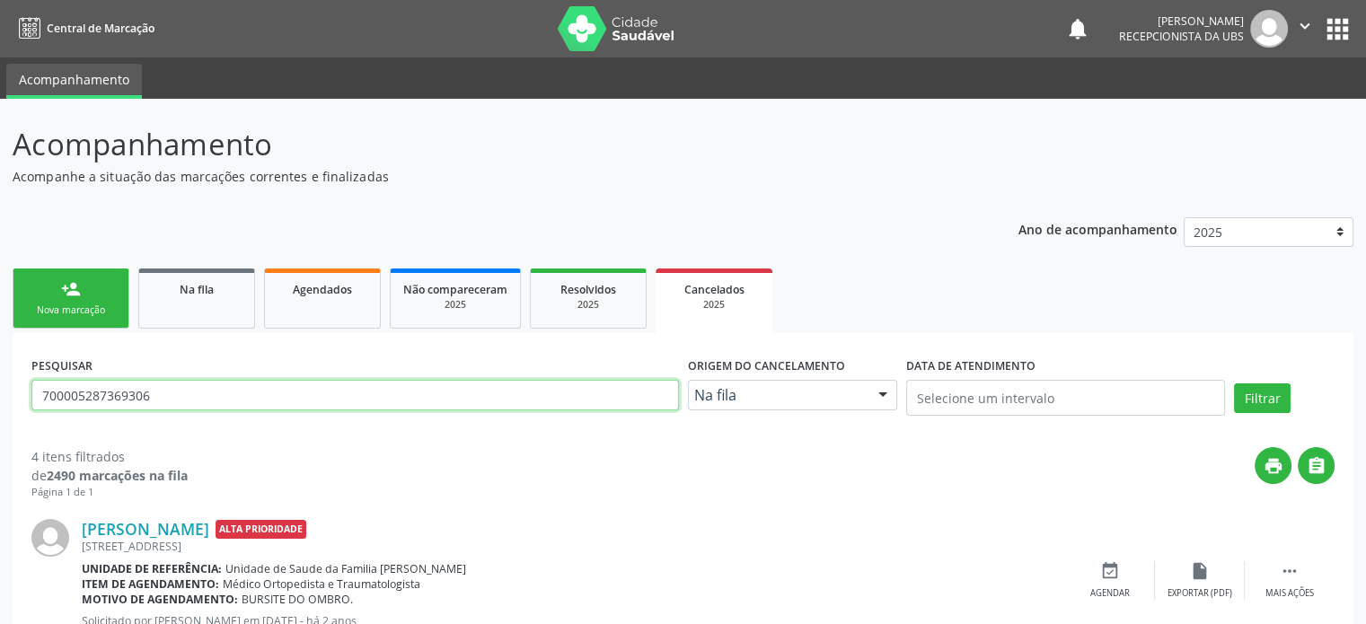
drag, startPoint x: 162, startPoint y: 394, endPoint x: 25, endPoint y: 398, distance: 136.5
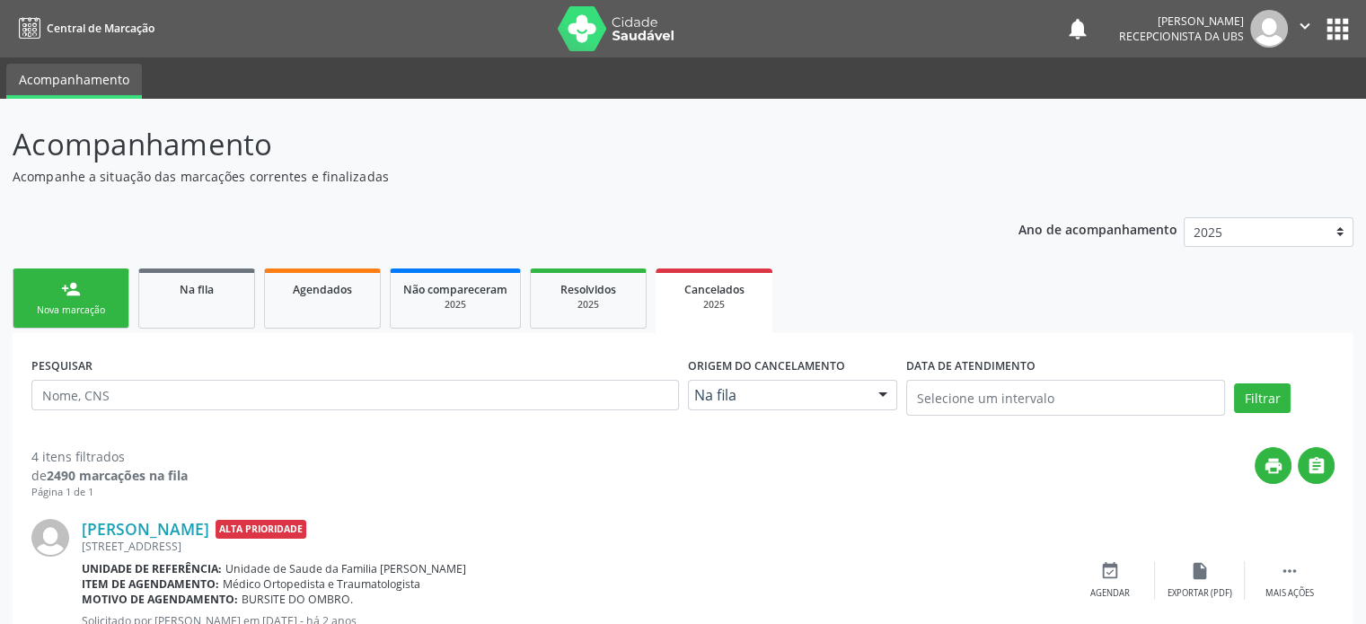
click at [74, 311] on div "Nova marcação" at bounding box center [71, 310] width 90 height 13
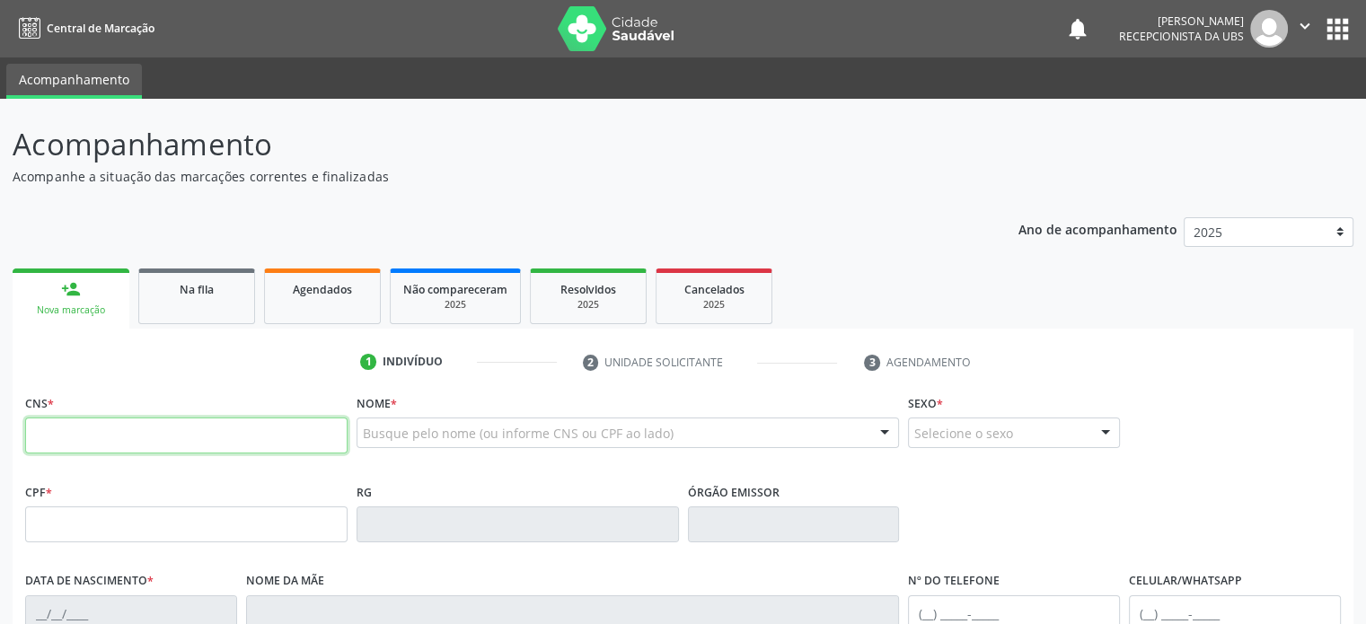
click at [72, 445] on input "text" at bounding box center [186, 436] width 322 height 36
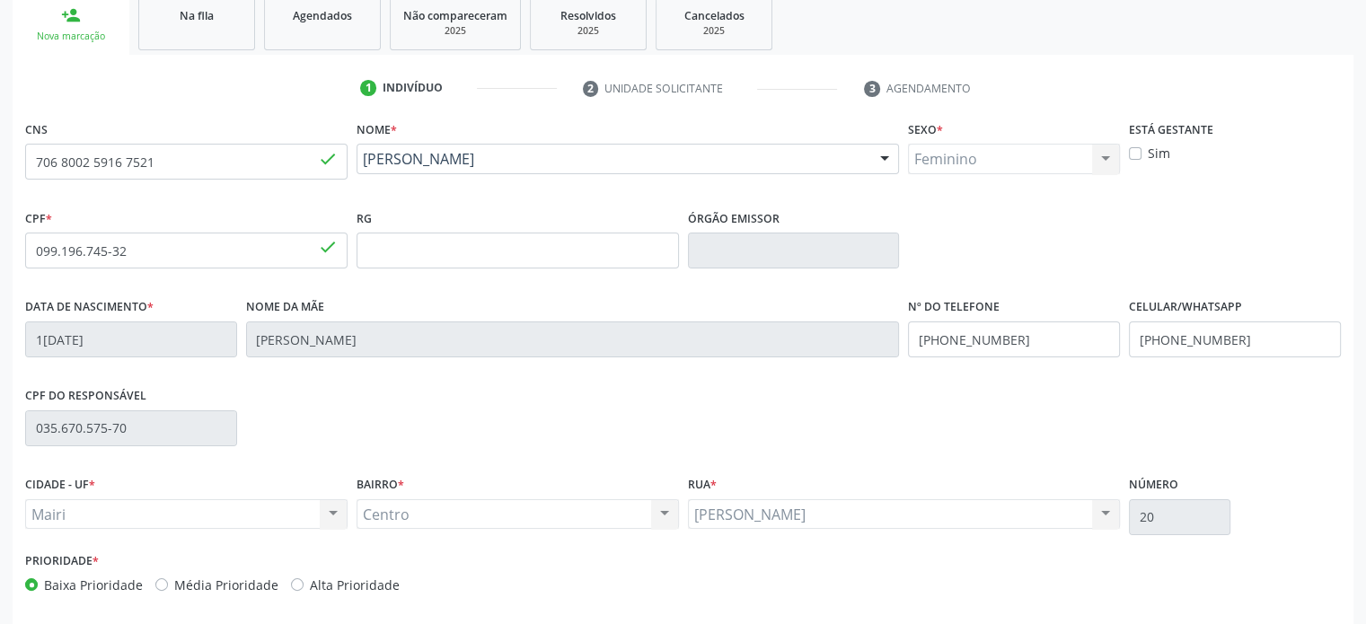
scroll to position [348, 0]
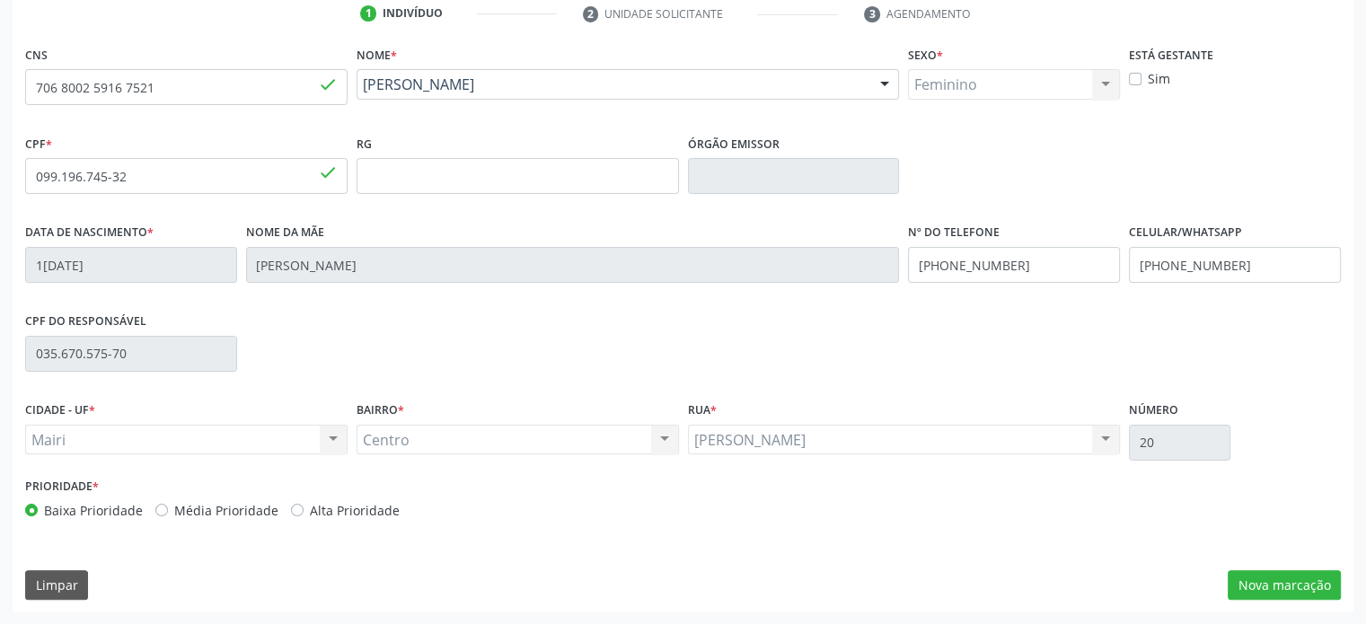
click at [233, 506] on label "Média Prioridade" at bounding box center [226, 510] width 104 height 19
click at [168, 506] on input "Média Prioridade" at bounding box center [161, 509] width 13 height 16
click at [1291, 589] on button "Nova marcação" at bounding box center [1284, 585] width 113 height 31
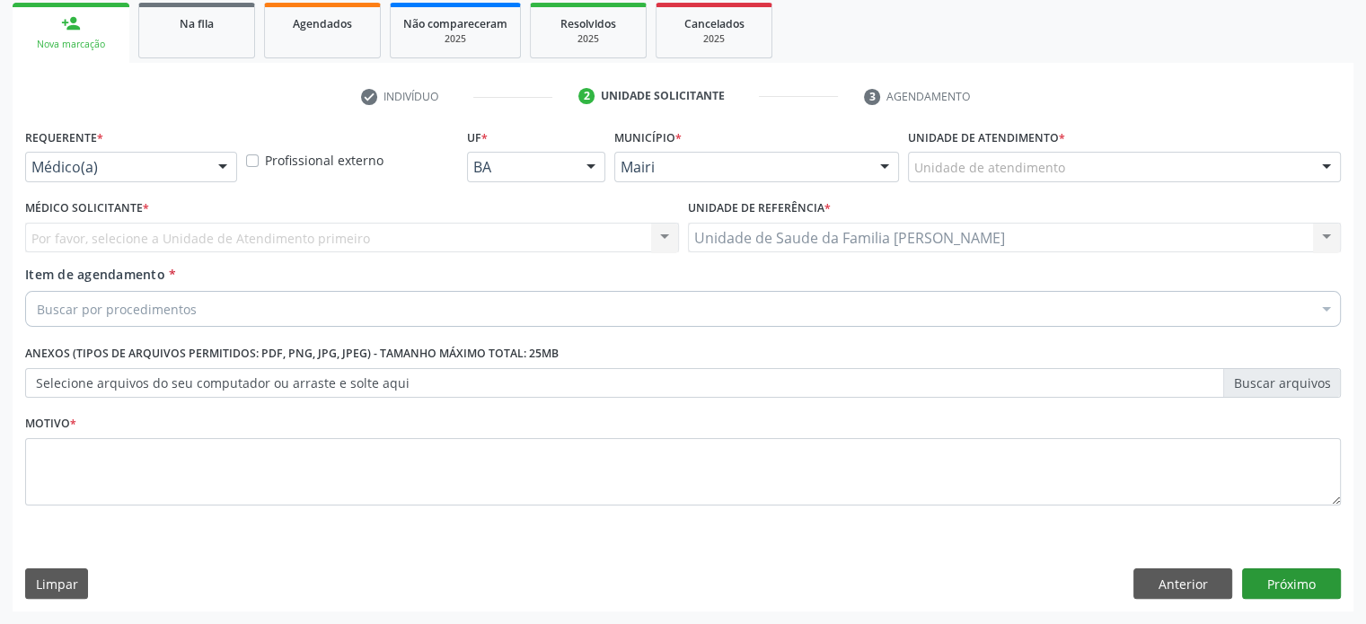
scroll to position [265, 0]
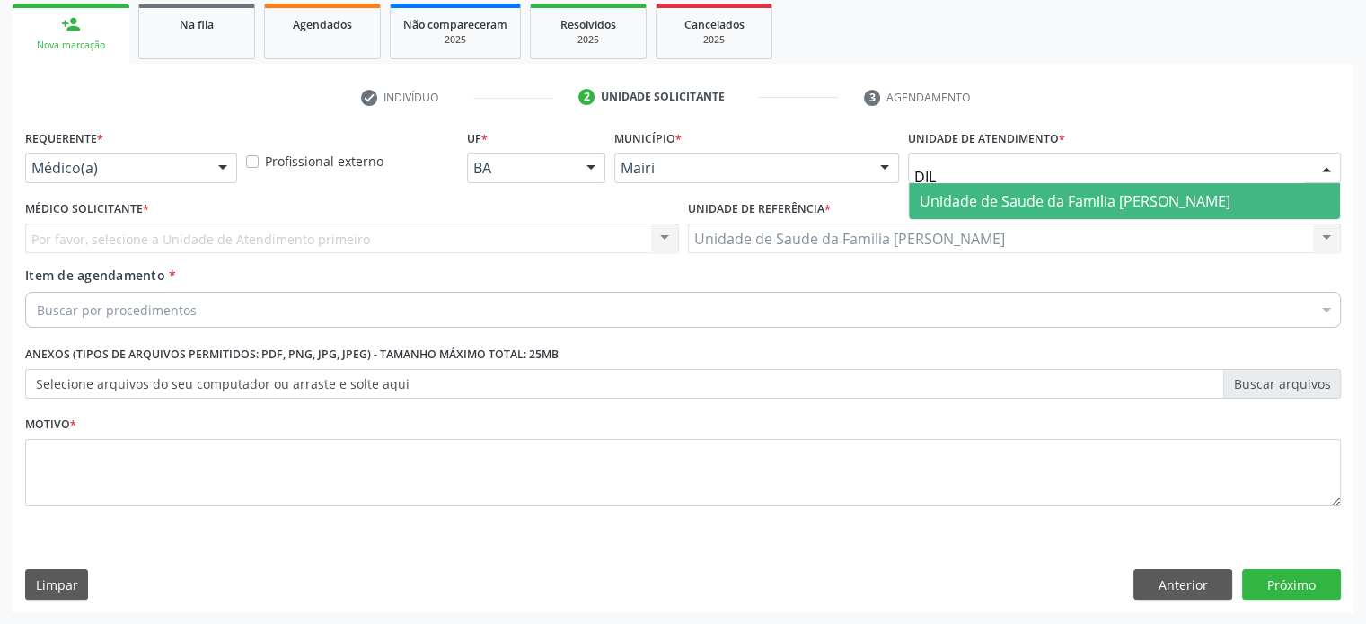
click at [1024, 198] on span "Unidade de Saude da Familia [PERSON_NAME]" at bounding box center [1075, 201] width 311 height 20
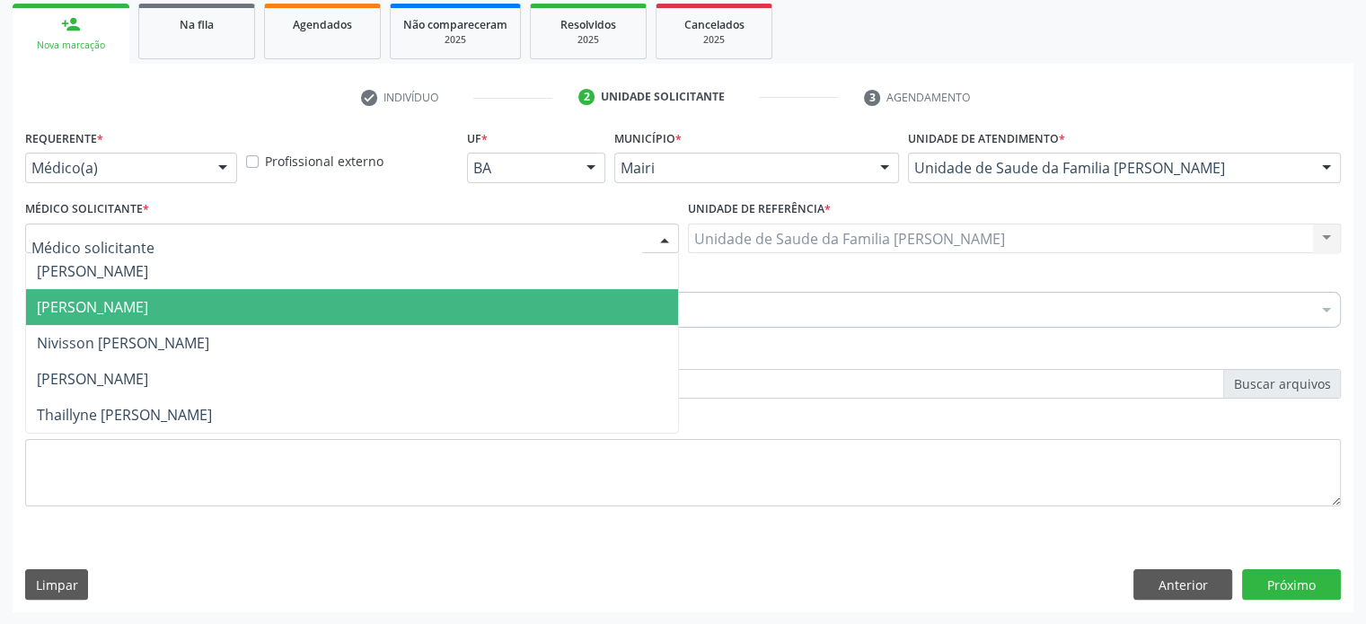
click at [82, 300] on span "[PERSON_NAME]" at bounding box center [92, 307] width 111 height 20
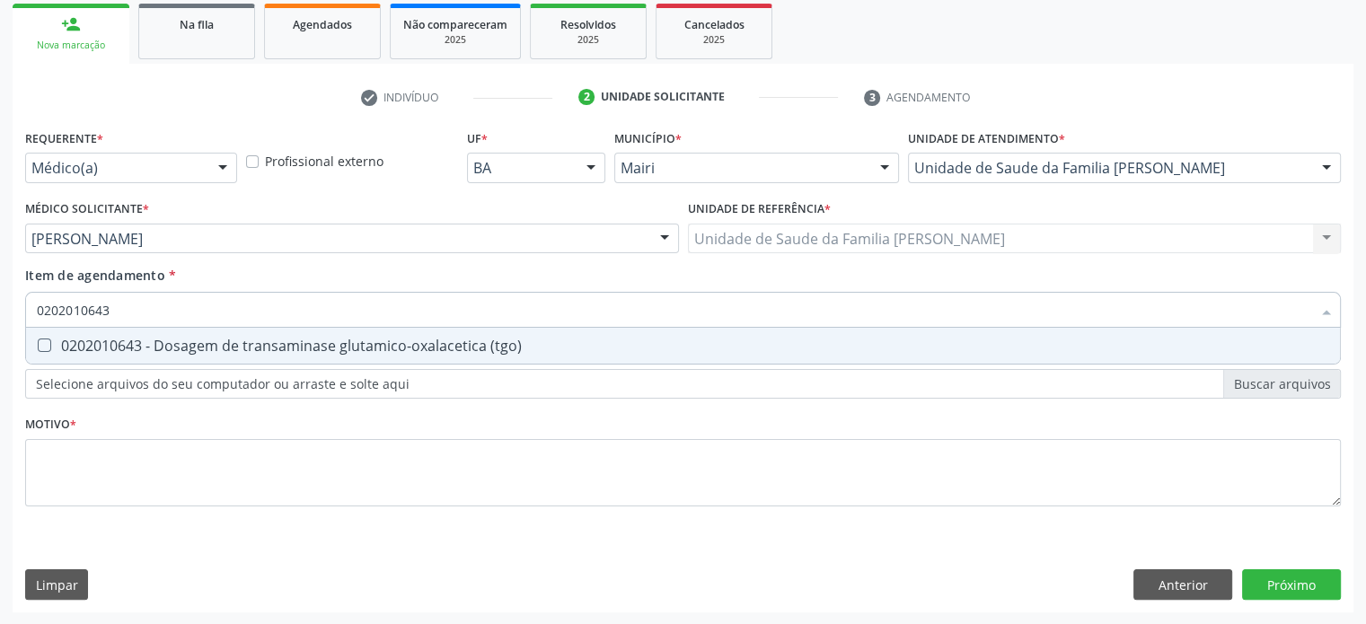
click at [145, 342] on div "0202010643 - Dosagem de transaminase glutamico-oxalacetica (tgo)" at bounding box center [683, 346] width 1292 height 14
click at [101, 345] on div "0202010708 - Dosagem de vitamina b12" at bounding box center [683, 346] width 1292 height 14
click at [101, 345] on div "0202010767 - Dosagem de 25 hidroxivitamina d" at bounding box center [683, 346] width 1292 height 14
click at [101, 345] on div "0202010384 - Dosagem de ferritina" at bounding box center [683, 346] width 1292 height 14
click at [101, 345] on div "0202010295 - Dosagem de colesterol total" at bounding box center [683, 346] width 1292 height 14
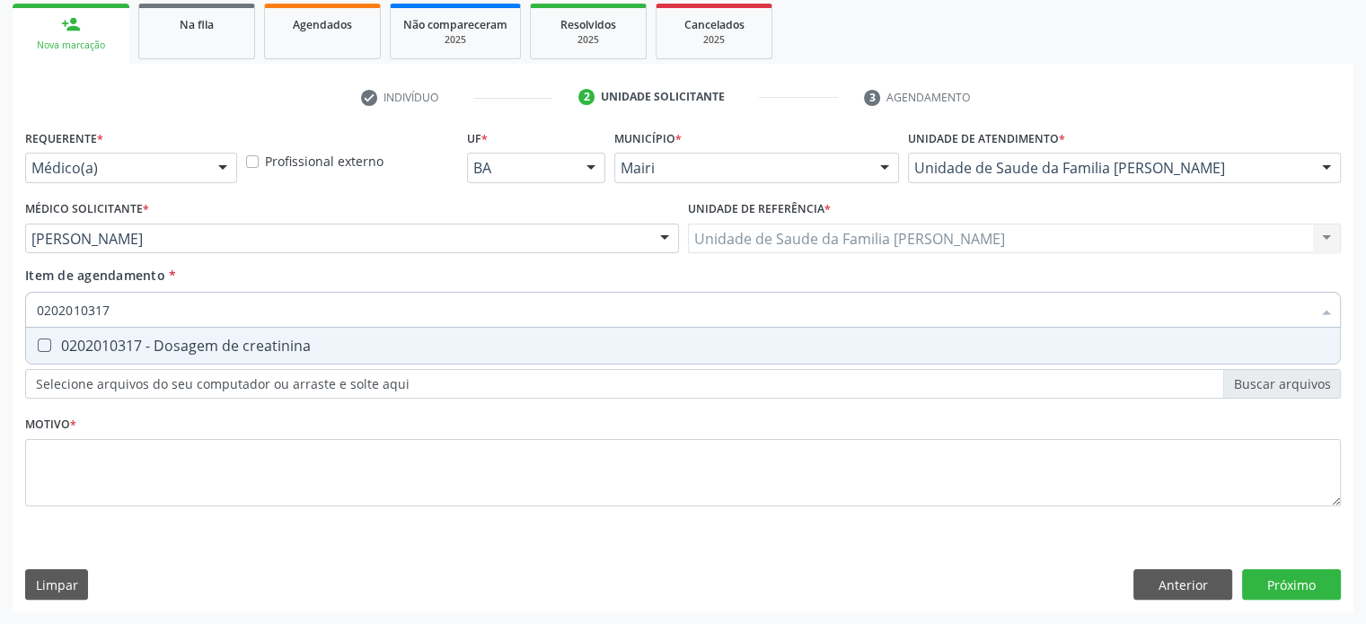
click at [101, 345] on div "0202010317 - Dosagem de creatinina" at bounding box center [683, 346] width 1292 height 14
click at [101, 345] on div "0202010040 - Determinacao de curva glicemica (2 dosagens)" at bounding box center [683, 346] width 1292 height 14
click at [101, 345] on div "0202010600 - Dosagem de potassio" at bounding box center [683, 346] width 1292 height 14
click at [101, 345] on div "0202010678 - Dosagem de triglicerideos" at bounding box center [683, 346] width 1292 height 14
click at [101, 345] on div "0202050017 - Analise de caracteres fisicos, elementos e sedimento da urina" at bounding box center [683, 346] width 1292 height 14
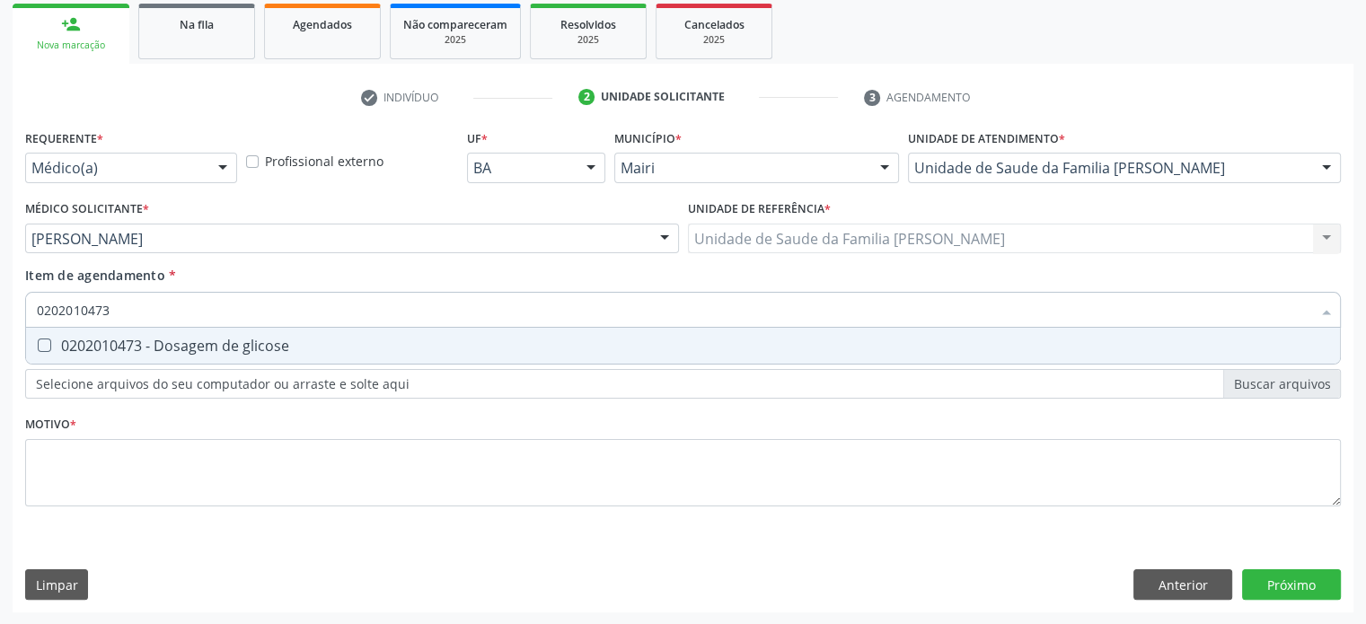
click at [101, 345] on div "0202010473 - Dosagem de glicose" at bounding box center [683, 346] width 1292 height 14
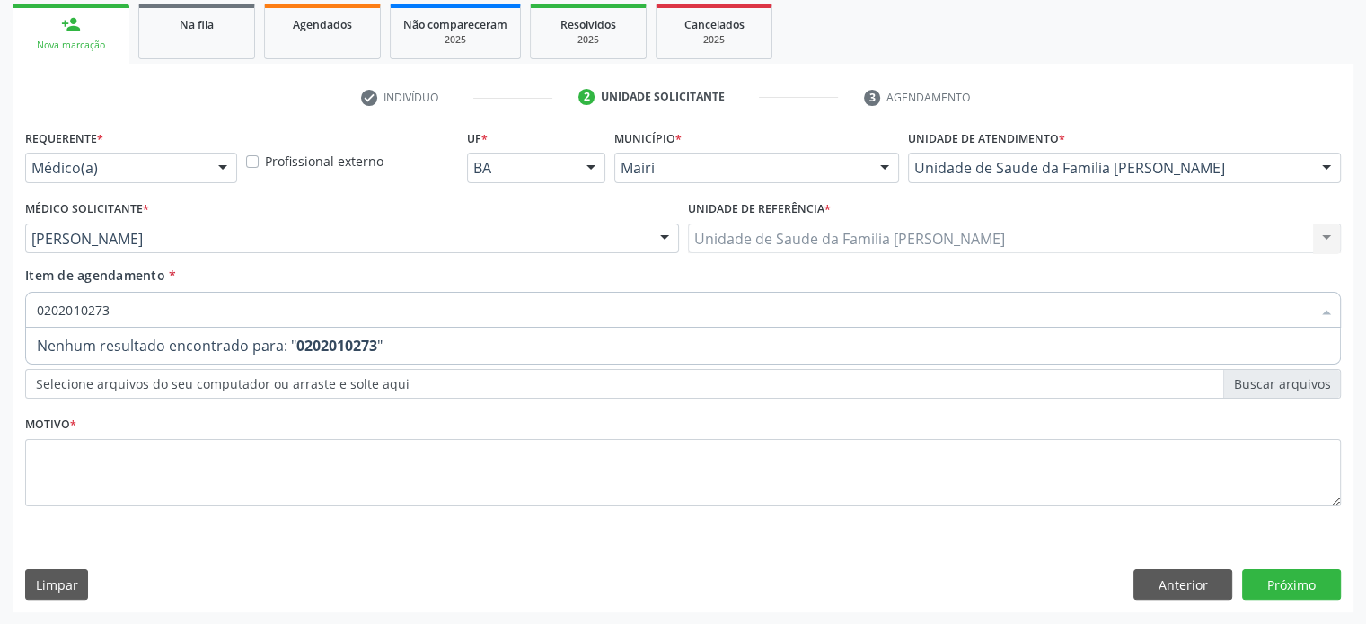
click at [101, 345] on span "Nenhum resultado encontrado para: " 0202010273 "" at bounding box center [683, 346] width 1314 height 36
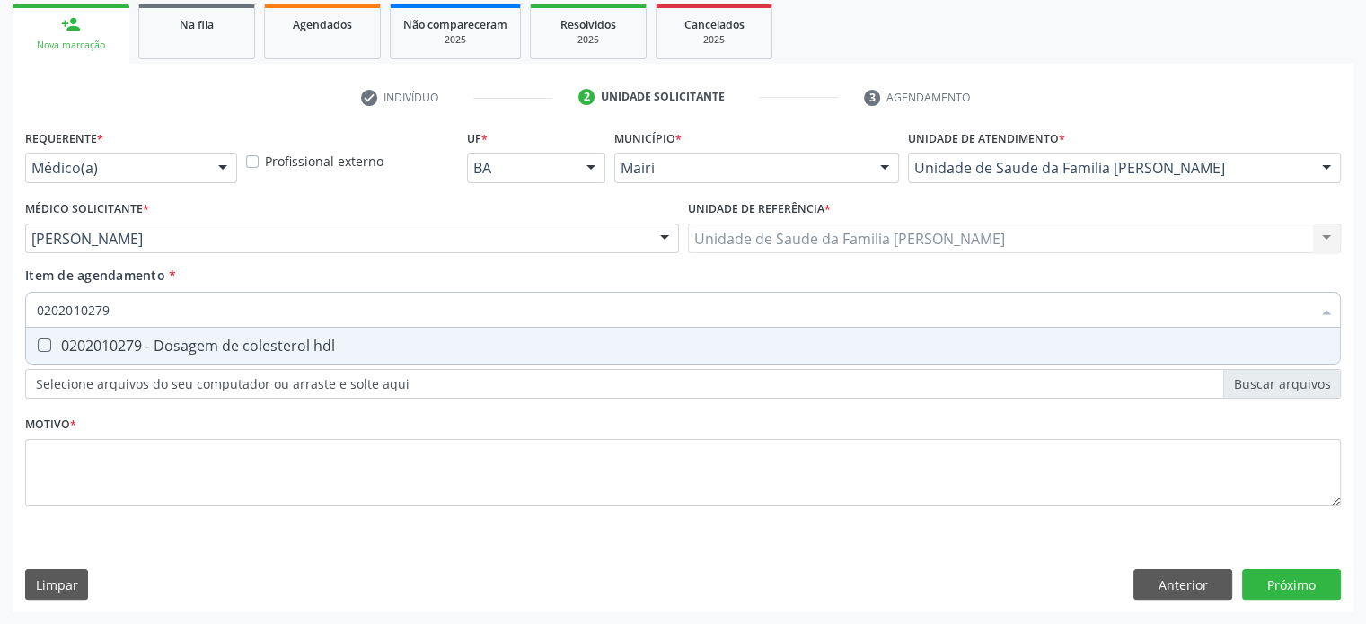
click at [101, 345] on div "0202010279 - Dosagem de colesterol hdl" at bounding box center [683, 346] width 1292 height 14
click at [101, 345] on div "0202010503 - Dosagem de hemoglobina glicosilada" at bounding box center [683, 346] width 1292 height 14
click at [101, 345] on div "0202010287 - Dosagem de colesterol ldl" at bounding box center [683, 346] width 1292 height 14
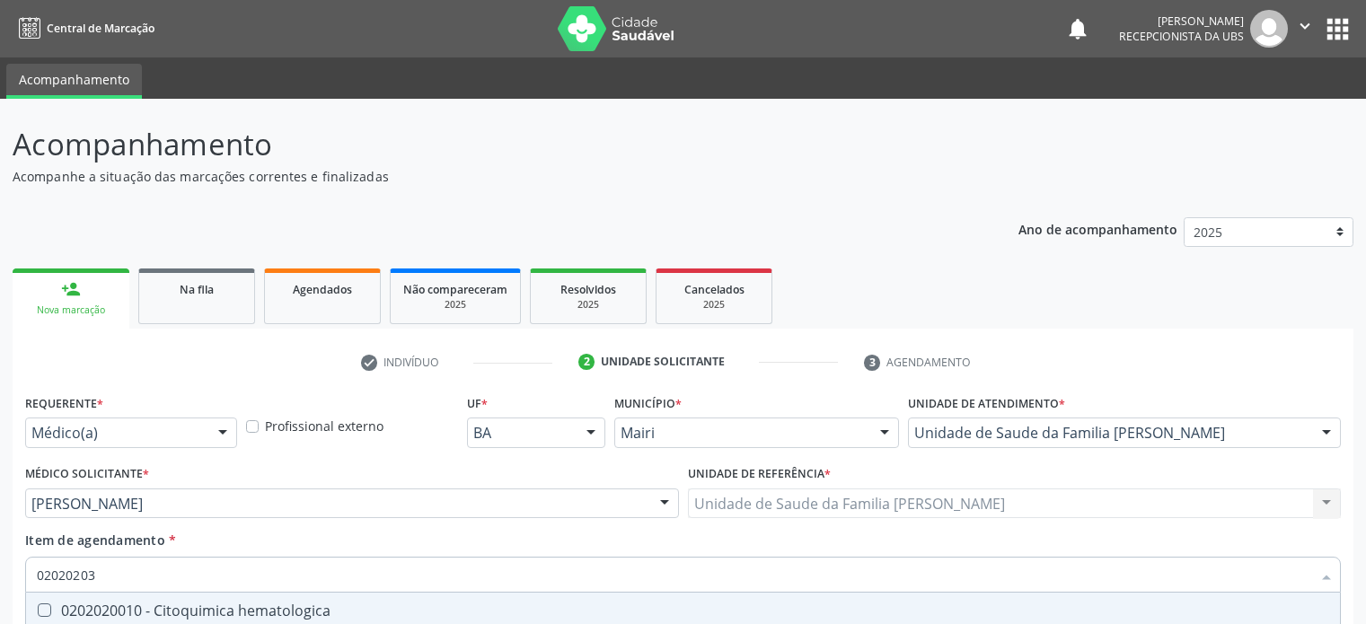
scroll to position [265, 0]
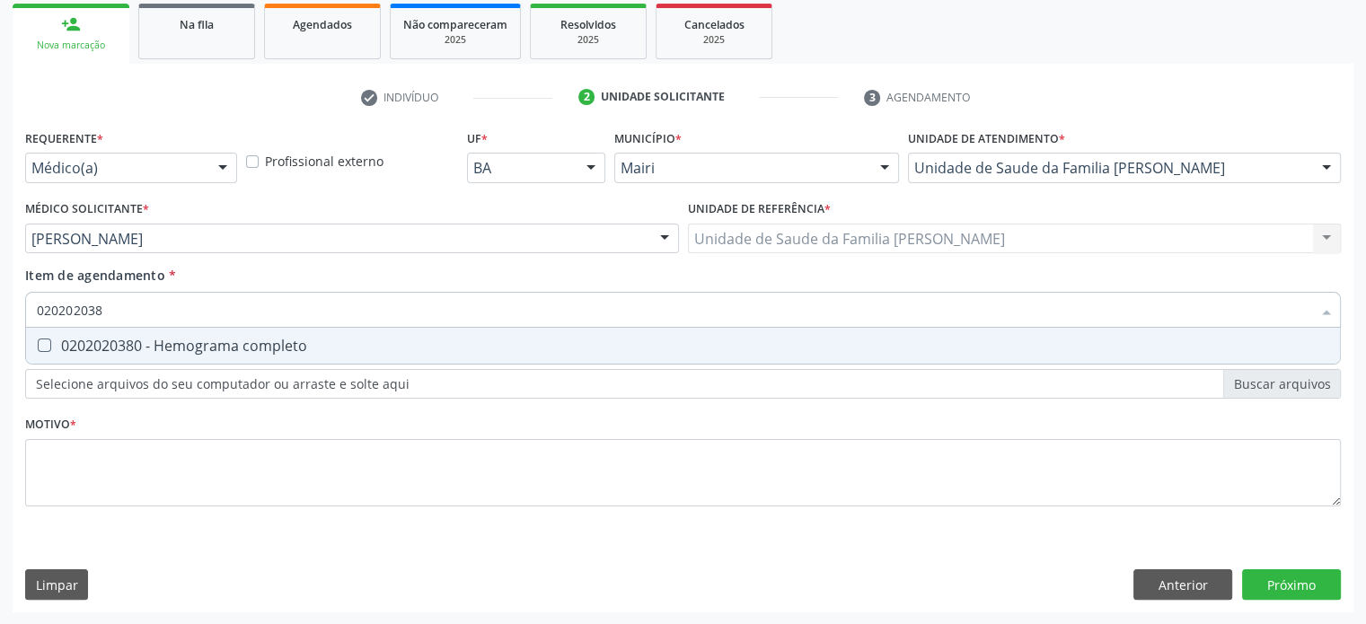
type input "0202020380"
click at [101, 345] on div "0202020380 - Hemograma completo" at bounding box center [683, 346] width 1292 height 14
checkbox completo "true"
type input "02020203"
checkbox completo "false"
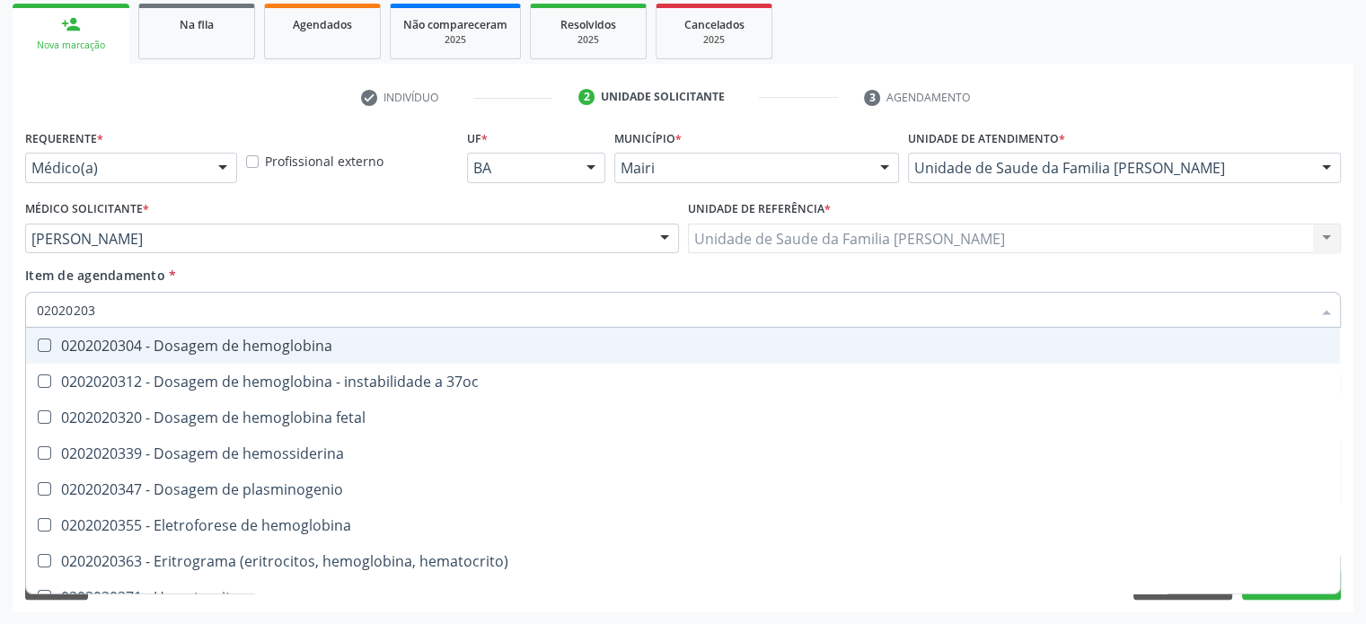
type input "0202020"
checkbox completo "false"
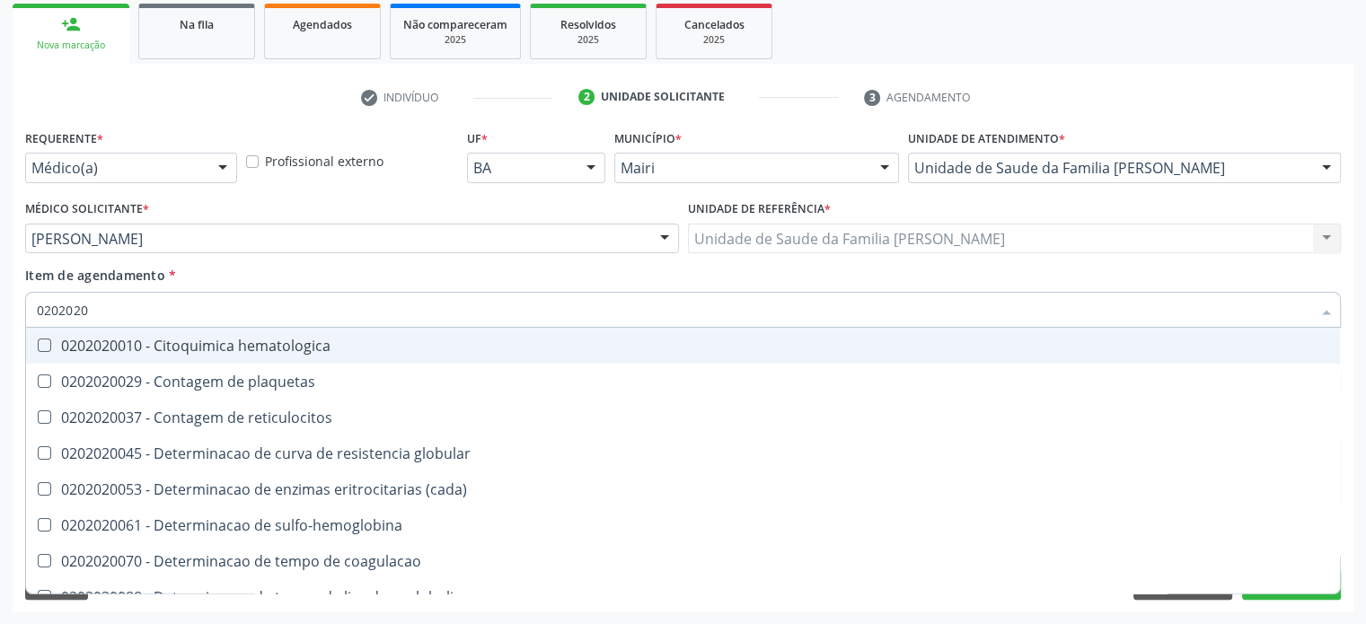
type input "020202"
checkbox completo "false"
checkbox Leucograma "true"
type input "02020"
checkbox globular "true"
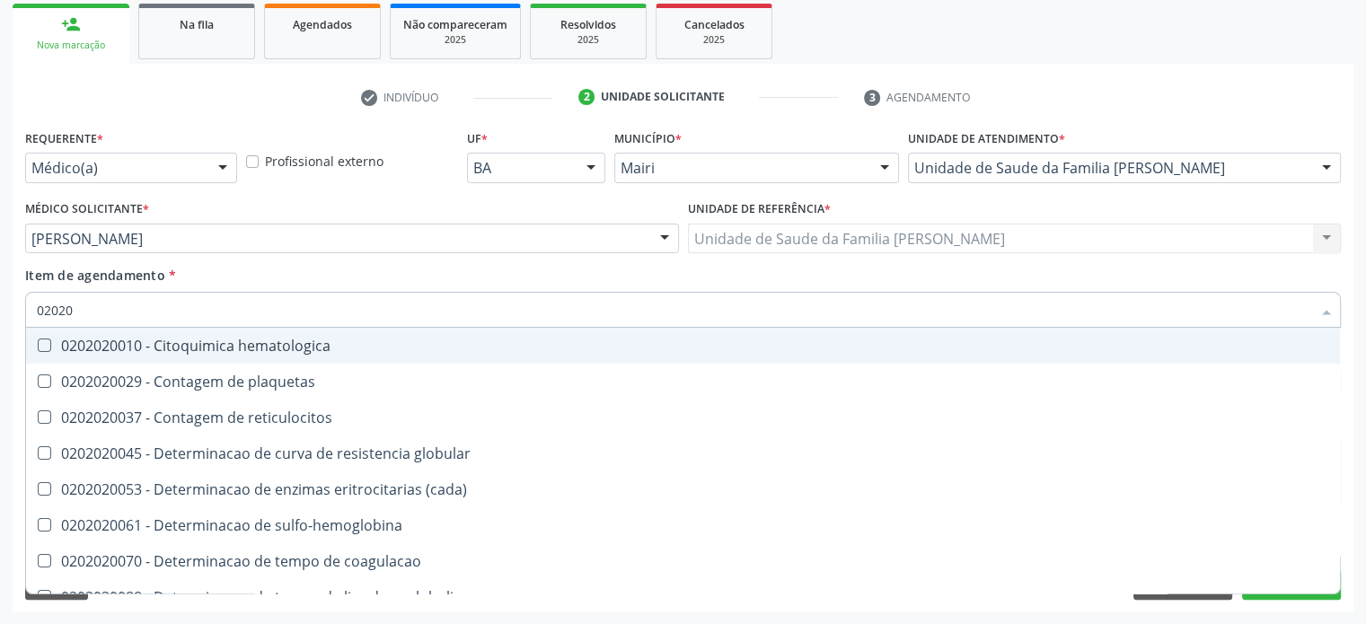
checkbox completo "false"
checkbox s "true"
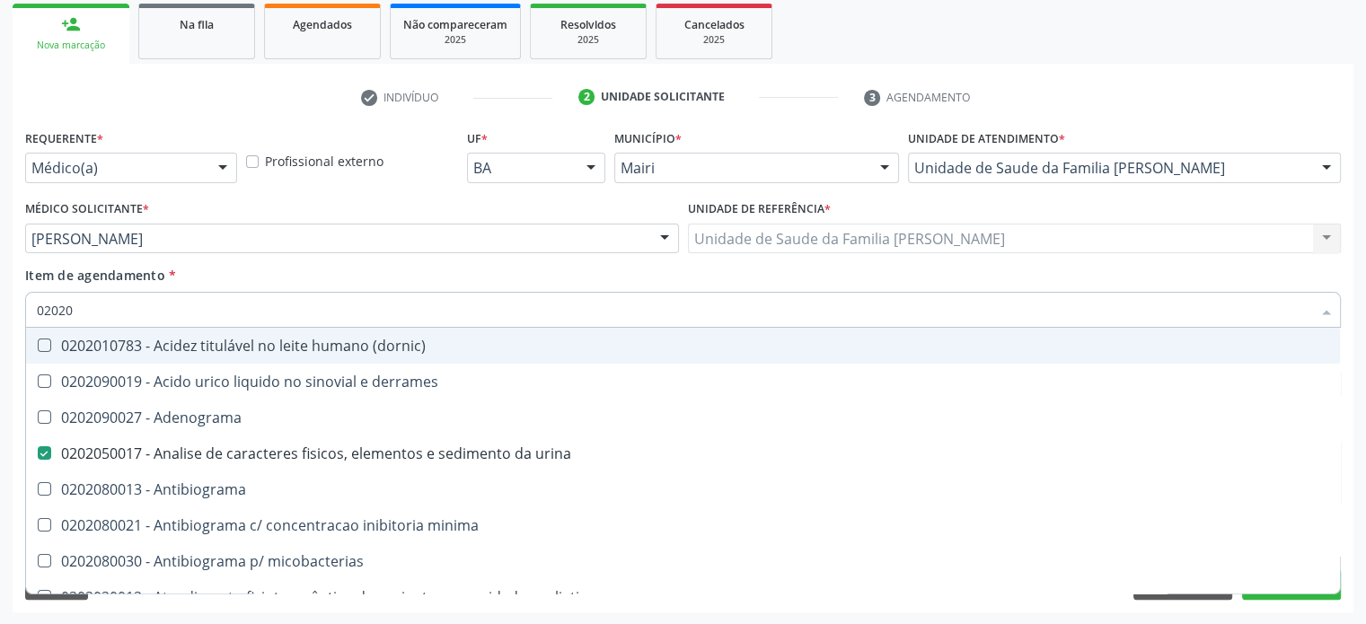
type input "020201"
checkbox urina "false"
checkbox Antibiograma "true"
checkbox herpesvirus "true"
checkbox \(qualitativo\) "true"
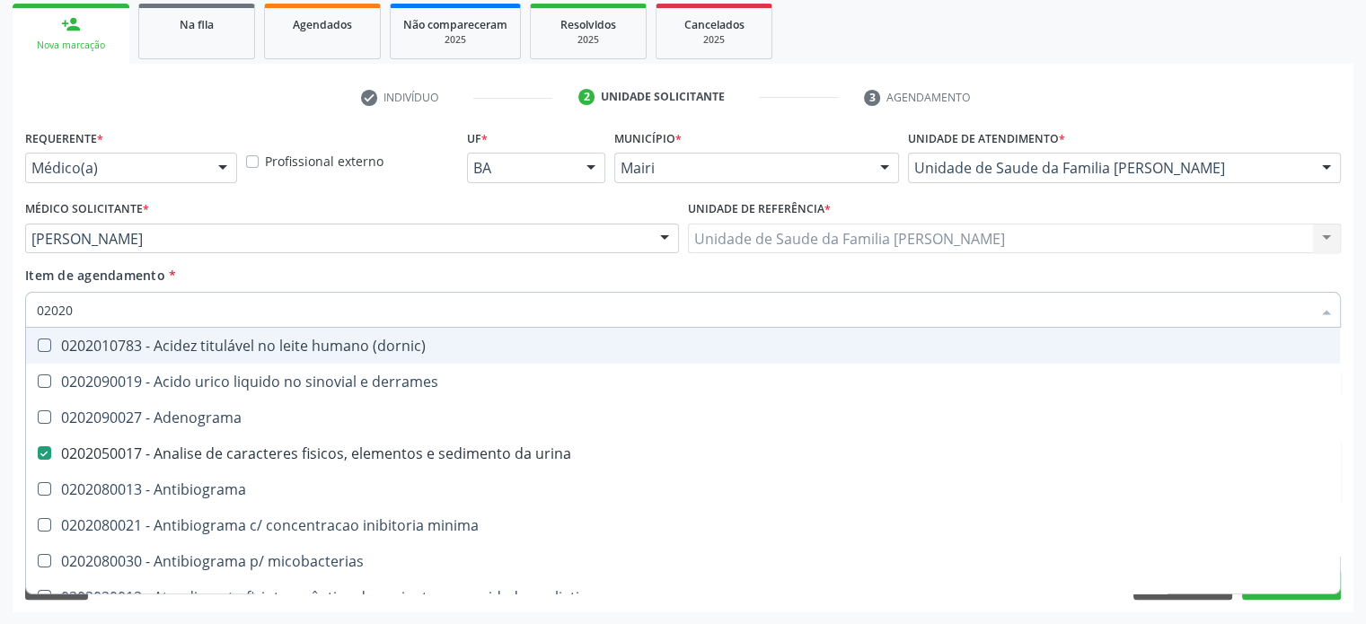
checkbox molecular "true"
checkbox htlv-1 "true"
checkbox \(ch50\) "true"
checkbox dosagens\) "false"
checkbox amniotico "true"
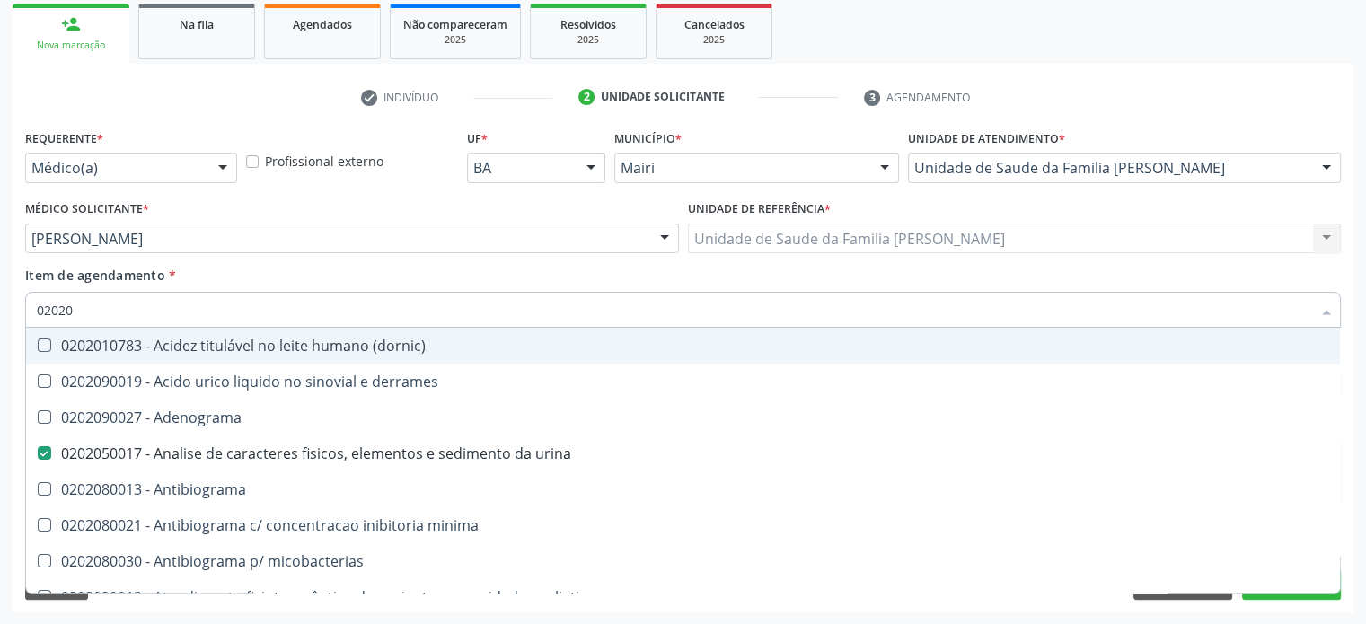
checkbox -duke "true"
checkbox trombina "true"
checkbox ascorbico "true"
checkbox mandelico "true"
checkbox valproico "true"
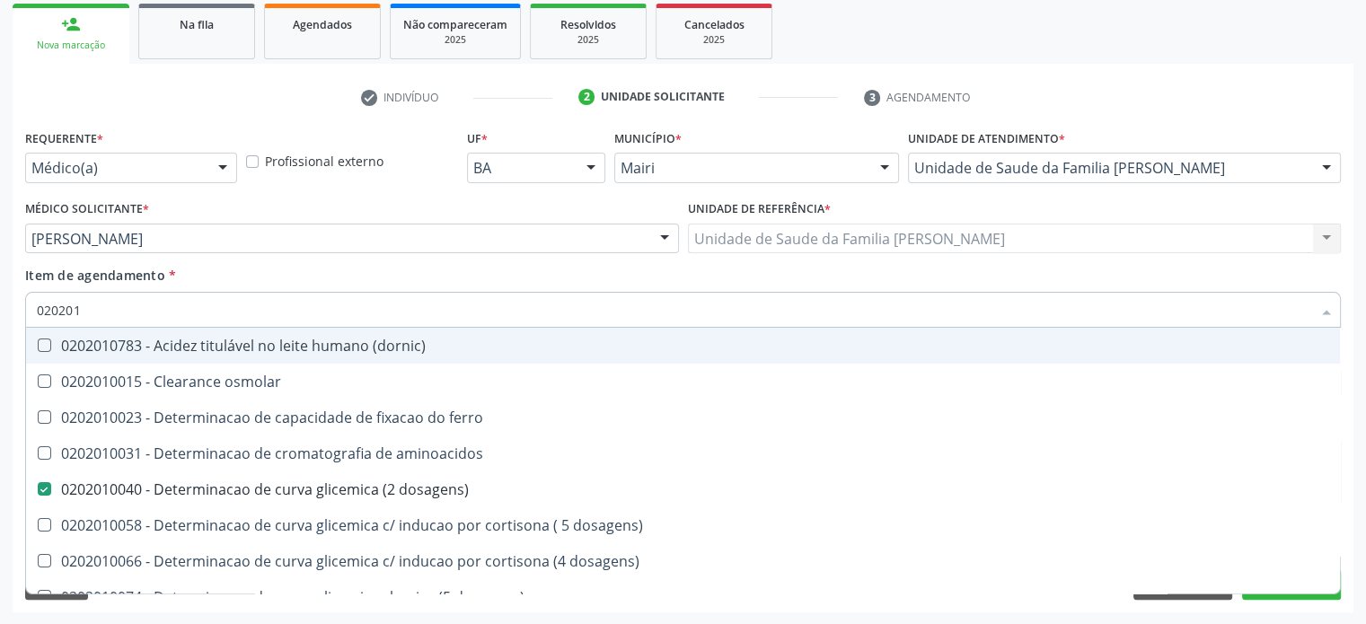
type input "0202010"
checkbox trombina "true"
checkbox d "false"
checkbox fracoes "true"
checkbox calcio "true"
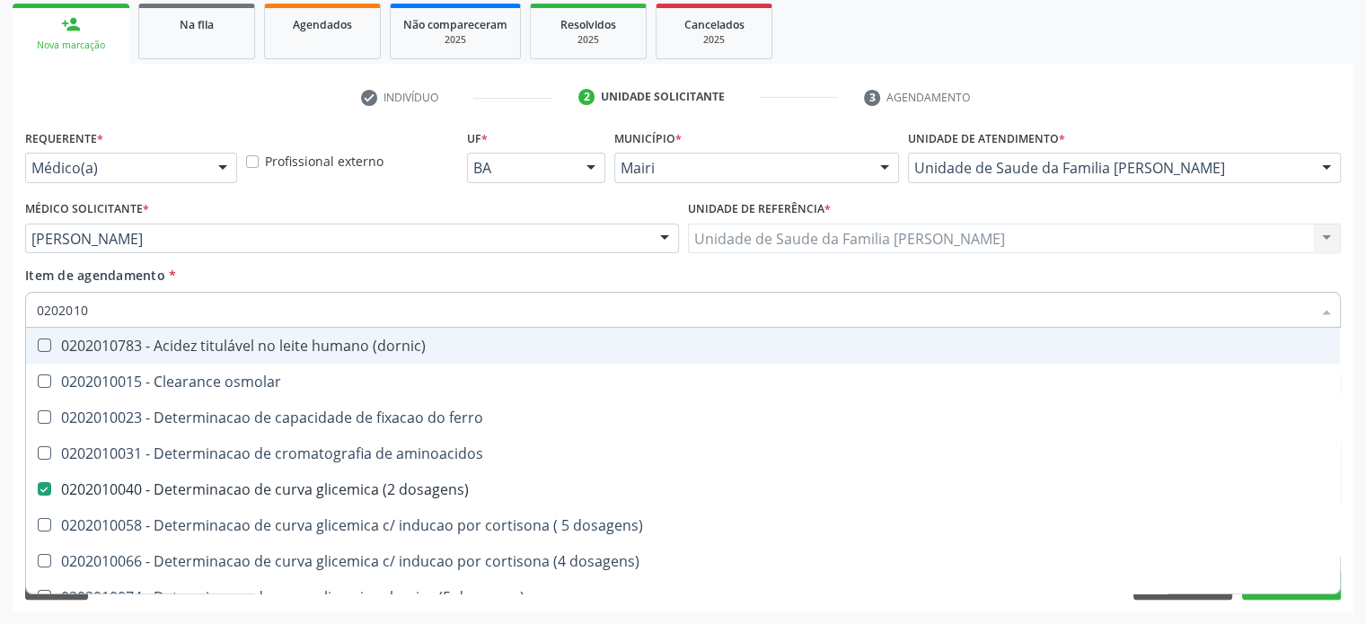
checkbox ionizavel "true"
checkbox catecolaminas "true"
checkbox hdl "false"
checkbox ldl "false"
checkbox total "false"
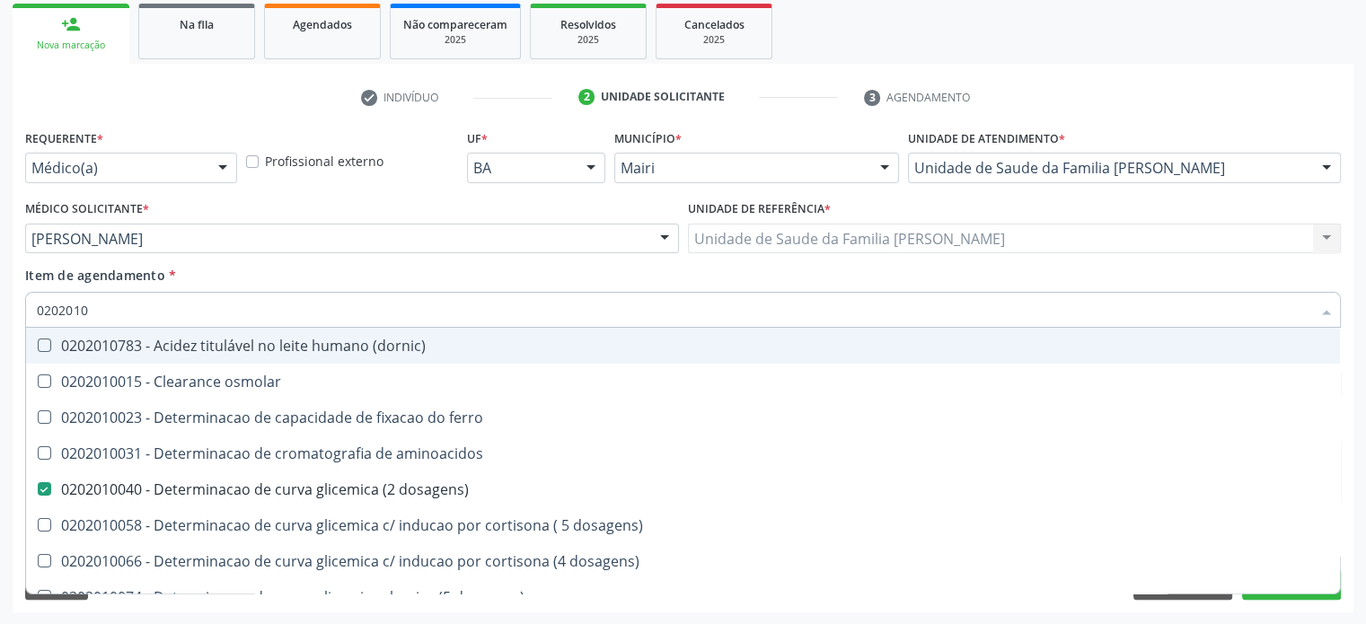
checkbox total "true"
checkbox glicose "false"
checkbox glicosilada "false"
checkbox hidroxiprolina "true"
checkbox lipase "true"
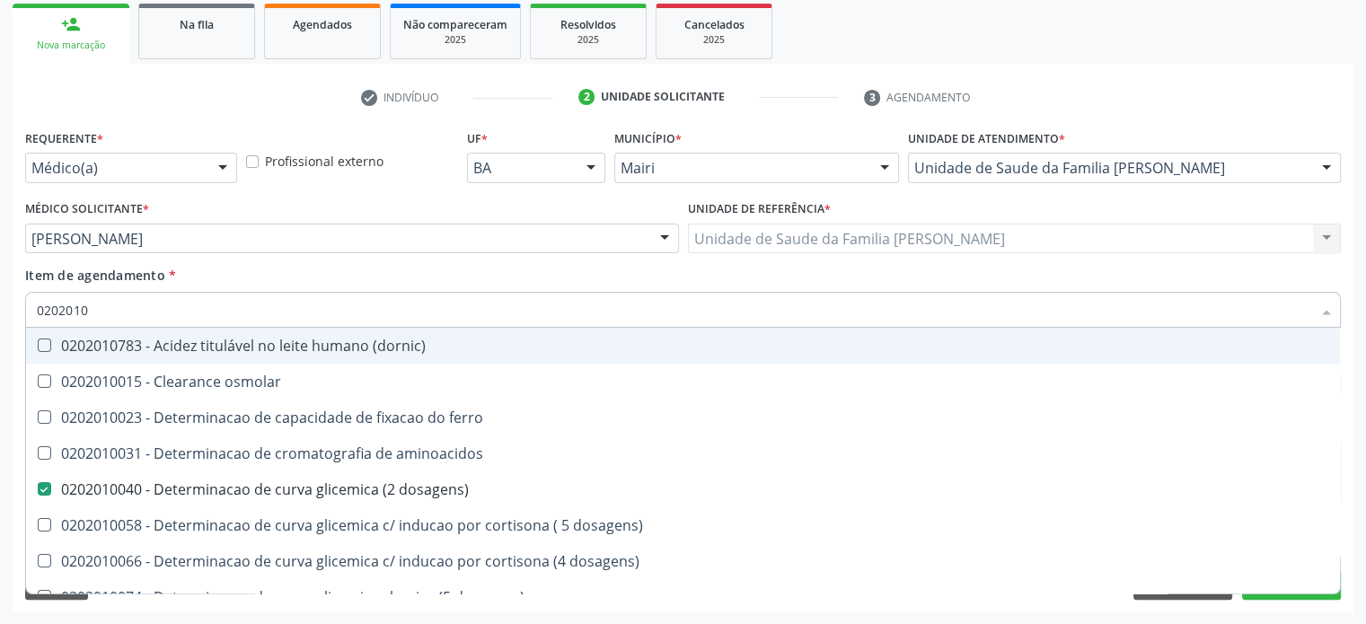
checkbox piruvato "true"
checkbox potassio "false"
checkbox totais "true"
checkbox \(tgo\) "false"
type input "02020106"
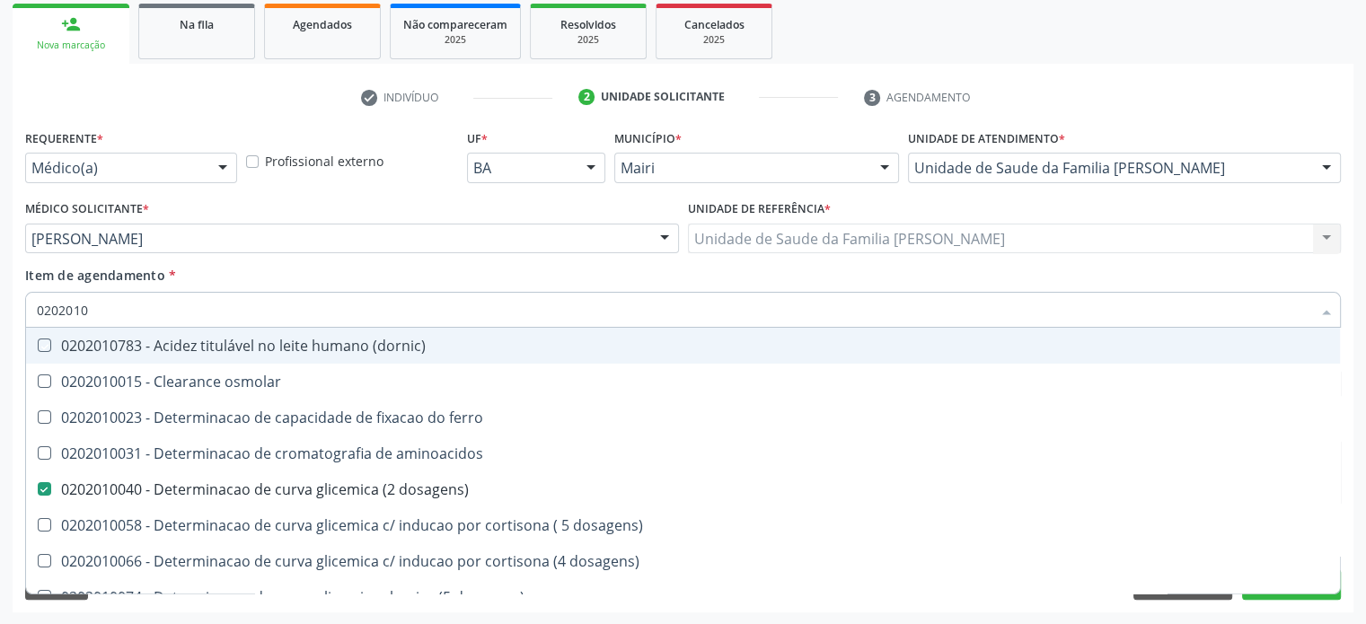
checkbox \(dornic\) "true"
checkbox dosagens\) "true"
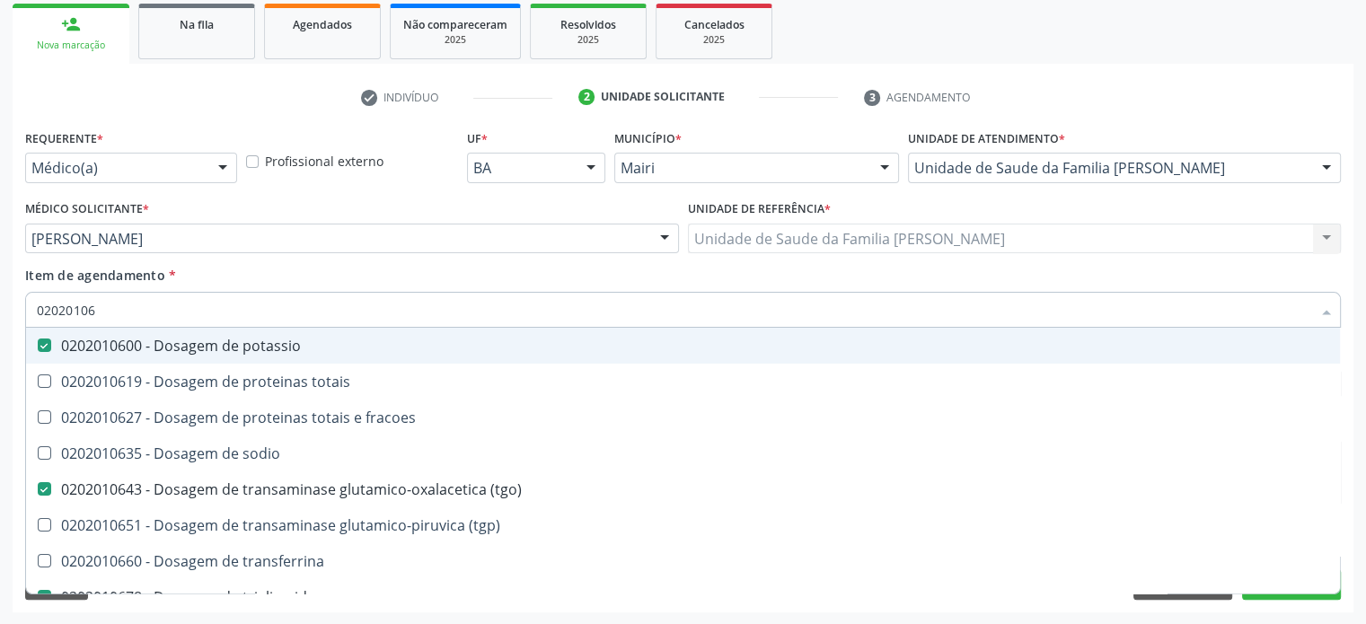
type input "020201065"
checkbox potassio "false"
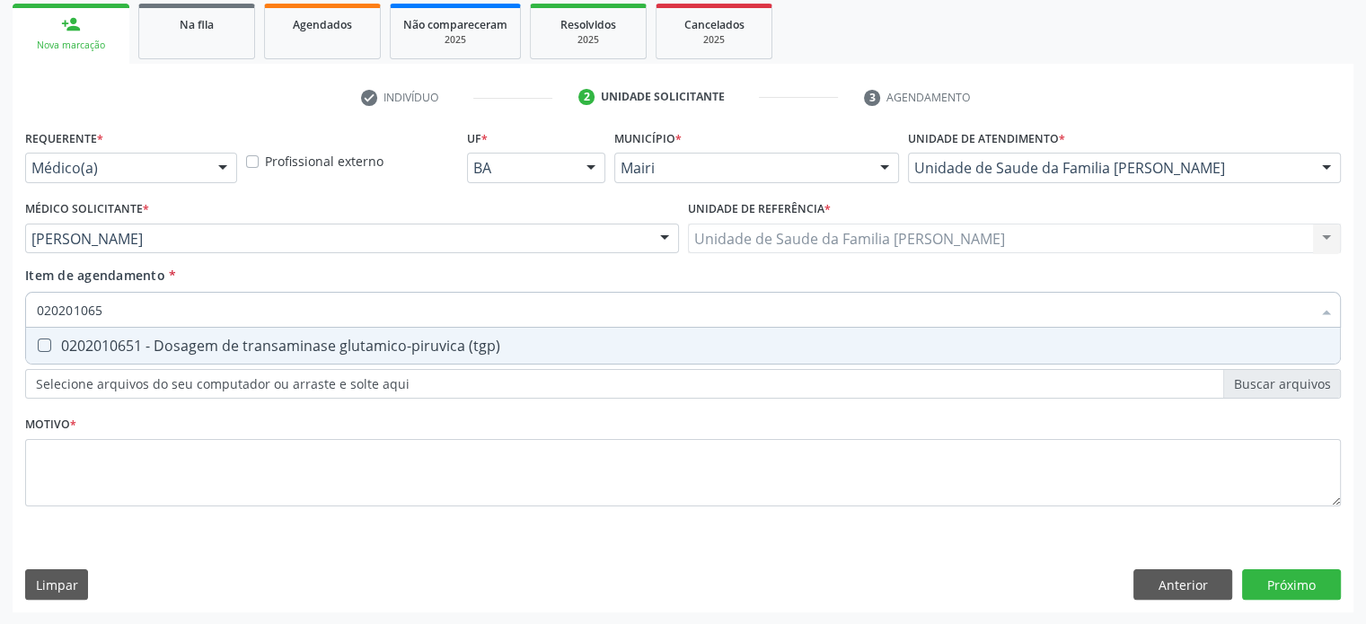
type input "0202010651"
click at [101, 345] on div "0202010651 - Dosagem de transaminase glutamico-piruvica (tgp)" at bounding box center [683, 346] width 1292 height 14
checkbox \(tgp\) "true"
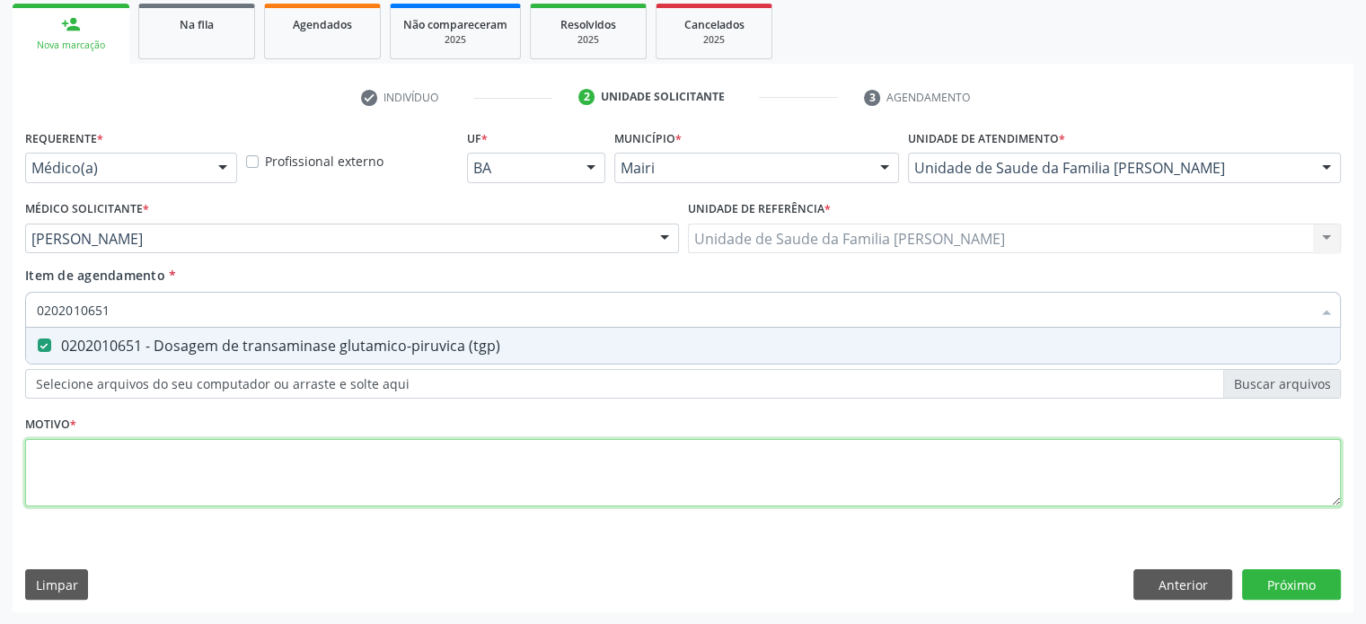
click at [86, 458] on div "Requerente * Médico(a) Médico(a) Enfermeiro(a) Paciente Nenhum resultado encont…" at bounding box center [683, 328] width 1316 height 407
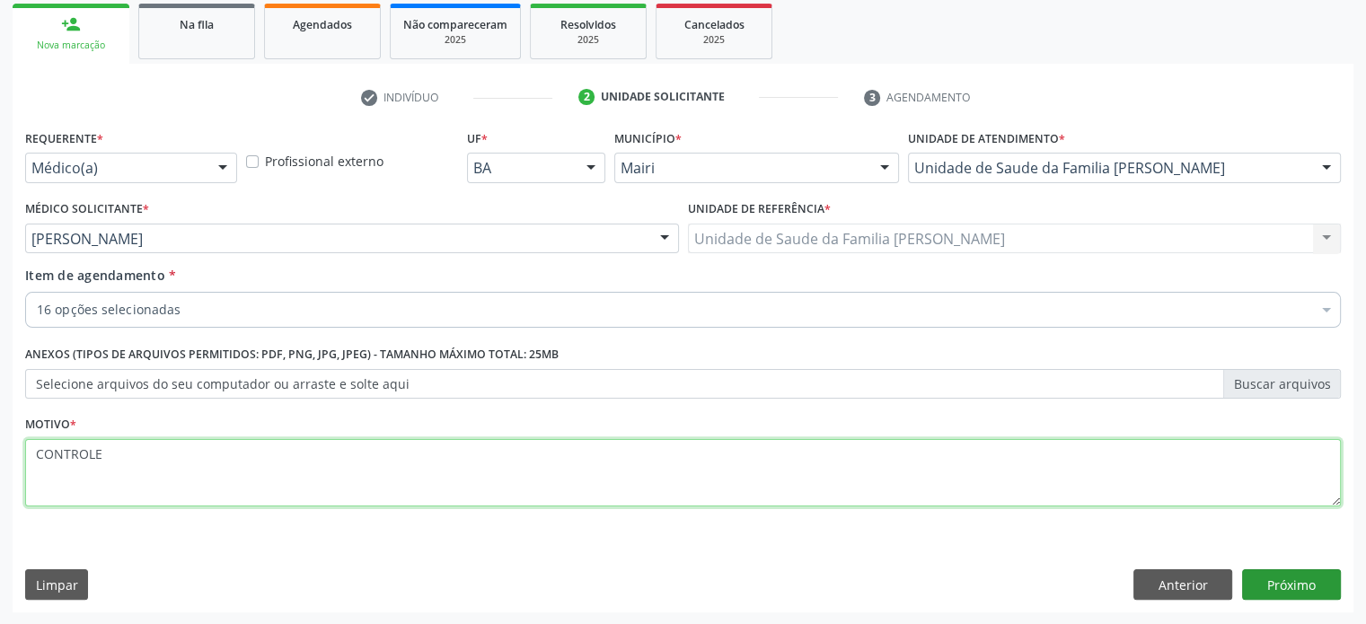
type textarea "CONTROLE"
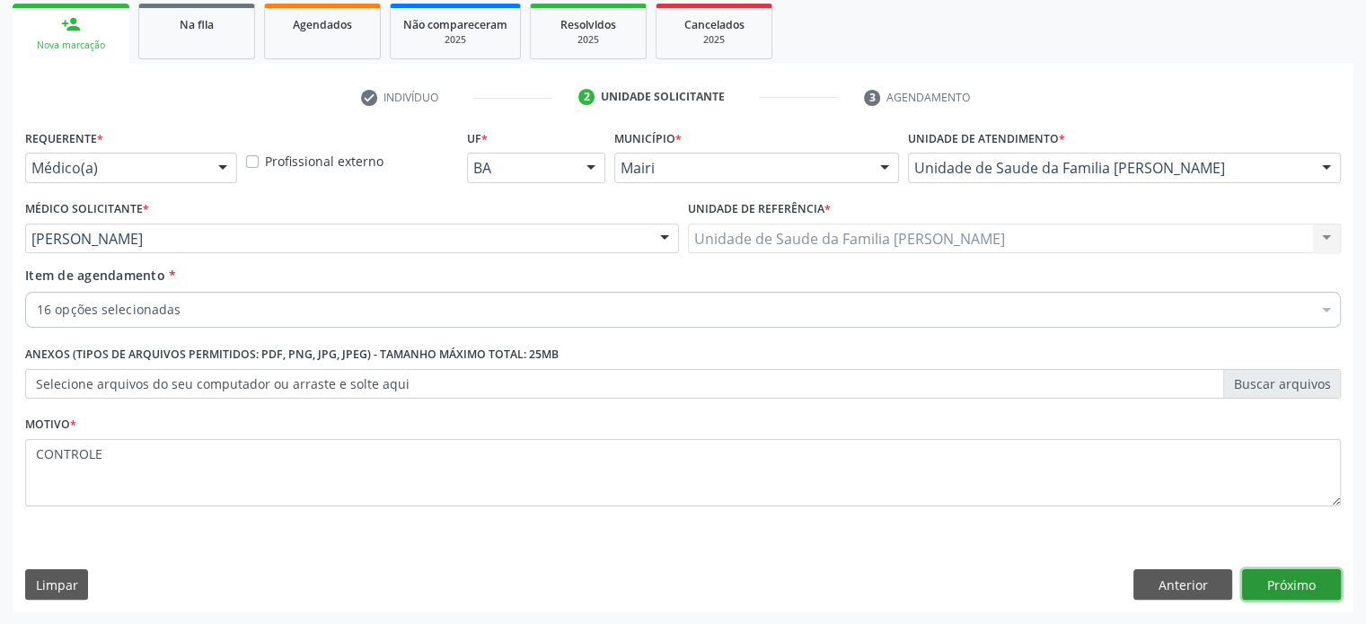
click at [1297, 587] on button "Próximo" at bounding box center [1291, 584] width 99 height 31
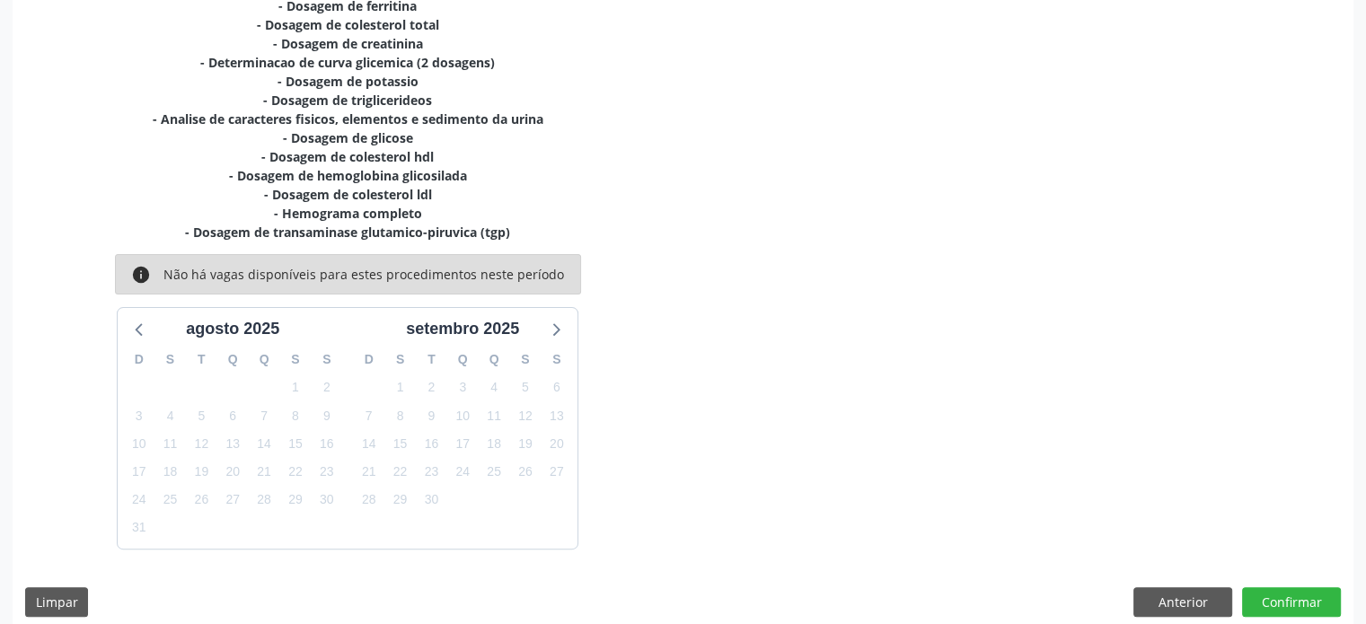
scroll to position [492, 0]
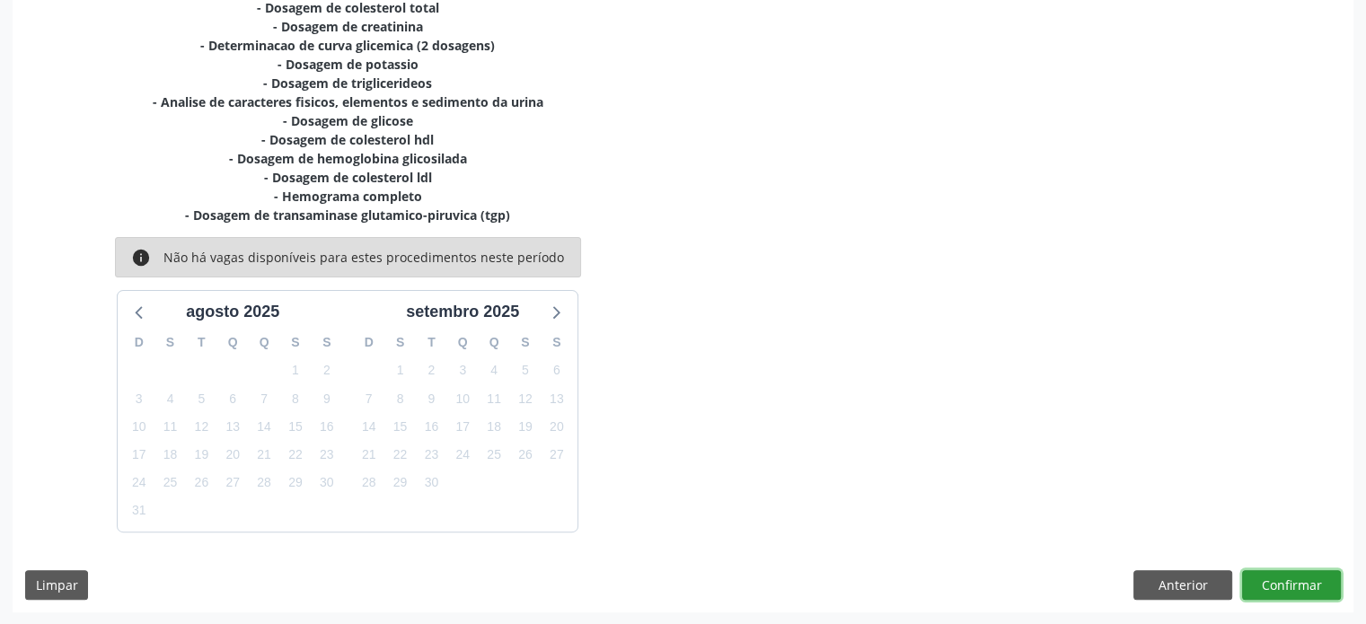
click at [1288, 587] on button "Confirmar" at bounding box center [1291, 585] width 99 height 31
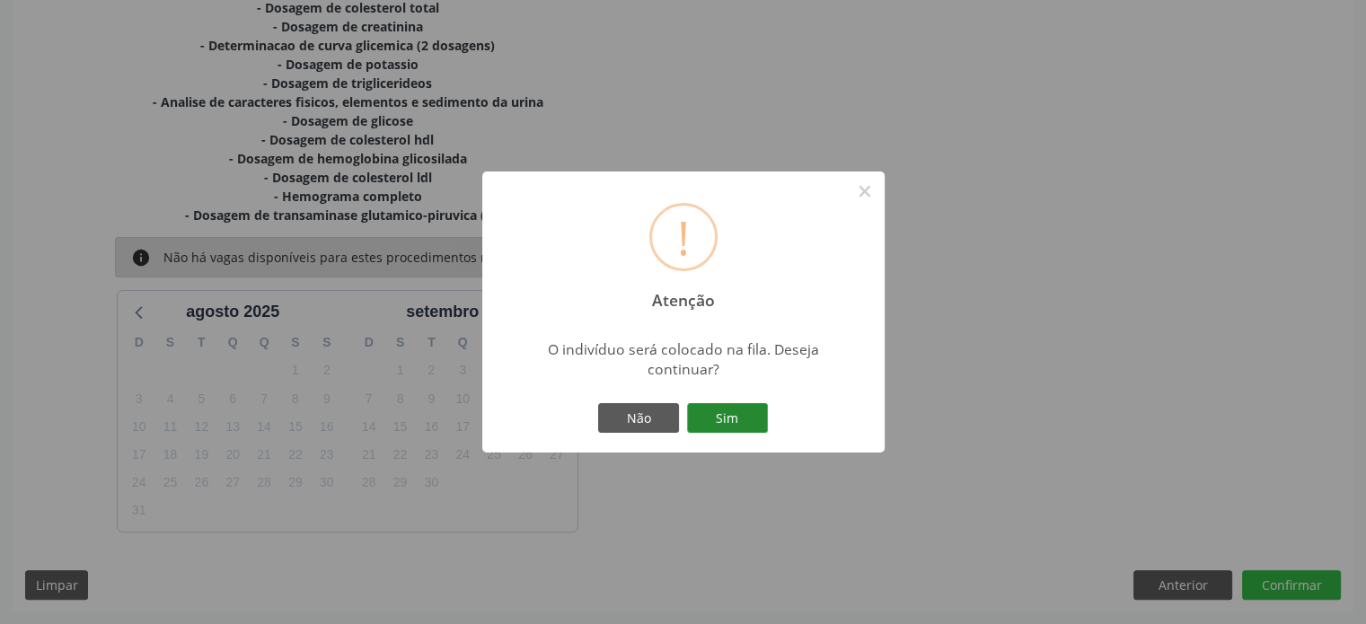
click at [700, 412] on button "Sim" at bounding box center [727, 418] width 81 height 31
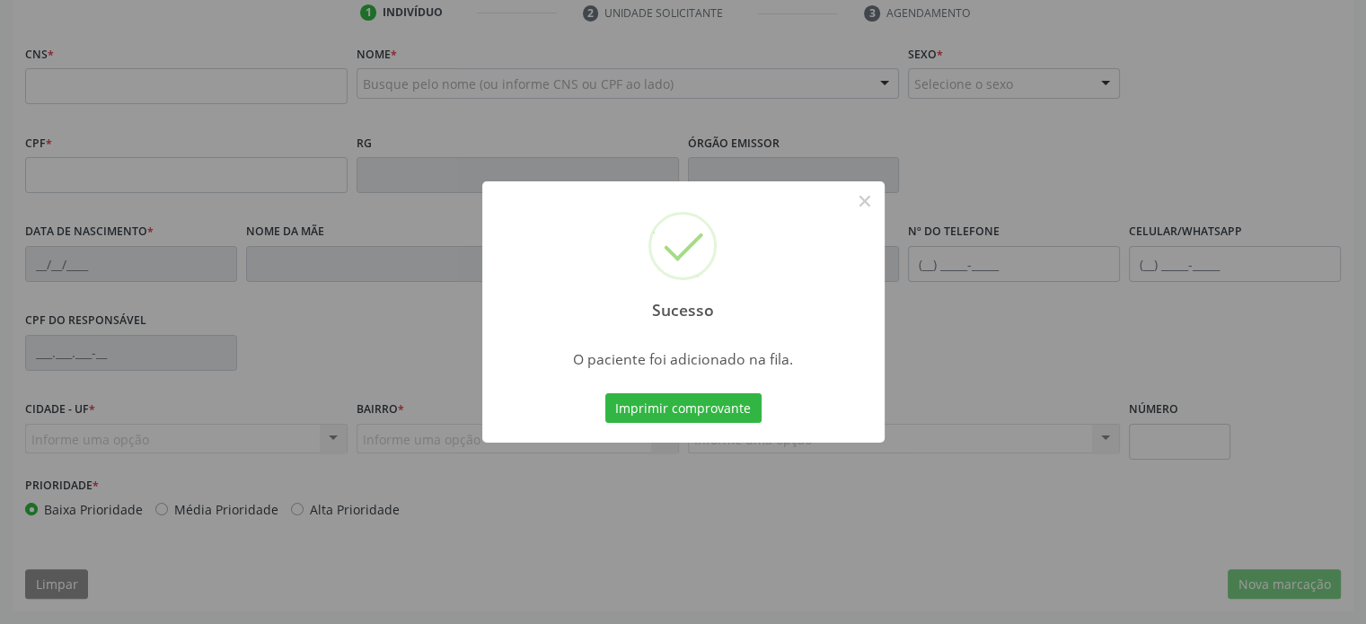
scroll to position [348, 0]
click at [864, 199] on button "×" at bounding box center [865, 201] width 31 height 31
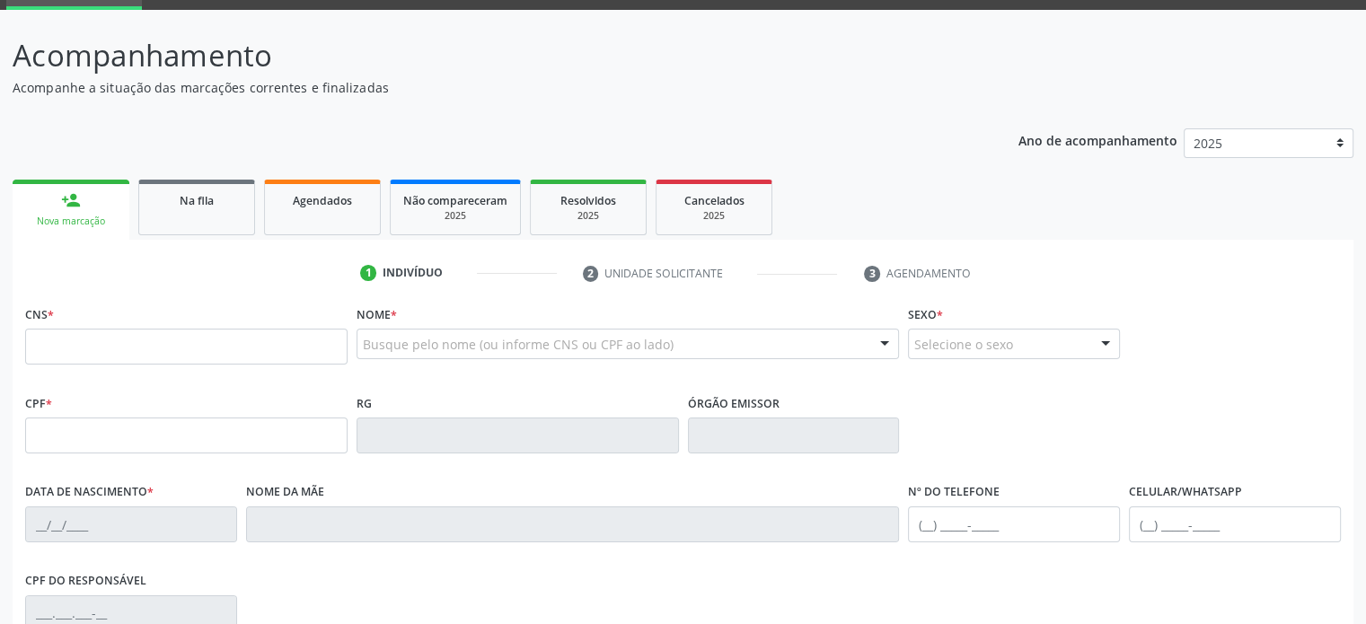
scroll to position [79, 0]
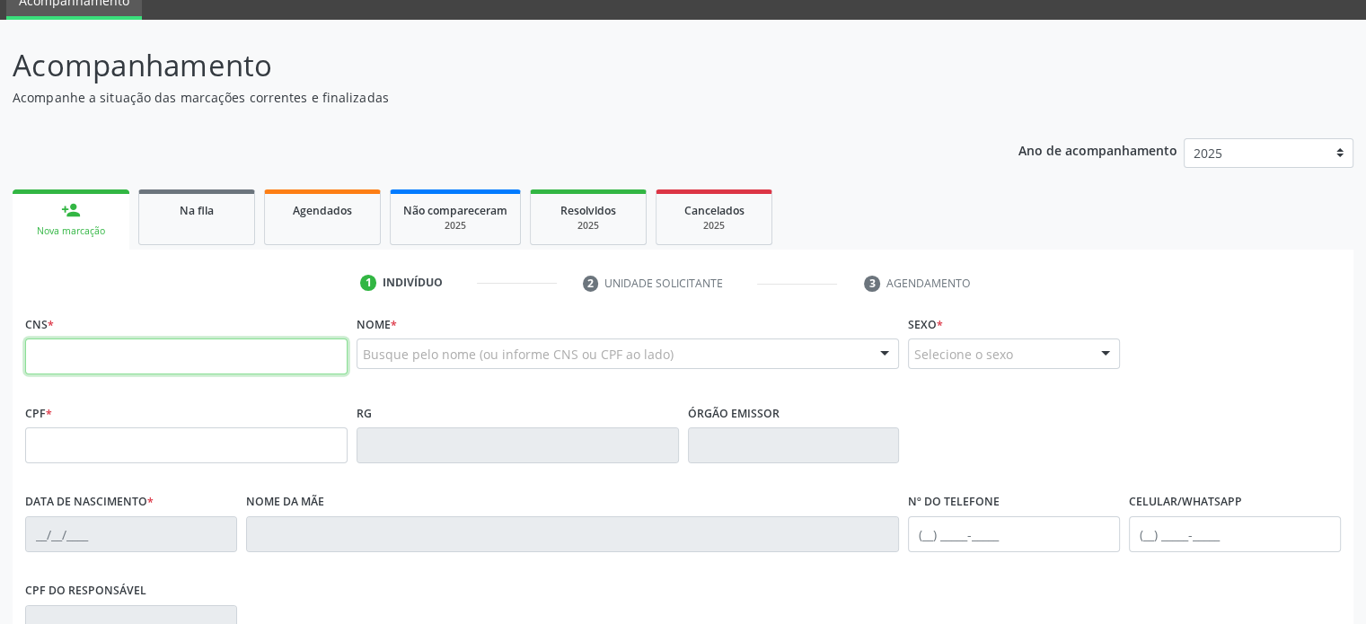
click at [101, 353] on input "text" at bounding box center [186, 357] width 322 height 36
type input "700 4073 0146 4550"
type input "063.205.045-44"
type input "06/07/2004"
type input "Eliane Dantas de Jesus"
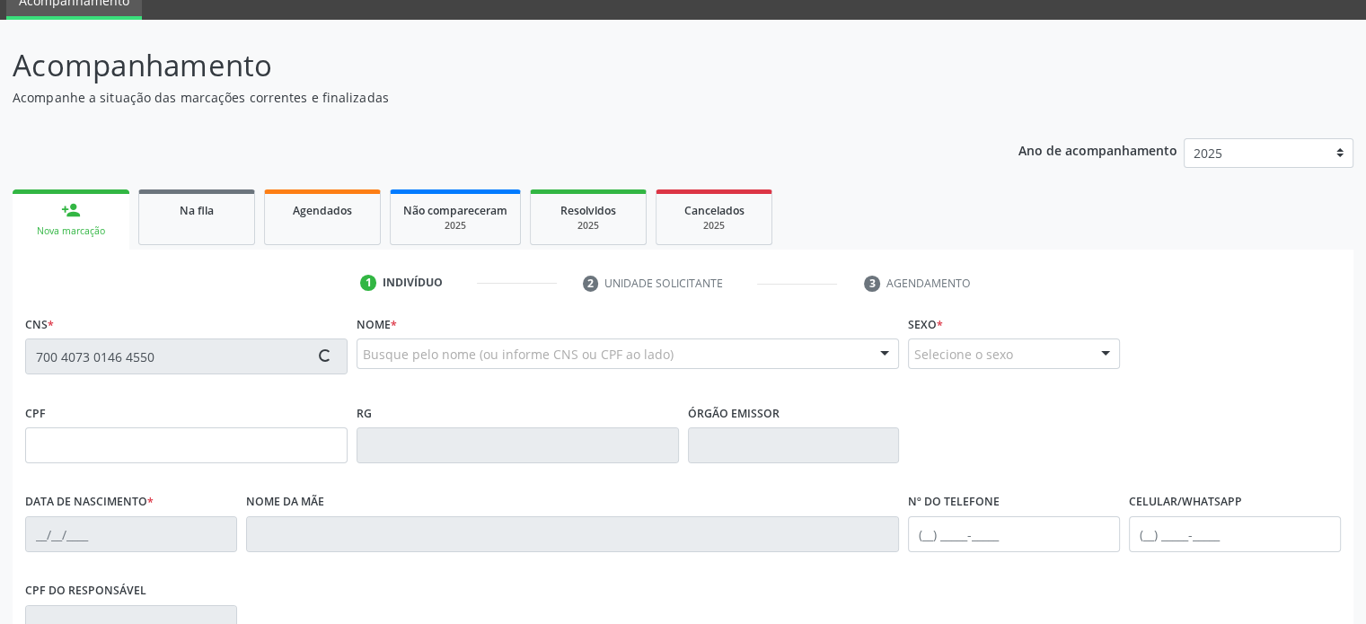
type input "(74) 99908-0741"
type input "(74) 99902-0741"
type input "96"
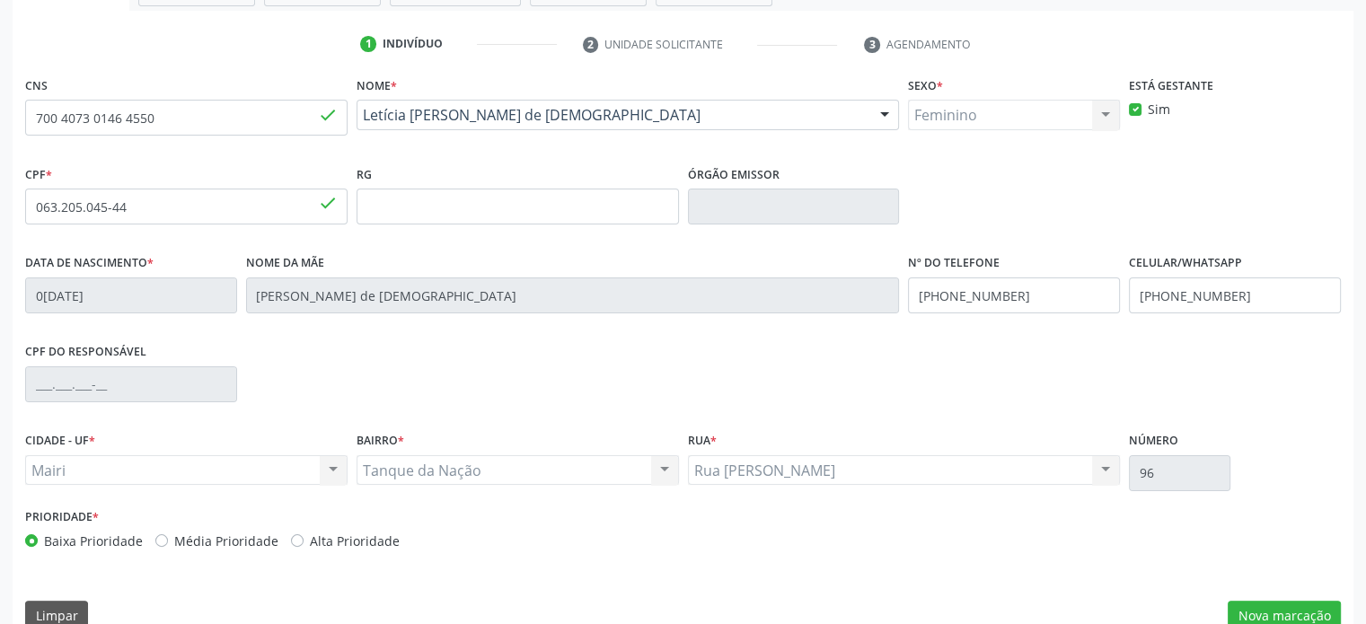
scroll to position [348, 0]
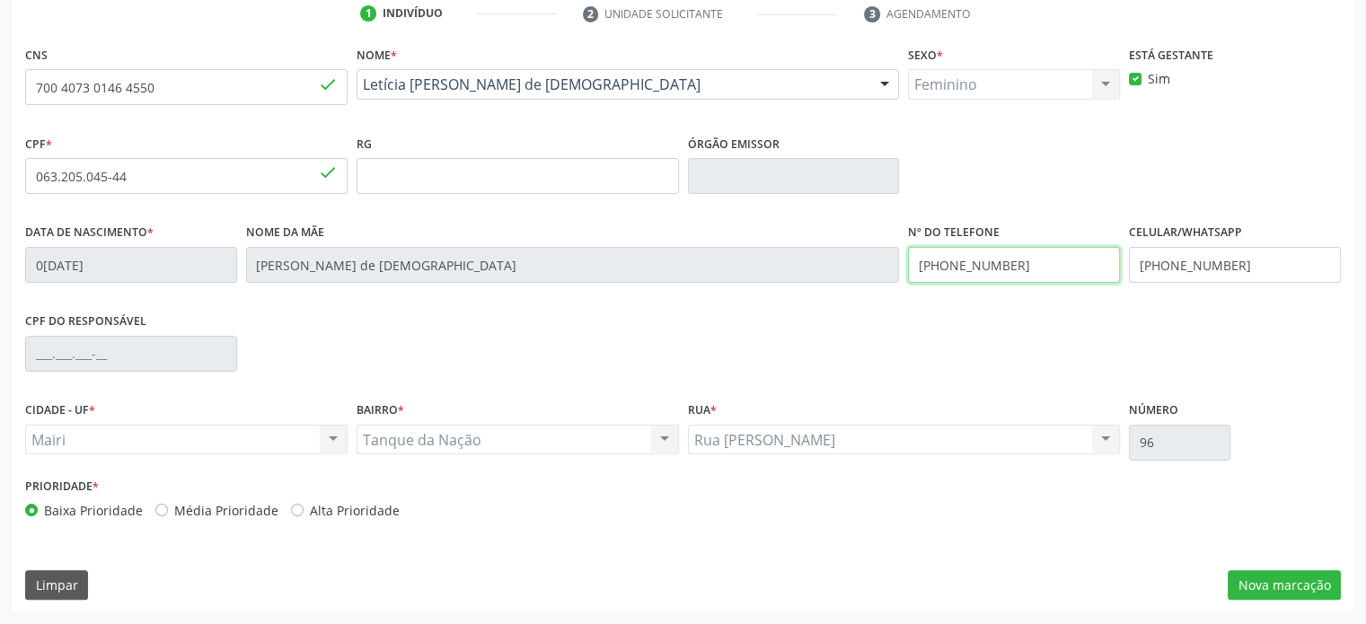
click at [981, 261] on input "(74) 99908-0741" at bounding box center [1014, 265] width 212 height 36
type input "(74) 99902-0741"
click at [1278, 583] on button "Nova marcação" at bounding box center [1284, 585] width 113 height 31
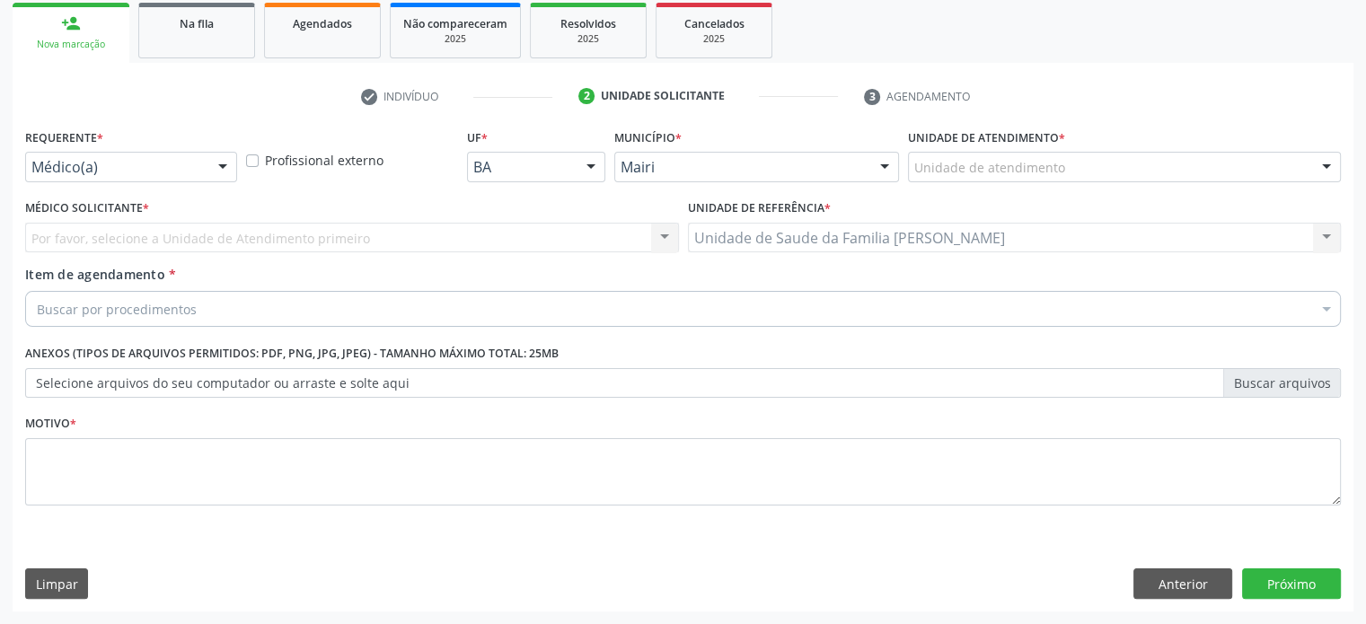
scroll to position [265, 0]
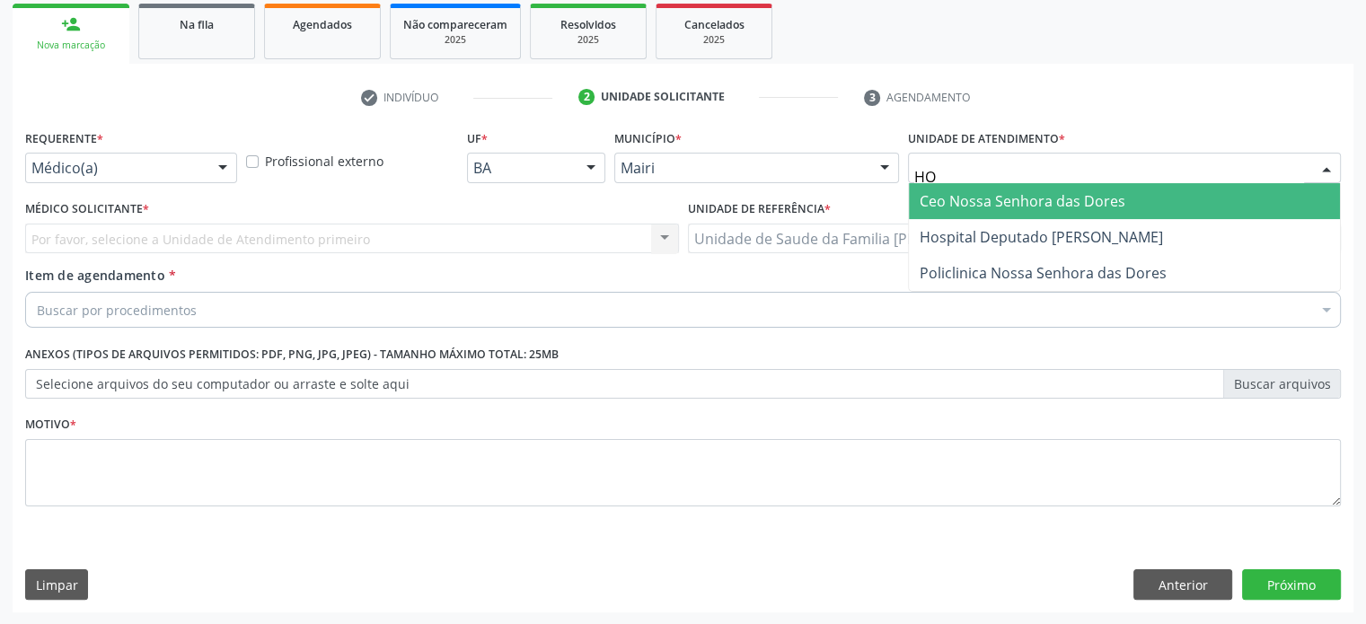
type input "HOS"
click at [1020, 194] on span "Hospital Deputado [PERSON_NAME]" at bounding box center [1041, 201] width 243 height 20
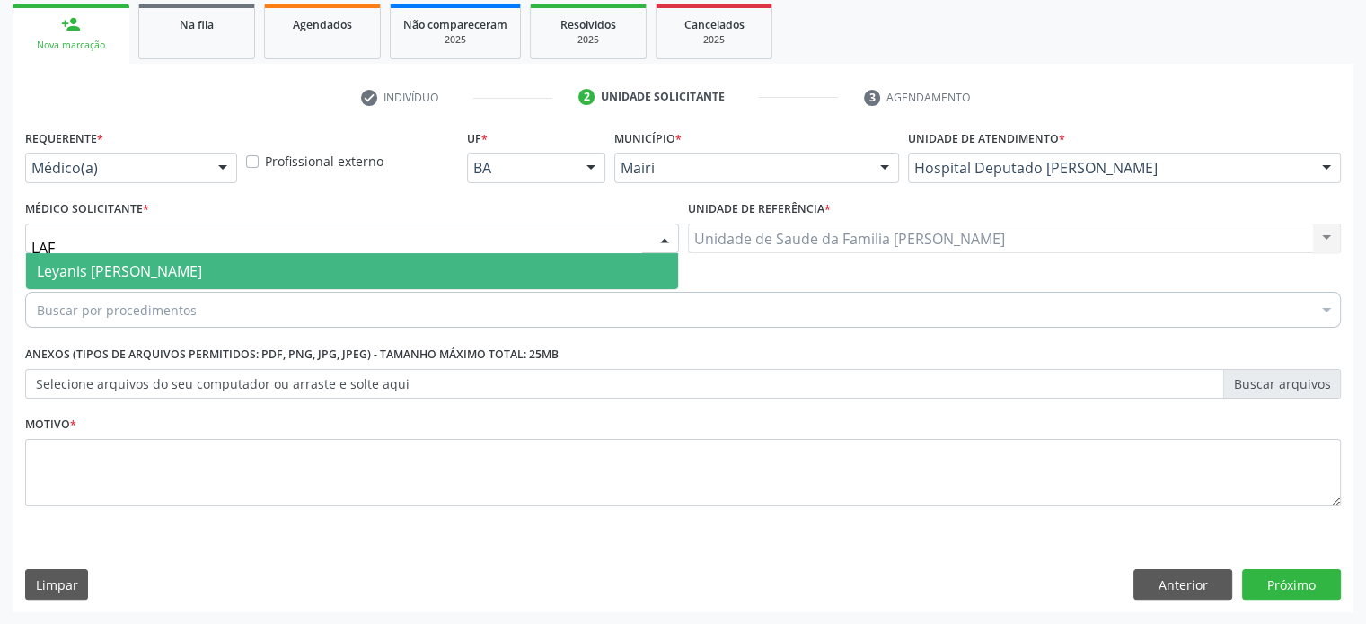
type input "LAFI"
click at [144, 265] on span "Leyanis Paumier Lafita" at bounding box center [119, 271] width 165 height 20
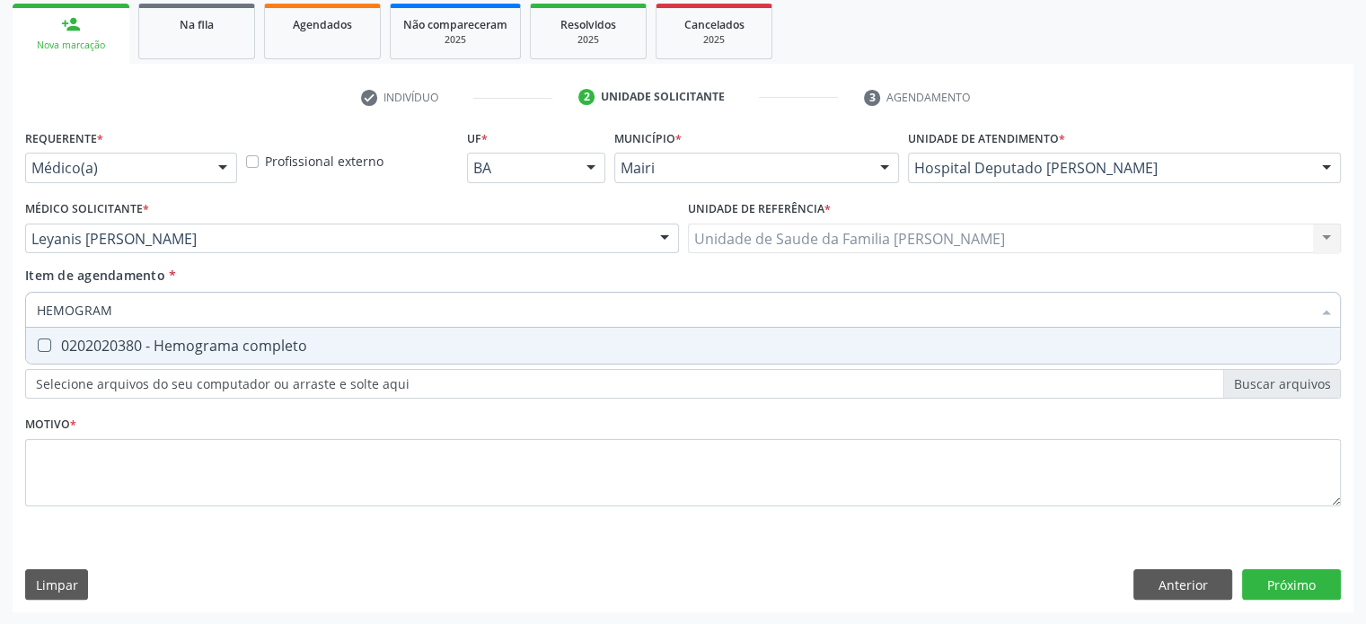
type input "HEMOGRAMA"
click at [92, 349] on div "0202020380 - Hemograma completo" at bounding box center [683, 346] width 1292 height 14
checkbox completo "true"
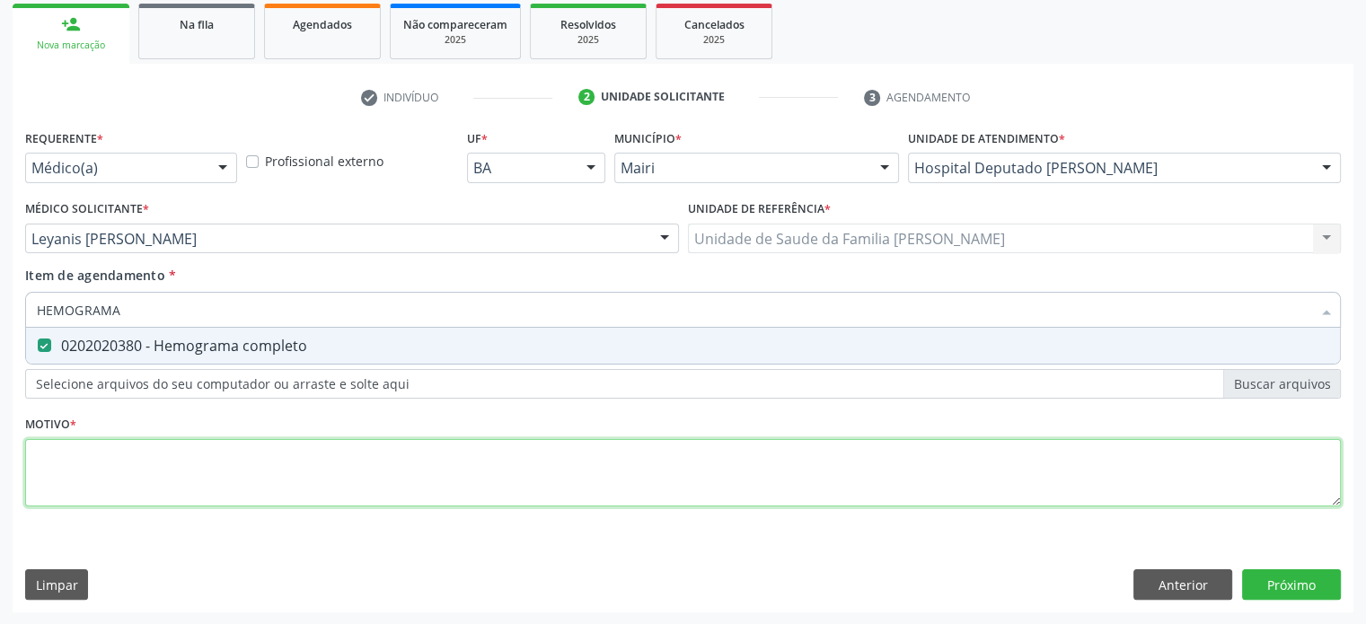
click at [71, 456] on div "Requerente * Médico(a) Médico(a) Enfermeiro(a) Paciente Nenhum resultado encont…" at bounding box center [683, 328] width 1316 height 407
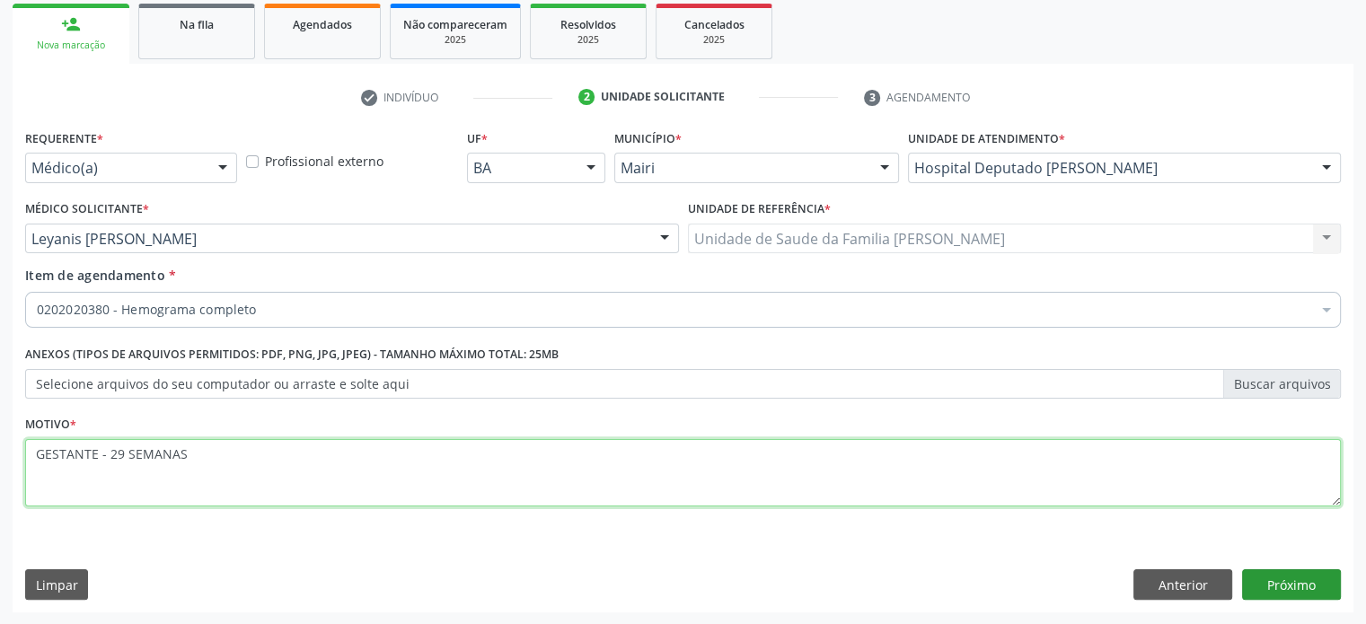
type textarea "GESTANTE - 29 SEMANAS"
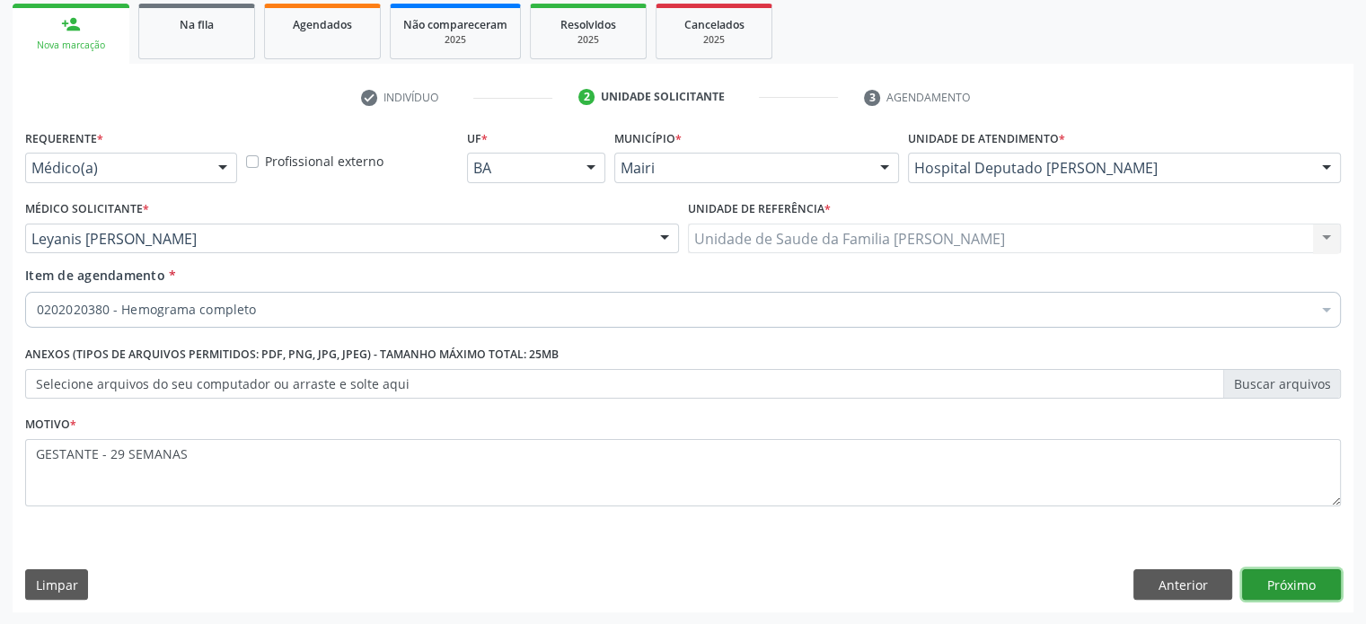
click at [1275, 580] on button "Próximo" at bounding box center [1291, 584] width 99 height 31
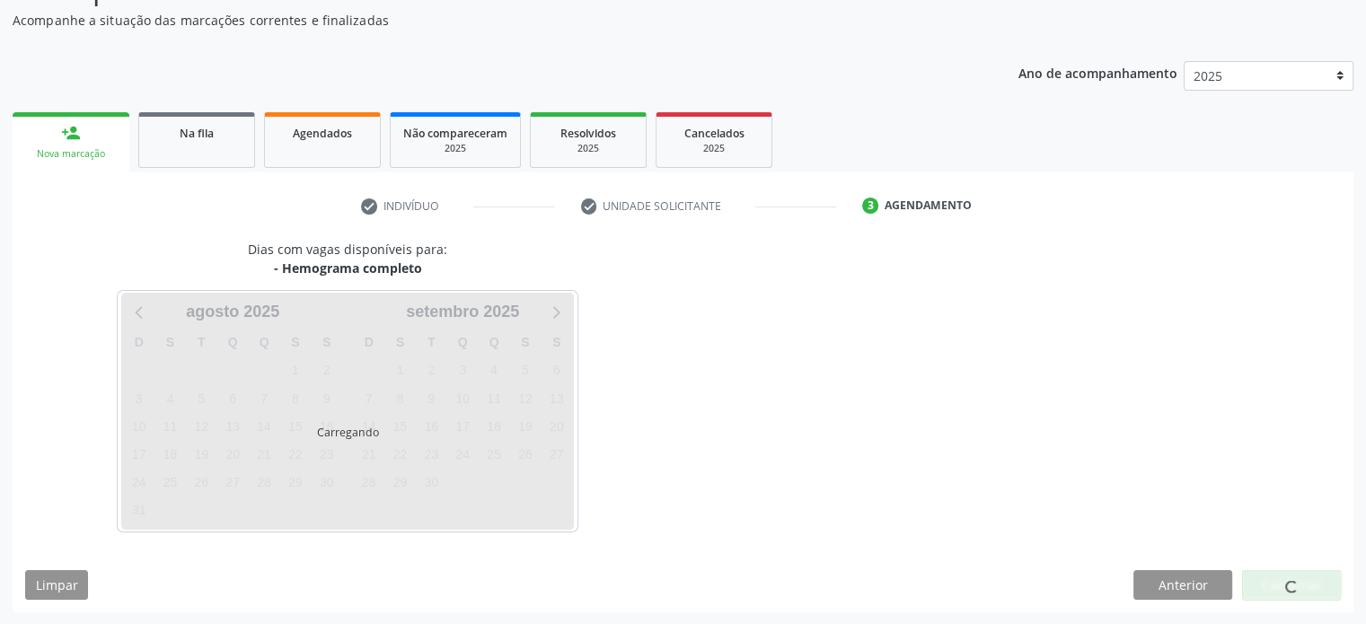
scroll to position [208, 0]
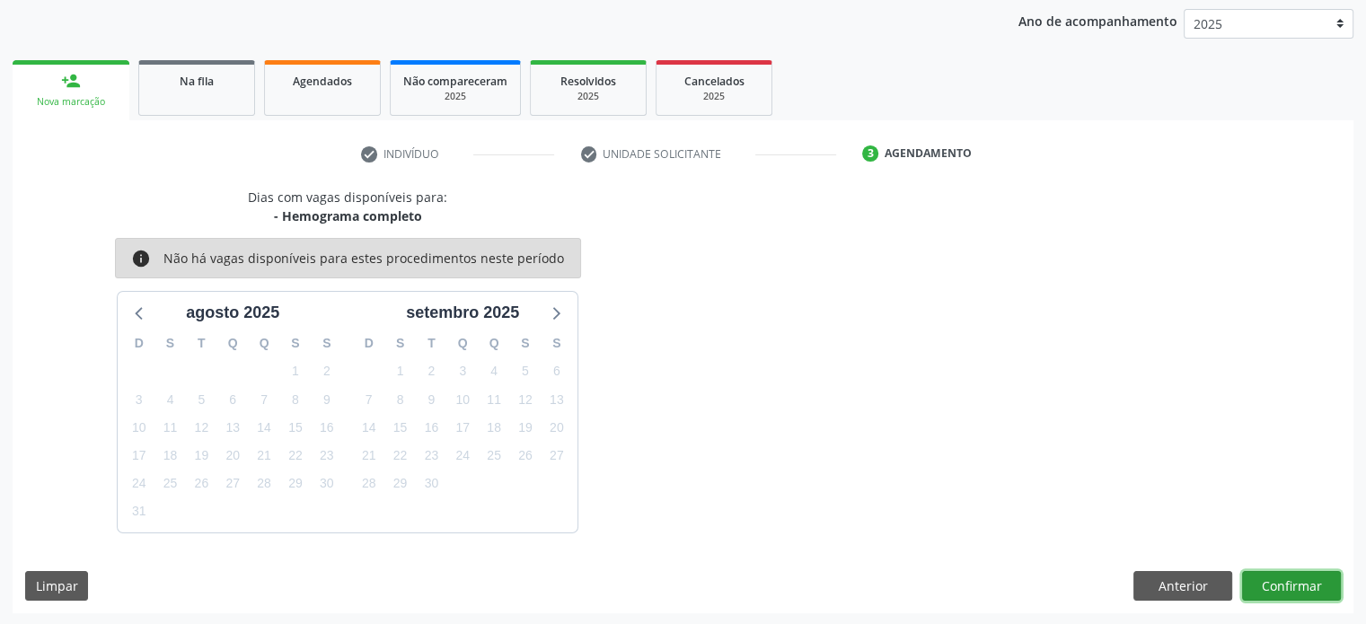
click at [1293, 582] on button "Confirmar" at bounding box center [1291, 586] width 99 height 31
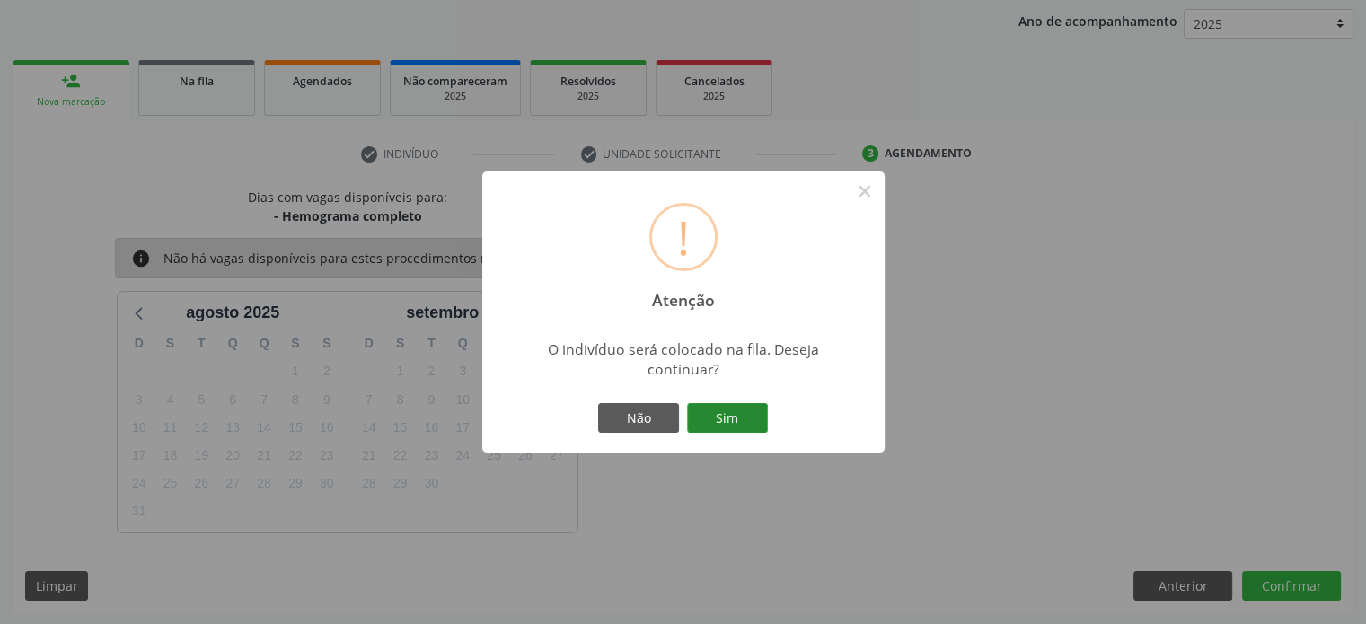
click at [749, 424] on button "Sim" at bounding box center [727, 418] width 81 height 31
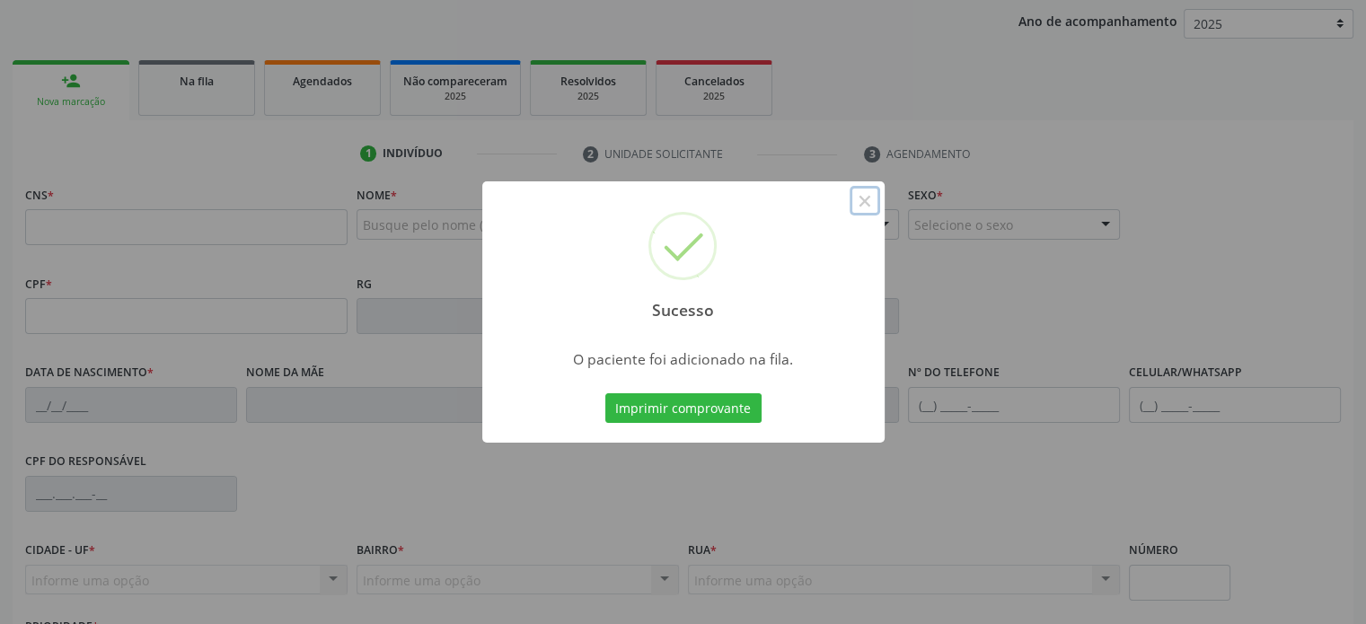
drag, startPoint x: 865, startPoint y: 204, endPoint x: 856, endPoint y: 201, distance: 9.4
click at [866, 203] on button "×" at bounding box center [865, 201] width 31 height 31
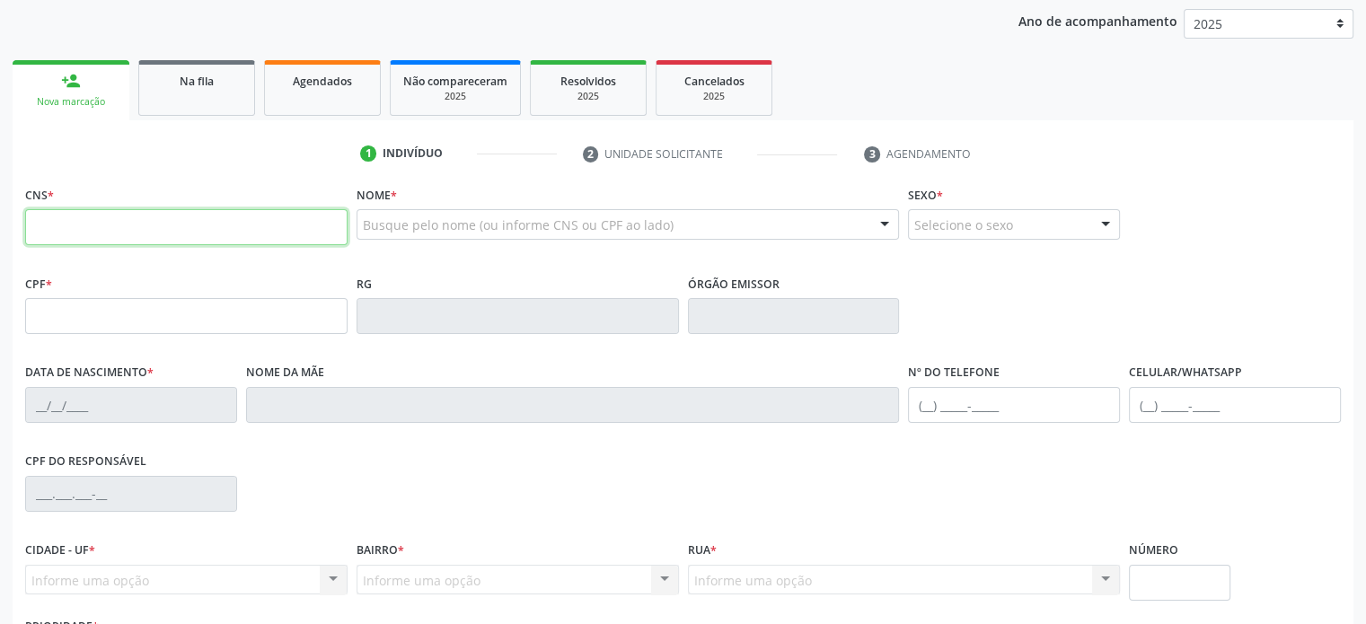
click at [92, 229] on input "text" at bounding box center [186, 227] width 322 height 36
type input "700 4073 0146 4550"
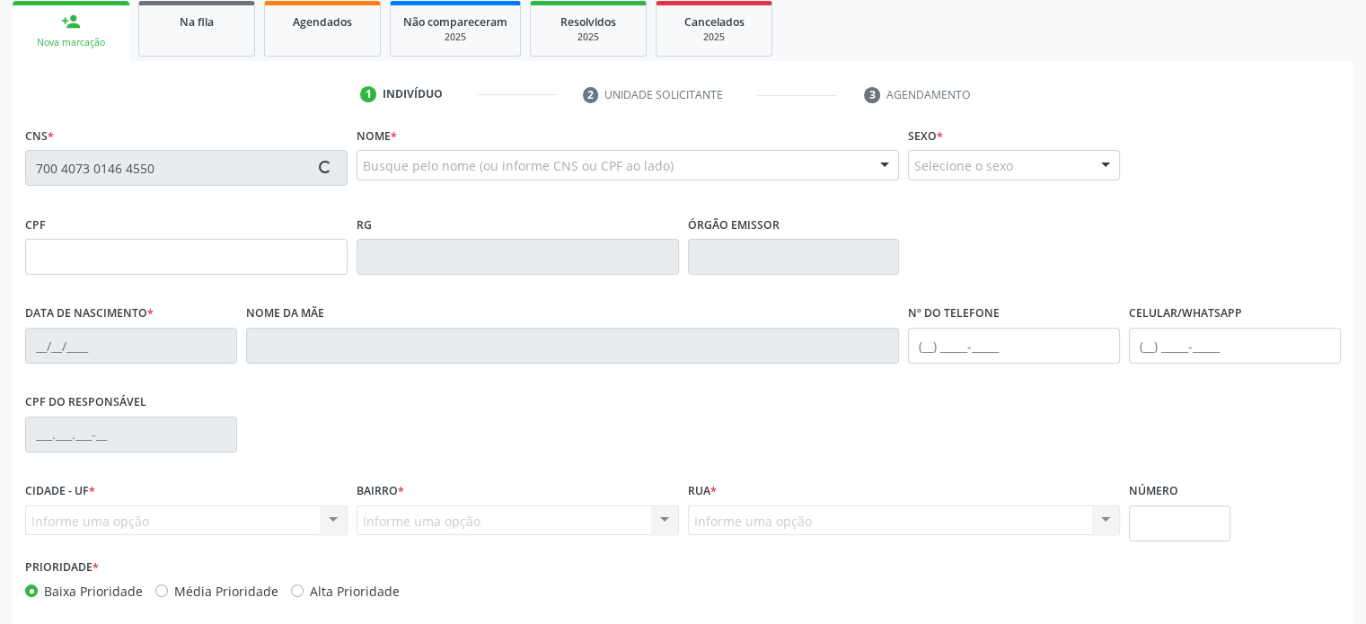
scroll to position [298, 0]
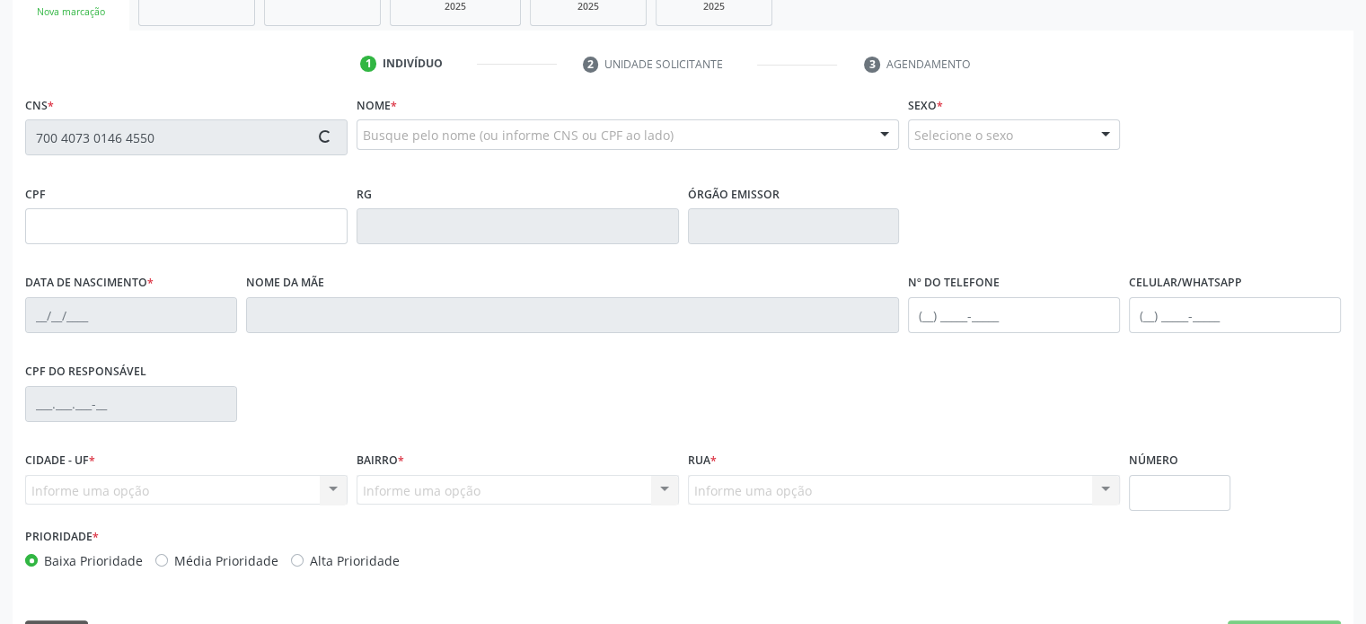
type input "063.205.045-44"
type input "06/07/2004"
type input "Eliane Dantas de Jesus"
type input "(74) 99908-0741"
type input "(74) 99902-0741"
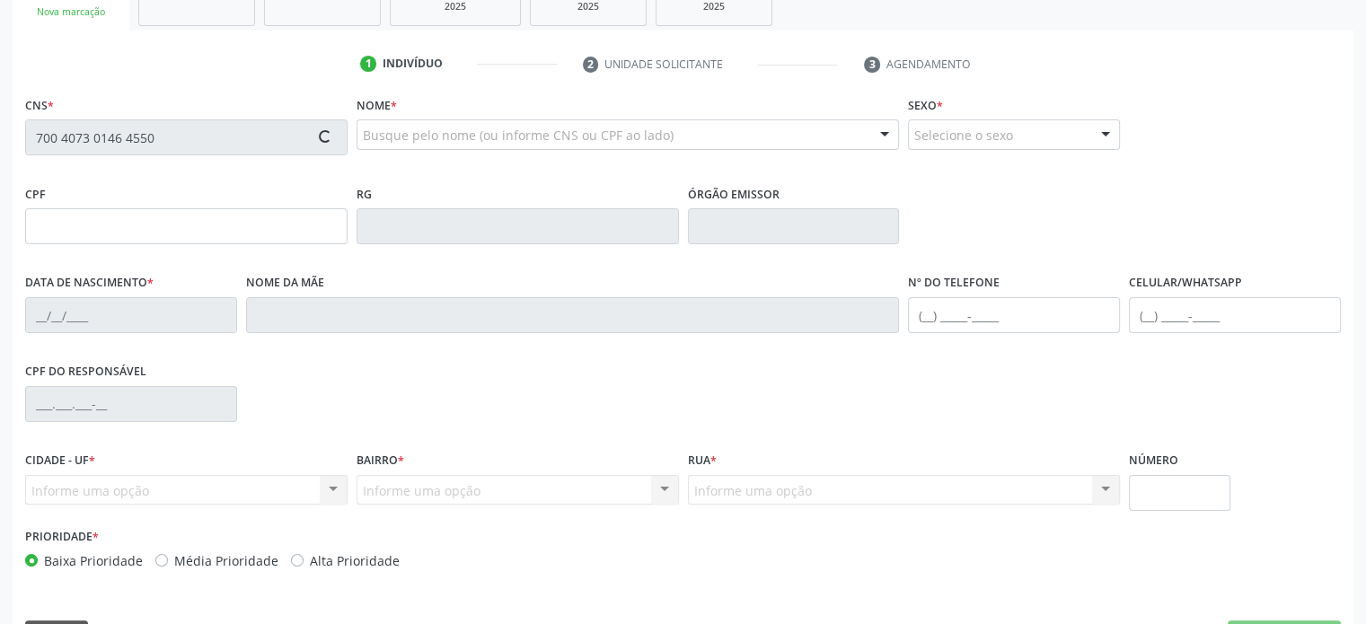
type input "96"
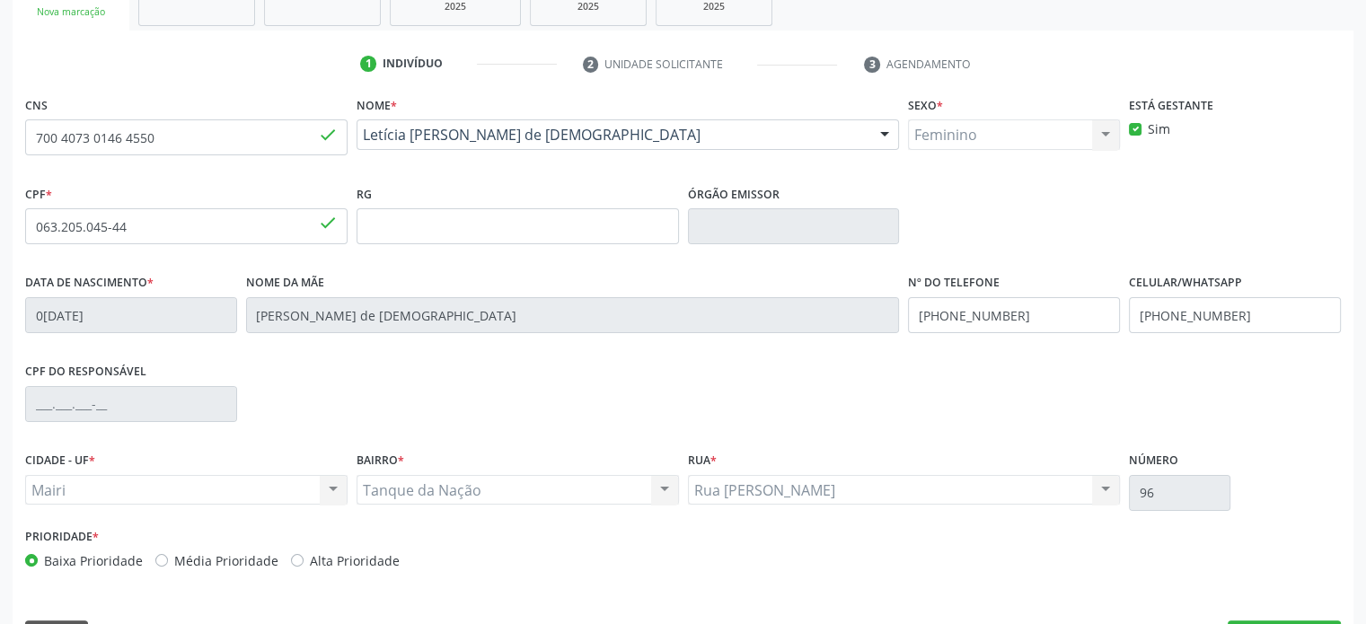
scroll to position [348, 0]
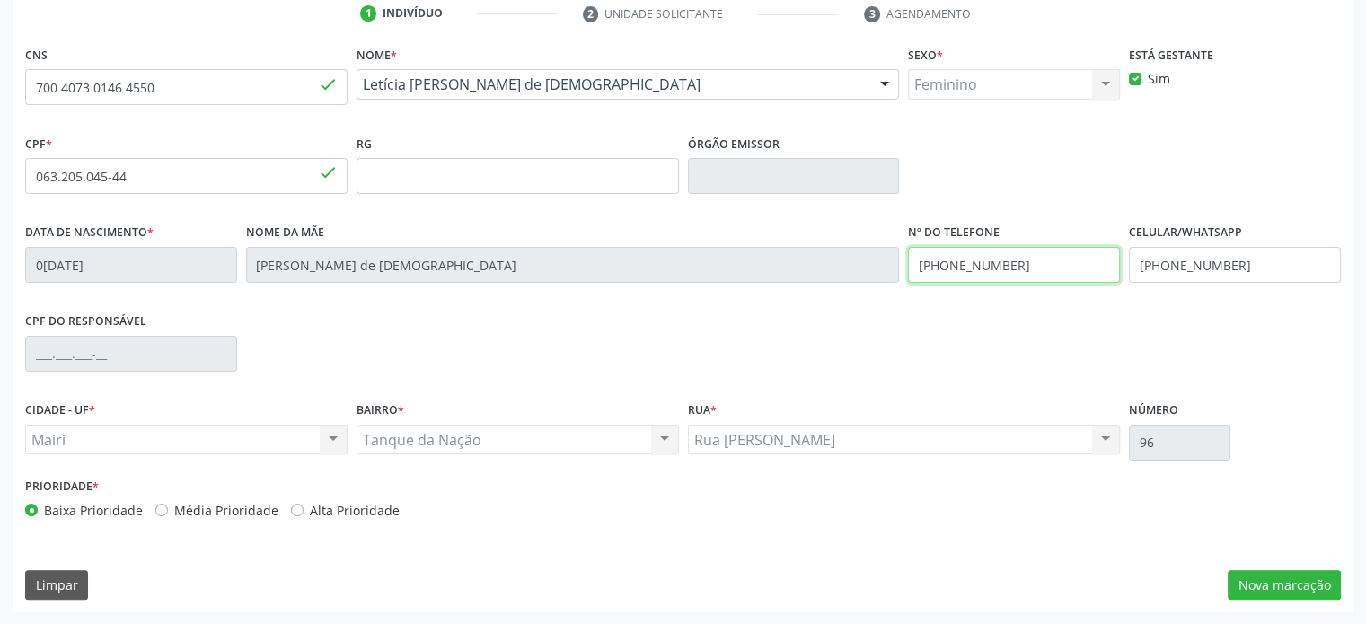
click at [979, 263] on input "(74) 99908-0741" at bounding box center [1014, 265] width 212 height 36
type input "(74) 99902-0741"
click at [1055, 373] on div "CPF do responsável" at bounding box center [683, 352] width 1325 height 89
click at [258, 509] on label "Média Prioridade" at bounding box center [226, 510] width 104 height 19
click at [168, 509] on input "Média Prioridade" at bounding box center [161, 509] width 13 height 16
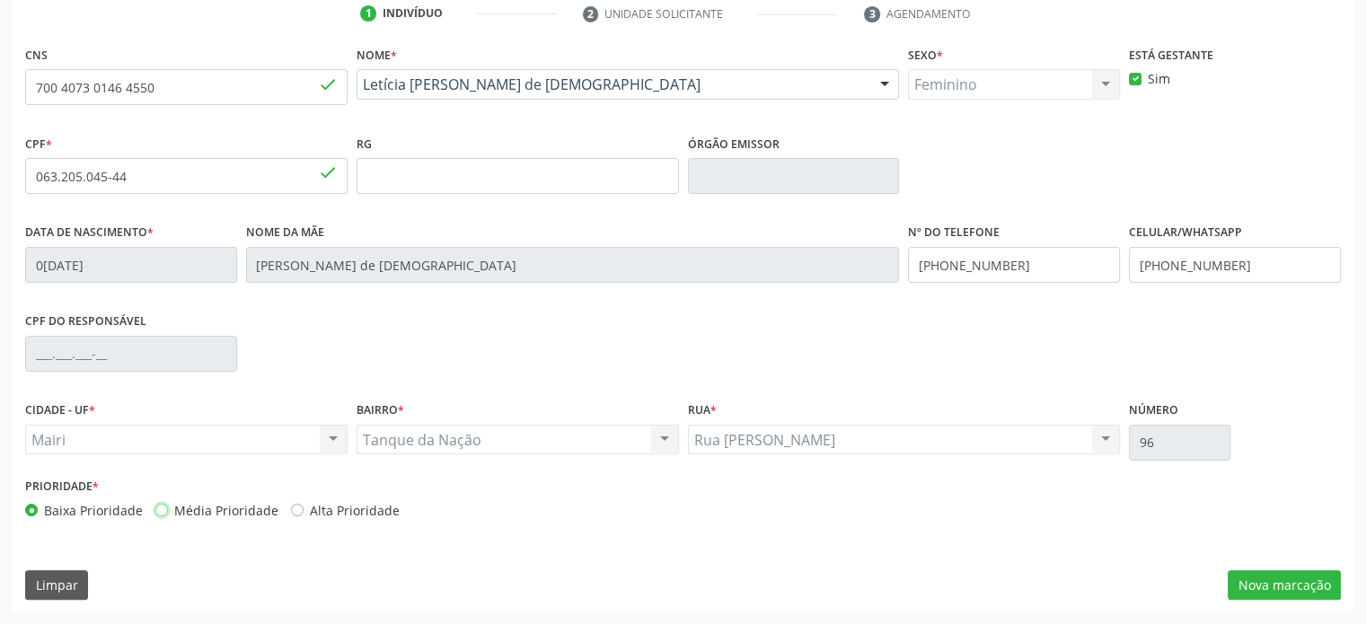
radio input "true"
click at [1311, 588] on button "Nova marcação" at bounding box center [1284, 585] width 113 height 31
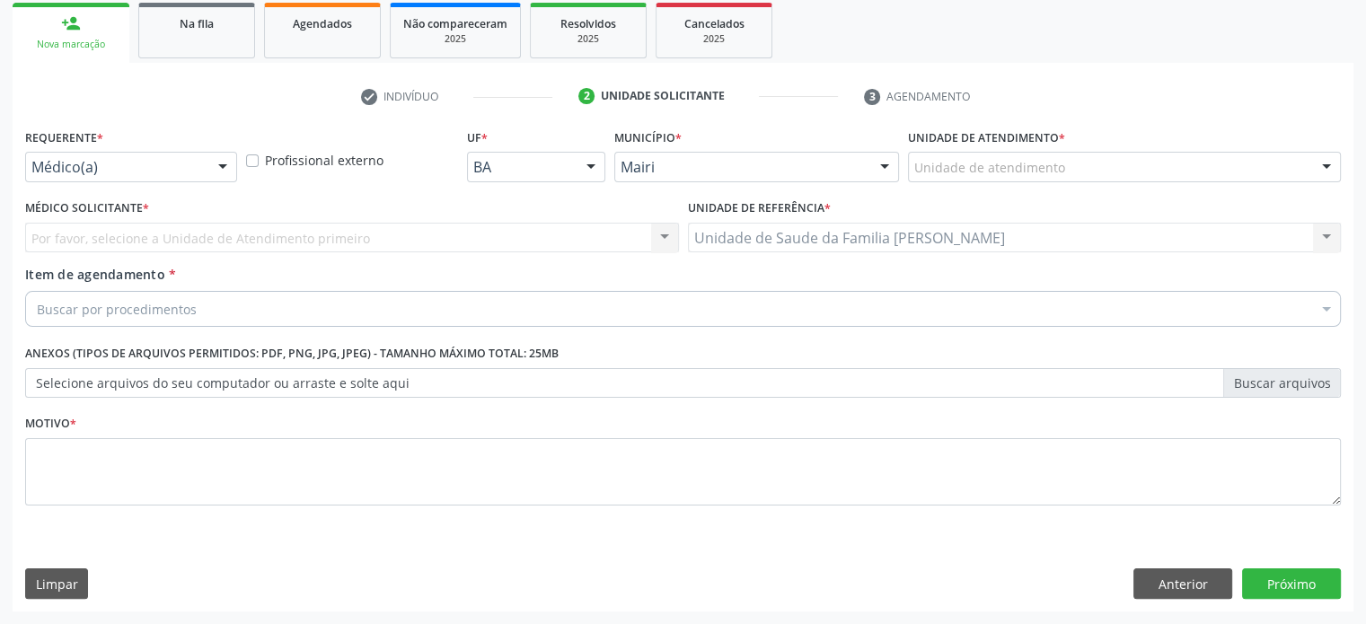
scroll to position [265, 0]
click at [1107, 168] on div "Unidade de atendimento" at bounding box center [1124, 168] width 433 height 31
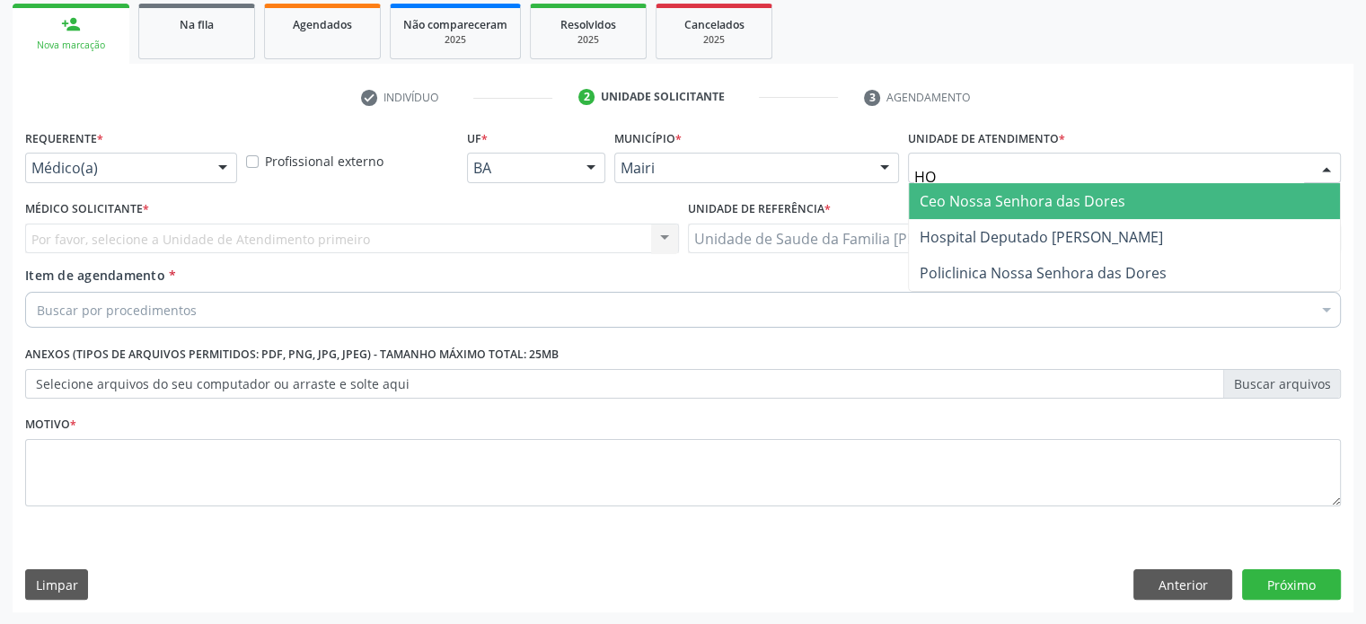
type input "HOS"
click at [1045, 198] on span "Hospital Deputado [PERSON_NAME]" at bounding box center [1041, 201] width 243 height 20
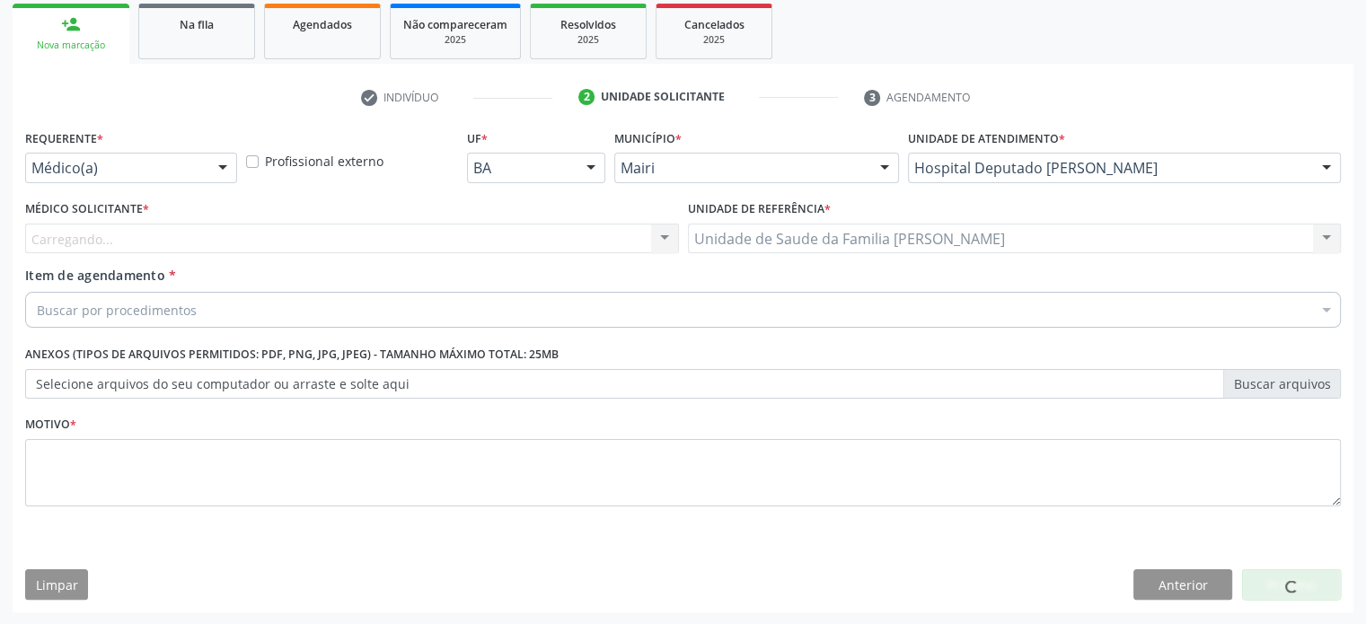
click at [266, 307] on div "Buscar por procedimentos" at bounding box center [683, 310] width 1316 height 36
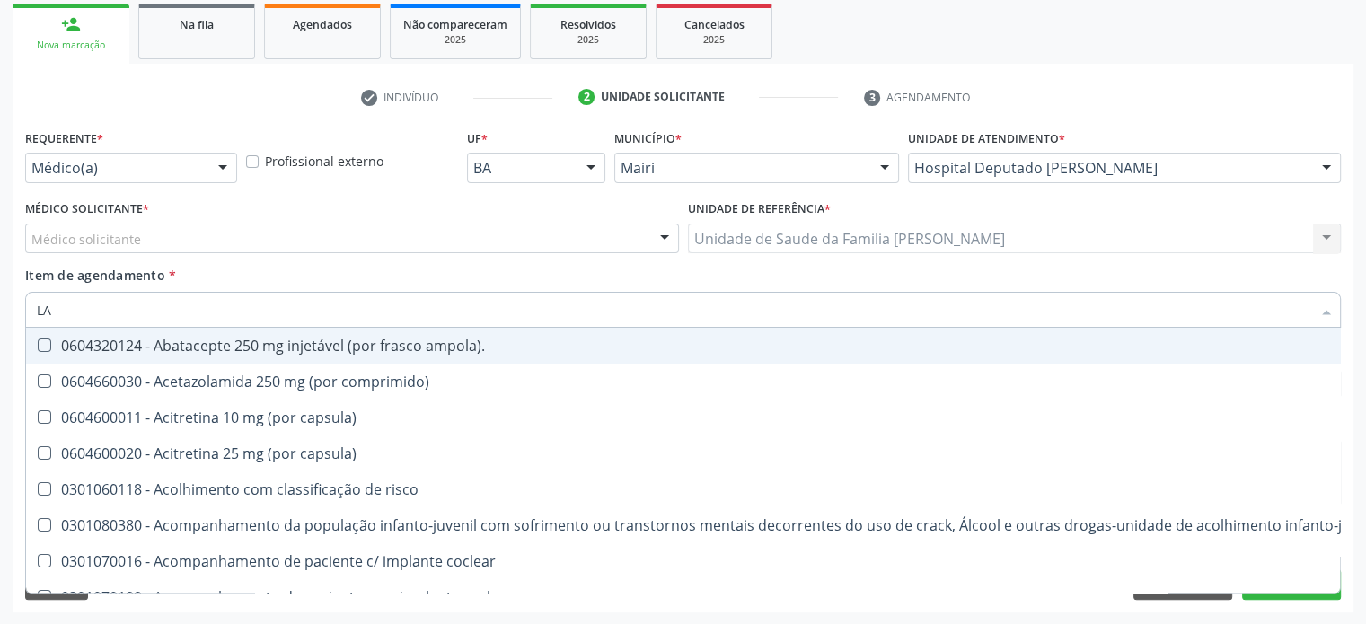
type input "LAF"
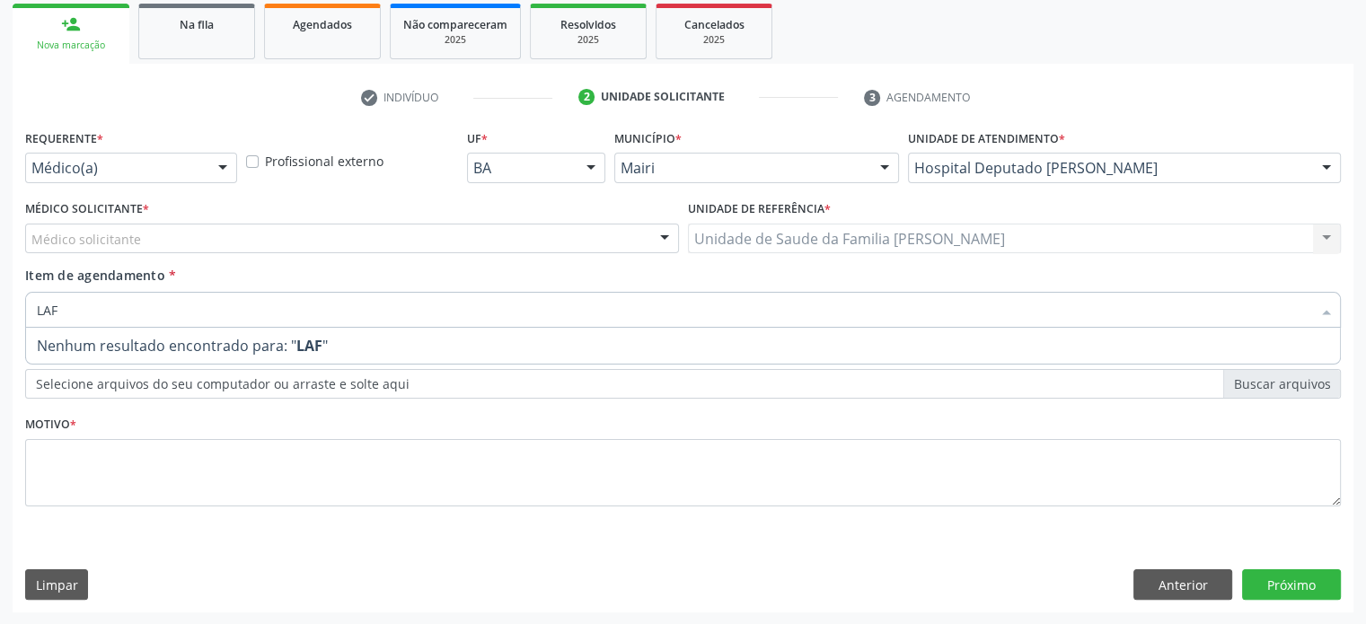
click at [241, 240] on div "Médico solicitante" at bounding box center [352, 239] width 654 height 31
click at [31, 234] on input "text" at bounding box center [31, 248] width 0 height 36
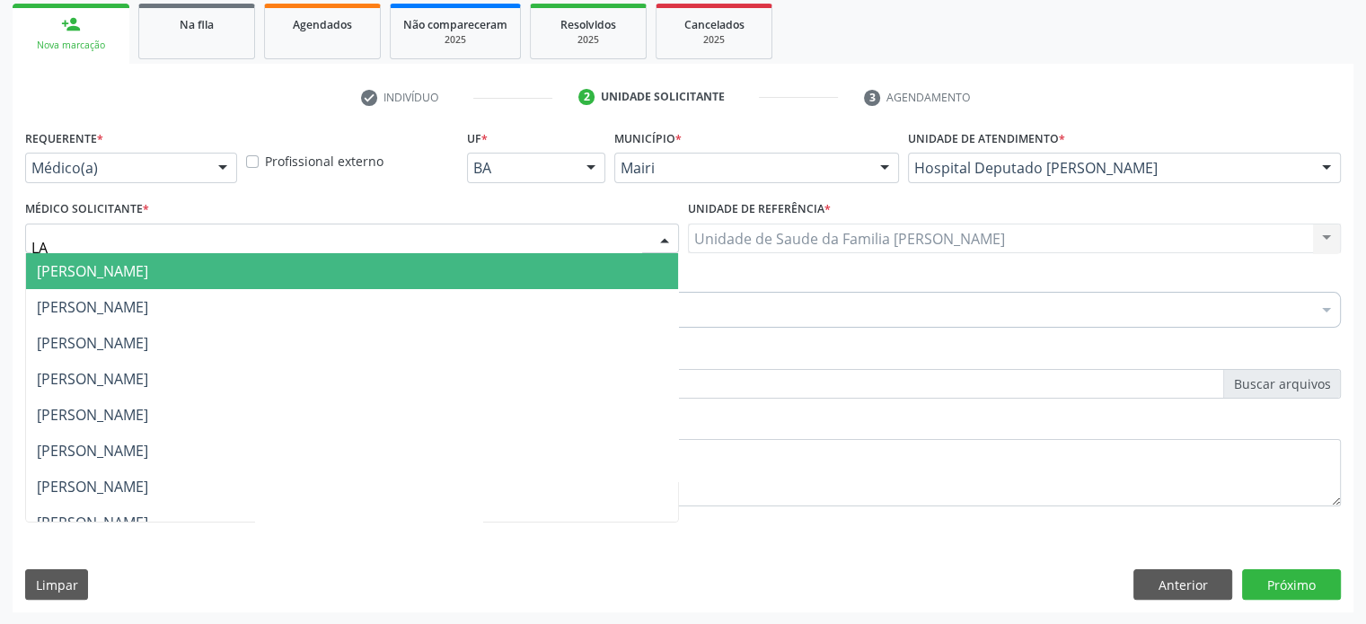
type input "LAF"
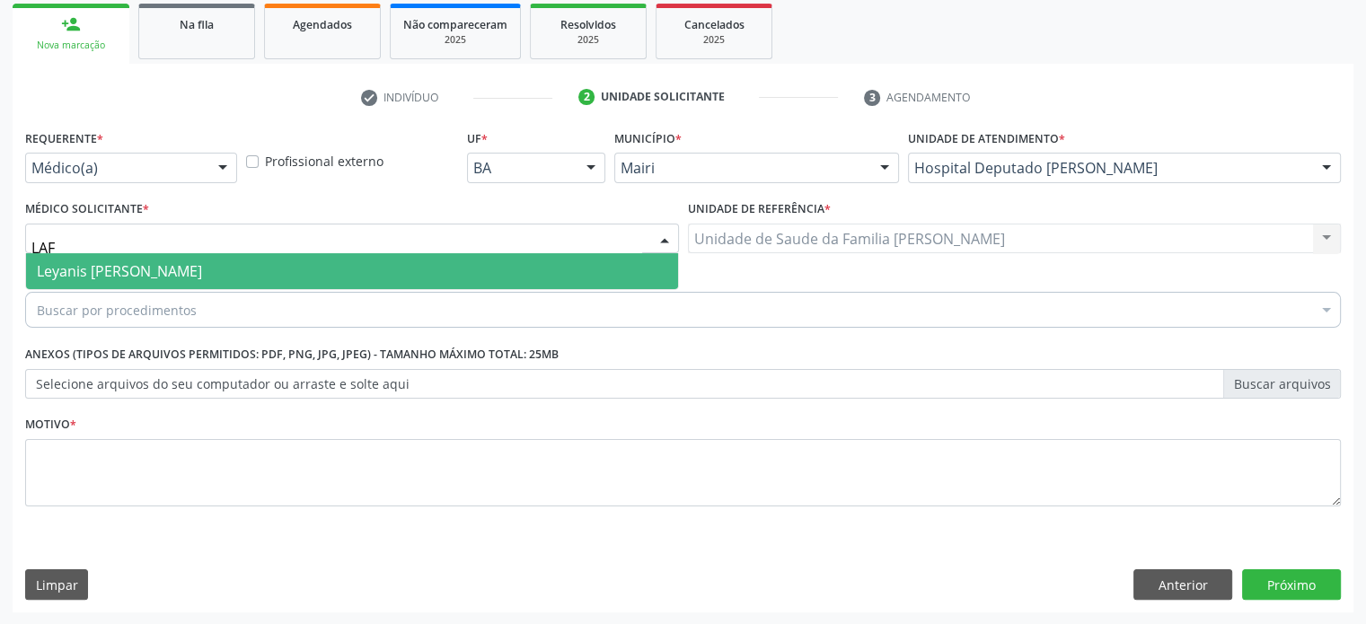
click at [176, 268] on span "Leyanis Paumier Lafita" at bounding box center [119, 271] width 165 height 20
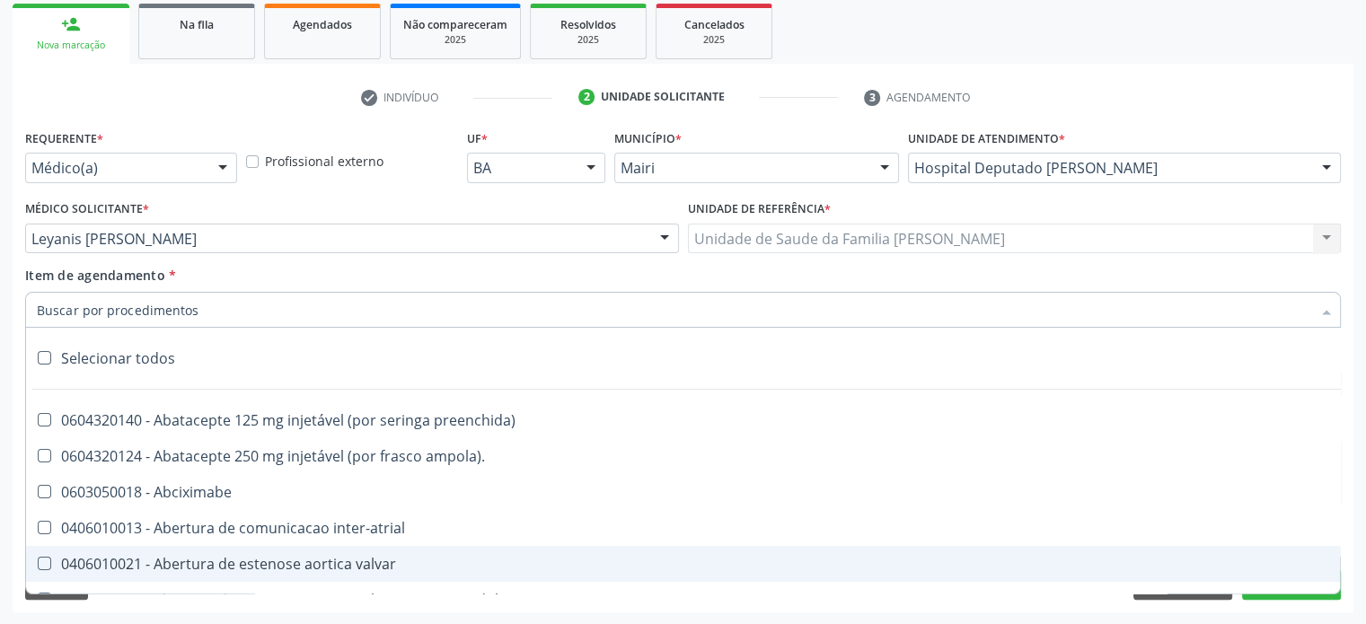
paste input "0205020143"
type input "0205020143"
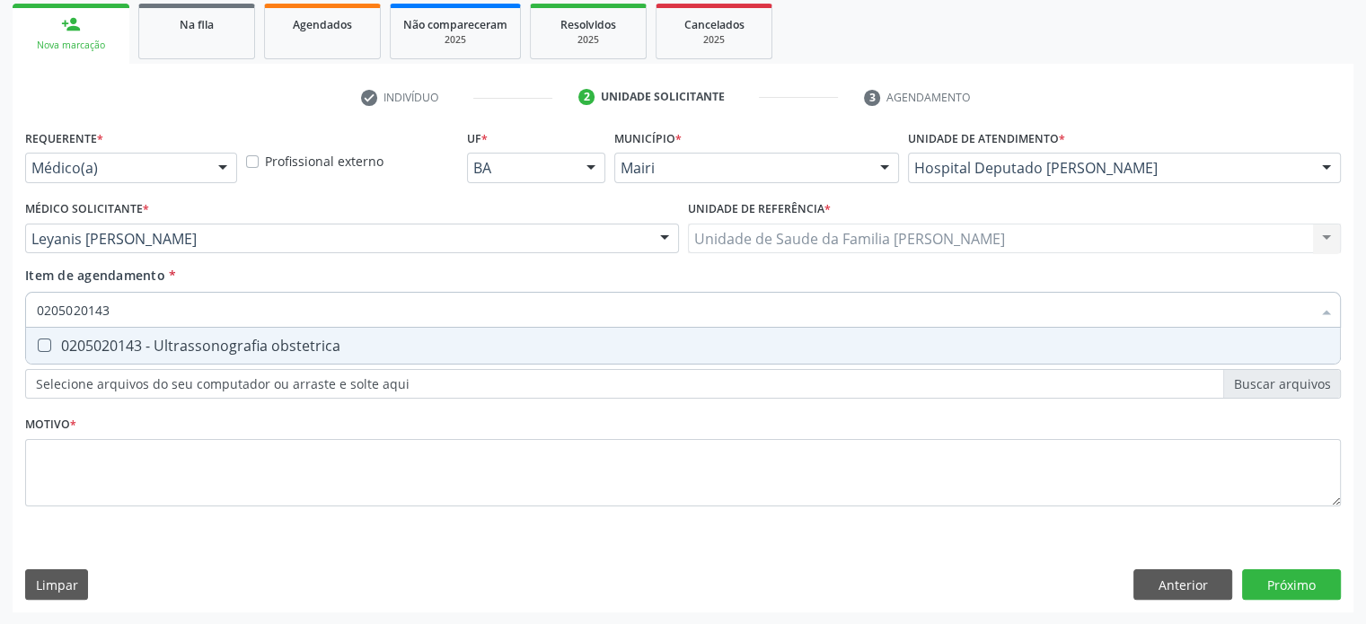
click at [180, 341] on div "0205020143 - Ultrassonografia obstetrica" at bounding box center [683, 346] width 1292 height 14
checkbox obstetrica "true"
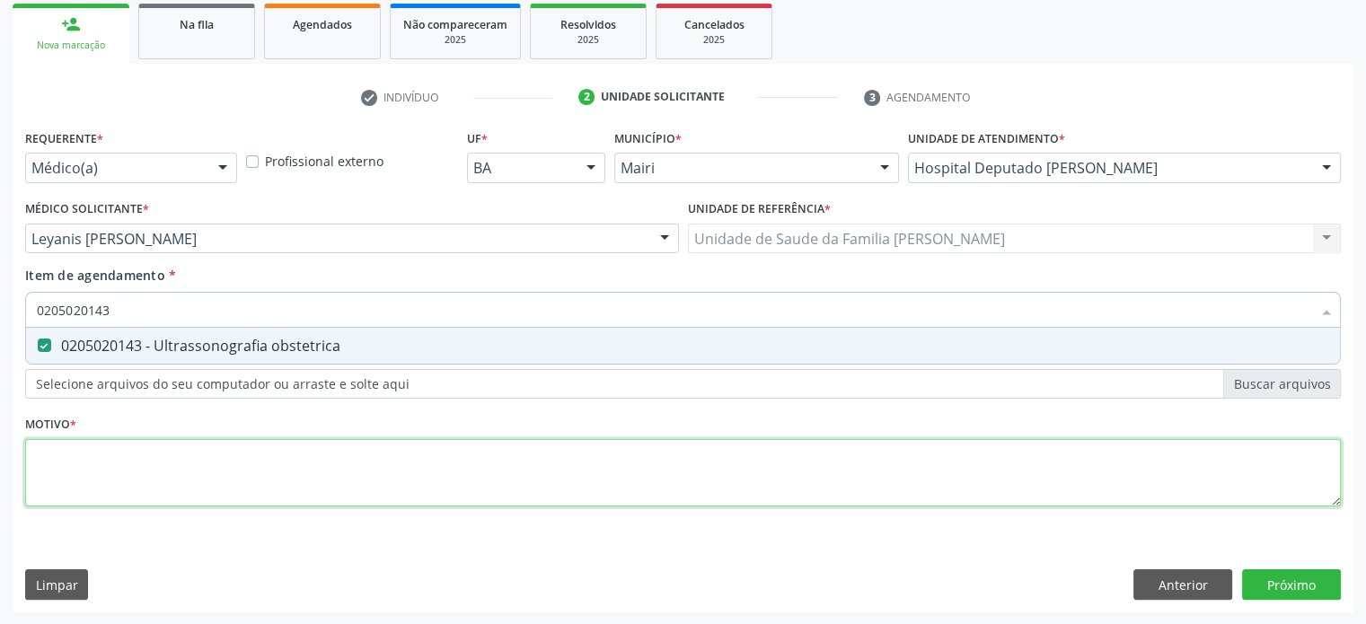
click at [97, 462] on div "Requerente * Médico(a) Médico(a) Enfermeiro(a) Paciente Nenhum resultado encont…" at bounding box center [683, 328] width 1316 height 407
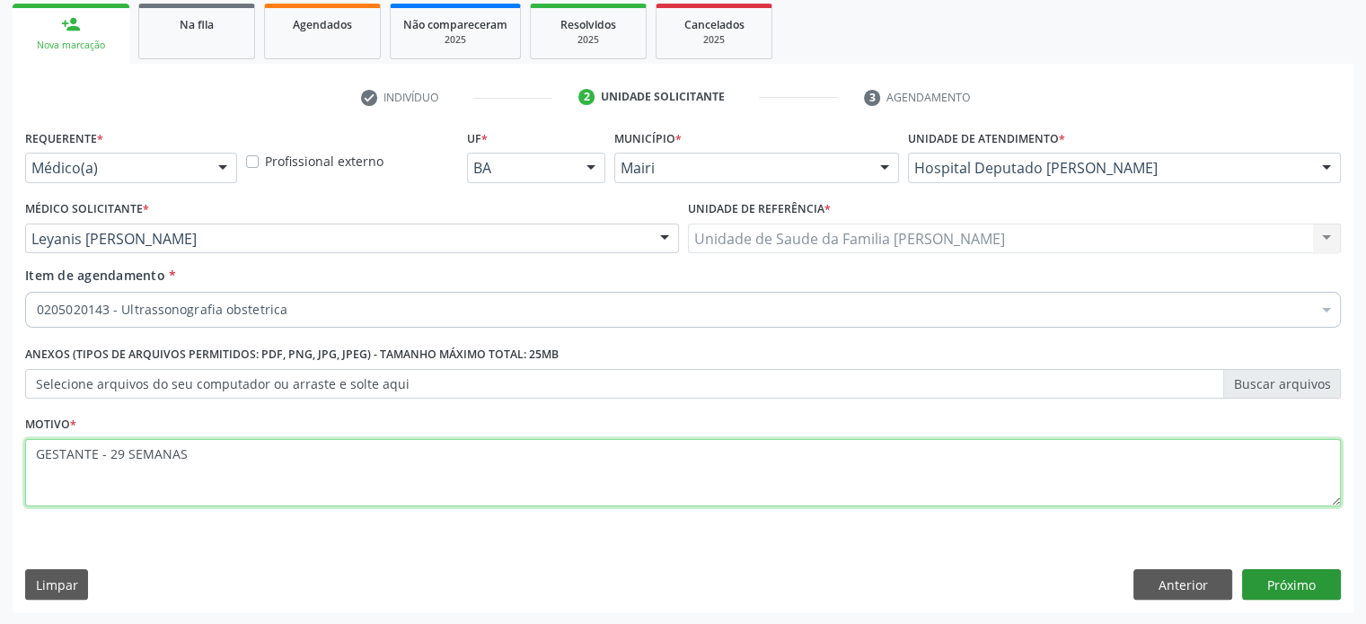
type textarea "GESTANTE - 29 SEMANAS"
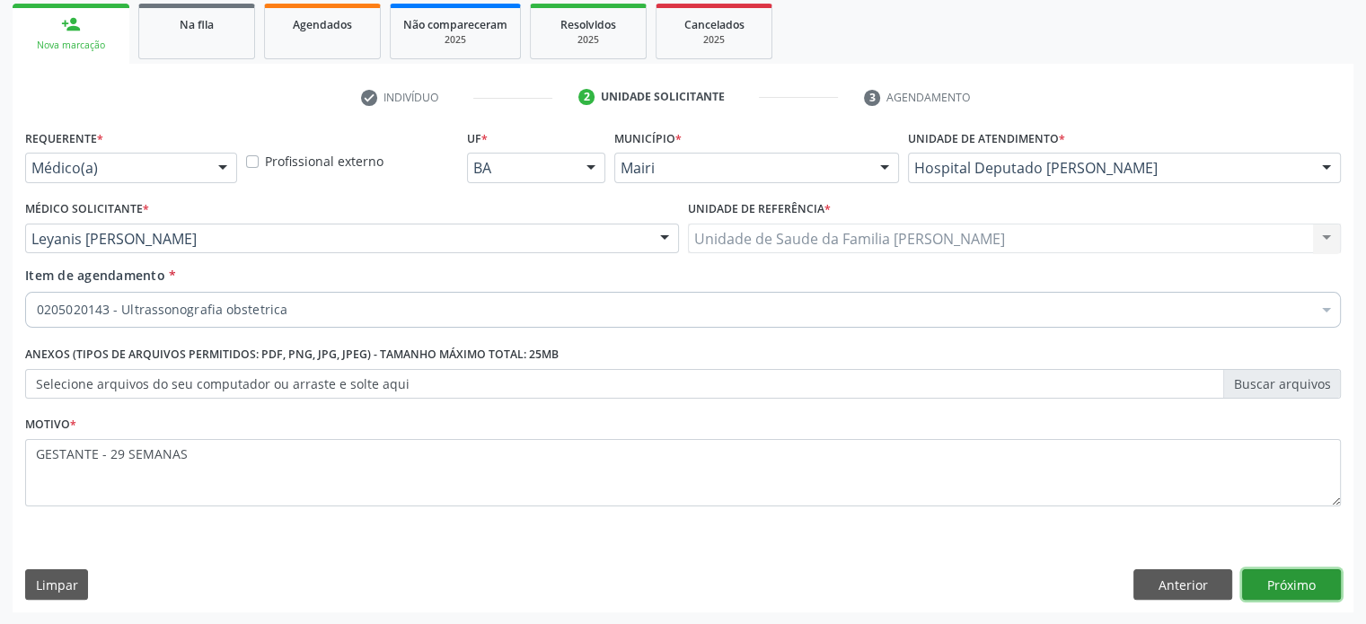
click at [1284, 582] on button "Próximo" at bounding box center [1291, 584] width 99 height 31
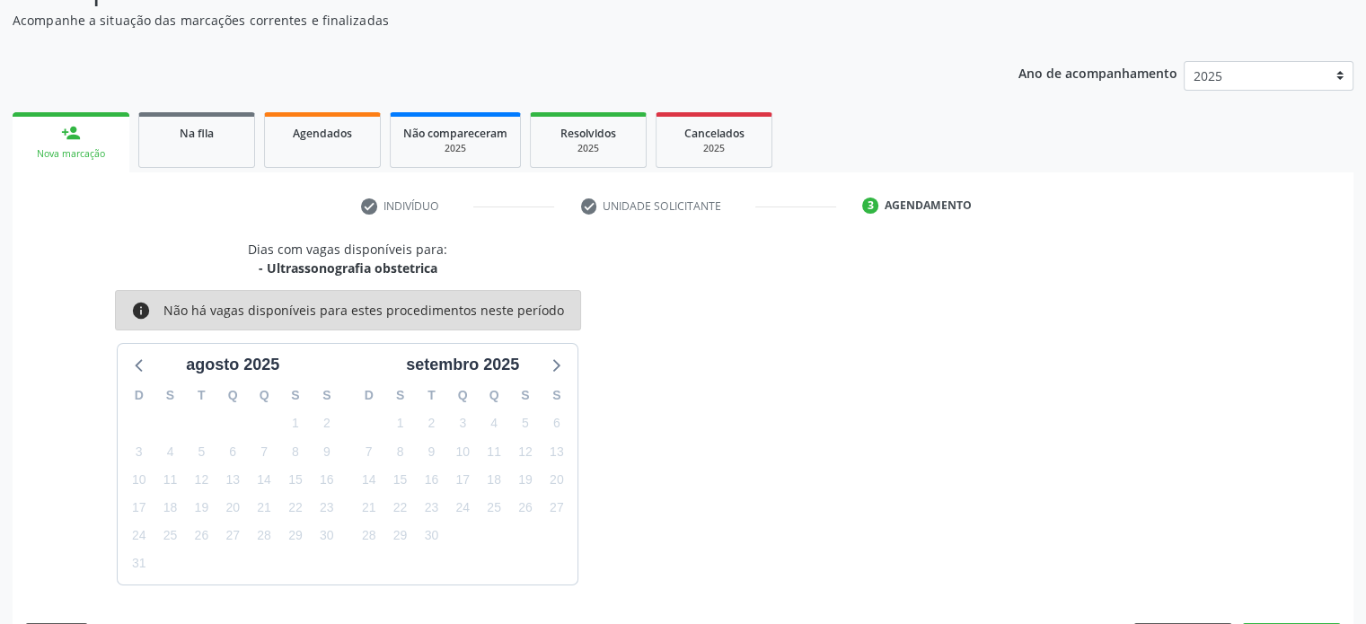
scroll to position [208, 0]
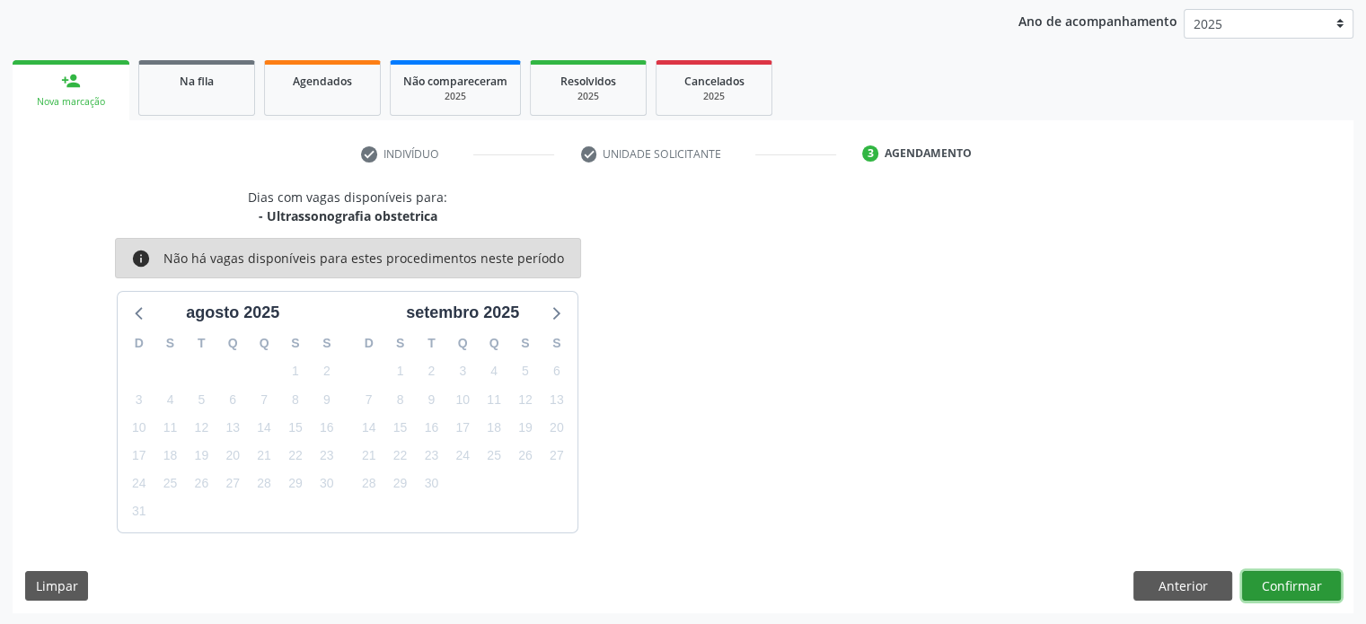
click at [1308, 585] on button "Confirmar" at bounding box center [1291, 586] width 99 height 31
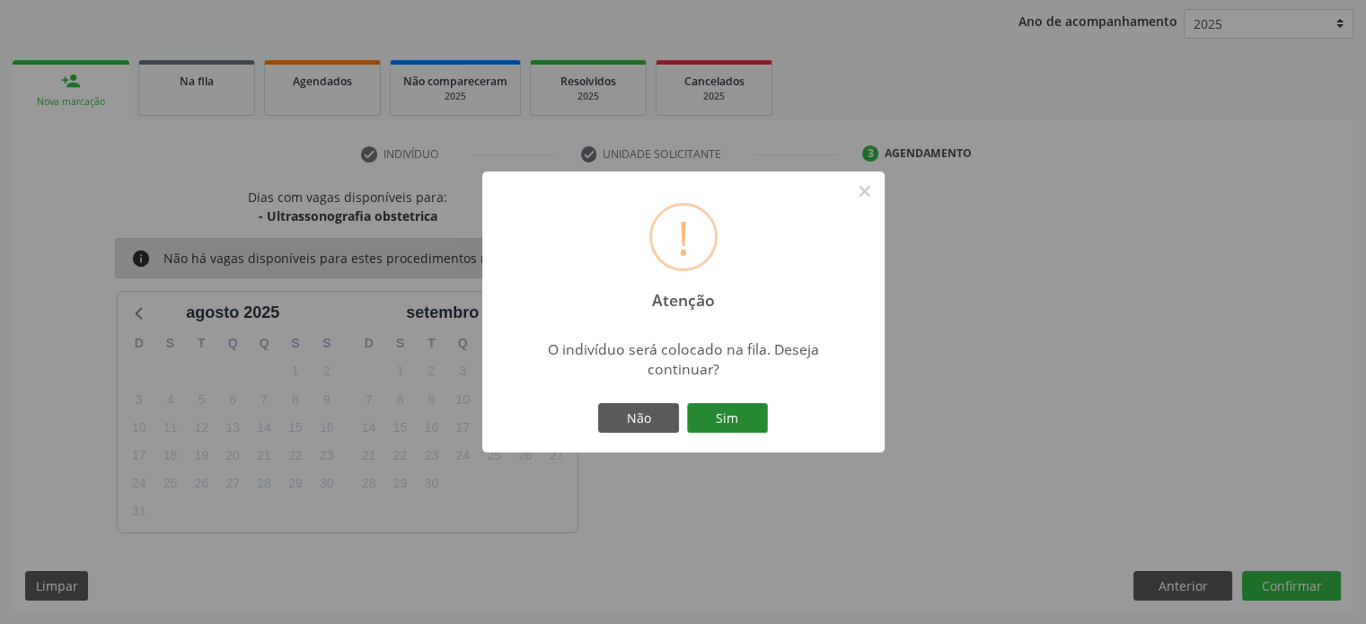
click at [754, 425] on button "Sim" at bounding box center [727, 418] width 81 height 31
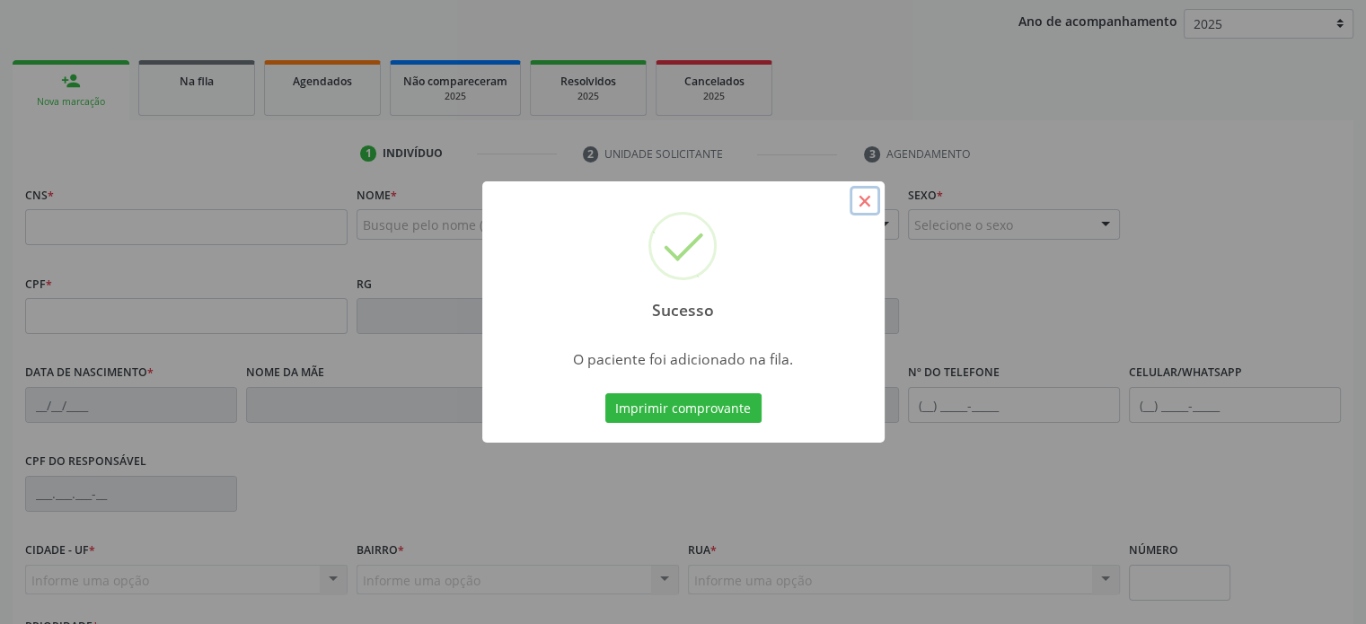
click at [864, 197] on button "×" at bounding box center [865, 201] width 31 height 31
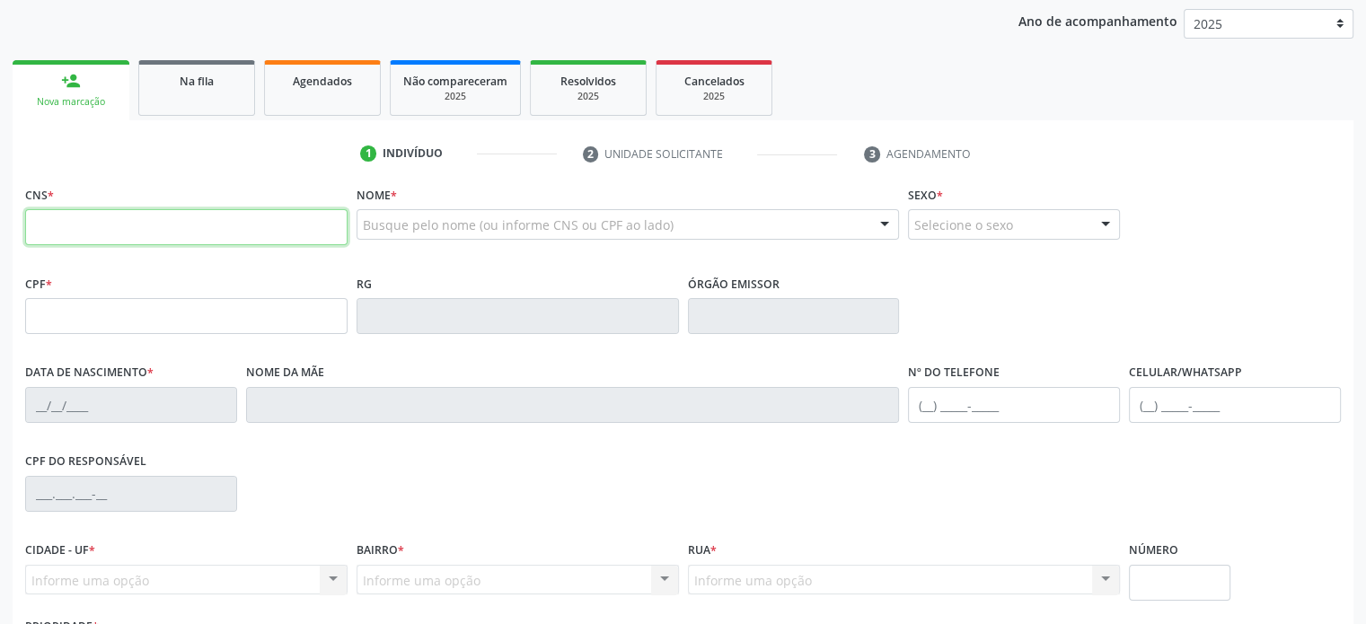
click at [117, 229] on input "text" at bounding box center [186, 227] width 322 height 36
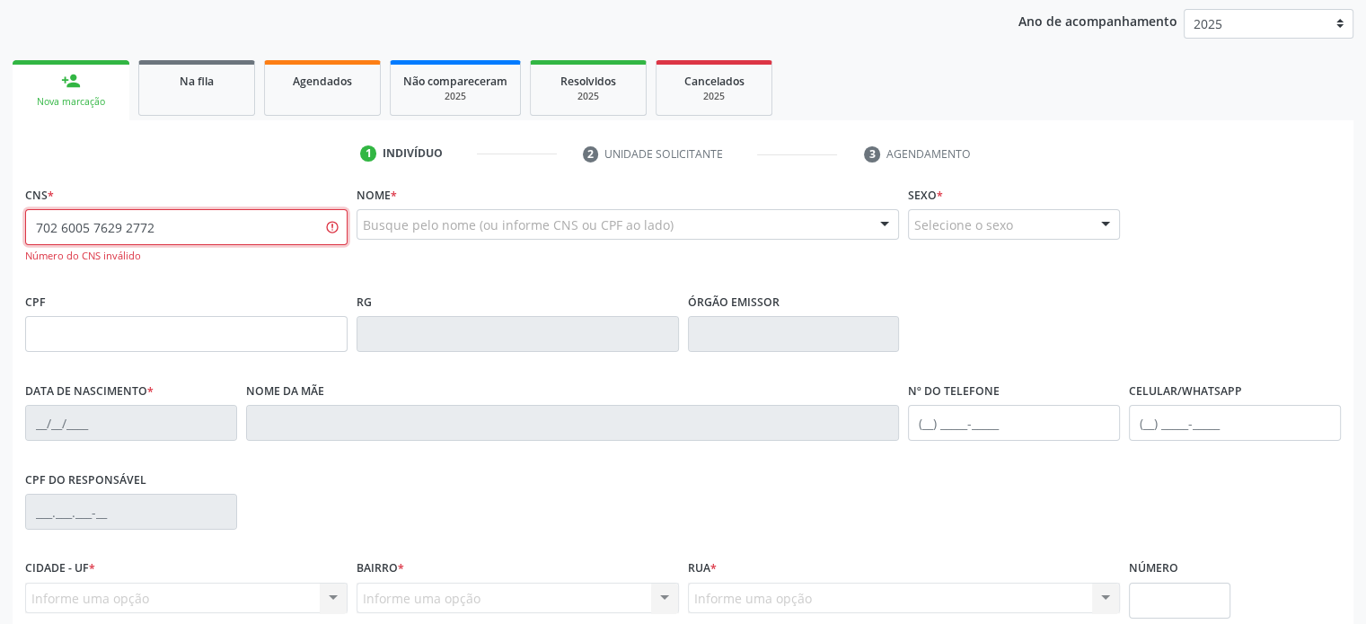
drag, startPoint x: 158, startPoint y: 228, endPoint x: 61, endPoint y: 230, distance: 97.0
click at [61, 230] on input "702 6005 7629 2772" at bounding box center [186, 227] width 322 height 36
type input "702 9005 7629 2772"
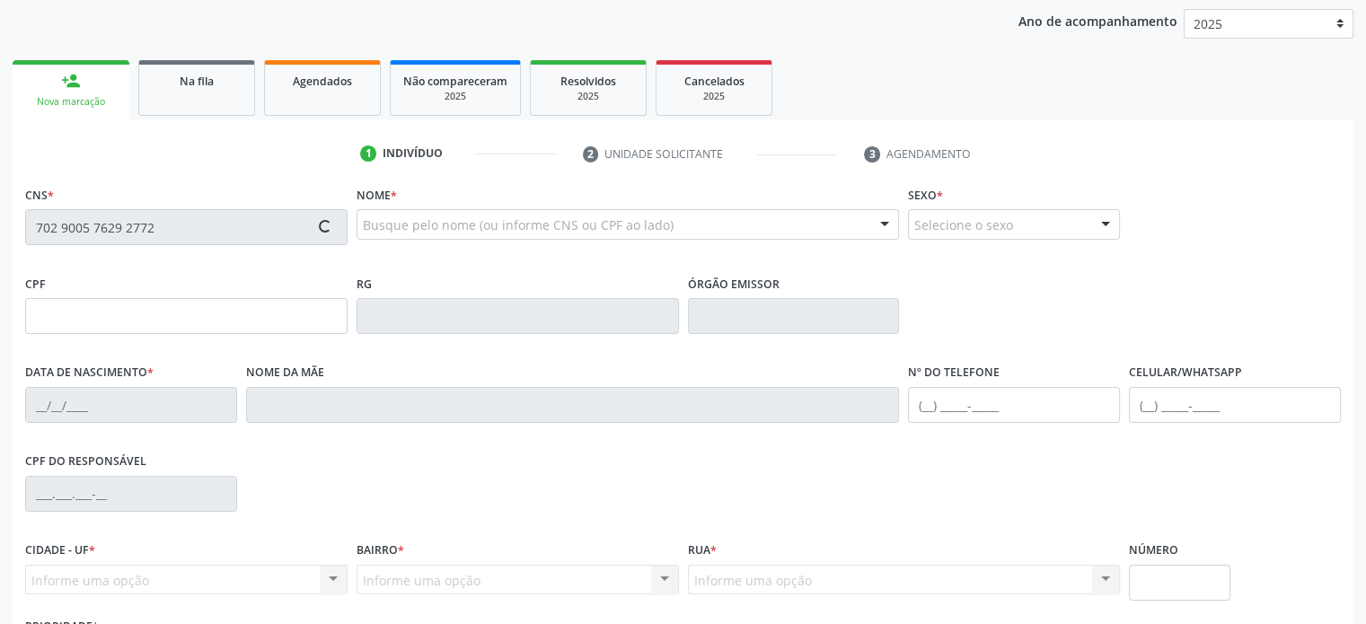
type input "118.782.055-52"
type input "16/02/2020"
type input "Janicleide Araujo dos Santos"
type input "(74) 99921-2339"
type input "060.012.215-88"
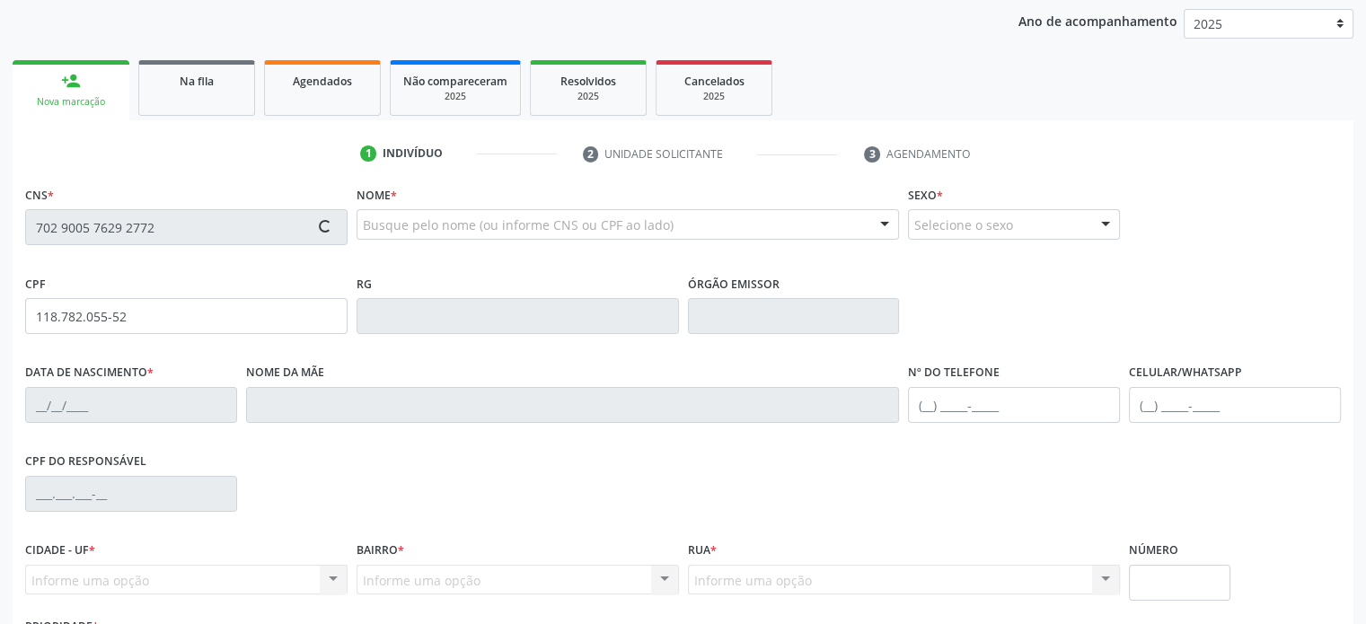
type input "63"
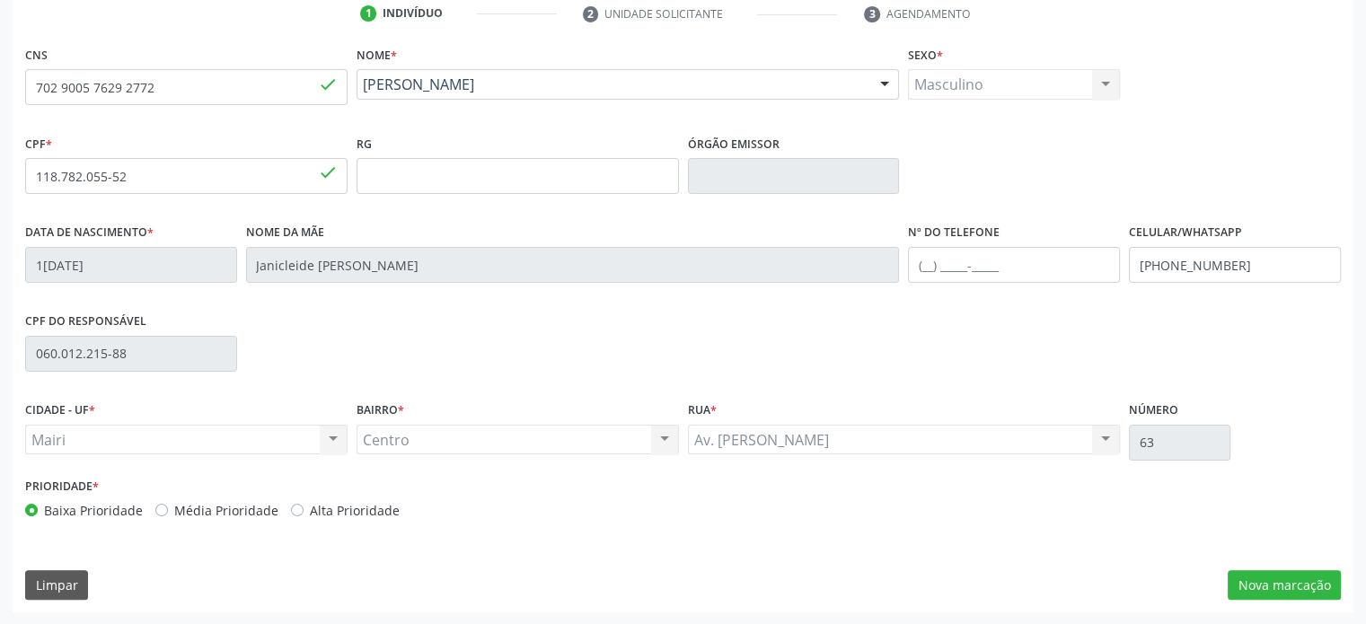
scroll to position [348, 0]
click at [929, 264] on input "text" at bounding box center [1014, 265] width 212 height 36
type input "(74) 99921-2339"
click at [912, 369] on div "CPF do responsável 060.012.215-88" at bounding box center [683, 352] width 1325 height 89
click at [1121, 504] on div "Prioridade * Baixa Prioridade Média Prioridade Alta Prioridade" at bounding box center [683, 502] width 1325 height 59
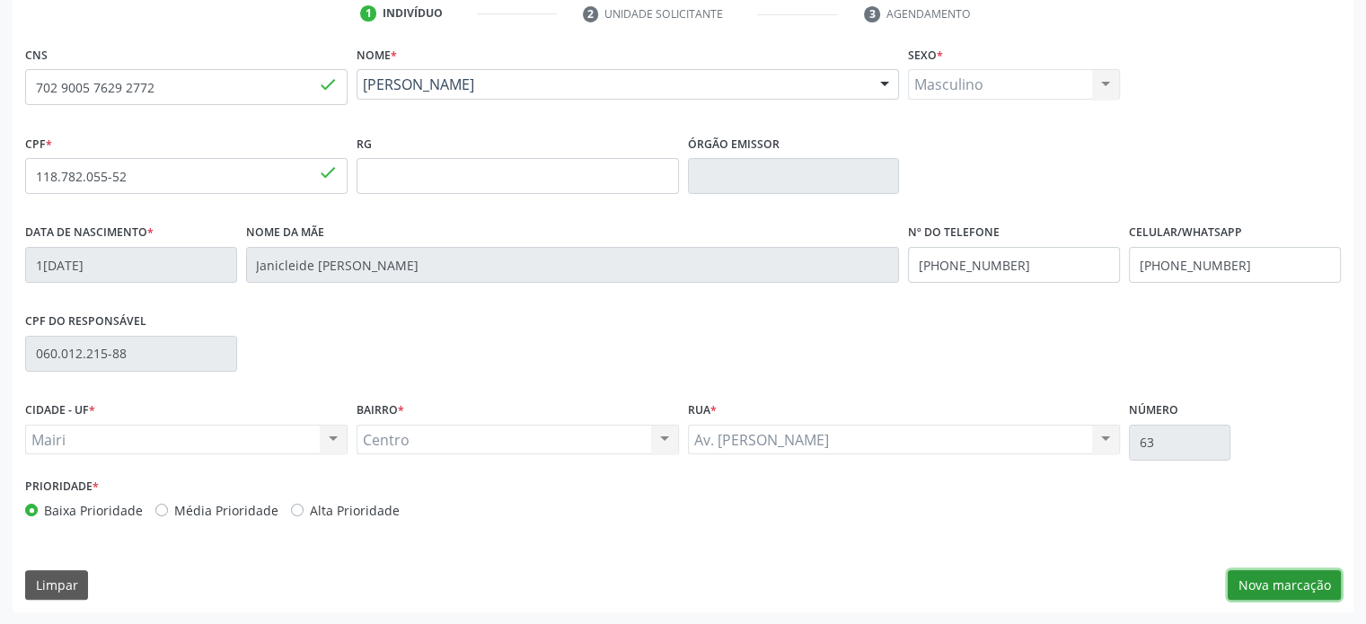
click at [1263, 585] on button "Nova marcação" at bounding box center [1284, 585] width 113 height 31
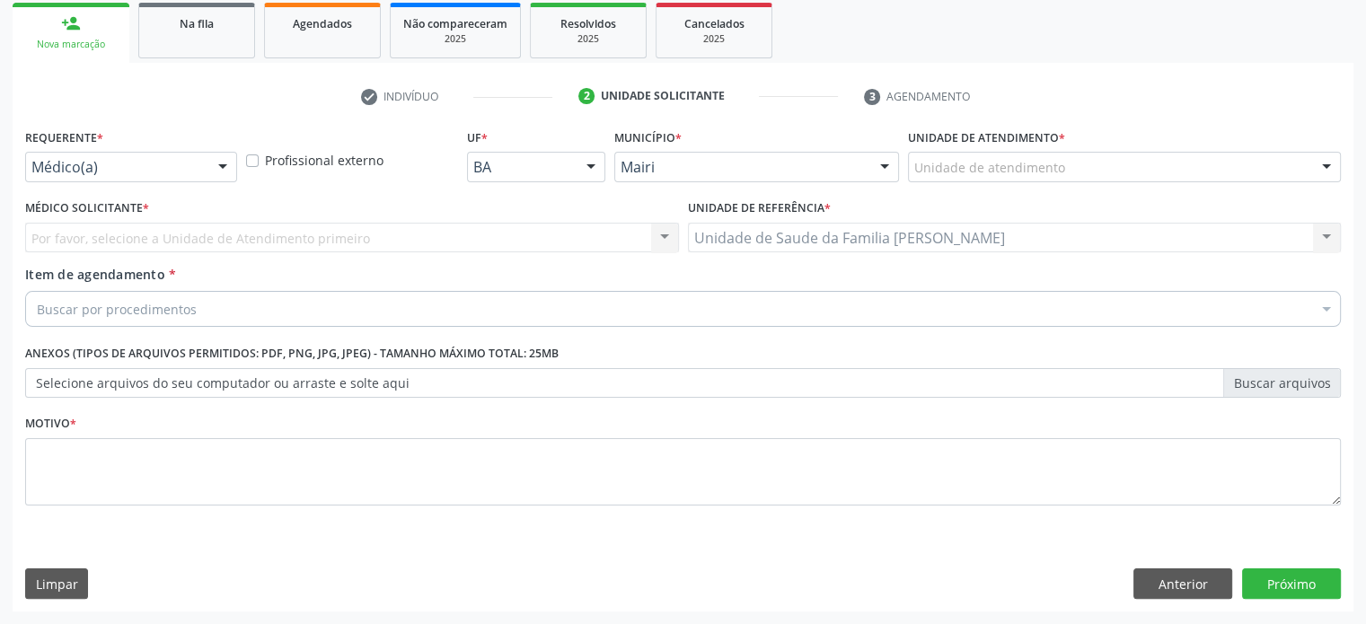
scroll to position [265, 0]
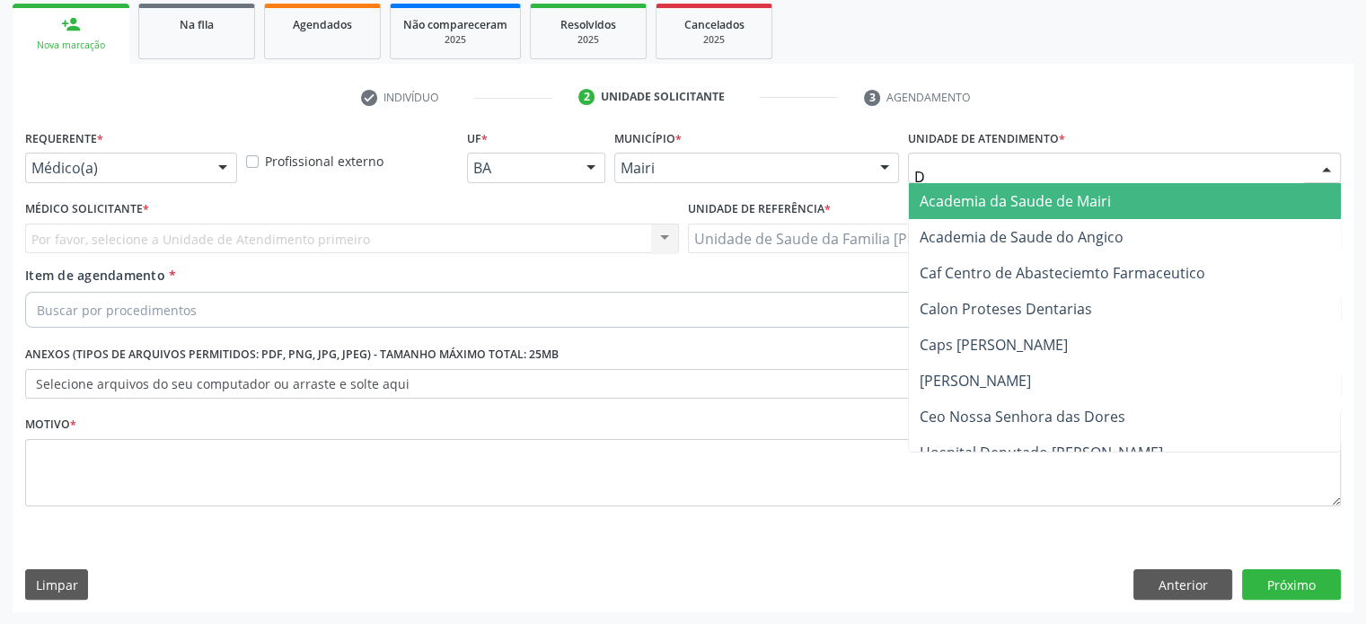
type input "DI"
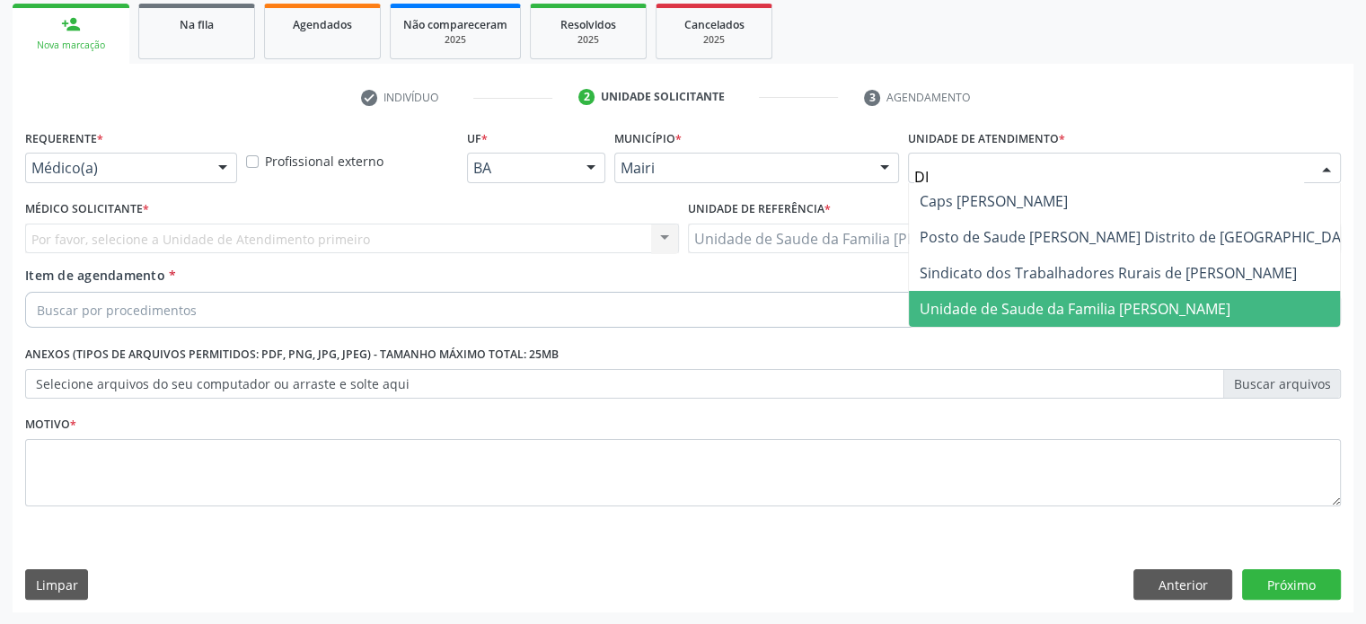
click at [991, 308] on span "Unidade de Saude da Familia [PERSON_NAME]" at bounding box center [1075, 309] width 311 height 20
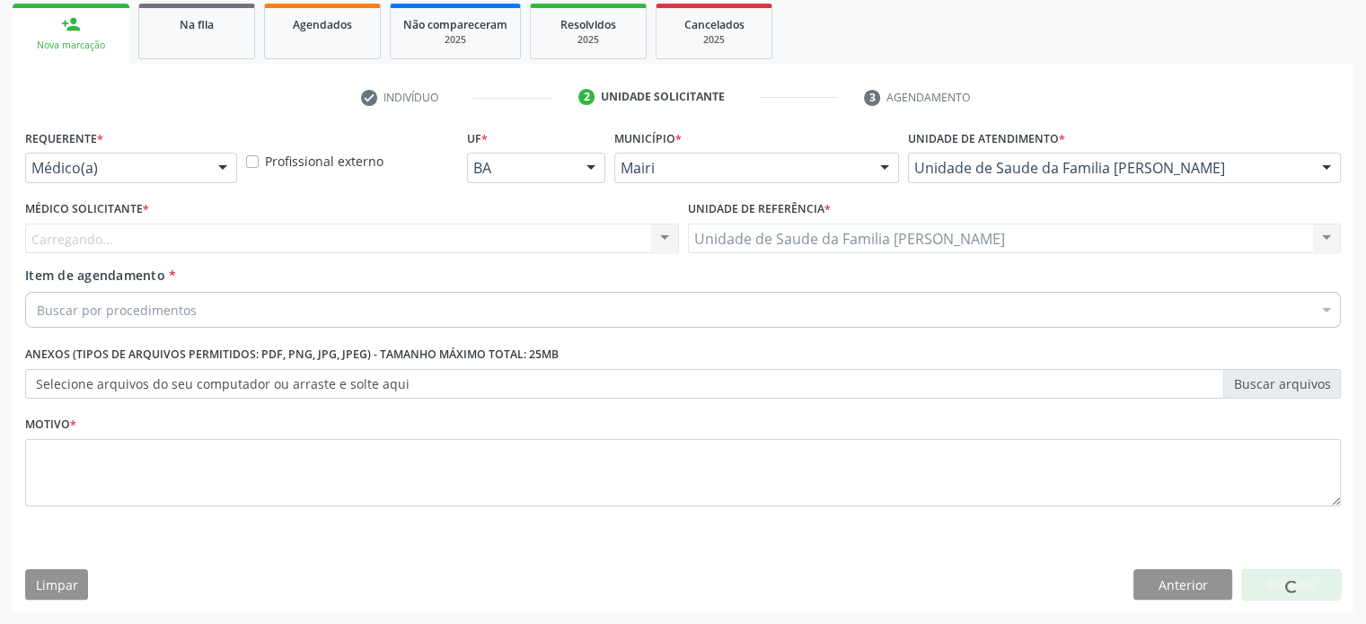
click at [163, 245] on div "Carregando... Nenhum resultado encontrado para: " " Não há nenhuma opção para s…" at bounding box center [352, 239] width 654 height 31
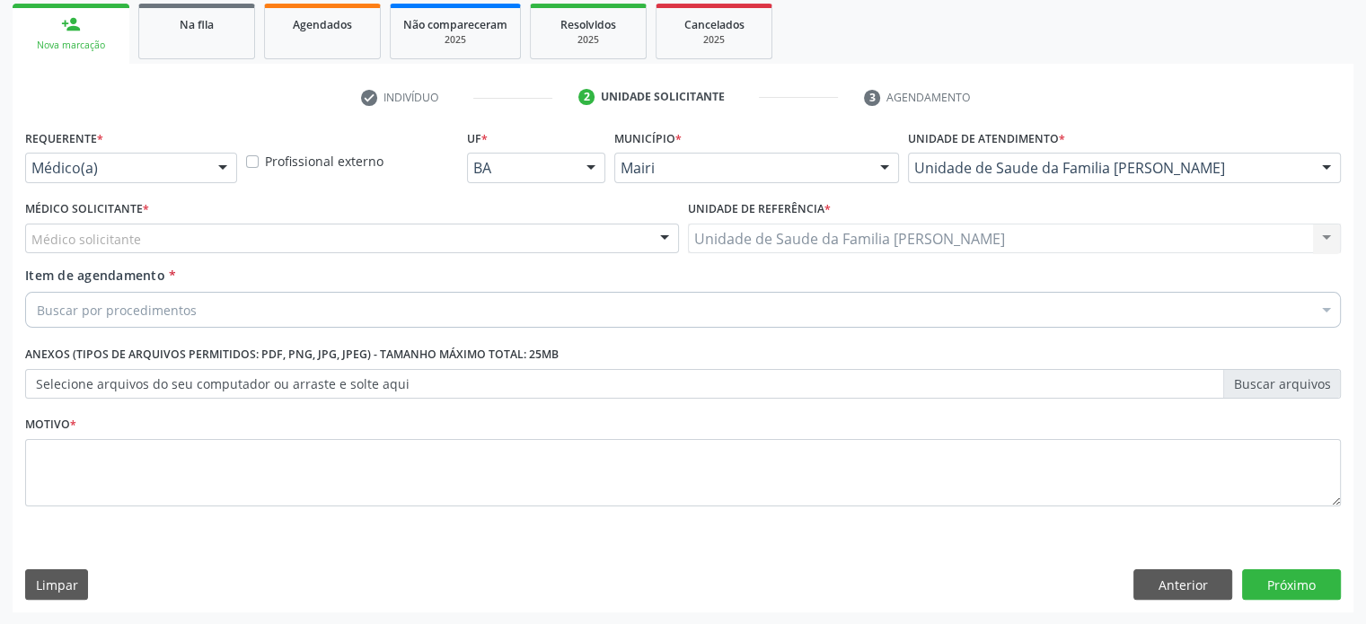
click at [164, 238] on div "Médico solicitante" at bounding box center [352, 239] width 654 height 31
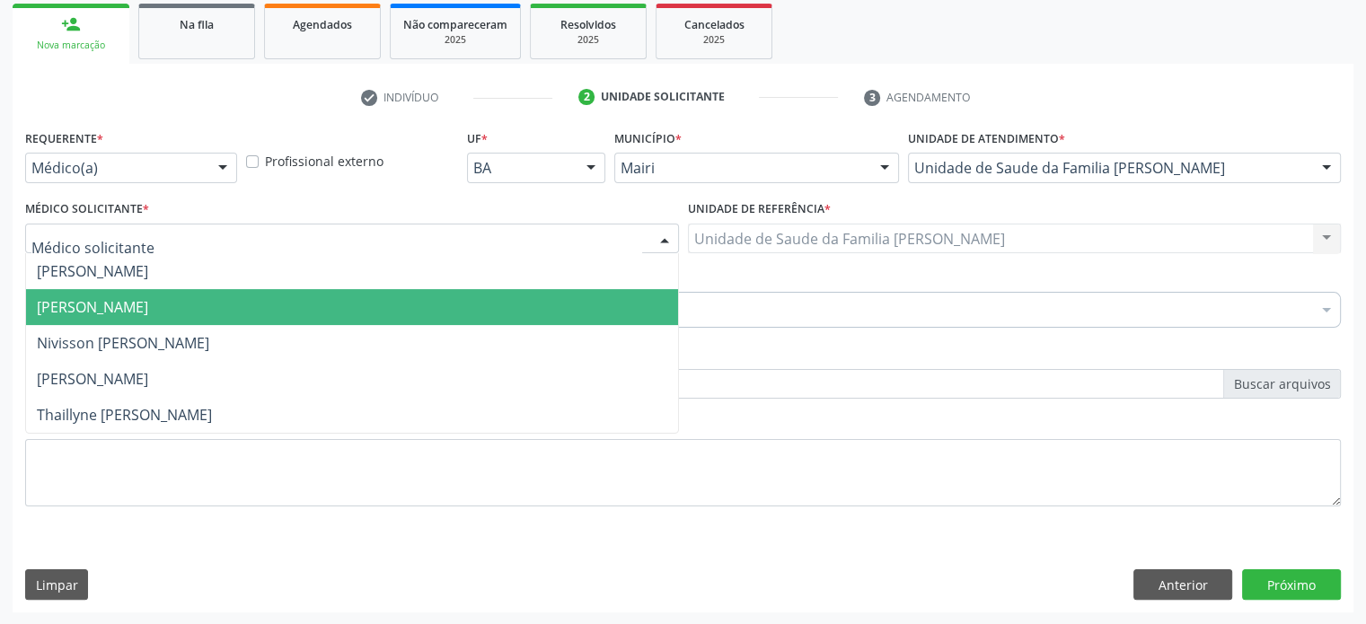
click at [148, 308] on span "[PERSON_NAME]" at bounding box center [92, 307] width 111 height 20
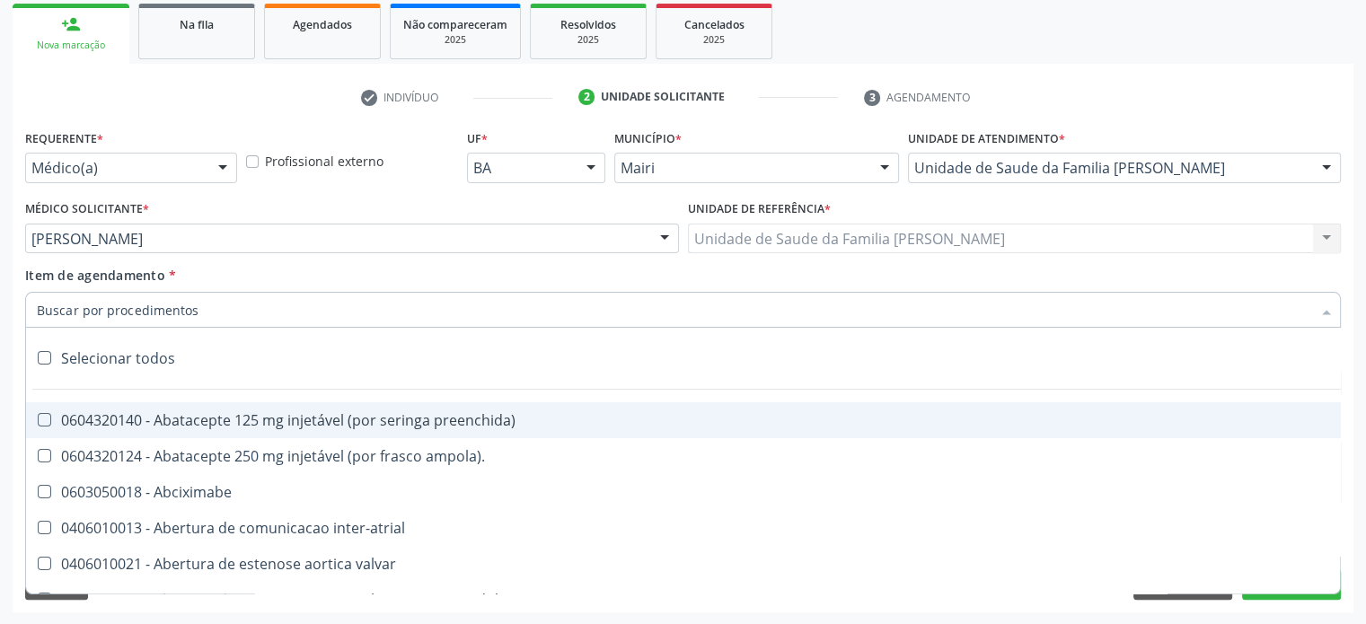
paste input "225225"
type input "225225"
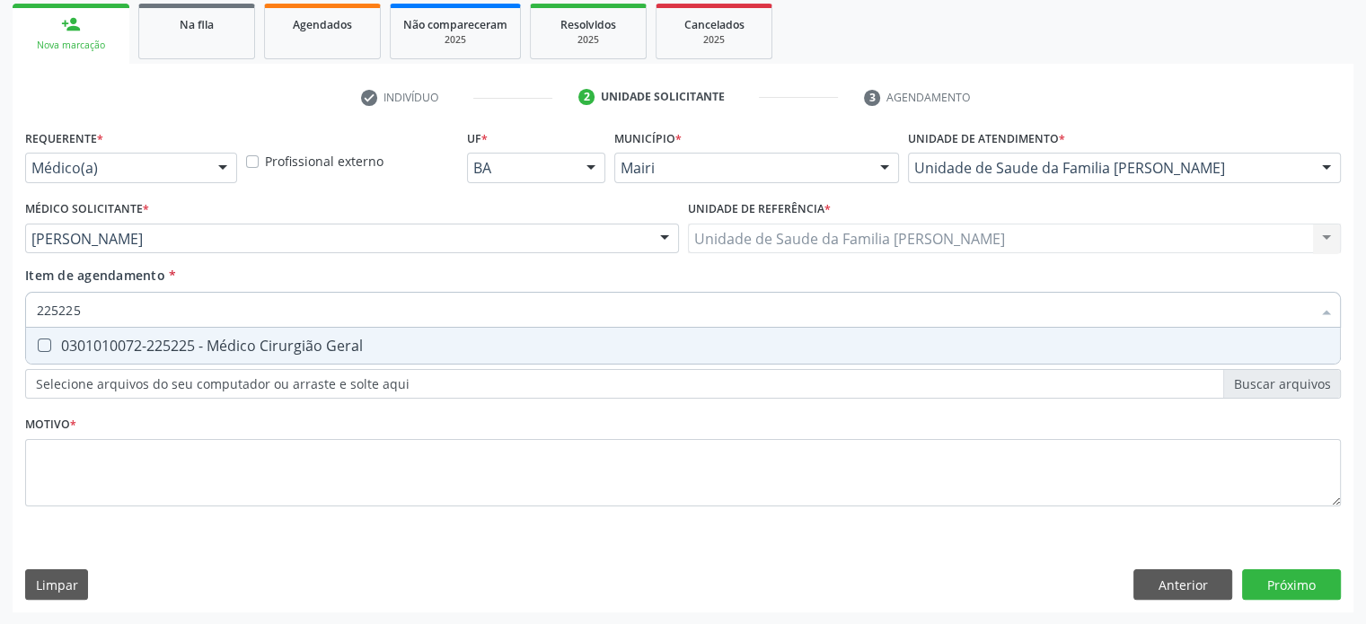
click at [125, 340] on div "0301010072-225225 - Médico Cirurgião Geral" at bounding box center [683, 346] width 1292 height 14
checkbox Geral "true"
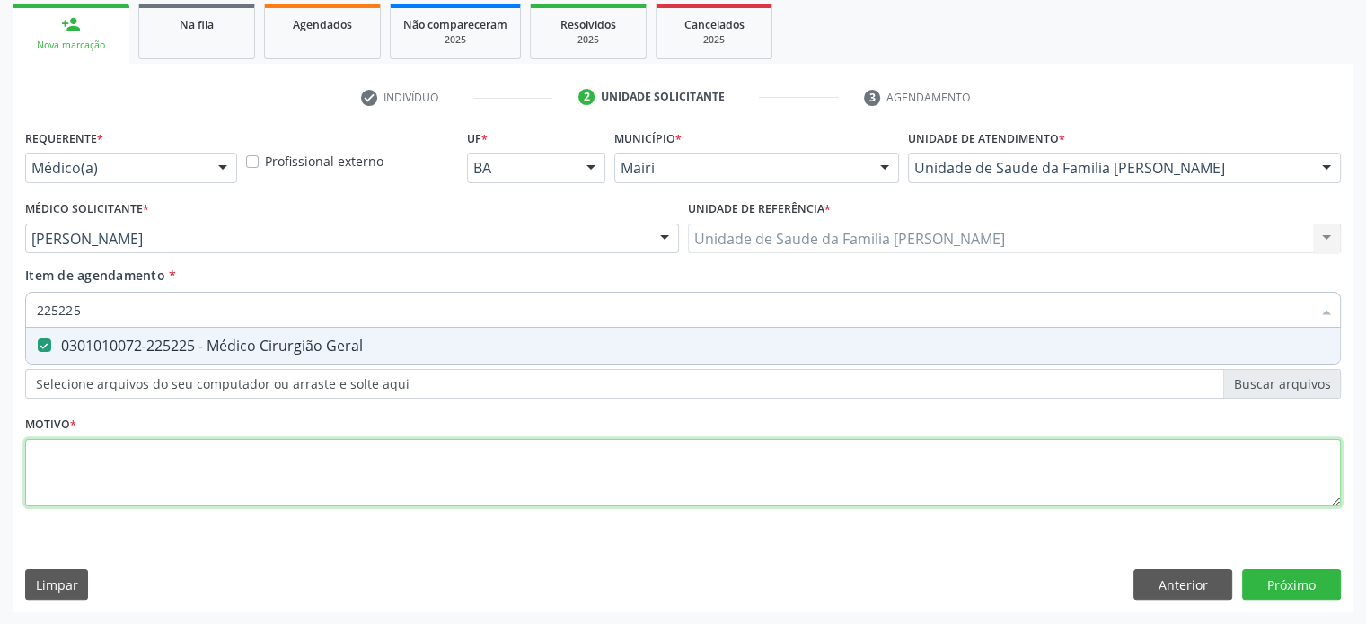
click at [121, 455] on div "Requerente * Médico(a) Médico(a) Enfermeiro(a) Paciente Nenhum resultado encont…" at bounding box center [683, 328] width 1316 height 407
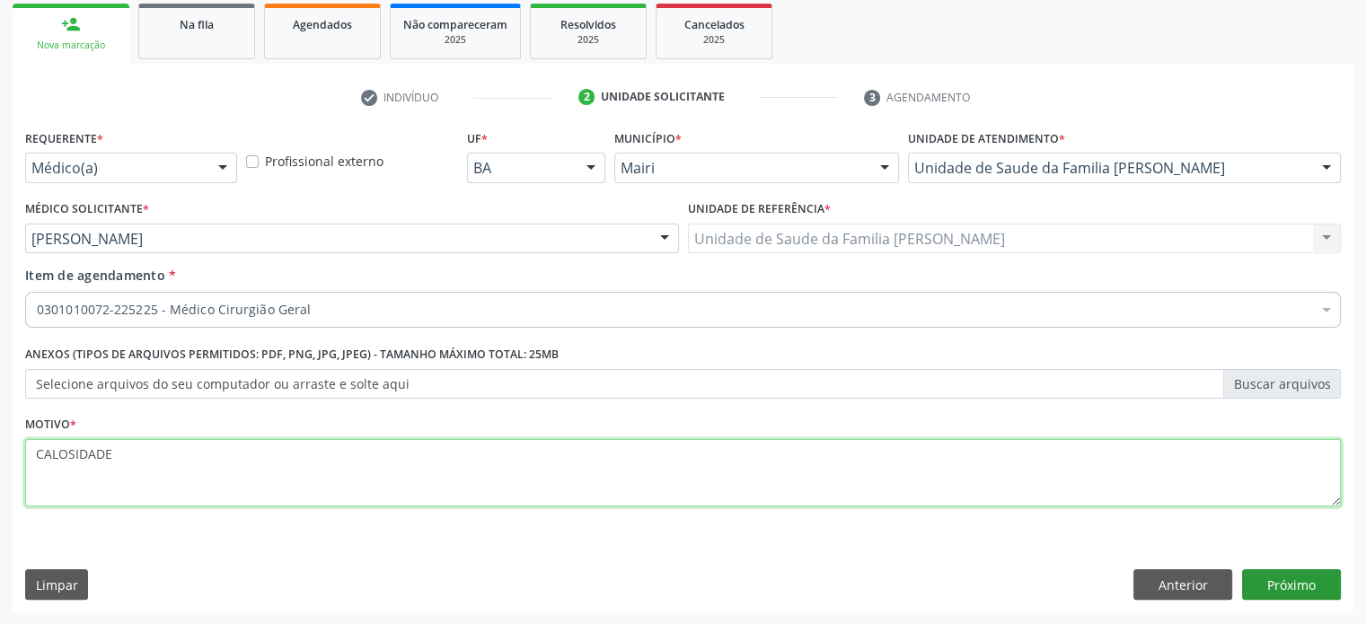
type textarea "CALOSIDADE"
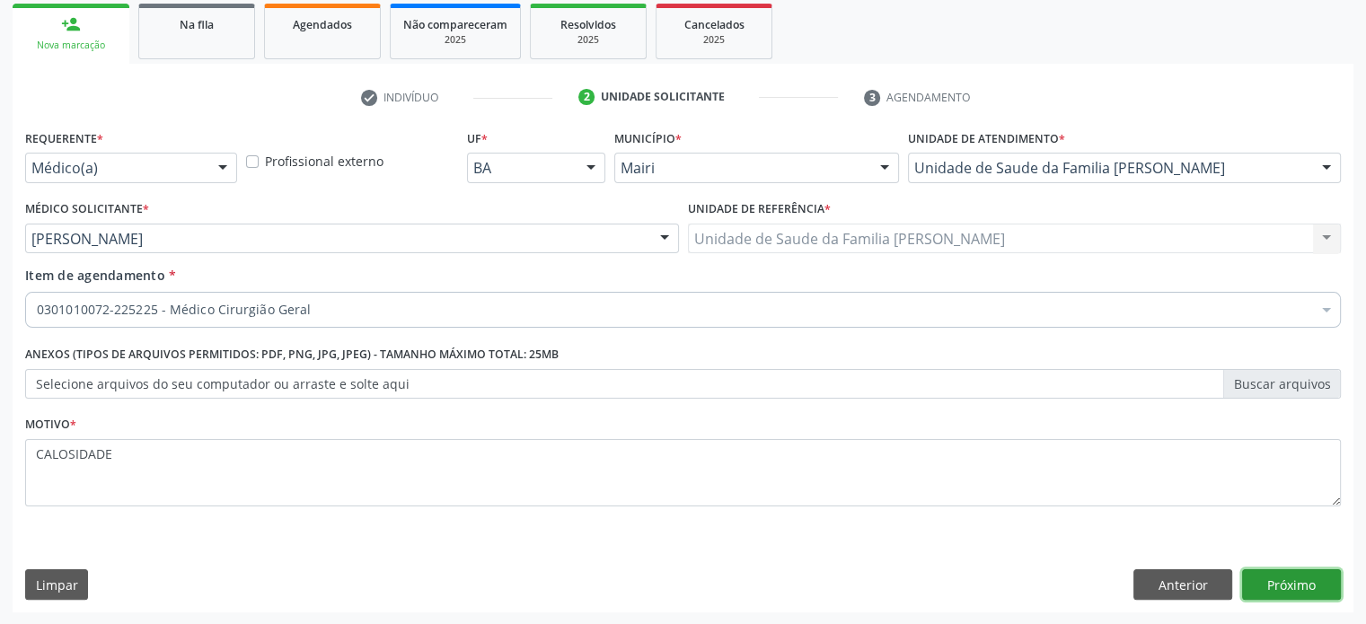
click at [1293, 578] on button "Próximo" at bounding box center [1291, 584] width 99 height 31
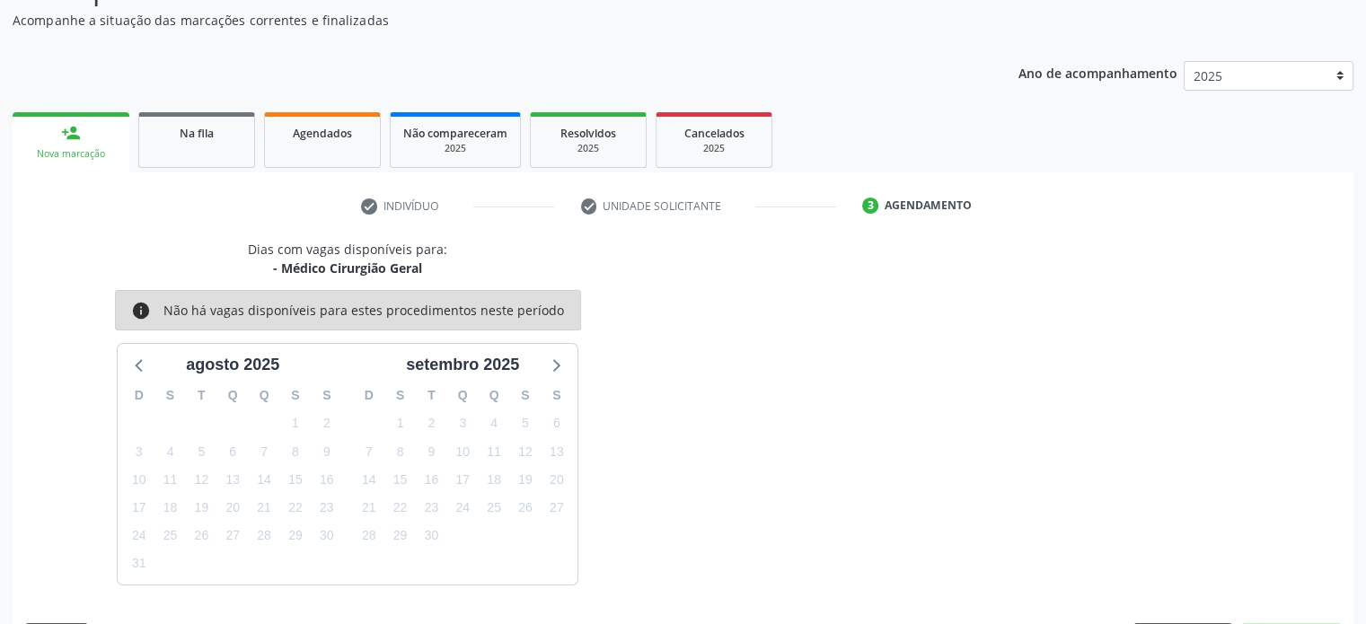
scroll to position [208, 0]
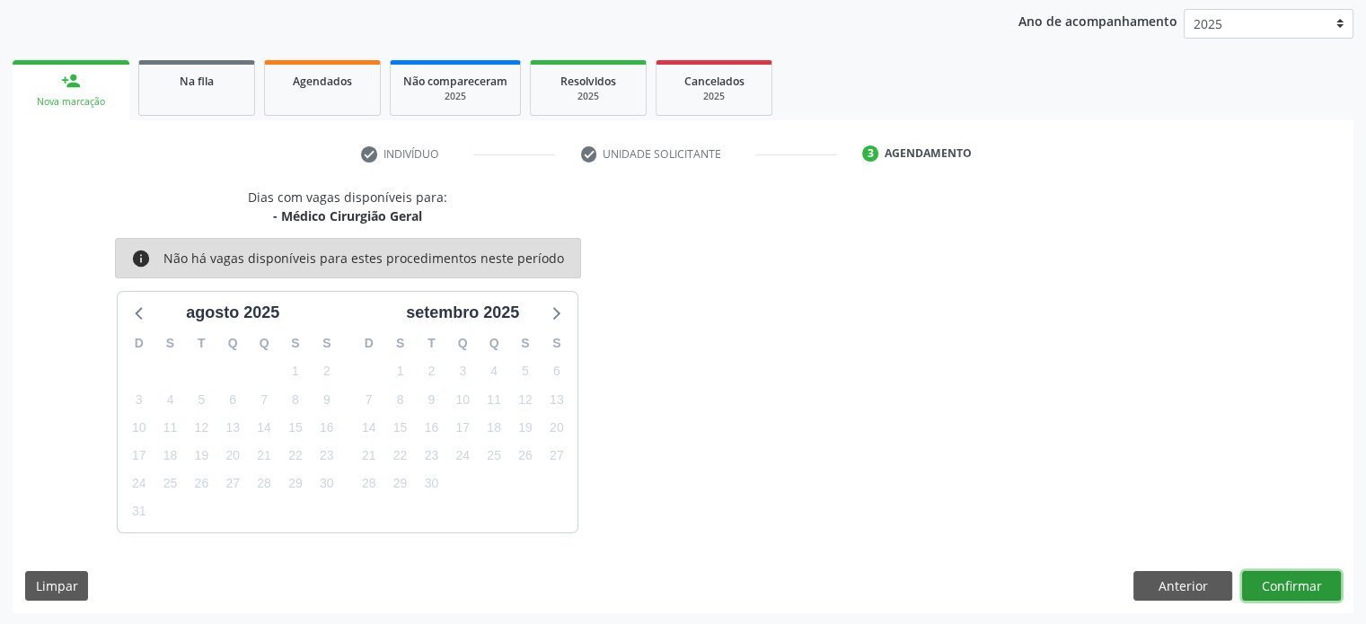
click at [1301, 583] on button "Confirmar" at bounding box center [1291, 586] width 99 height 31
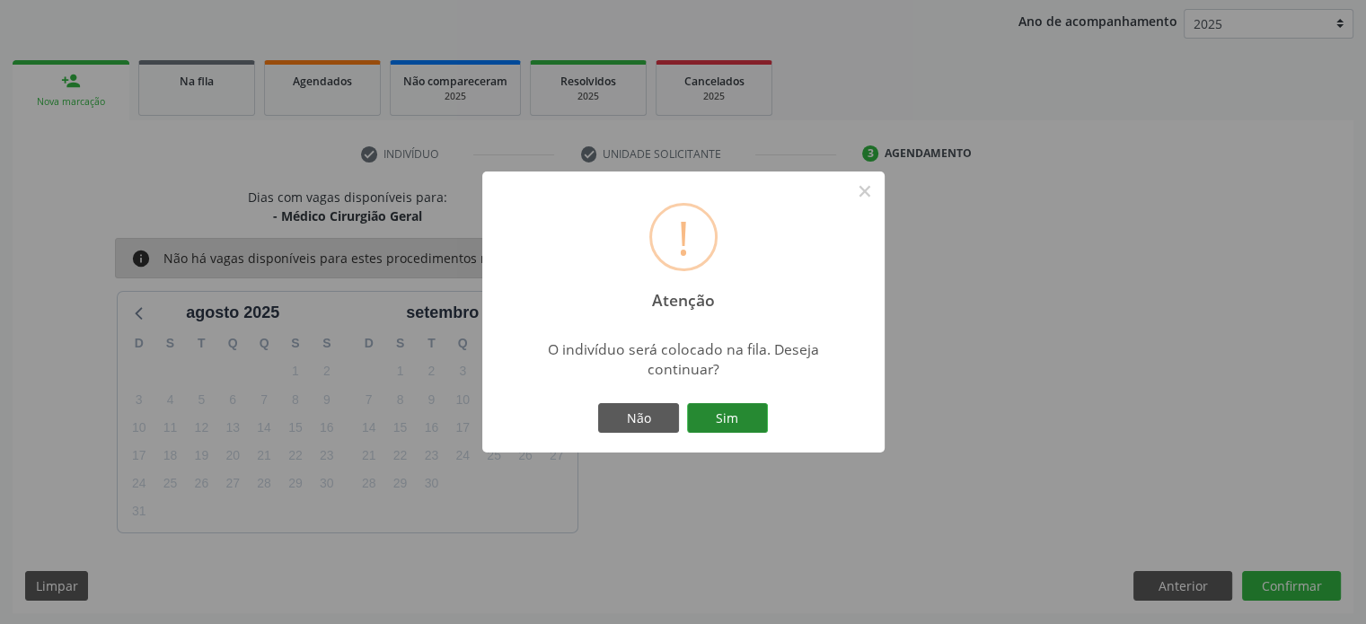
click at [740, 419] on button "Sim" at bounding box center [727, 418] width 81 height 31
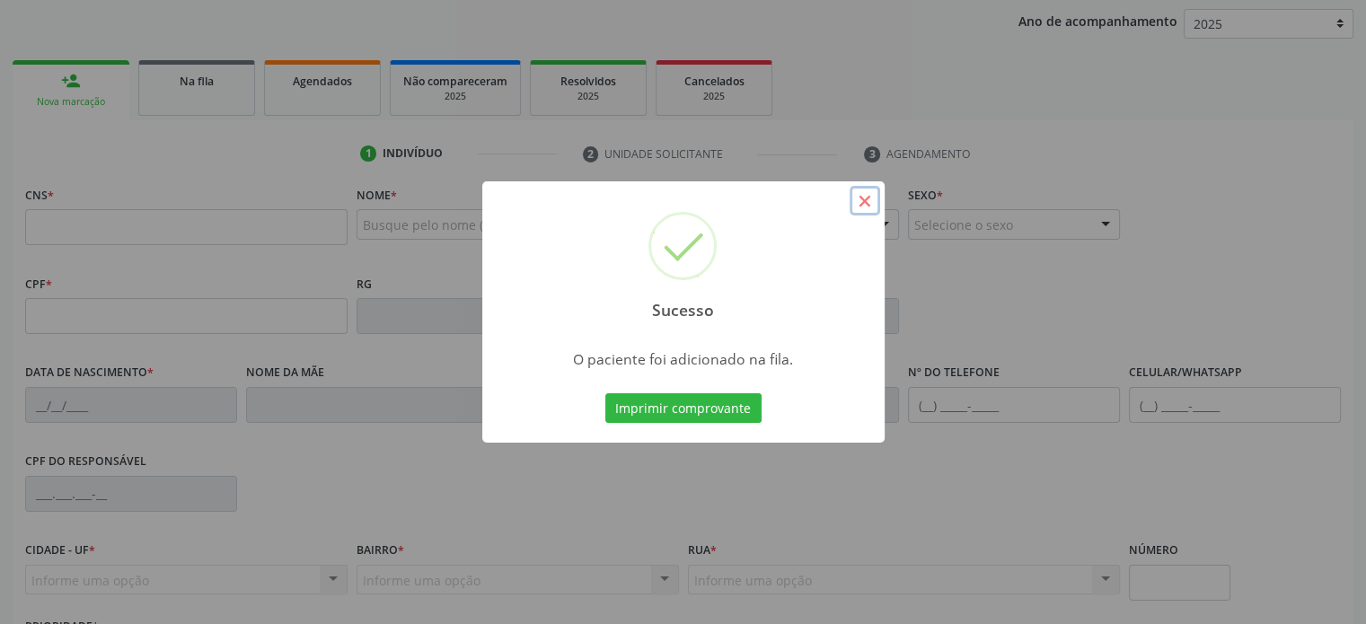
click at [868, 200] on button "×" at bounding box center [865, 201] width 31 height 31
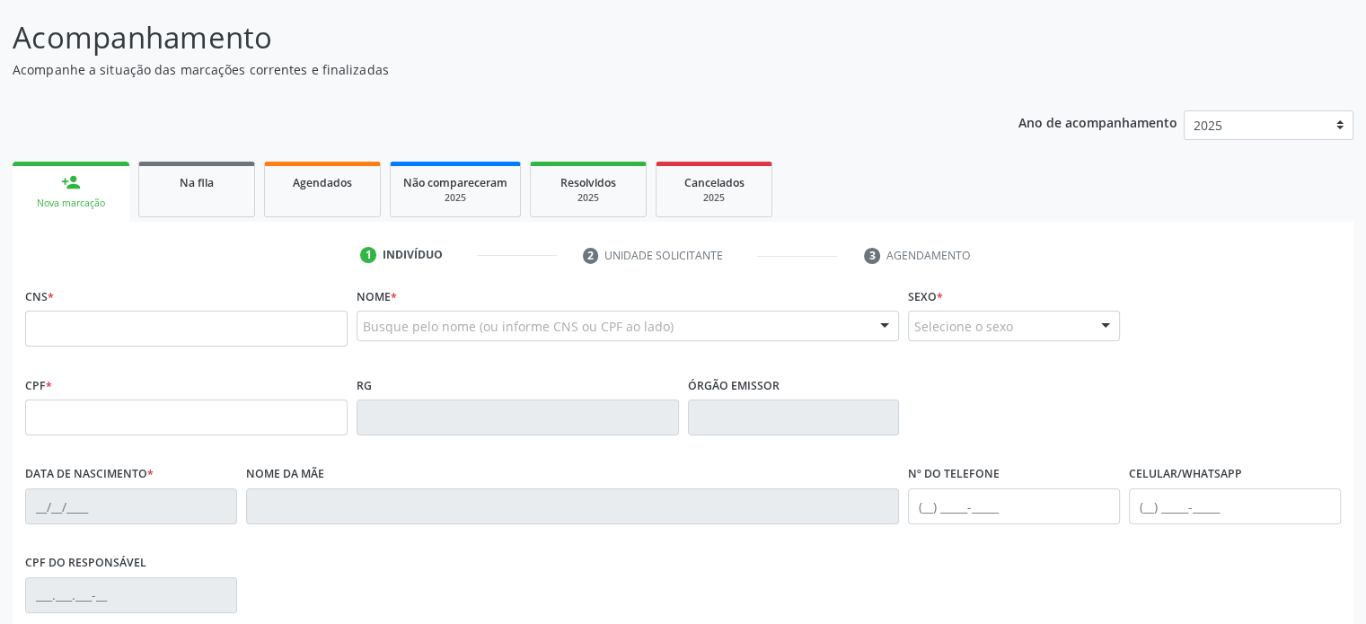
scroll to position [0, 0]
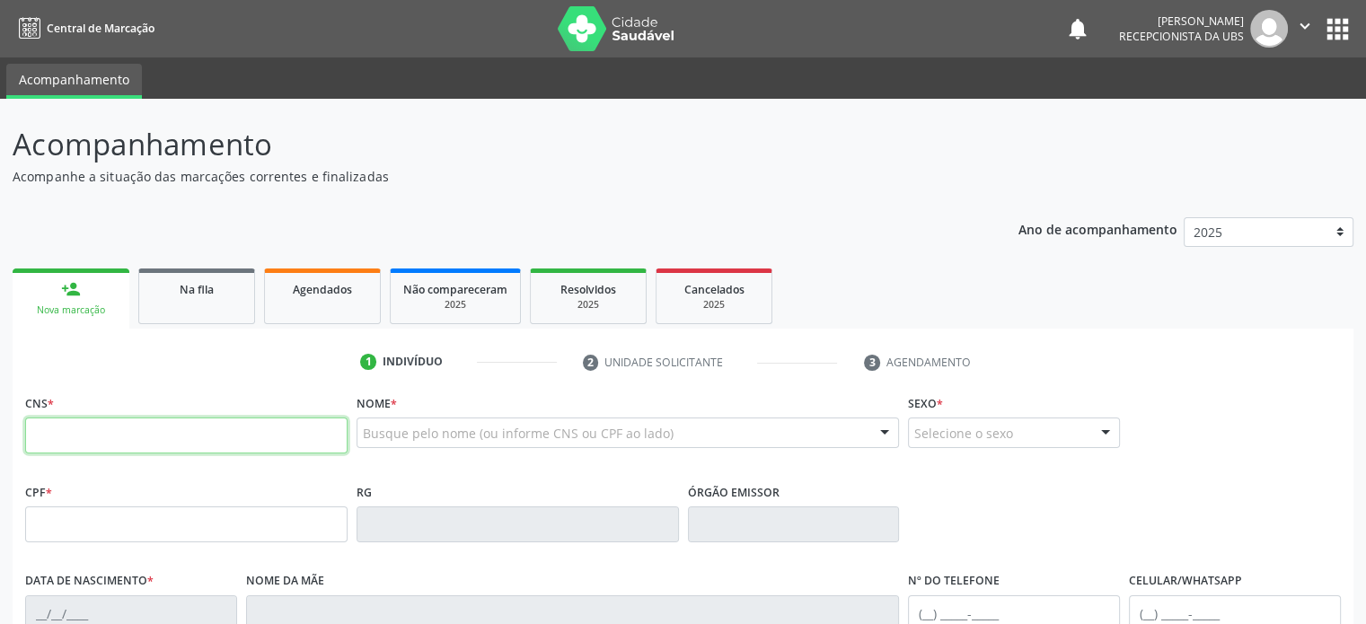
click at [106, 444] on input "text" at bounding box center [186, 436] width 322 height 36
type input "700 5009 0450 6851"
type input "060.012.215-88"
type input "21/07/1991"
type input "Maria Zenaide Honorato de Jesus"
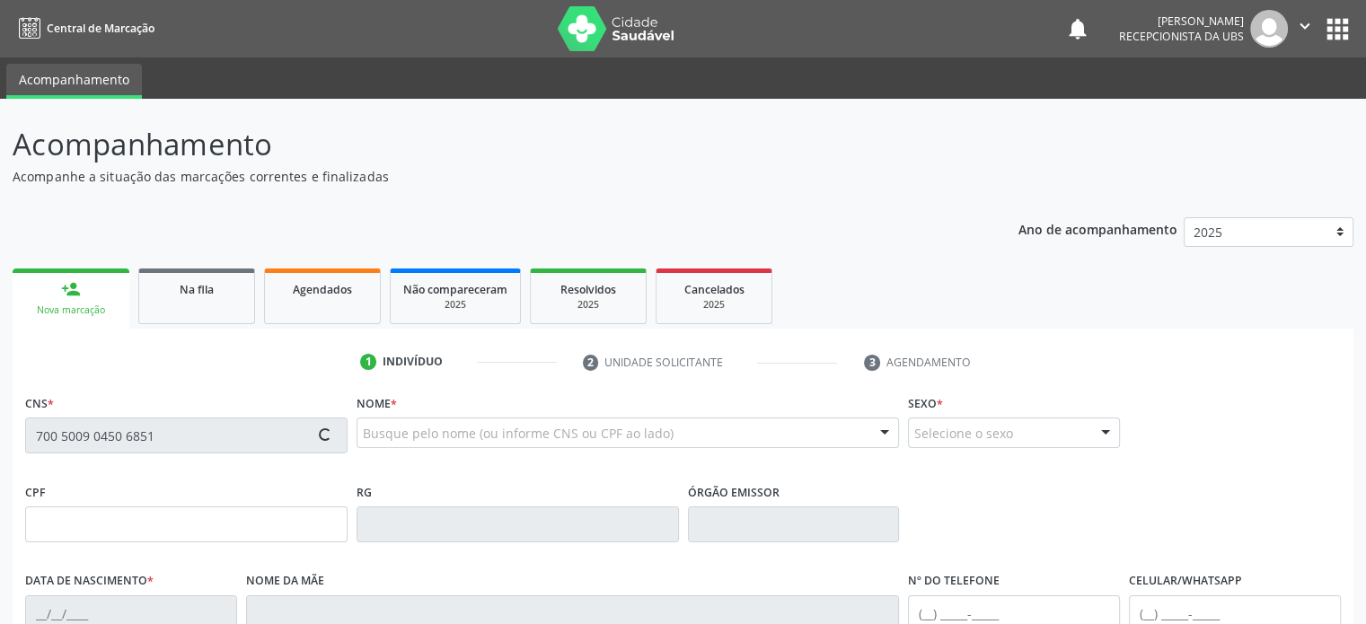
type input "(74) 99957-7517"
type input "63"
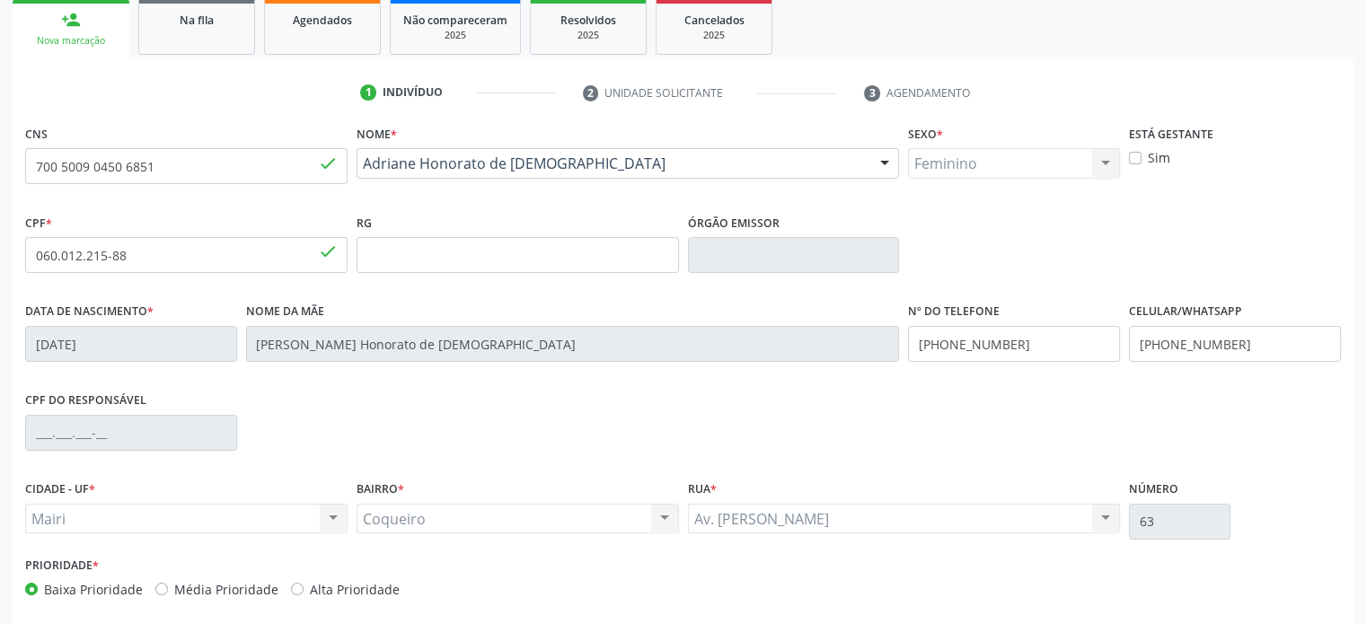
scroll to position [348, 0]
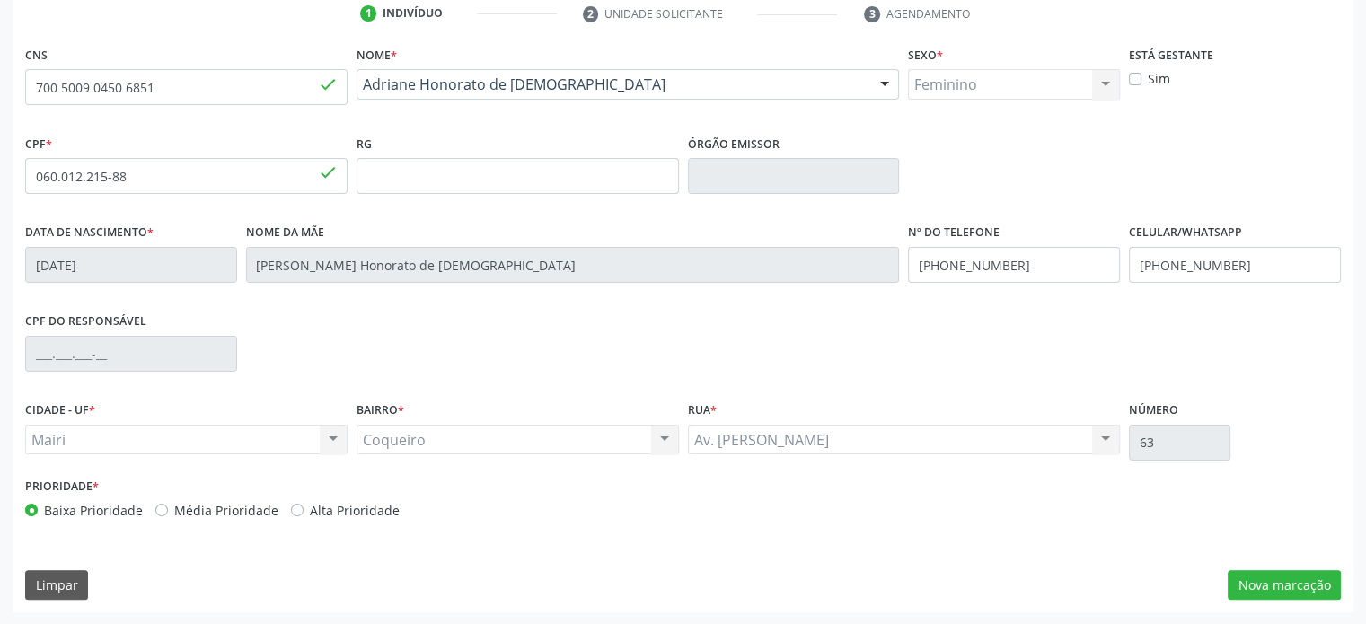
click at [215, 507] on label "Média Prioridade" at bounding box center [226, 510] width 104 height 19
click at [168, 507] on input "Média Prioridade" at bounding box center [161, 509] width 13 height 16
radio input "true"
click at [1272, 576] on button "Nova marcação" at bounding box center [1284, 585] width 113 height 31
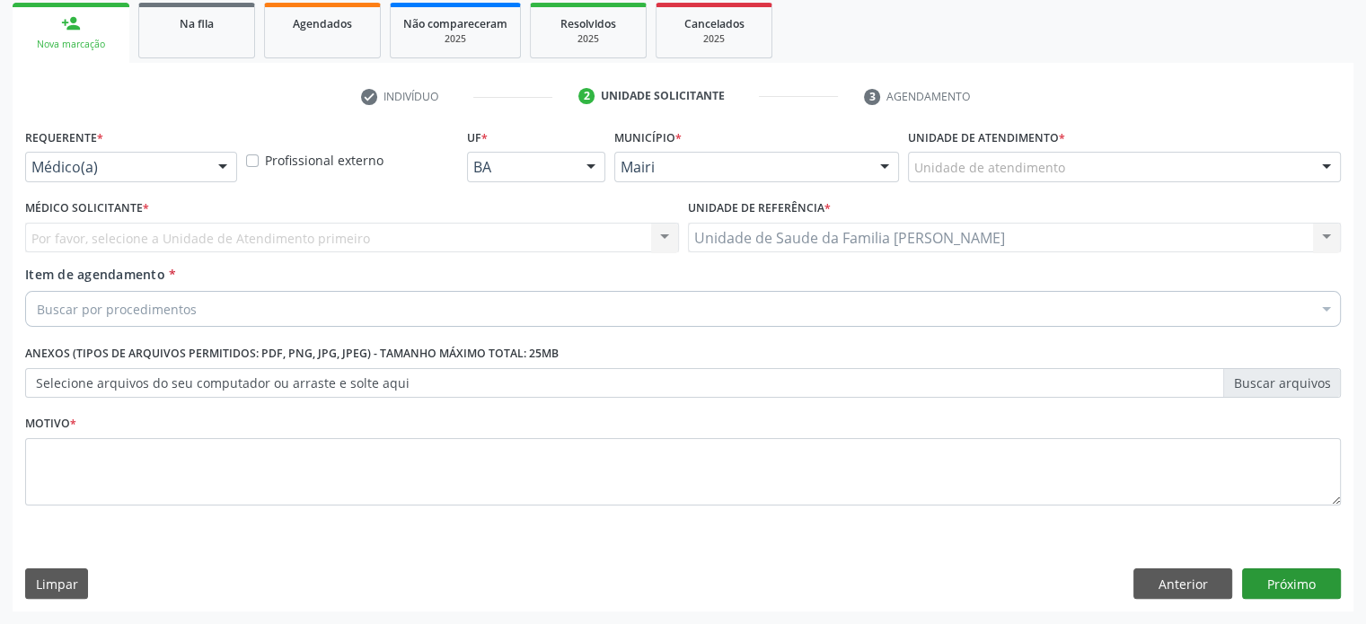
scroll to position [265, 0]
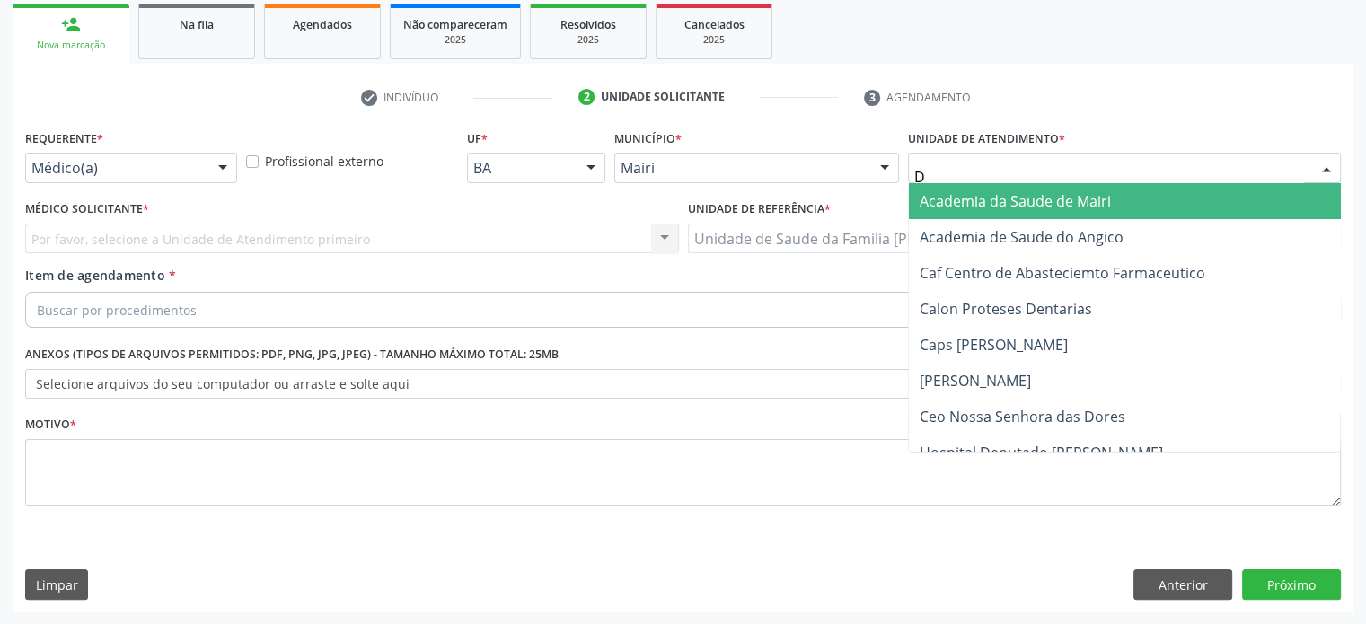
type input "DI"
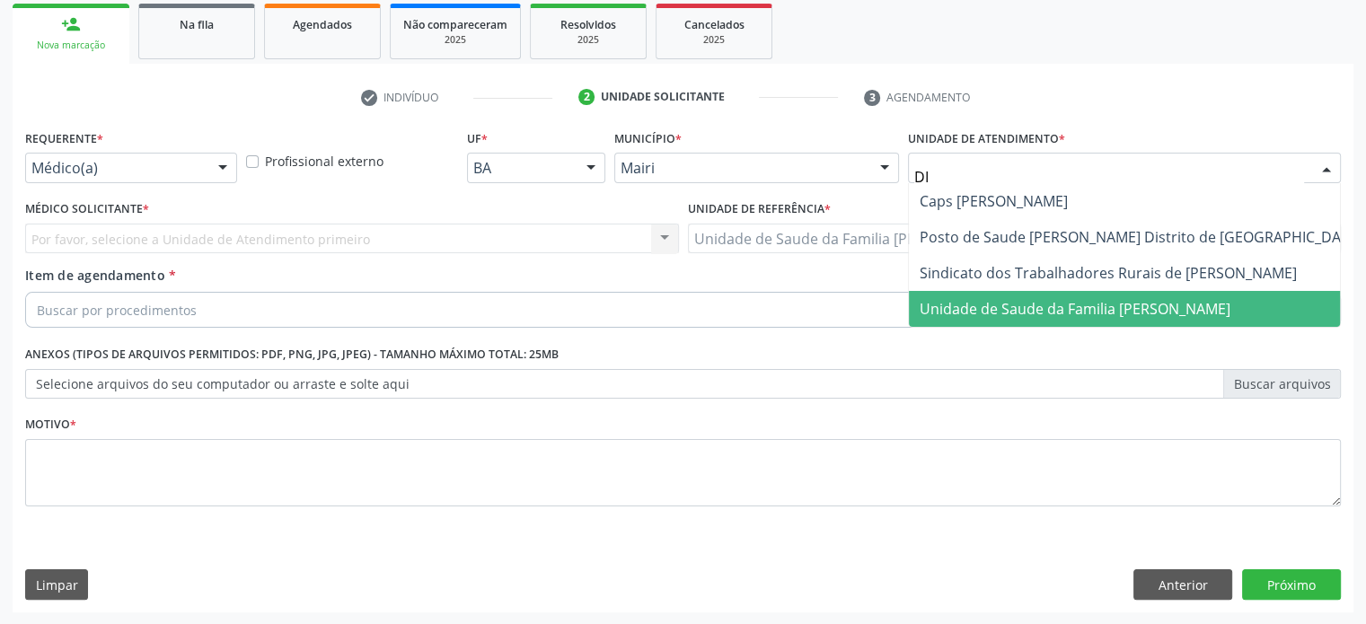
click at [995, 304] on span "Unidade de Saude da Familia [PERSON_NAME]" at bounding box center [1075, 309] width 311 height 20
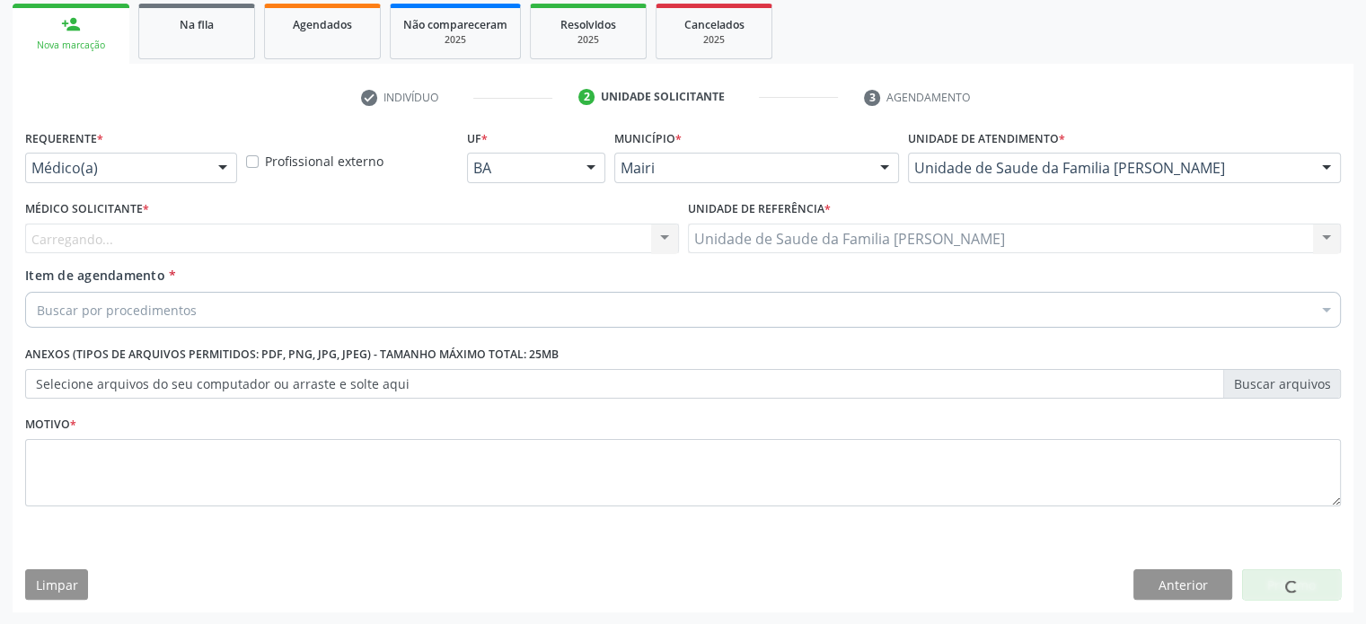
click at [92, 235] on div "Carregando... Nenhum resultado encontrado para: " " Não há nenhuma opção para s…" at bounding box center [352, 239] width 654 height 31
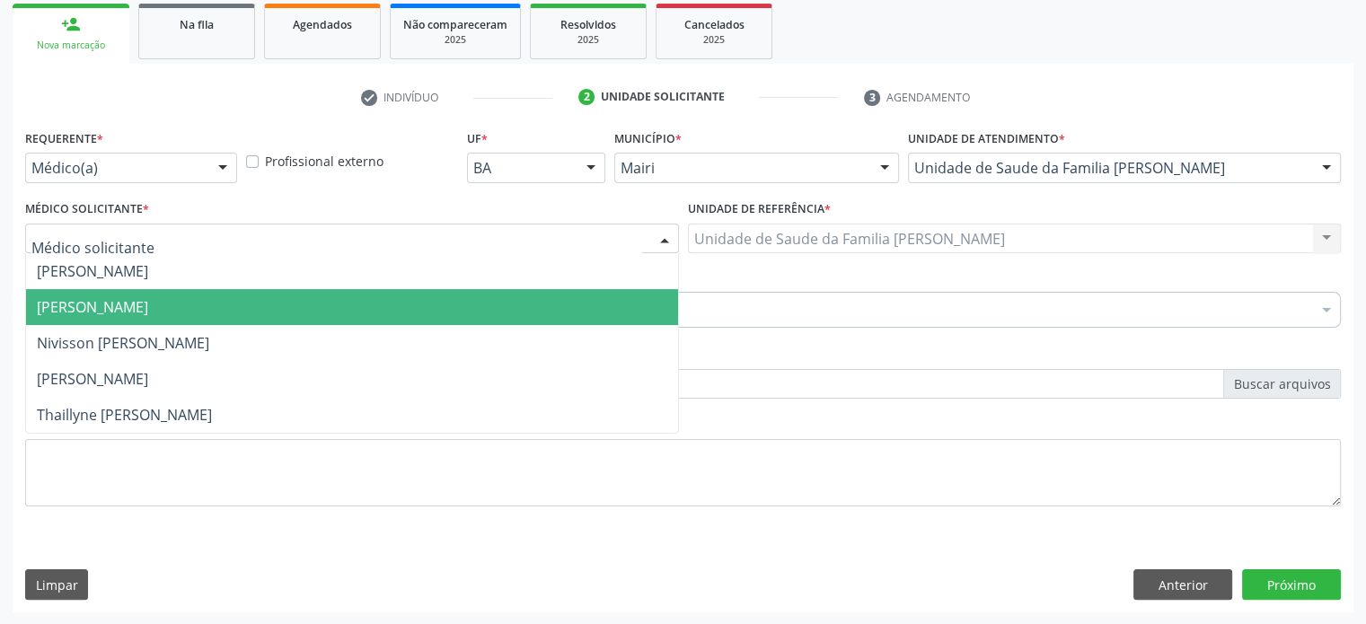
click at [90, 301] on span "[PERSON_NAME]" at bounding box center [92, 307] width 111 height 20
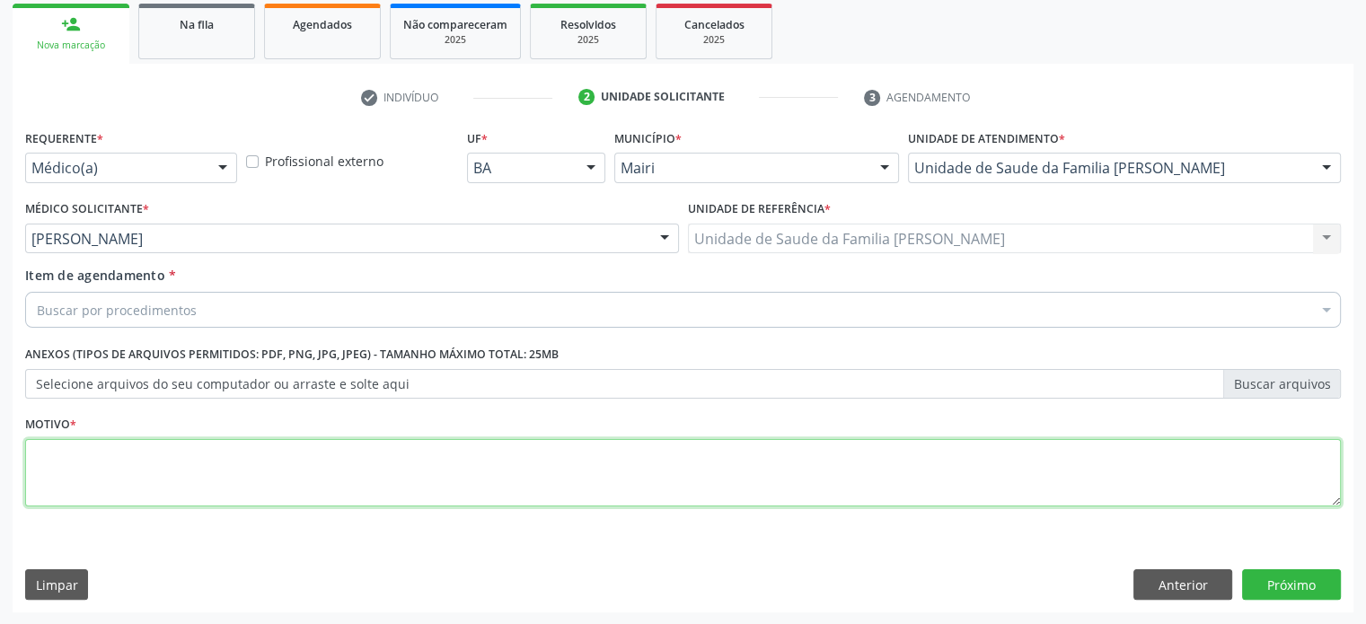
click at [99, 470] on textarea at bounding box center [683, 473] width 1316 height 68
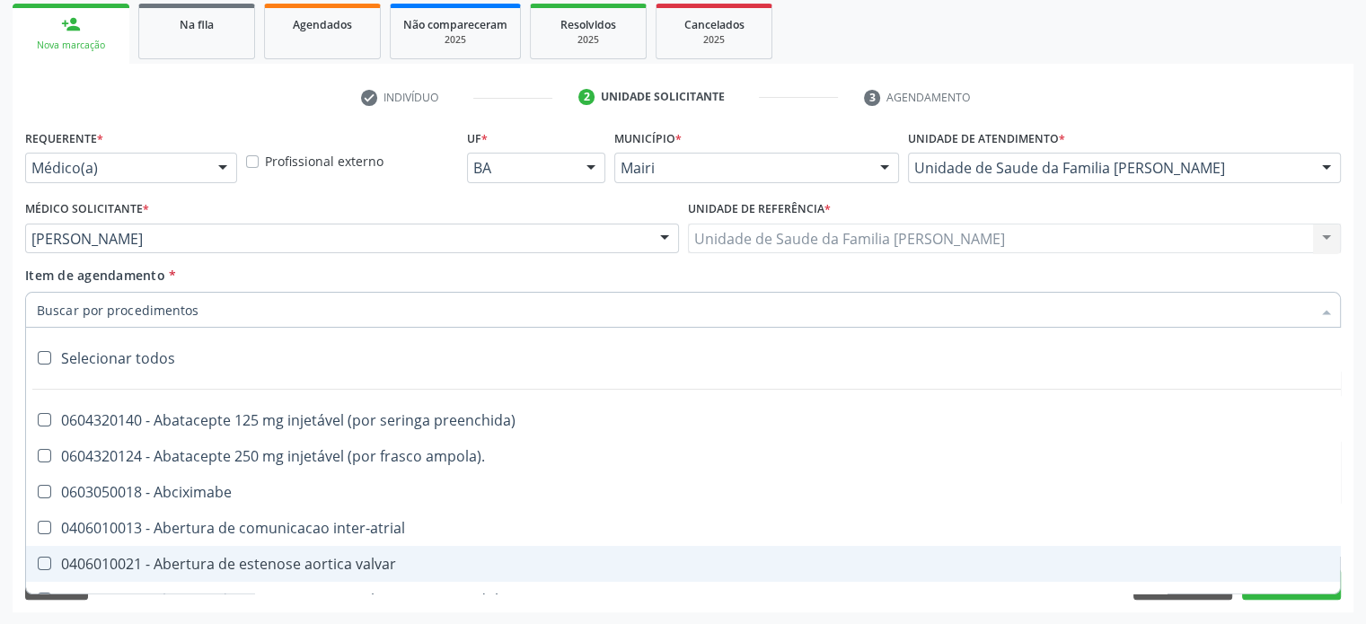
paste input "0205020186"
type input "0205020186"
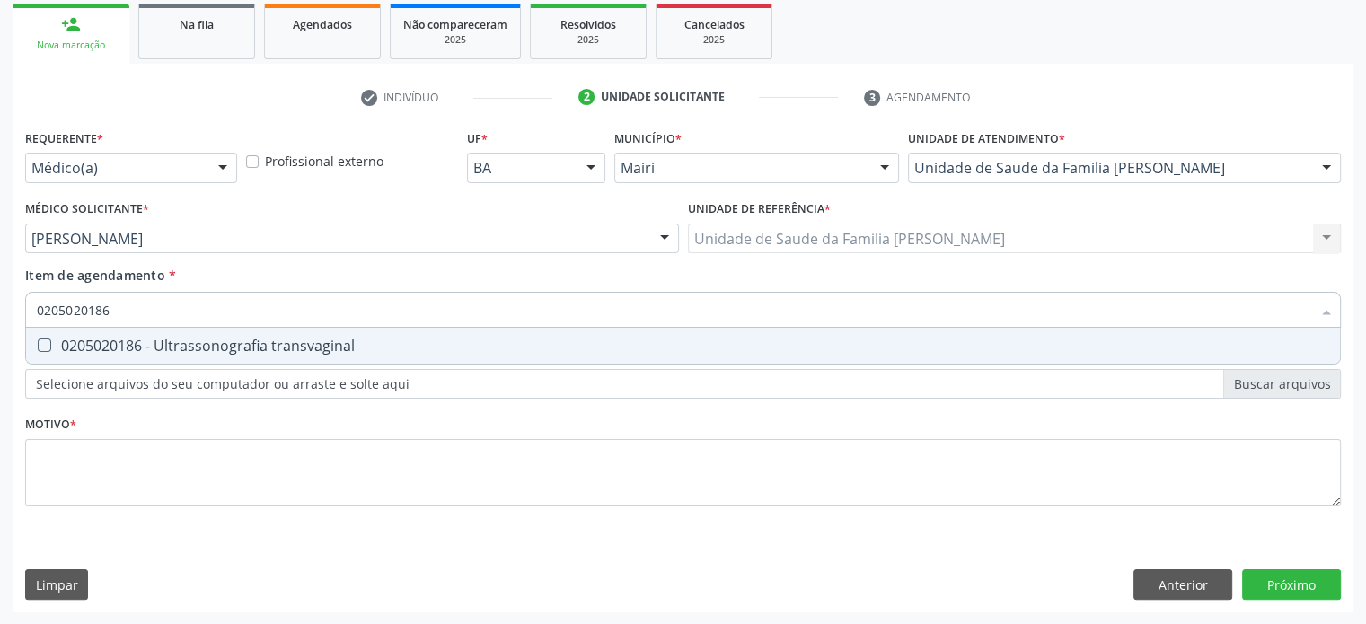
click at [111, 353] on div "0205020186 - Ultrassonografia transvaginal" at bounding box center [683, 346] width 1292 height 14
checkbox transvaginal "true"
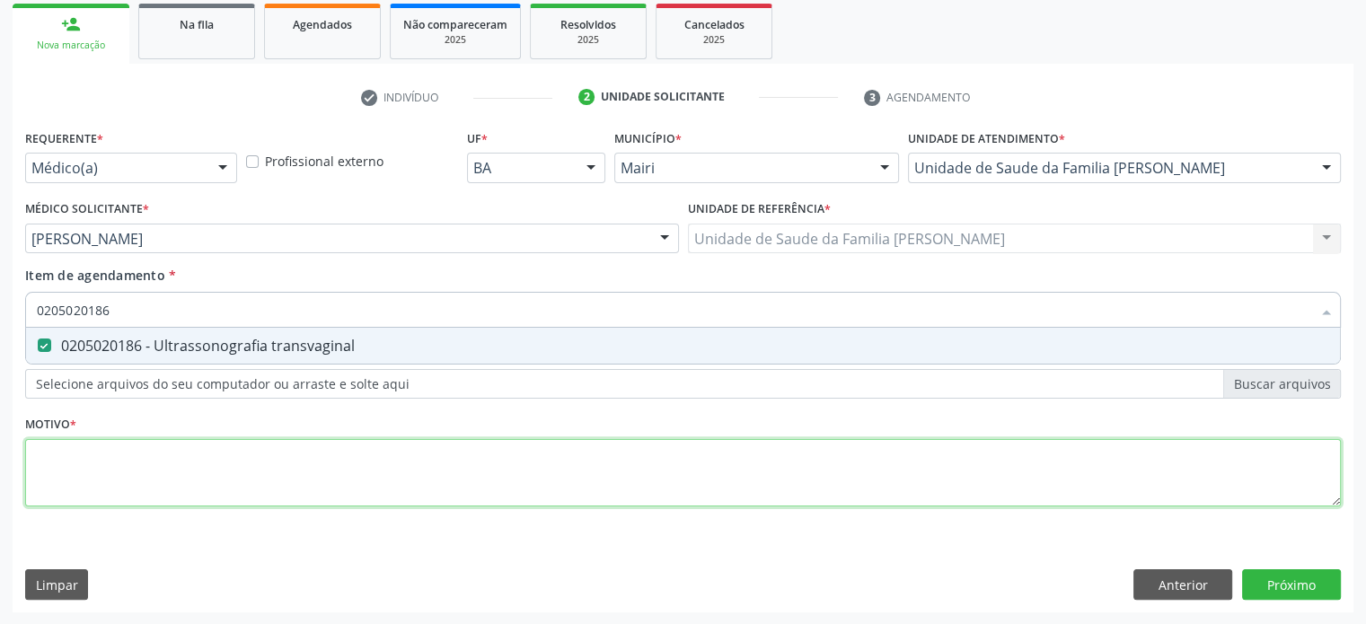
click at [69, 459] on div "Requerente * Médico(a) Médico(a) Enfermeiro(a) Paciente Nenhum resultado encont…" at bounding box center [683, 328] width 1316 height 407
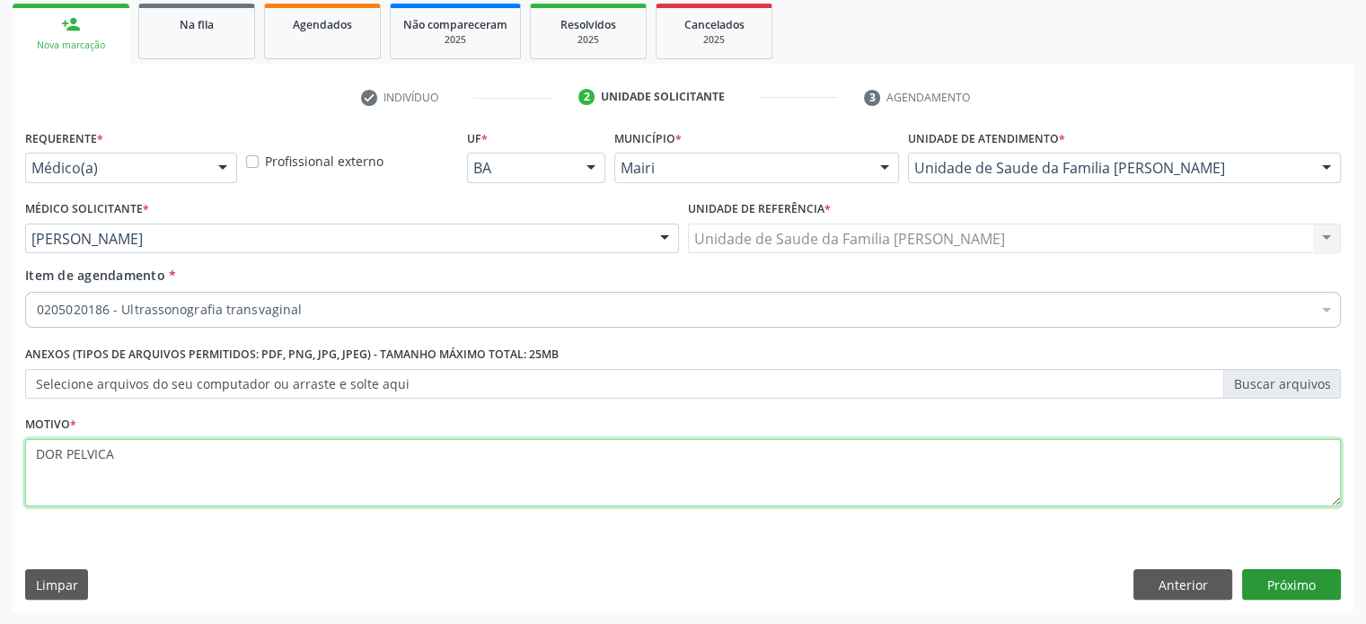
type textarea "DOR PELVICA"
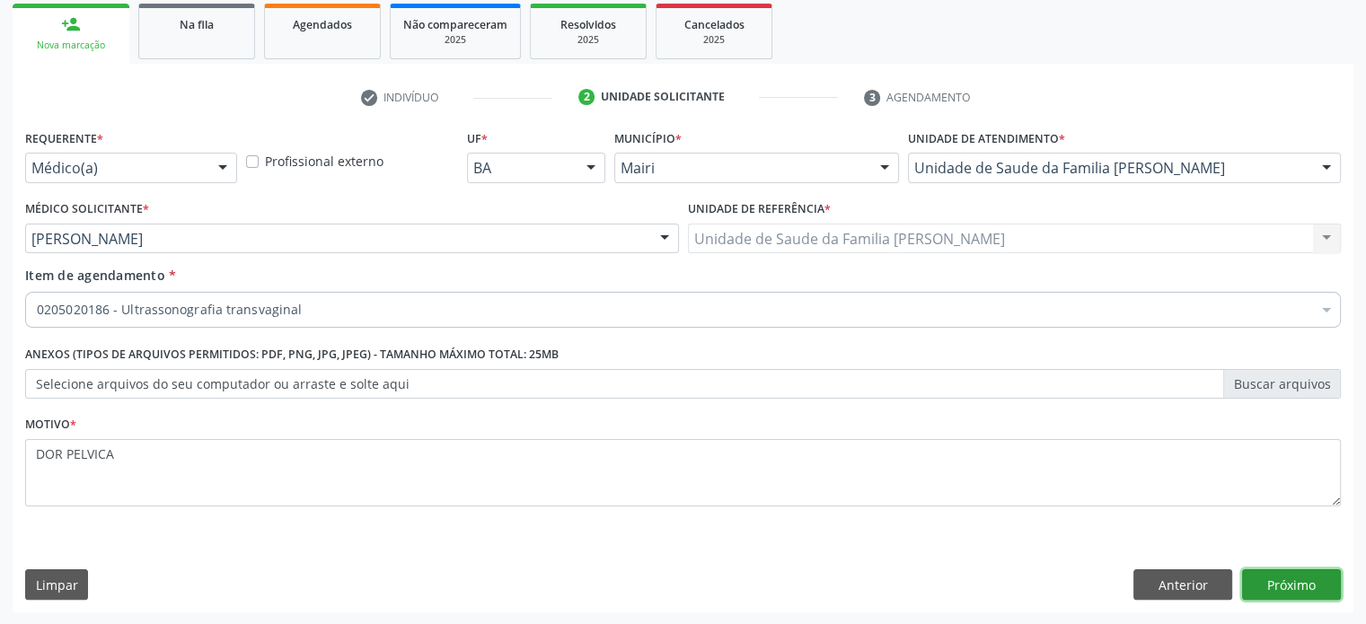
click at [1297, 582] on button "Próximo" at bounding box center [1291, 584] width 99 height 31
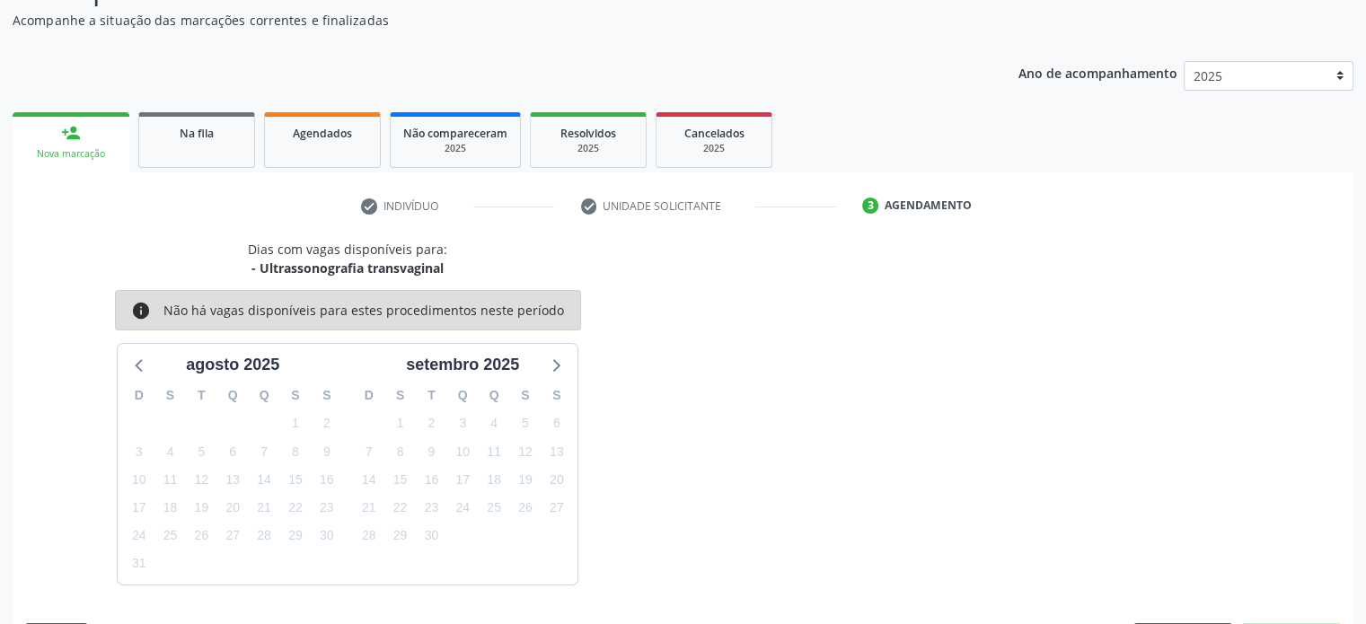
scroll to position [208, 0]
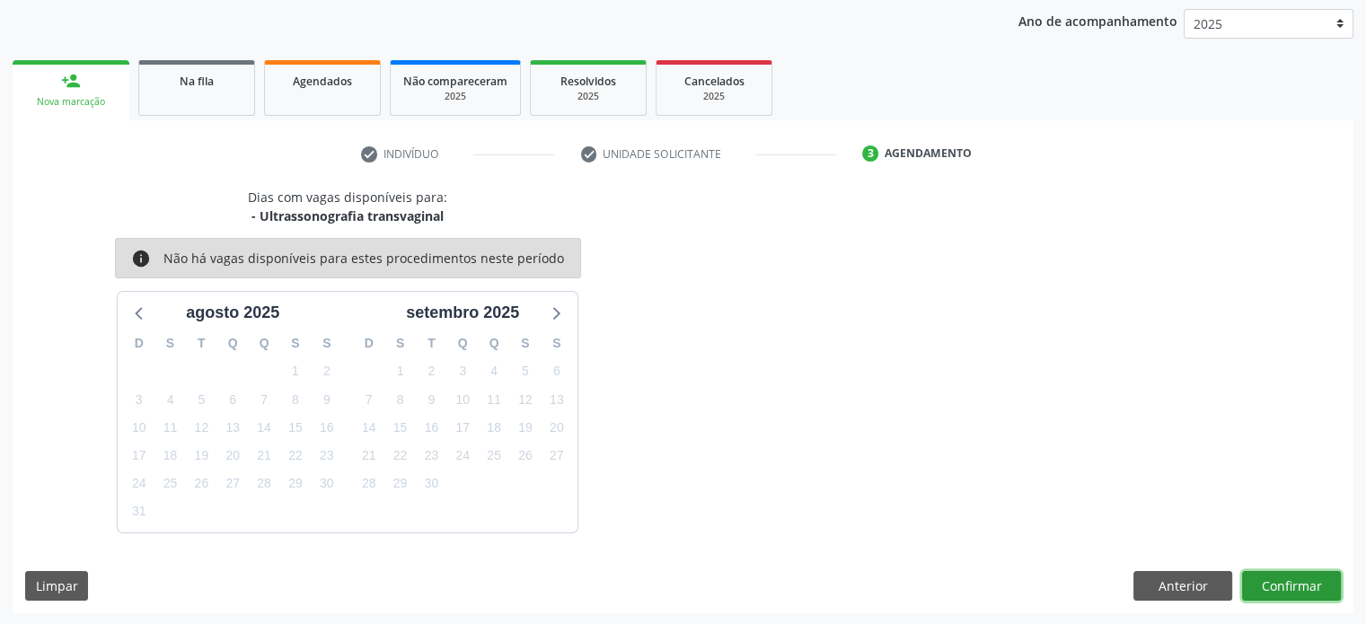
click at [1275, 588] on button "Confirmar" at bounding box center [1291, 586] width 99 height 31
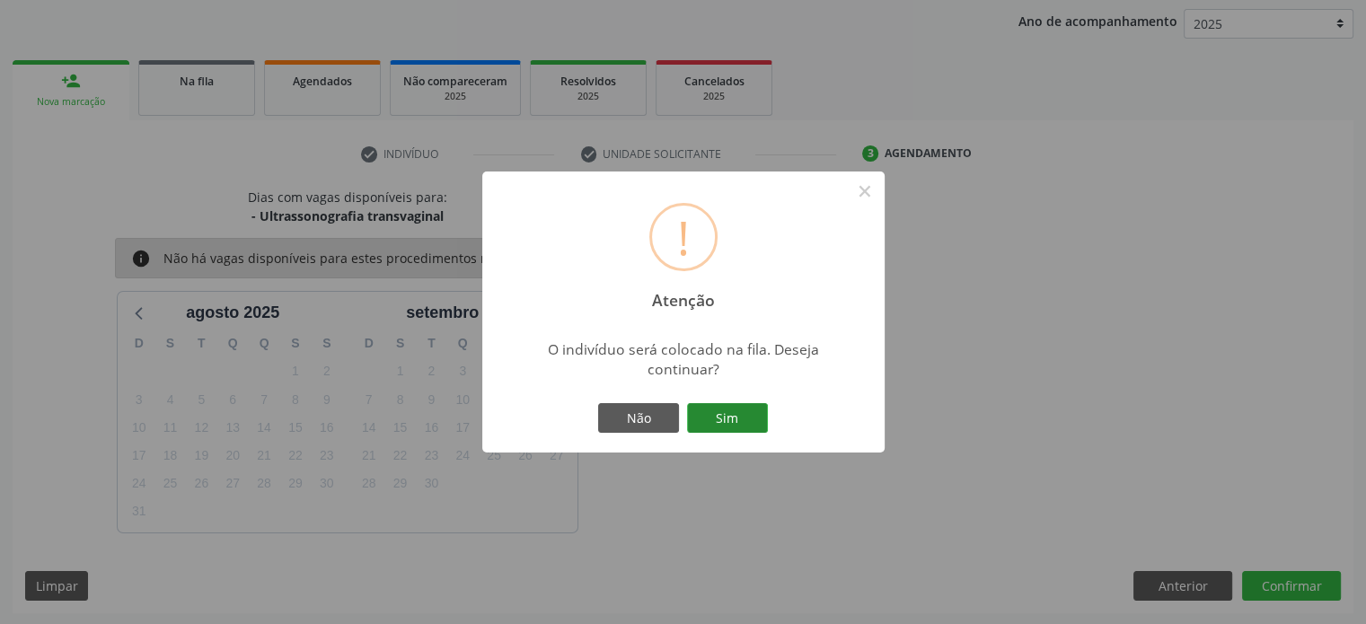
click at [718, 416] on button "Sim" at bounding box center [727, 418] width 81 height 31
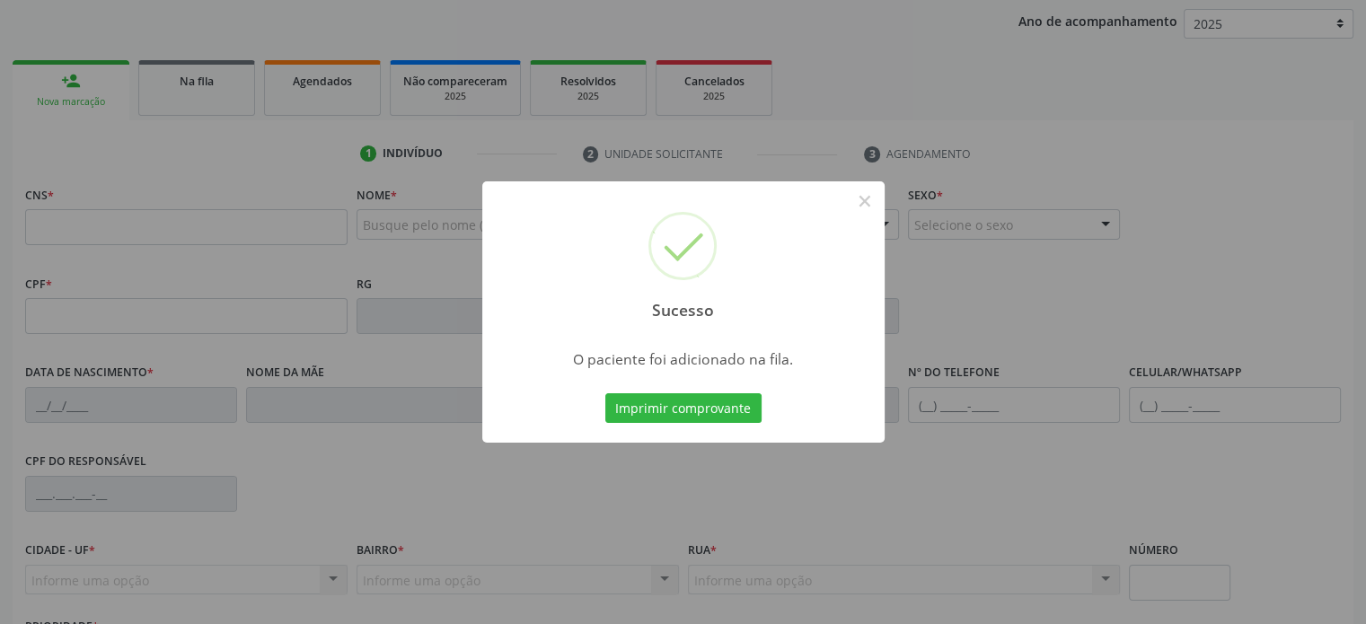
click at [568, 599] on div "Sucesso × O paciente foi adicionado na fila. Imprimir comprovante Cancel" at bounding box center [683, 312] width 1366 height 624
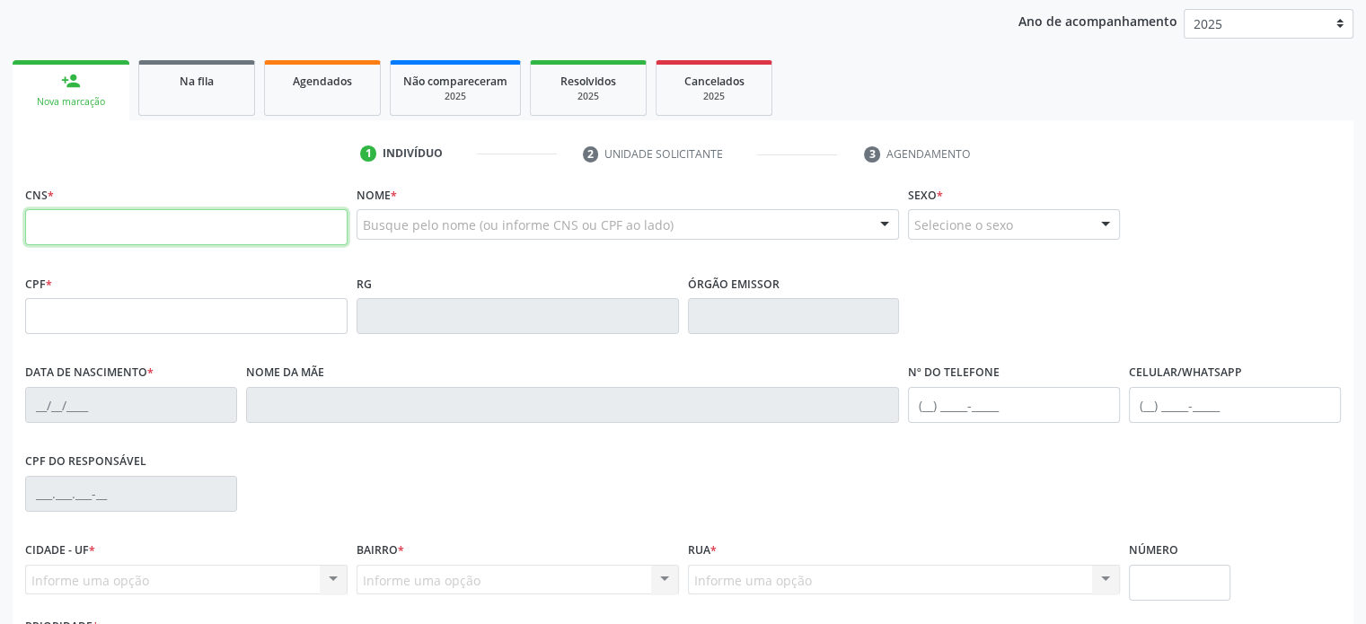
click at [59, 227] on input "text" at bounding box center [186, 227] width 322 height 36
type input "700 5009 0450 6851"
type input "060.012.215-88"
type input "21/07/1991"
type input "Maria Zenaide Honorato de Jesus"
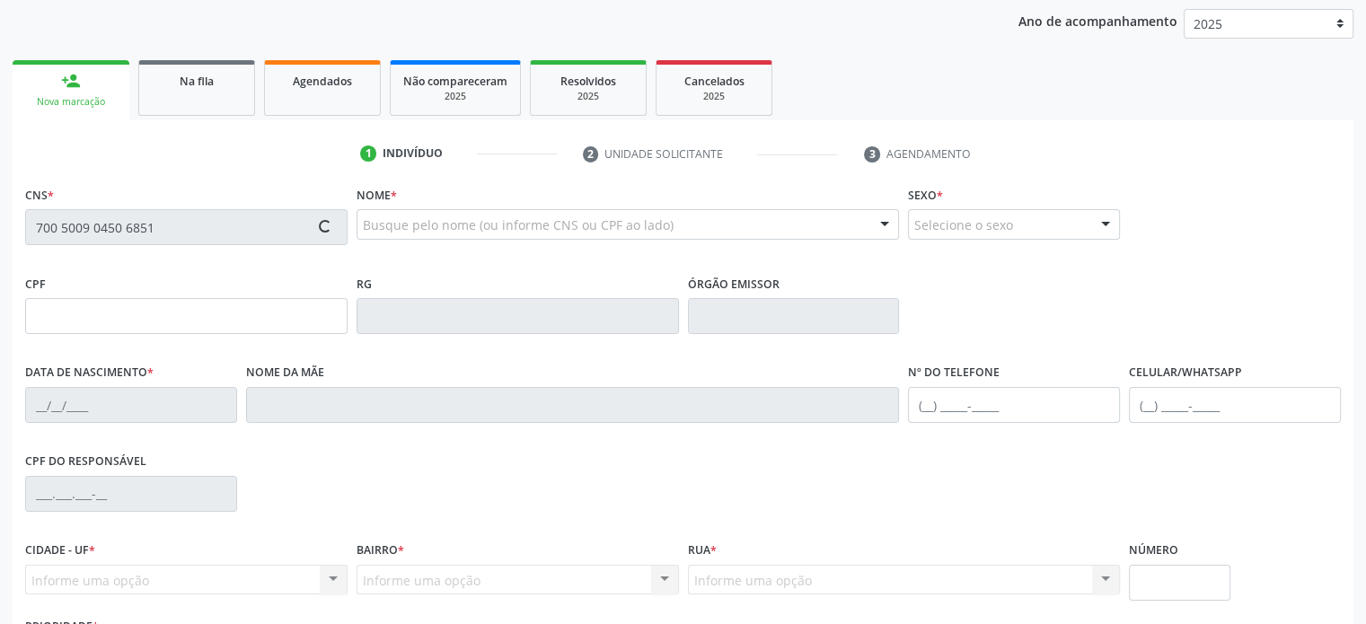
type input "(74) 99957-7517"
type input "63"
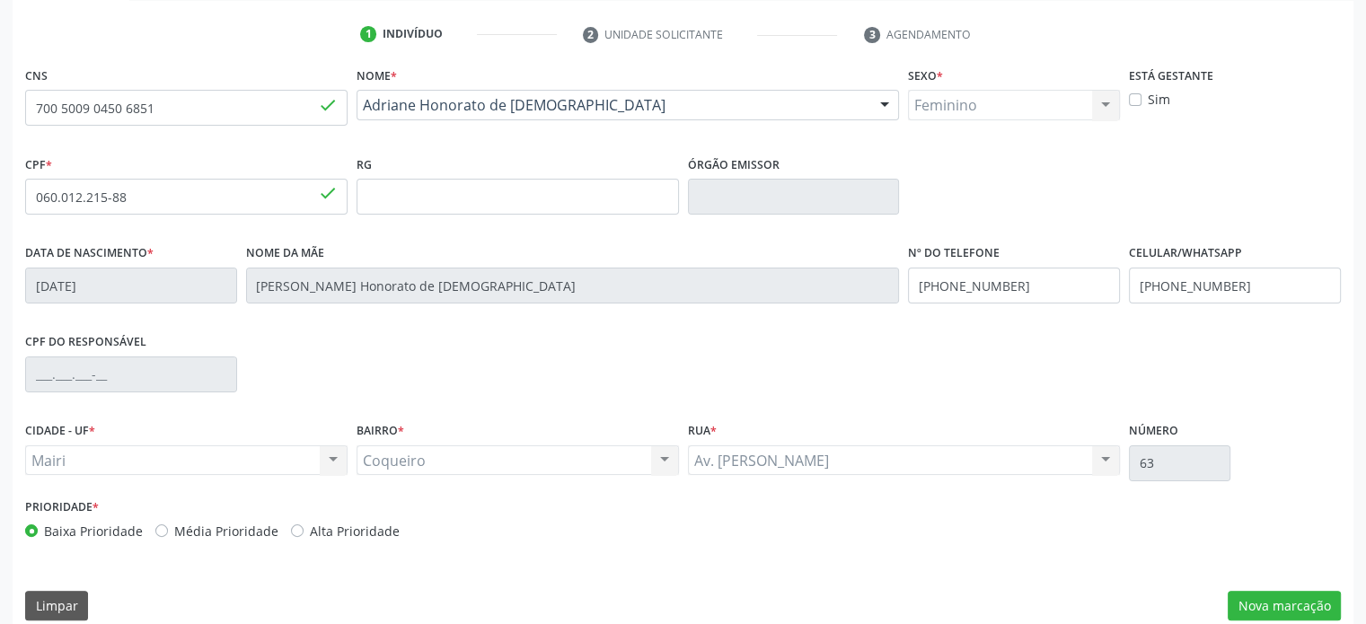
scroll to position [348, 0]
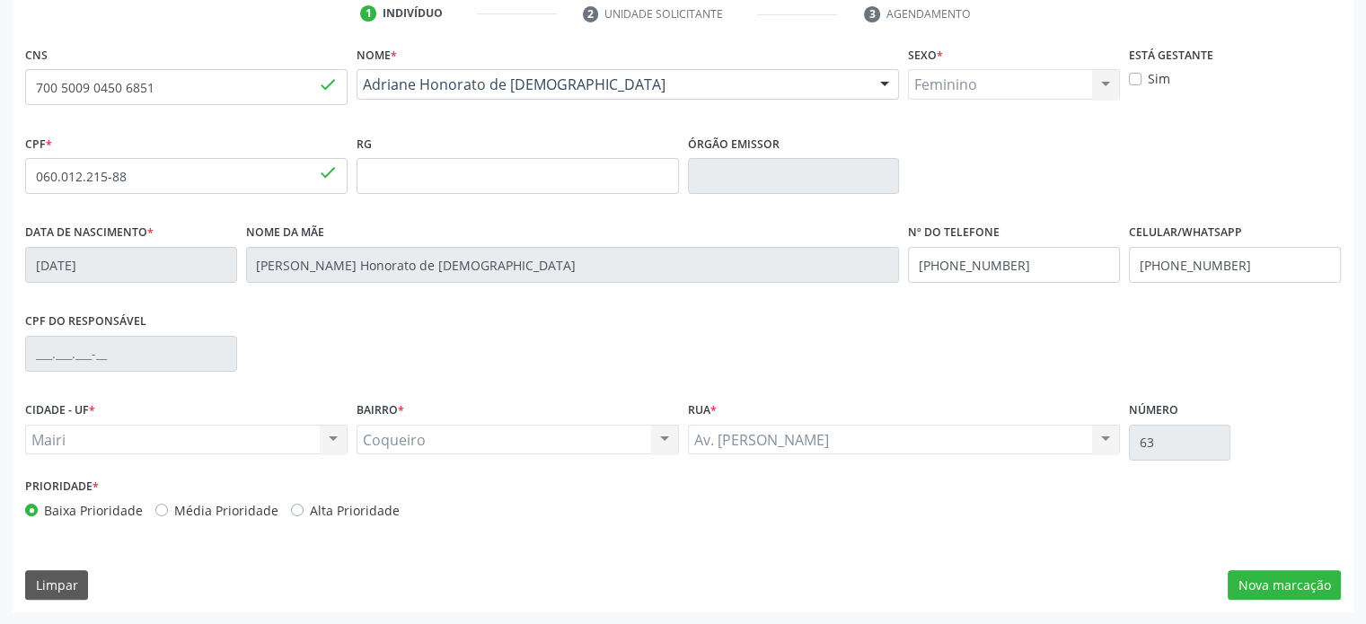
click at [335, 513] on label "Alta Prioridade" at bounding box center [355, 510] width 90 height 19
click at [304, 513] on input "Alta Prioridade" at bounding box center [297, 509] width 13 height 16
radio input "true"
click at [1317, 586] on button "Nova marcação" at bounding box center [1284, 585] width 113 height 31
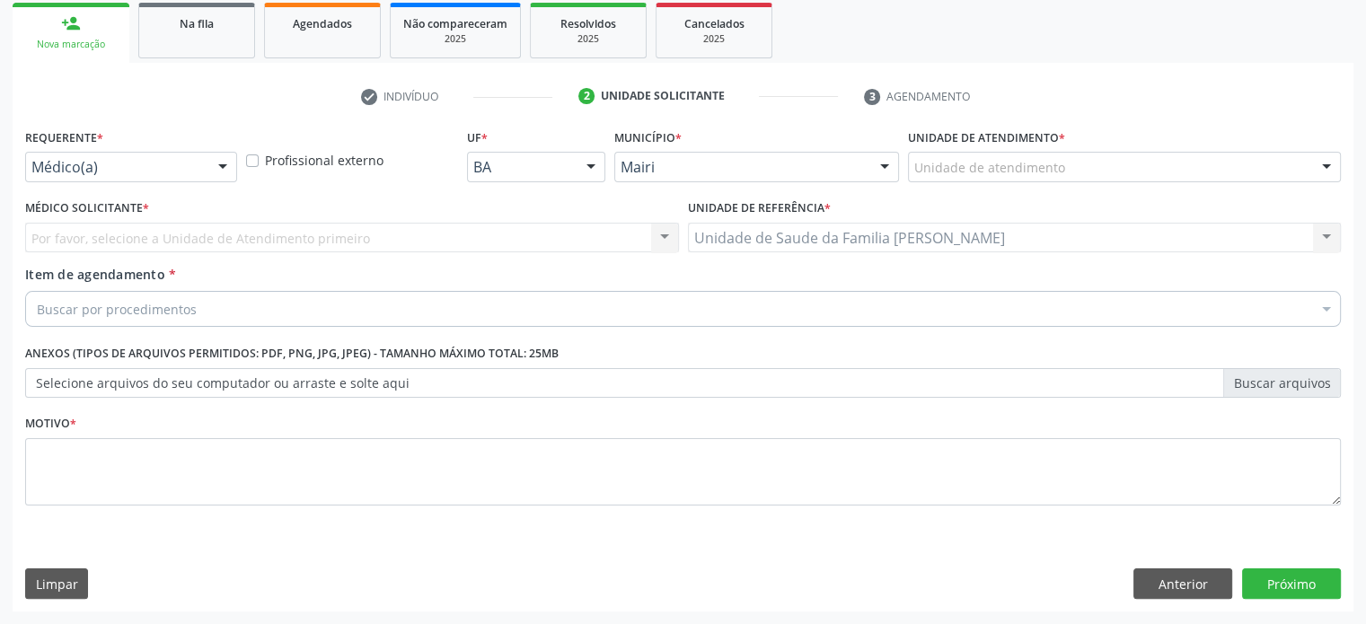
scroll to position [265, 0]
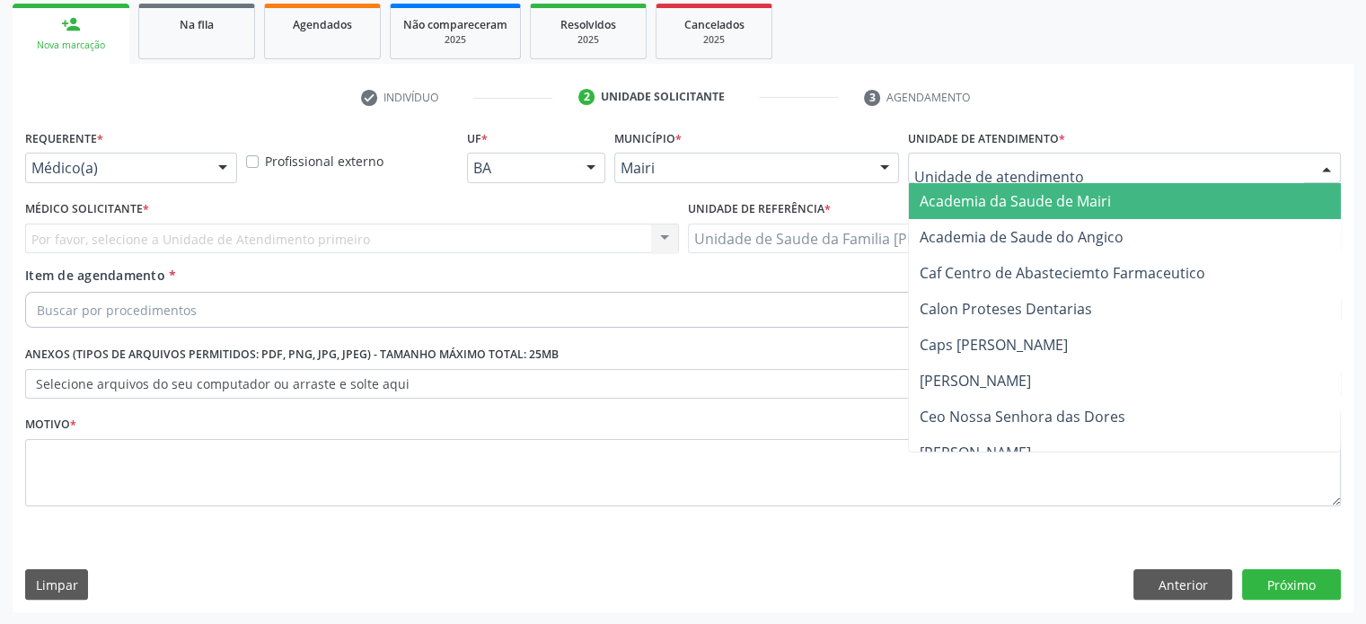
click at [1088, 169] on div at bounding box center [1124, 168] width 433 height 31
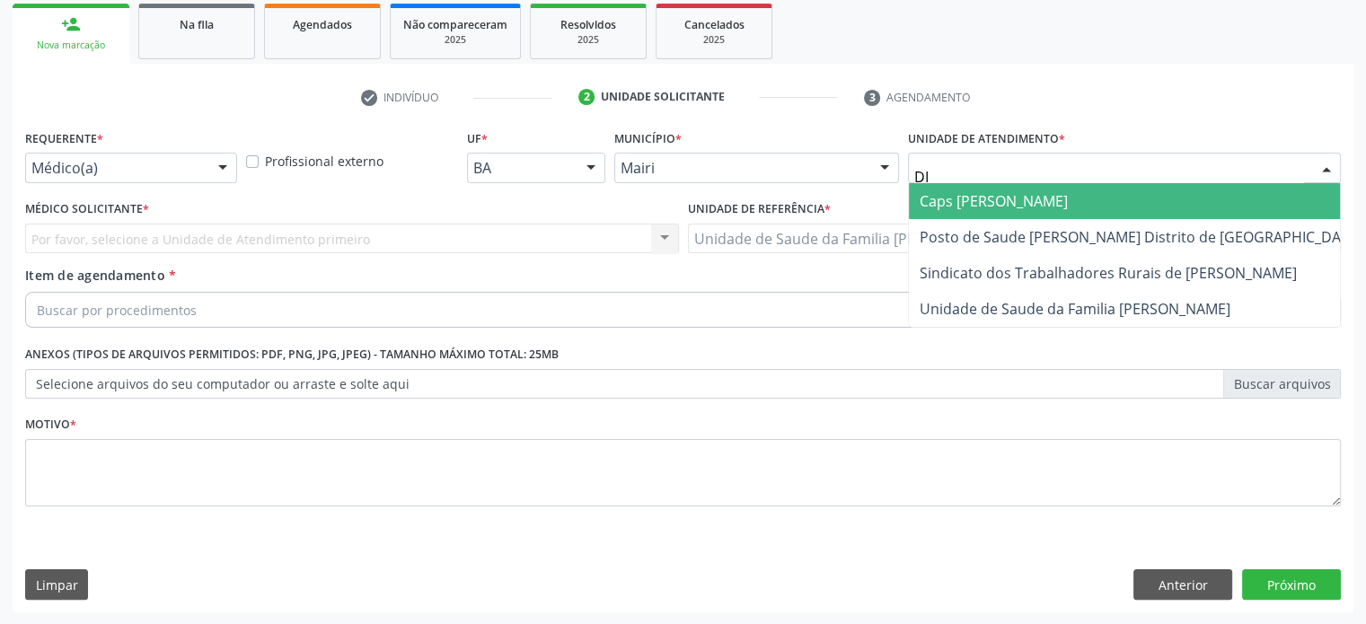
type input "DIL"
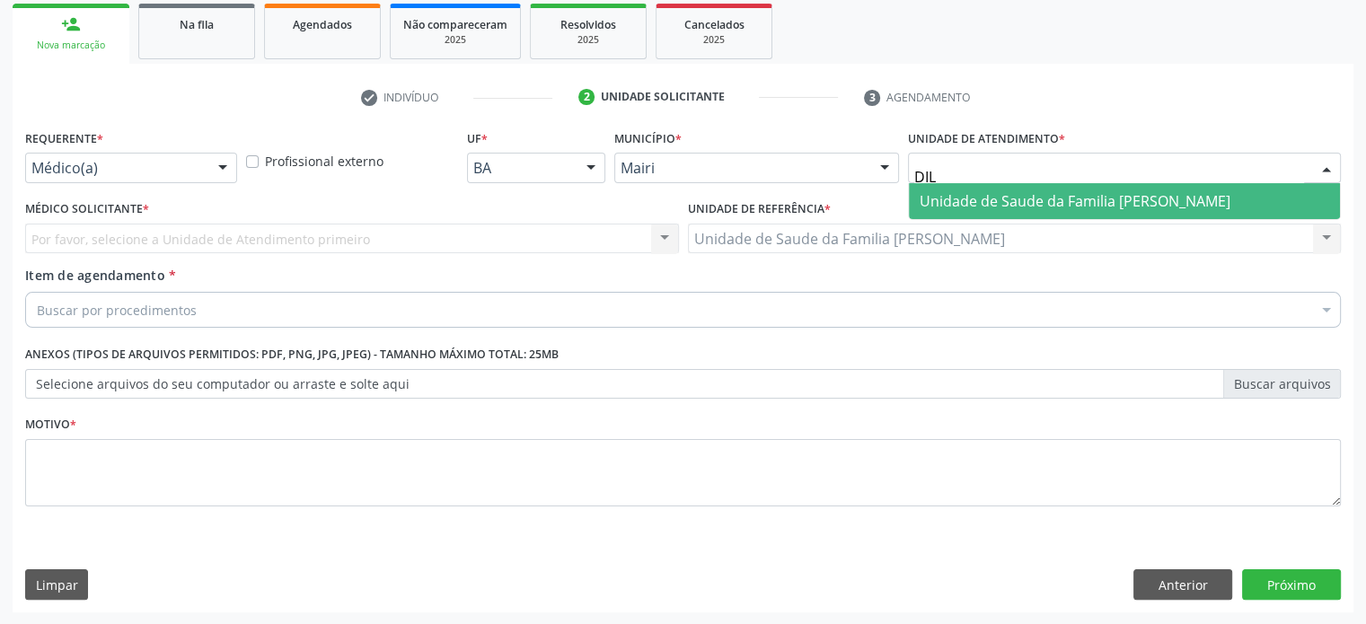
click at [1070, 194] on span "Unidade de Saude da Familia [PERSON_NAME]" at bounding box center [1075, 201] width 311 height 20
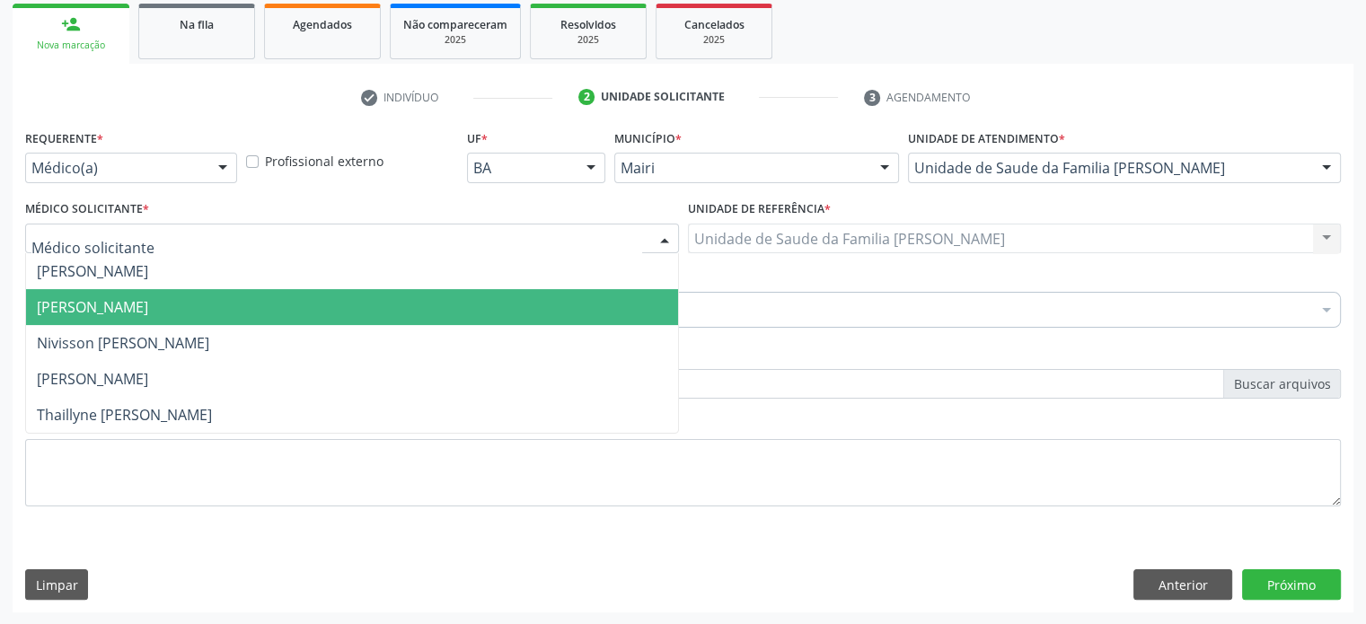
click at [106, 301] on span "[PERSON_NAME]" at bounding box center [92, 307] width 111 height 20
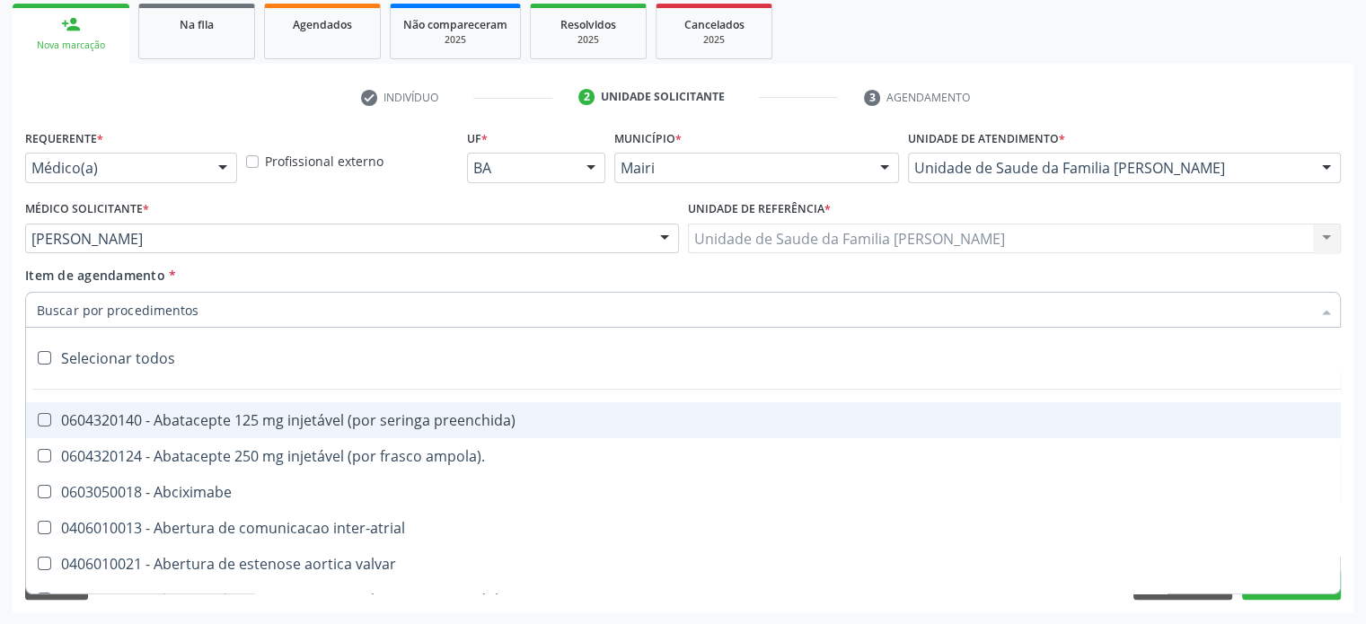
paste input "225225"
type input "225225"
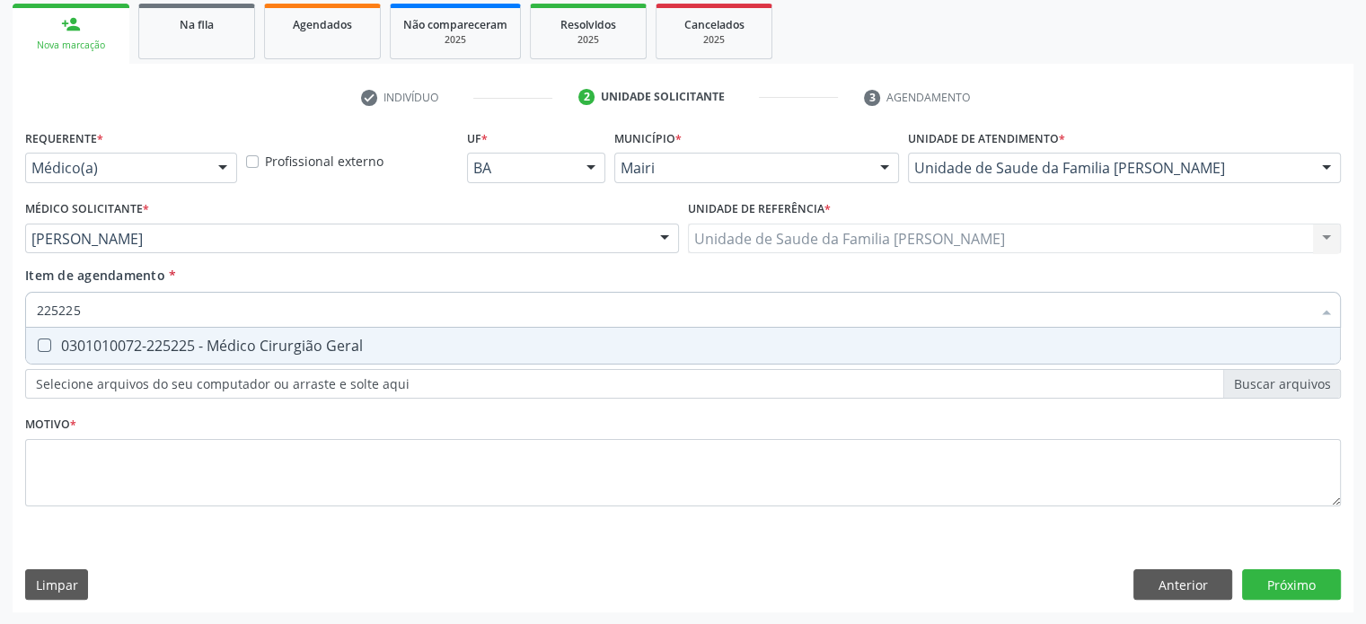
click at [126, 344] on div "0301010072-225225 - Médico Cirurgião Geral" at bounding box center [683, 346] width 1292 height 14
checkbox Geral "true"
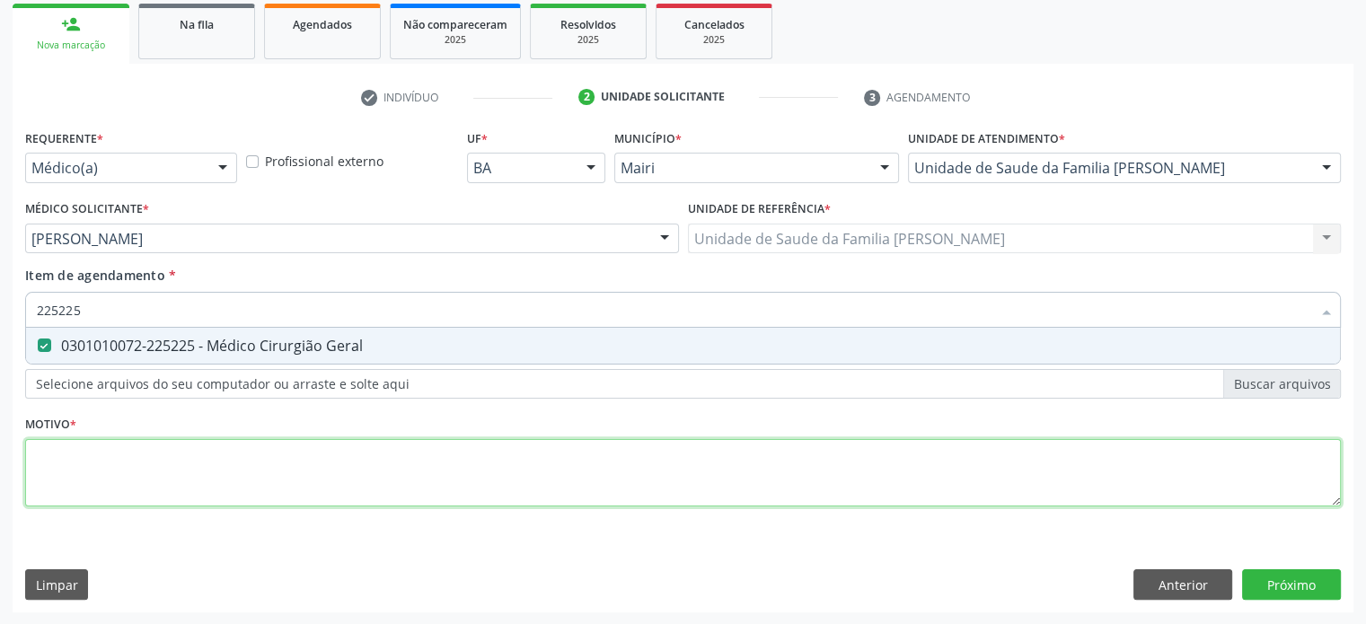
click at [102, 459] on div "Requerente * Médico(a) Médico(a) Enfermeiro(a) Paciente Nenhum resultado encont…" at bounding box center [683, 328] width 1316 height 407
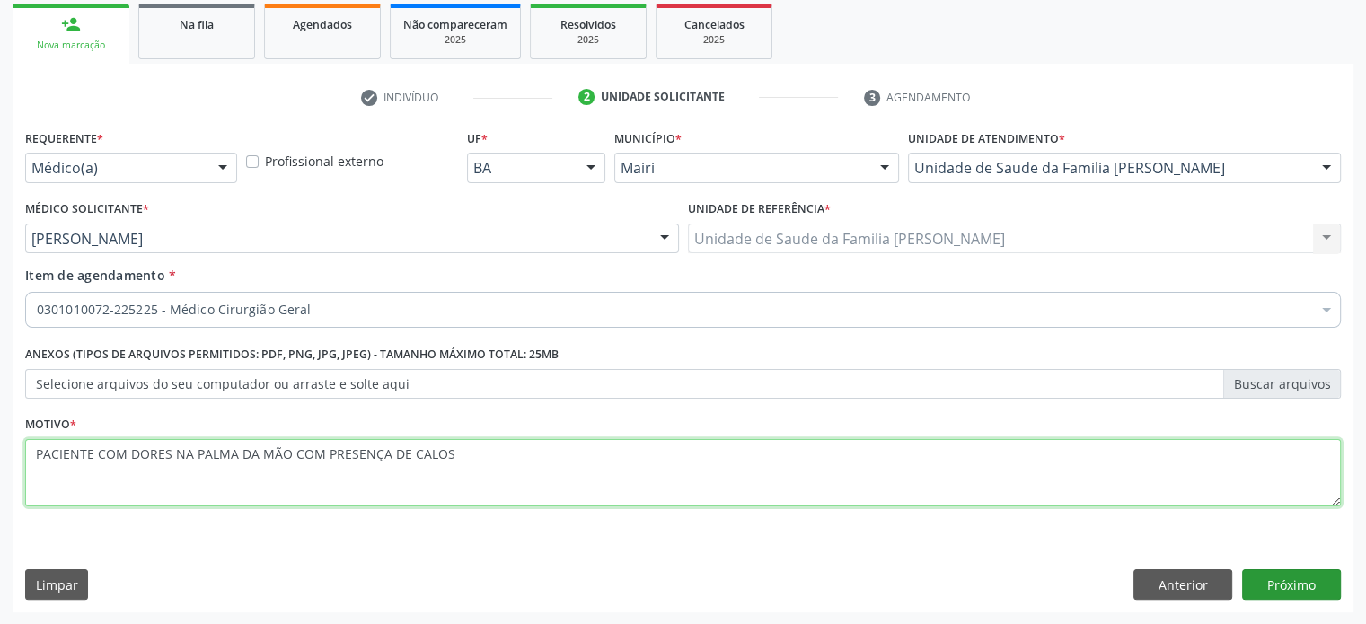
type textarea "PACIENTE COM DORES NA PALMA DA MÃO COM PRESENÇA DE CALOS"
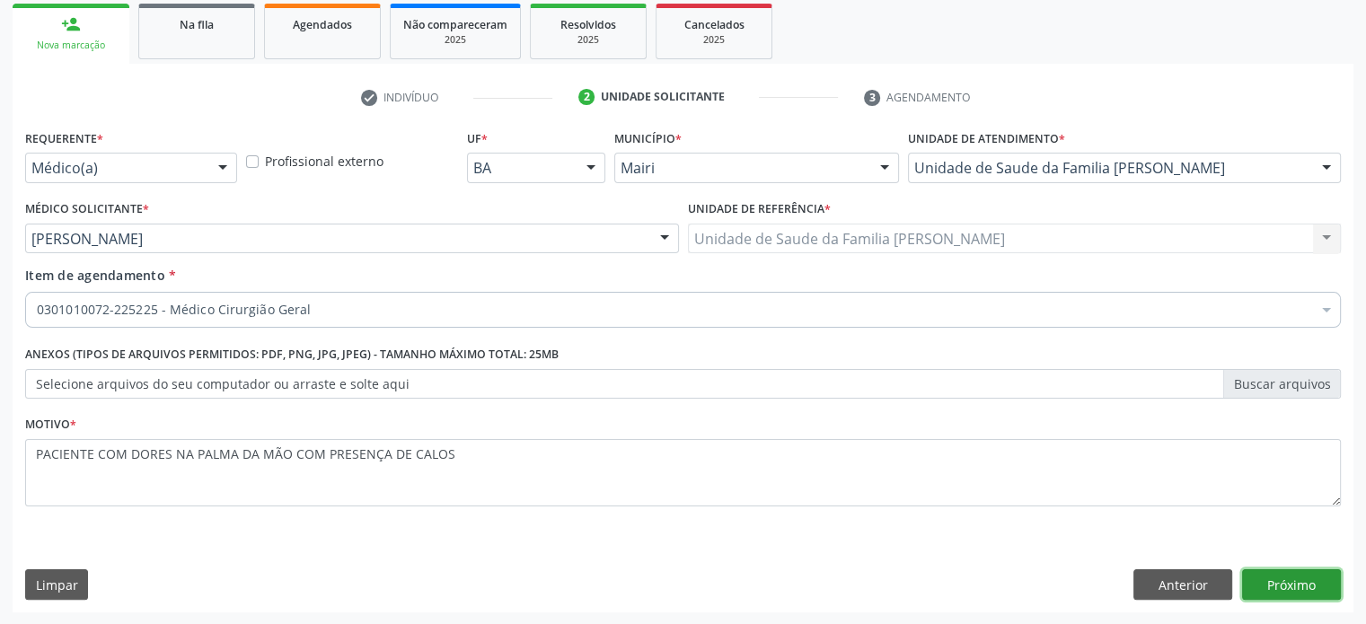
click at [1297, 585] on button "Próximo" at bounding box center [1291, 584] width 99 height 31
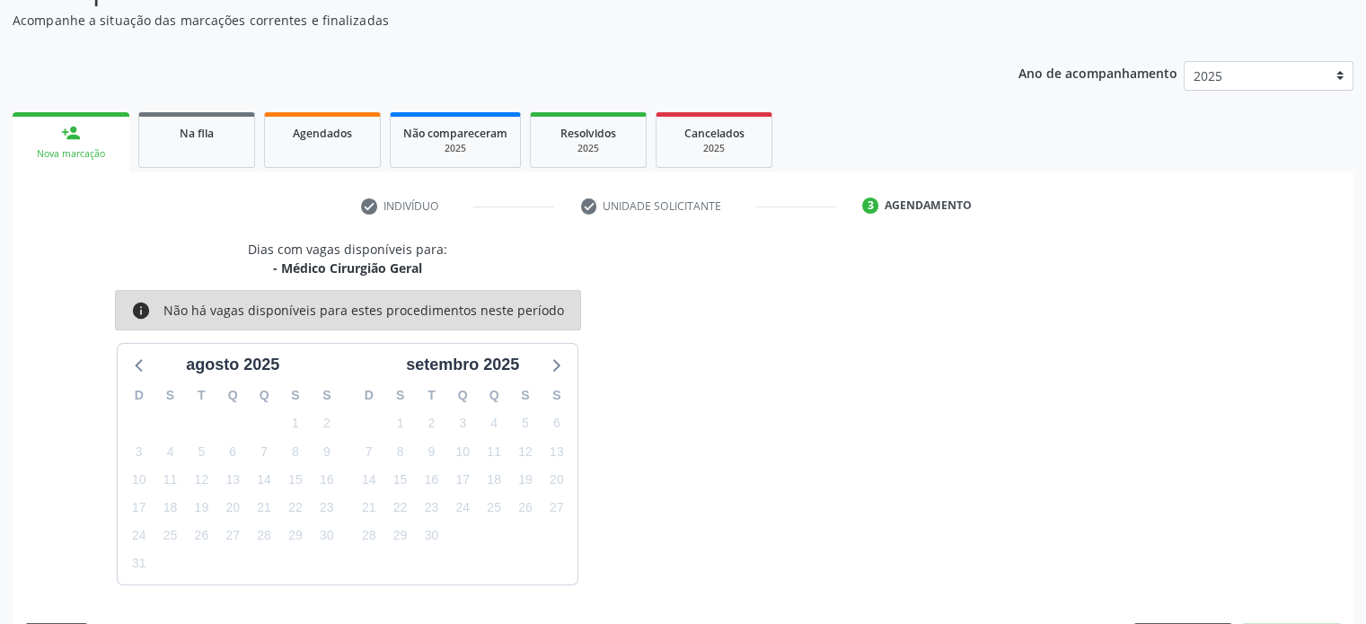
scroll to position [208, 0]
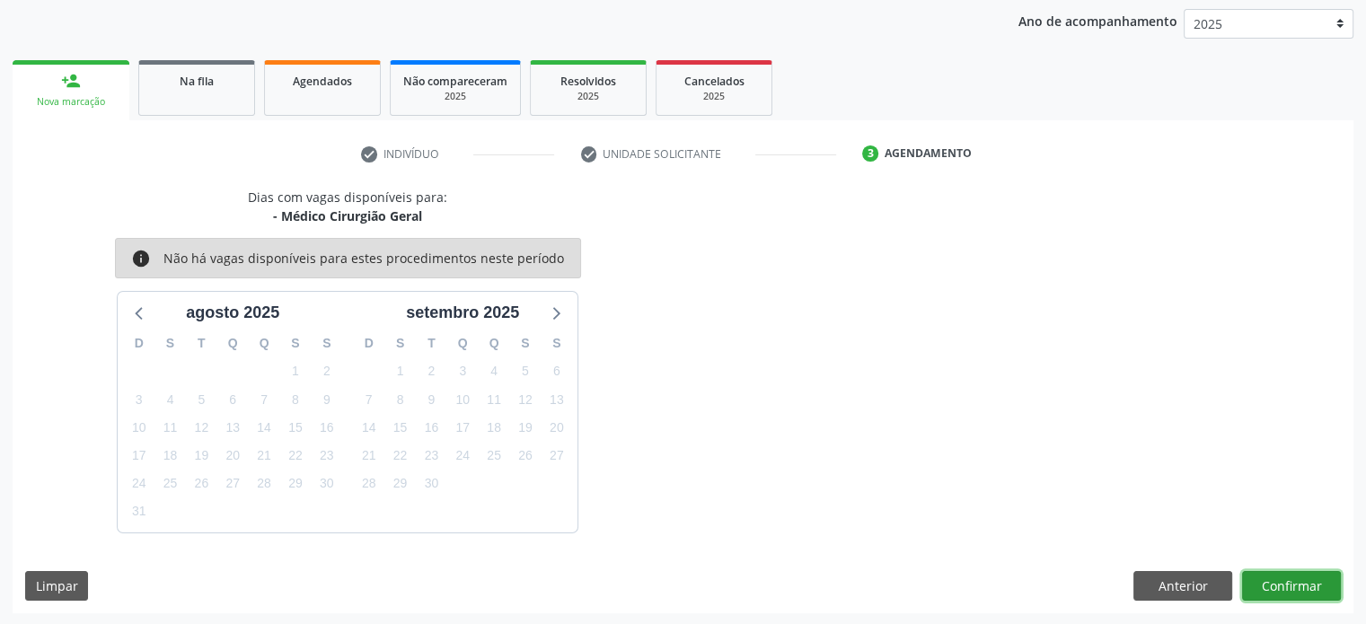
click at [1300, 589] on button "Confirmar" at bounding box center [1291, 586] width 99 height 31
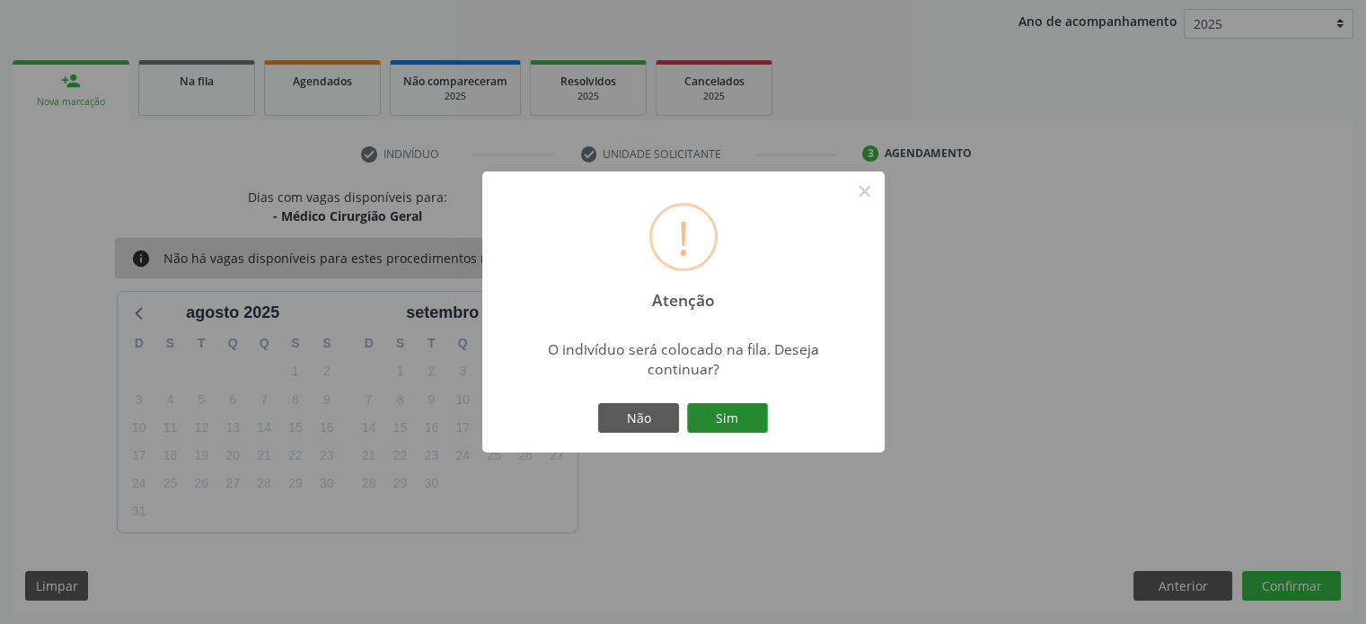
click at [742, 415] on button "Sim" at bounding box center [727, 418] width 81 height 31
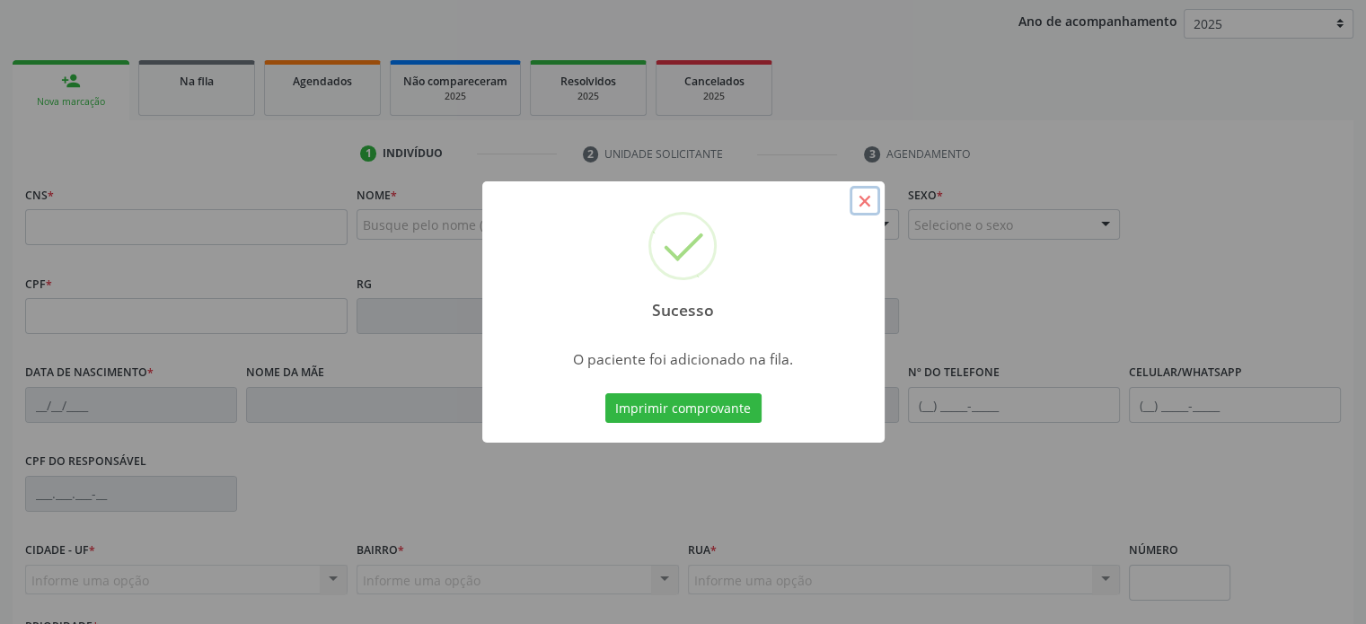
click at [862, 203] on button "×" at bounding box center [865, 201] width 31 height 31
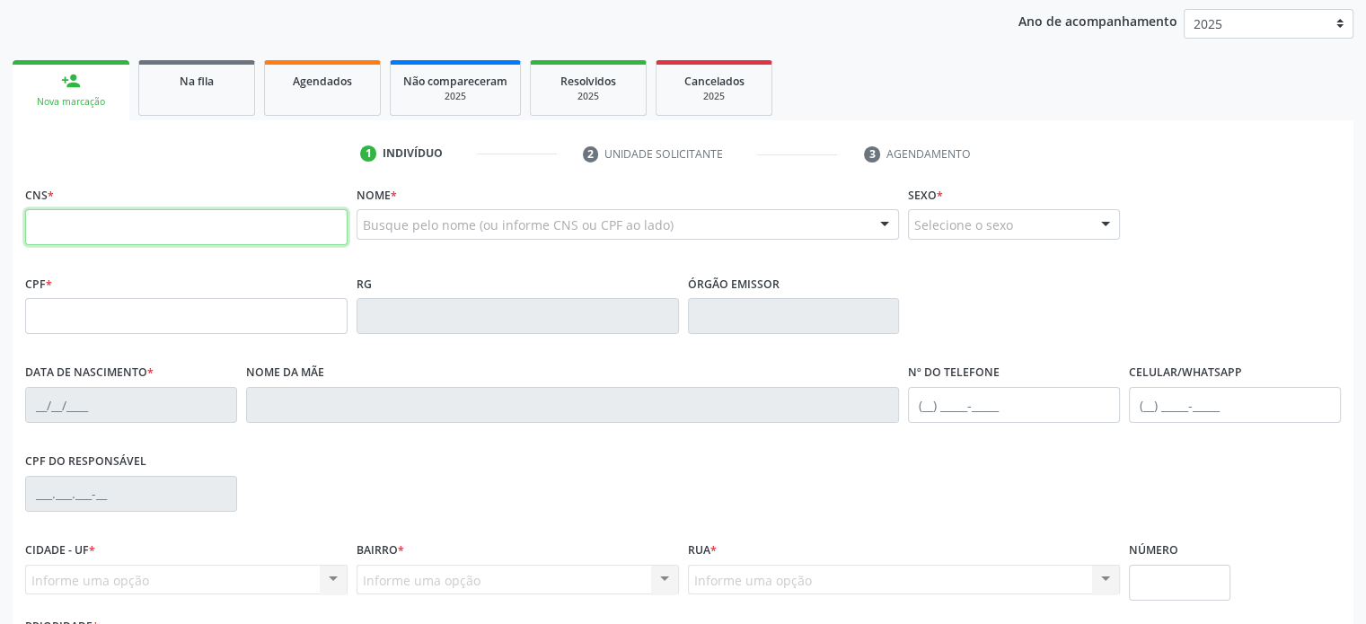
click at [179, 231] on input "text" at bounding box center [186, 227] width 322 height 36
type input "700 5009 0450 6851"
type input "060.012.215-88"
type input "21/07/1991"
type input "Maria Zenaide Honorato de Jesus"
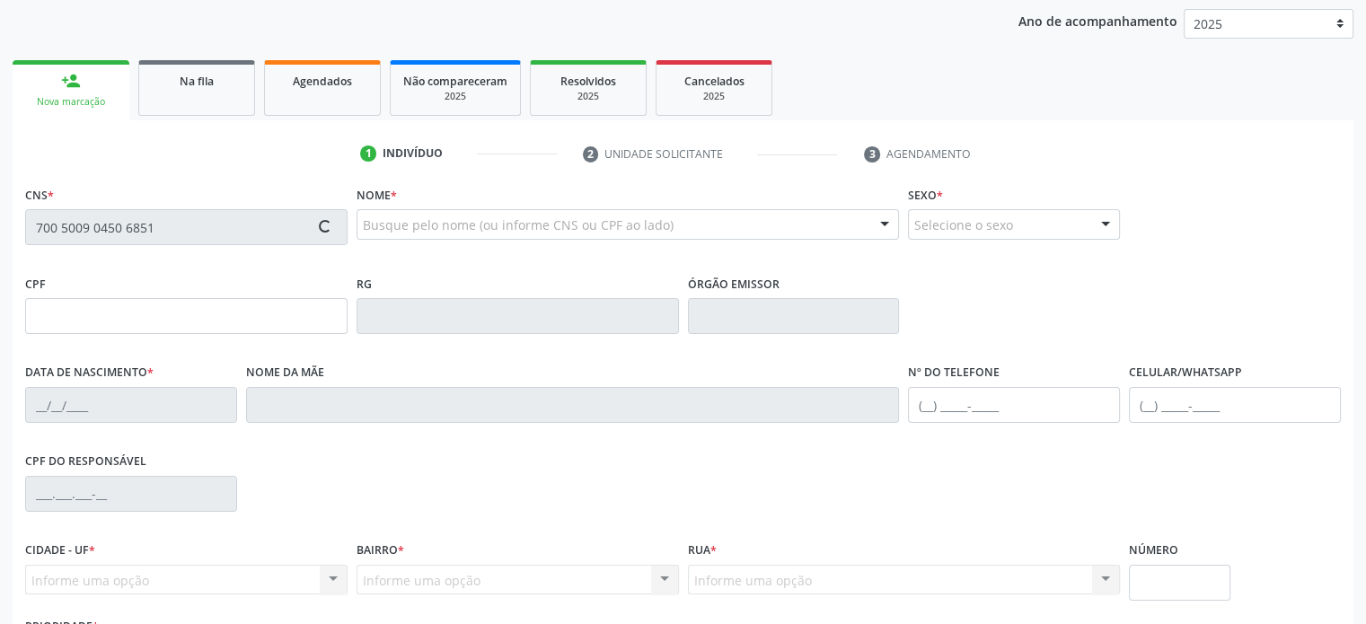
type input "(74) 99957-7517"
type input "63"
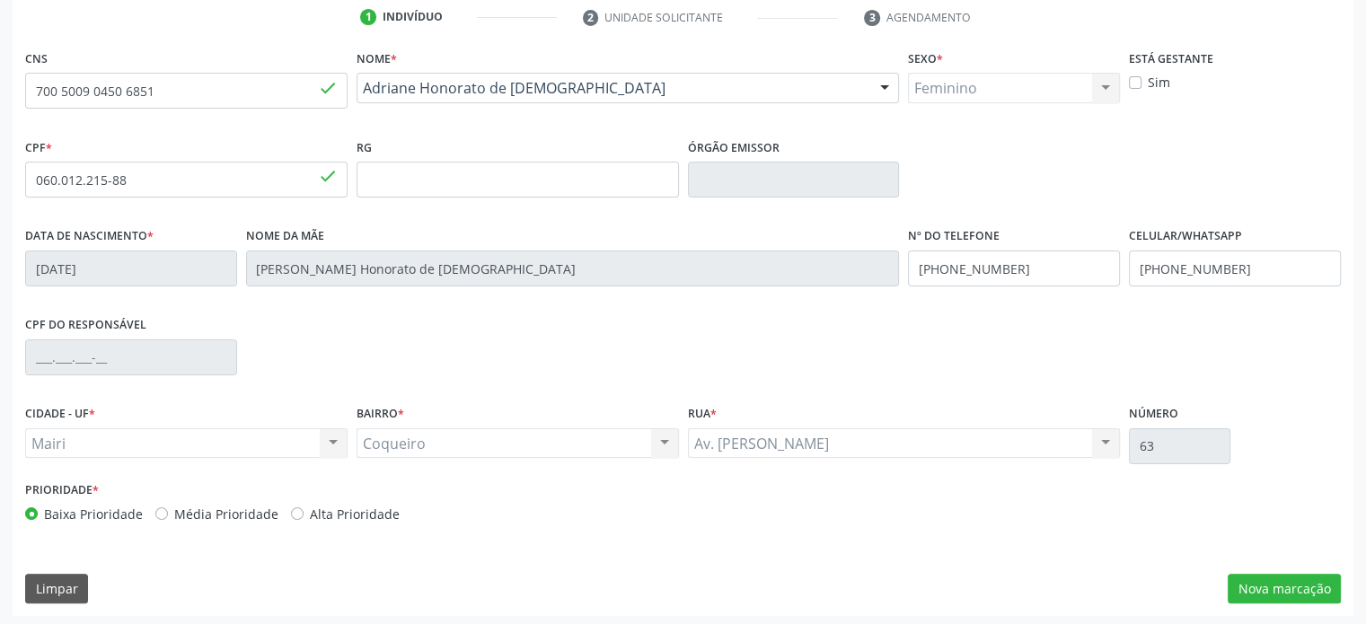
scroll to position [348, 0]
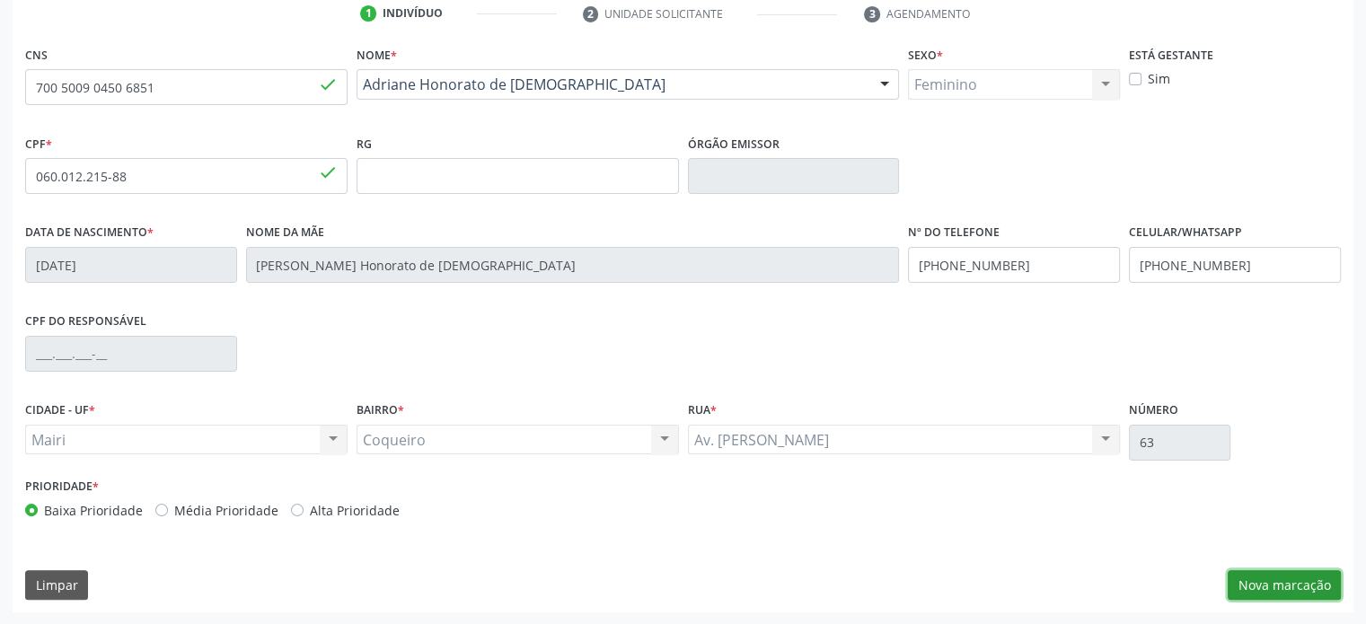
click at [1268, 580] on button "Nova marcação" at bounding box center [1284, 585] width 113 height 31
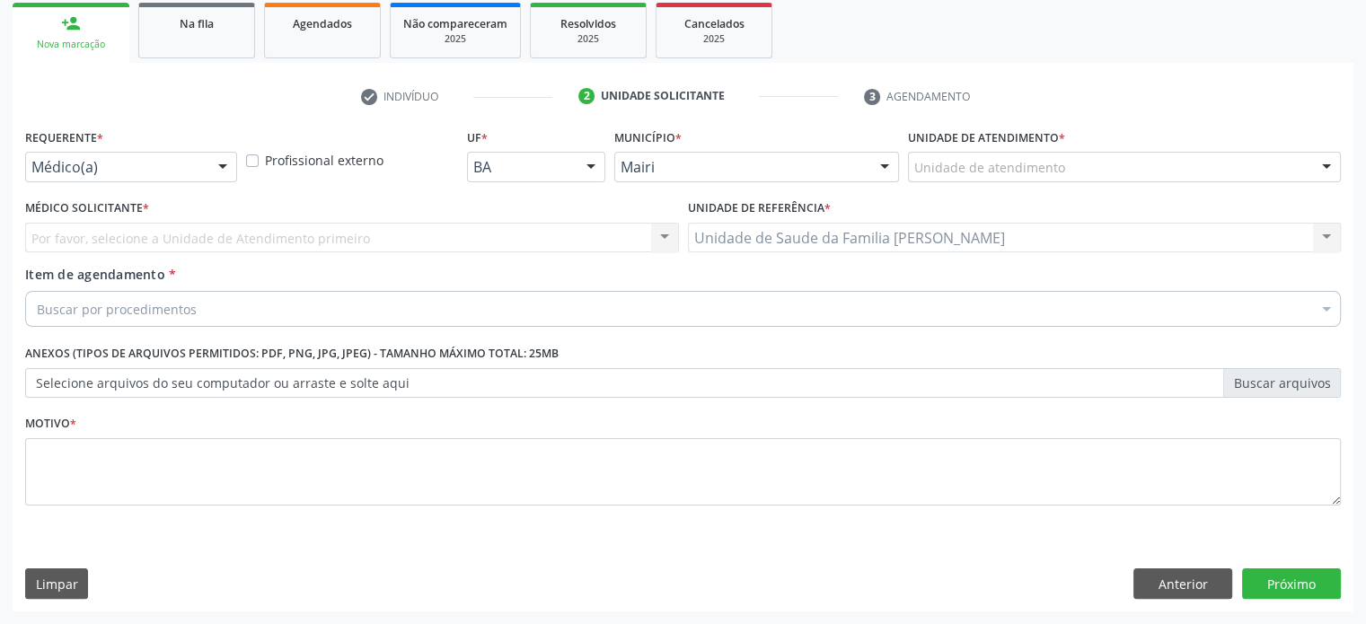
scroll to position [265, 0]
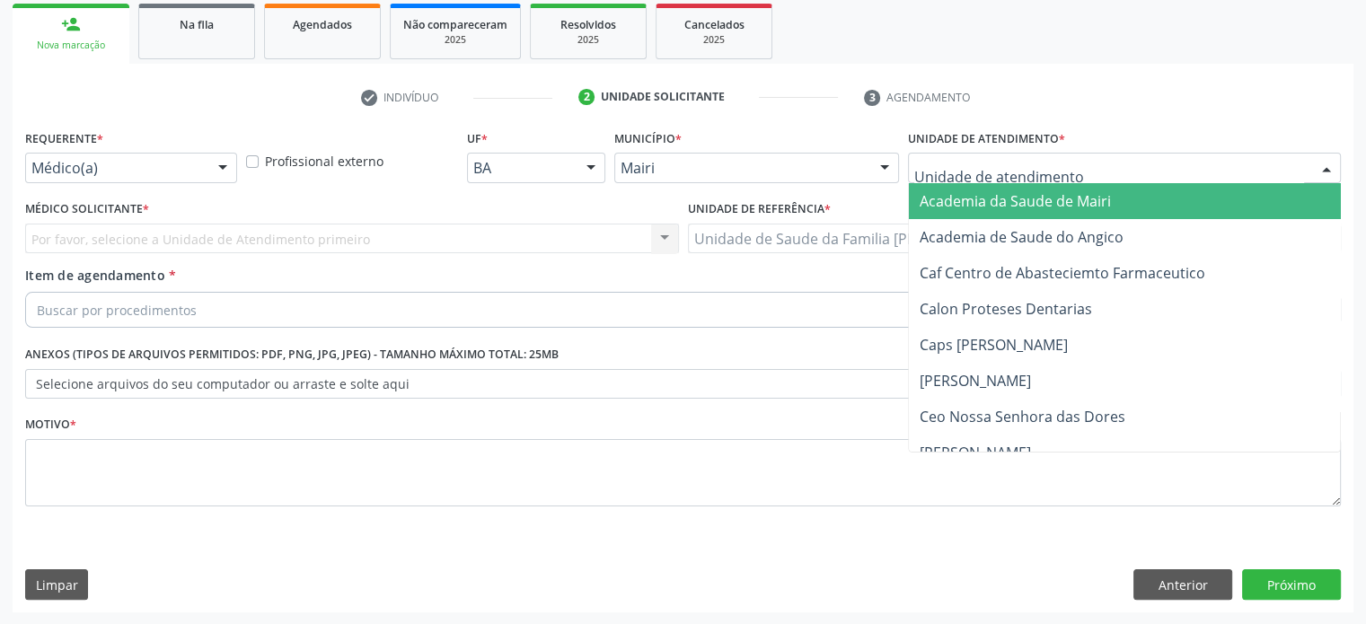
click at [1078, 161] on div at bounding box center [1124, 168] width 433 height 31
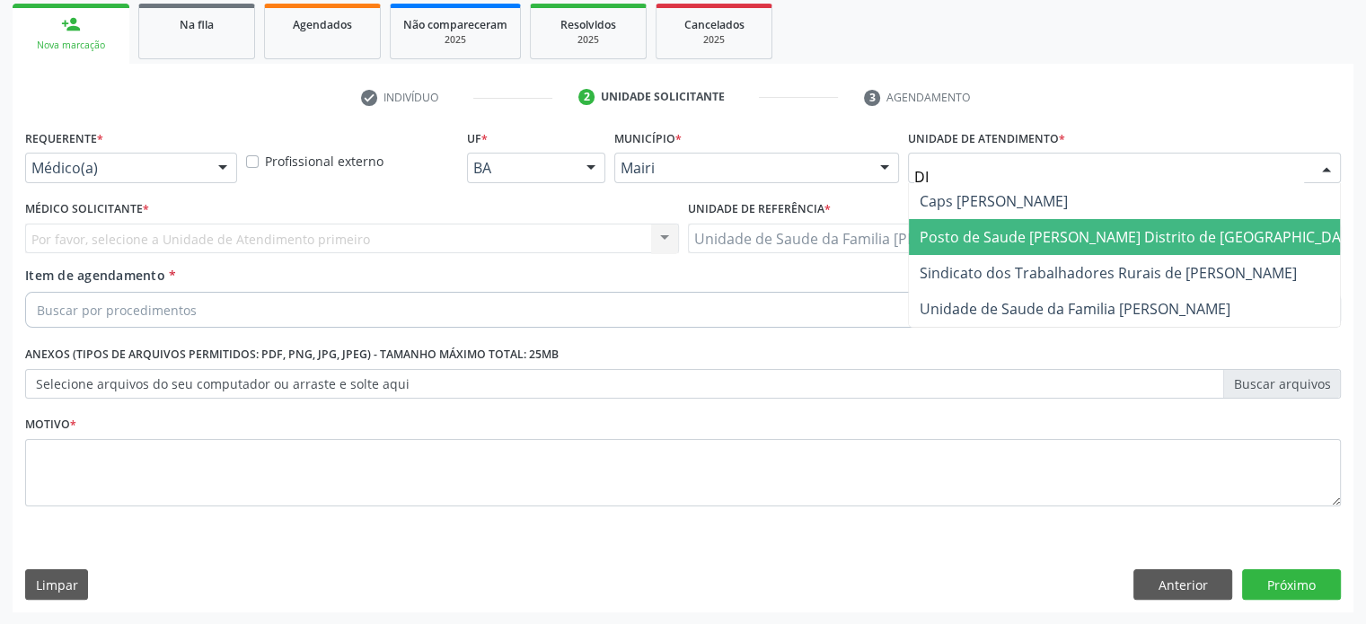
type input "DIL"
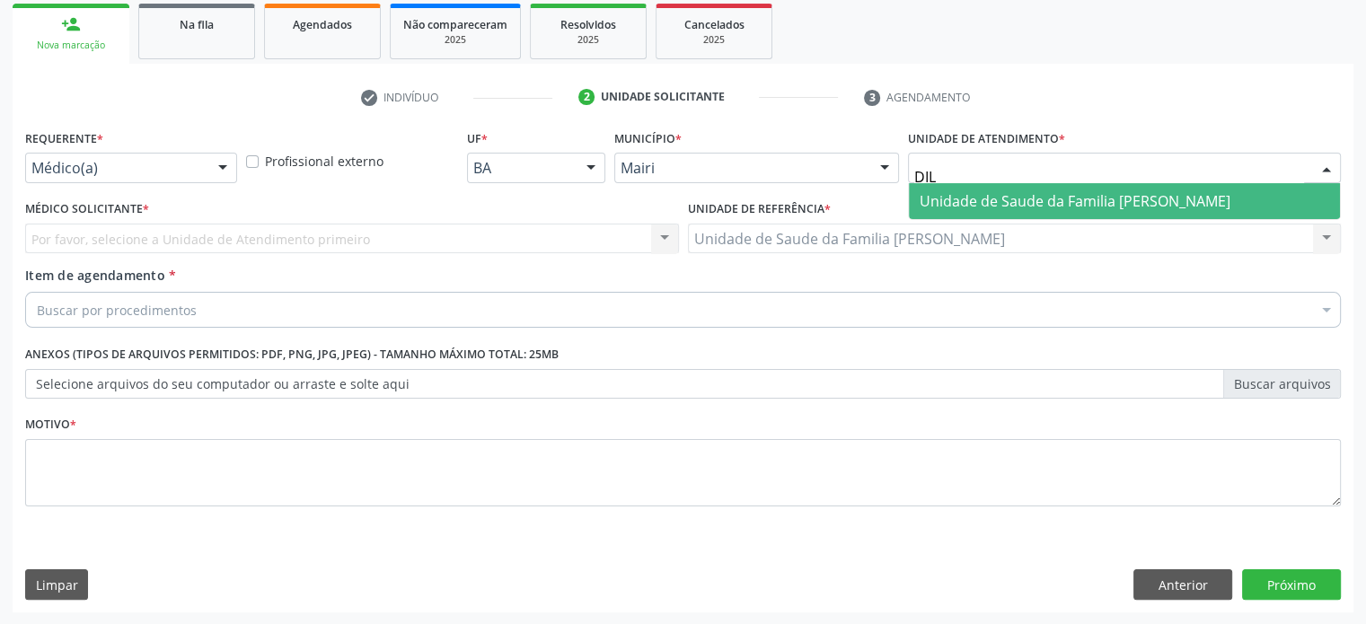
click at [1052, 191] on span "Unidade de Saude da Familia [PERSON_NAME]" at bounding box center [1075, 201] width 311 height 20
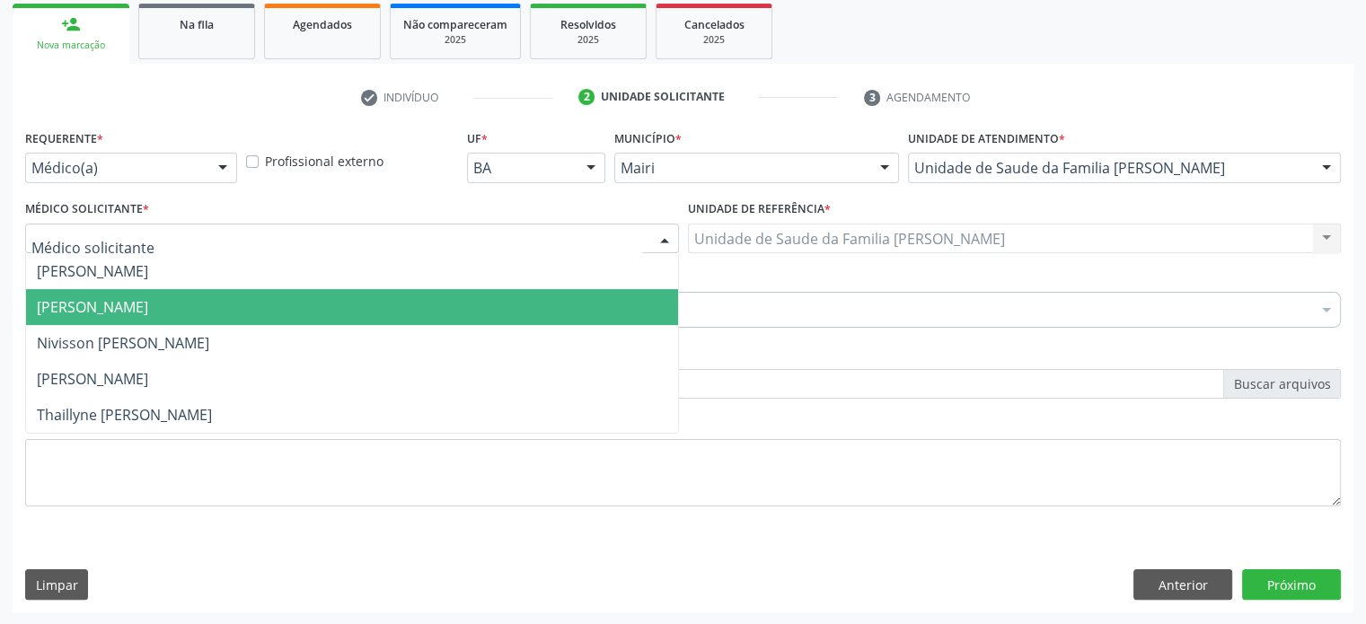
click at [97, 314] on span "[PERSON_NAME]" at bounding box center [92, 307] width 111 height 20
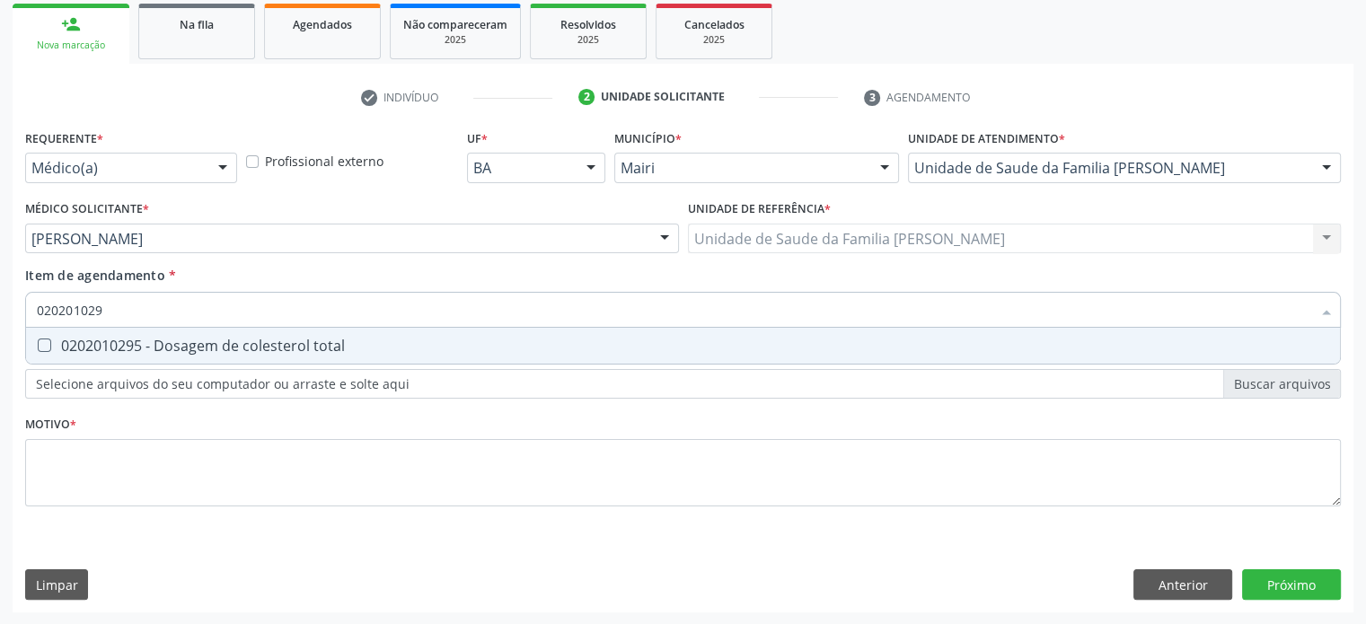
type input "0202010295"
click at [149, 346] on div "0202010295 - Dosagem de colesterol total" at bounding box center [683, 346] width 1292 height 14
checkbox total "true"
type input "02020102"
checkbox total "false"
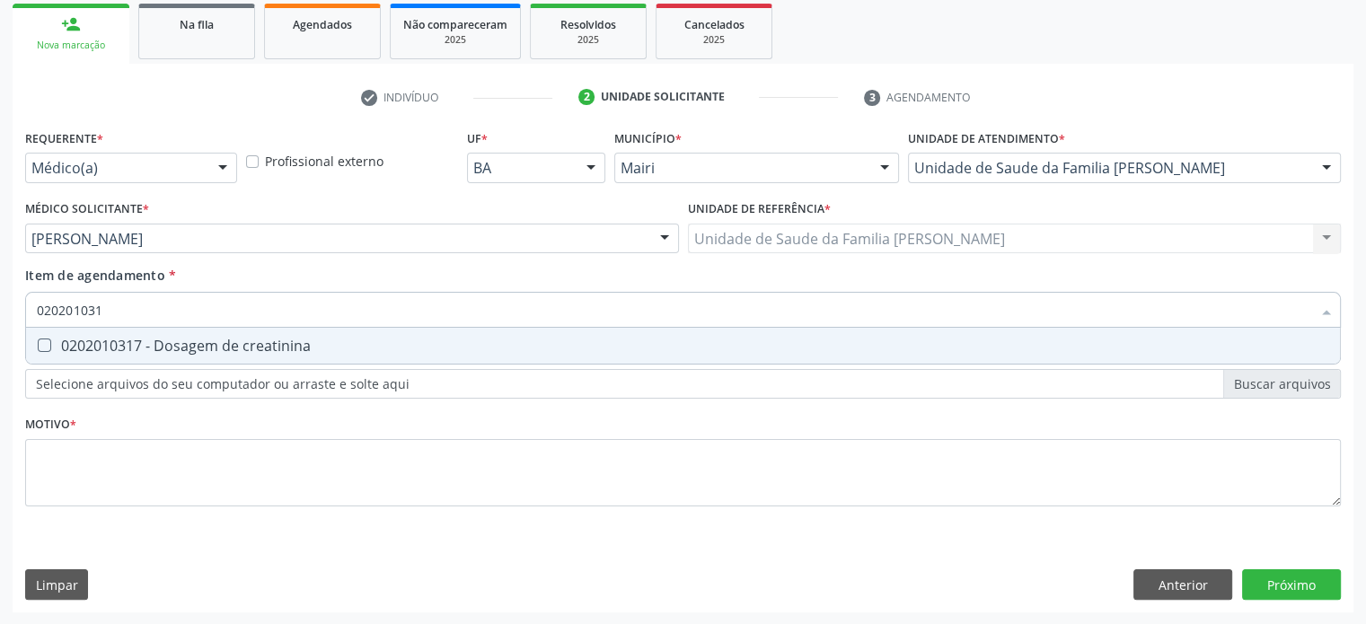
type input "0202010317"
click at [149, 346] on div "0202010317 - Dosagem de creatinina" at bounding box center [683, 346] width 1292 height 14
checkbox creatinina "true"
type input "02020103"
checkbox creatinina "false"
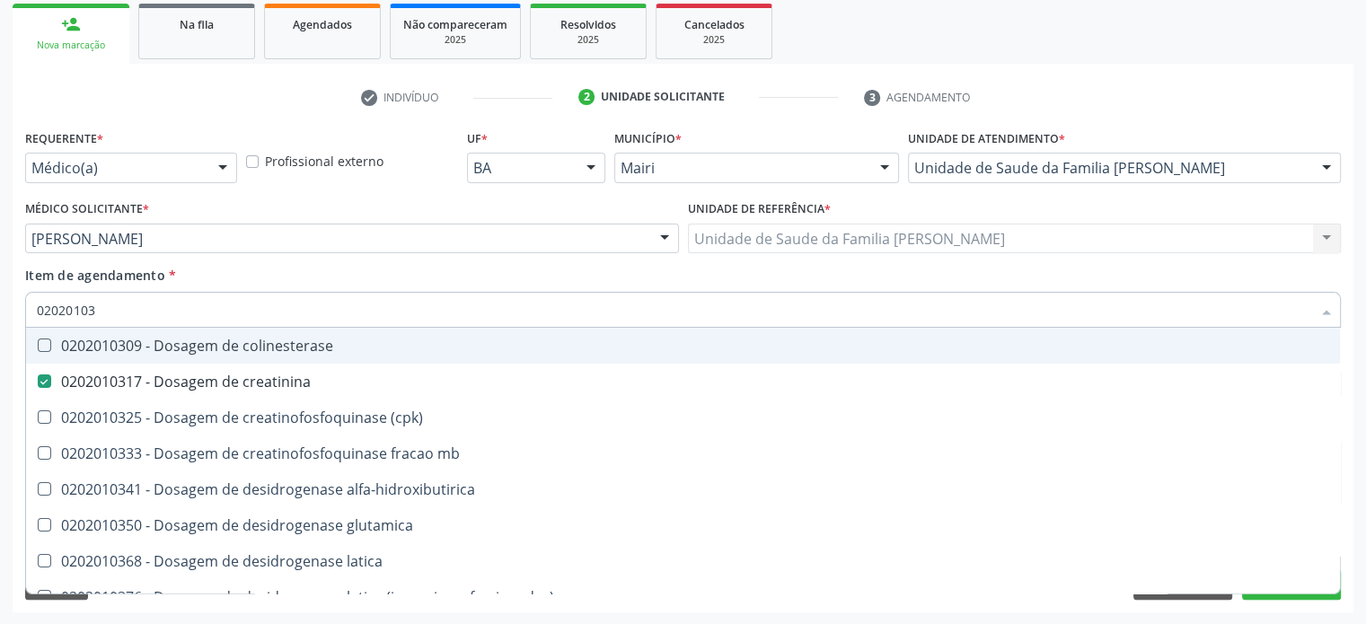
type input "0202010"
checkbox creatinina "false"
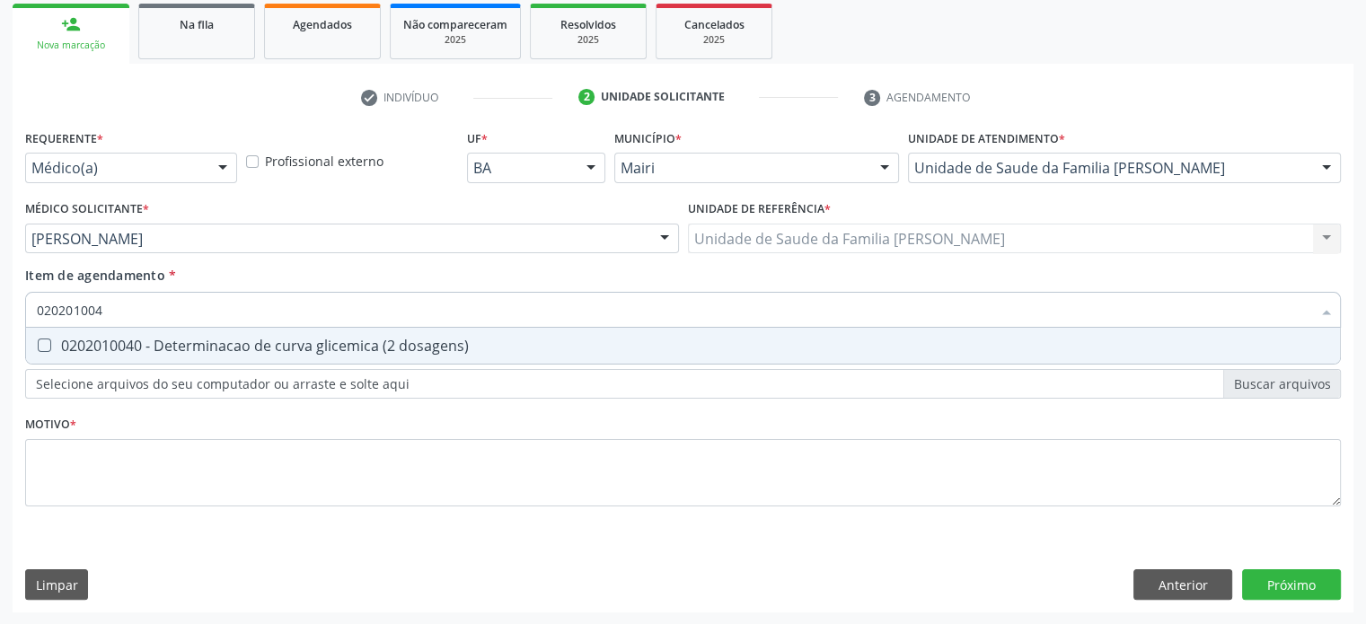
type input "0202010040"
click at [149, 346] on div "0202010040 - Determinacao de curva glicemica (2 dosagens)" at bounding box center [683, 346] width 1292 height 14
checkbox dosagens\) "true"
type input "02020100"
checkbox dosagens\) "false"
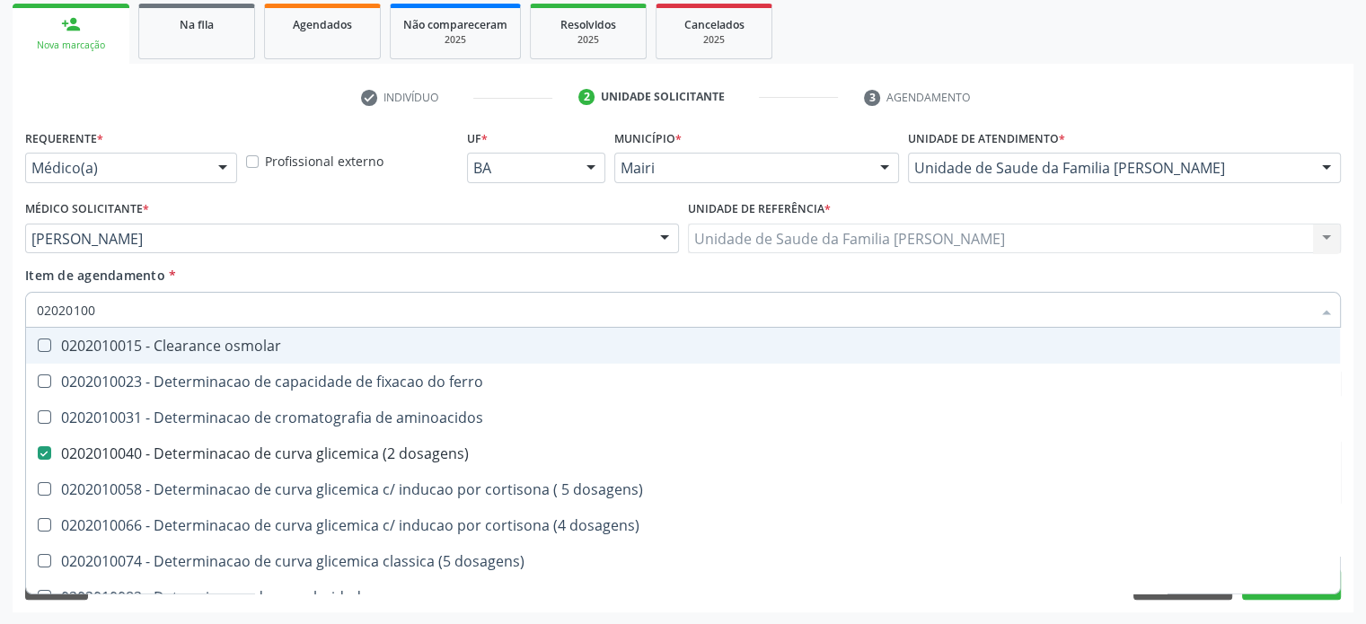
type input "0202010"
checkbox dosagens\) "false"
checkbox dosagens\) "true"
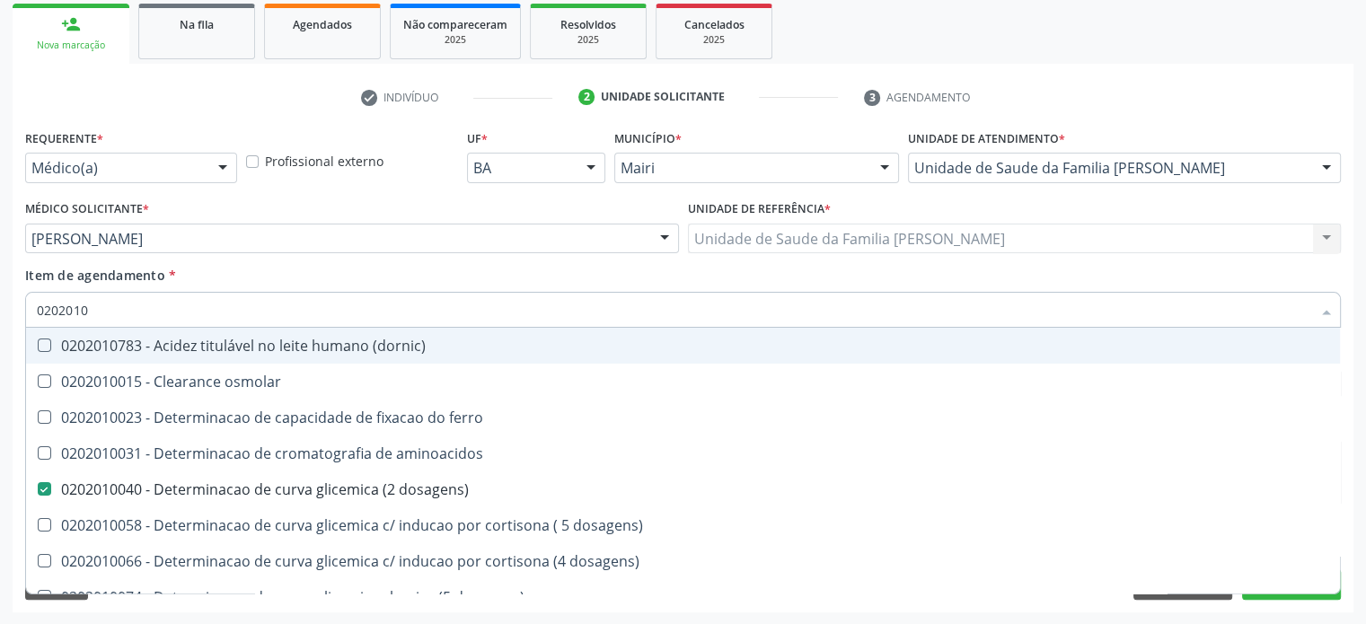
type input "020201"
checkbox total "false"
checkbox creatinina "false"
checkbox latica "true"
checkbox ferritina "true"
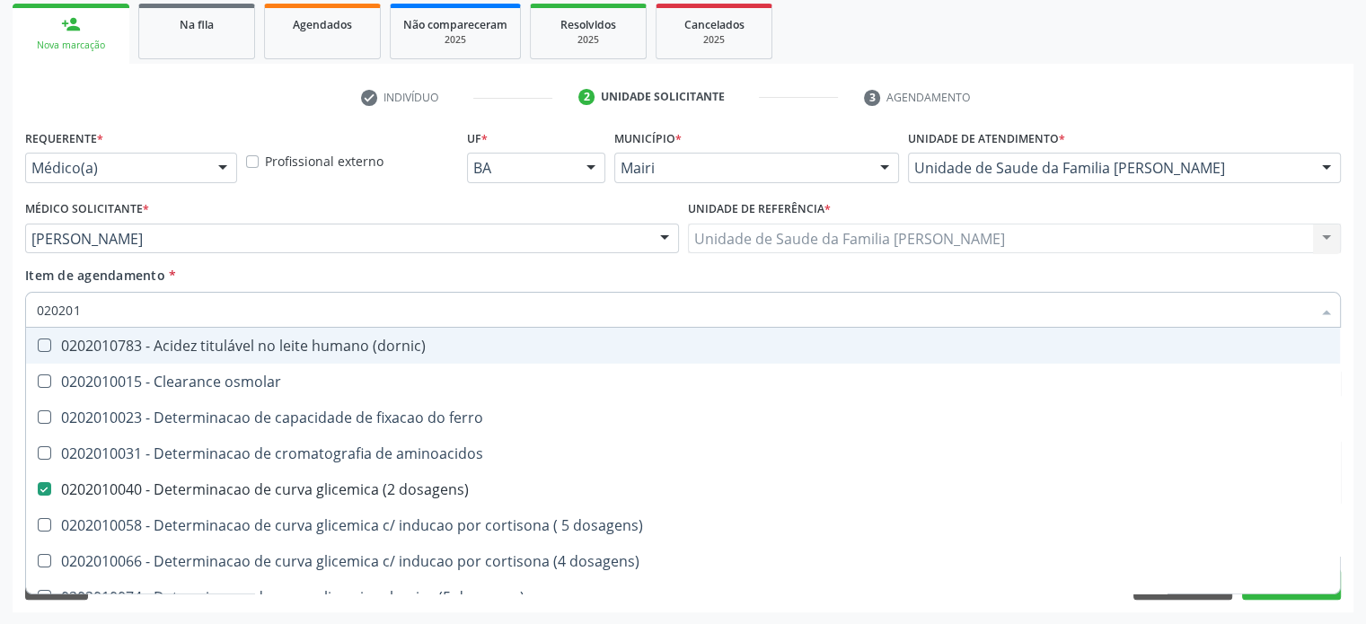
type input "0202010"
checkbox ionizavel "true"
checkbox catecolaminas "true"
checkbox total "false"
checkbox creatinina "false"
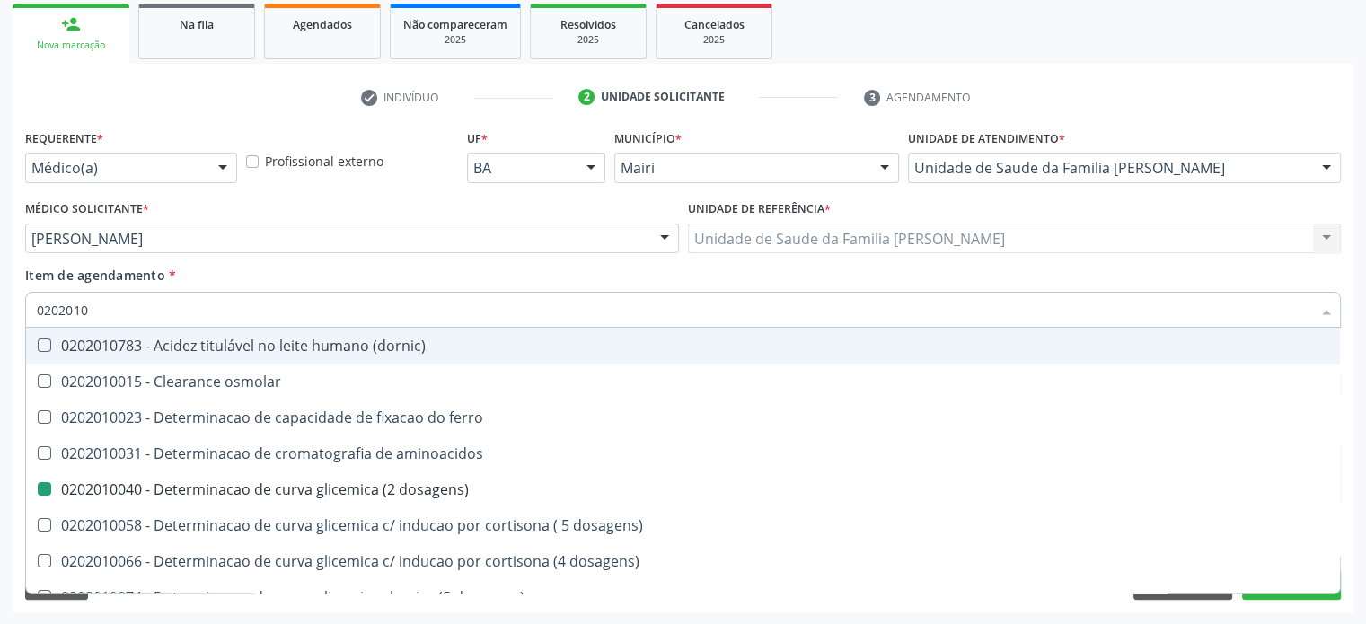
type input "02020107"
checkbox dosagens\) "false"
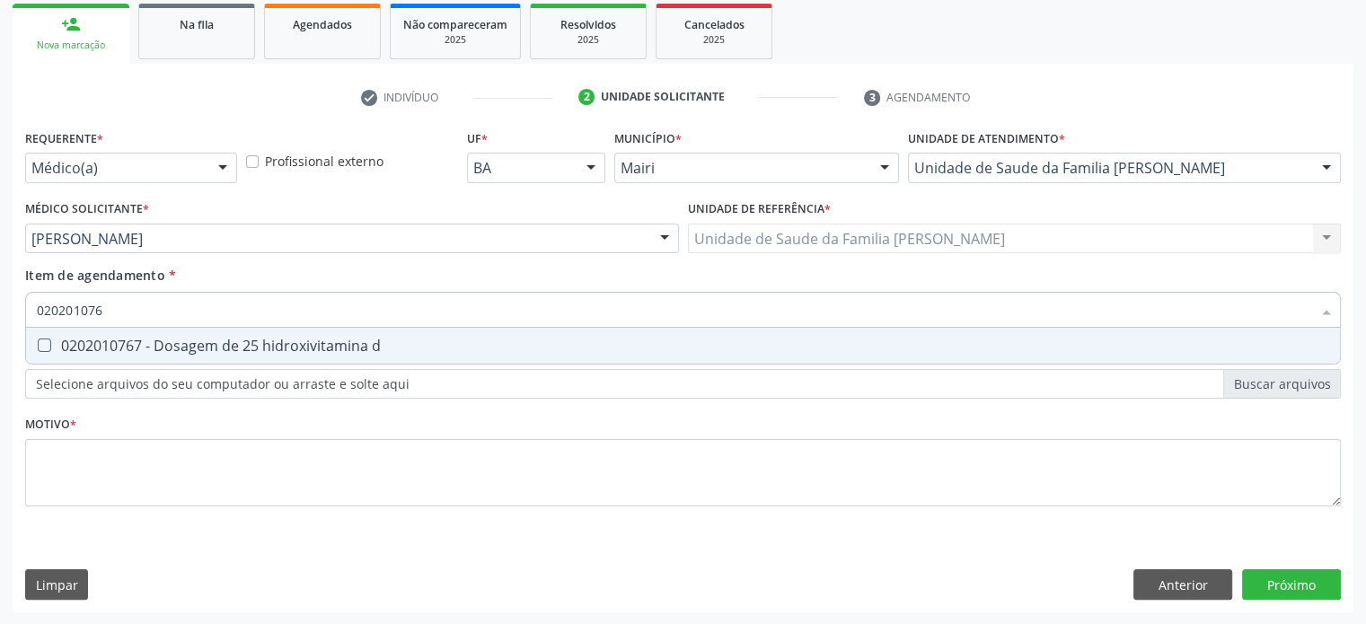
type input "0202010767"
click at [149, 346] on div "0202010767 - Dosagem de 25 hidroxivitamina d" at bounding box center [683, 346] width 1292 height 14
checkbox d "true"
type input "02020107"
checkbox d "false"
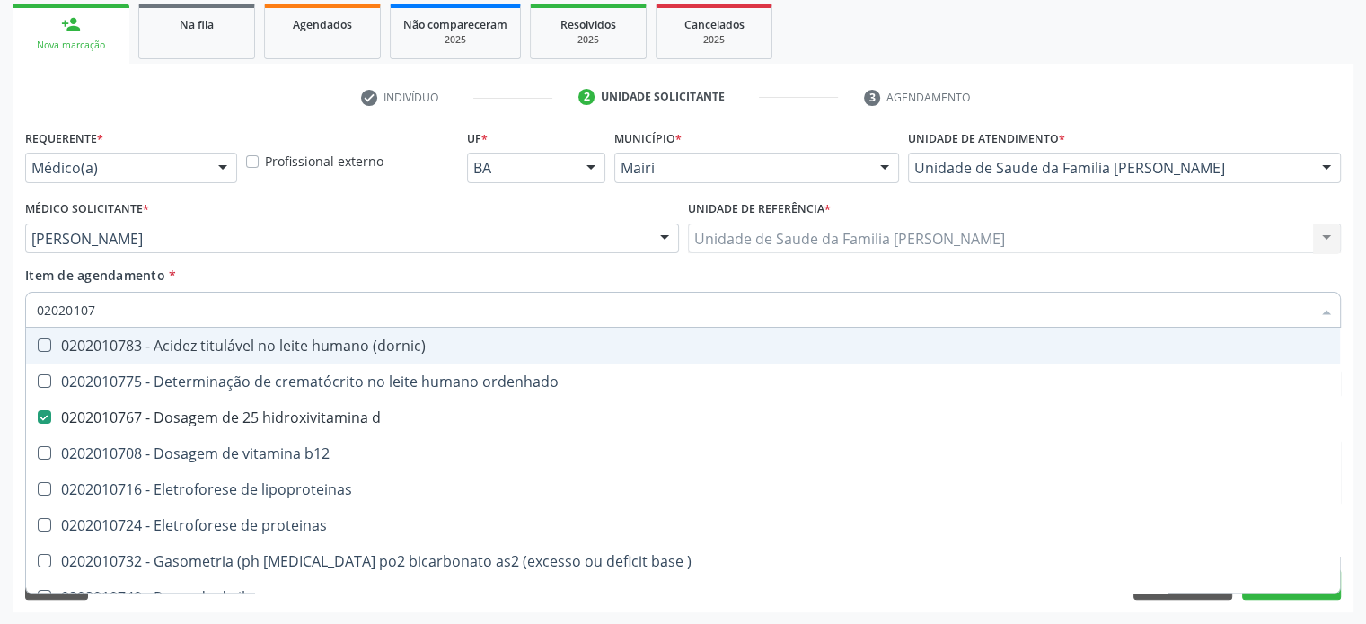
type input "0202010"
checkbox d "false"
checkbox lipoproteinas "true"
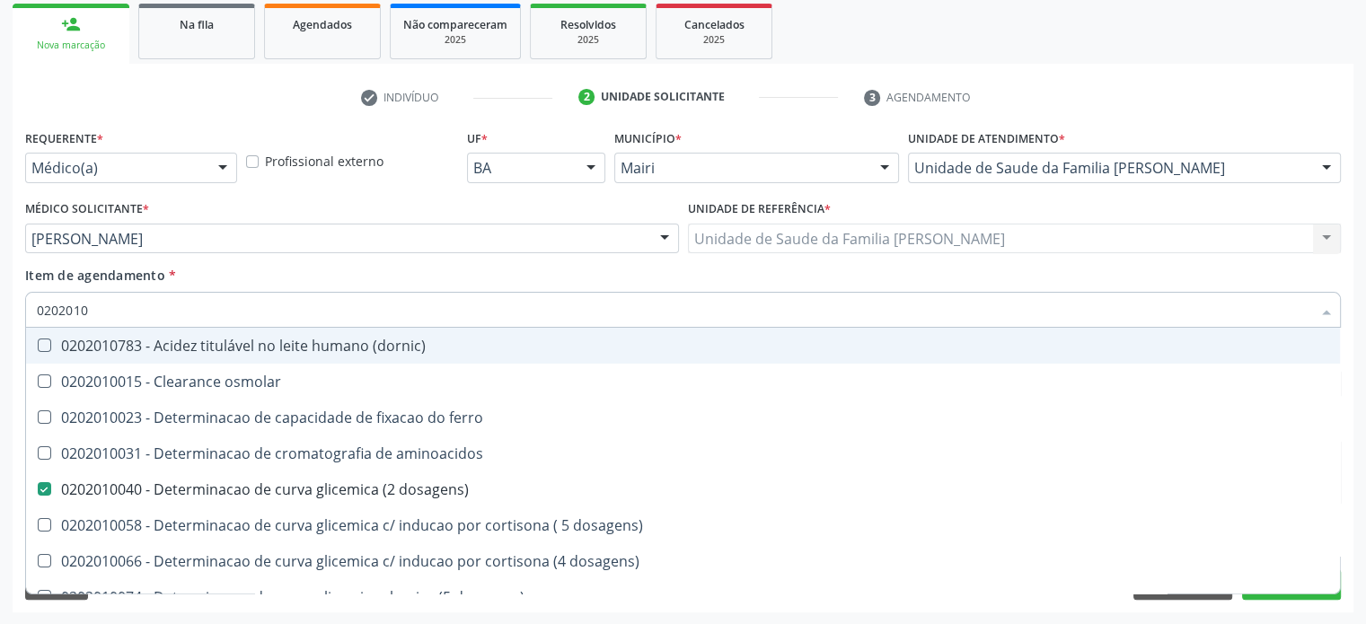
type input "02020103"
checkbox osmolar "true"
checkbox dosagens\) "false"
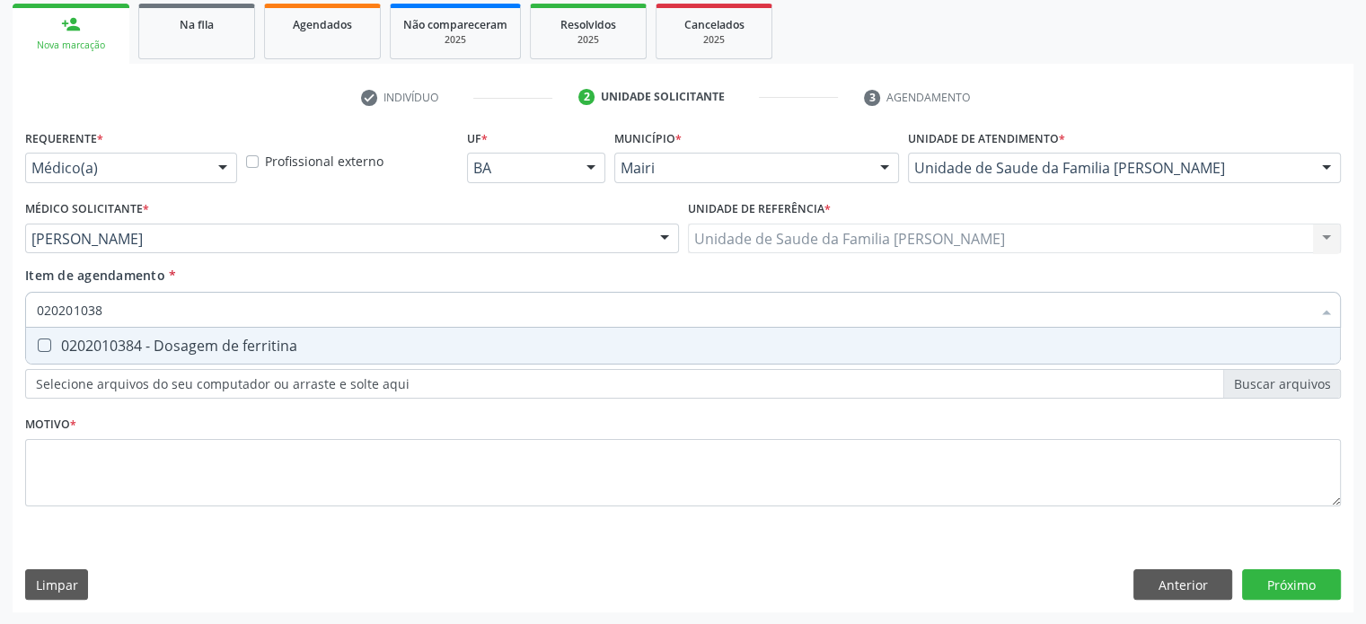
type input "0202010384"
click at [149, 346] on div "0202010384 - Dosagem de ferritina" at bounding box center [683, 346] width 1292 height 14
checkbox ferritina "true"
type input "02020103"
checkbox ferritina "false"
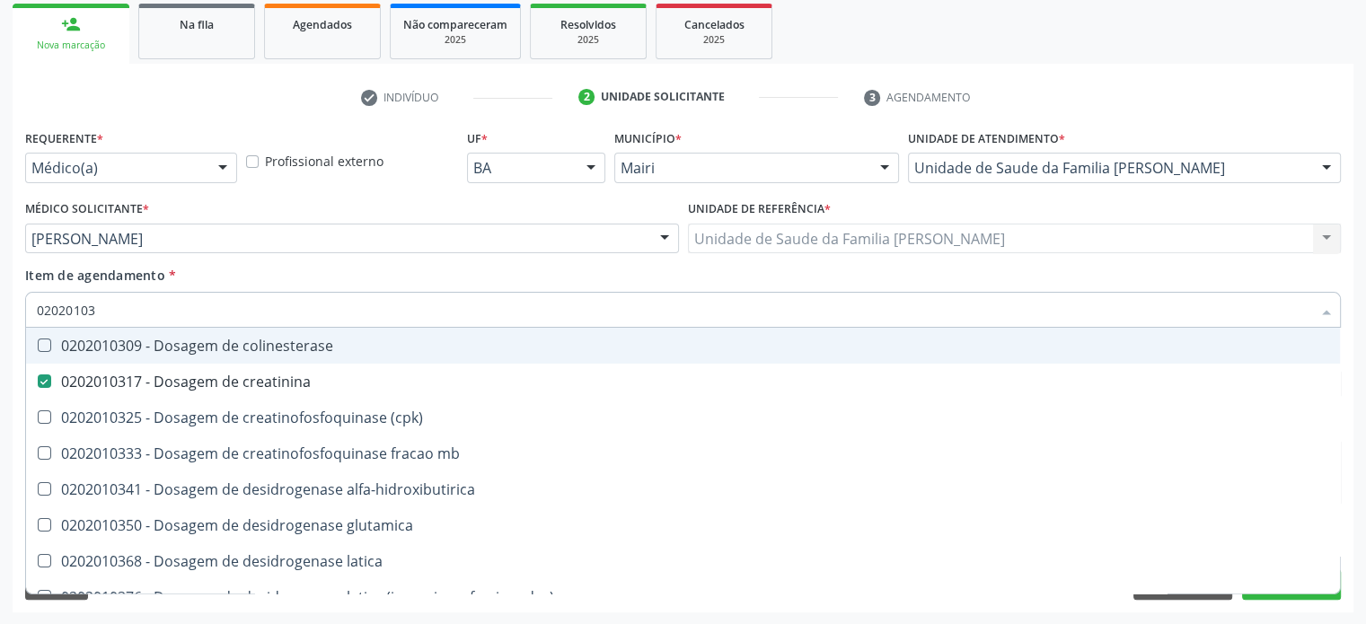
type input "0202010"
checkbox creatinina "false"
checkbox alfa-hidroxibutirica "true"
checkbox ferritina "false"
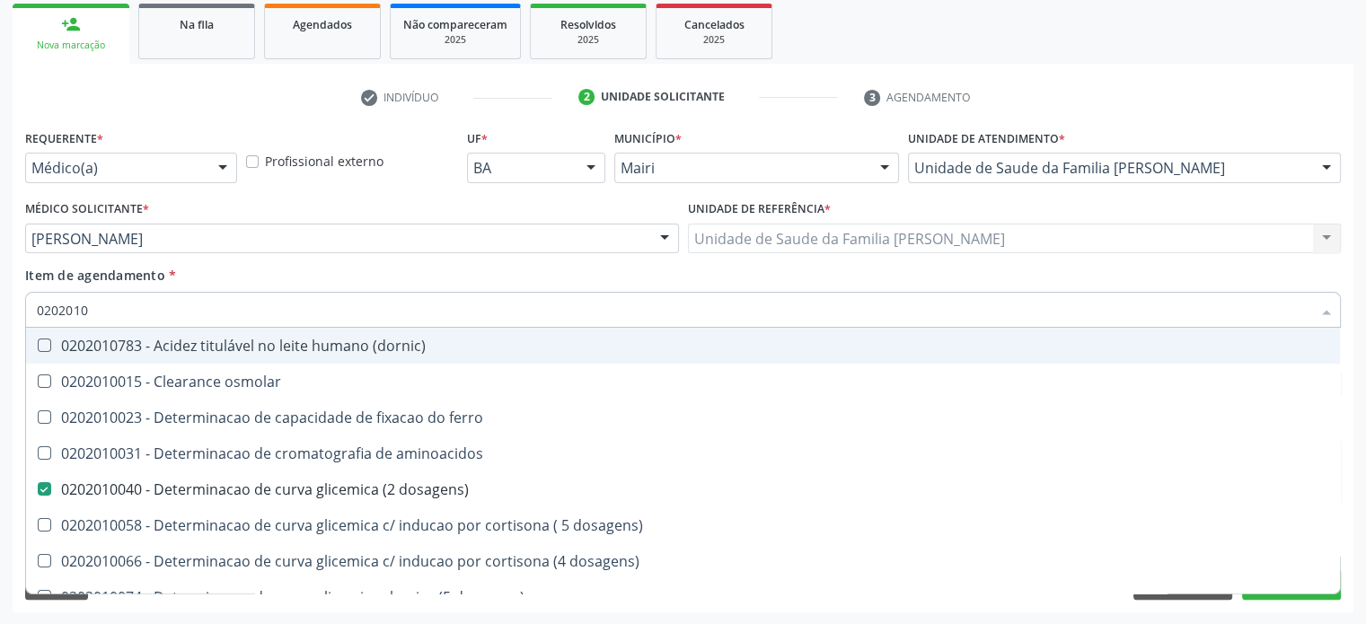
type input "02020106"
checkbox dosagens\) "false"
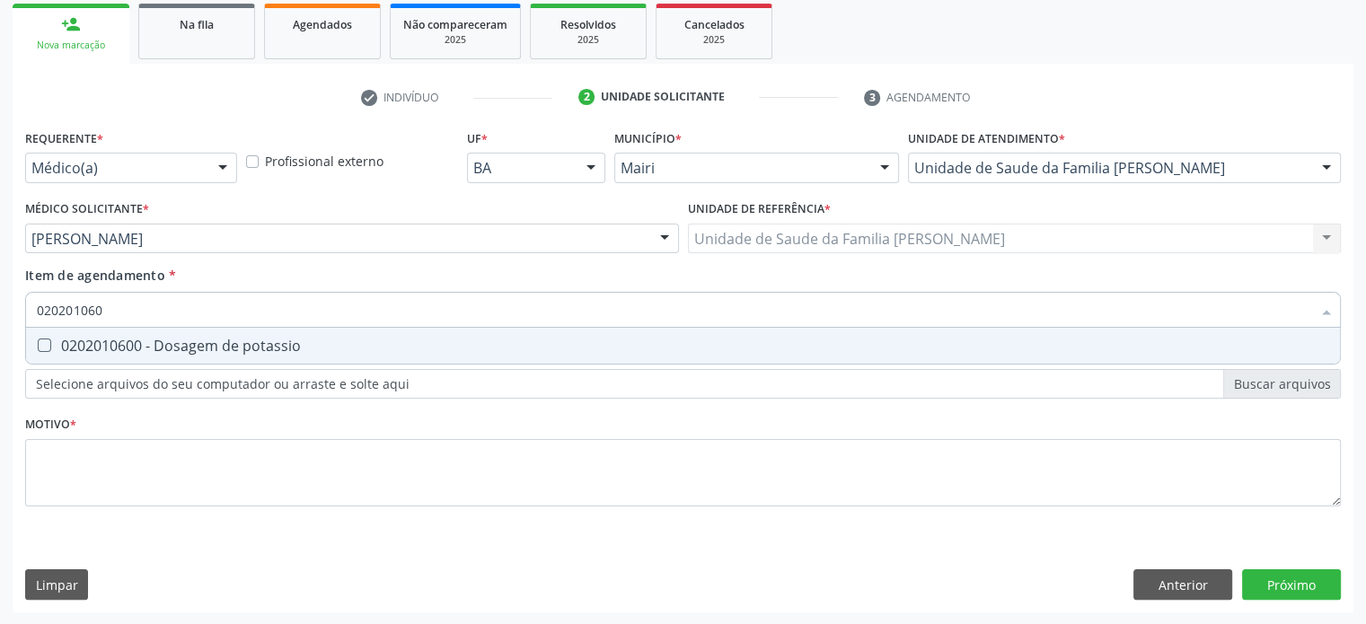
type input "0202010600"
click at [149, 346] on div "0202010600 - Dosagem de potassio" at bounding box center [683, 346] width 1292 height 14
checkbox potassio "true"
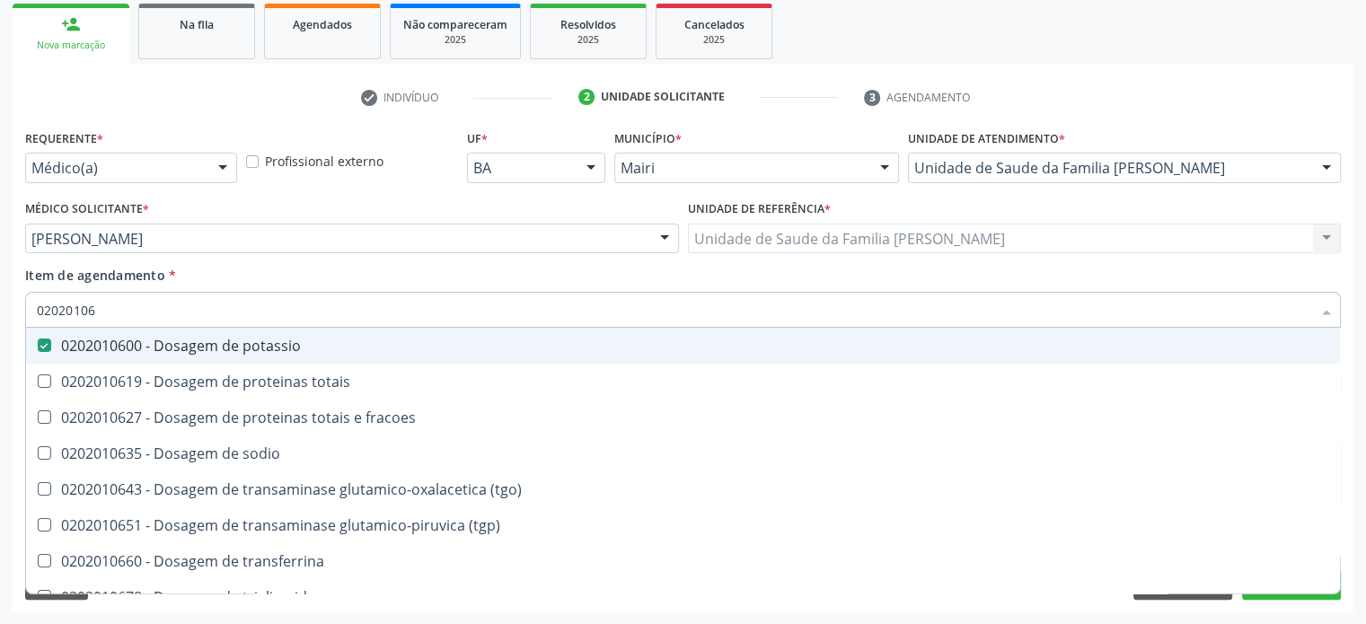
type input "020201064"
checkbox potassio "false"
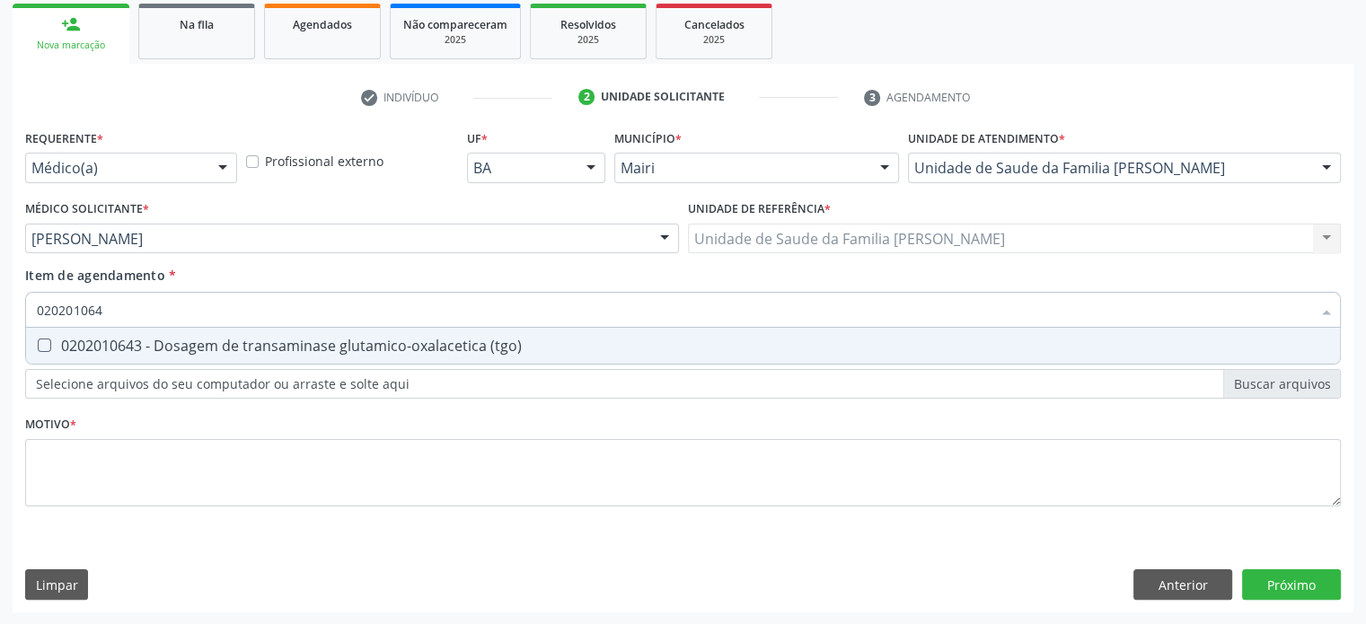
type input "0202010643"
click at [149, 346] on div "0202010643 - Dosagem de transaminase glutamico-oxalacetica (tgo)" at bounding box center [683, 346] width 1292 height 14
checkbox \(tgo\) "true"
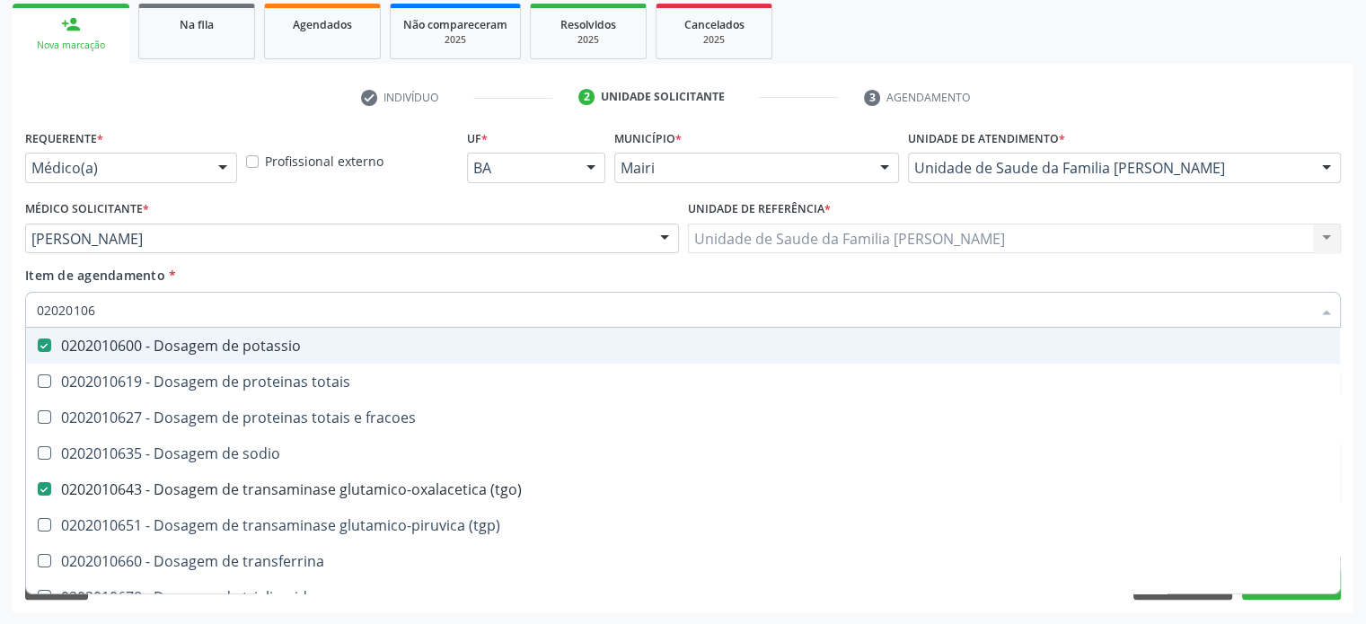
type input "020201065"
checkbox potassio "false"
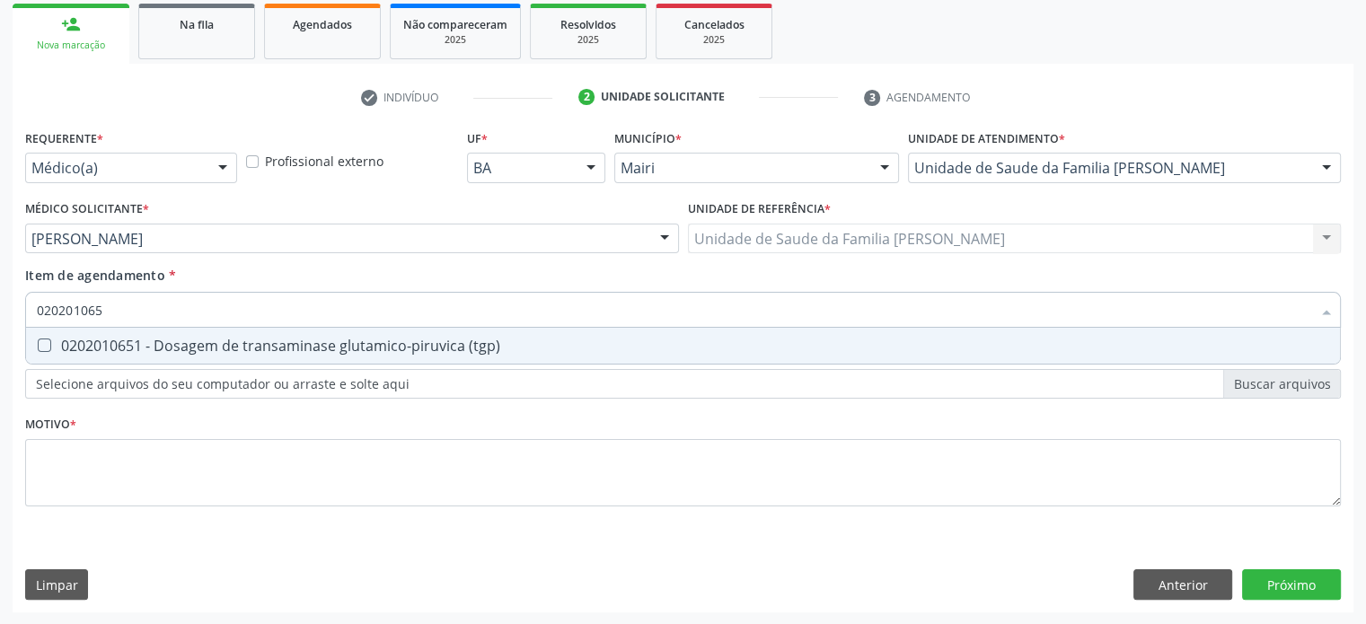
type input "0202010651"
click at [149, 346] on div "0202010651 - Dosagem de transaminase glutamico-piruvica (tgp)" at bounding box center [683, 346] width 1292 height 14
checkbox \(tgp\) "true"
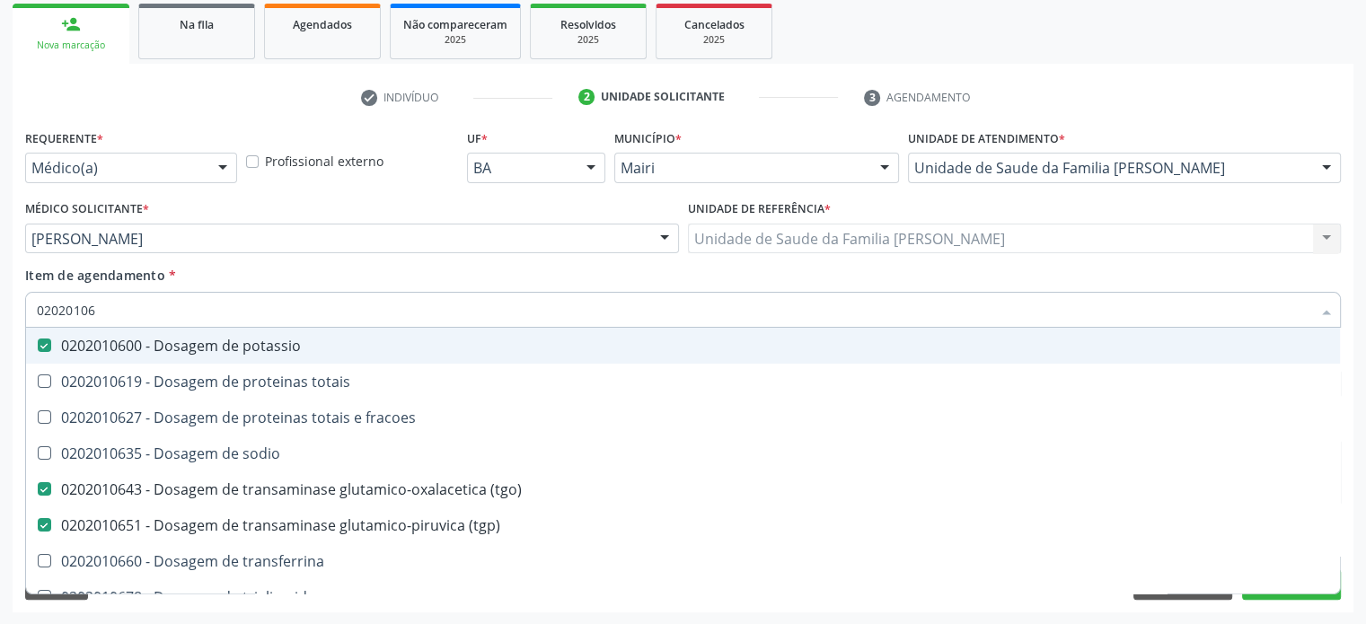
type input "020201067"
checkbox potassio "false"
type input "0202010678"
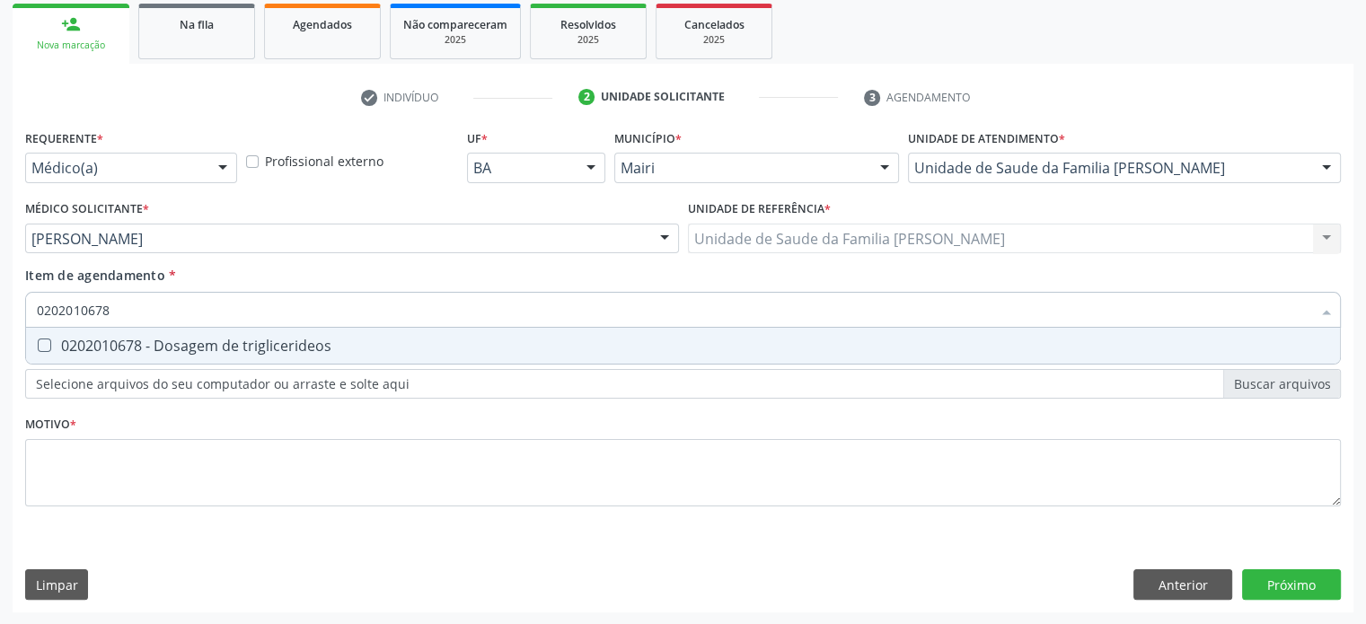
click at [149, 346] on div "0202010678 - Dosagem de triglicerideos" at bounding box center [683, 346] width 1292 height 14
checkbox triglicerideos "true"
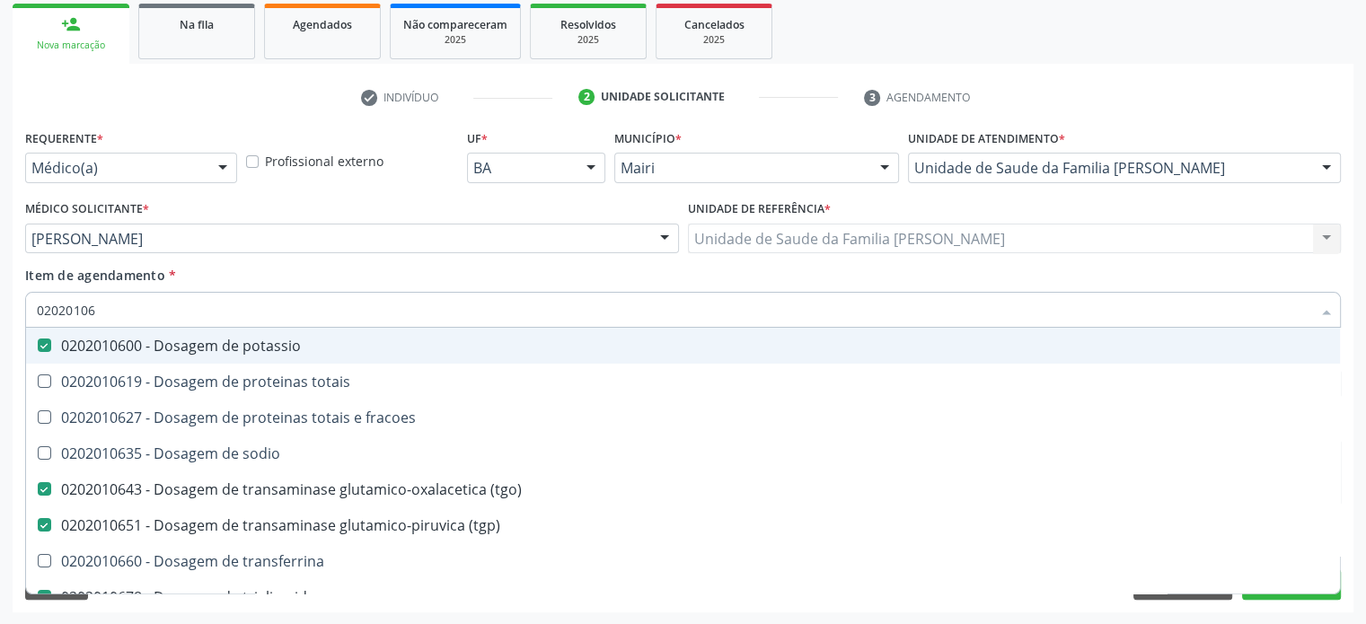
type input "0202010"
checkbox potassio "false"
checkbox \(tgp\) "false"
checkbox triglicerideos "false"
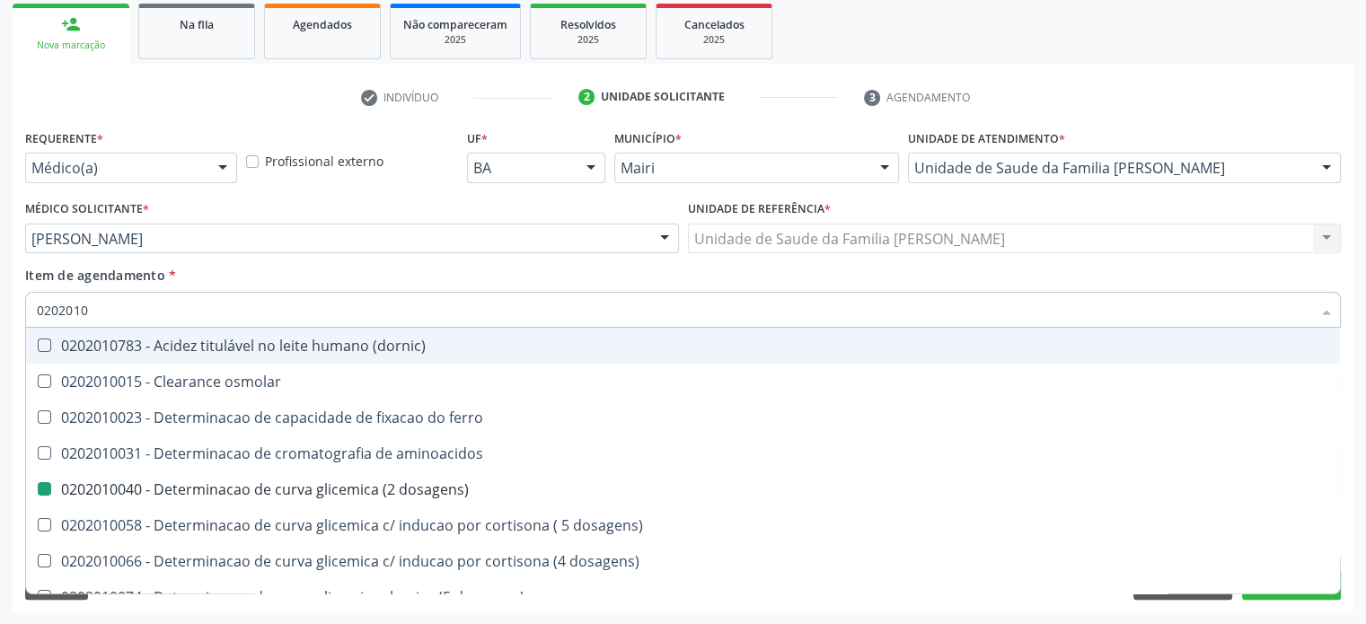
type input "02020107"
checkbox ferro "true"
checkbox dosagens\) "false"
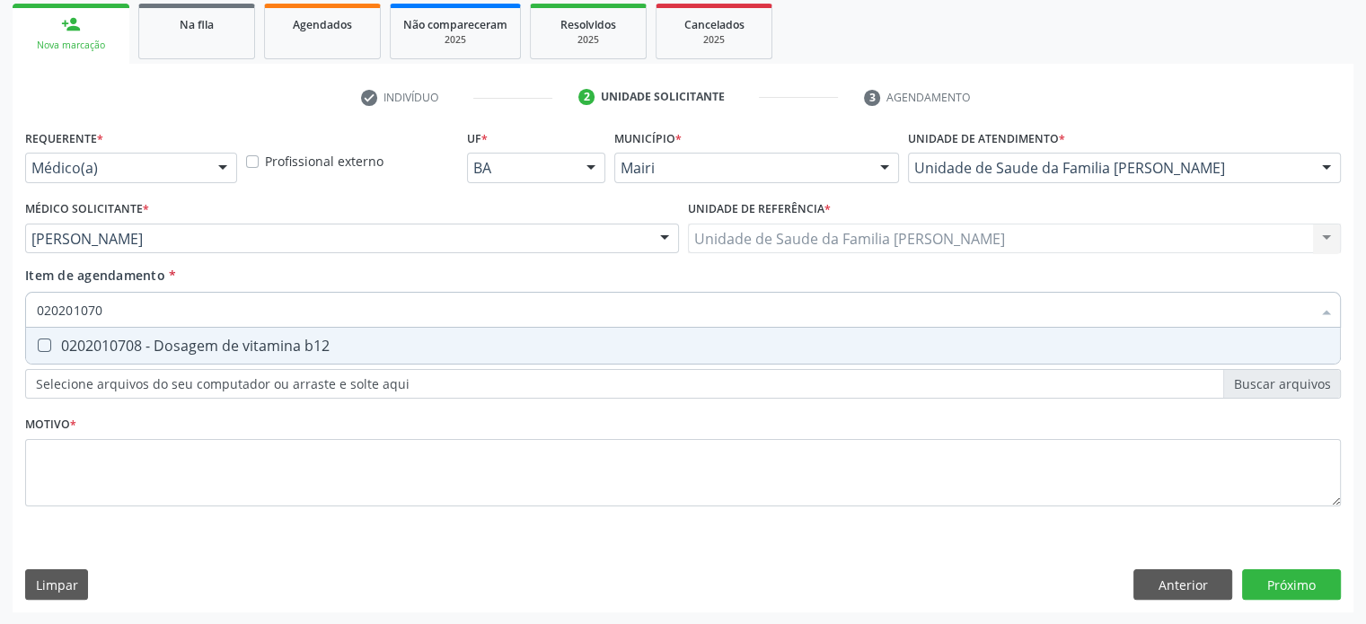
type input "0202010708"
click at [149, 346] on div "0202010708 - Dosagem de vitamina b12" at bounding box center [683, 346] width 1292 height 14
checkbox b12 "true"
type input "02020107"
click at [149, 346] on div "0202050017 - Analise de caracteres fisicos, elementos e sedimento da urina" at bounding box center [683, 346] width 1292 height 14
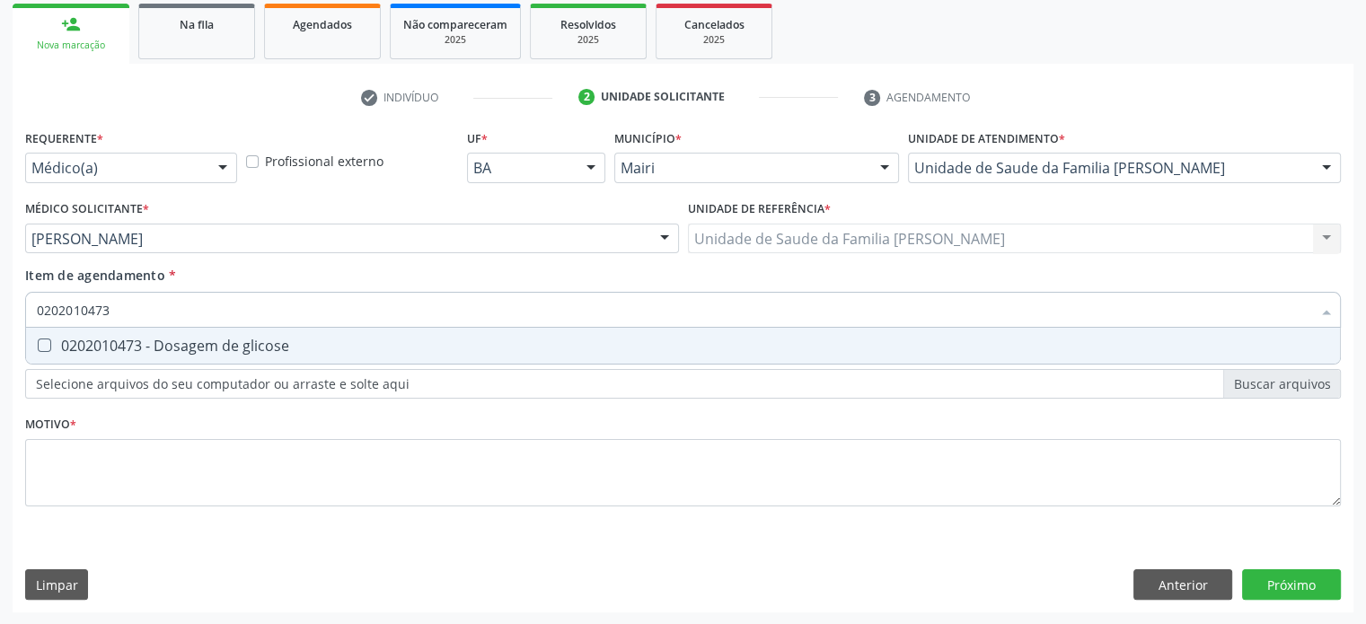
click at [149, 346] on div "0202010473 - Dosagem de glicose" at bounding box center [683, 346] width 1292 height 14
click at [149, 346] on div "0202010279 - Dosagem de colesterol hdl" at bounding box center [683, 346] width 1292 height 14
click at [149, 346] on div "0202010503 - Dosagem de hemoglobina glicosilada" at bounding box center [683, 346] width 1292 height 14
click at [149, 346] on div "0202020380 - Hemograma completo" at bounding box center [683, 346] width 1292 height 14
click at [149, 346] on div "0202010287 - Dosagem de colesterol ldl" at bounding box center [683, 346] width 1292 height 14
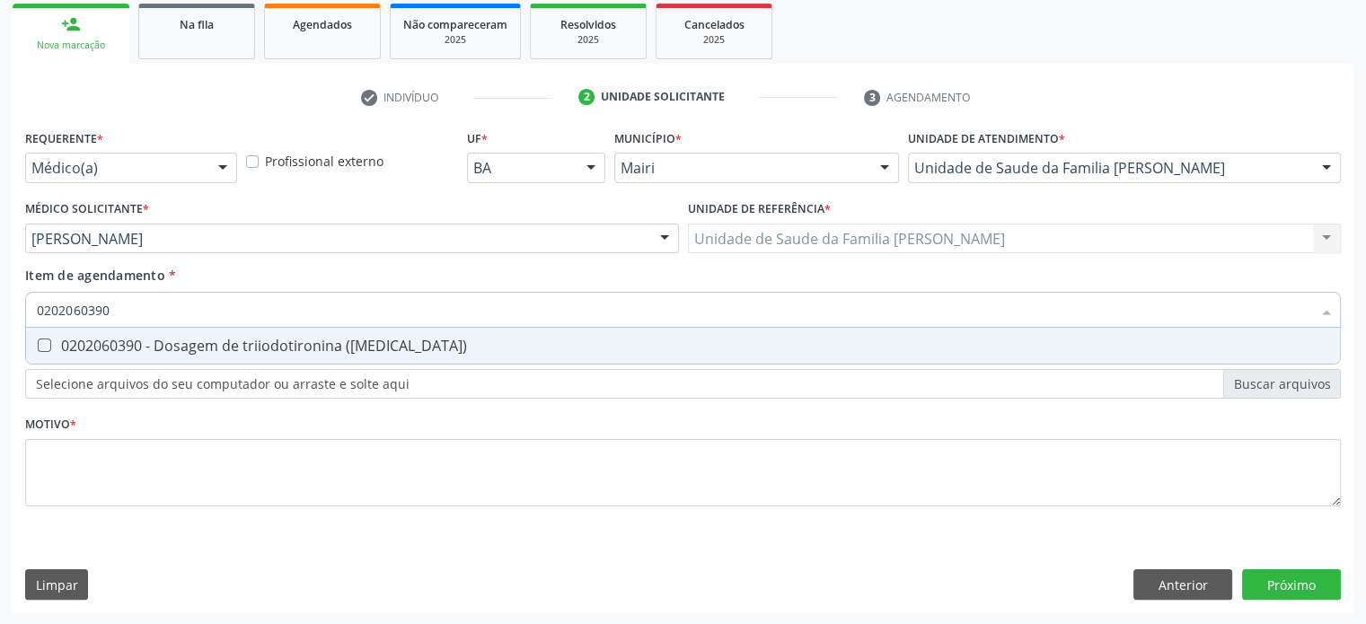
click at [149, 346] on div "0202060390 - Dosagem de triiodotironina ([MEDICAL_DATA])" at bounding box center [683, 346] width 1292 height 14
click at [149, 346] on div "0202060381 - Dosagem de tiroxina livre (t4 livre)" at bounding box center [683, 346] width 1292 height 14
click at [149, 346] on div "0202060250 - Dosagem de hormonio tireoestimulante (tsh)" at bounding box center [683, 346] width 1292 height 14
click at [149, 346] on div "0202060241 - Dosagem de hormonio luteinizante (lh)" at bounding box center [683, 346] width 1292 height 14
click at [149, 346] on div "0202060233 - Dosagem de hormonio foliculo-estimulante (fsh)" at bounding box center [683, 346] width 1292 height 14
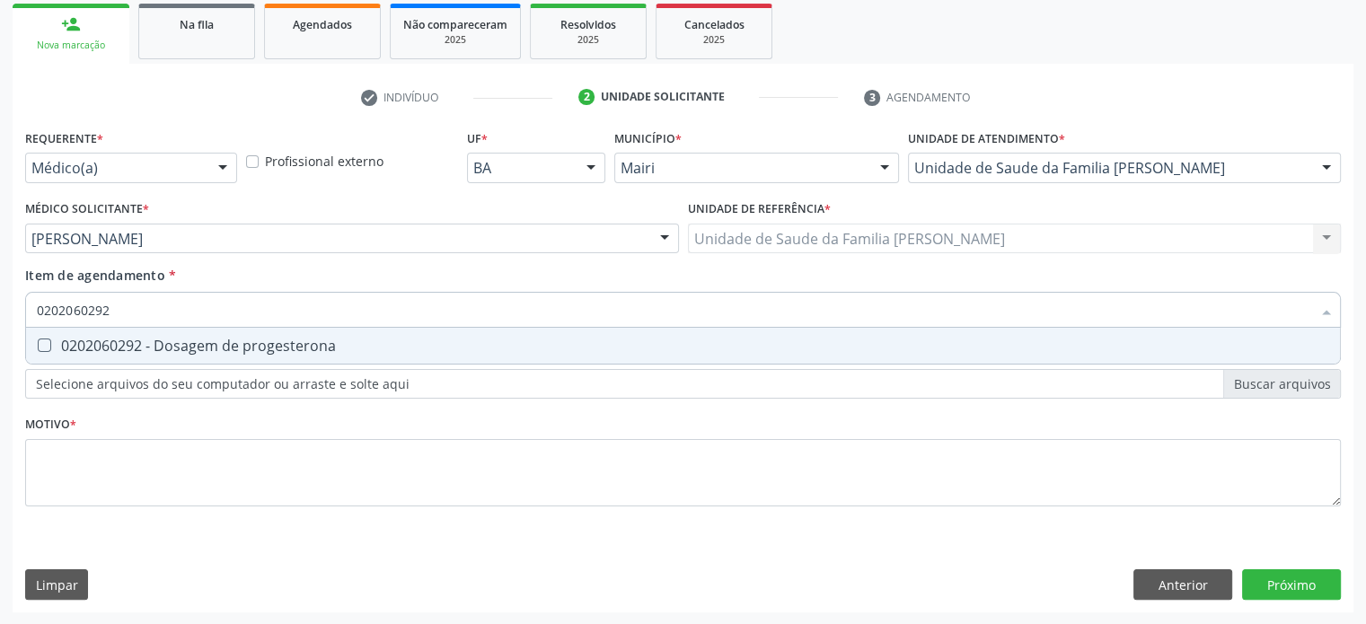
click at [149, 346] on div "0202060292 - Dosagem de progesterona" at bounding box center [683, 346] width 1292 height 14
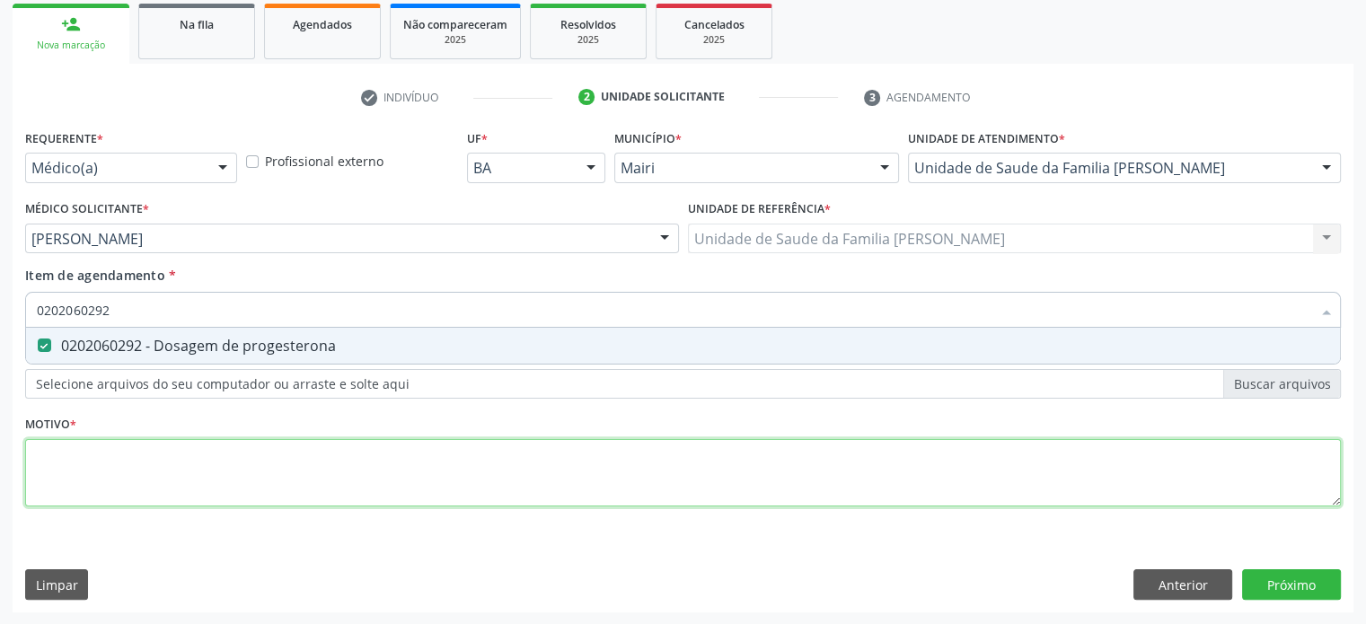
click at [108, 462] on div "Requerente * Médico(a) Médico(a) Enfermeiro(a) Paciente Nenhum resultado encont…" at bounding box center [683, 328] width 1316 height 407
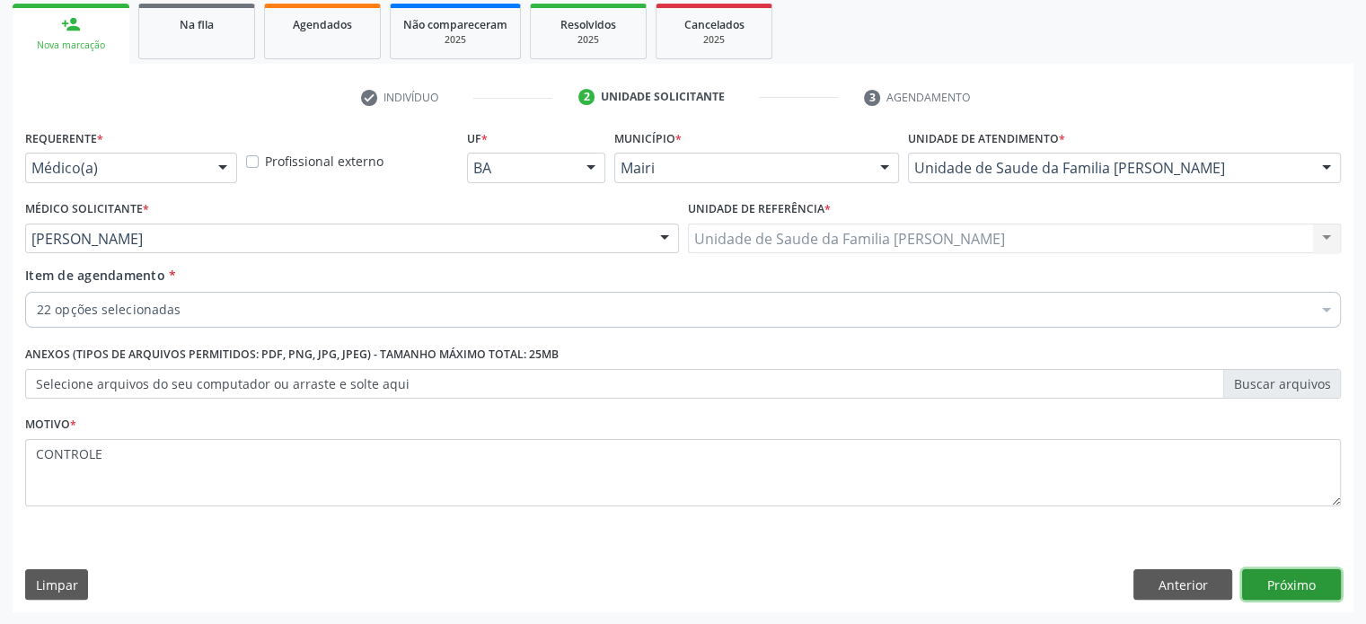
click at [1303, 590] on button "Próximo" at bounding box center [1291, 584] width 99 height 31
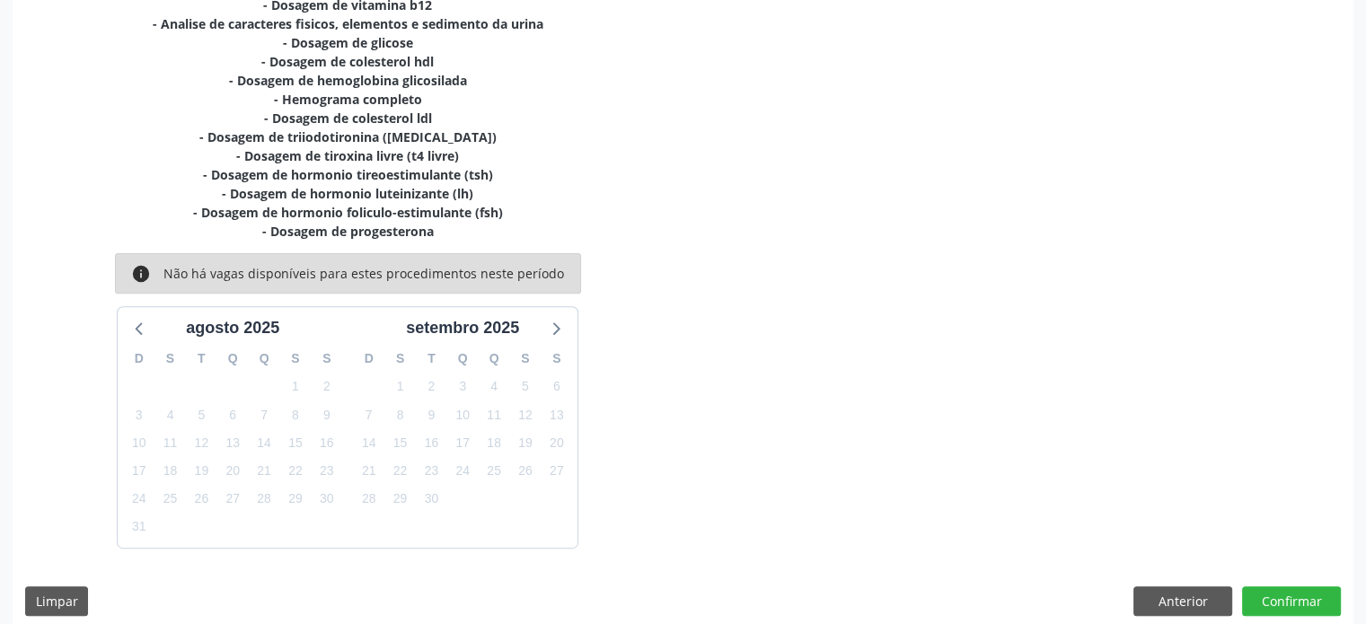
scroll to position [604, 0]
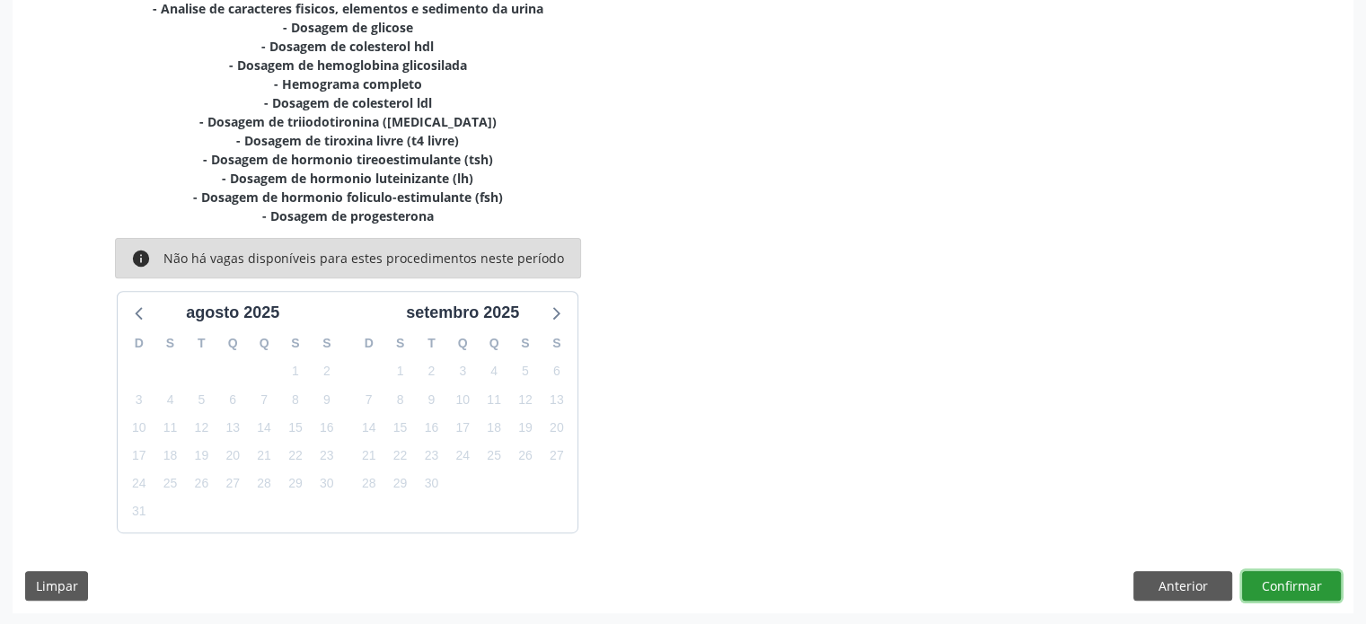
click at [1280, 585] on button "Confirmar" at bounding box center [1291, 586] width 99 height 31
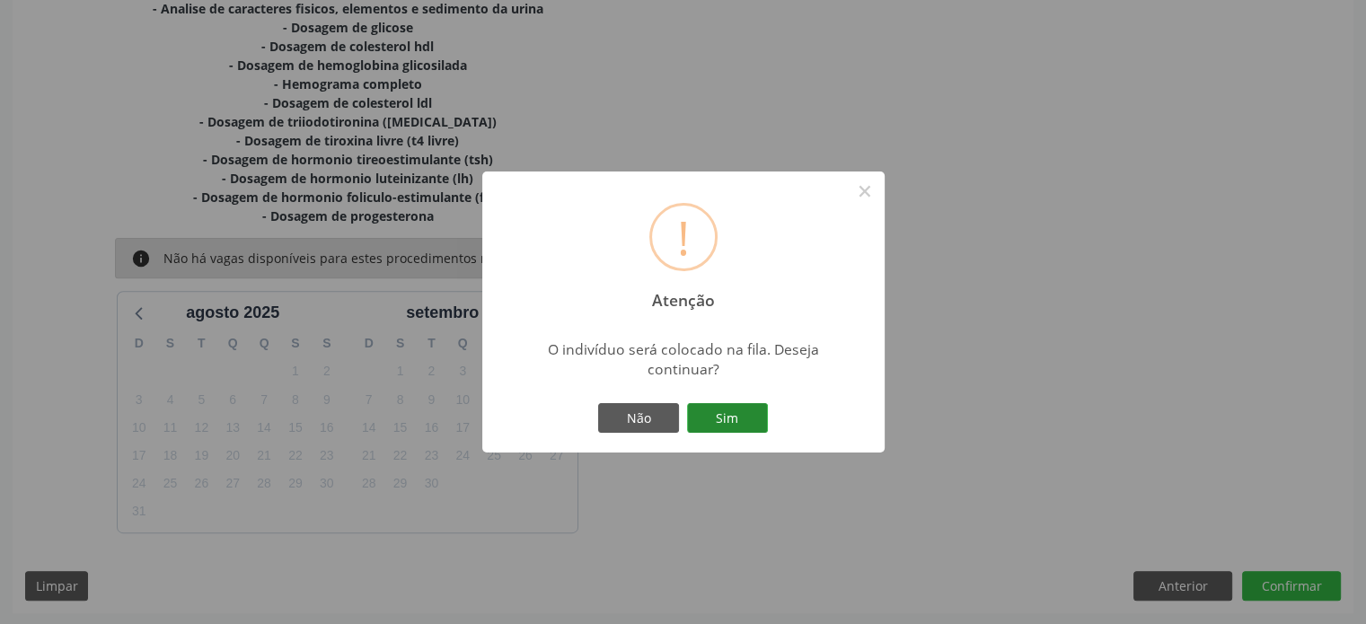
click at [715, 420] on button "Sim" at bounding box center [727, 418] width 81 height 31
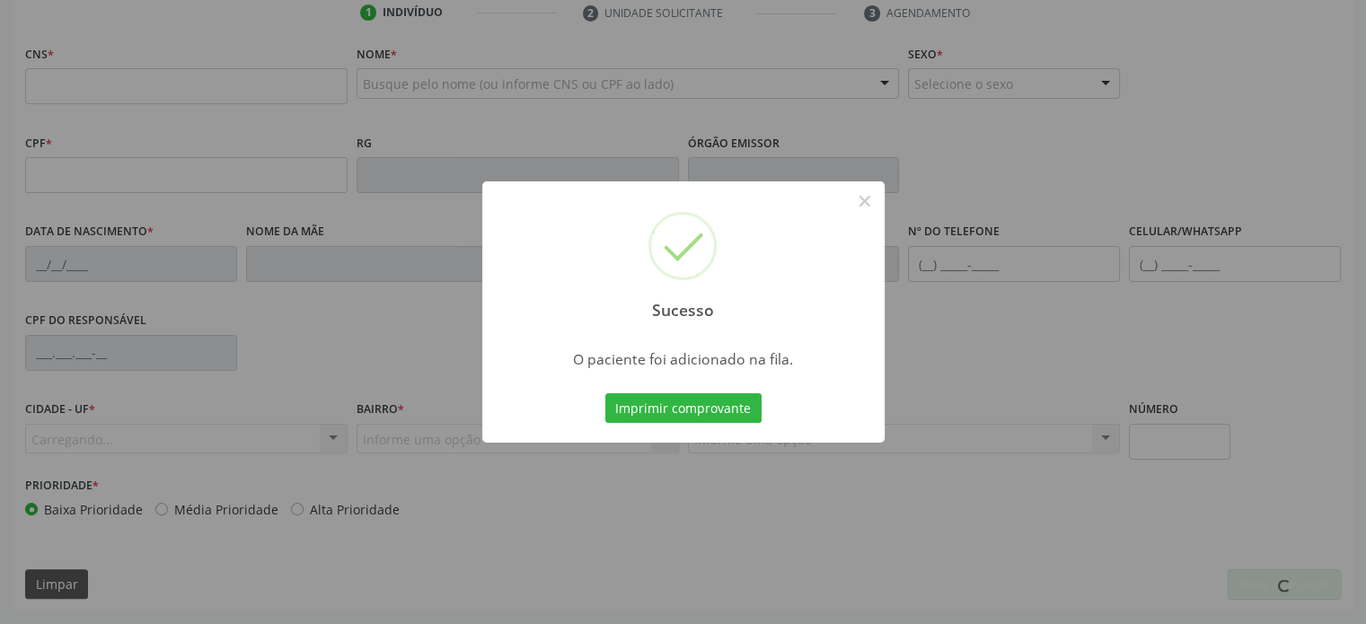
scroll to position [348, 0]
click at [867, 198] on button "×" at bounding box center [865, 201] width 31 height 31
